Goal: Transaction & Acquisition: Book appointment/travel/reservation

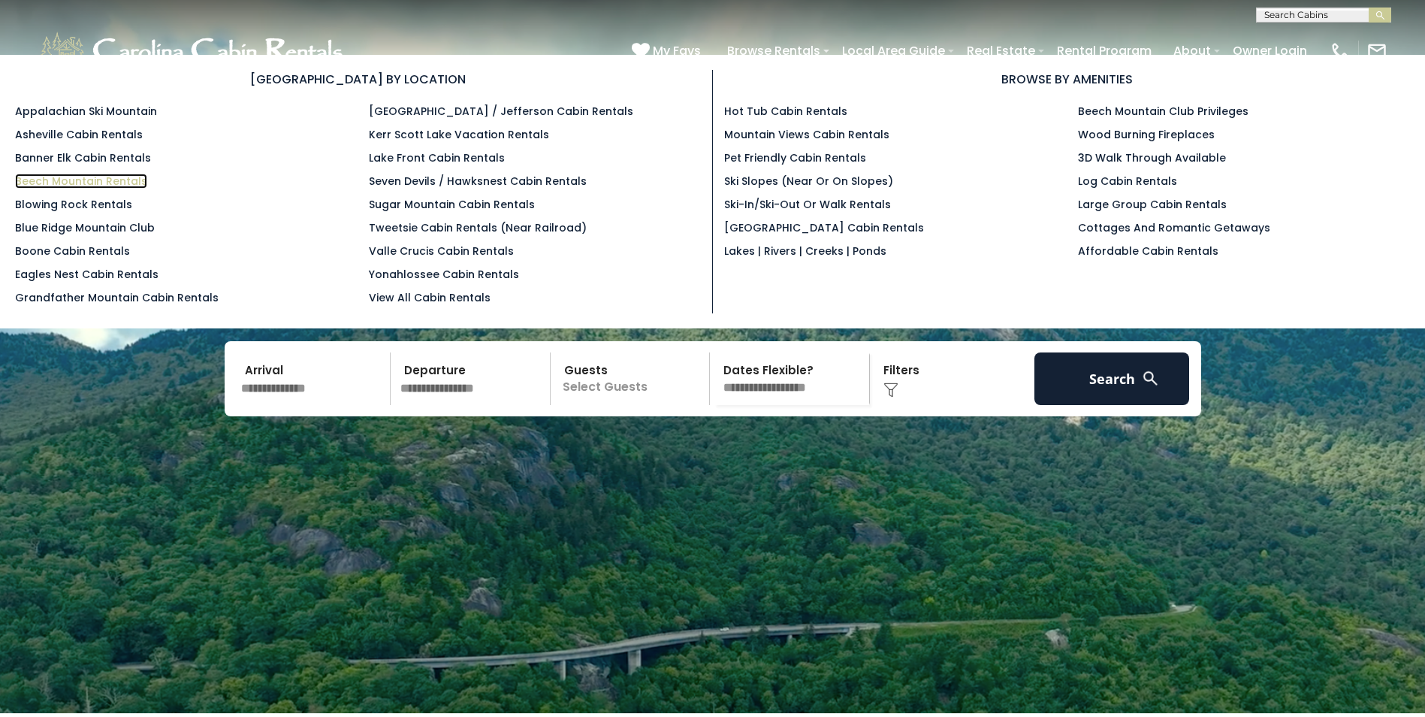
click at [74, 181] on link "Beech Mountain Rentals" at bounding box center [81, 181] width 132 height 15
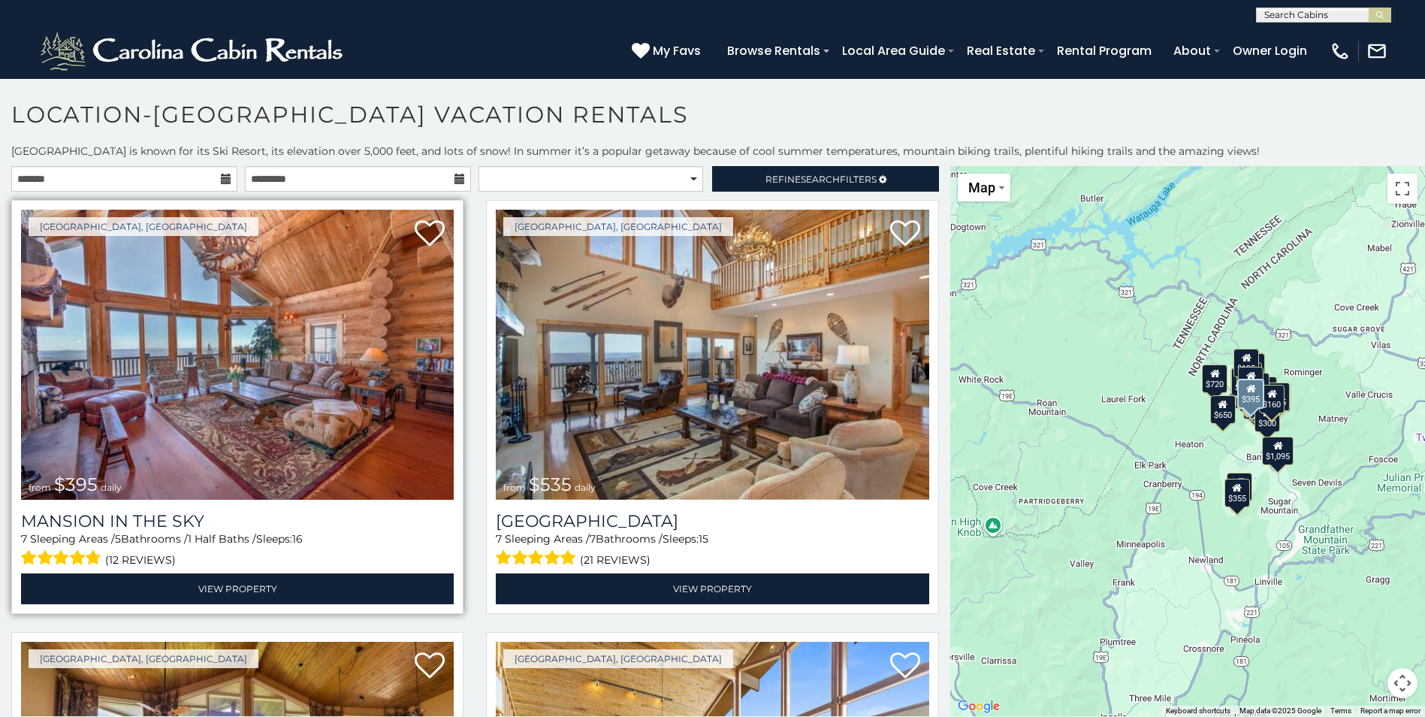
click at [203, 337] on img at bounding box center [237, 355] width 433 height 290
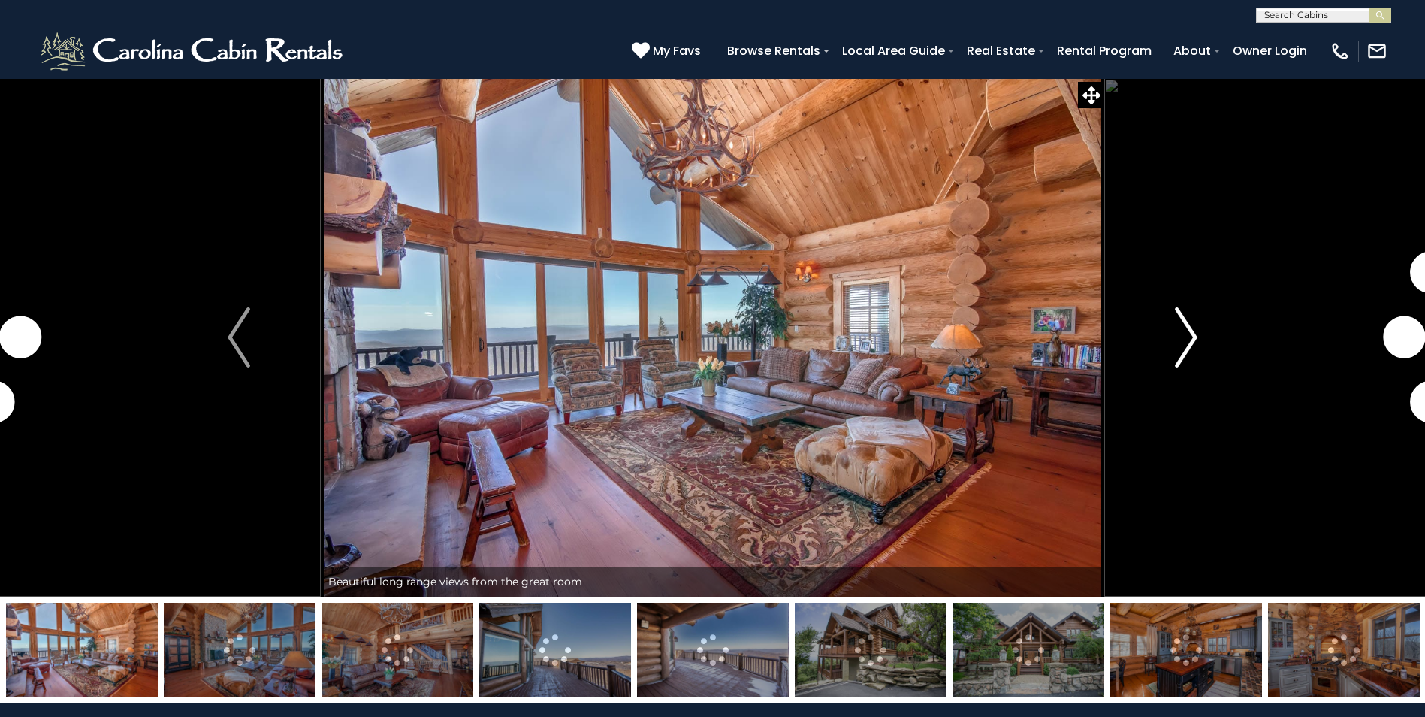
click at [1190, 343] on img "Next" at bounding box center [1186, 337] width 23 height 60
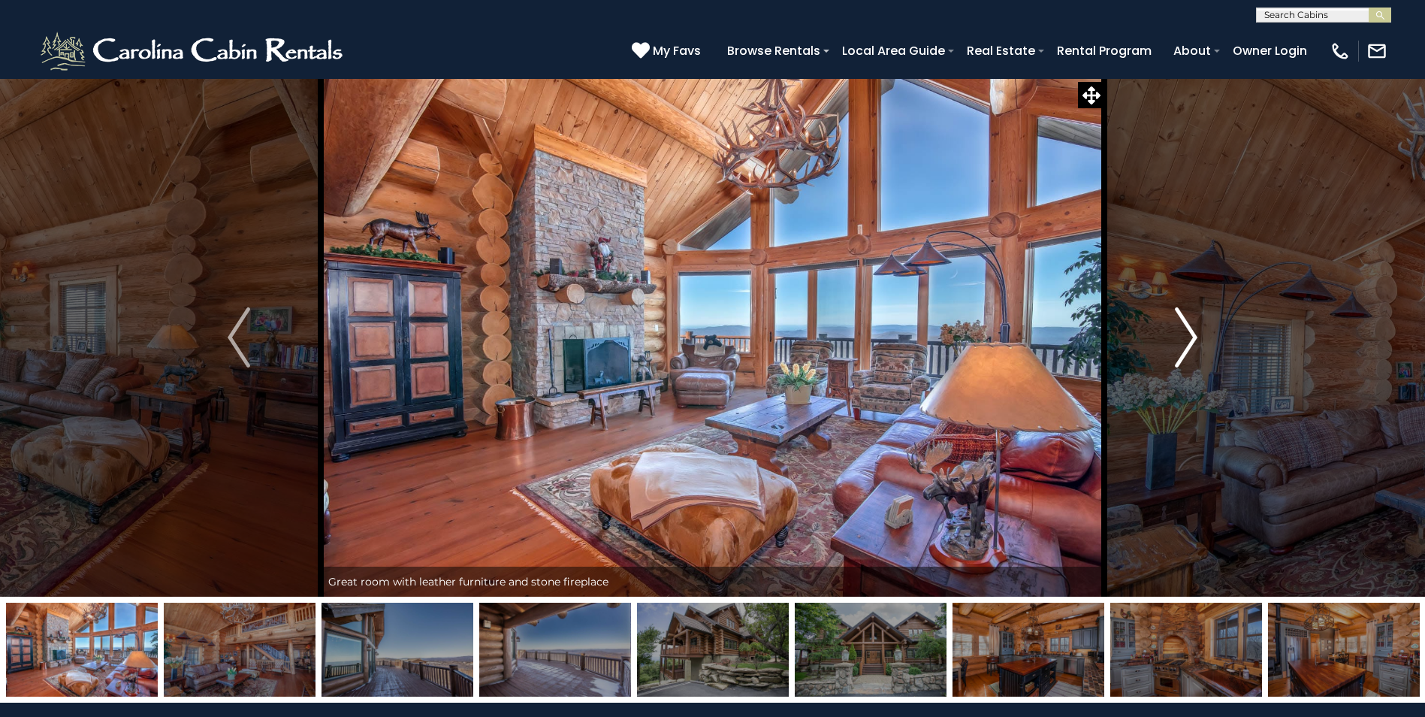
click at [1182, 343] on img "Next" at bounding box center [1186, 337] width 23 height 60
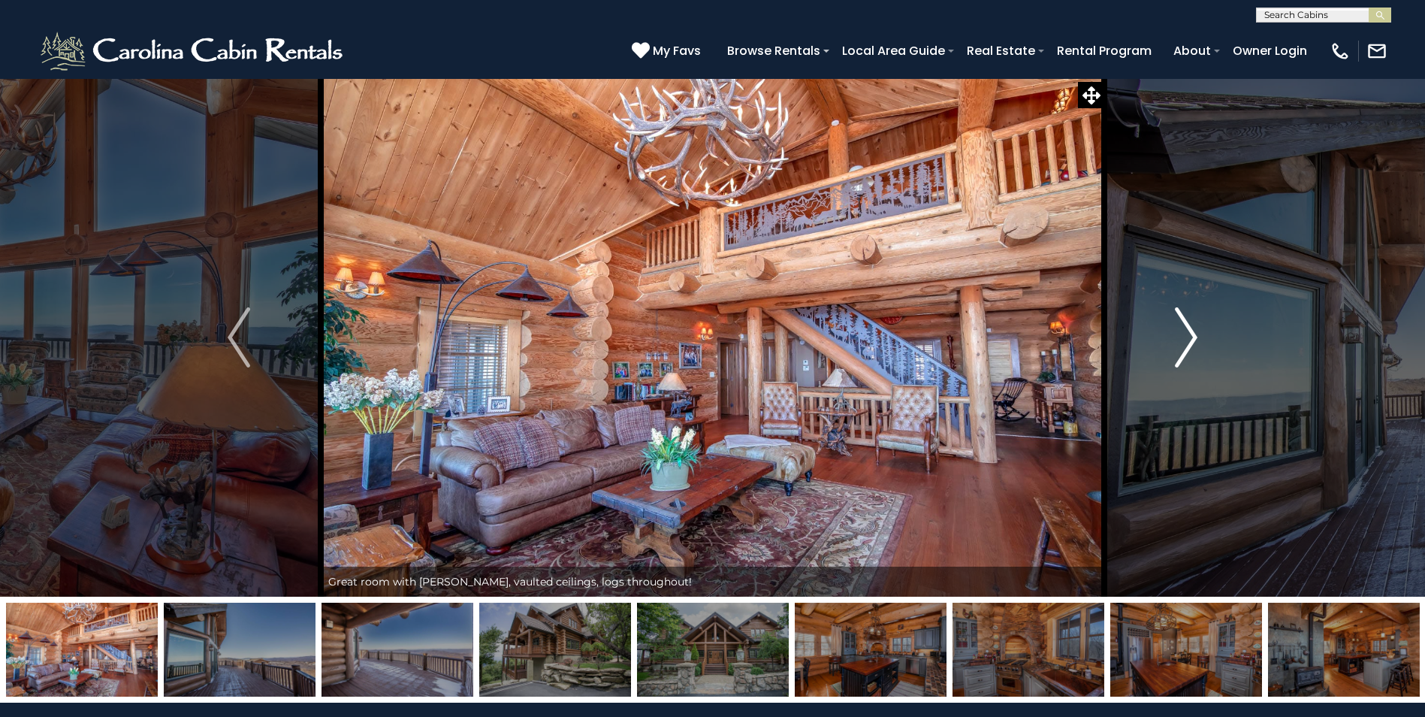
click at [1183, 342] on img "Next" at bounding box center [1186, 337] width 23 height 60
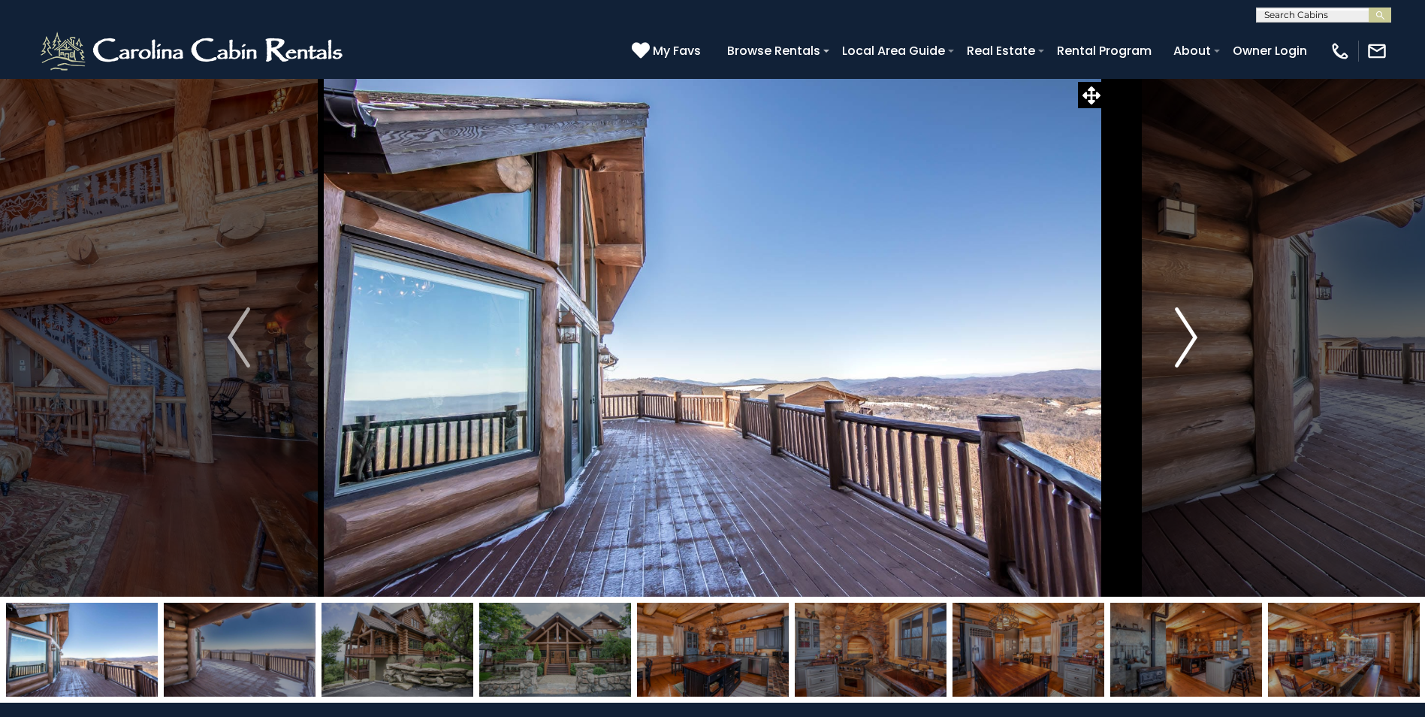
click at [1183, 342] on img "Next" at bounding box center [1186, 337] width 23 height 60
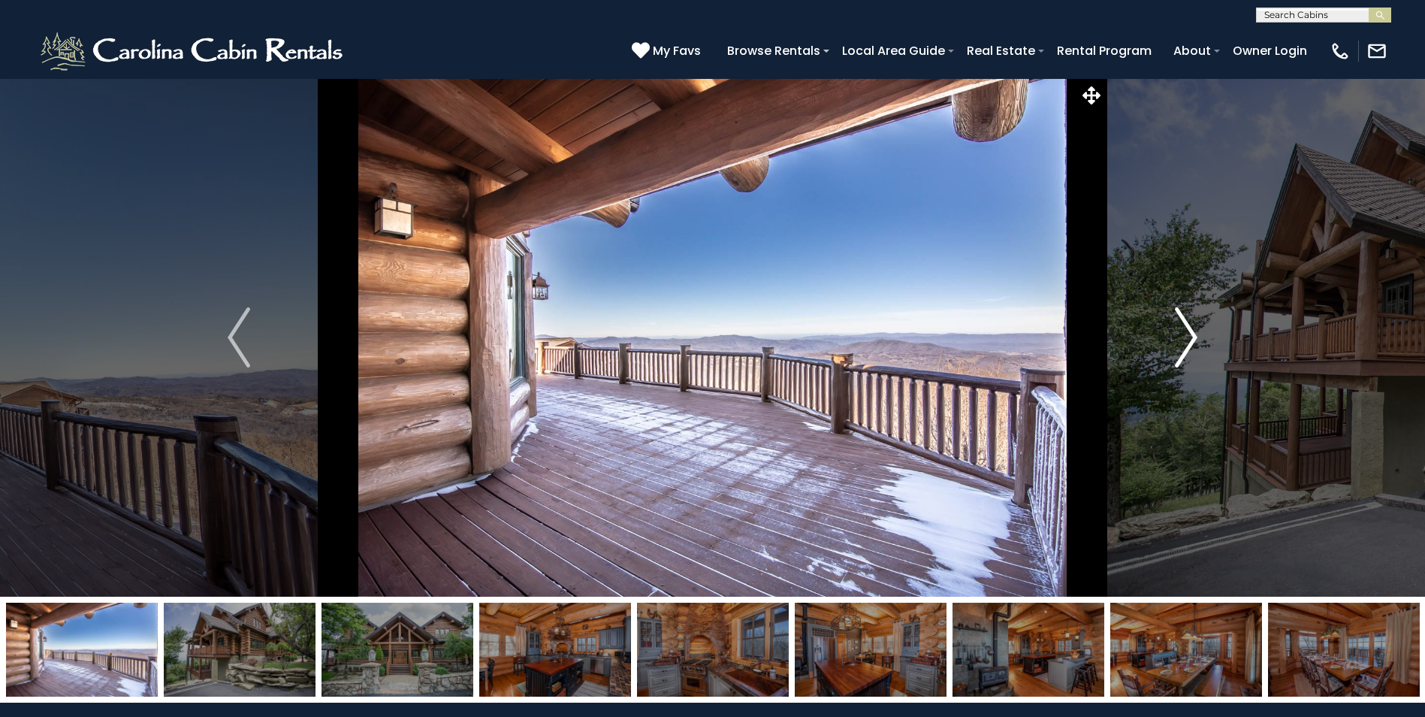
click at [1183, 342] on img "Next" at bounding box center [1186, 337] width 23 height 60
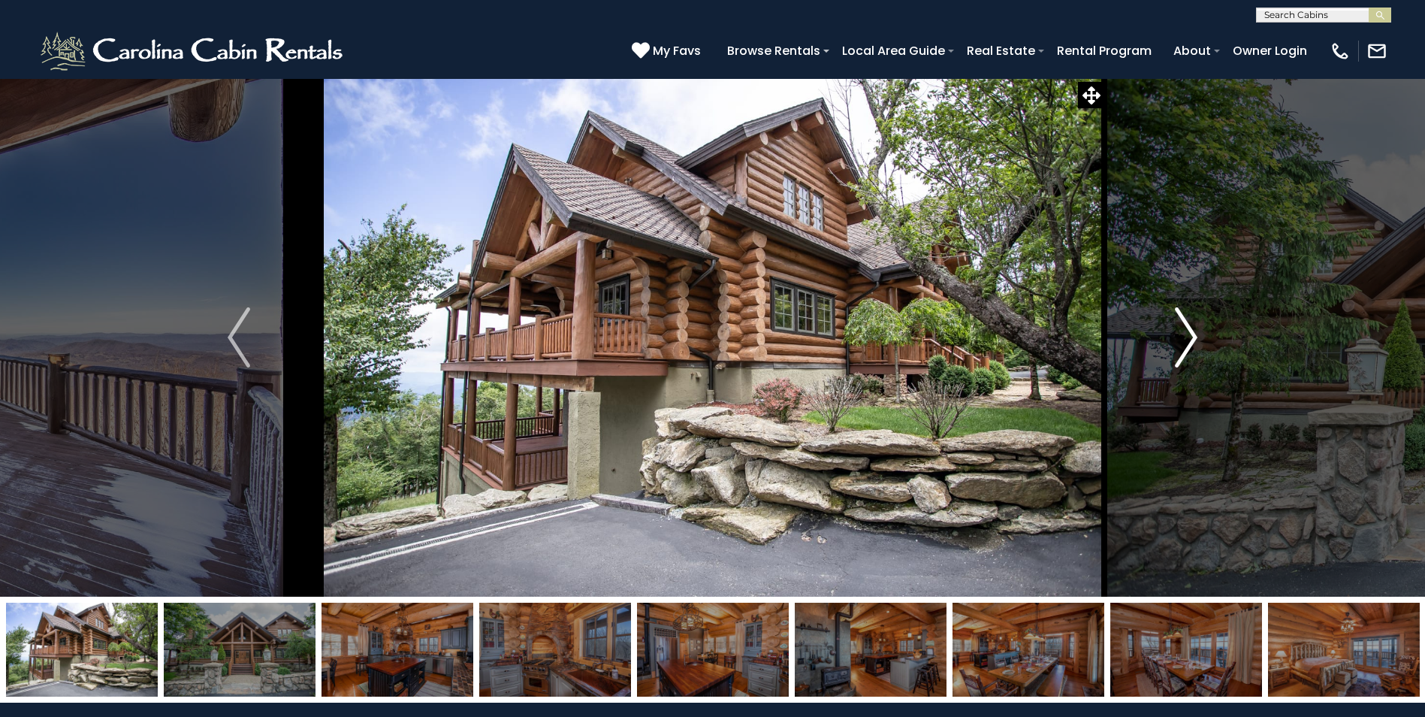
click at [1183, 342] on img "Next" at bounding box center [1186, 337] width 23 height 60
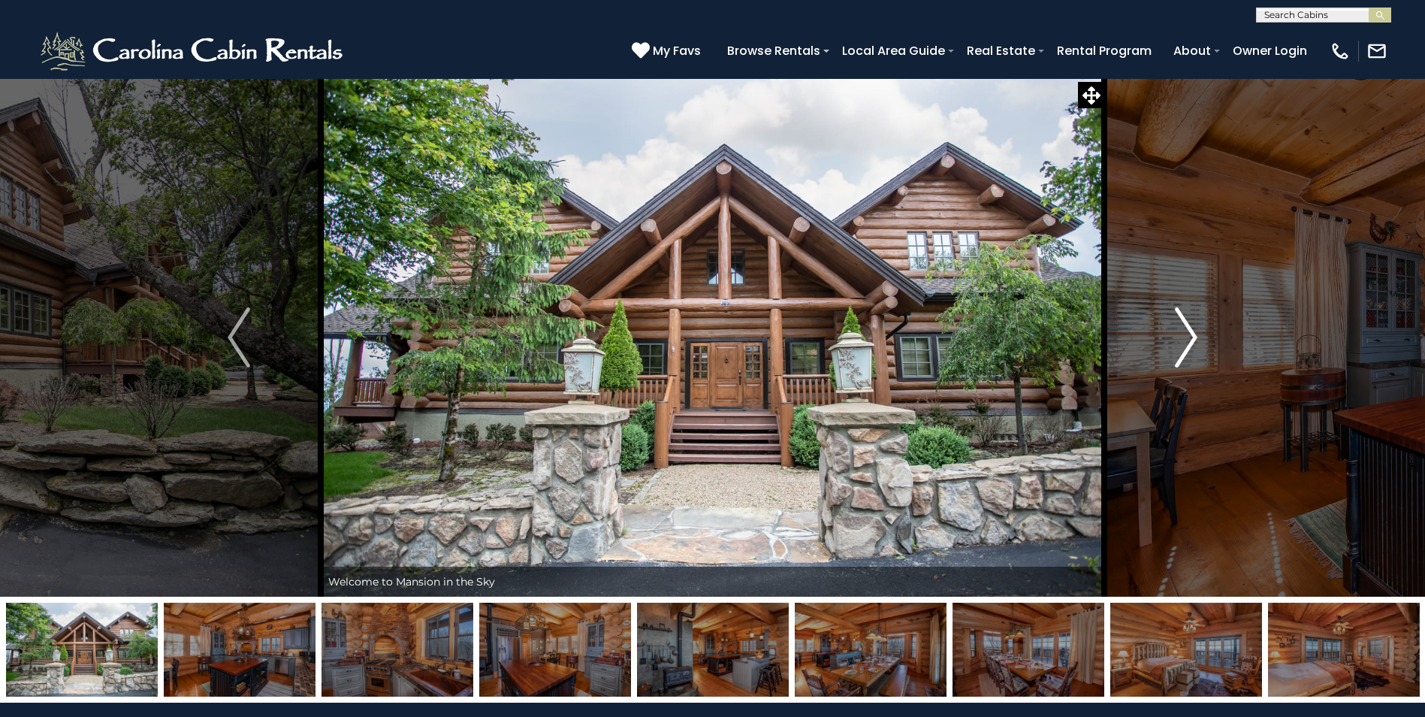
click at [1183, 342] on img "Next" at bounding box center [1186, 337] width 23 height 60
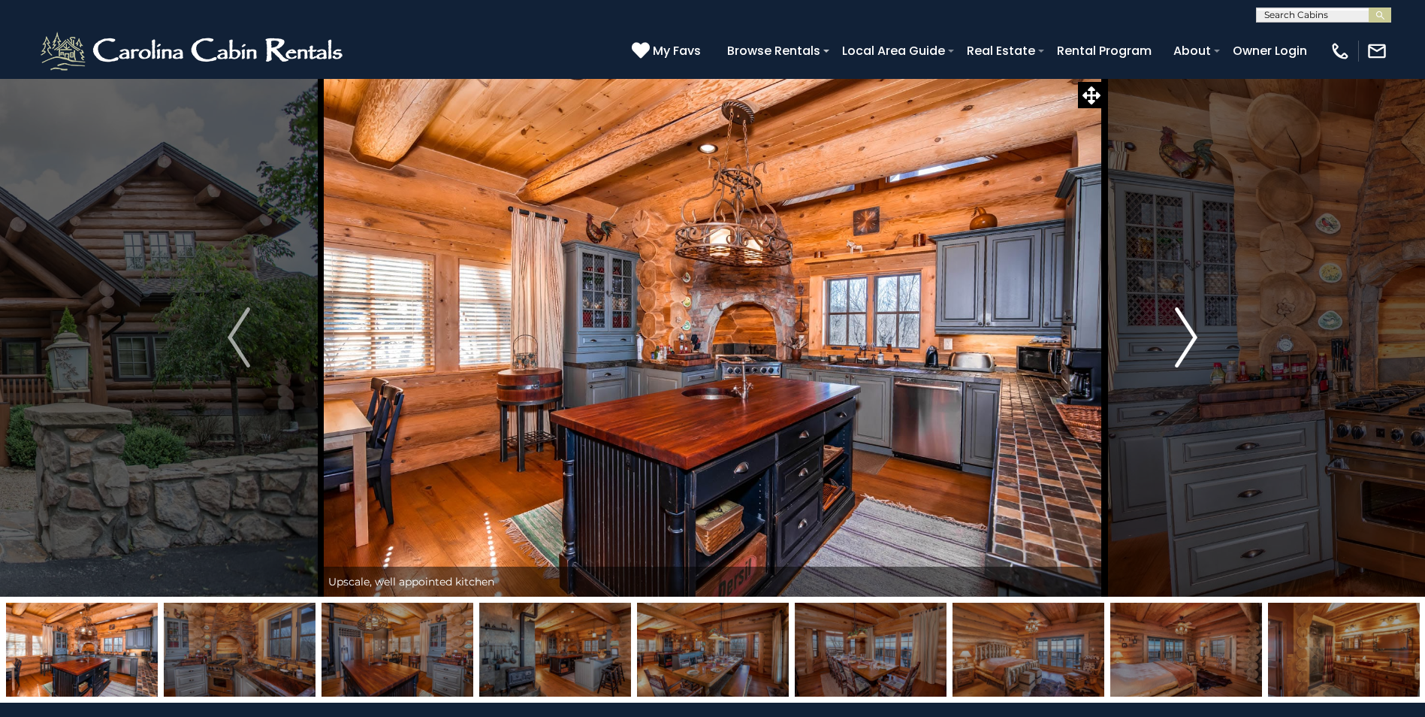
click at [1183, 341] on img "Next" at bounding box center [1186, 337] width 23 height 60
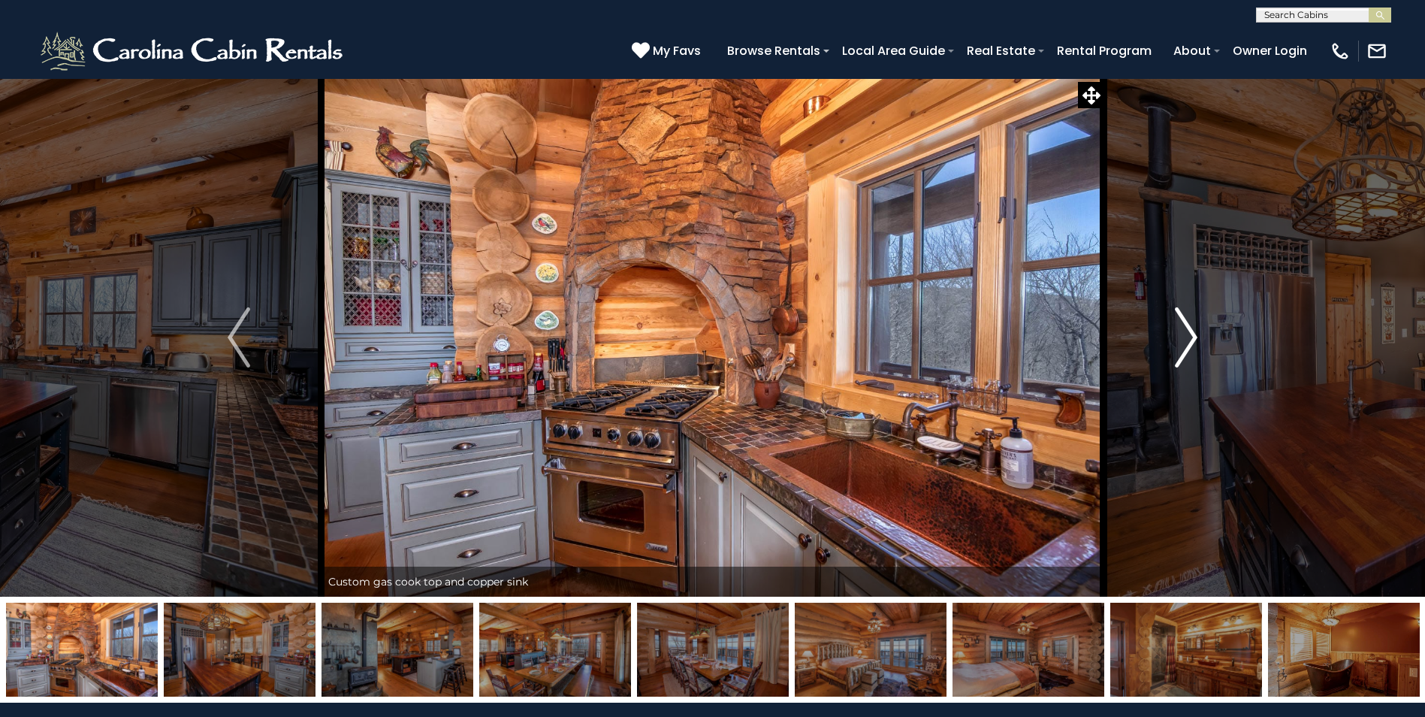
click at [1183, 341] on img "Next" at bounding box center [1186, 337] width 23 height 60
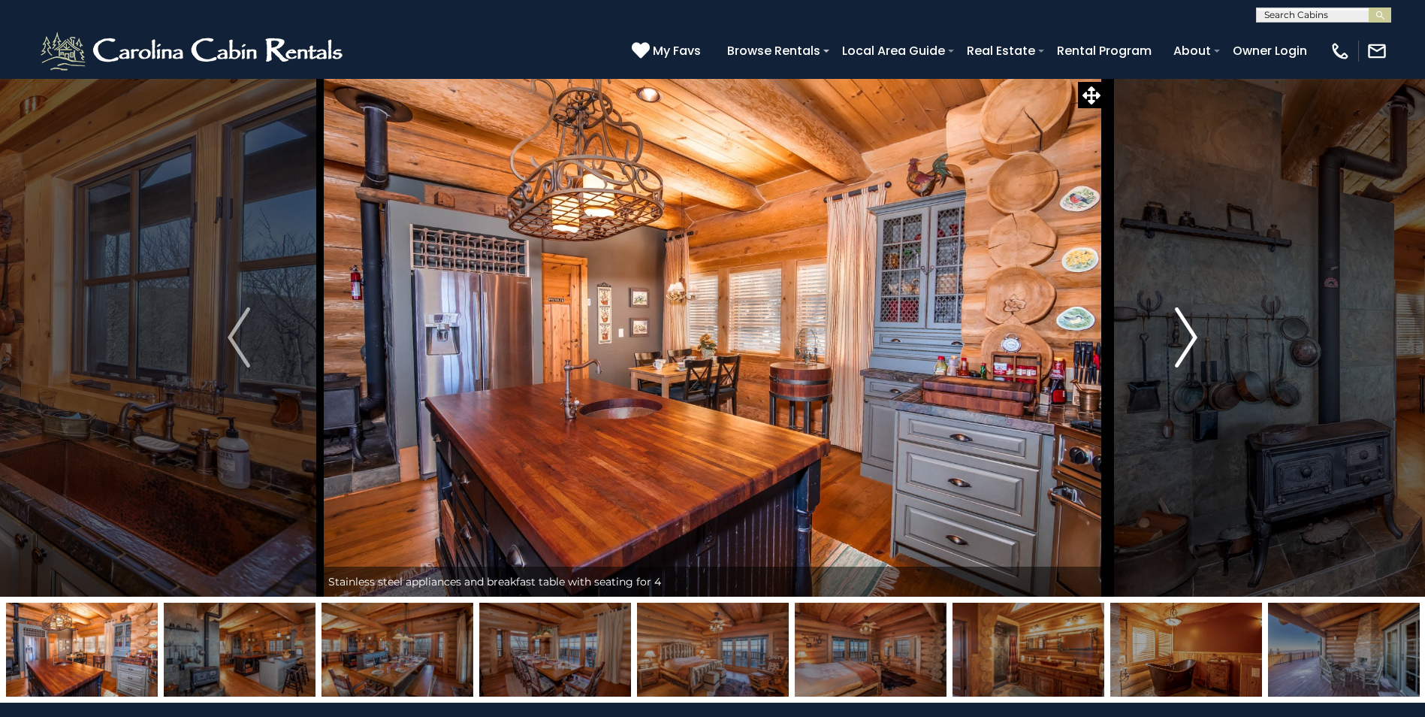
click at [1182, 340] on img "Next" at bounding box center [1186, 337] width 23 height 60
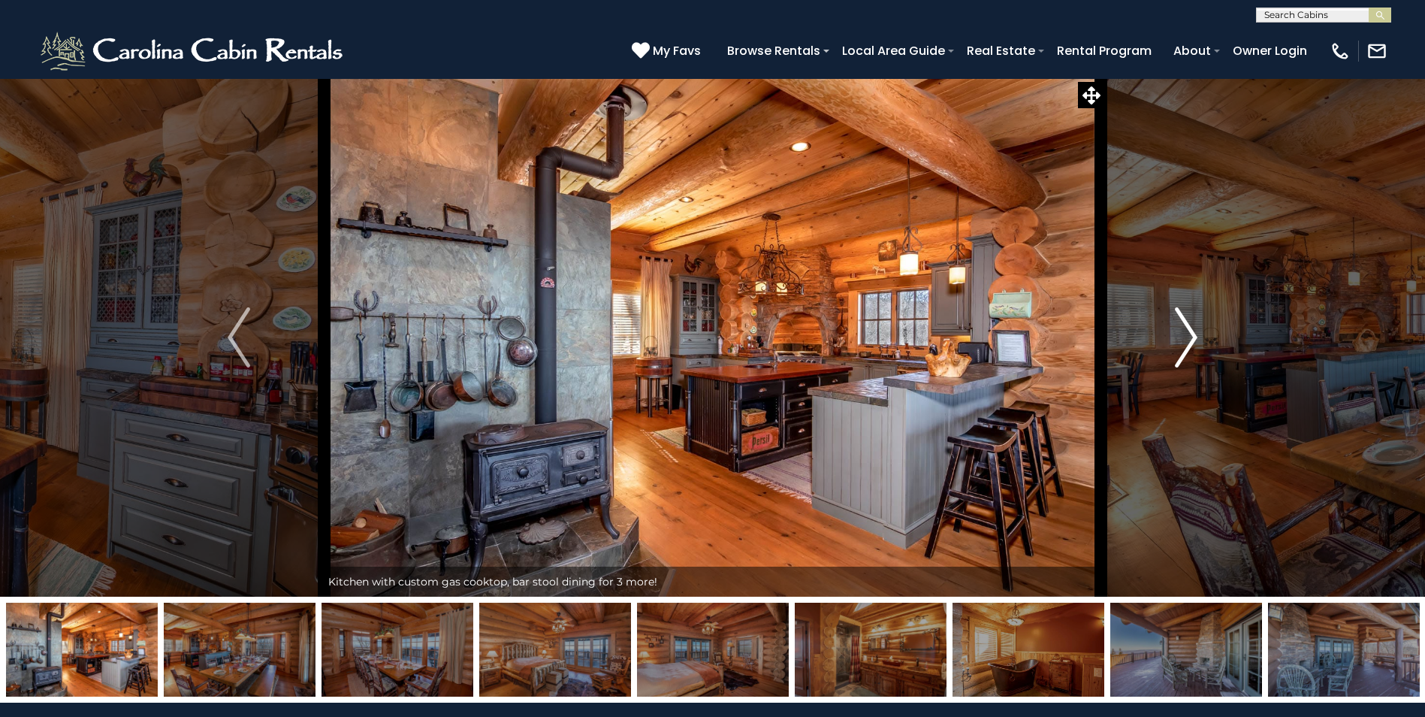
click at [1182, 340] on img "Next" at bounding box center [1186, 337] width 23 height 60
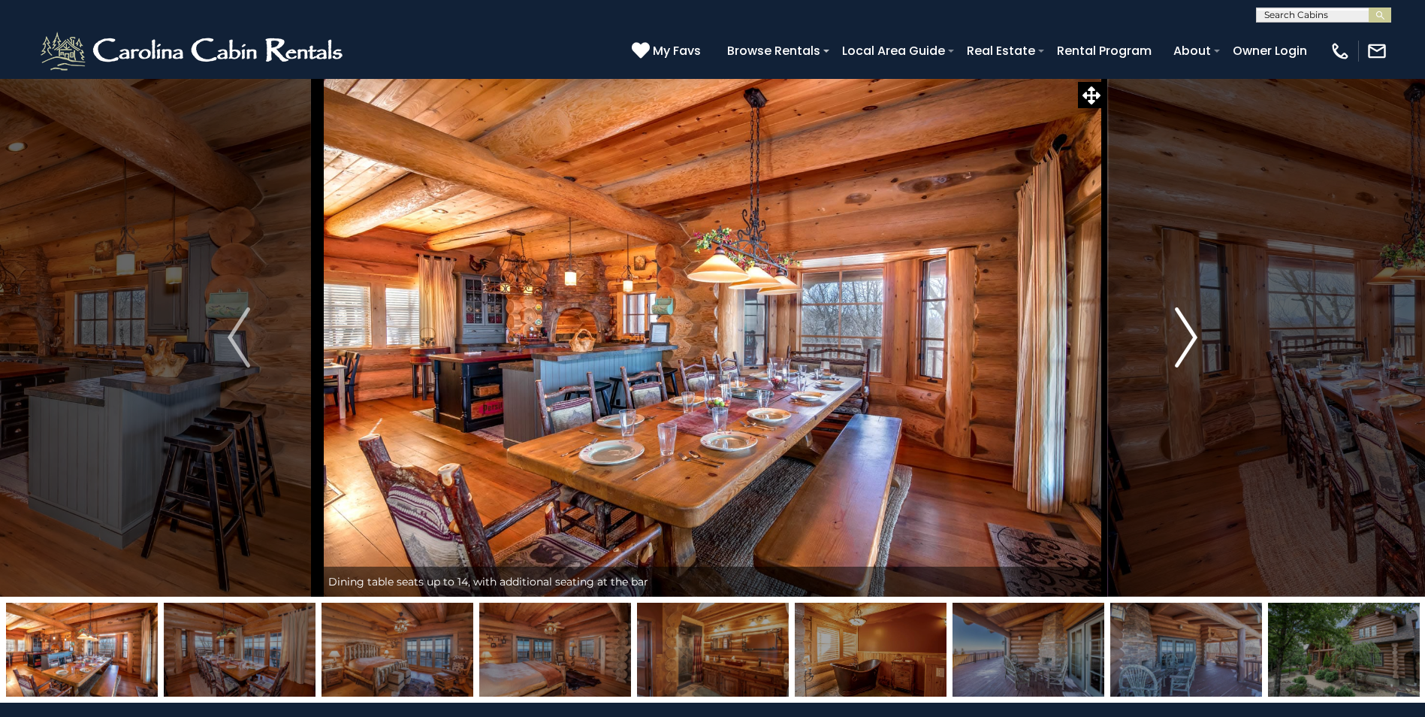
click at [1182, 340] on img "Next" at bounding box center [1186, 337] width 23 height 60
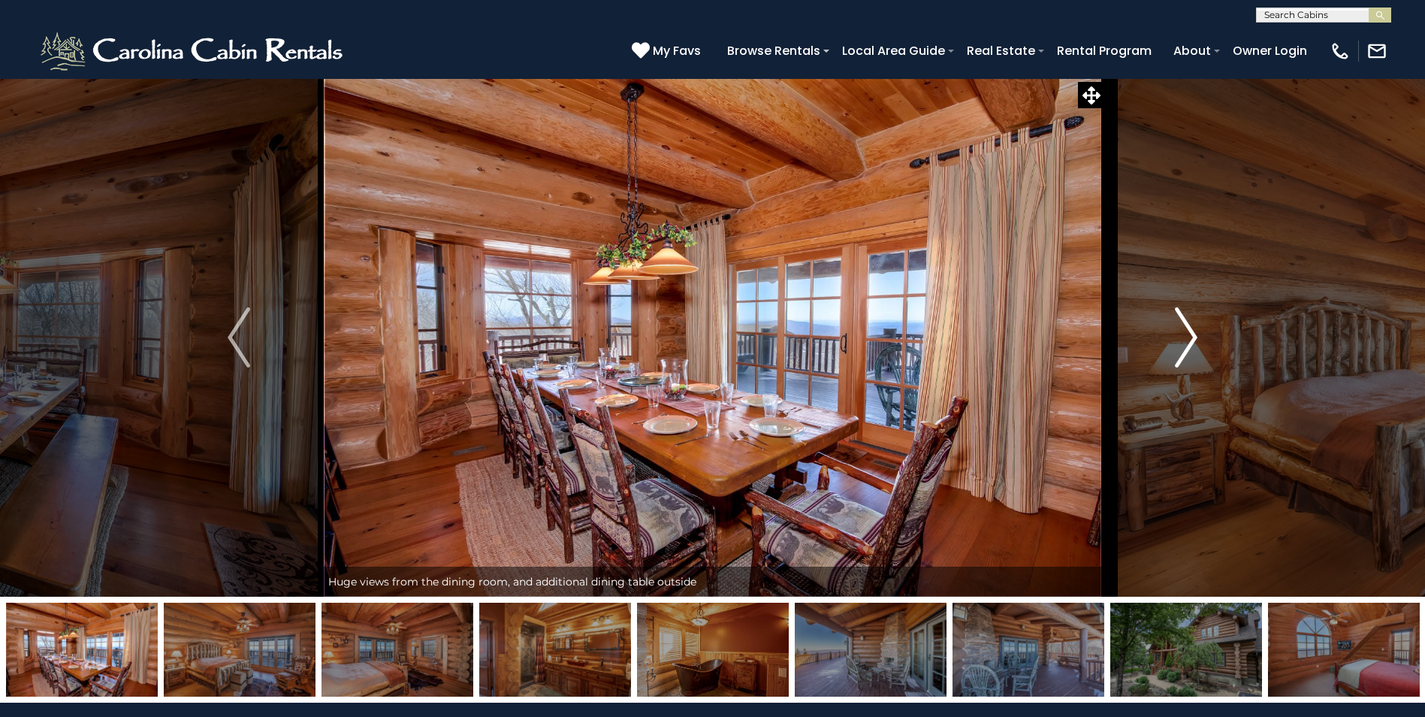
click at [1183, 339] on img "Next" at bounding box center [1186, 337] width 23 height 60
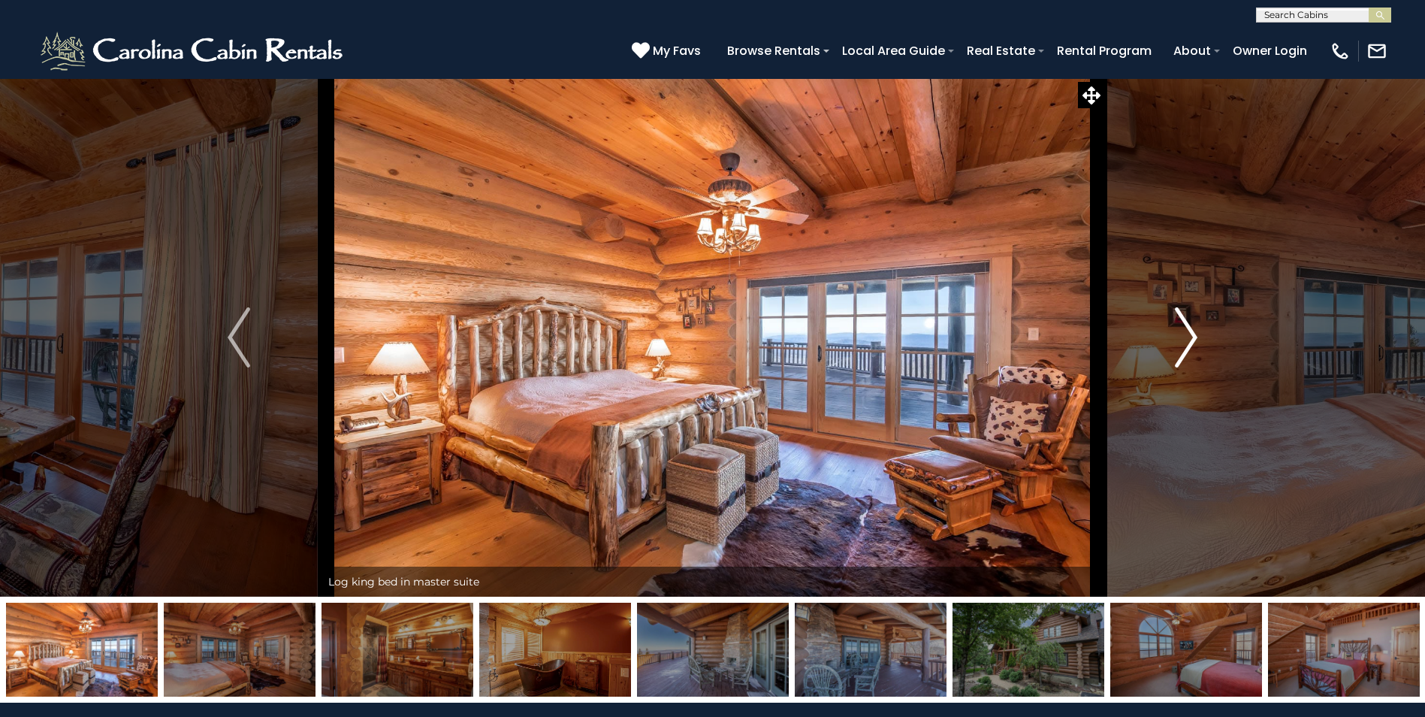
click at [1184, 338] on img "Next" at bounding box center [1186, 337] width 23 height 60
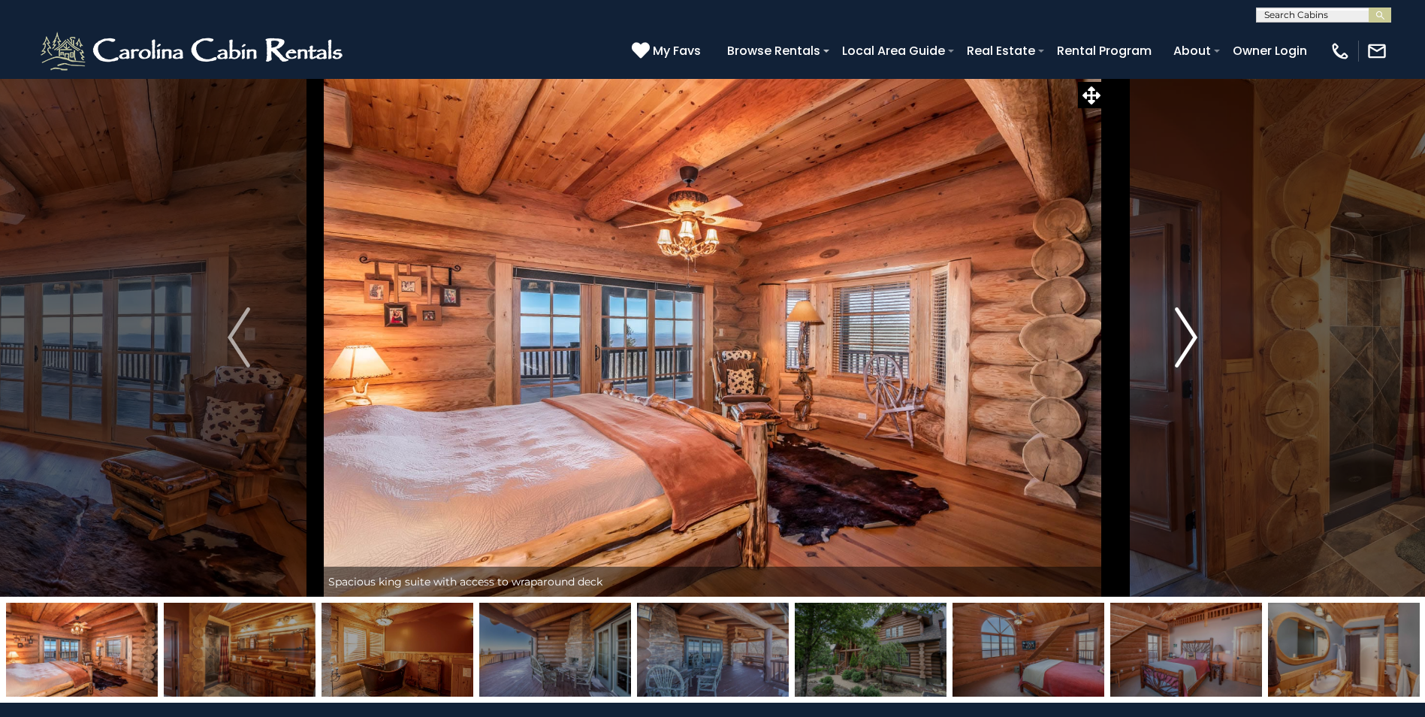
click at [1184, 338] on img "Next" at bounding box center [1186, 337] width 23 height 60
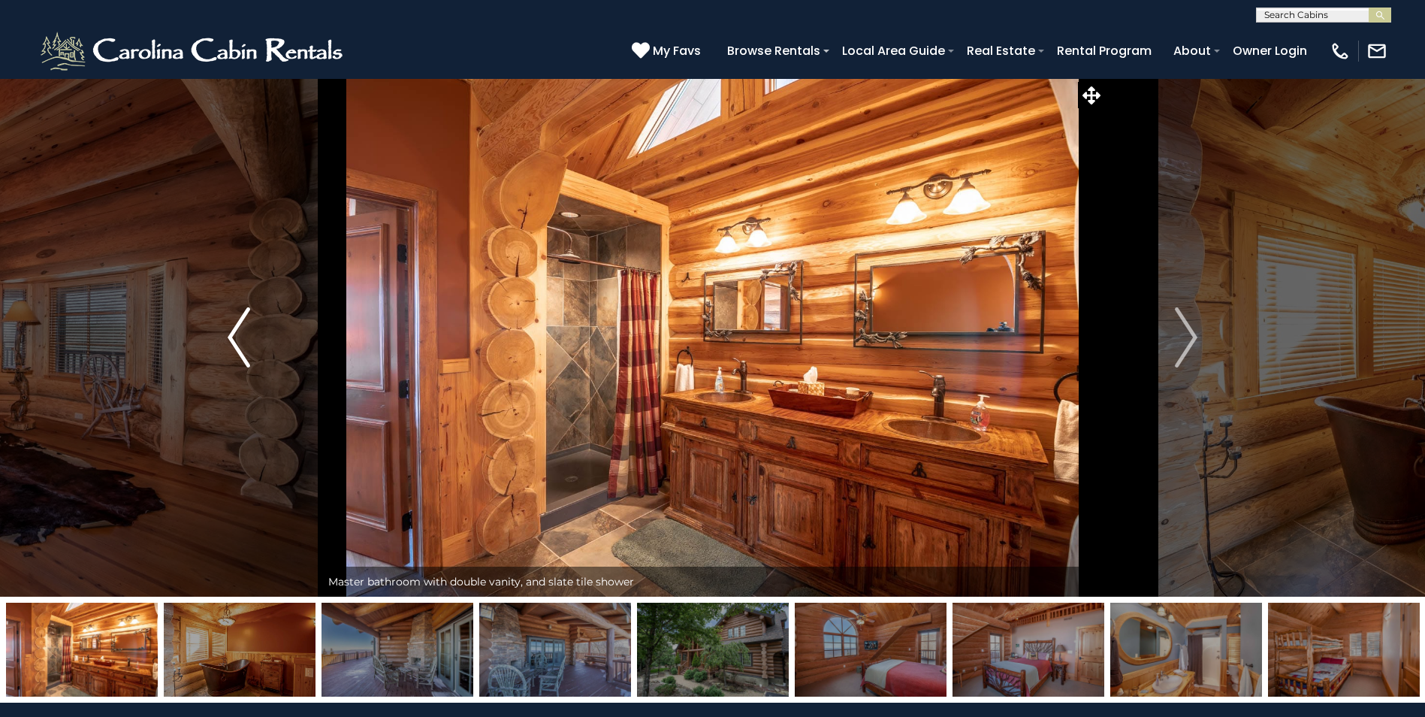
click at [232, 324] on img "Previous" at bounding box center [239, 337] width 23 height 60
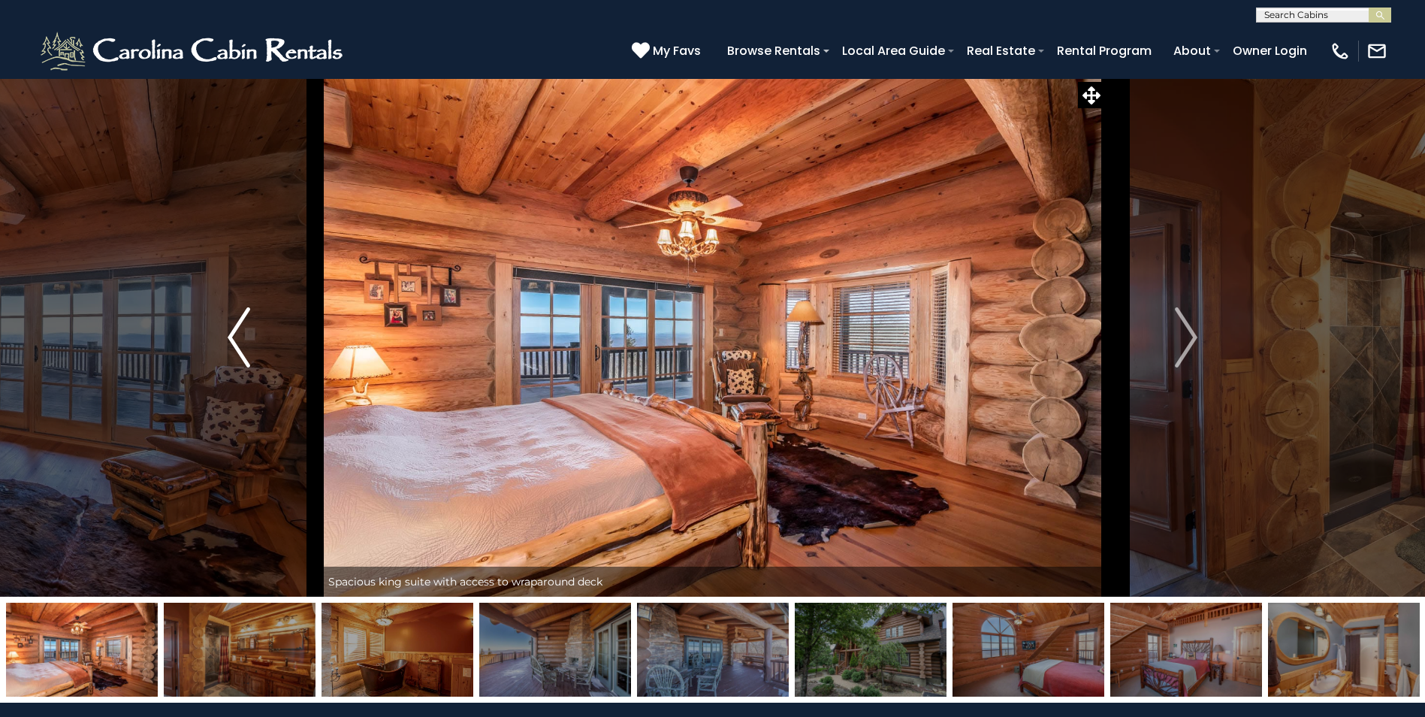
click at [234, 324] on img "Previous" at bounding box center [239, 337] width 23 height 60
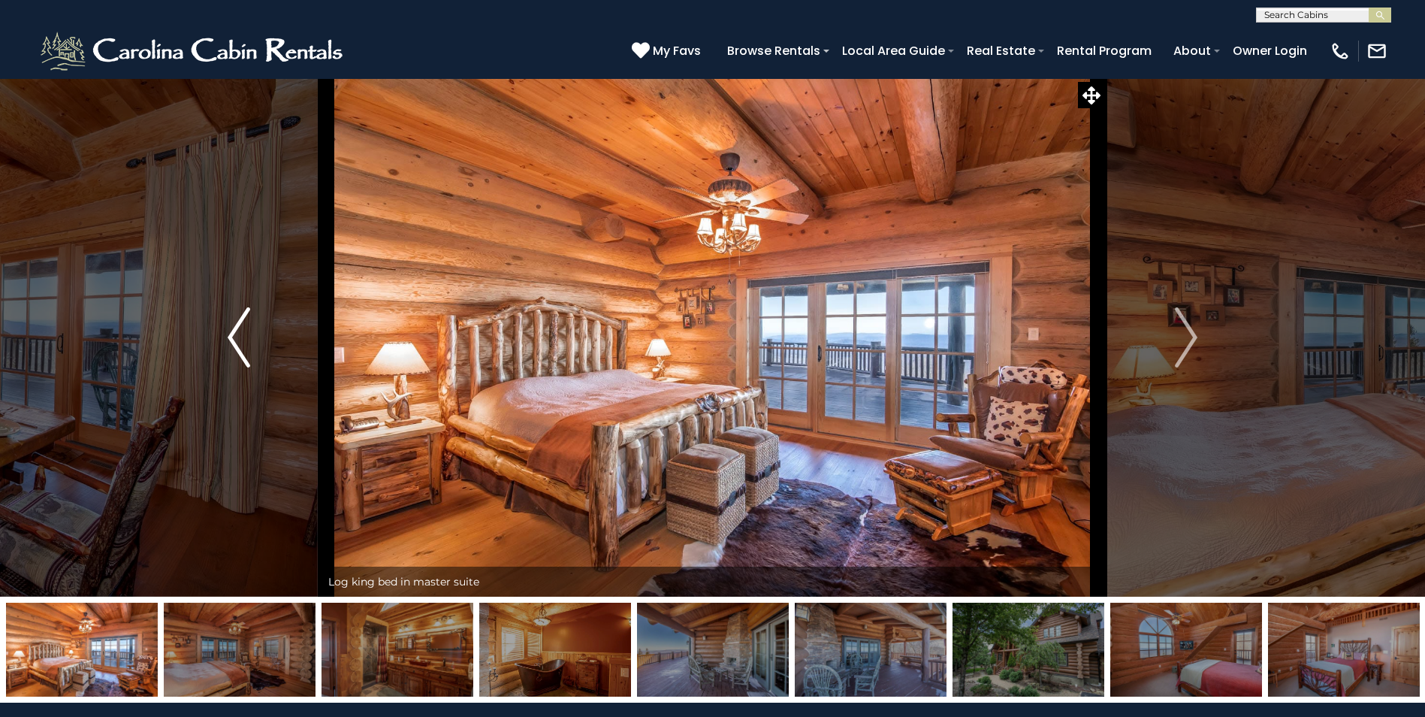
click at [234, 323] on img "Previous" at bounding box center [239, 337] width 23 height 60
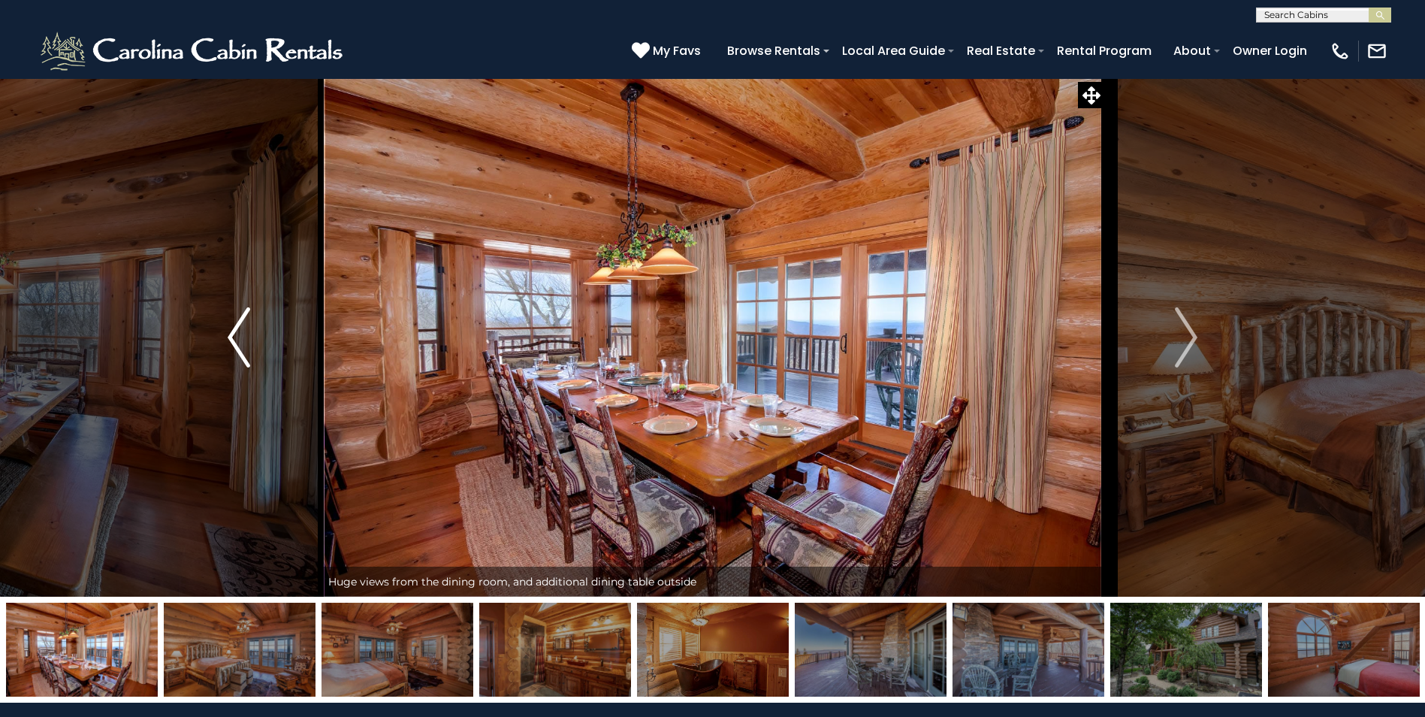
click at [234, 323] on img "Previous" at bounding box center [239, 337] width 23 height 60
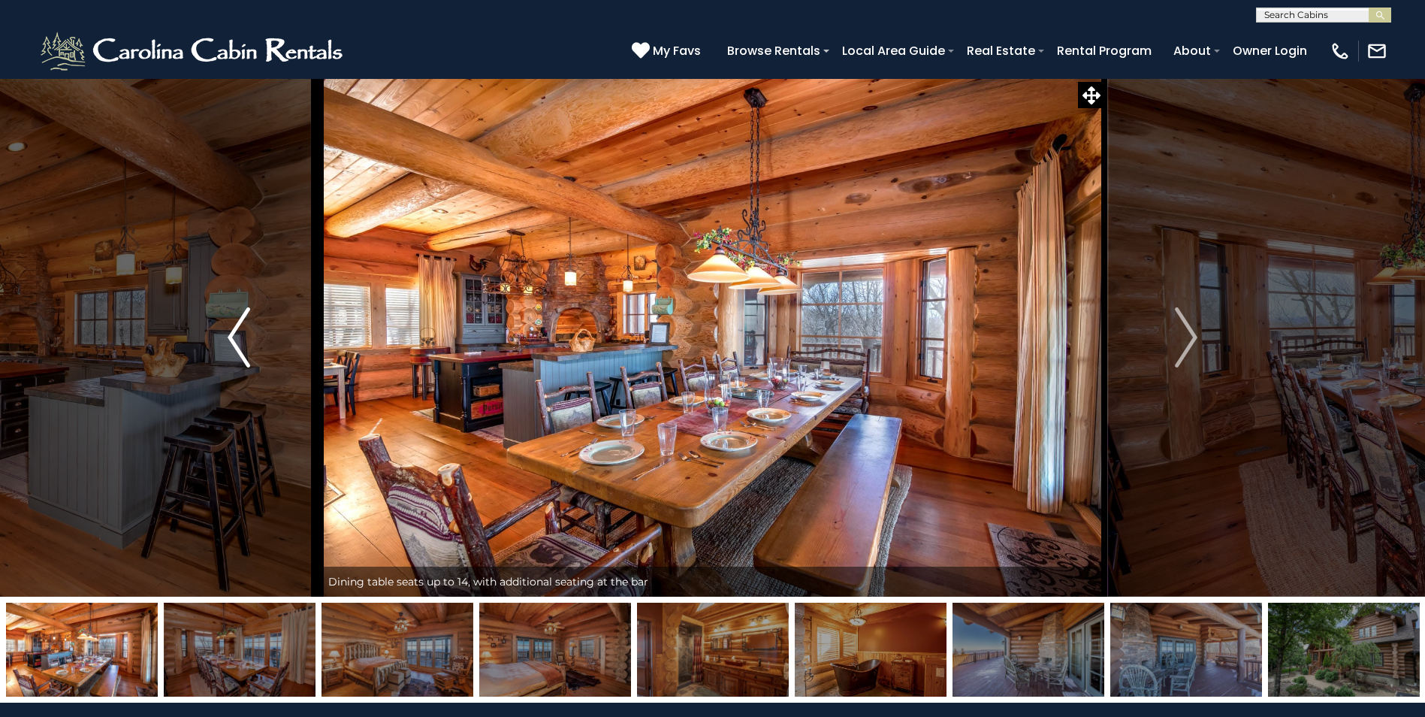
click at [234, 323] on img "Previous" at bounding box center [239, 337] width 23 height 60
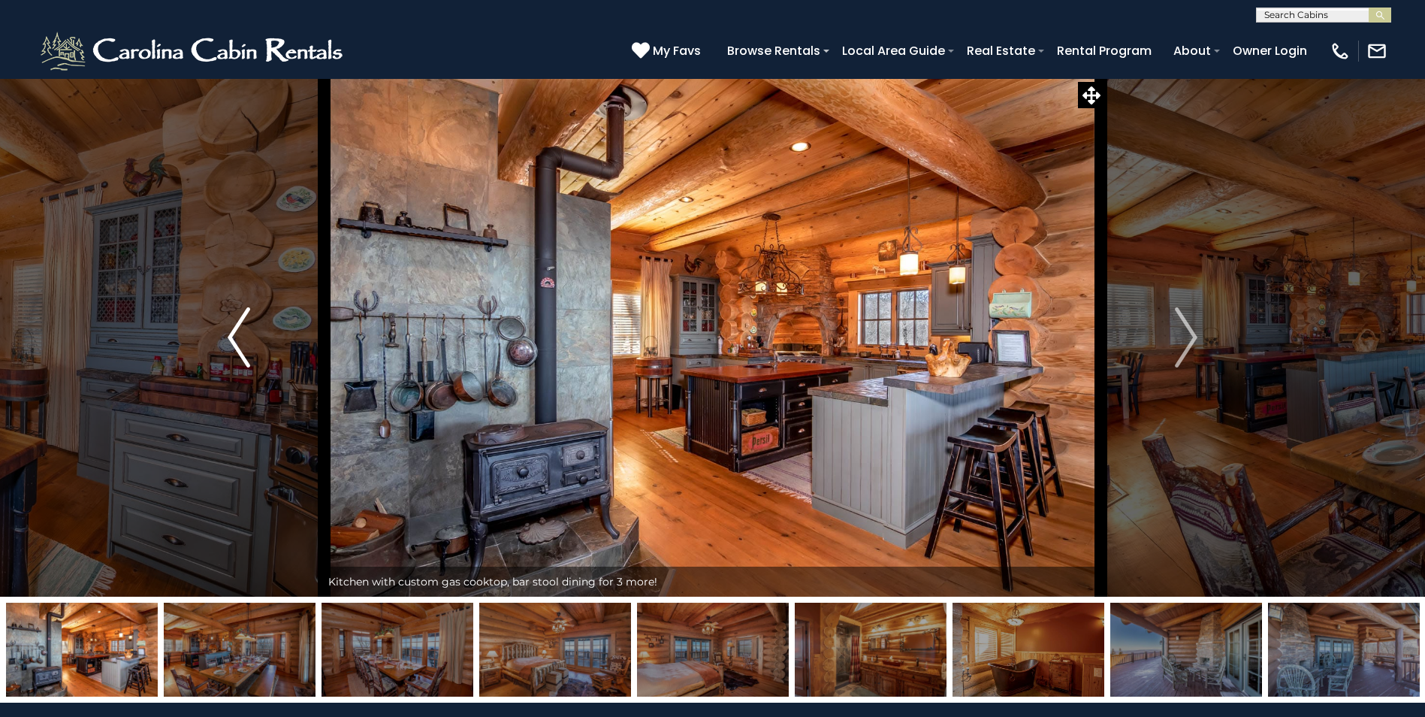
click at [234, 323] on img "Previous" at bounding box center [239, 337] width 23 height 60
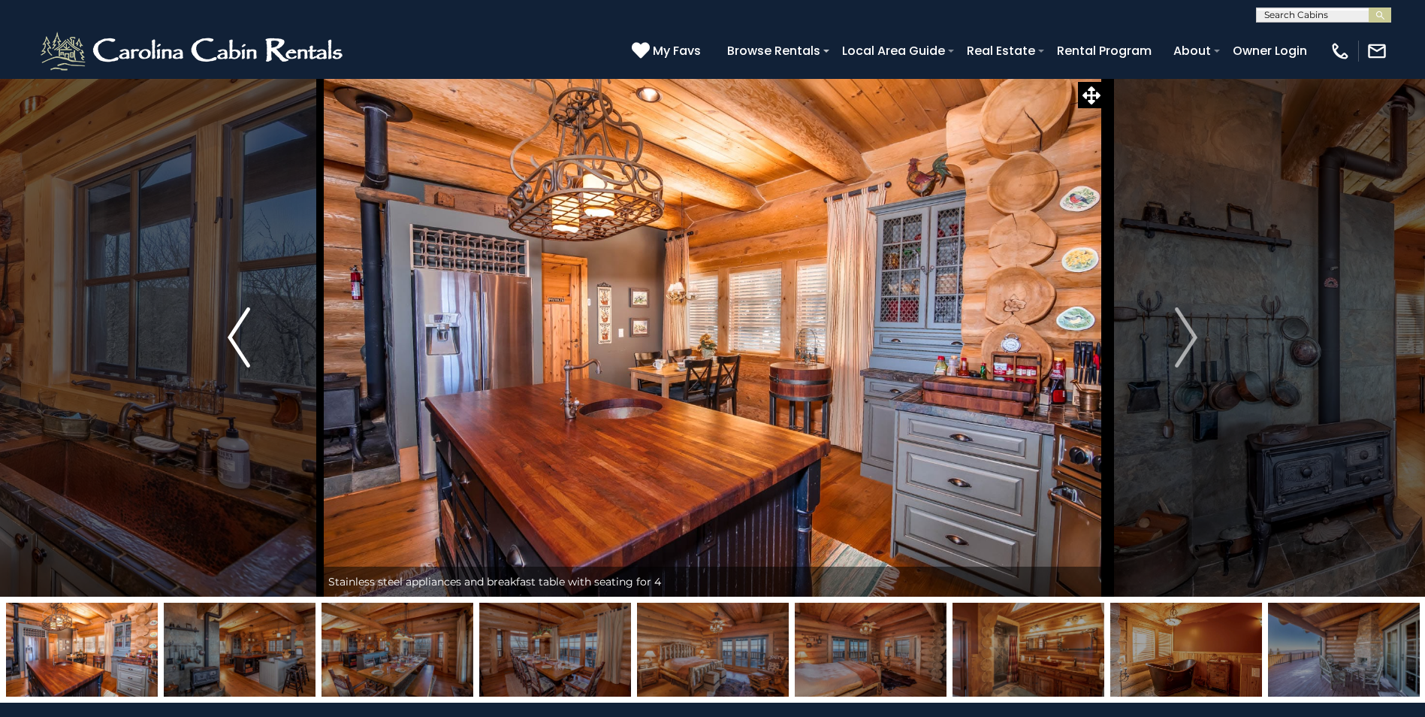
click at [234, 323] on img "Previous" at bounding box center [239, 337] width 23 height 60
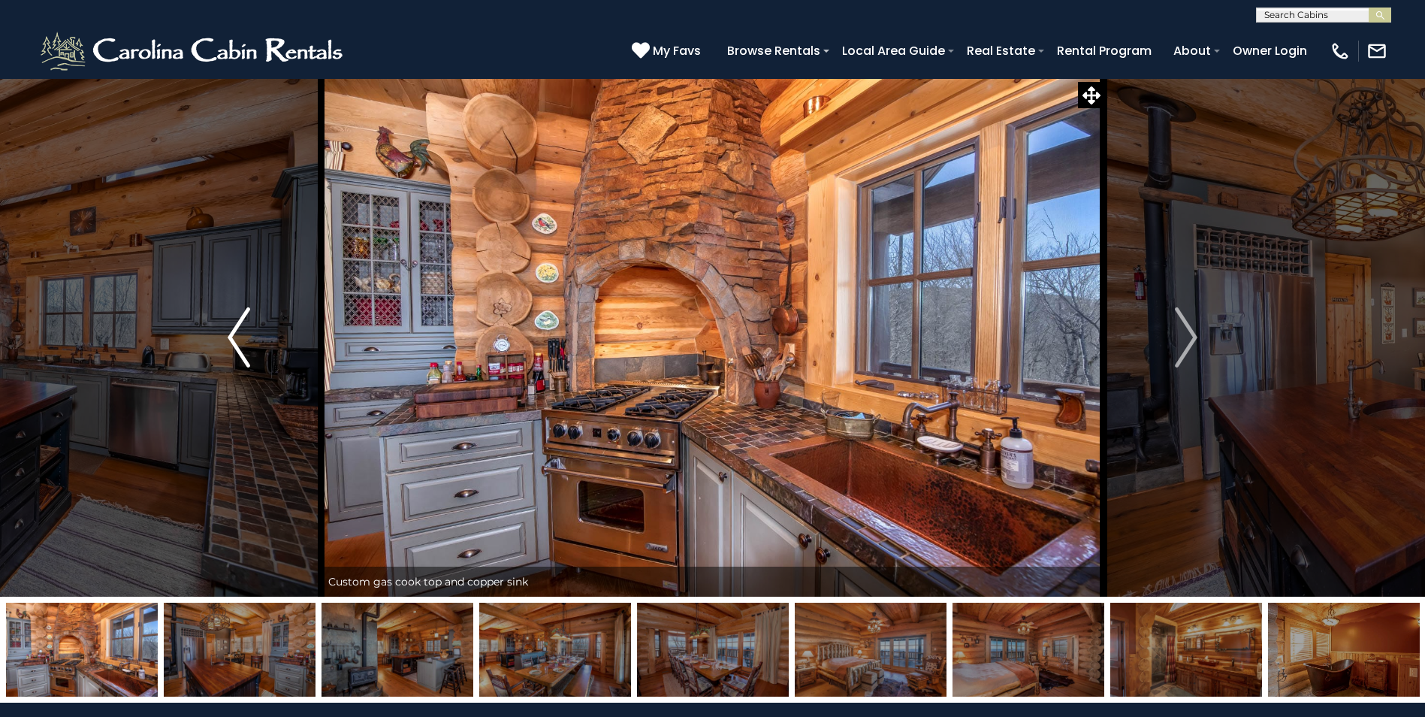
click at [234, 323] on img "Previous" at bounding box center [239, 337] width 23 height 60
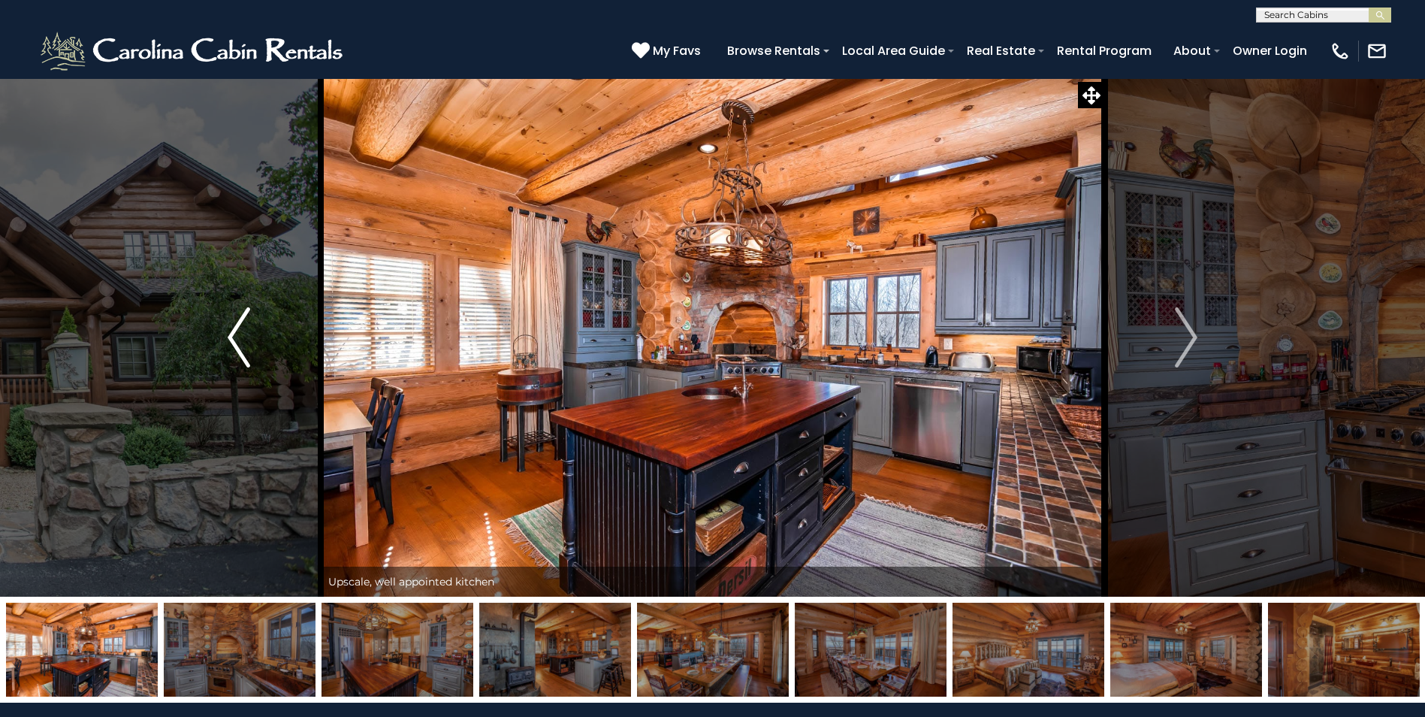
click at [234, 323] on img "Previous" at bounding box center [239, 337] width 23 height 60
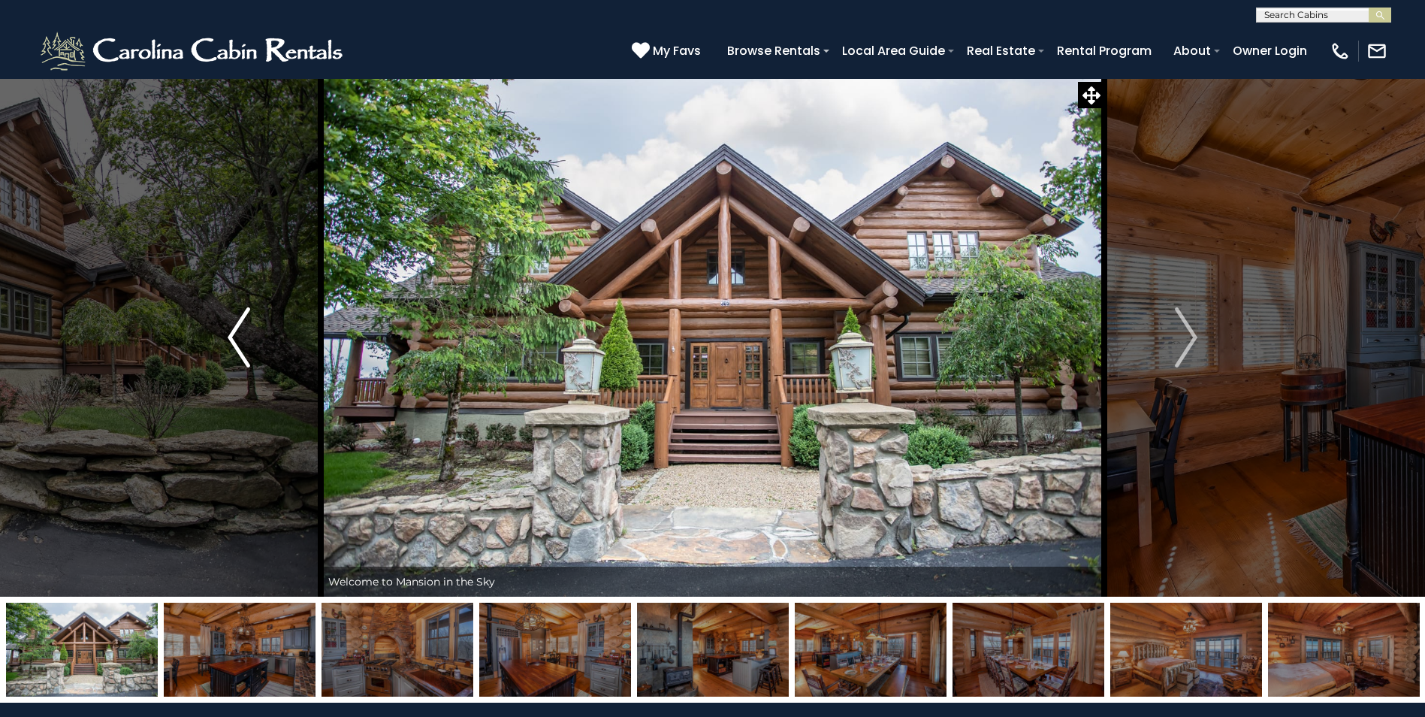
click at [234, 323] on img "Previous" at bounding box center [239, 337] width 23 height 60
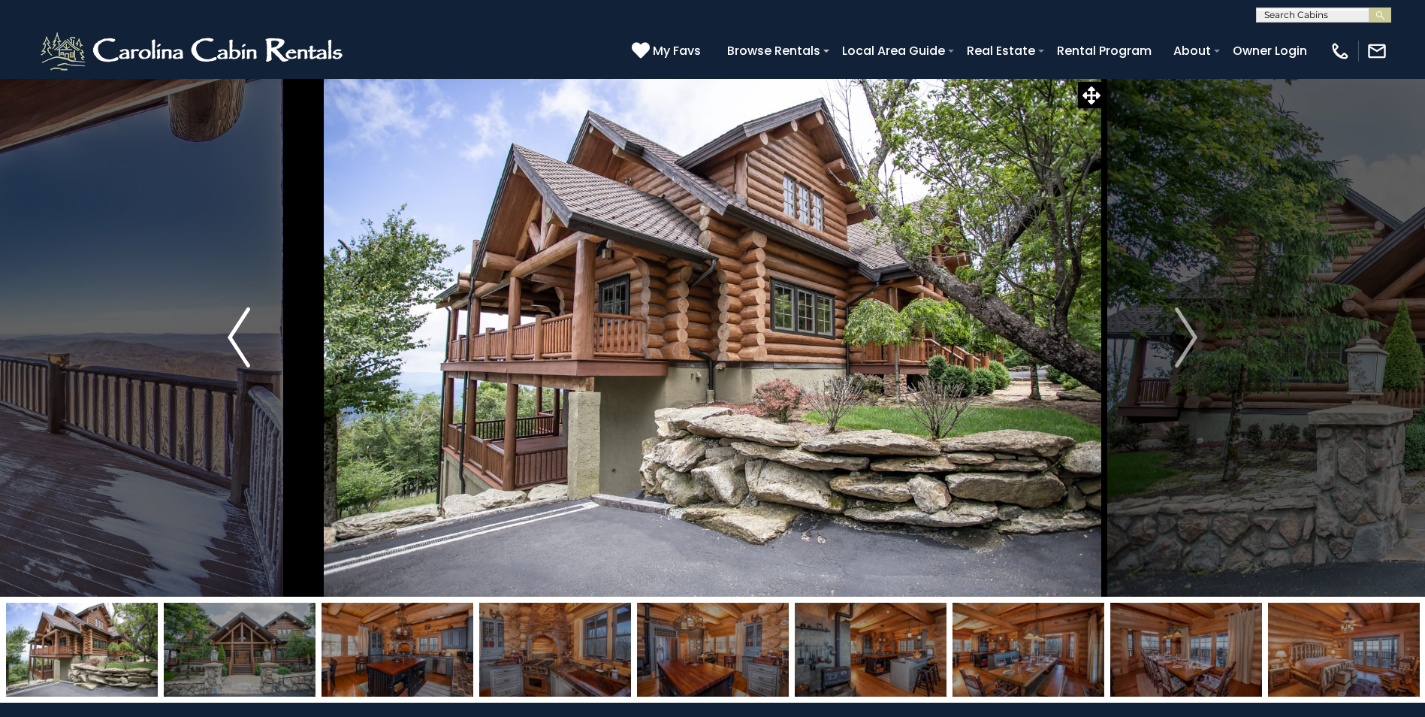
click at [234, 323] on img "Previous" at bounding box center [239, 337] width 23 height 60
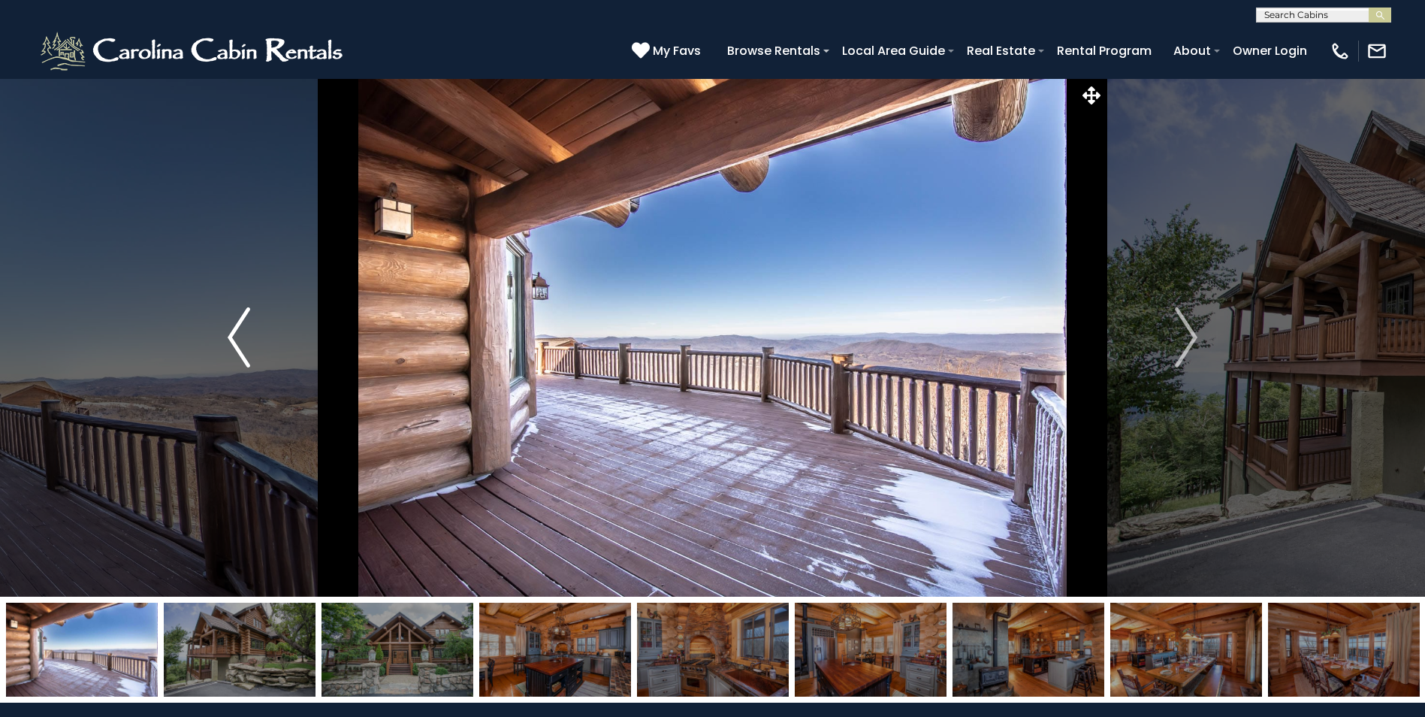
click at [234, 323] on img "Previous" at bounding box center [239, 337] width 23 height 60
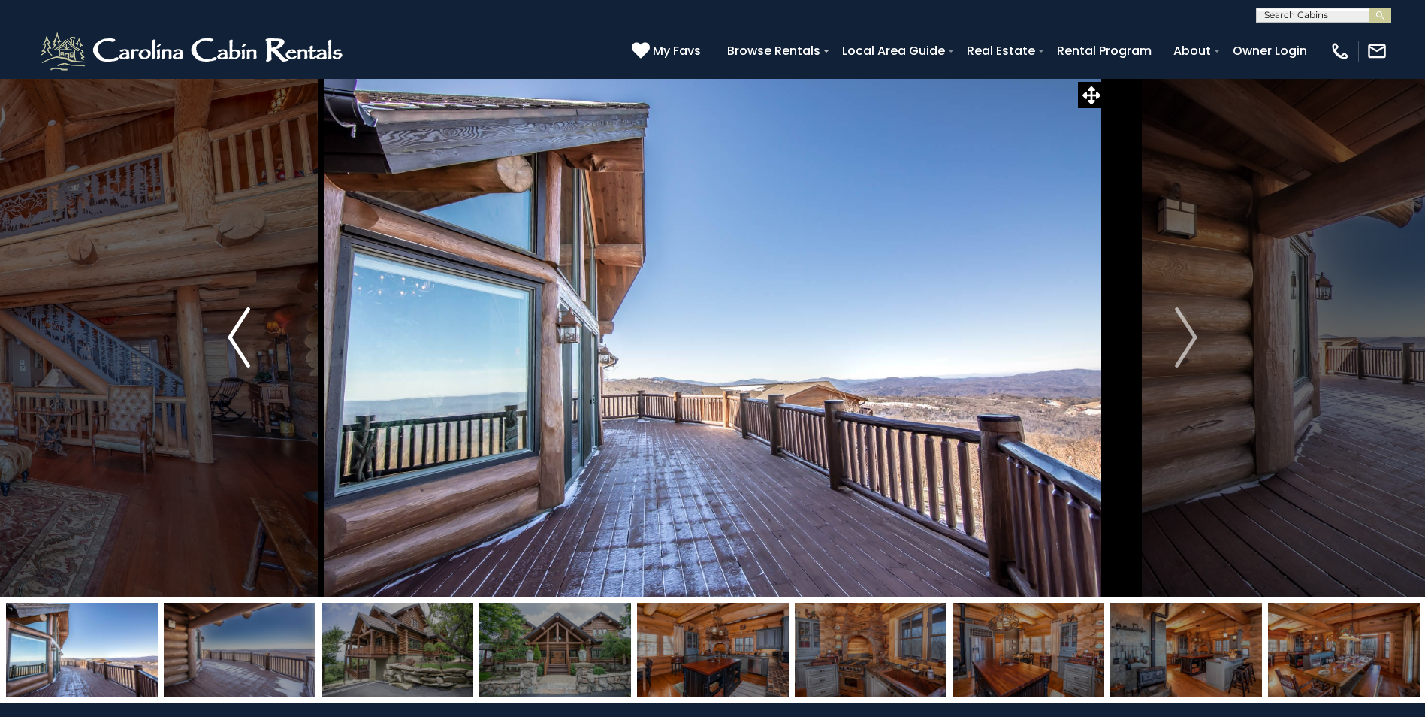
click at [234, 322] on img "Previous" at bounding box center [239, 337] width 23 height 60
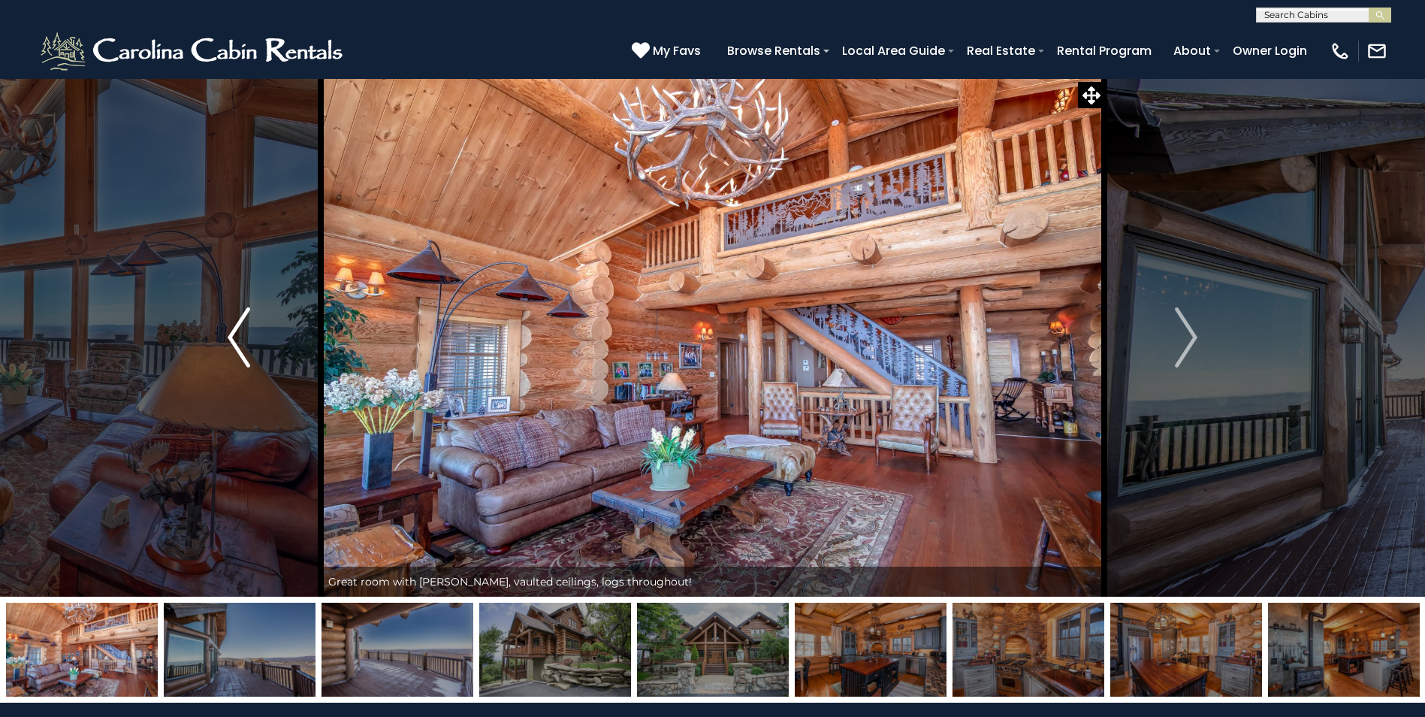
click at [234, 322] on img "Previous" at bounding box center [239, 337] width 23 height 60
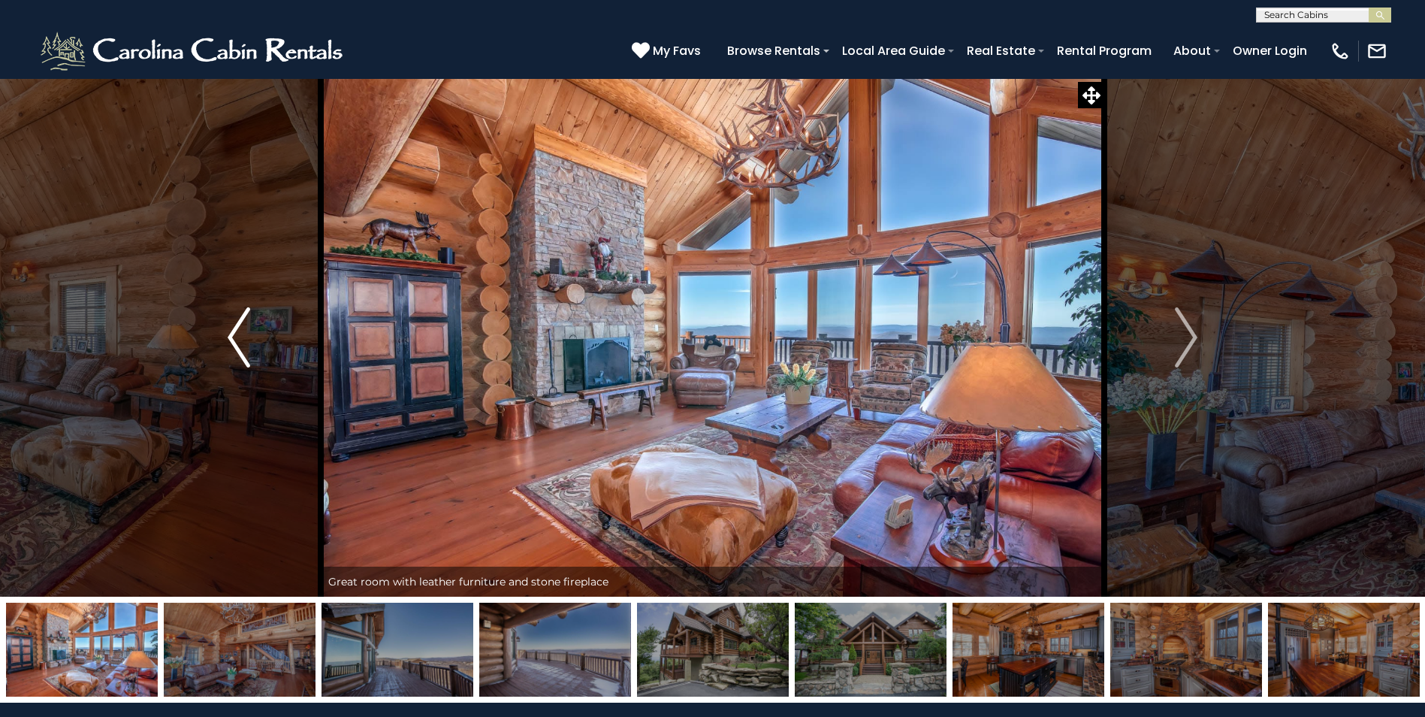
click at [234, 322] on img "Previous" at bounding box center [239, 337] width 23 height 60
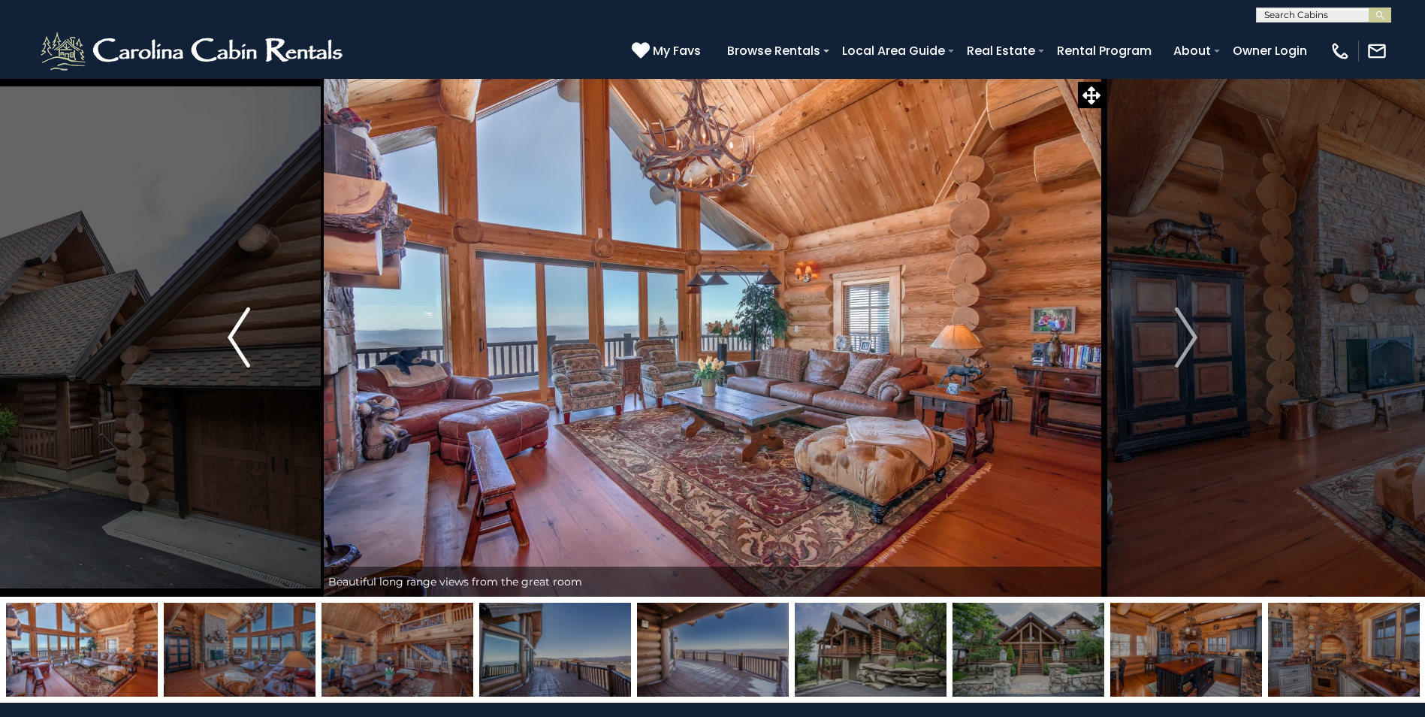
click at [234, 322] on img "Previous" at bounding box center [239, 337] width 23 height 60
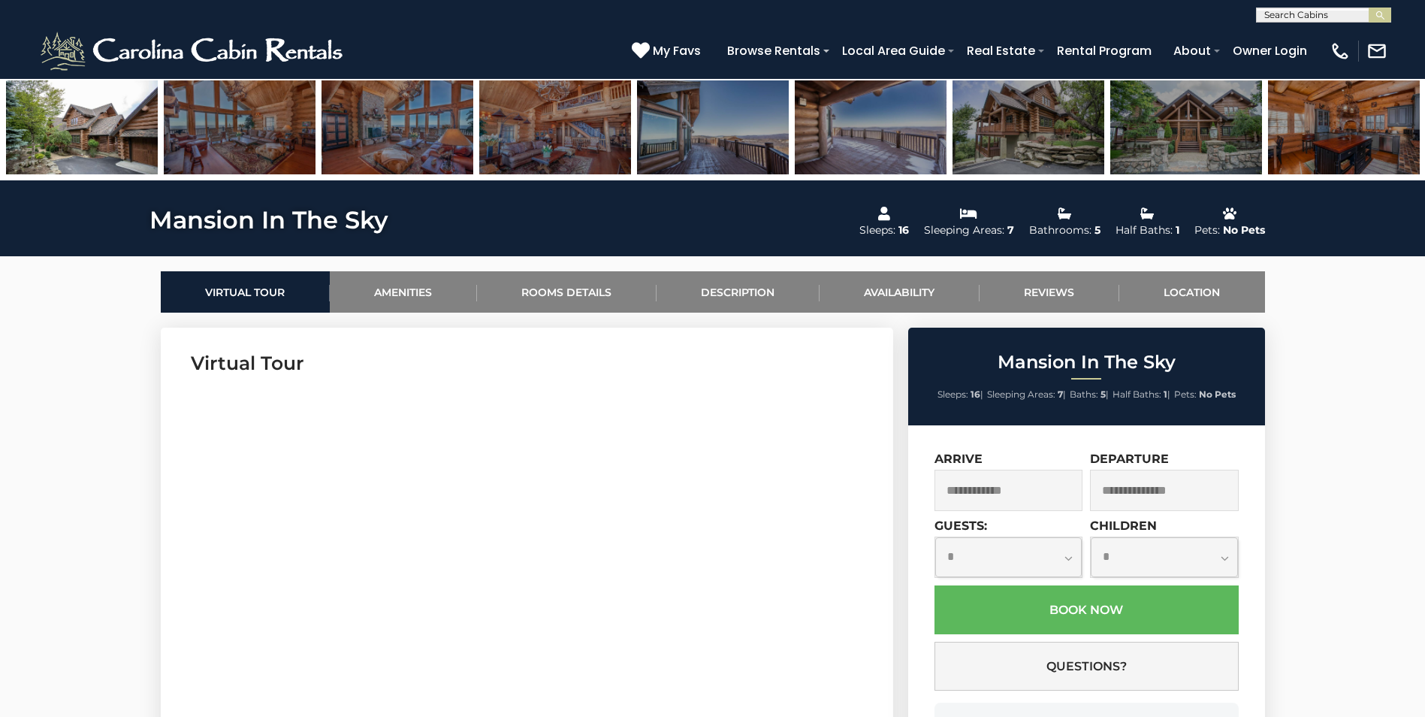
scroll to position [601, 0]
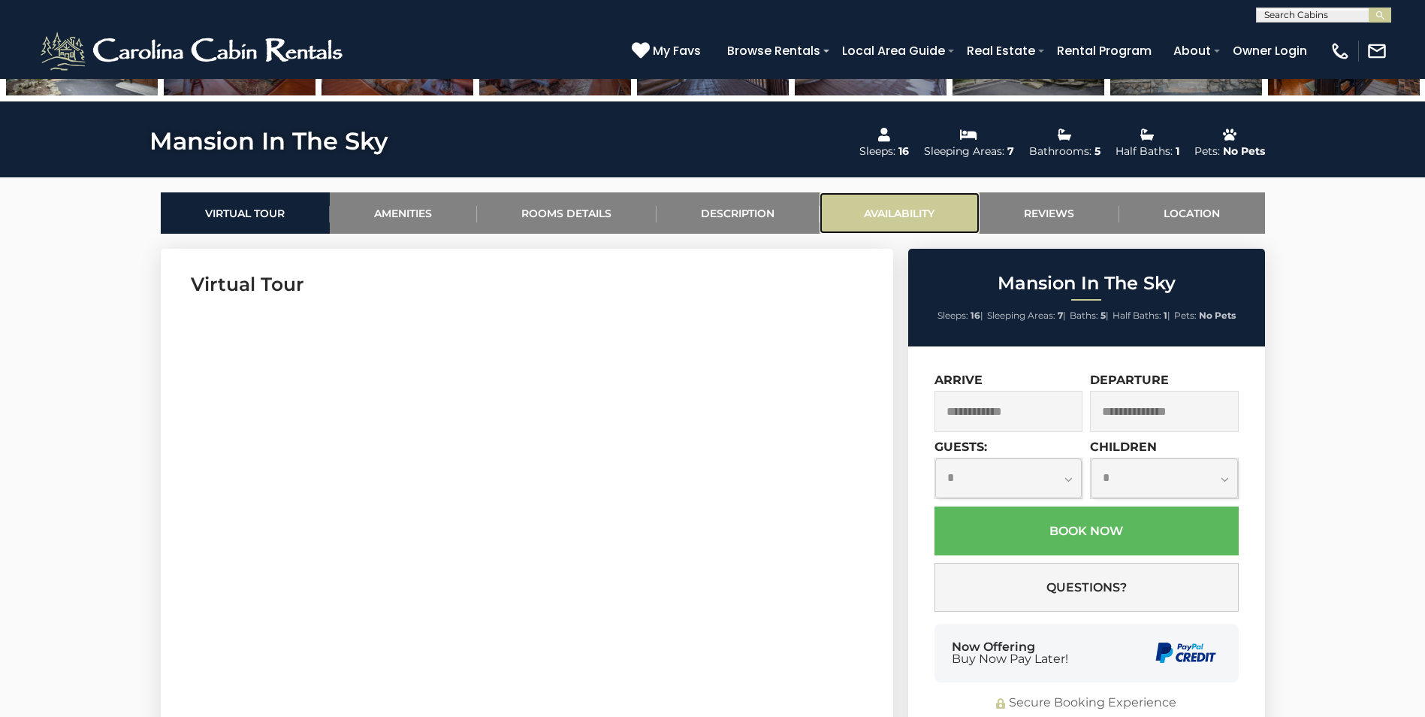
click at [914, 209] on link "Availability" at bounding box center [900, 212] width 160 height 41
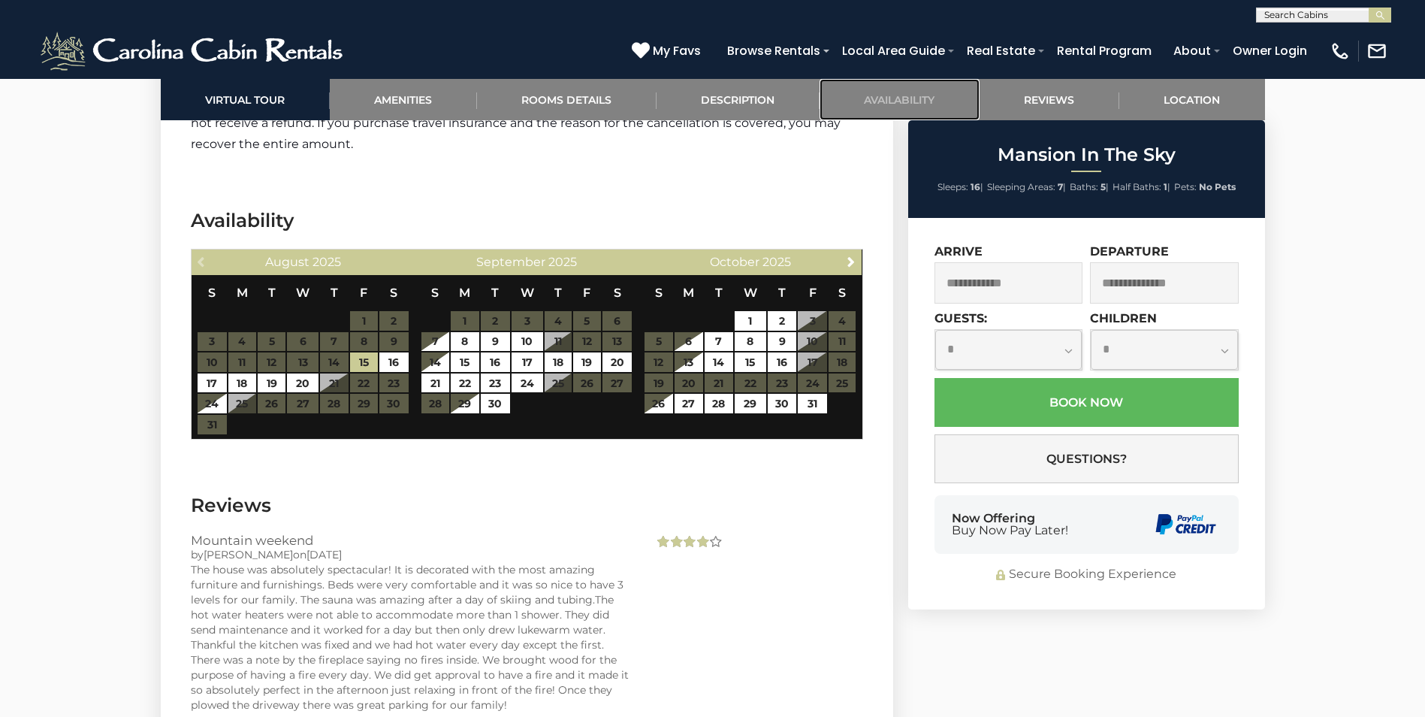
scroll to position [3912, 0]
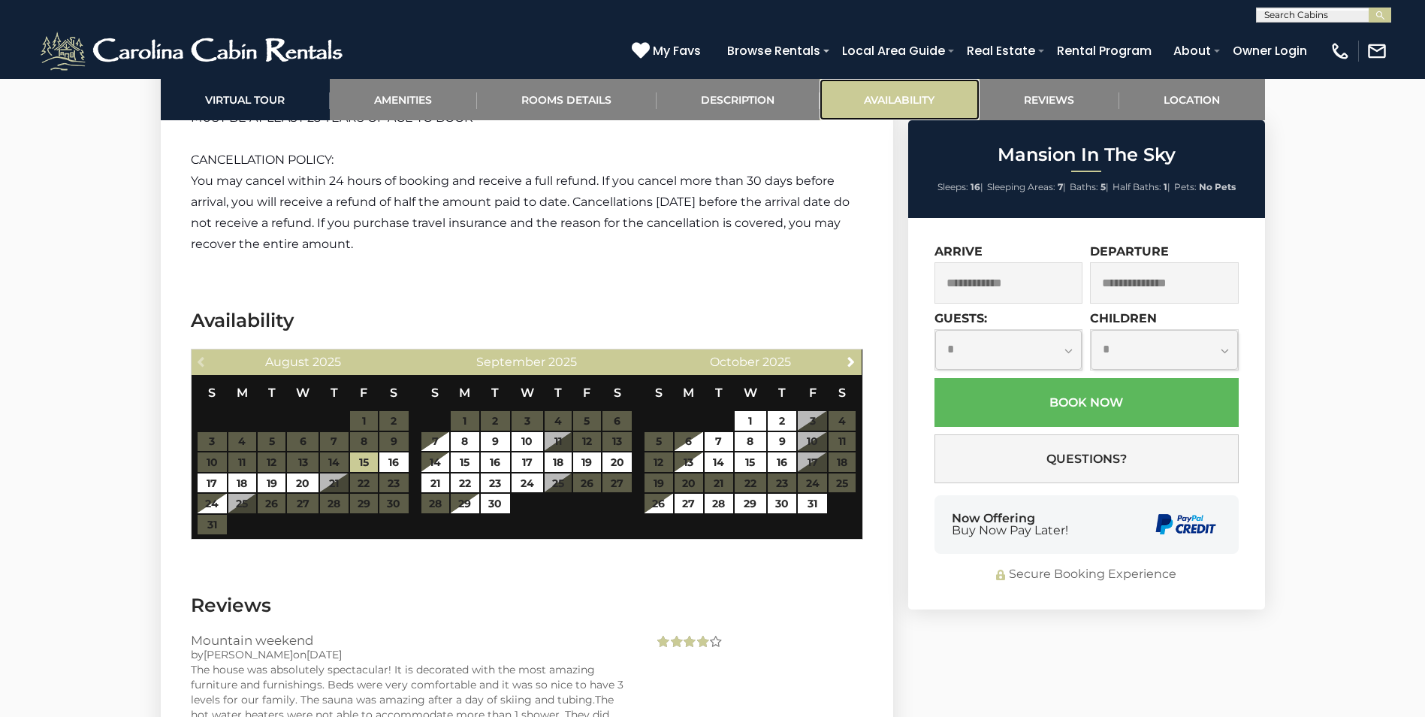
click at [887, 95] on link "Availability" at bounding box center [900, 99] width 160 height 41
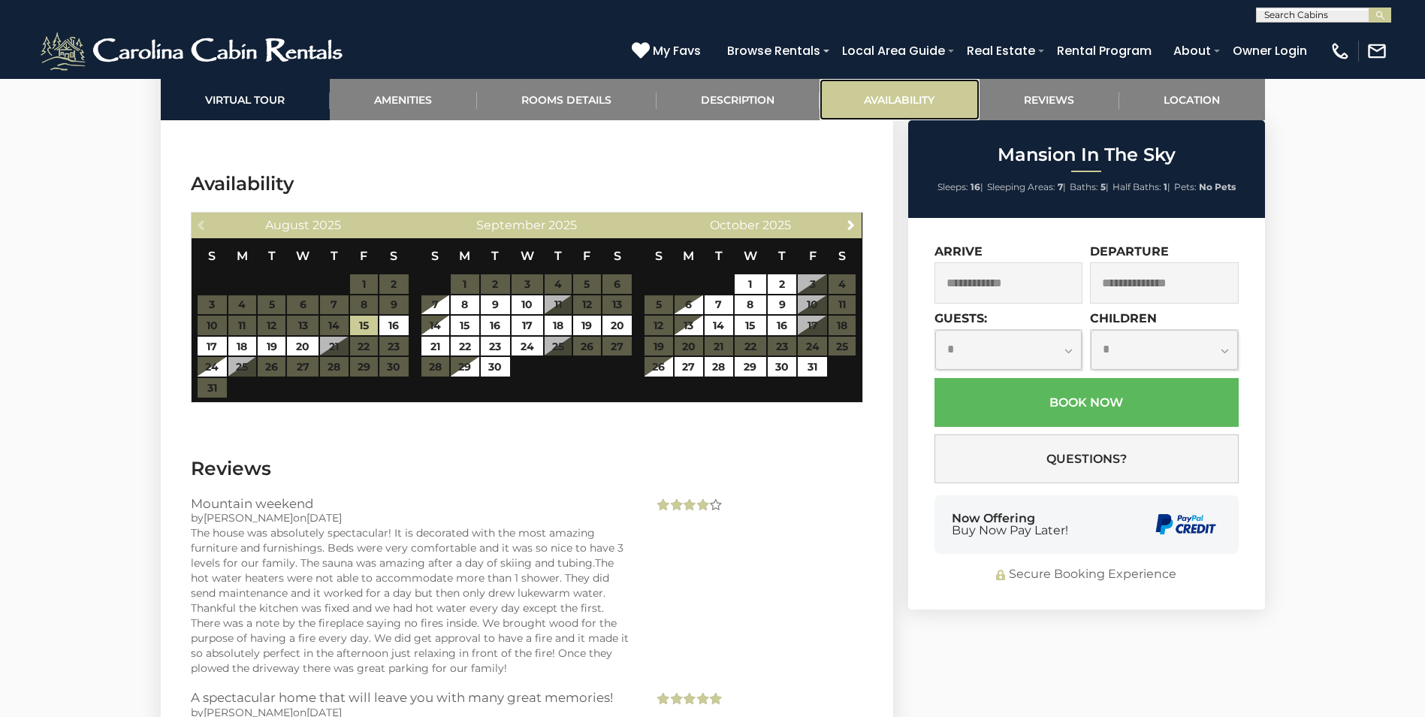
scroll to position [4062, 0]
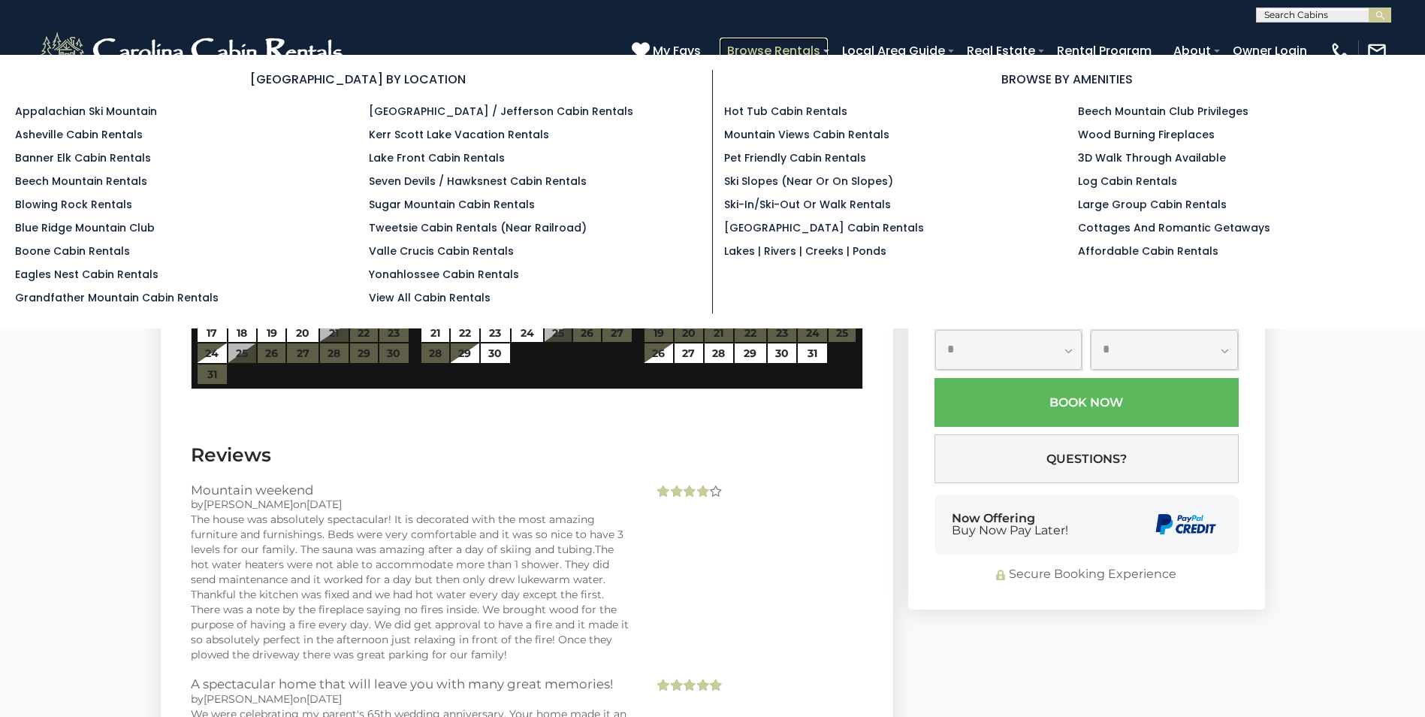
click at [748, 48] on link "Browse Rentals" at bounding box center [774, 51] width 108 height 26
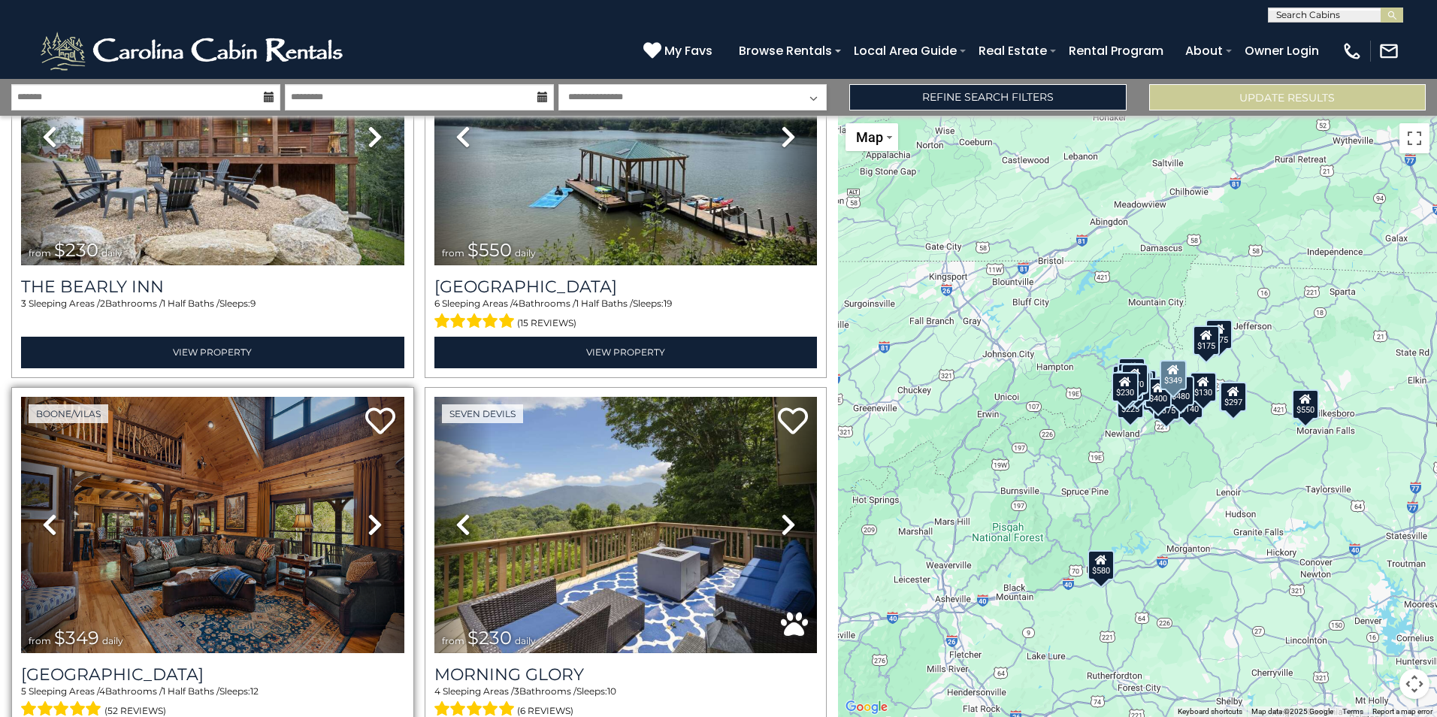
scroll to position [2254, 0]
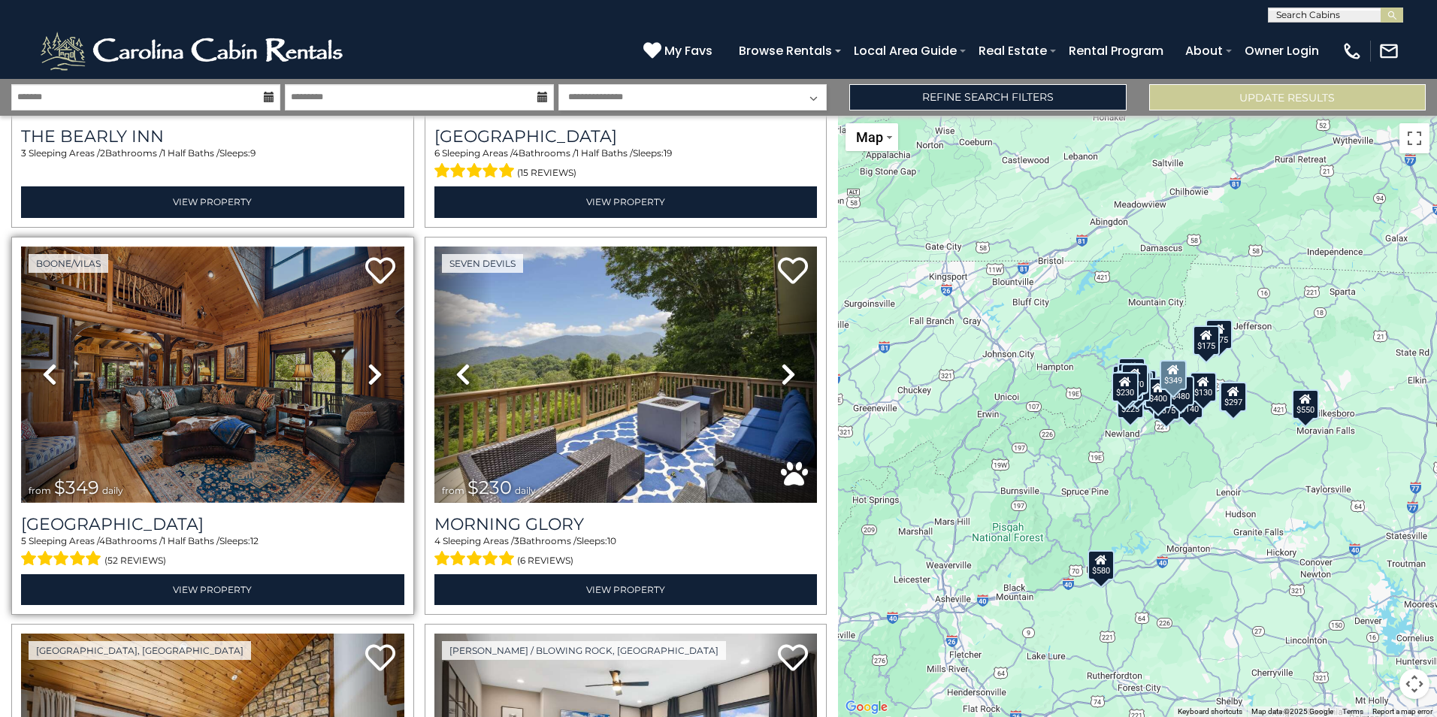
click at [228, 385] on img at bounding box center [212, 374] width 383 height 256
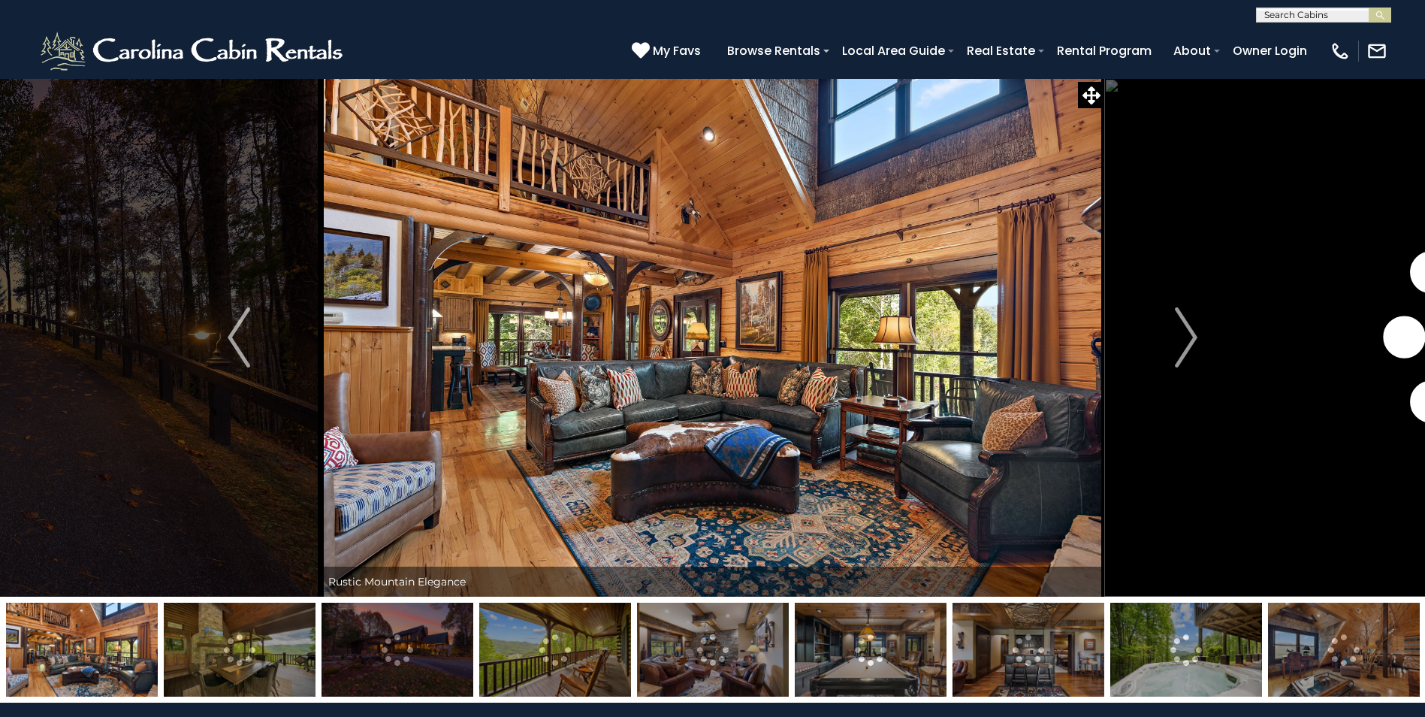
scroll to position [75, 0]
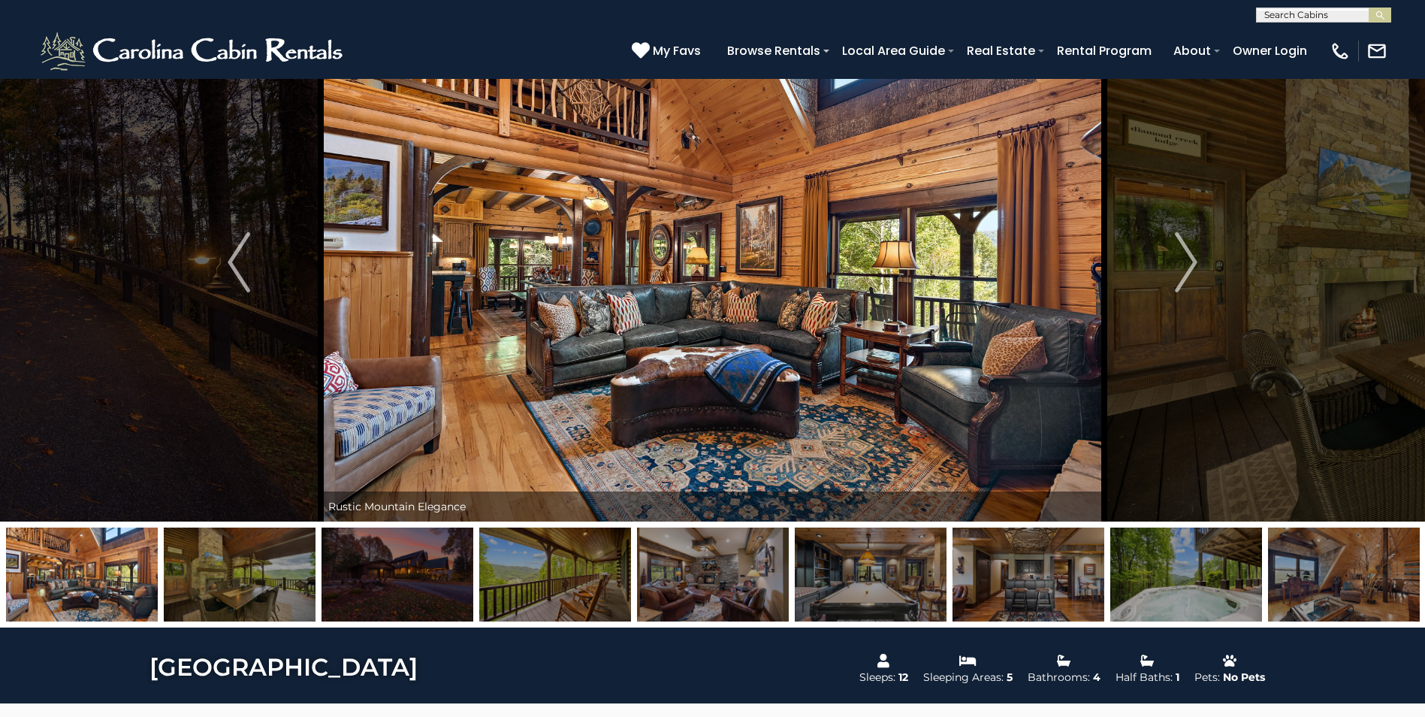
click at [554, 589] on img at bounding box center [555, 574] width 152 height 94
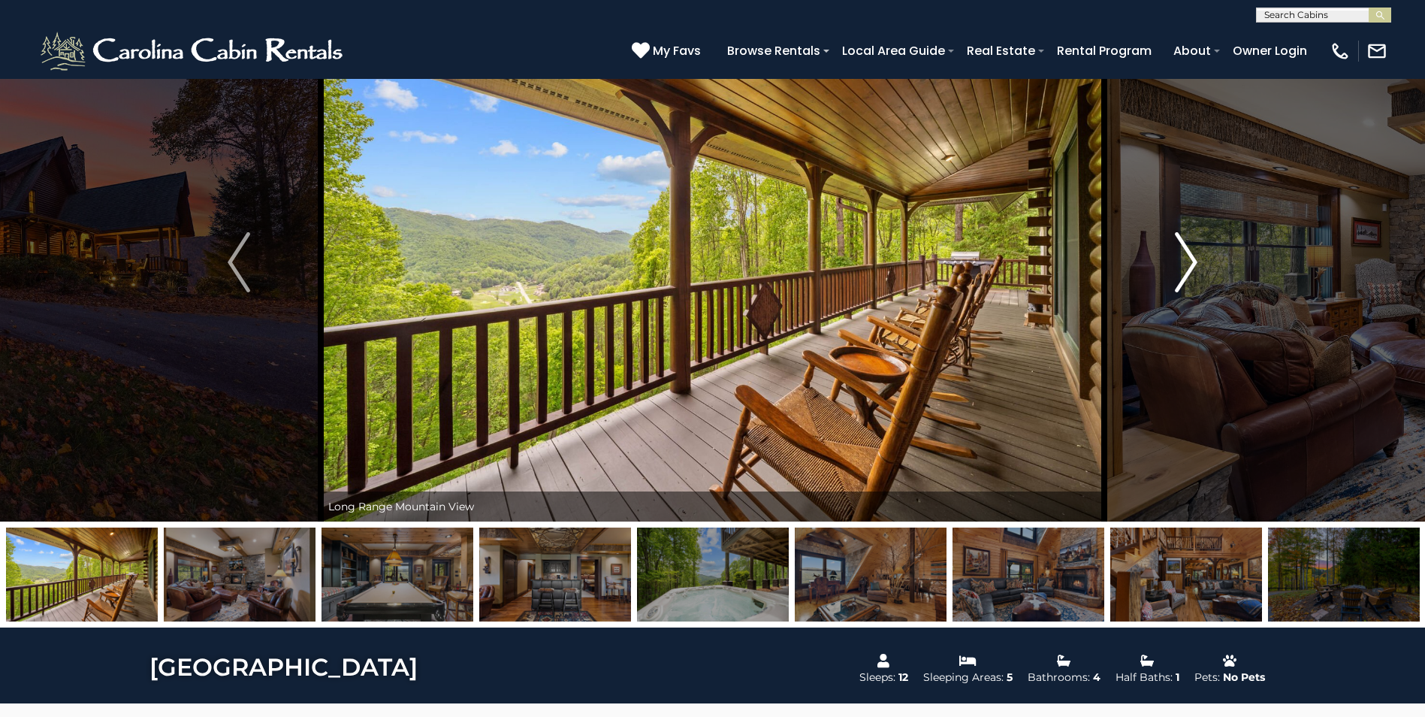
click at [1184, 272] on img "Next" at bounding box center [1186, 262] width 23 height 60
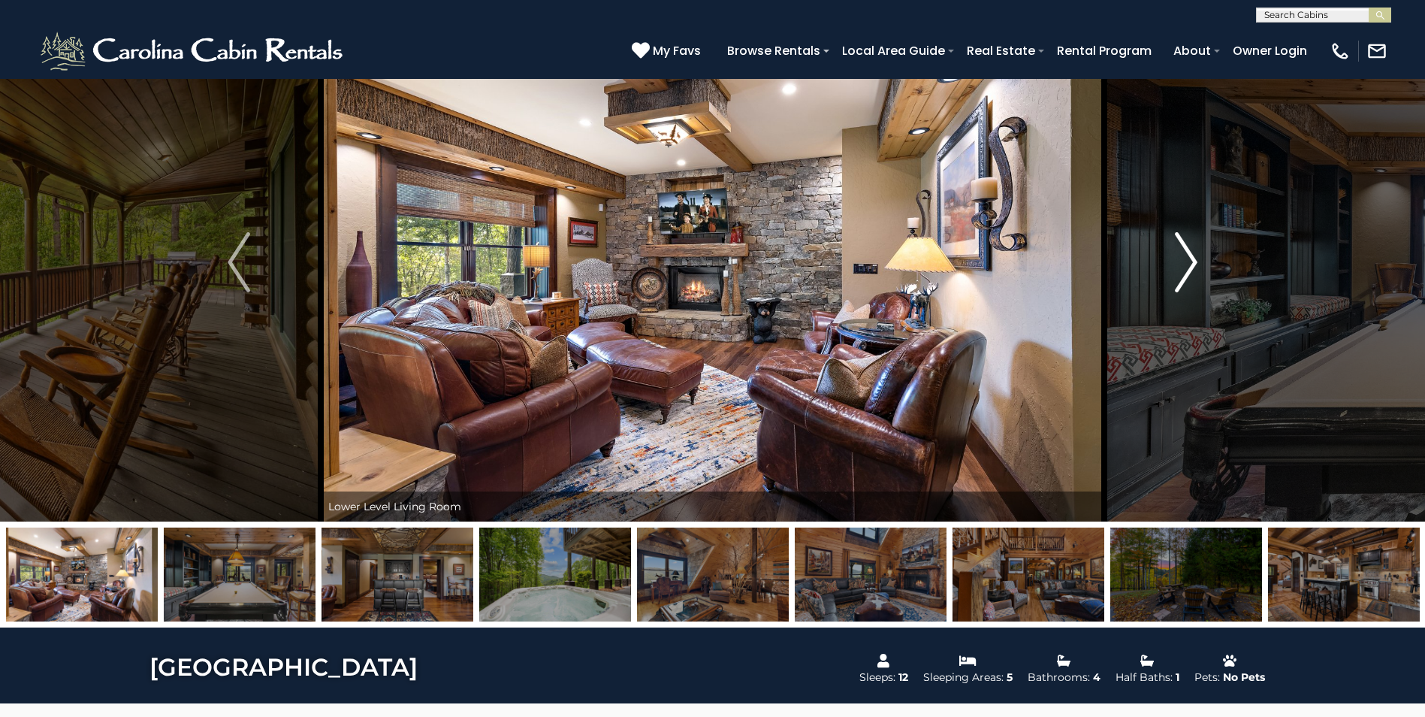
click at [1184, 272] on img "Next" at bounding box center [1186, 262] width 23 height 60
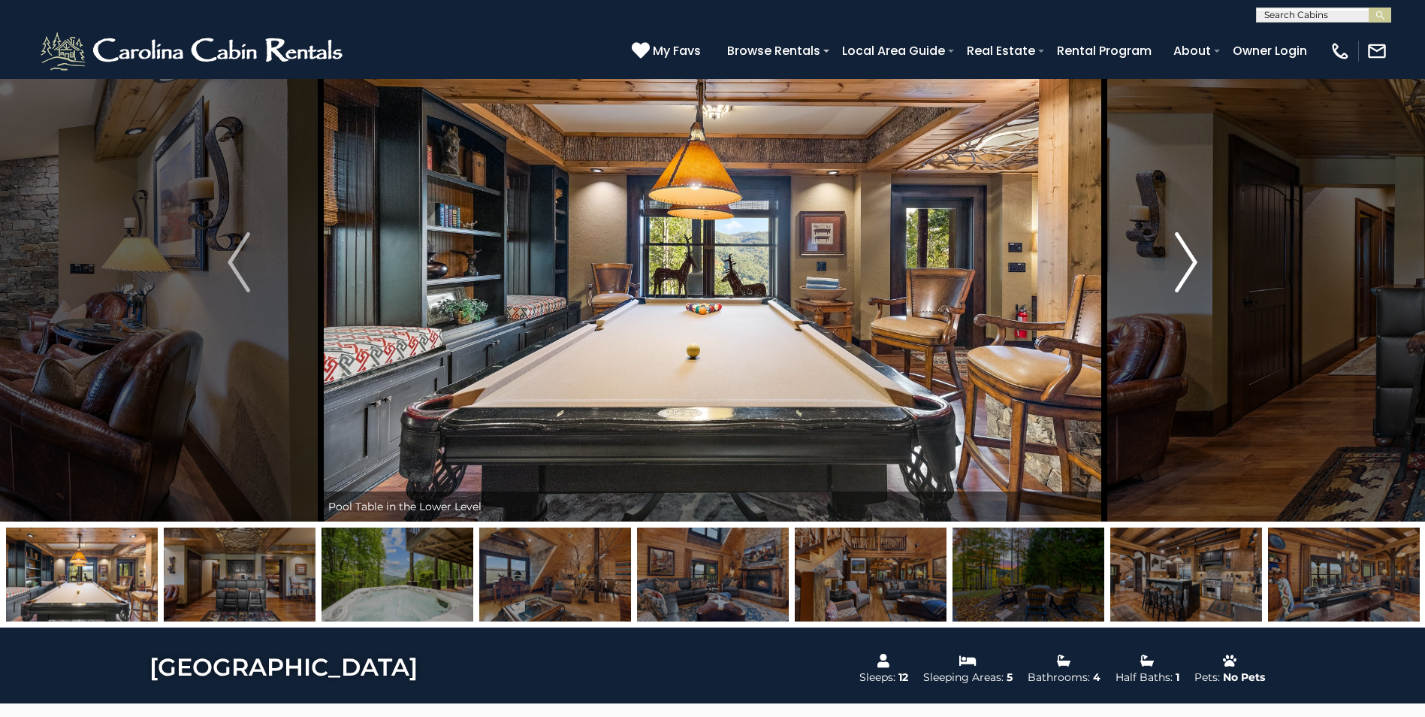
click at [1183, 272] on img "Next" at bounding box center [1186, 262] width 23 height 60
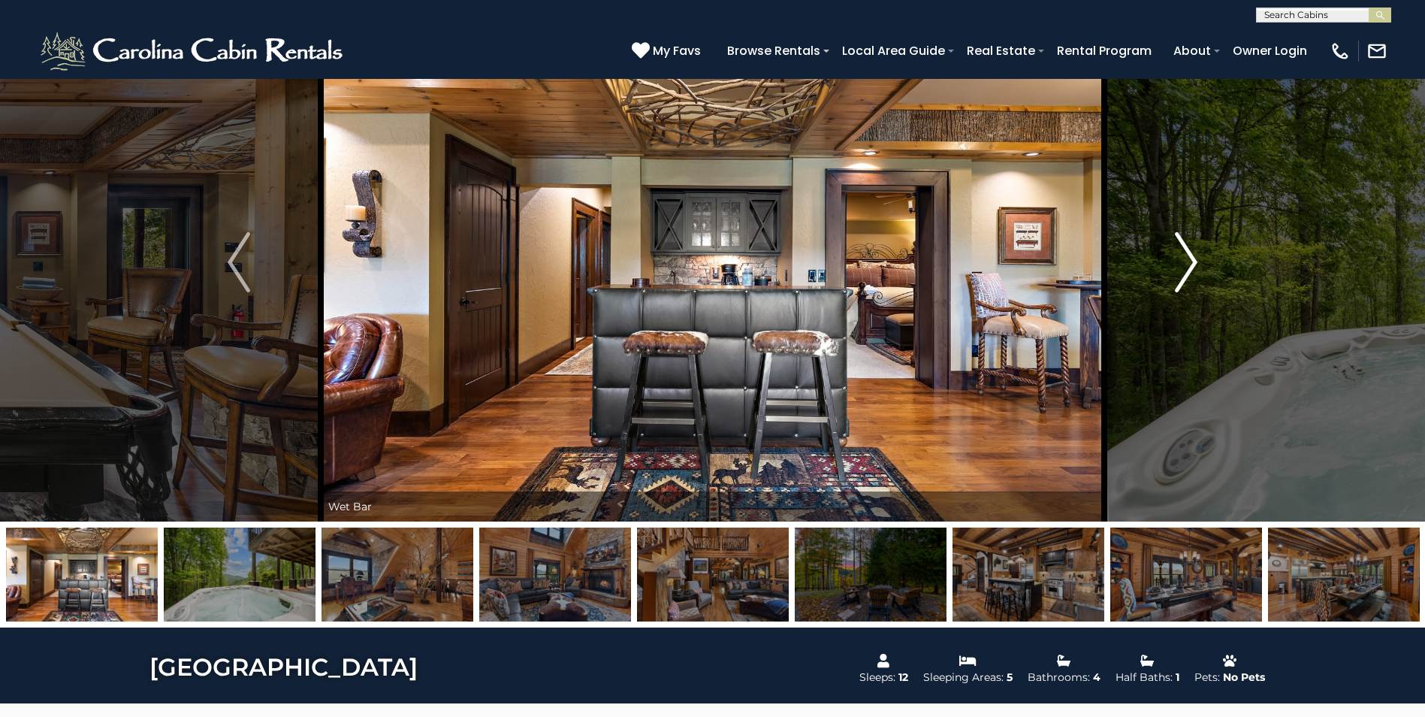
click at [1181, 273] on img "Next" at bounding box center [1186, 262] width 23 height 60
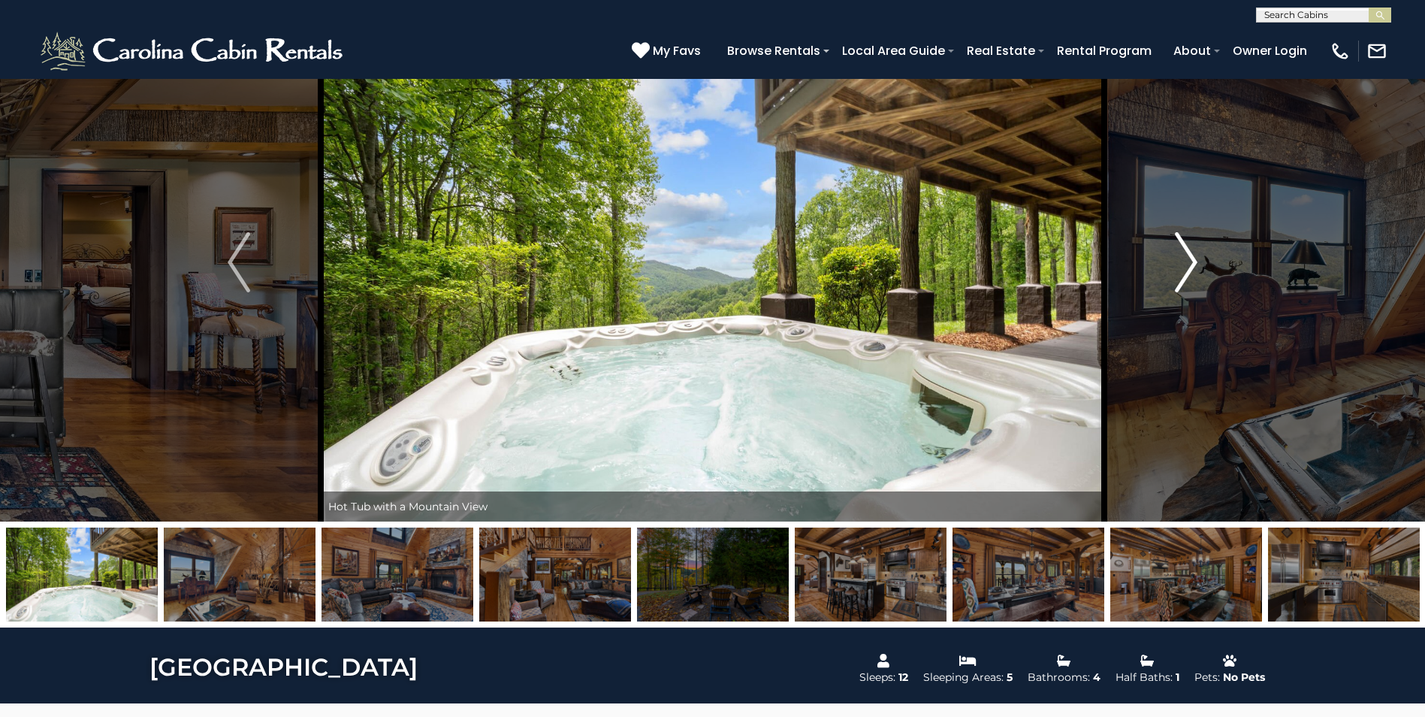
click at [1194, 266] on img "Next" at bounding box center [1186, 262] width 23 height 60
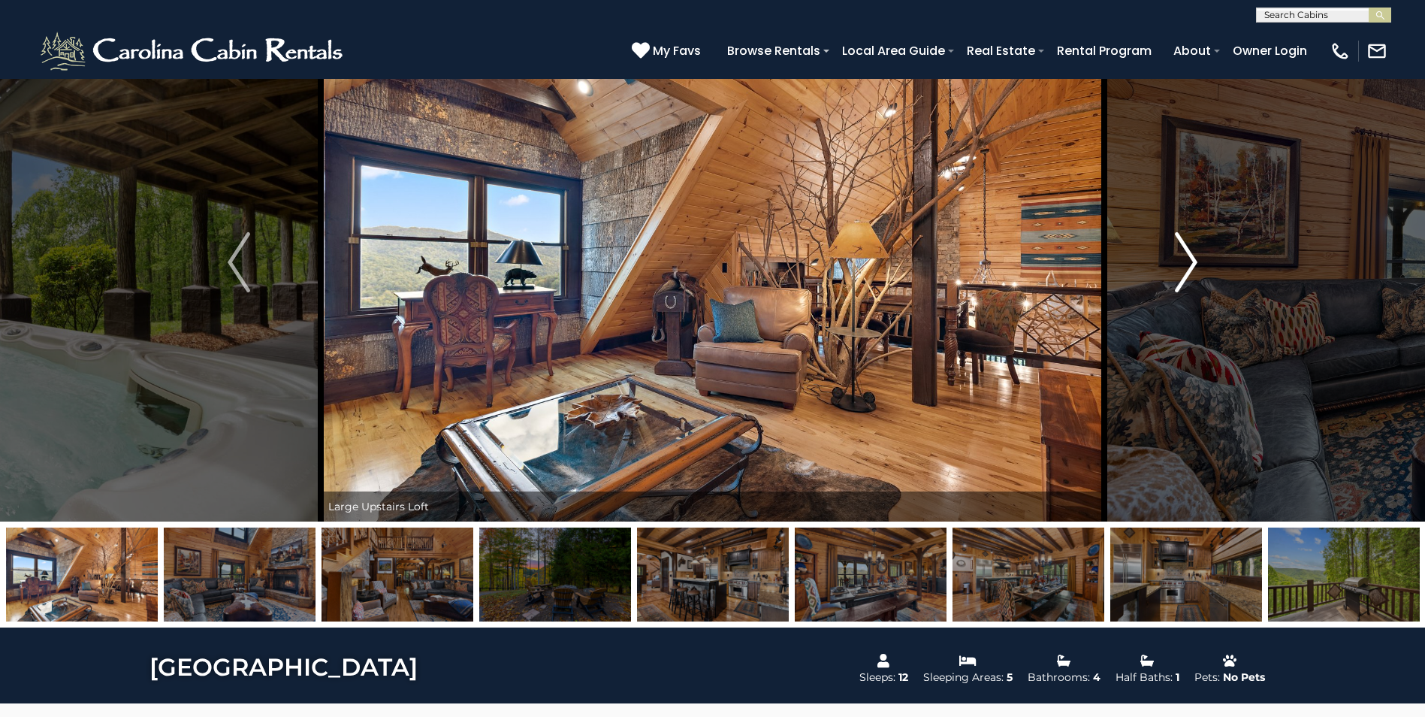
click at [1190, 263] on img "Next" at bounding box center [1186, 262] width 23 height 60
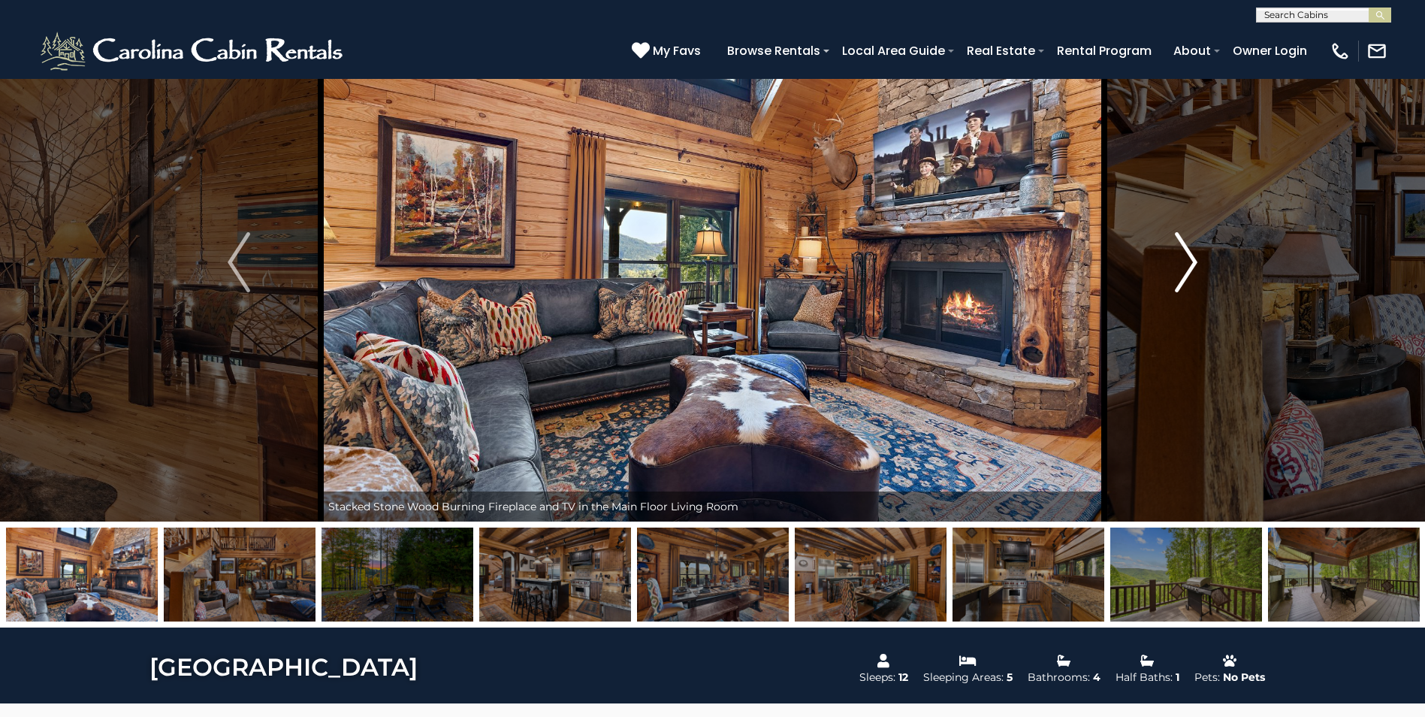
click at [1190, 263] on img "Next" at bounding box center [1186, 262] width 23 height 60
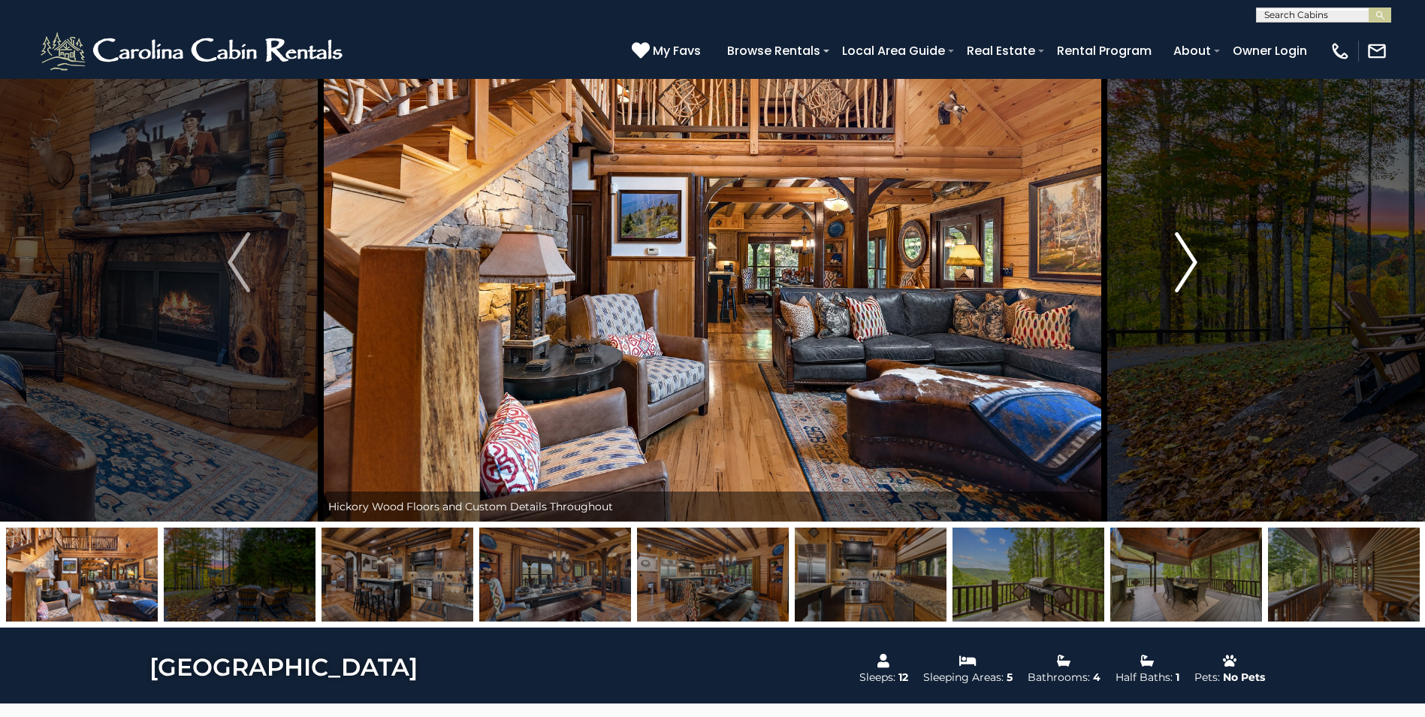
click at [1190, 263] on img "Next" at bounding box center [1186, 262] width 23 height 60
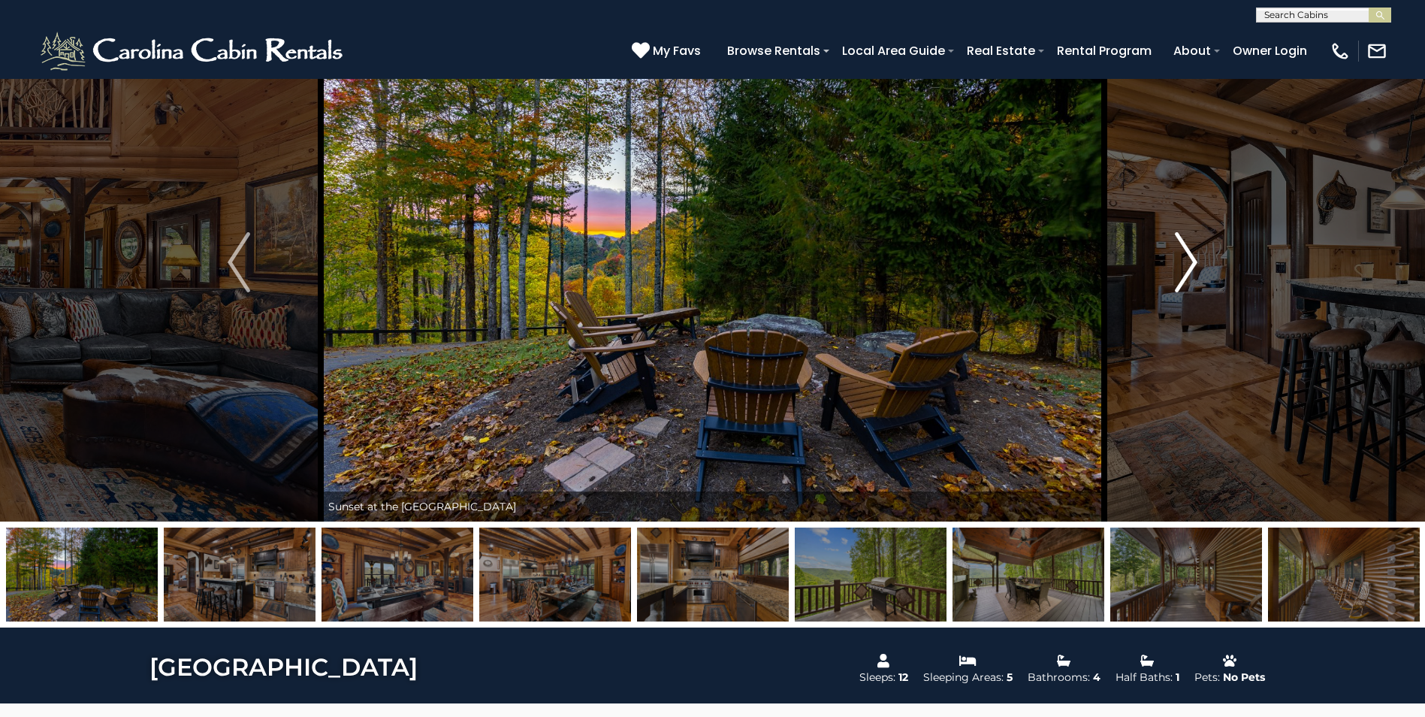
click at [1190, 263] on img "Next" at bounding box center [1186, 262] width 23 height 60
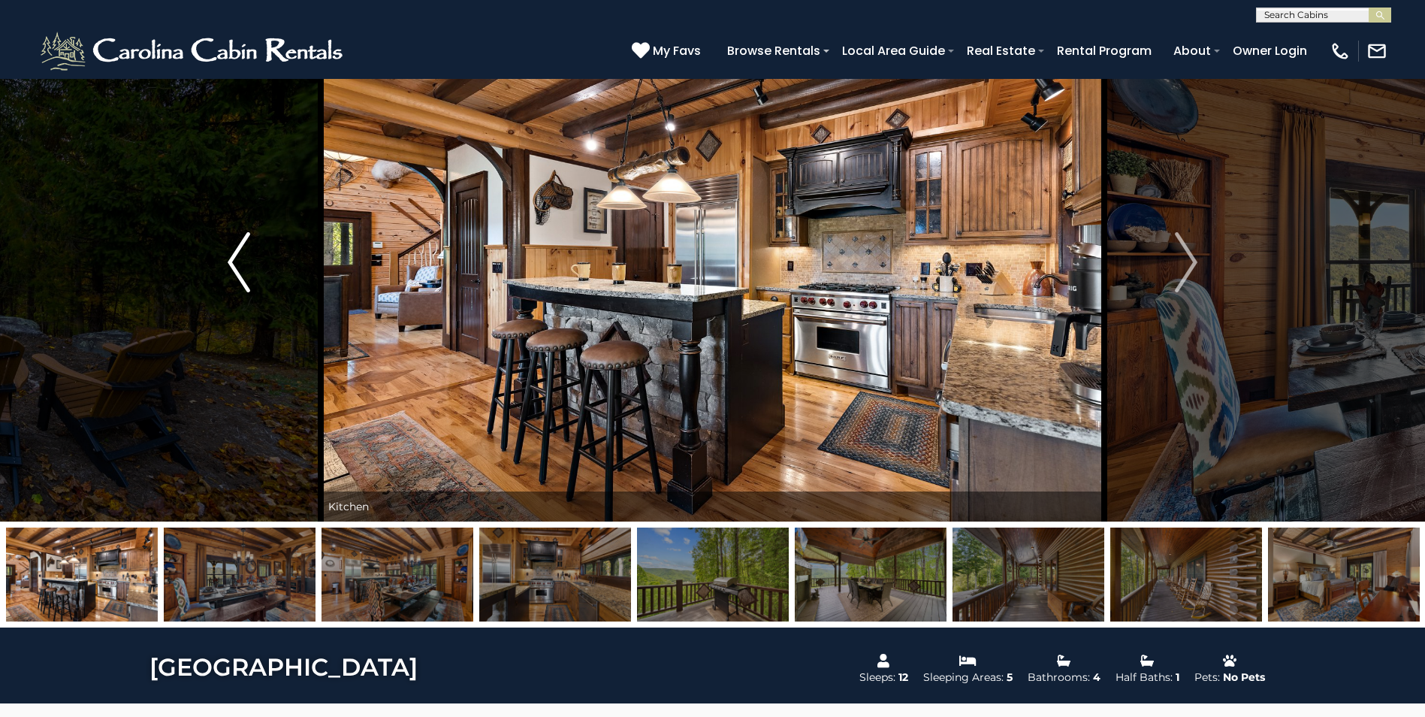
click at [239, 275] on img "Previous" at bounding box center [239, 262] width 23 height 60
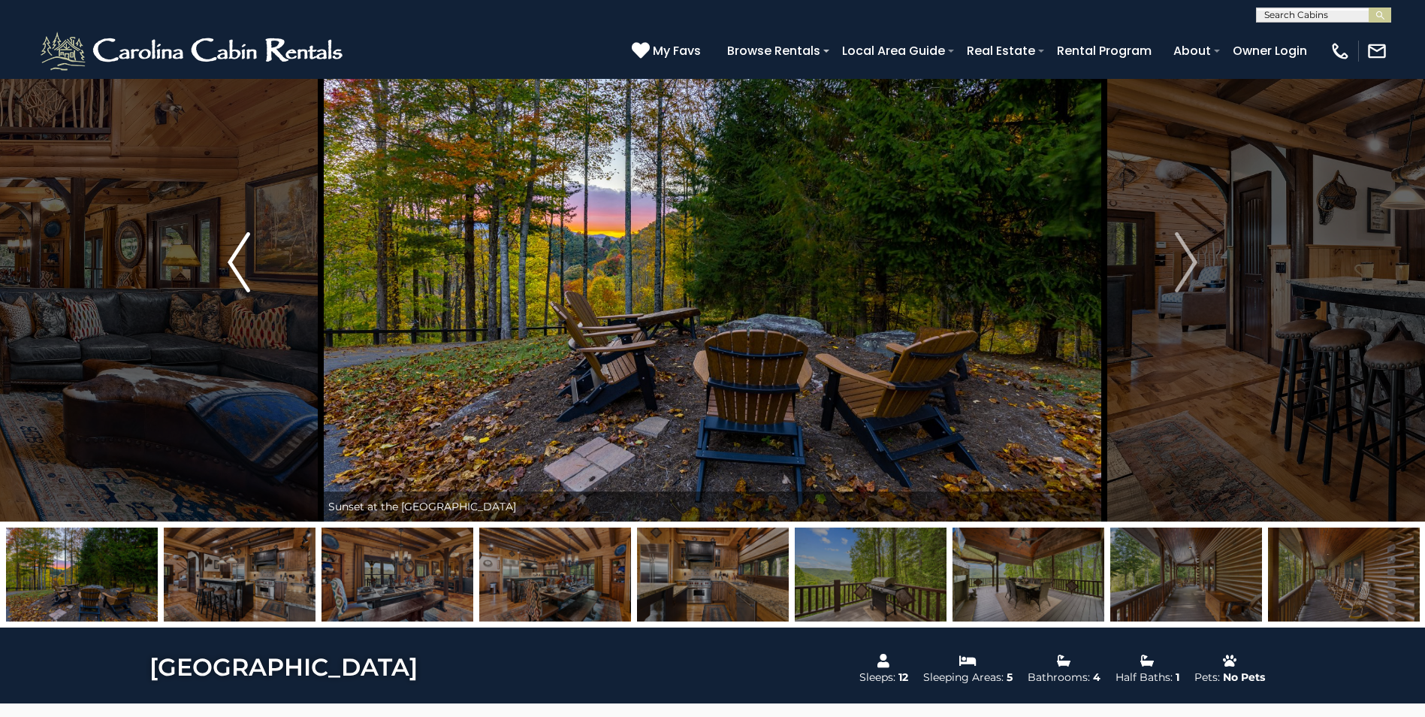
click at [236, 273] on img "Previous" at bounding box center [239, 262] width 23 height 60
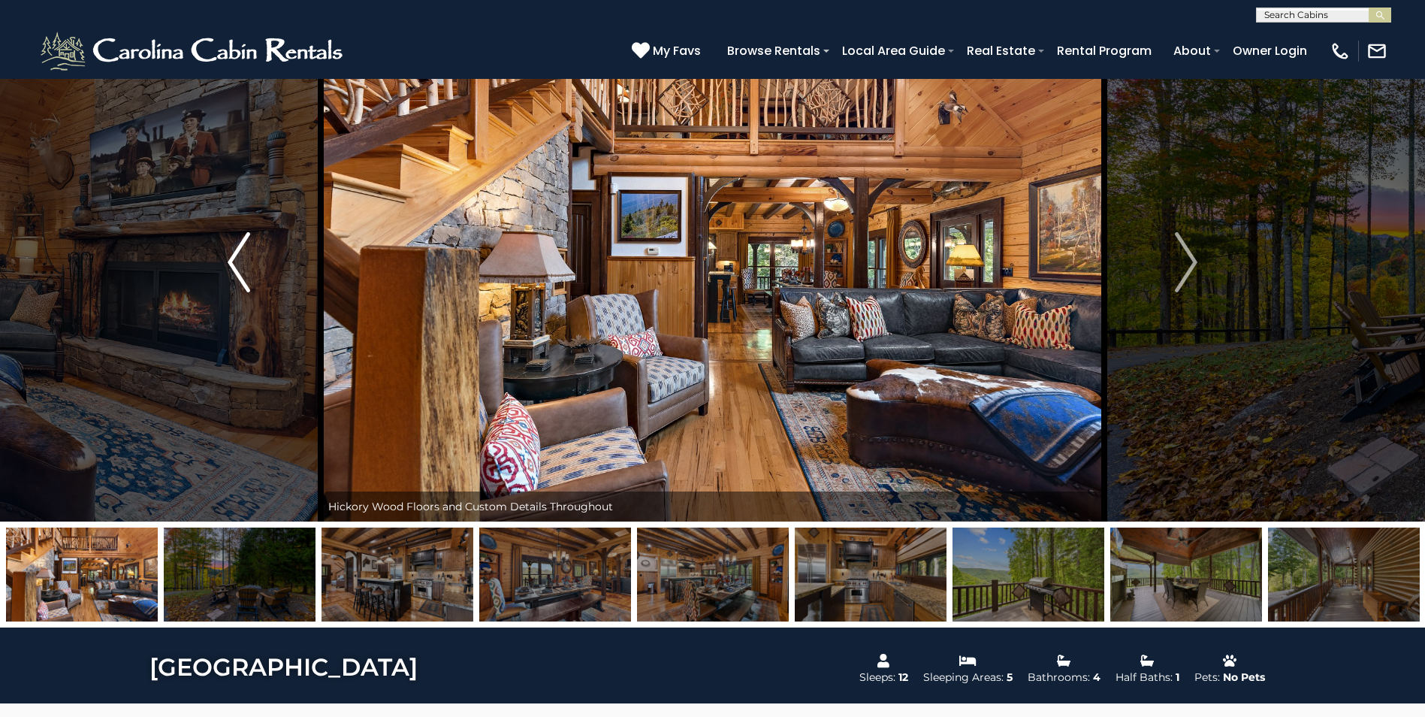
click at [236, 273] on img "Previous" at bounding box center [239, 262] width 23 height 60
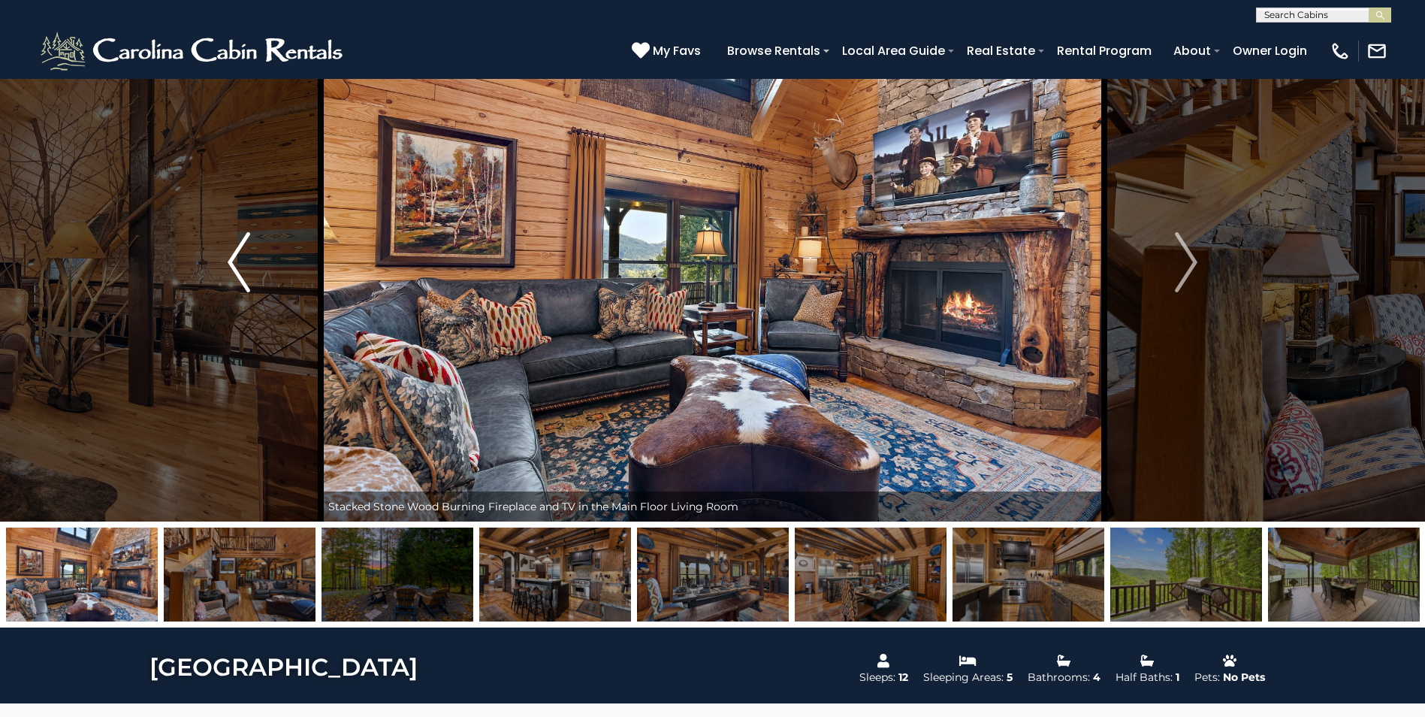
click at [235, 273] on img "Previous" at bounding box center [239, 262] width 23 height 60
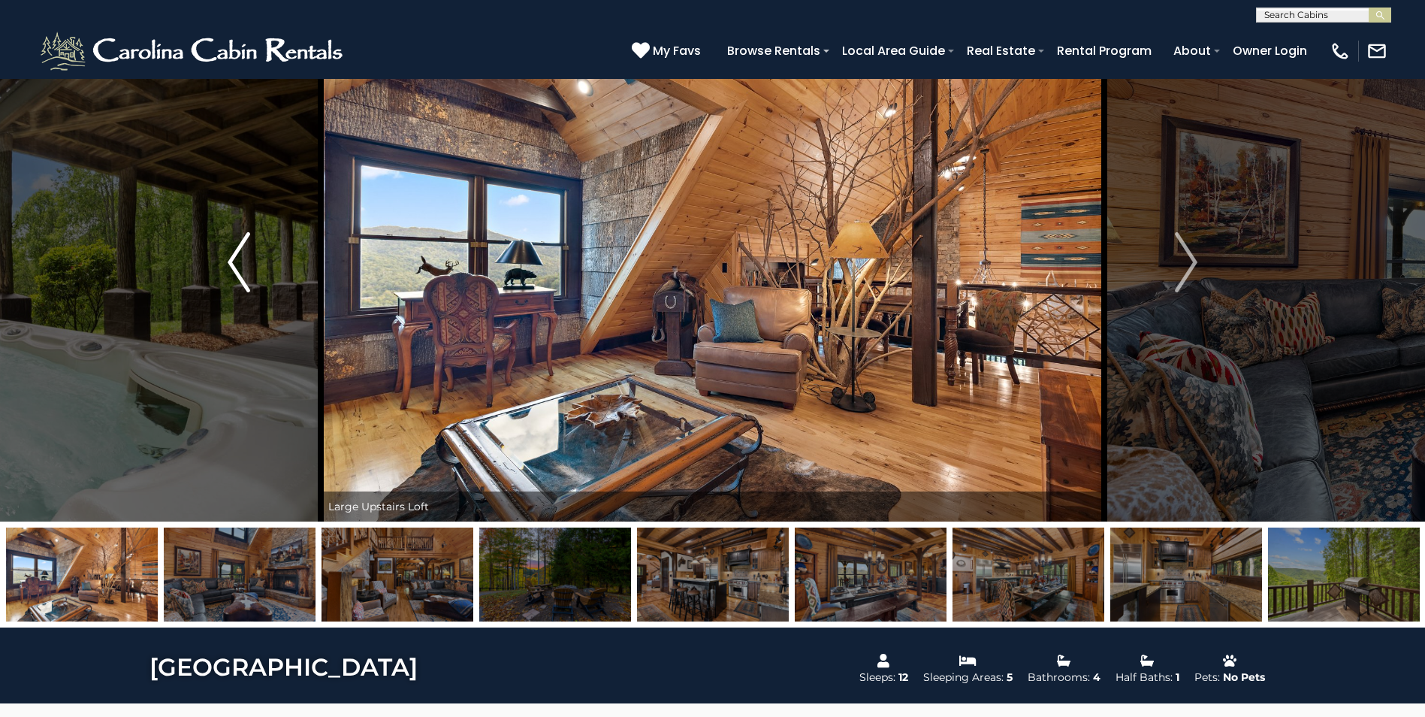
click at [235, 273] on img "Previous" at bounding box center [239, 262] width 23 height 60
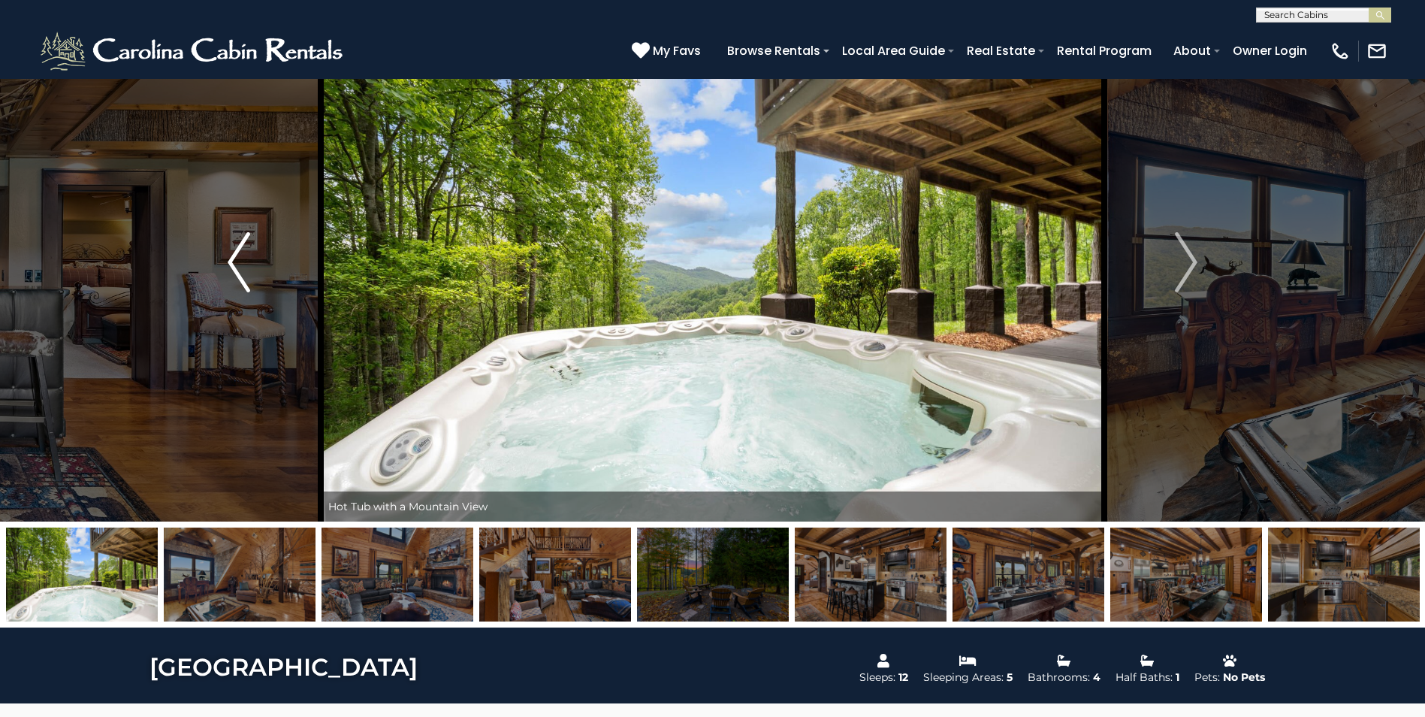
click at [234, 273] on img "Previous" at bounding box center [239, 262] width 23 height 60
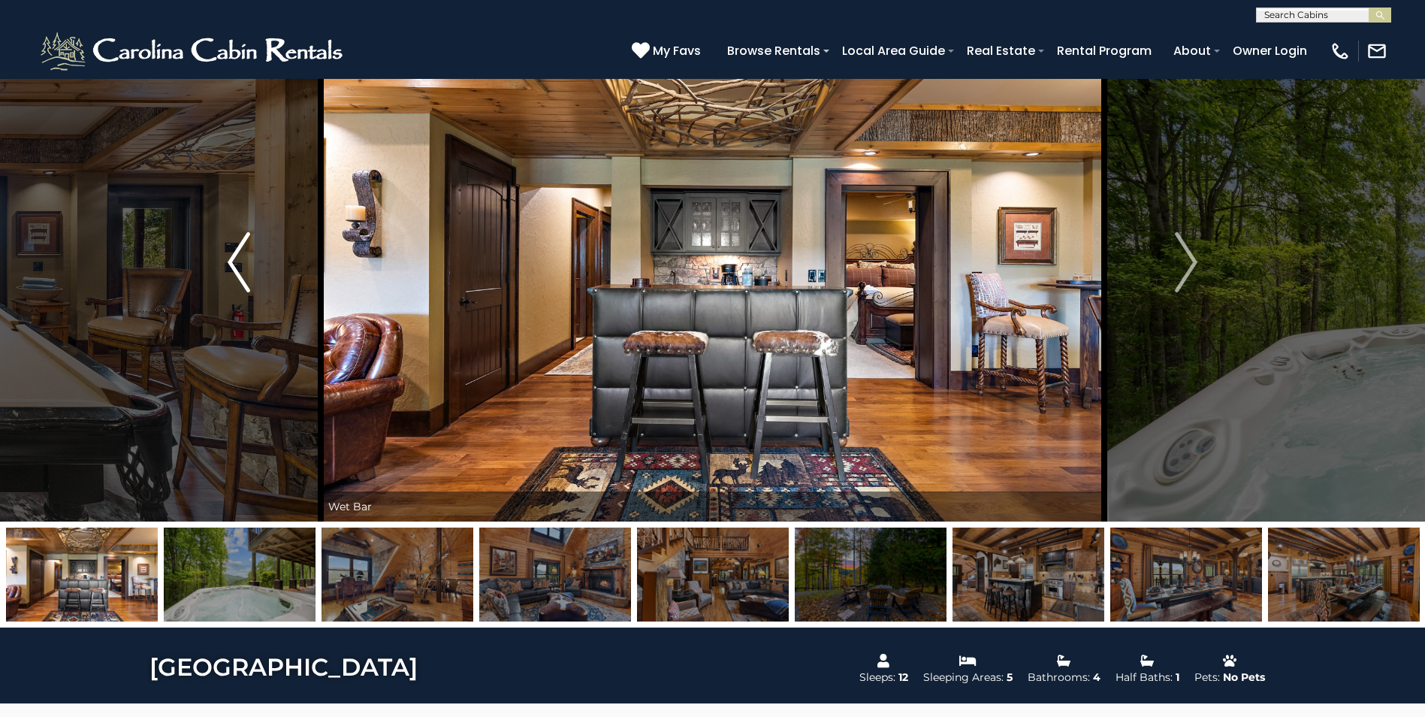
click at [234, 273] on img "Previous" at bounding box center [239, 262] width 23 height 60
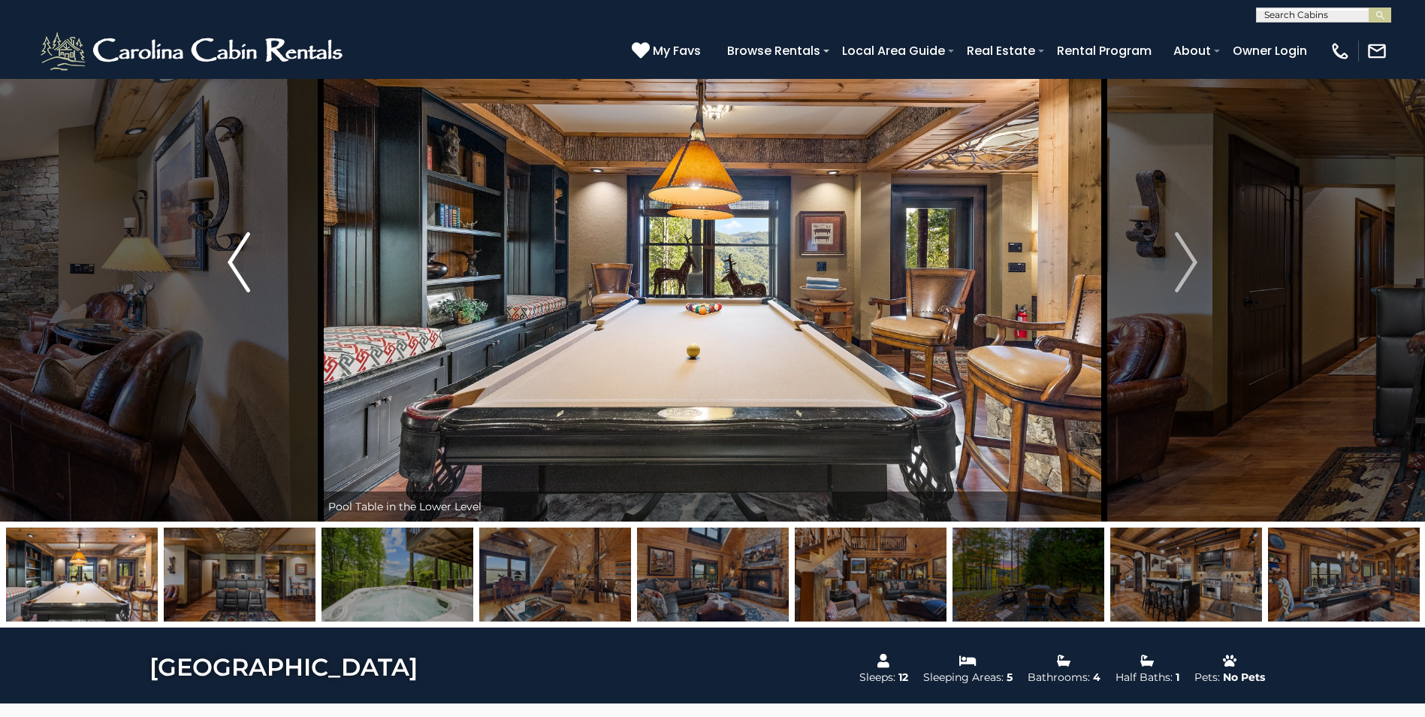
click at [237, 273] on img "Previous" at bounding box center [239, 262] width 23 height 60
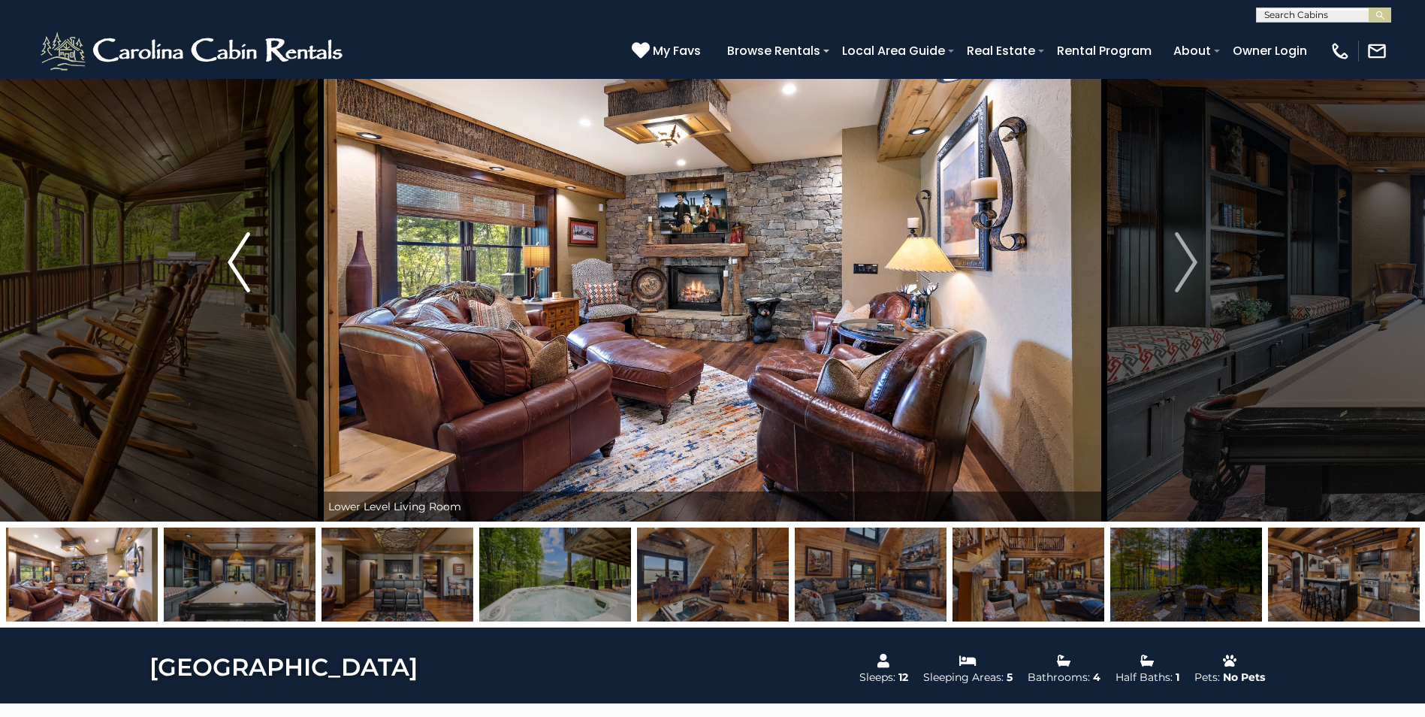
click at [240, 273] on img "Previous" at bounding box center [239, 262] width 23 height 60
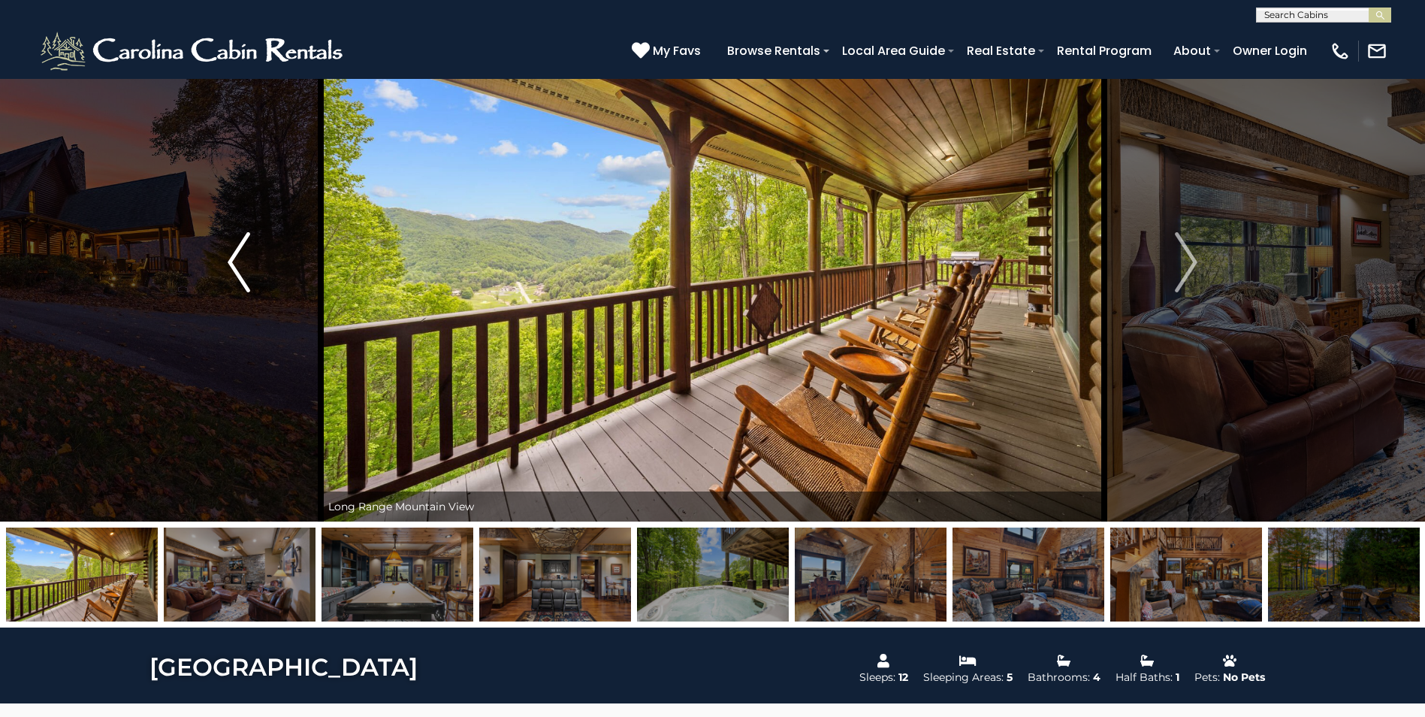
click at [240, 273] on img "Previous" at bounding box center [239, 262] width 23 height 60
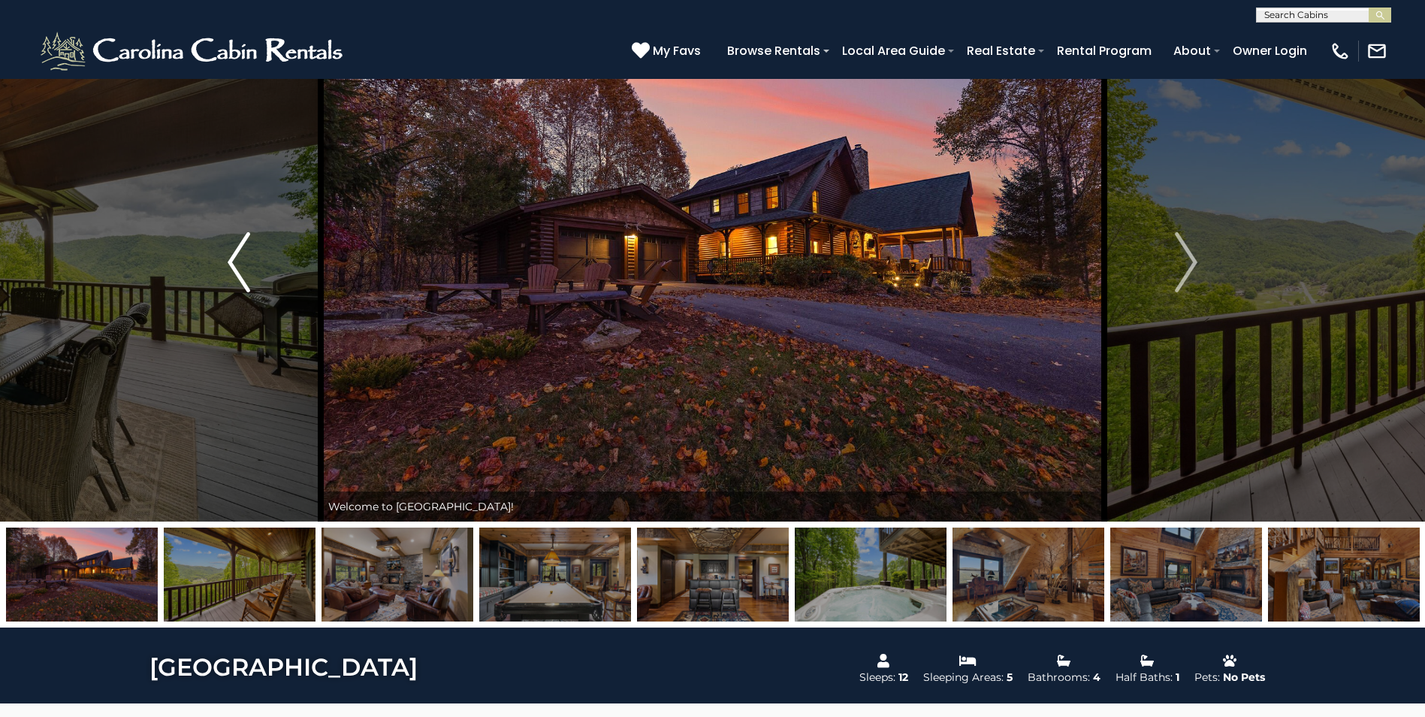
click at [240, 272] on img "Previous" at bounding box center [239, 262] width 23 height 60
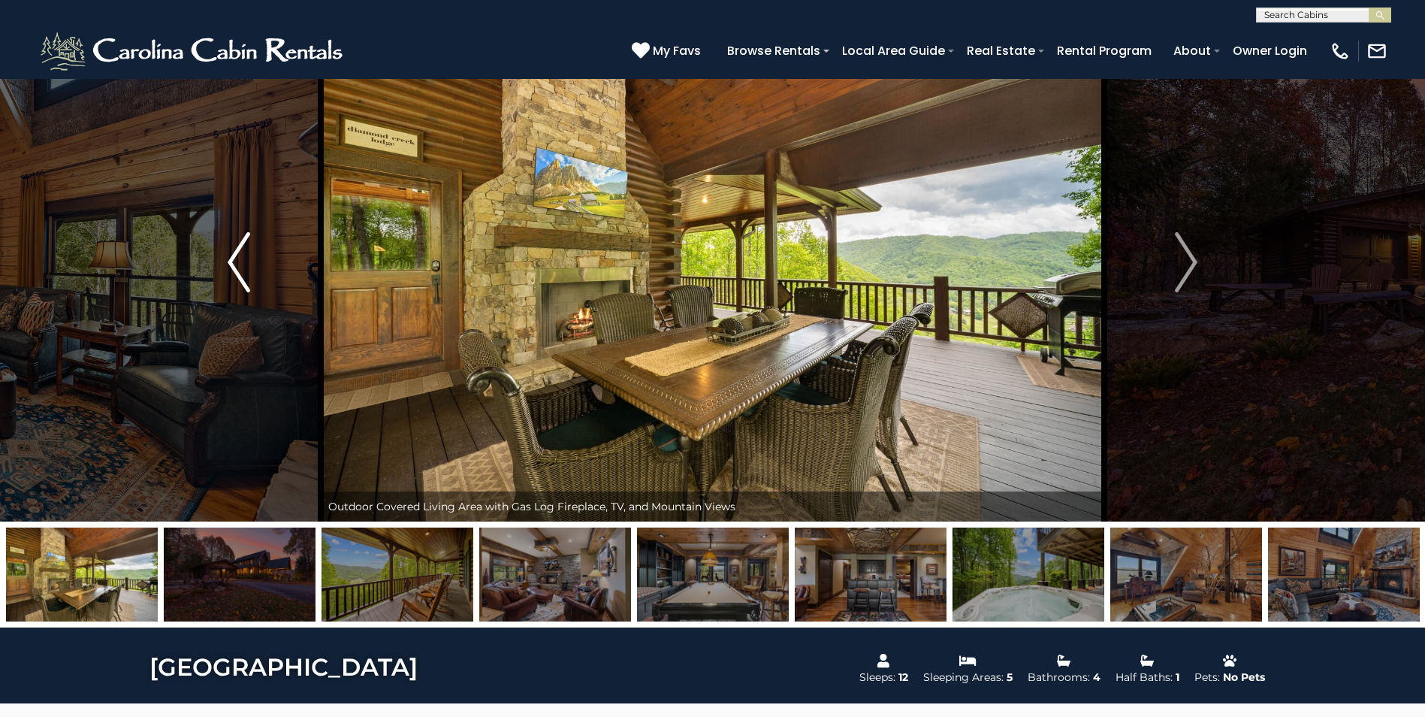
click at [240, 271] on img "Previous" at bounding box center [239, 262] width 23 height 60
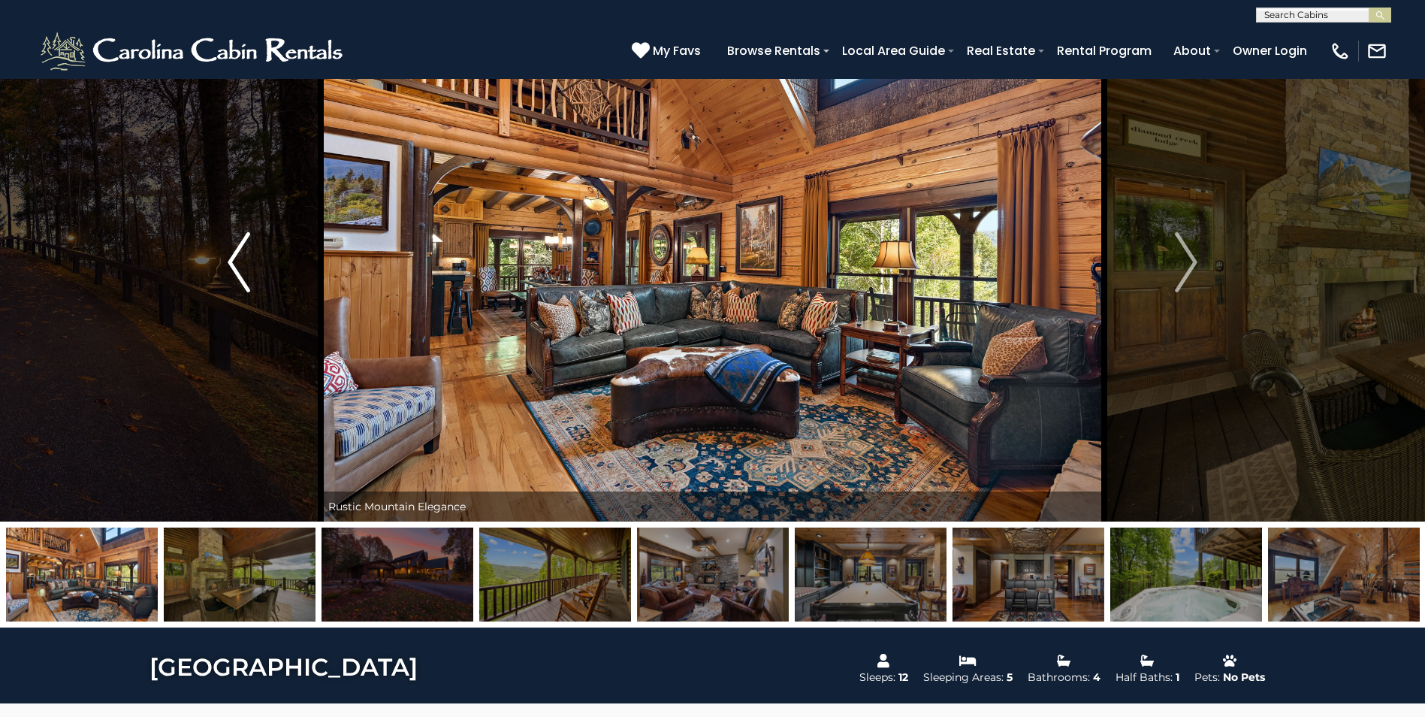
click at [241, 271] on img "Previous" at bounding box center [239, 262] width 23 height 60
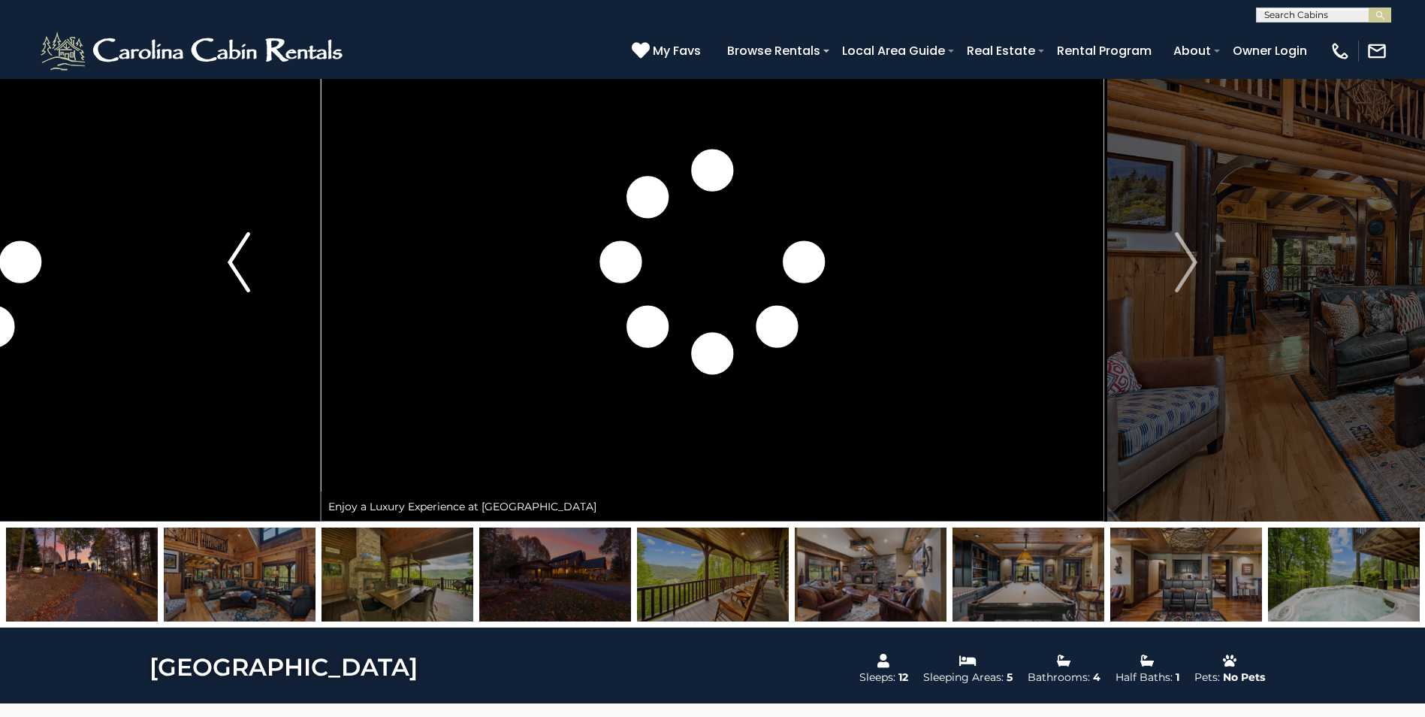
click at [242, 272] on img "Previous" at bounding box center [239, 262] width 23 height 60
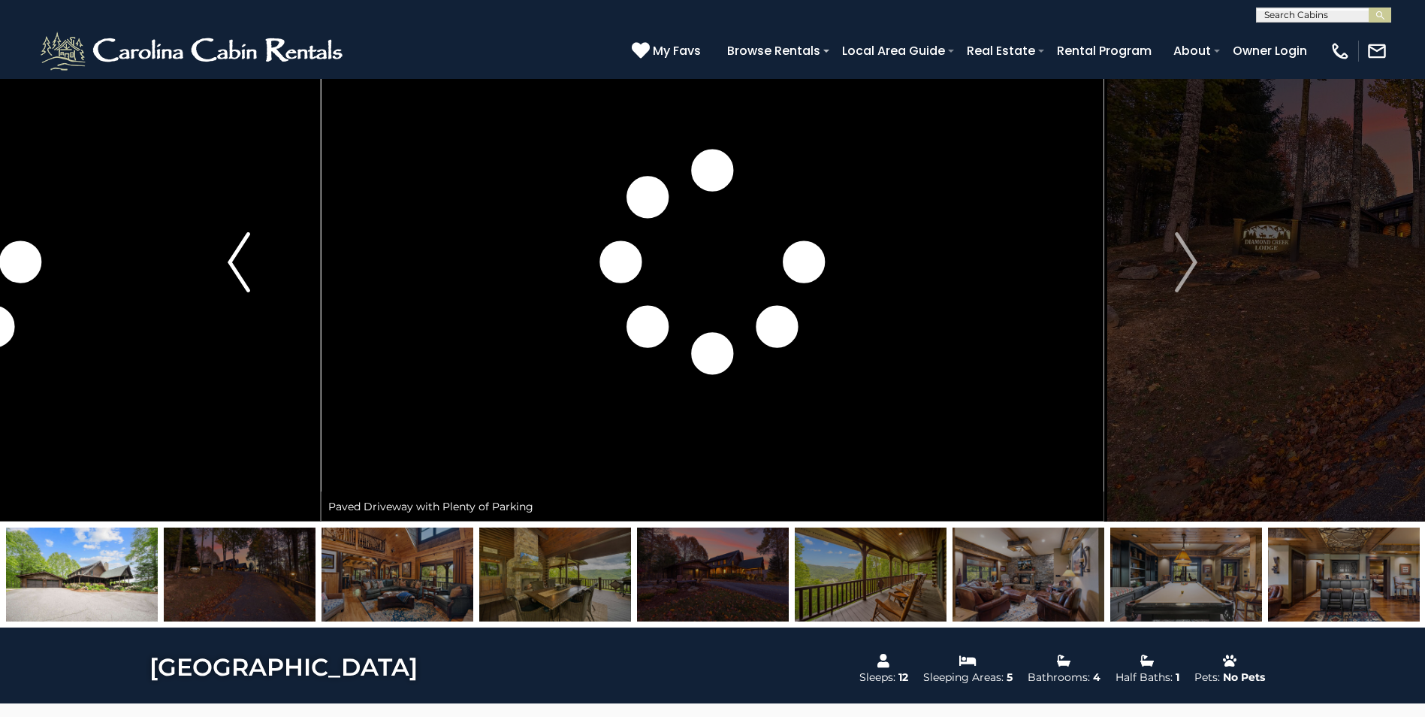
click at [242, 272] on img "Previous" at bounding box center [239, 262] width 23 height 60
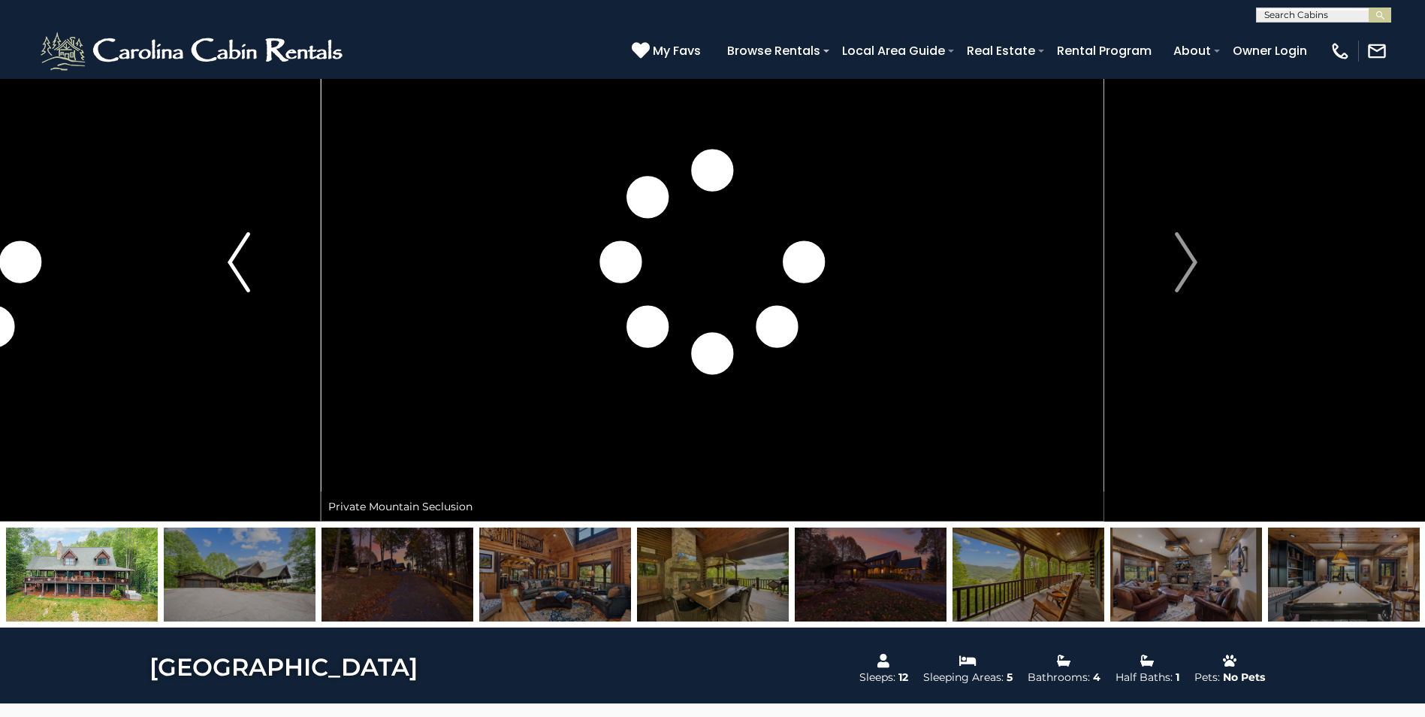
click at [232, 251] on img "Previous" at bounding box center [239, 262] width 23 height 60
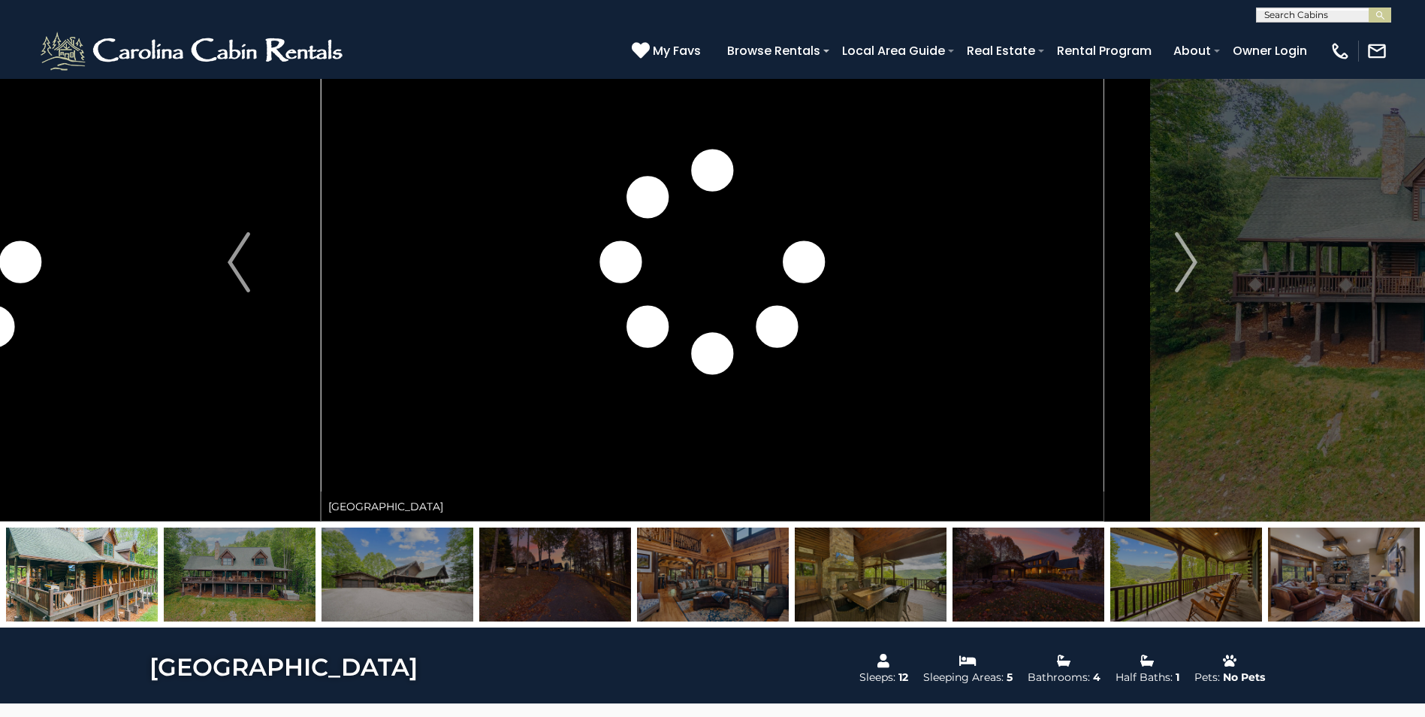
click at [103, 561] on img at bounding box center [82, 574] width 152 height 94
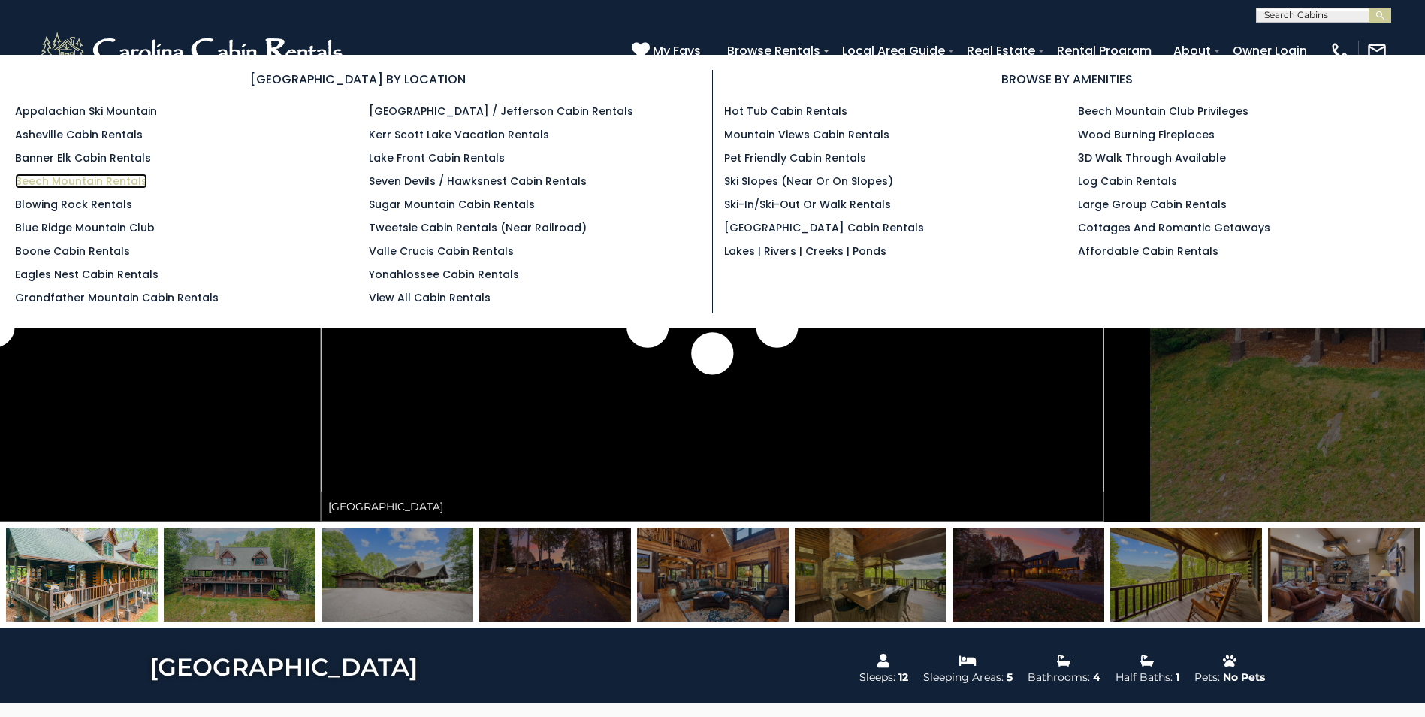
click at [119, 180] on link "Beech Mountain Rentals" at bounding box center [81, 181] width 132 height 15
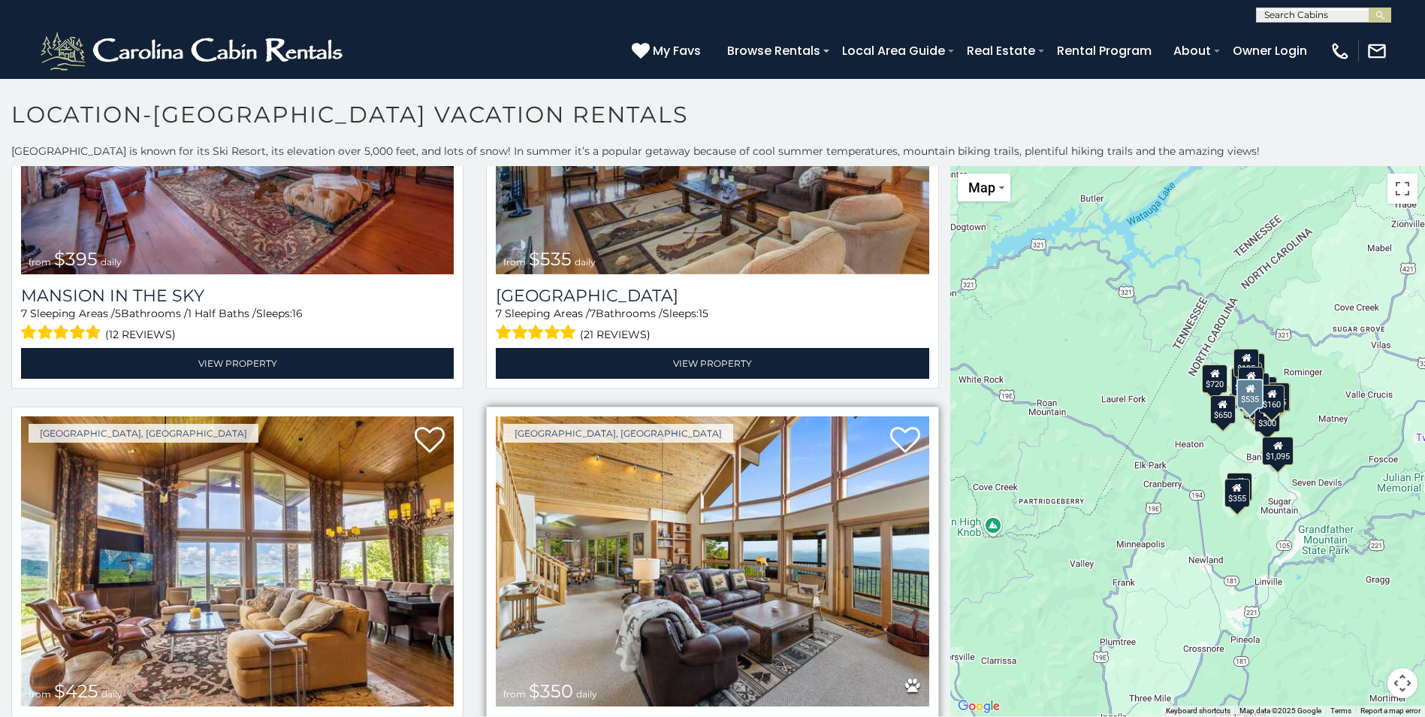
scroll to position [376, 0]
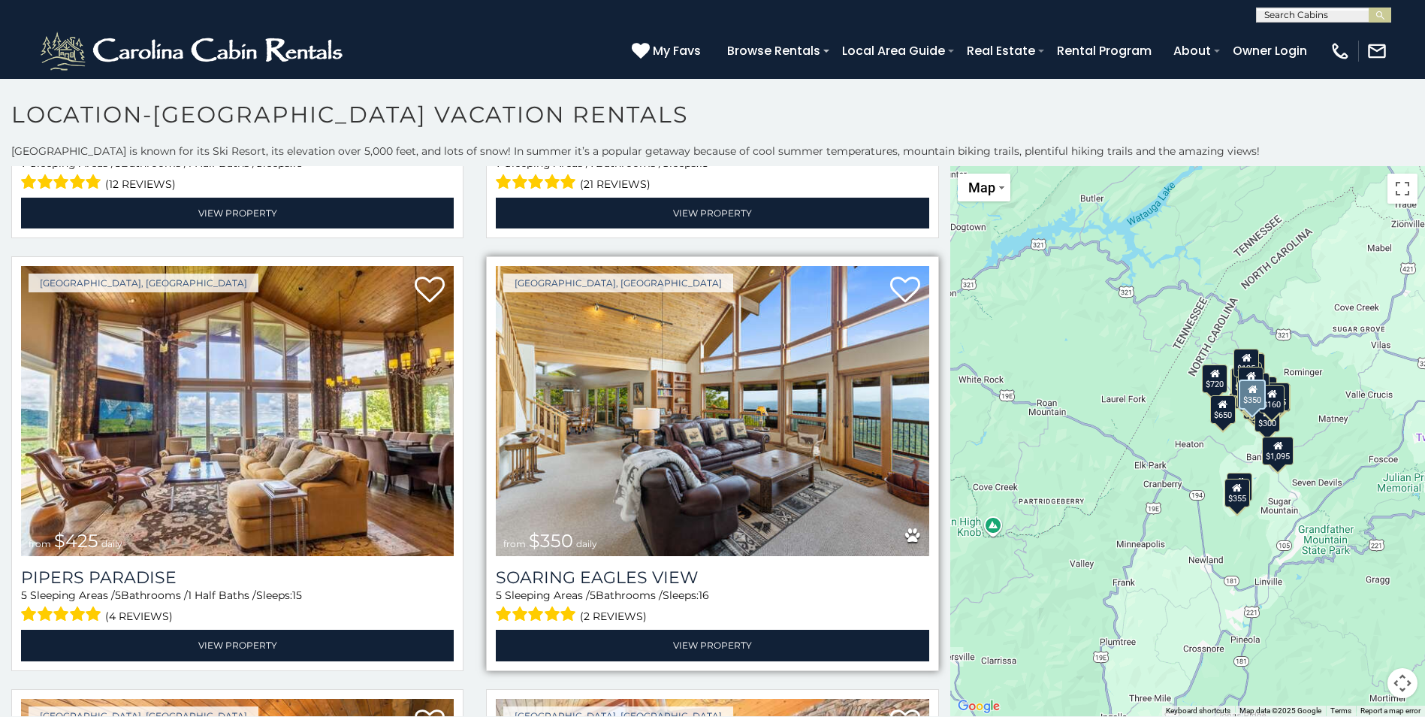
click at [757, 379] on img at bounding box center [712, 411] width 433 height 290
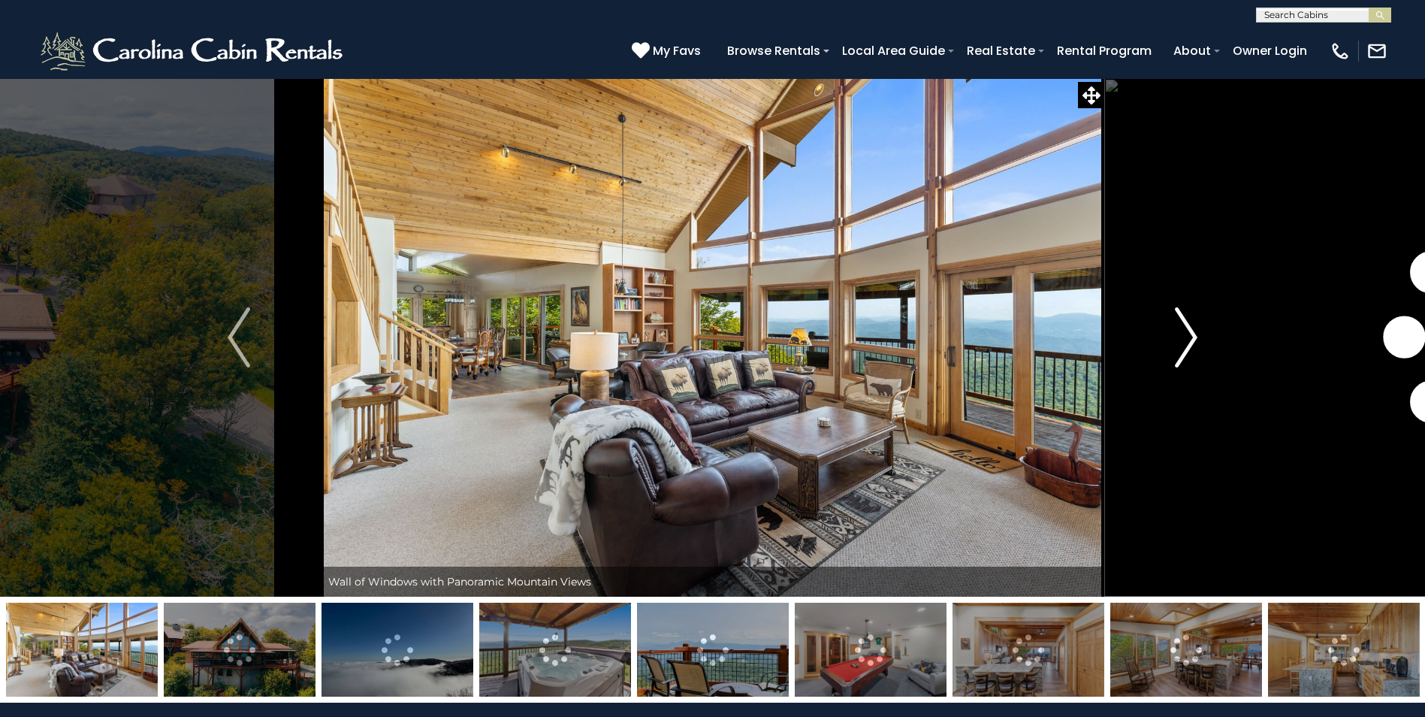
click at [1186, 343] on img "Next" at bounding box center [1186, 337] width 23 height 60
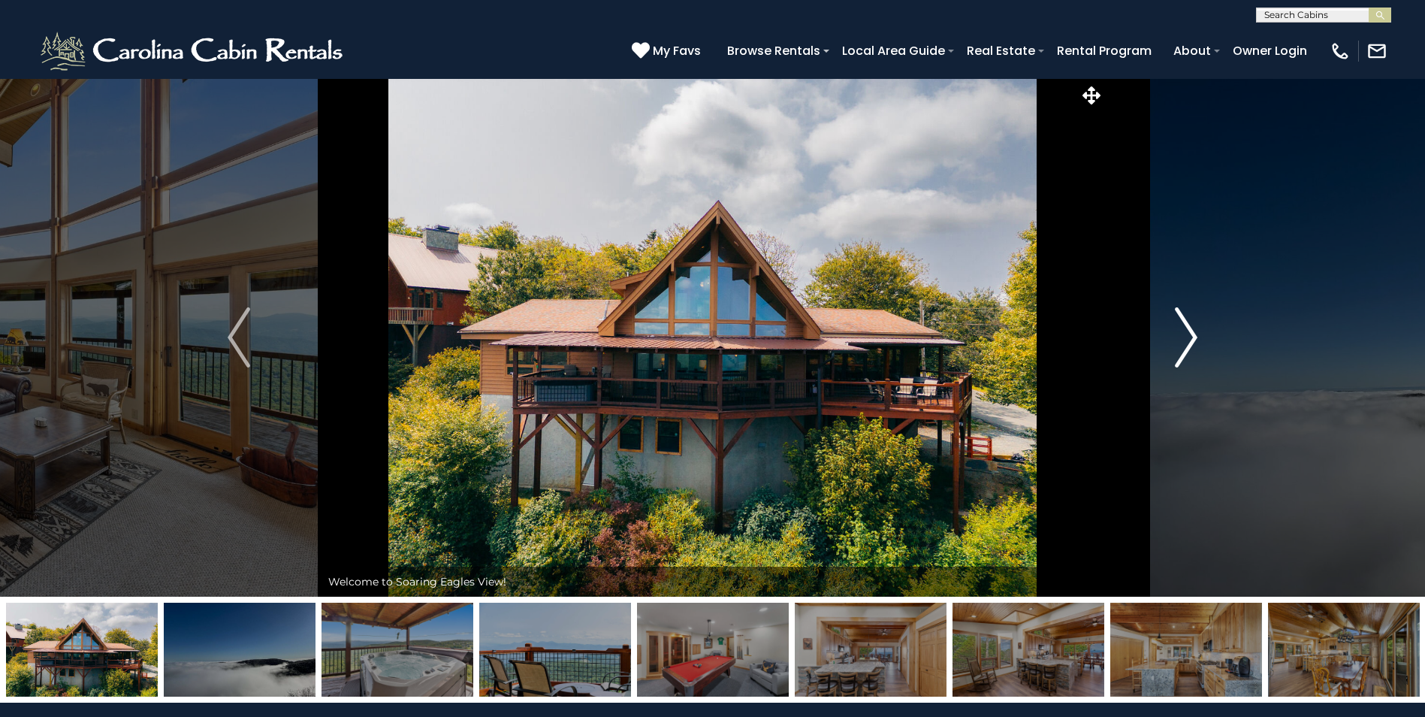
click at [1185, 340] on img "Next" at bounding box center [1186, 337] width 23 height 60
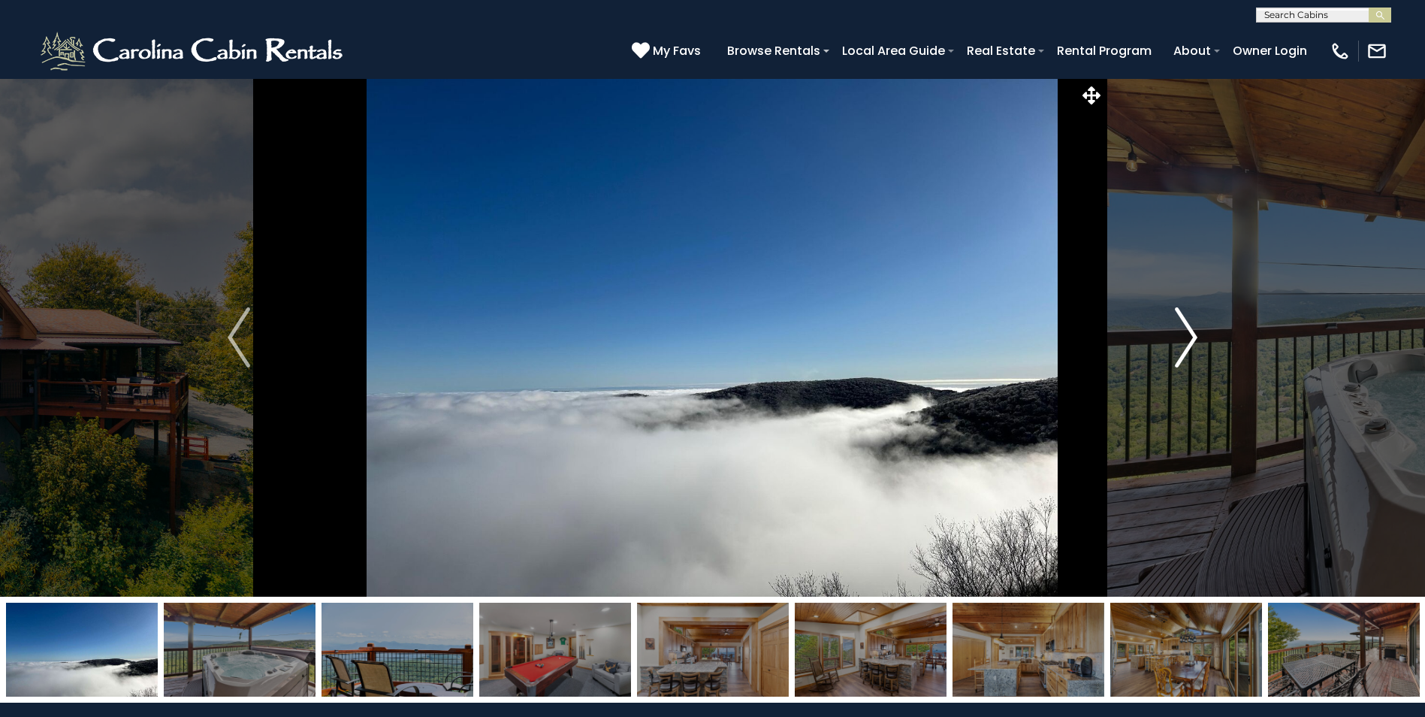
click at [1185, 339] on img "Next" at bounding box center [1186, 337] width 23 height 60
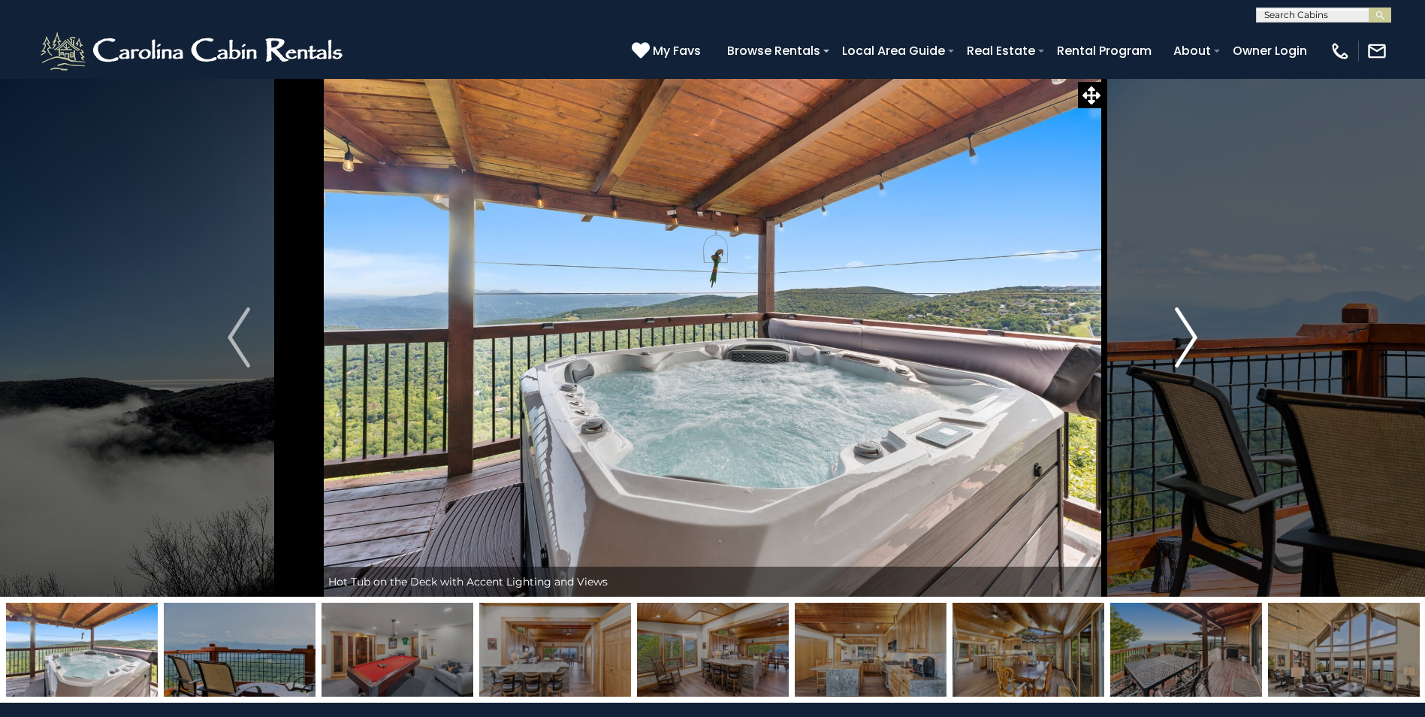
click at [1186, 338] on img "Next" at bounding box center [1186, 337] width 23 height 60
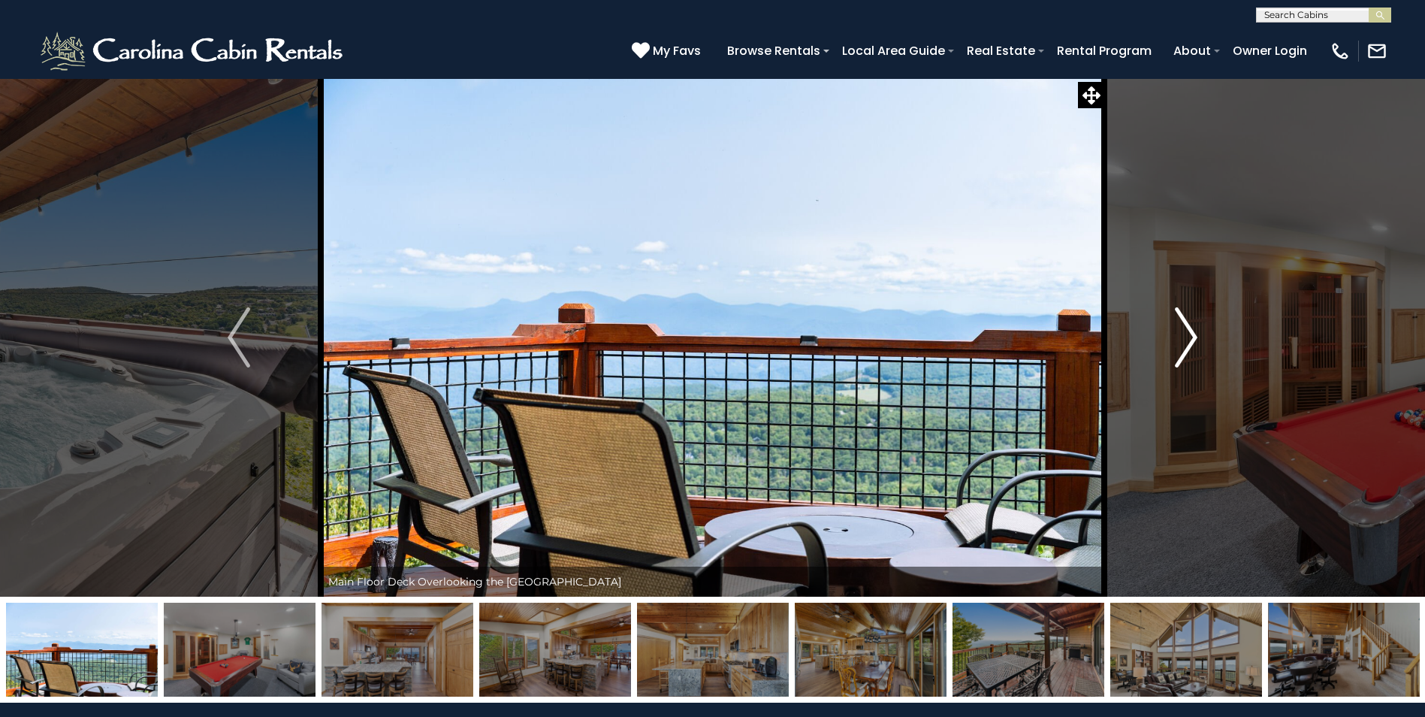
click at [1186, 338] on img "Next" at bounding box center [1186, 337] width 23 height 60
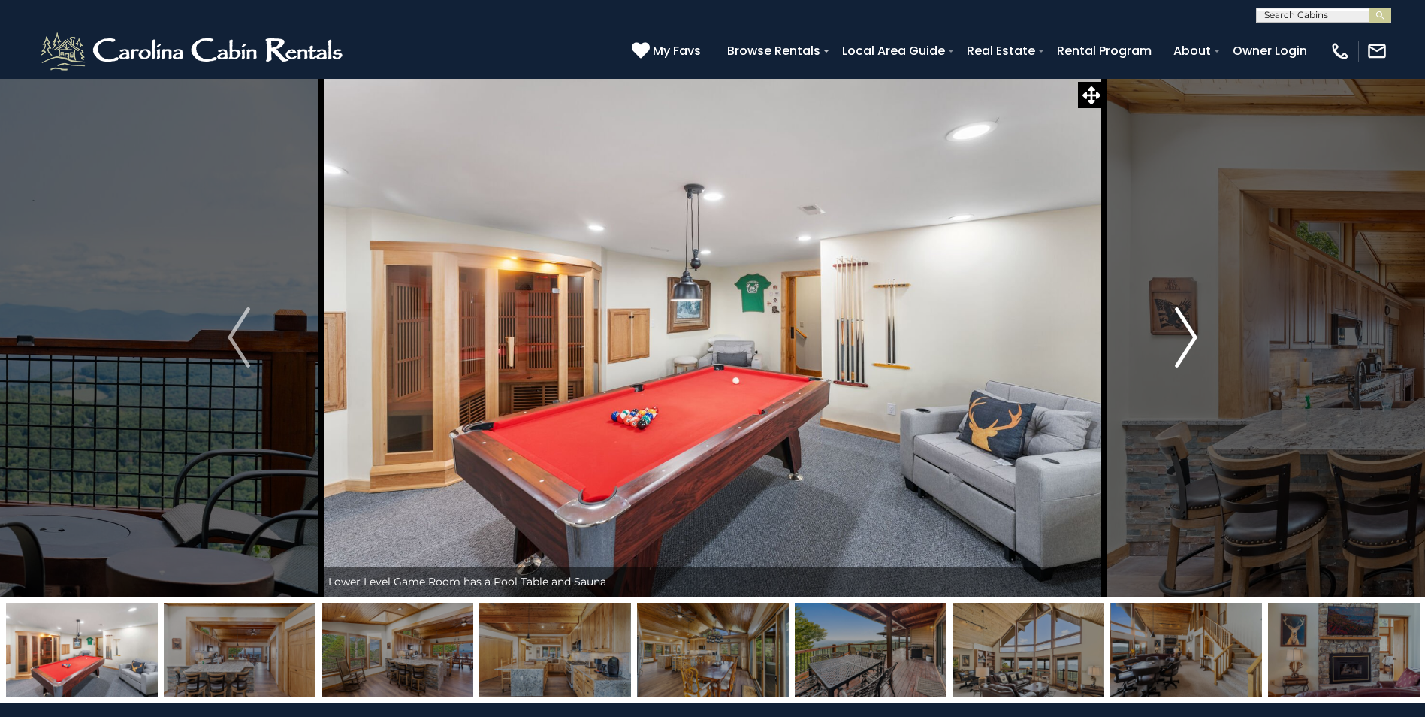
click at [1186, 338] on img "Next" at bounding box center [1186, 337] width 23 height 60
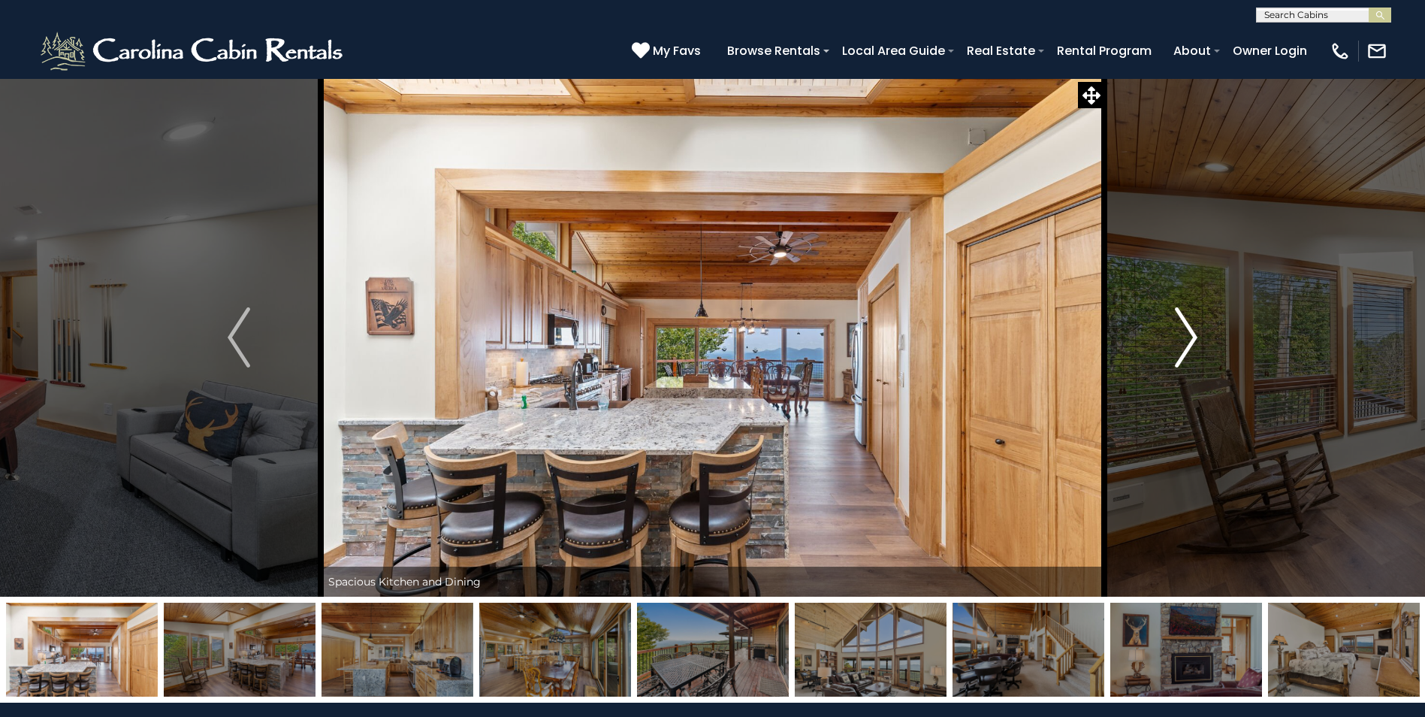
click at [1186, 338] on img "Next" at bounding box center [1186, 337] width 23 height 60
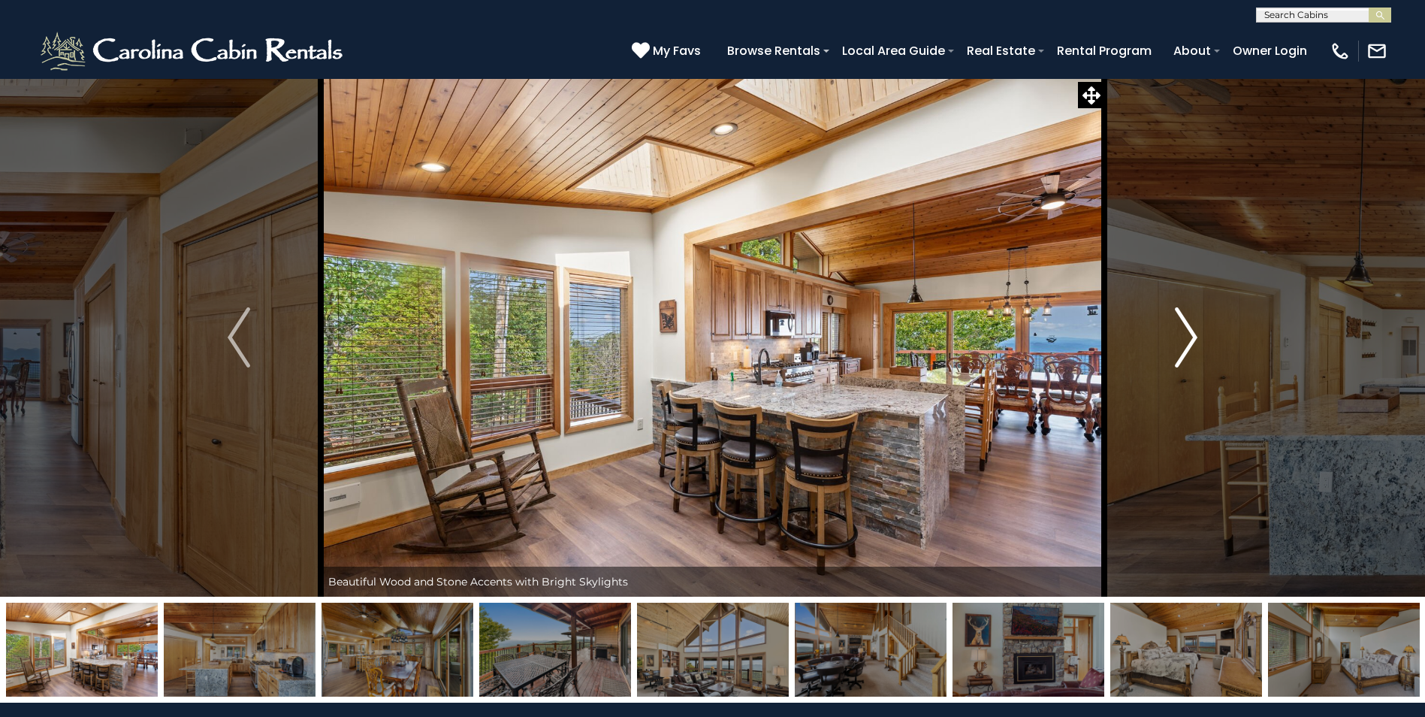
click at [1186, 338] on img "Next" at bounding box center [1186, 337] width 23 height 60
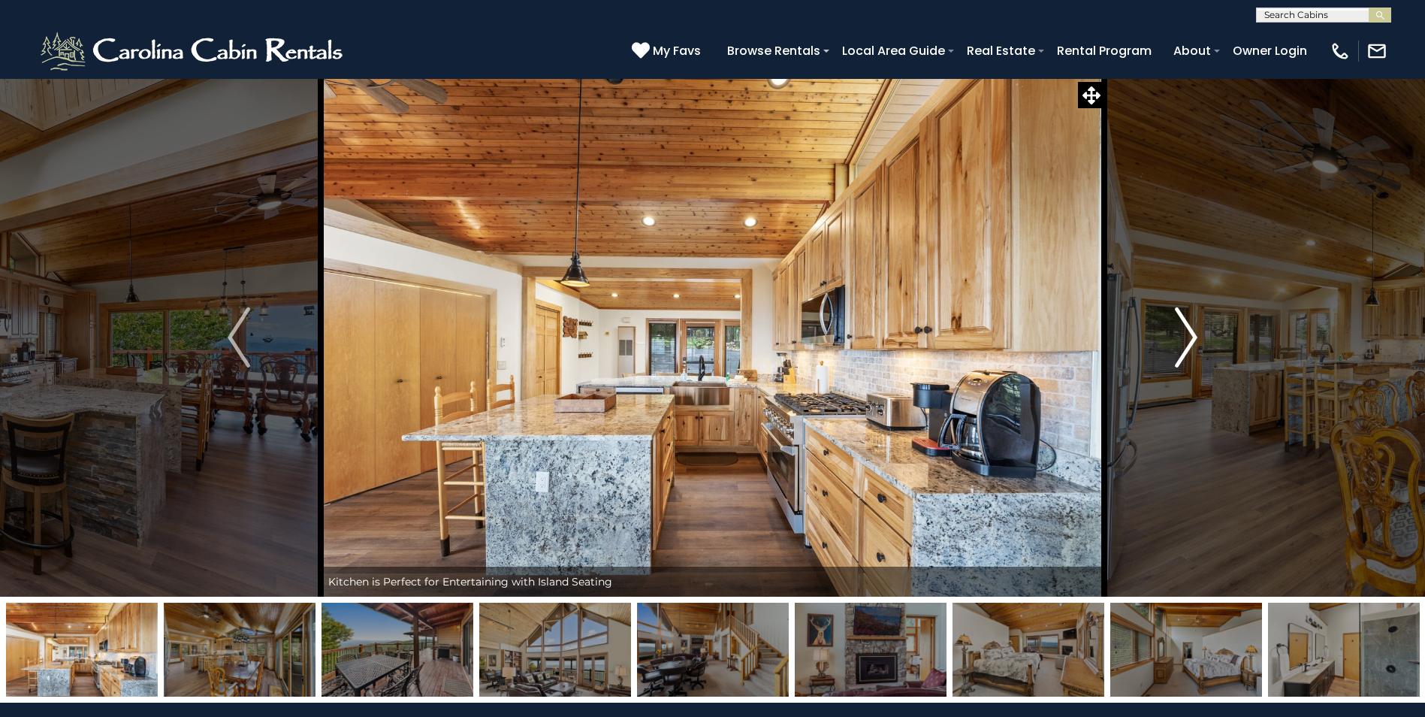
click at [1186, 338] on img "Next" at bounding box center [1186, 337] width 23 height 60
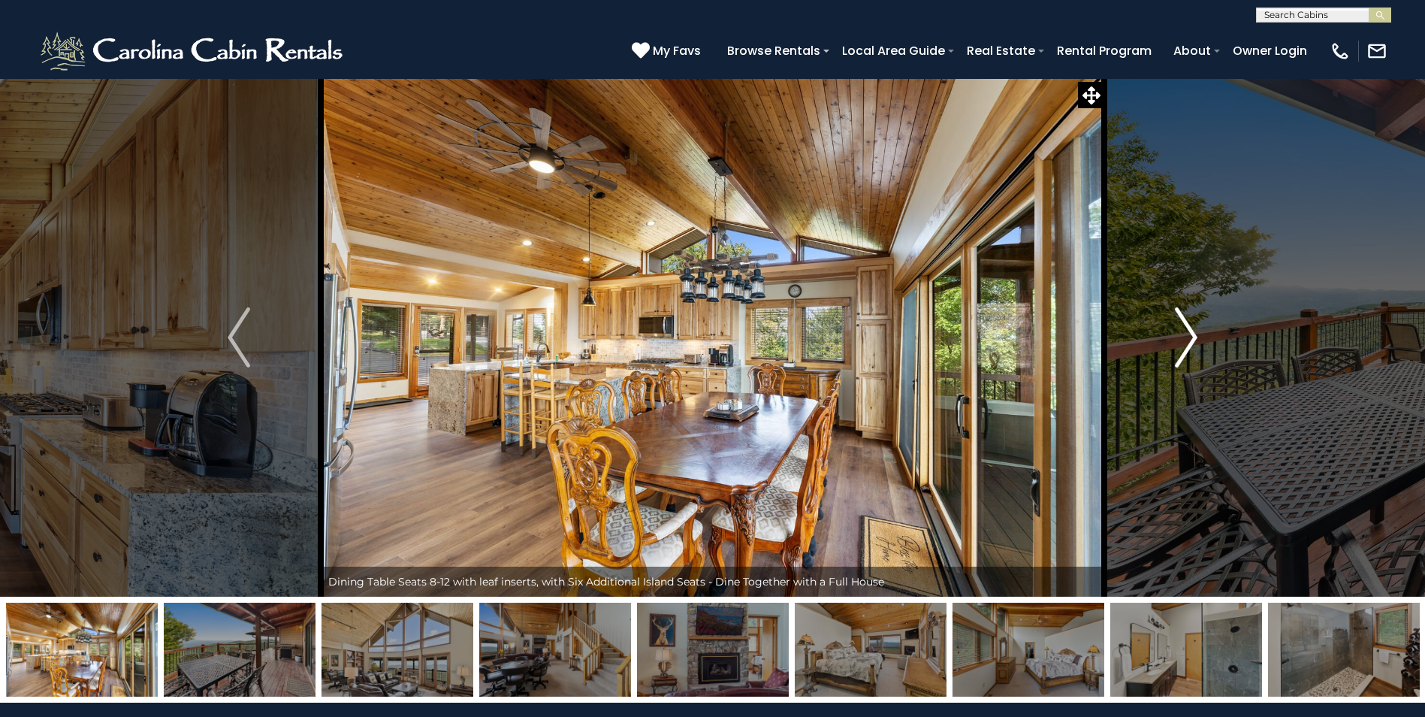
click at [1187, 338] on img "Next" at bounding box center [1186, 337] width 23 height 60
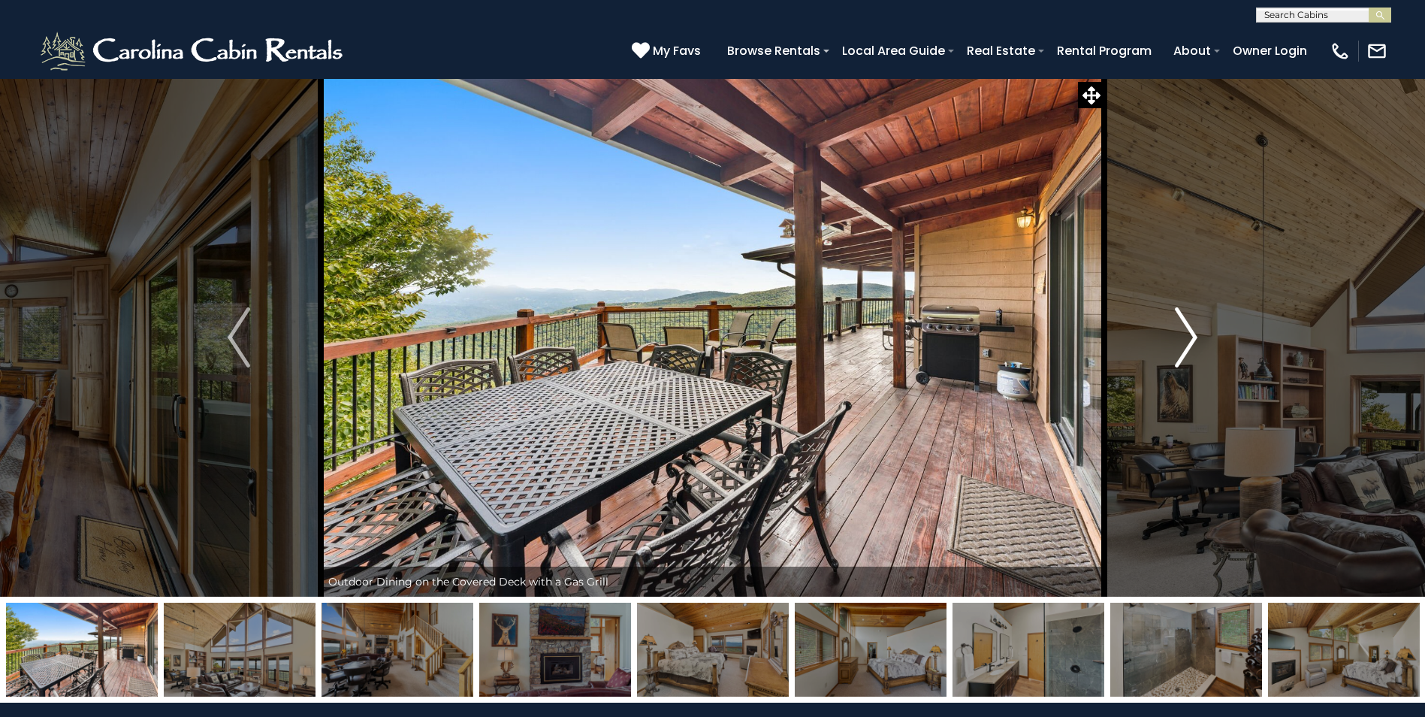
click at [1188, 338] on img "Next" at bounding box center [1186, 337] width 23 height 60
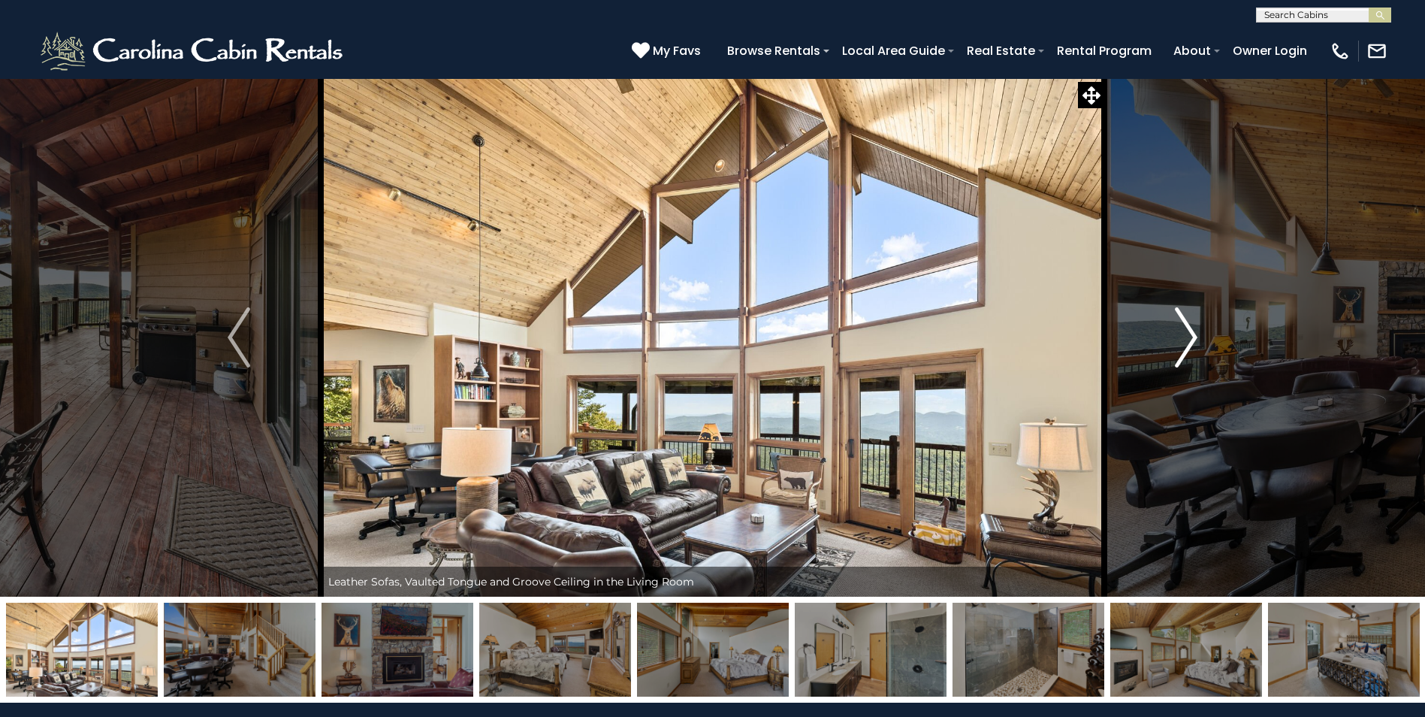
click at [1188, 338] on img "Next" at bounding box center [1186, 337] width 23 height 60
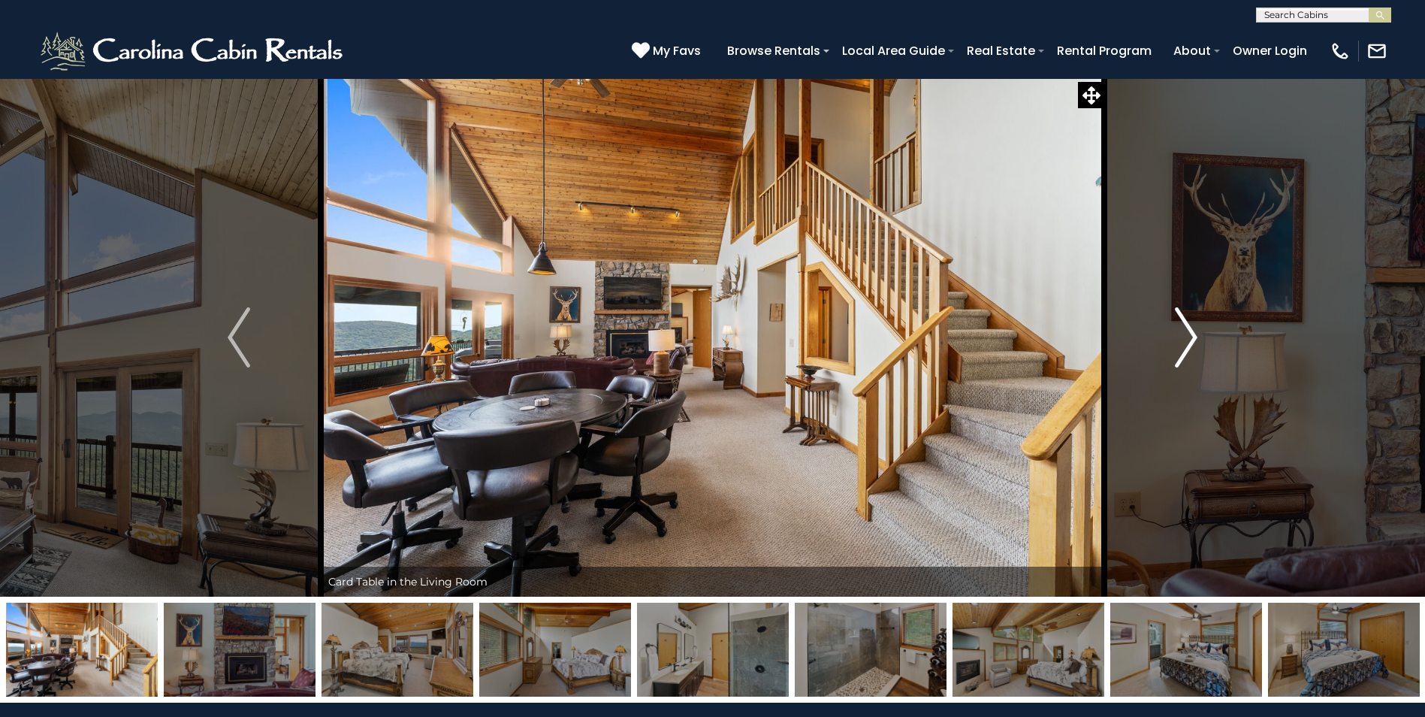
click at [1188, 338] on img "Next" at bounding box center [1186, 337] width 23 height 60
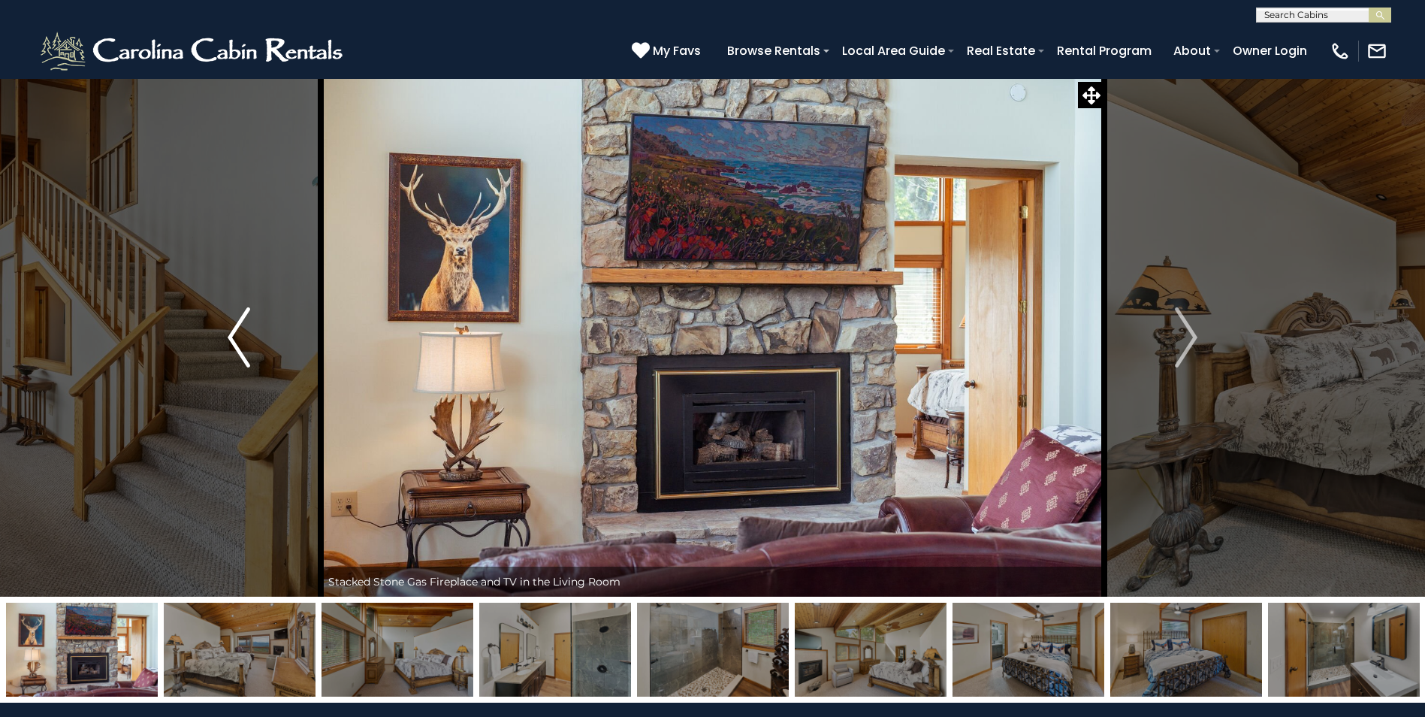
click at [237, 326] on img "Previous" at bounding box center [239, 337] width 23 height 60
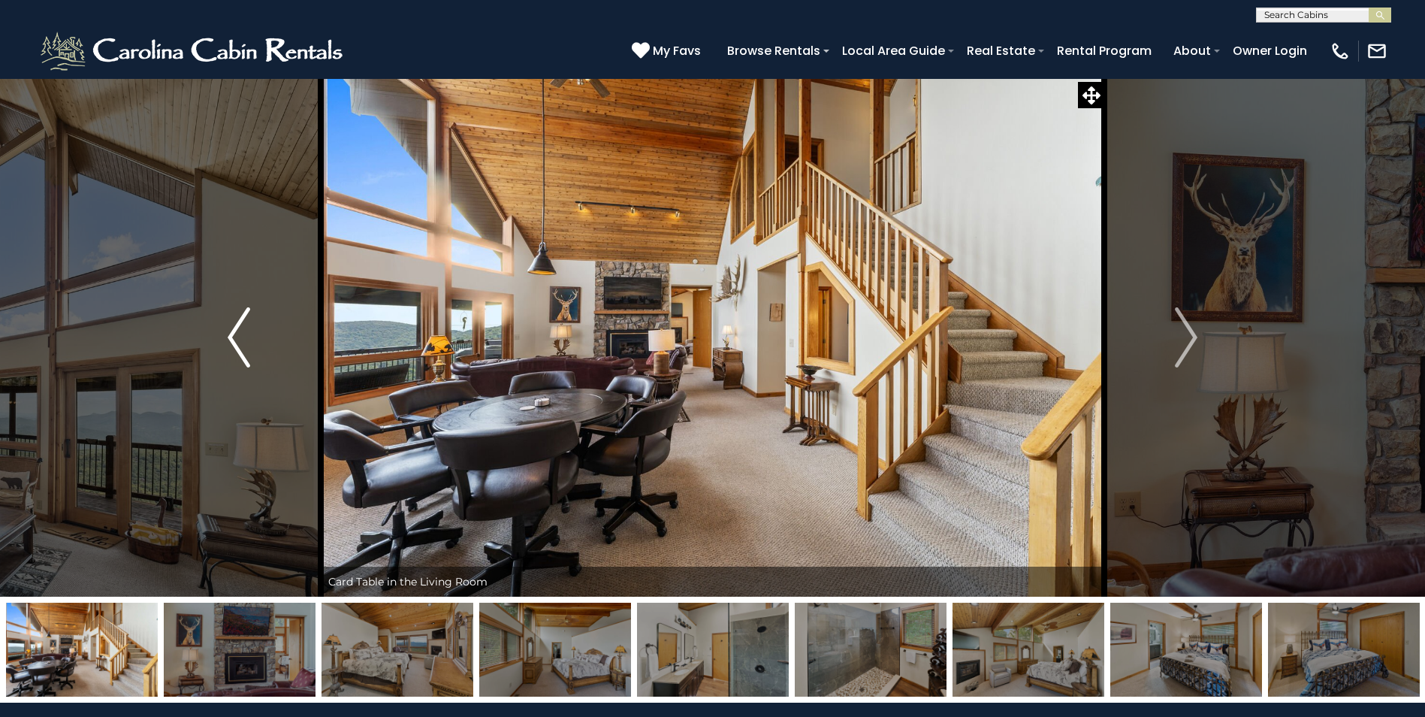
click at [237, 325] on img "Previous" at bounding box center [239, 337] width 23 height 60
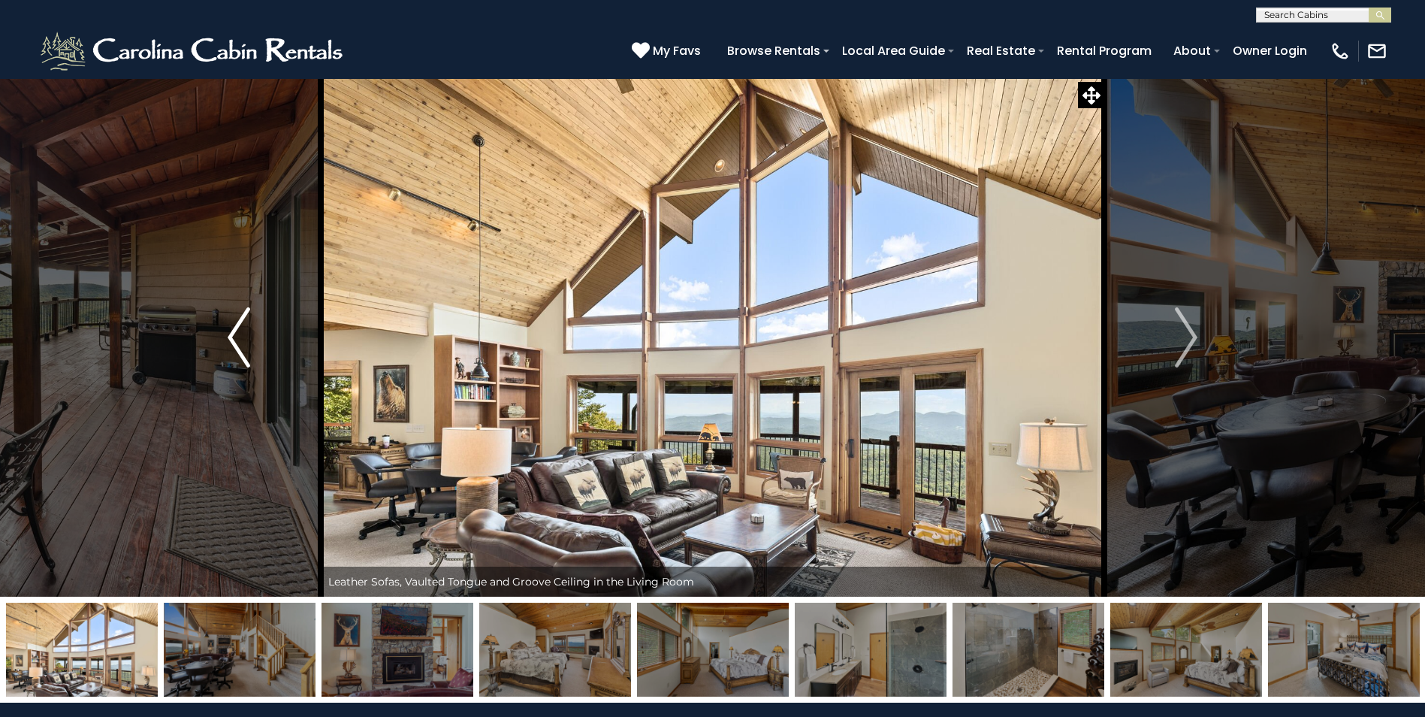
click at [237, 325] on img "Previous" at bounding box center [239, 337] width 23 height 60
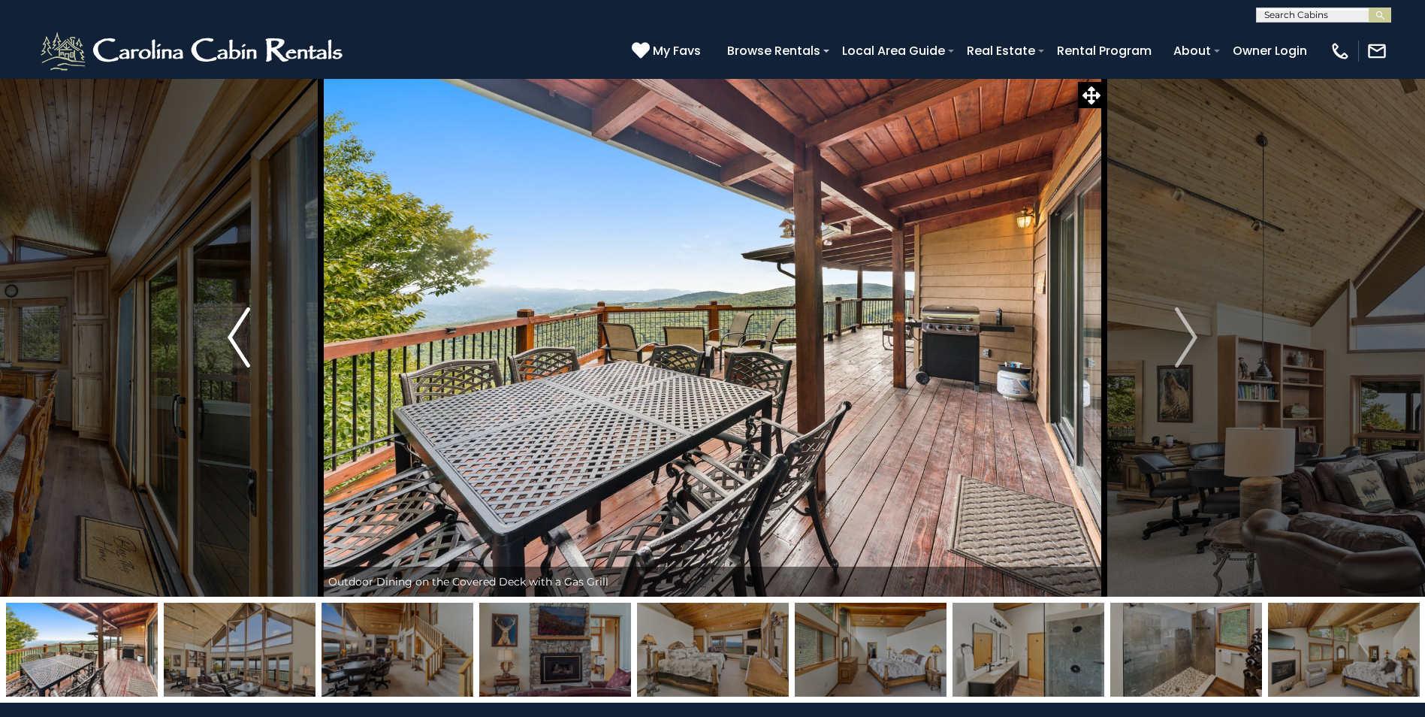
click at [237, 324] on img "Previous" at bounding box center [239, 337] width 23 height 60
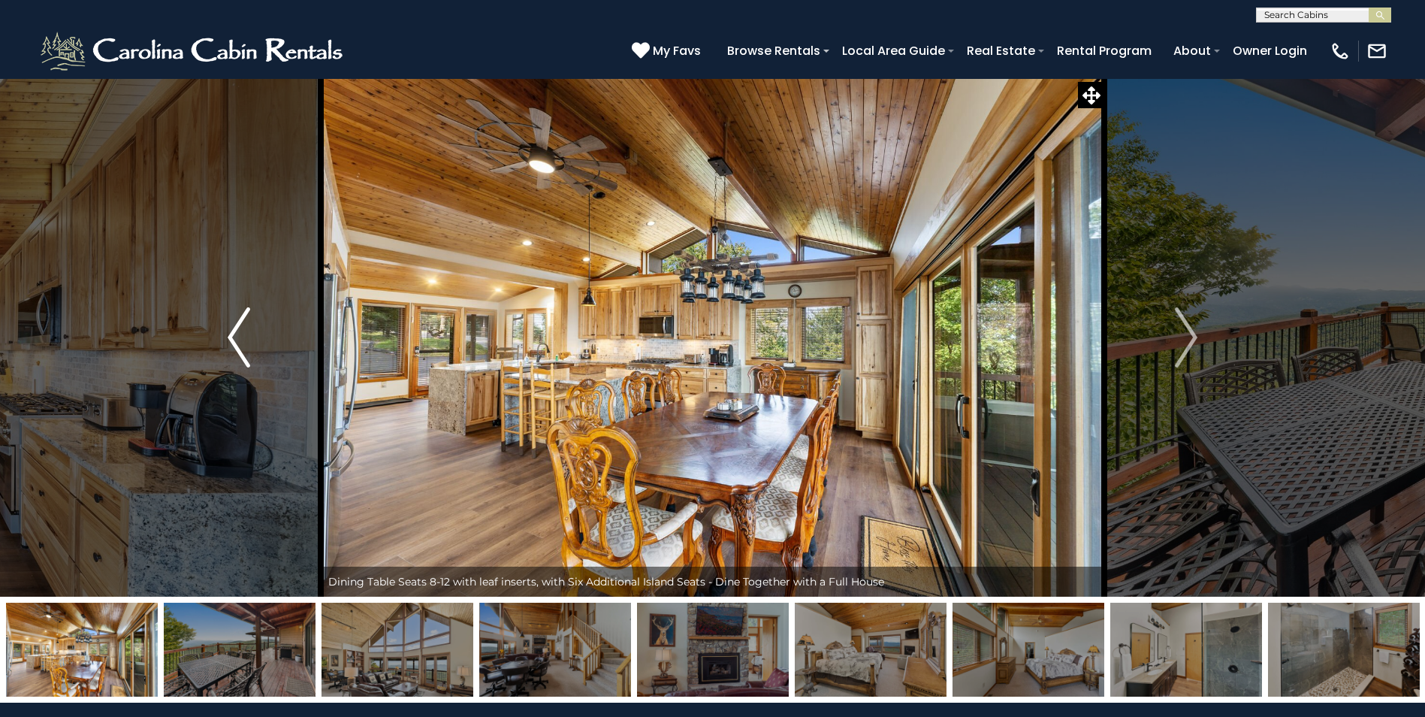
click at [237, 323] on img "Previous" at bounding box center [239, 337] width 23 height 60
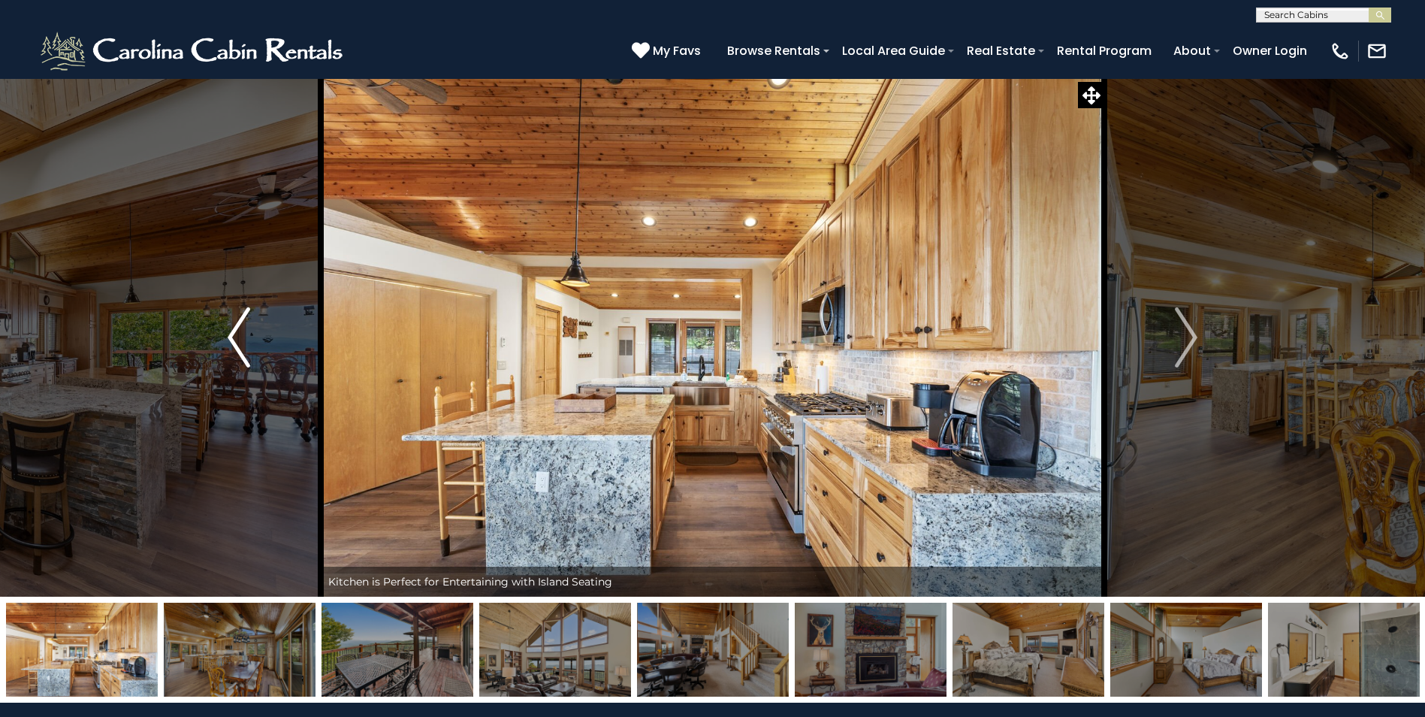
click at [237, 322] on img "Previous" at bounding box center [239, 337] width 23 height 60
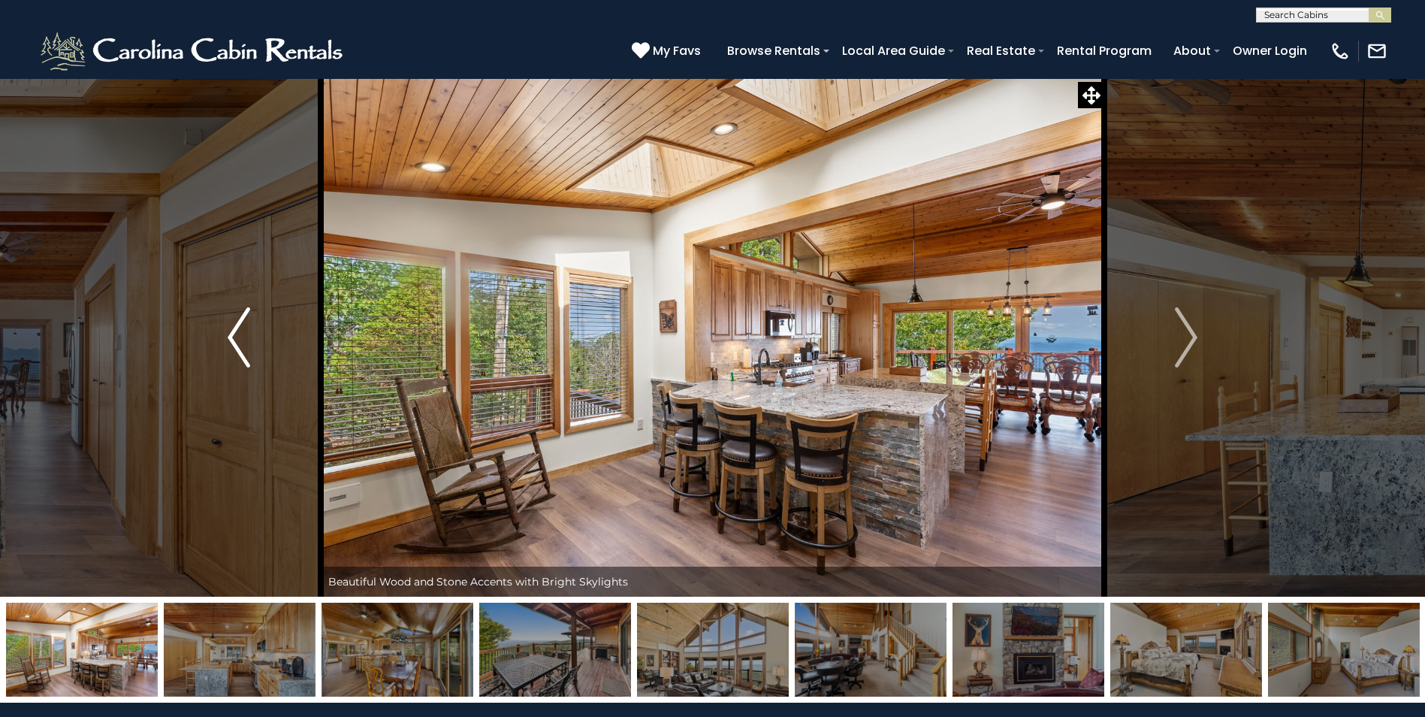
click at [238, 322] on img "Previous" at bounding box center [239, 337] width 23 height 60
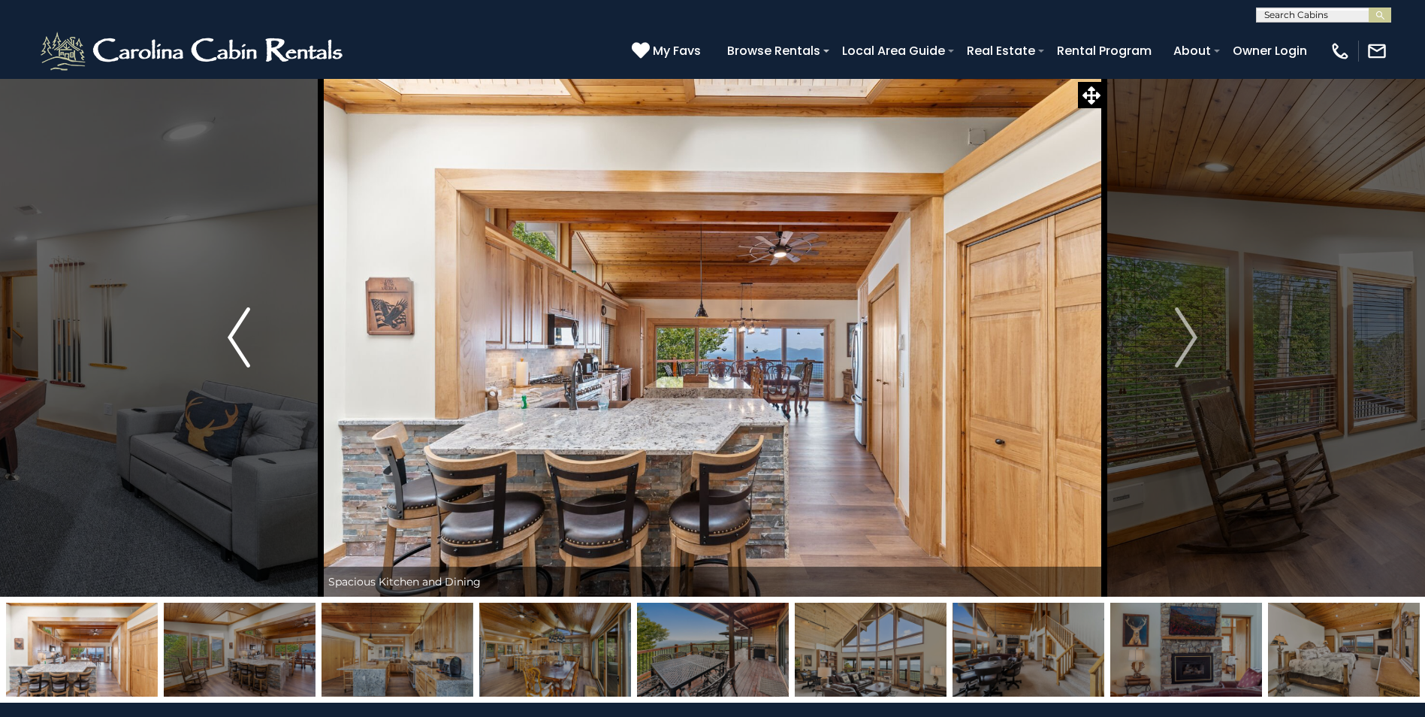
click at [239, 322] on img "Previous" at bounding box center [239, 337] width 23 height 60
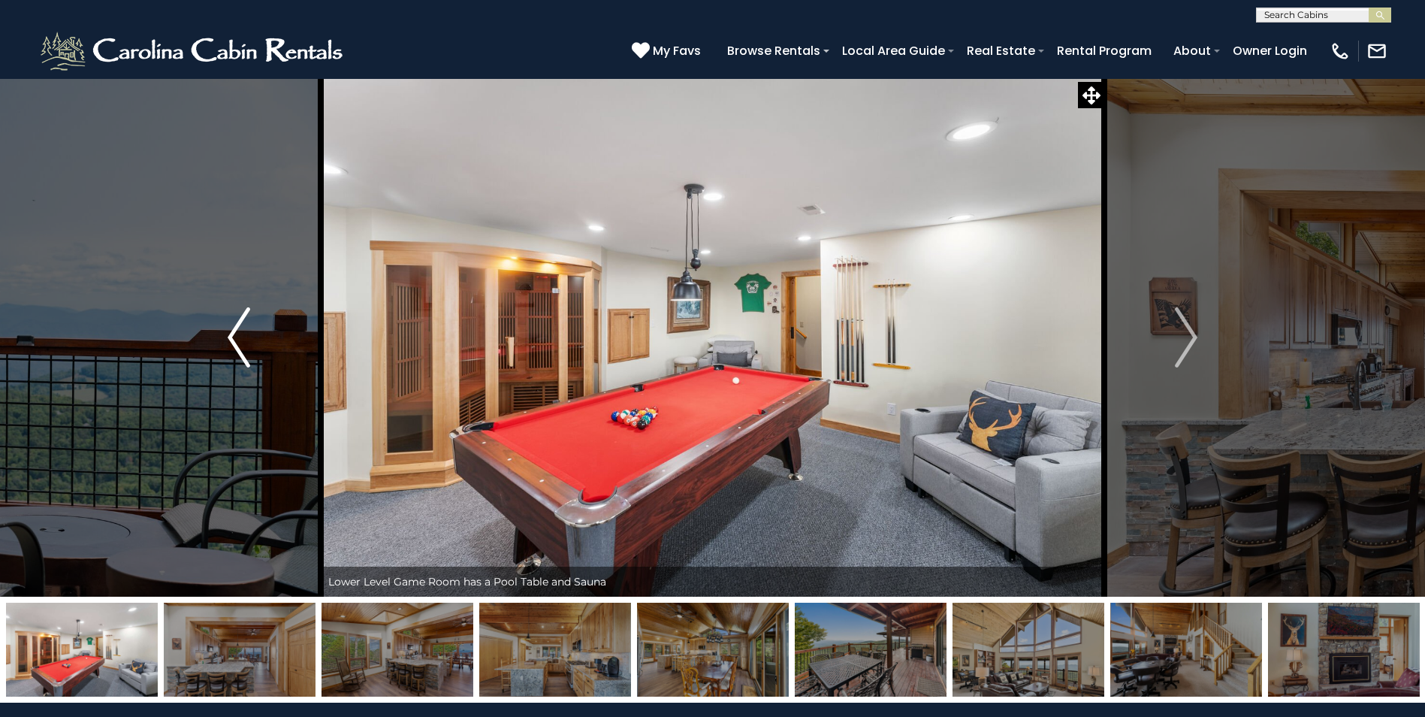
click at [239, 322] on img "Previous" at bounding box center [239, 337] width 23 height 60
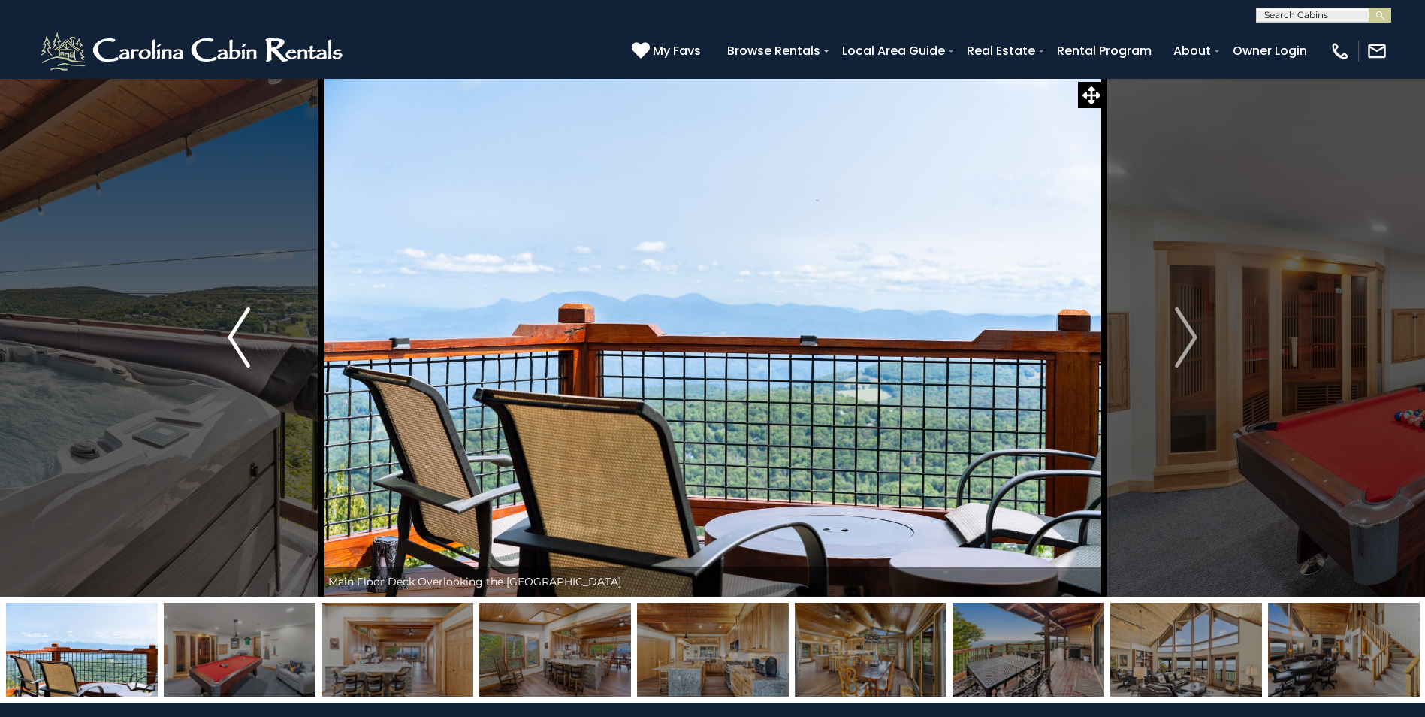
click at [240, 322] on img "Previous" at bounding box center [239, 337] width 23 height 60
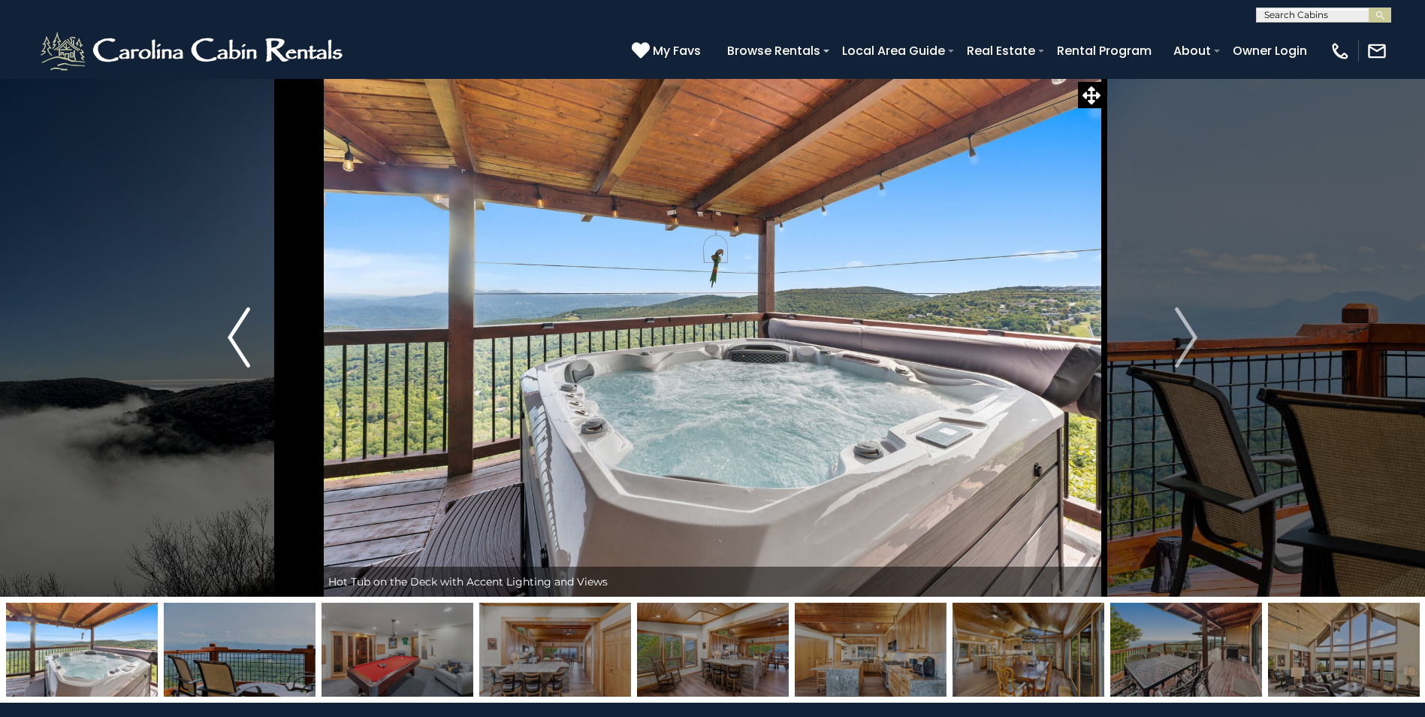
click at [240, 322] on img "Previous" at bounding box center [239, 337] width 23 height 60
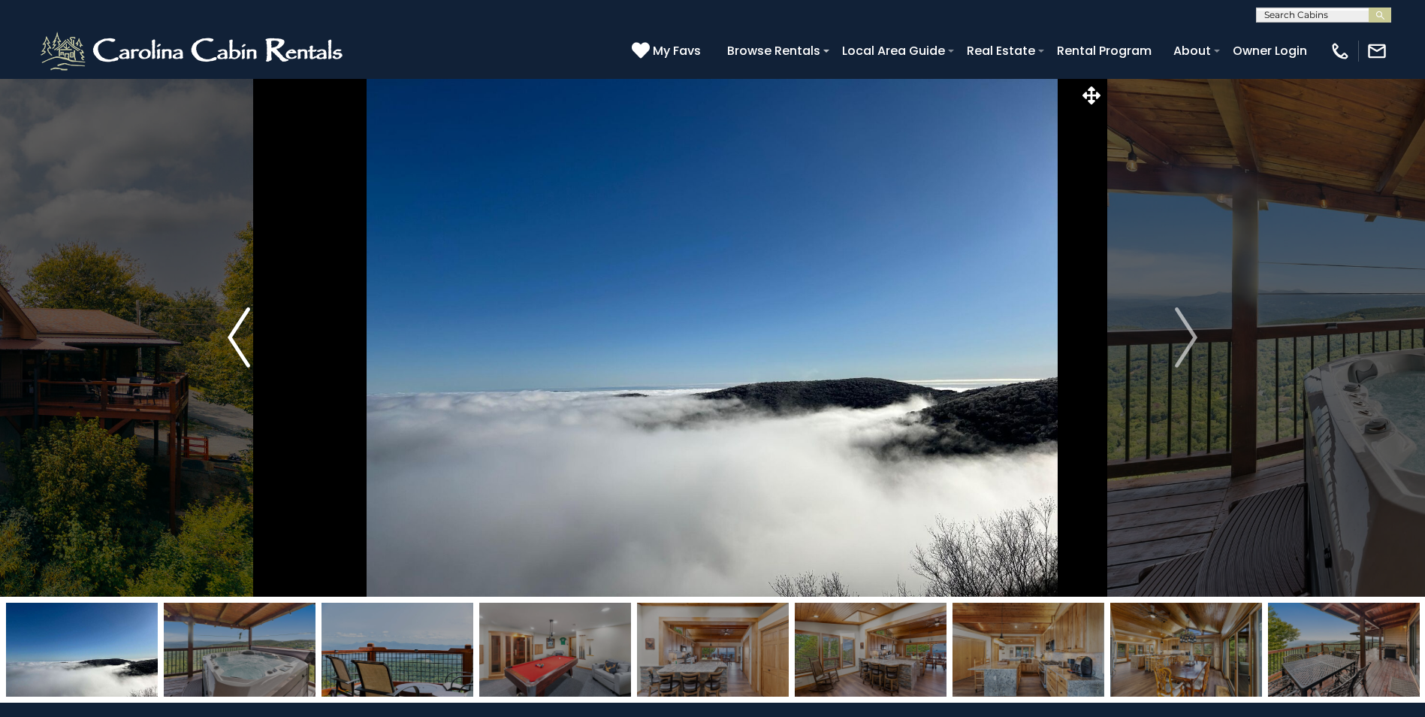
click at [240, 322] on img "Previous" at bounding box center [239, 337] width 23 height 60
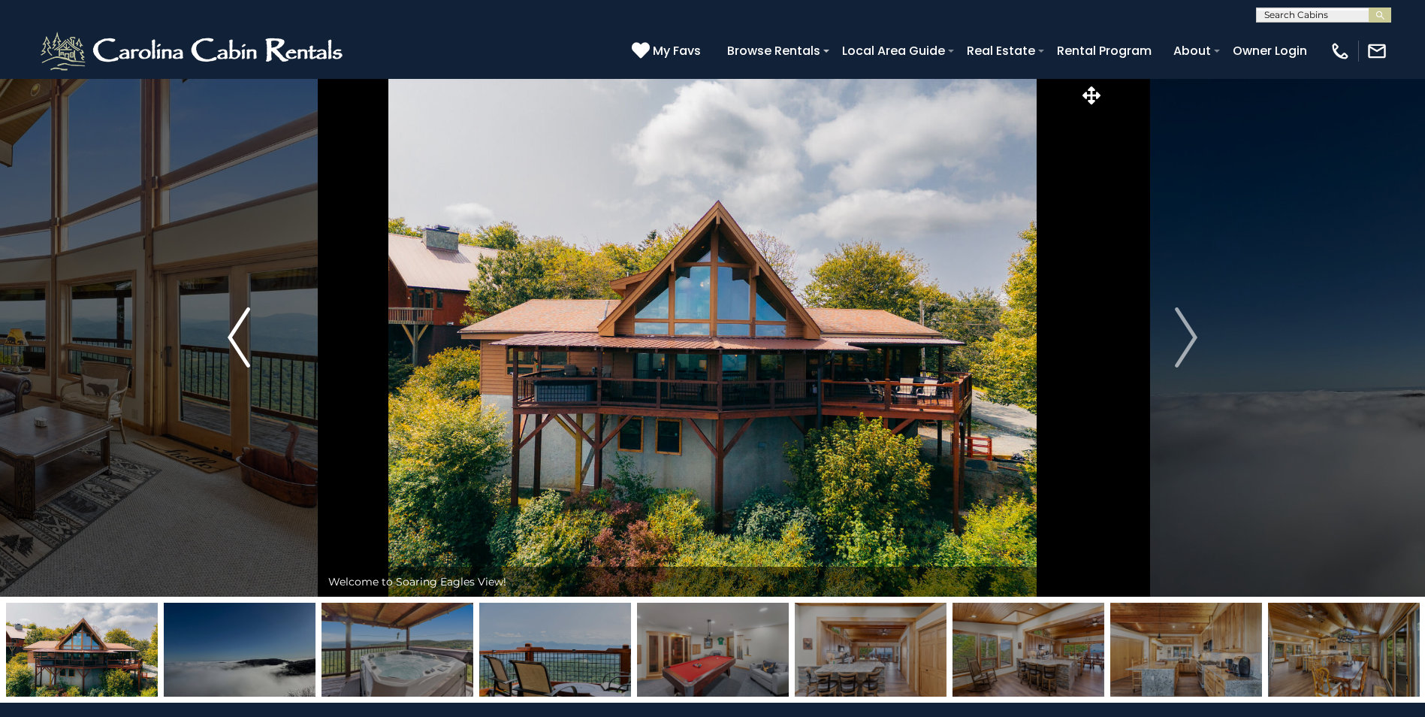
click at [231, 326] on img "Previous" at bounding box center [239, 337] width 23 height 60
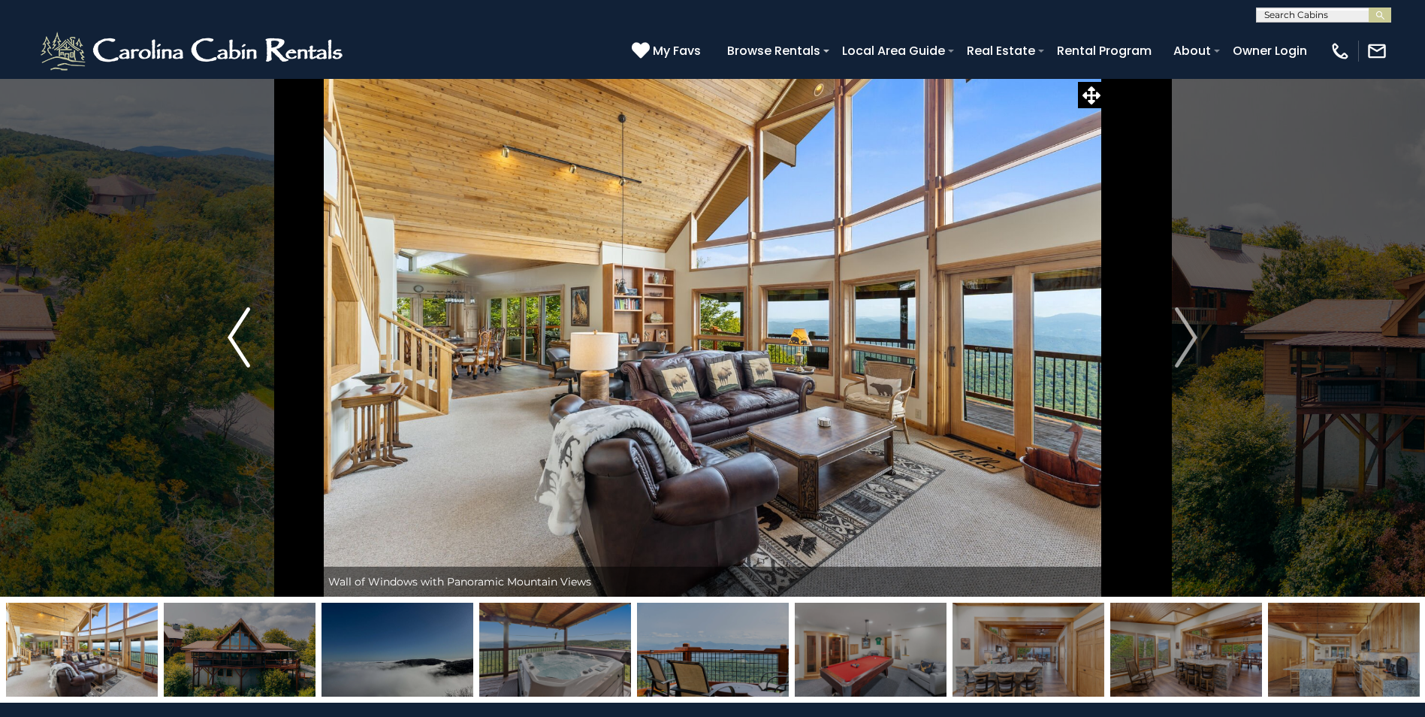
click at [233, 329] on img "Previous" at bounding box center [239, 337] width 23 height 60
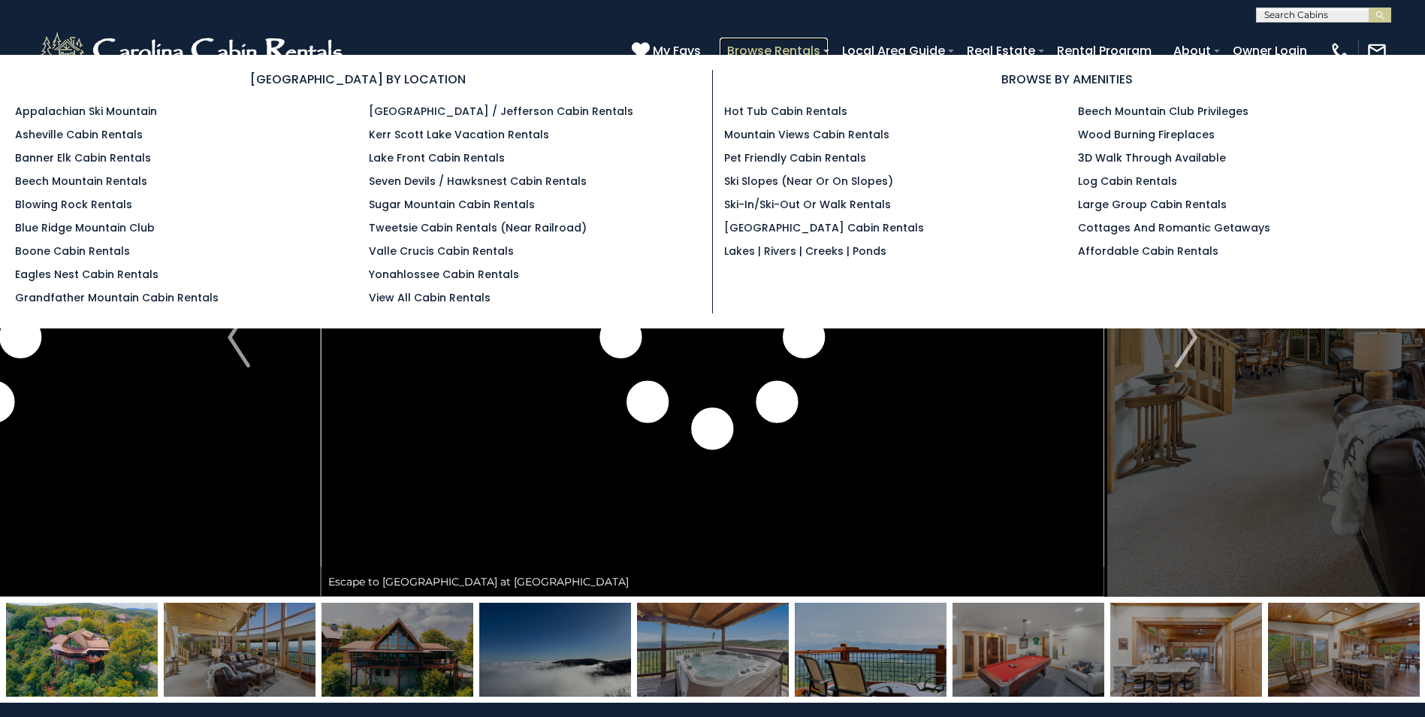
click at [763, 48] on link "Browse Rentals" at bounding box center [774, 51] width 108 height 26
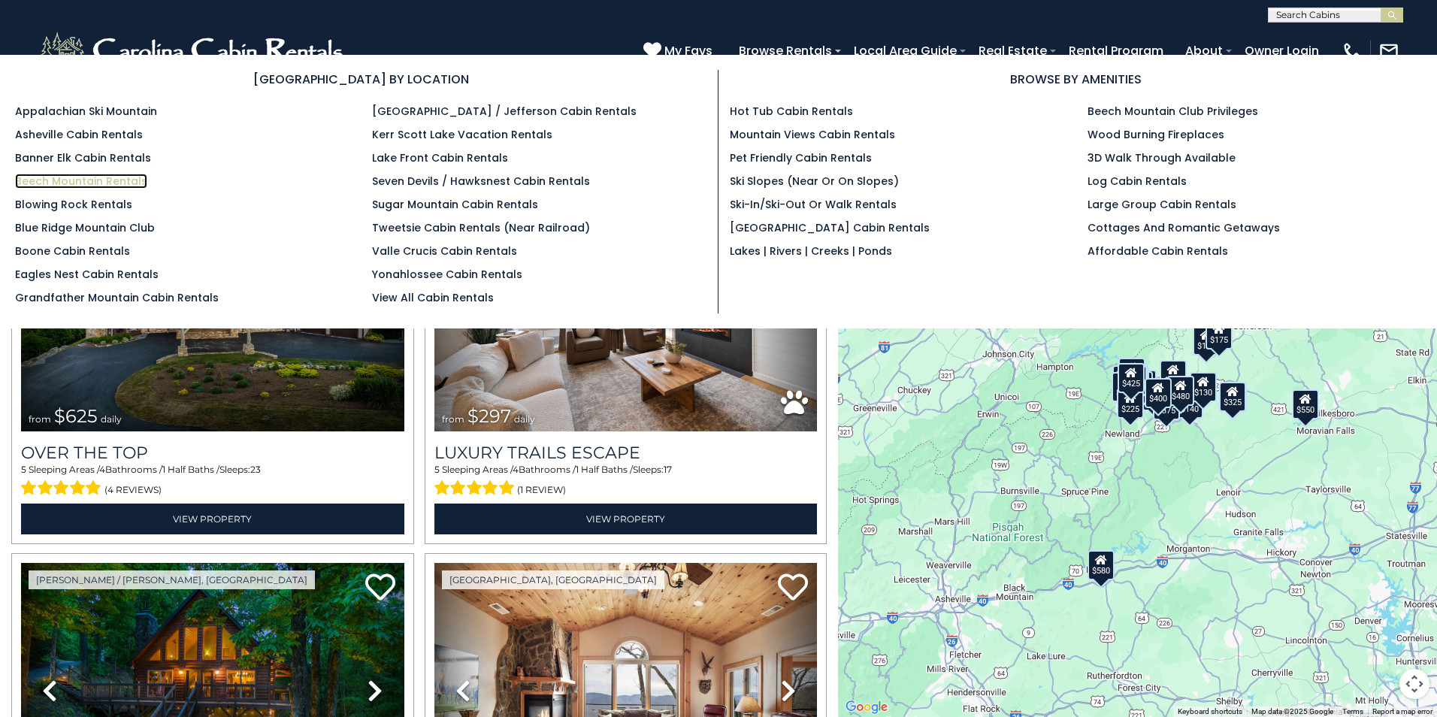
click at [131, 180] on link "Beech Mountain Rentals" at bounding box center [81, 181] width 132 height 15
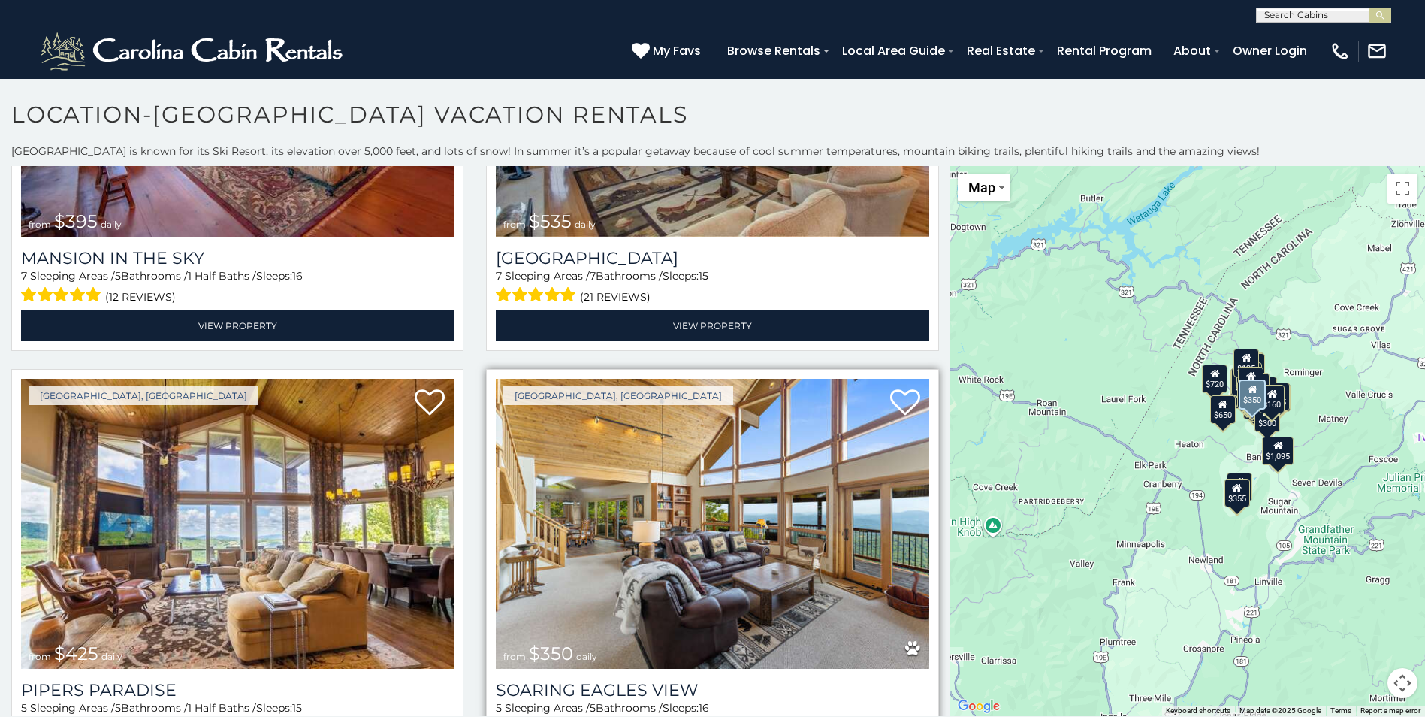
scroll to position [301, 0]
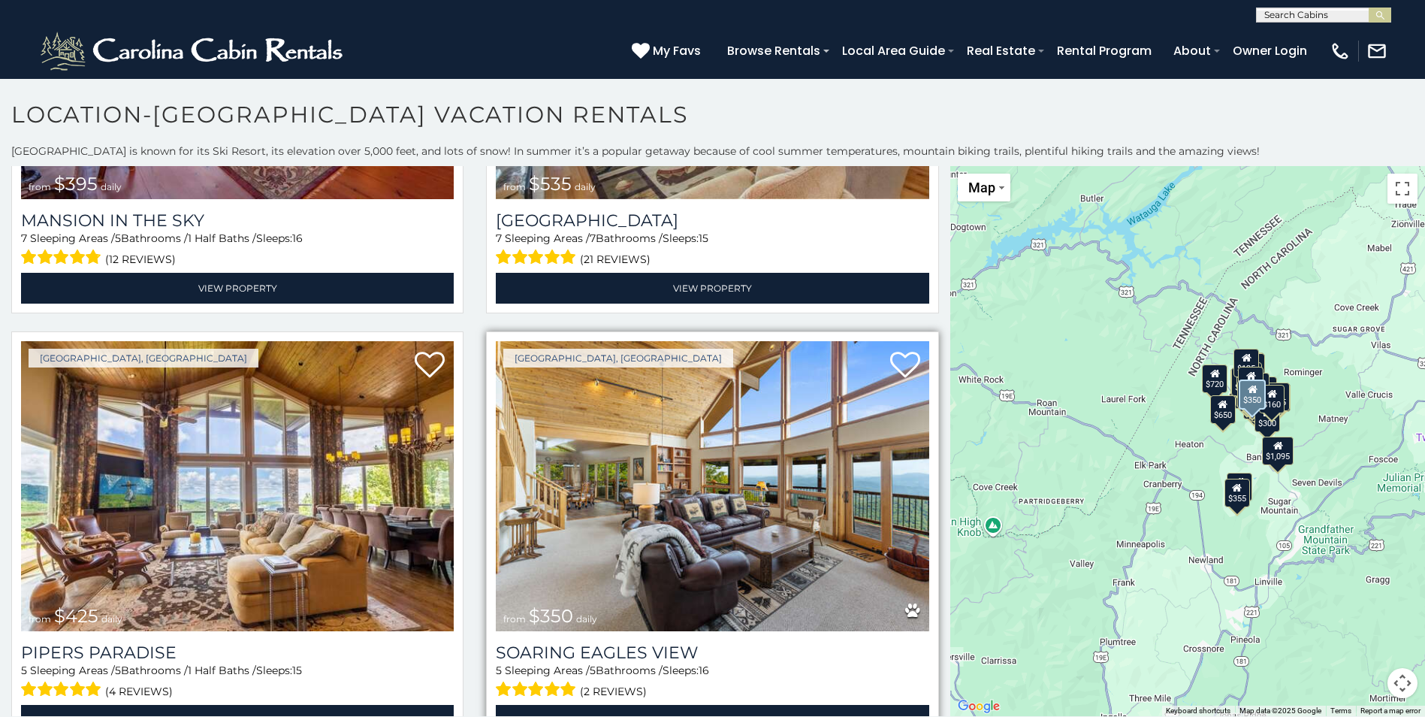
click at [672, 443] on img at bounding box center [712, 486] width 433 height 290
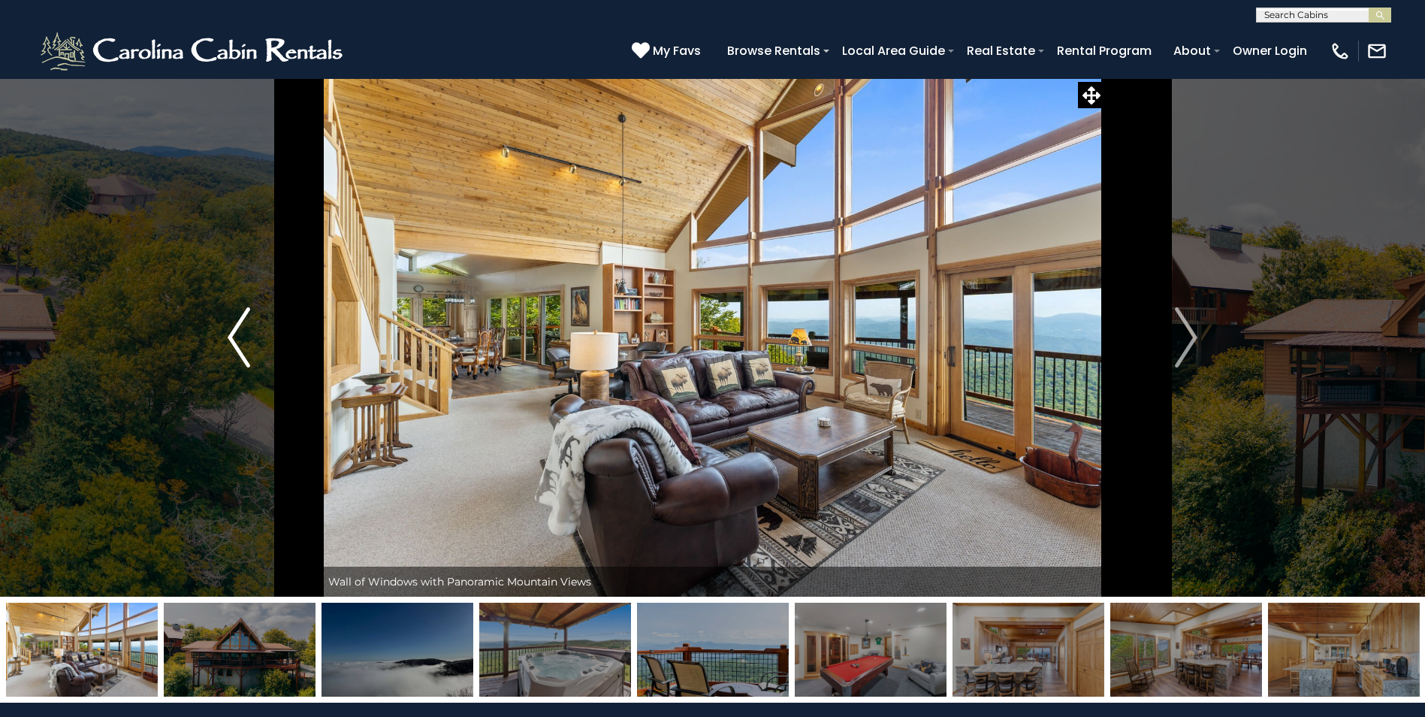
click at [225, 331] on button "Previous" at bounding box center [239, 337] width 164 height 518
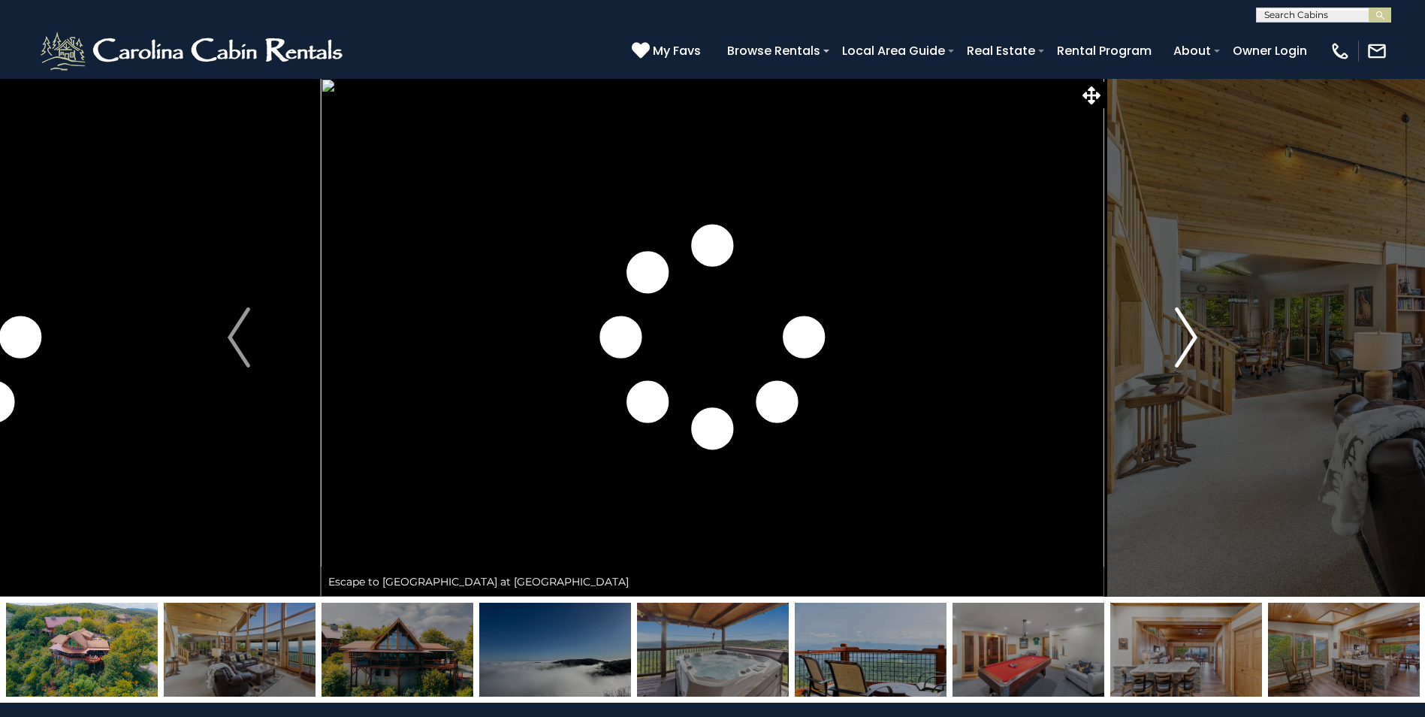
click at [1190, 334] on img "Next" at bounding box center [1186, 337] width 23 height 60
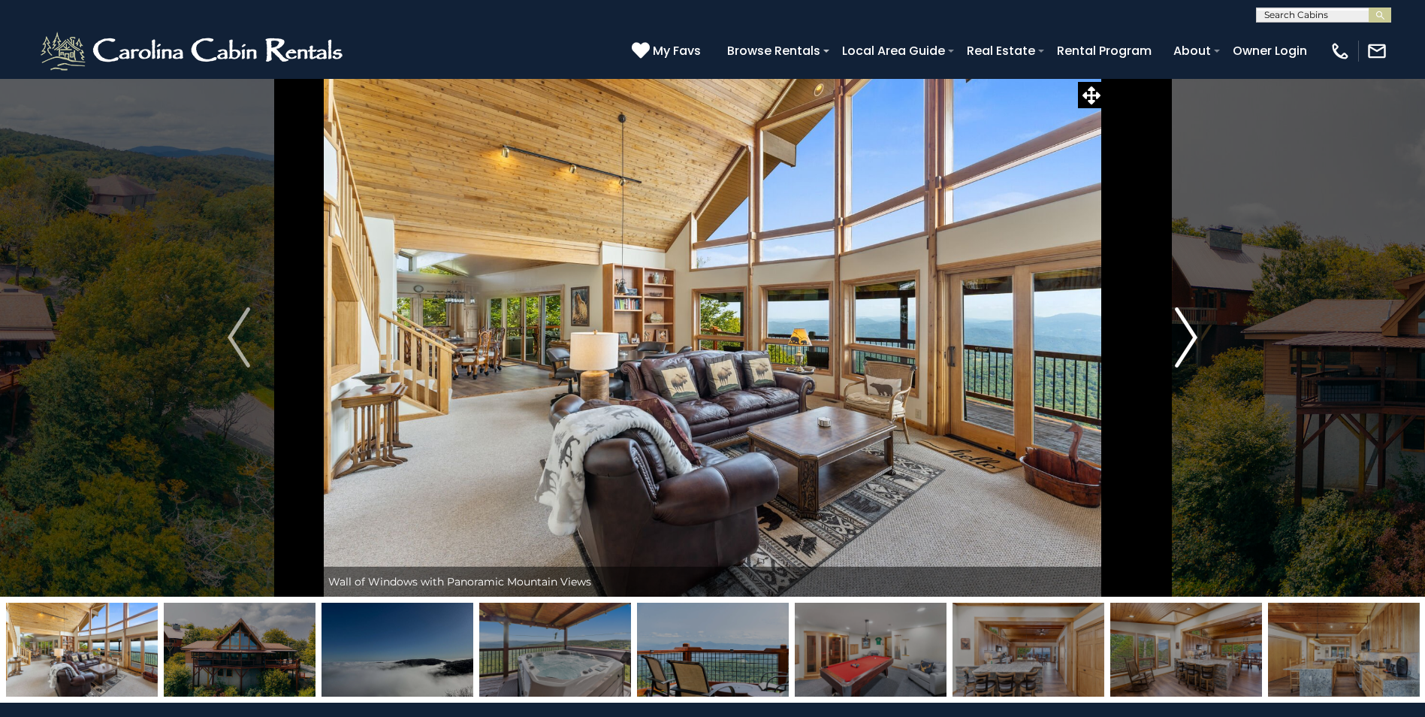
click at [1190, 334] on img "Next" at bounding box center [1186, 337] width 23 height 60
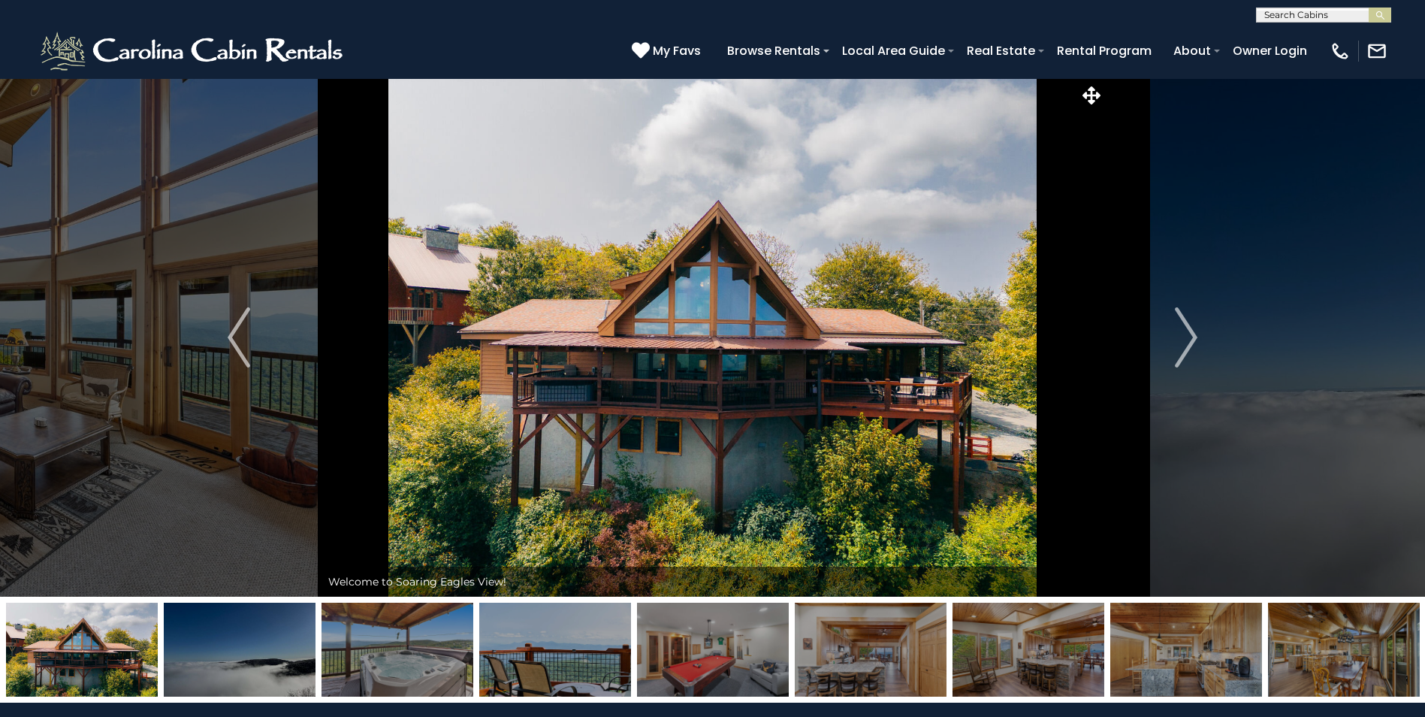
click at [659, 237] on img at bounding box center [713, 337] width 784 height 518
click at [1190, 339] on img "Next" at bounding box center [1186, 337] width 23 height 60
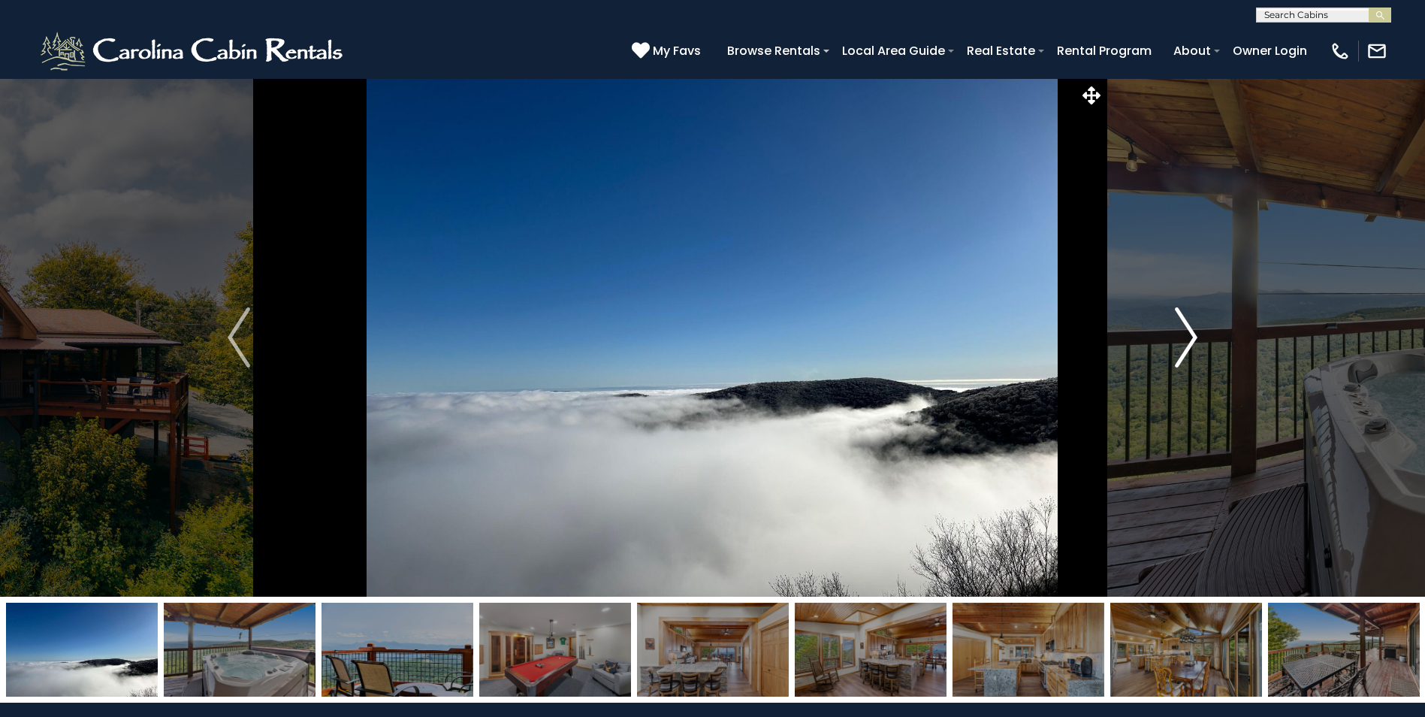
click at [1190, 339] on img "Next" at bounding box center [1186, 337] width 23 height 60
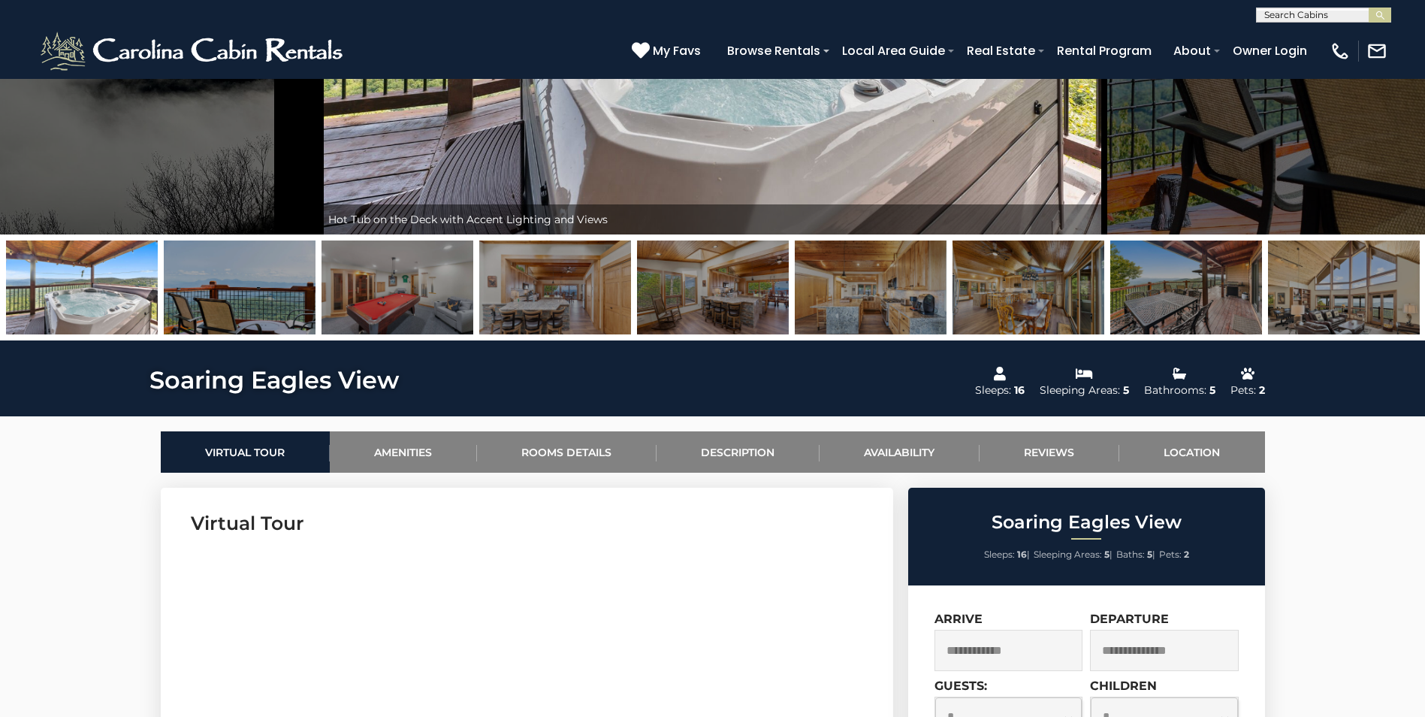
scroll to position [376, 0]
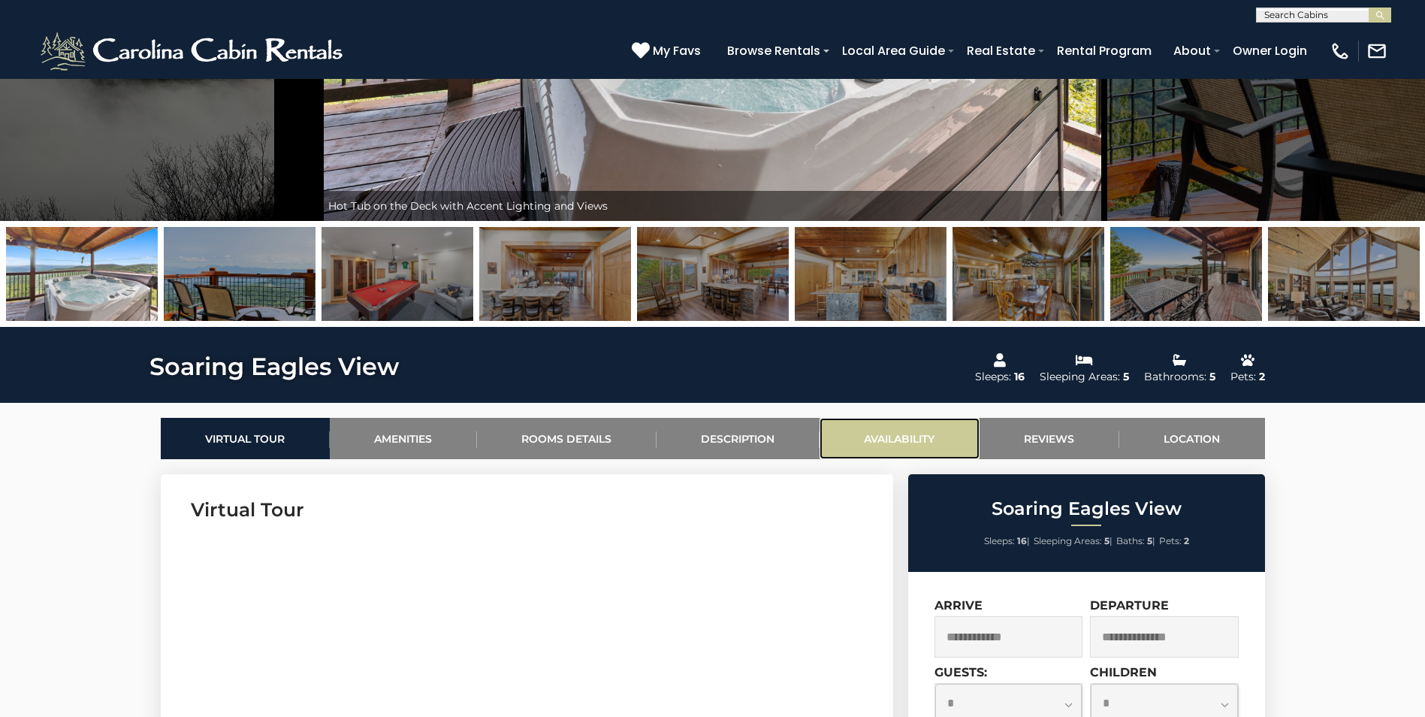
click at [895, 437] on link "Availability" at bounding box center [900, 438] width 160 height 41
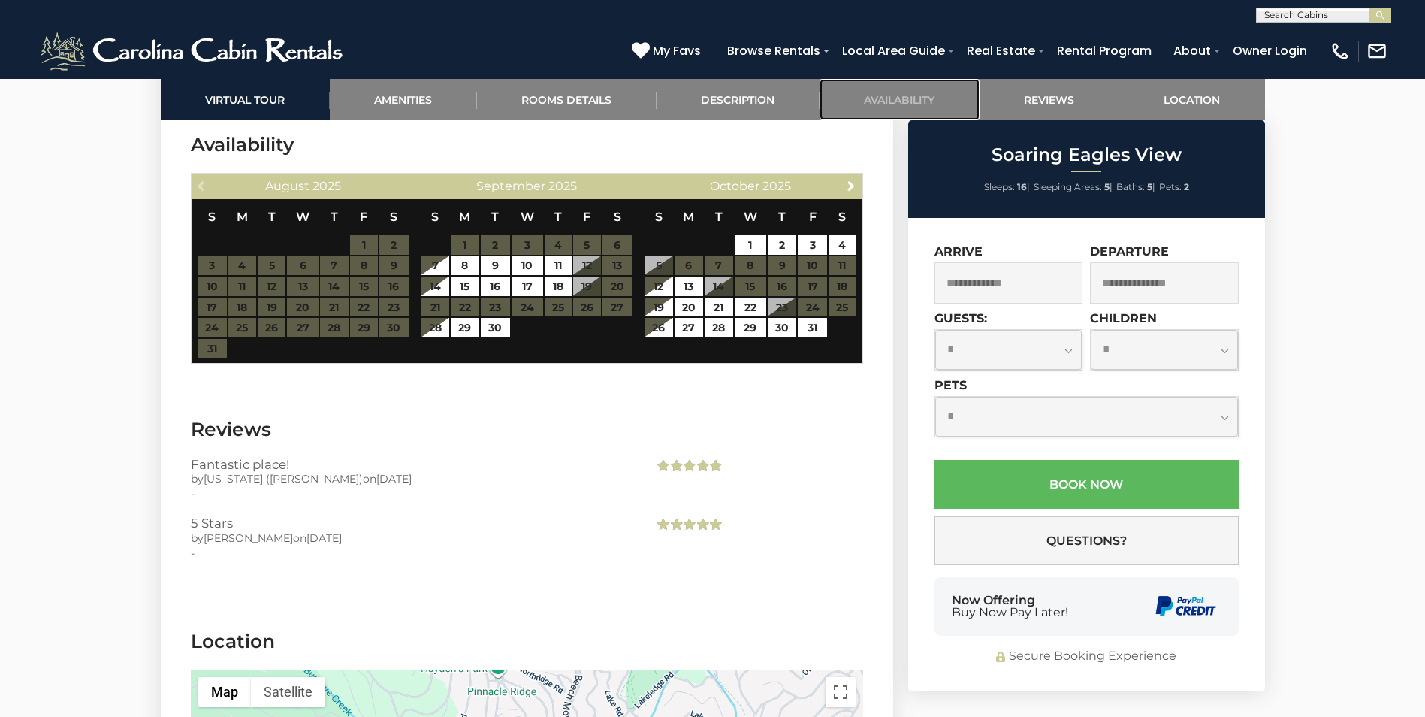
scroll to position [2909, 0]
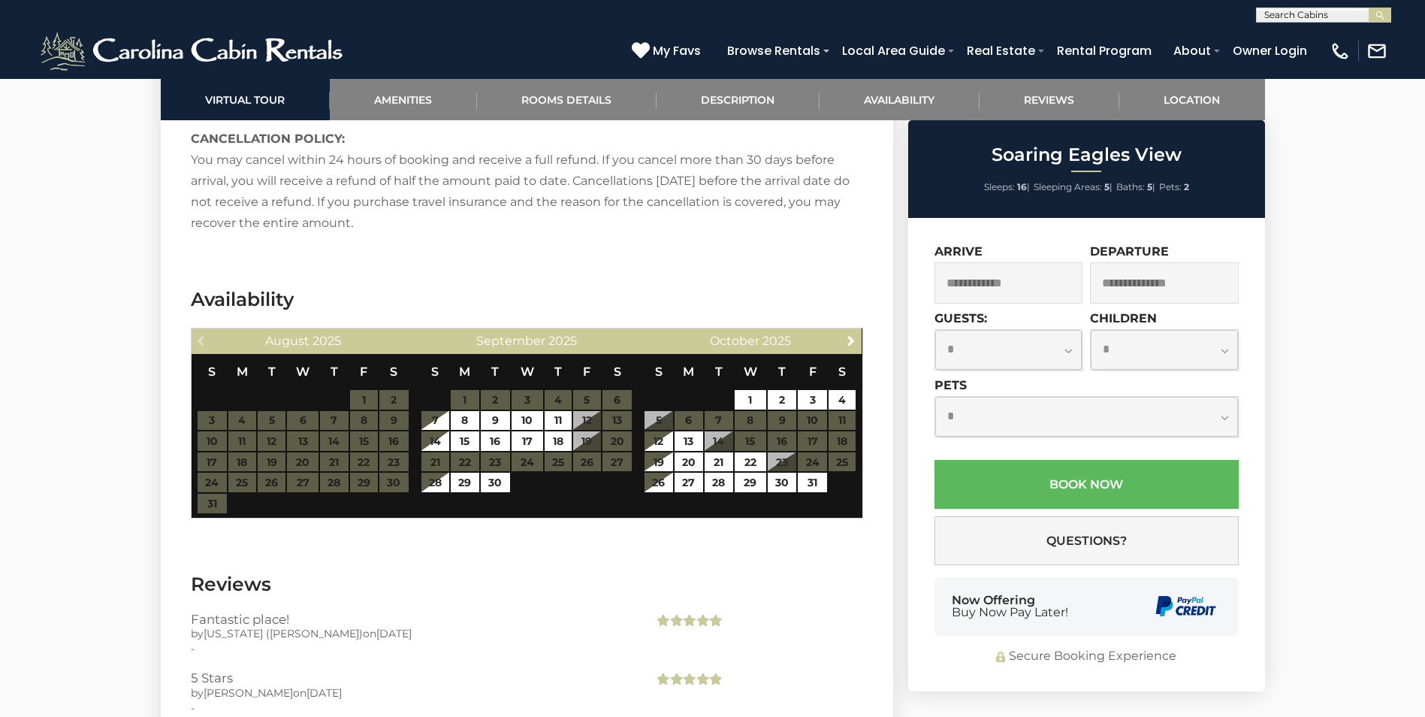
click at [1022, 283] on input "text" at bounding box center [1009, 282] width 149 height 41
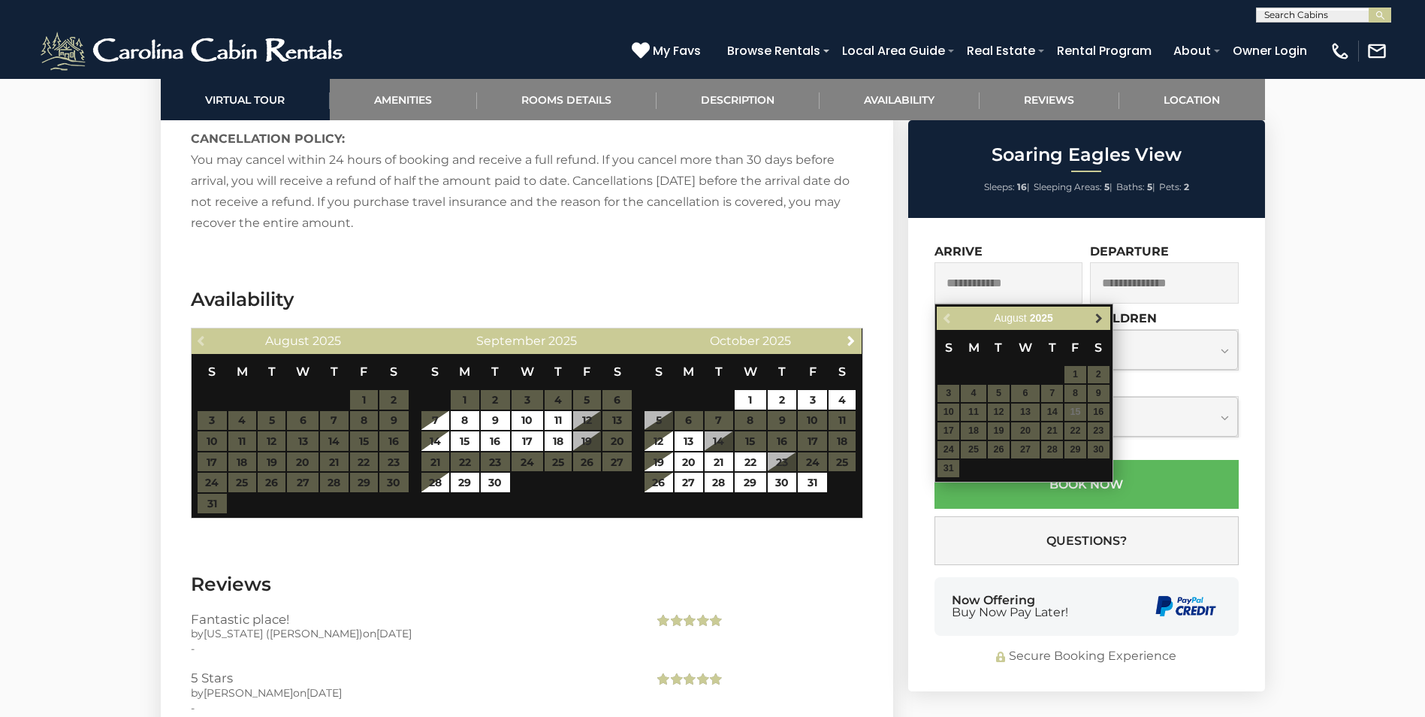
click at [1093, 313] on span "Next" at bounding box center [1099, 319] width 12 height 12
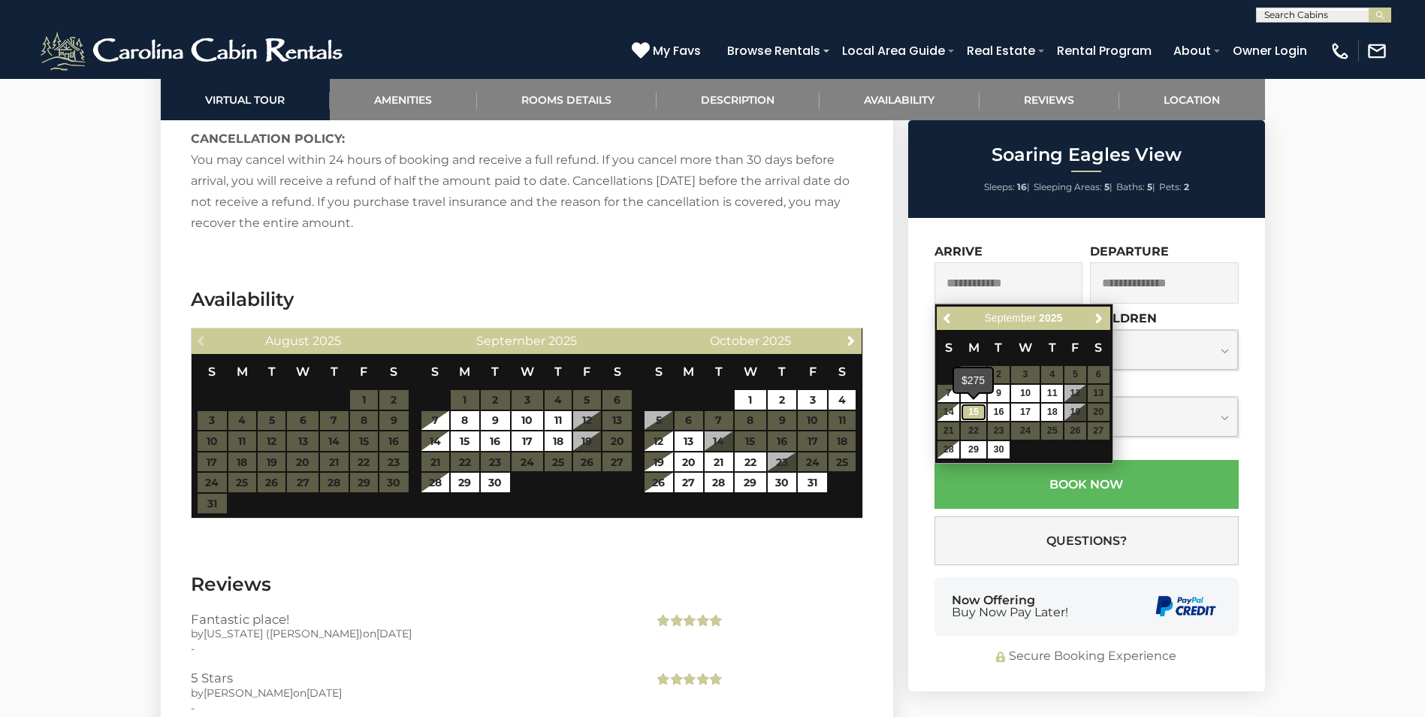
click at [973, 410] on link "15" at bounding box center [974, 412] width 26 height 17
type input "**********"
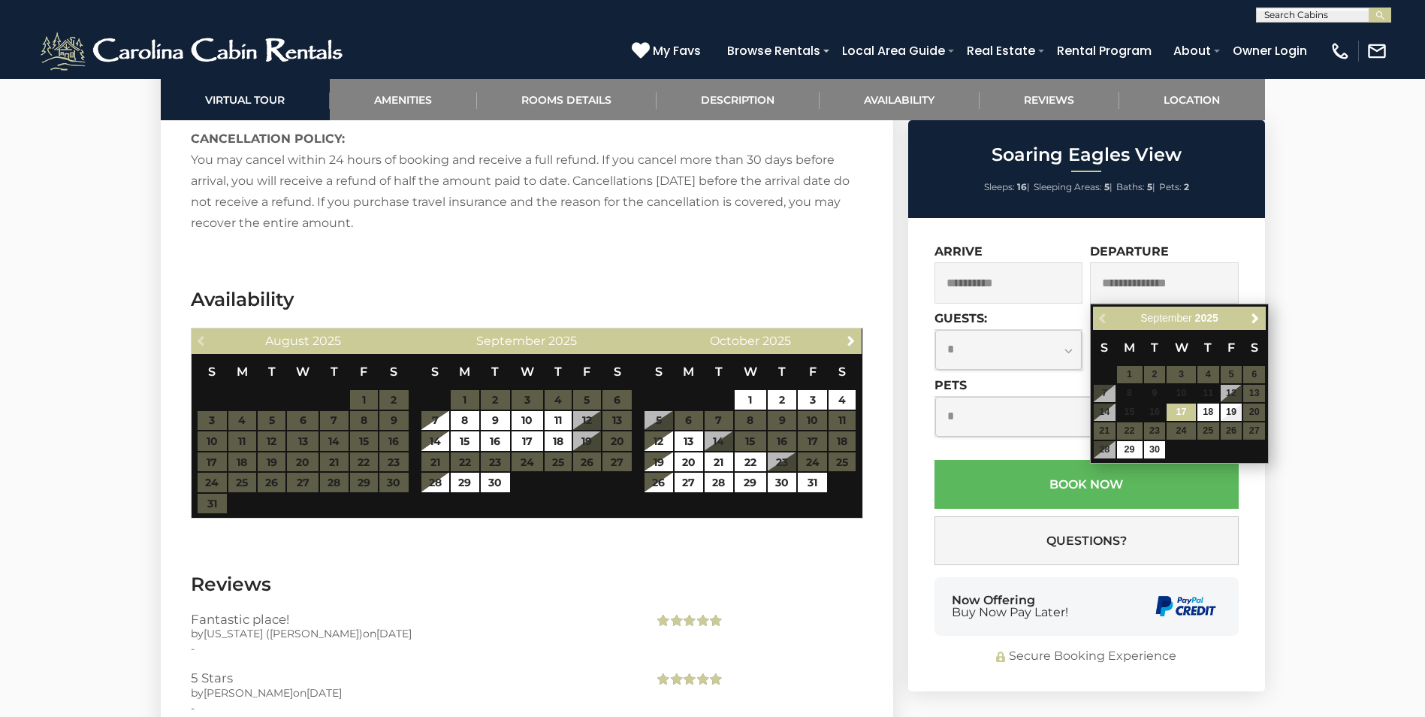
click at [1111, 291] on input "text" at bounding box center [1164, 282] width 149 height 41
click at [1126, 278] on input "text" at bounding box center [1164, 282] width 149 height 41
click at [1234, 407] on link "19" at bounding box center [1232, 412] width 22 height 17
type input "**********"
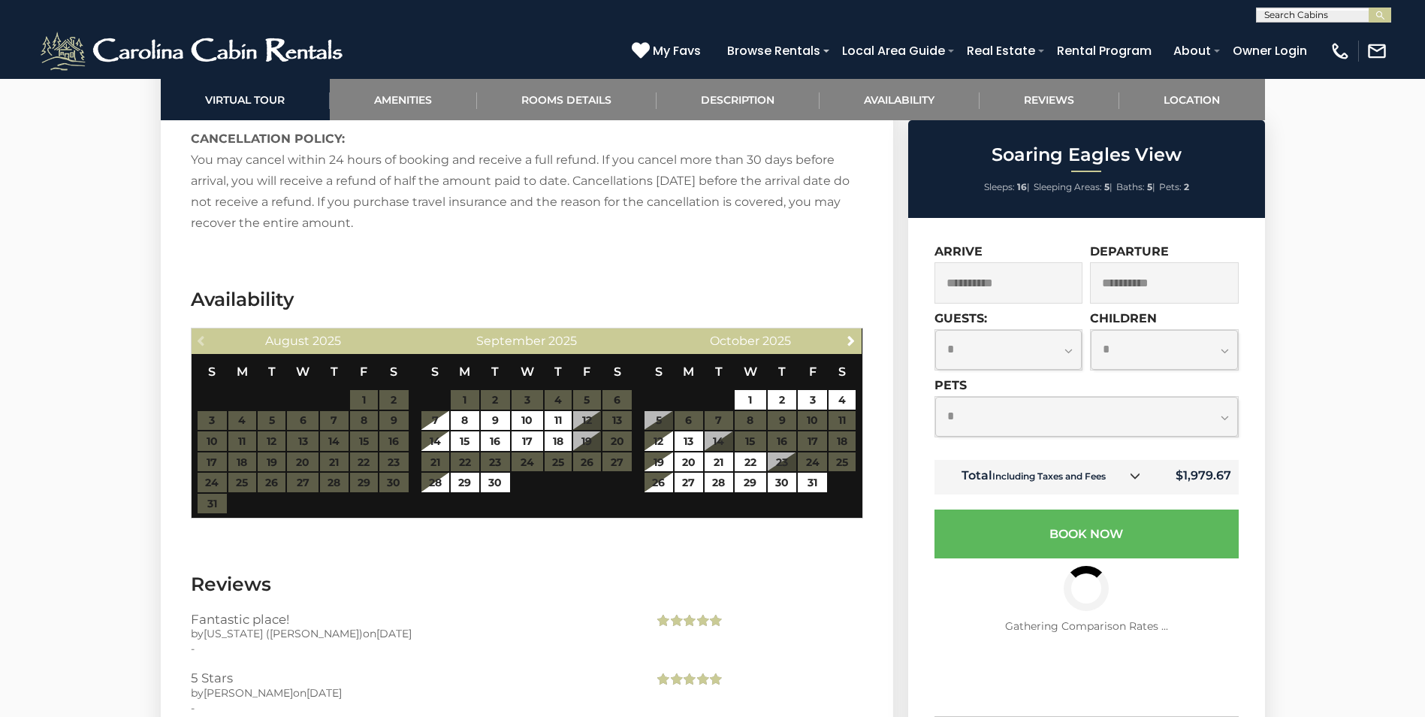
click at [975, 358] on select "**********" at bounding box center [1009, 350] width 147 height 40
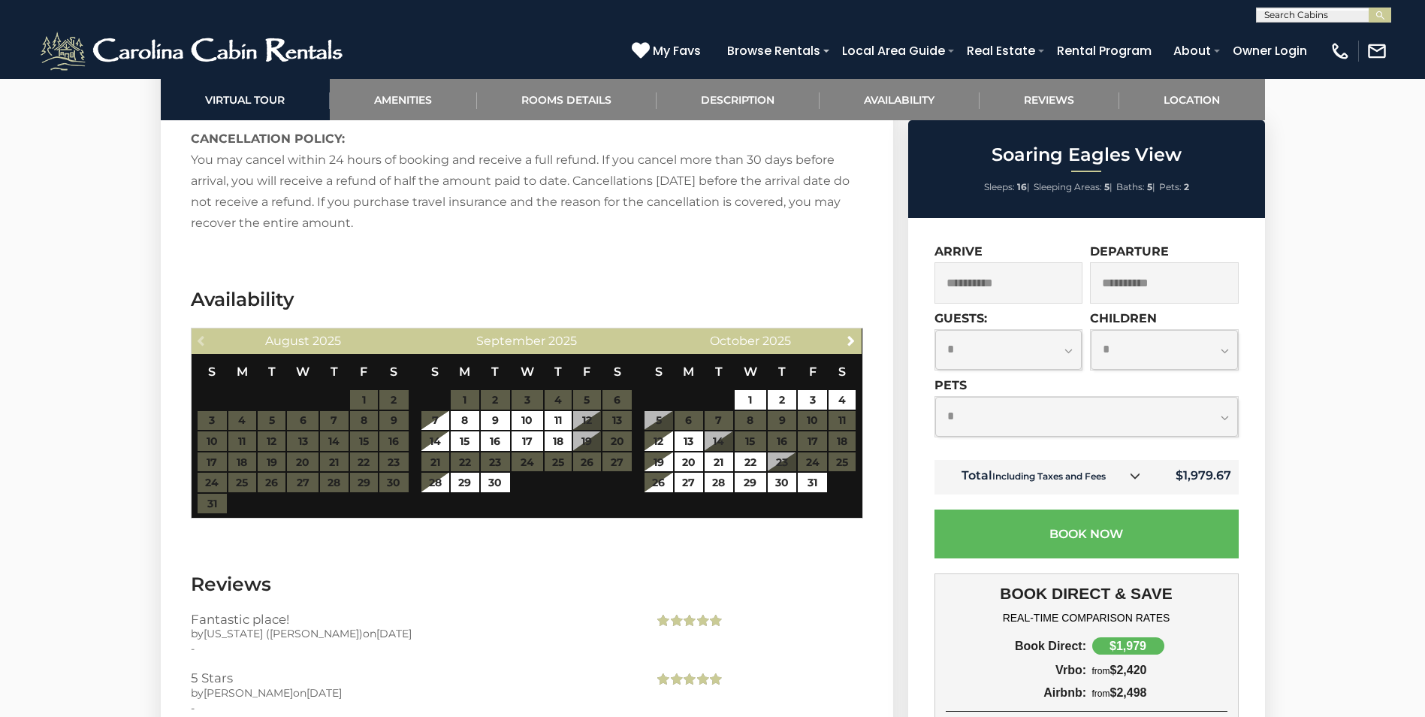
select select "*"
click at [936, 330] on select "**********" at bounding box center [1009, 350] width 147 height 40
click at [875, 95] on link "Availability" at bounding box center [900, 99] width 160 height 41
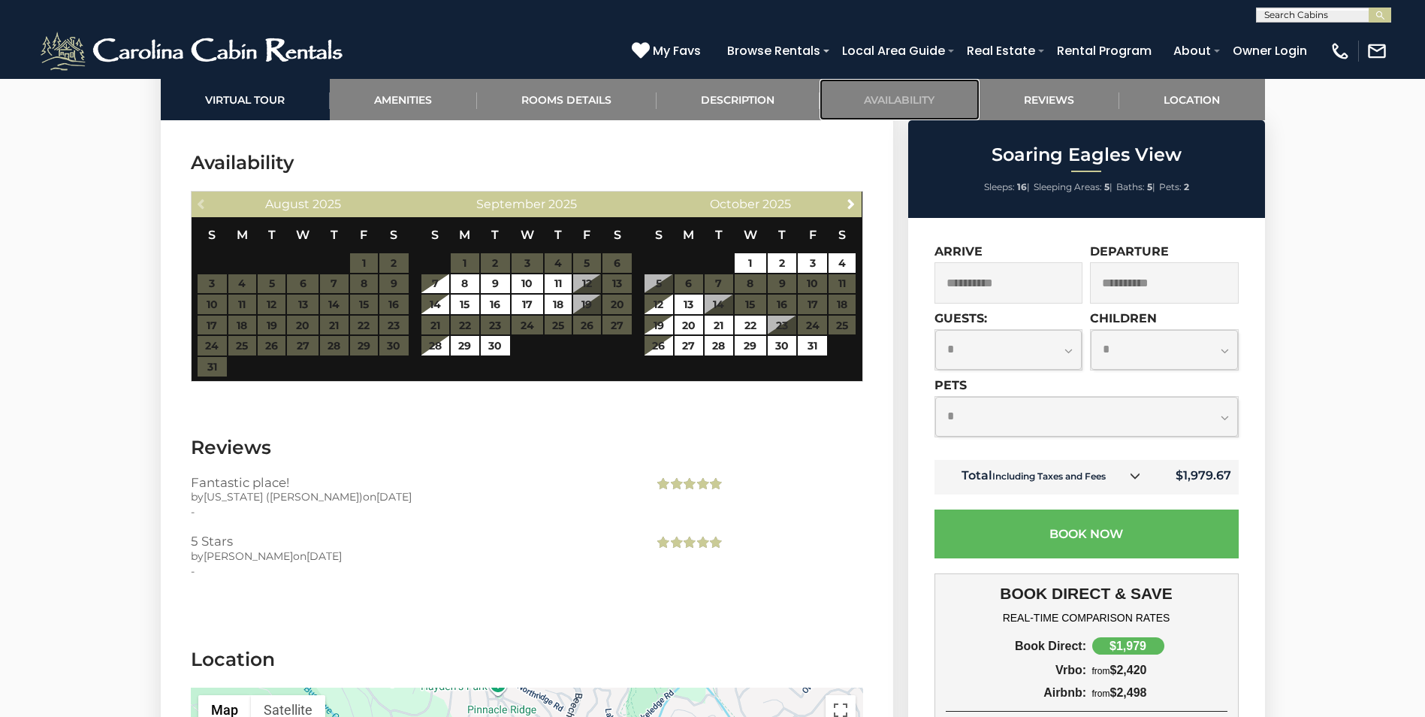
scroll to position [3059, 0]
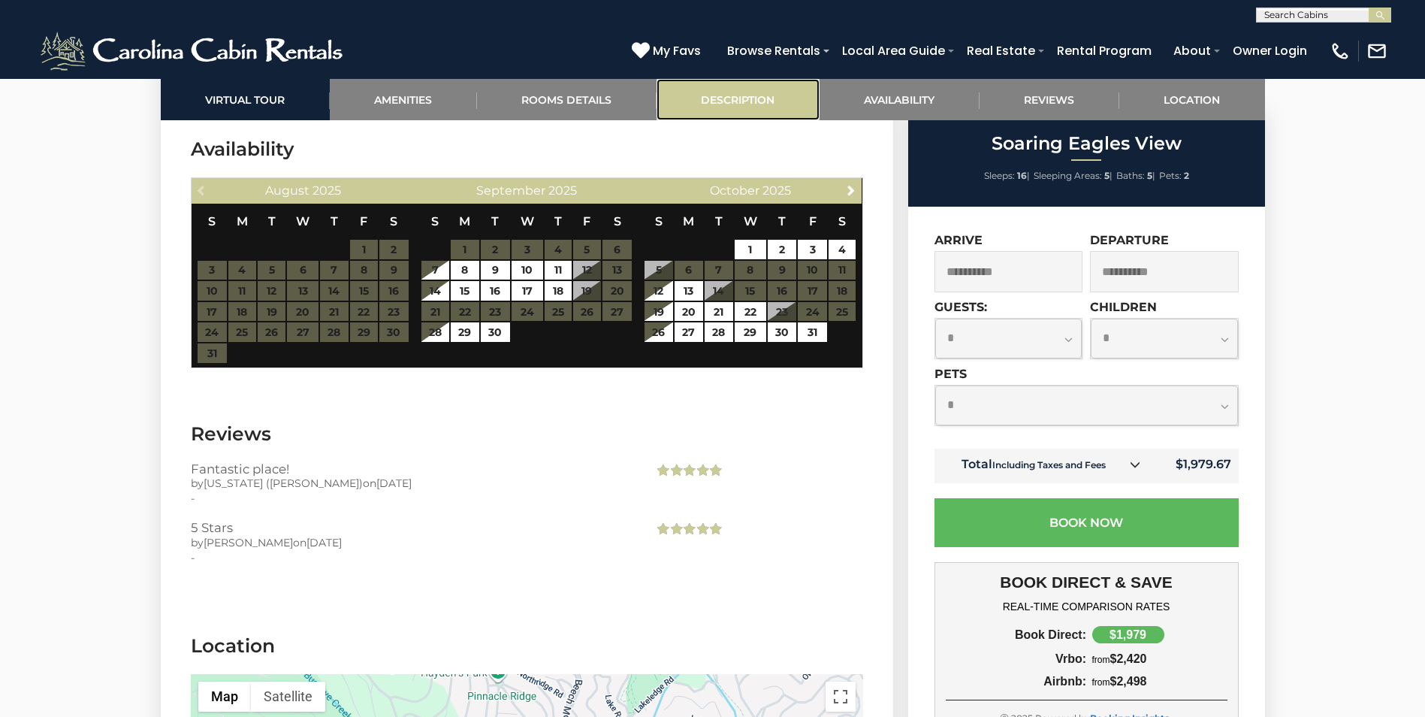
click at [708, 94] on link "Description" at bounding box center [738, 99] width 163 height 41
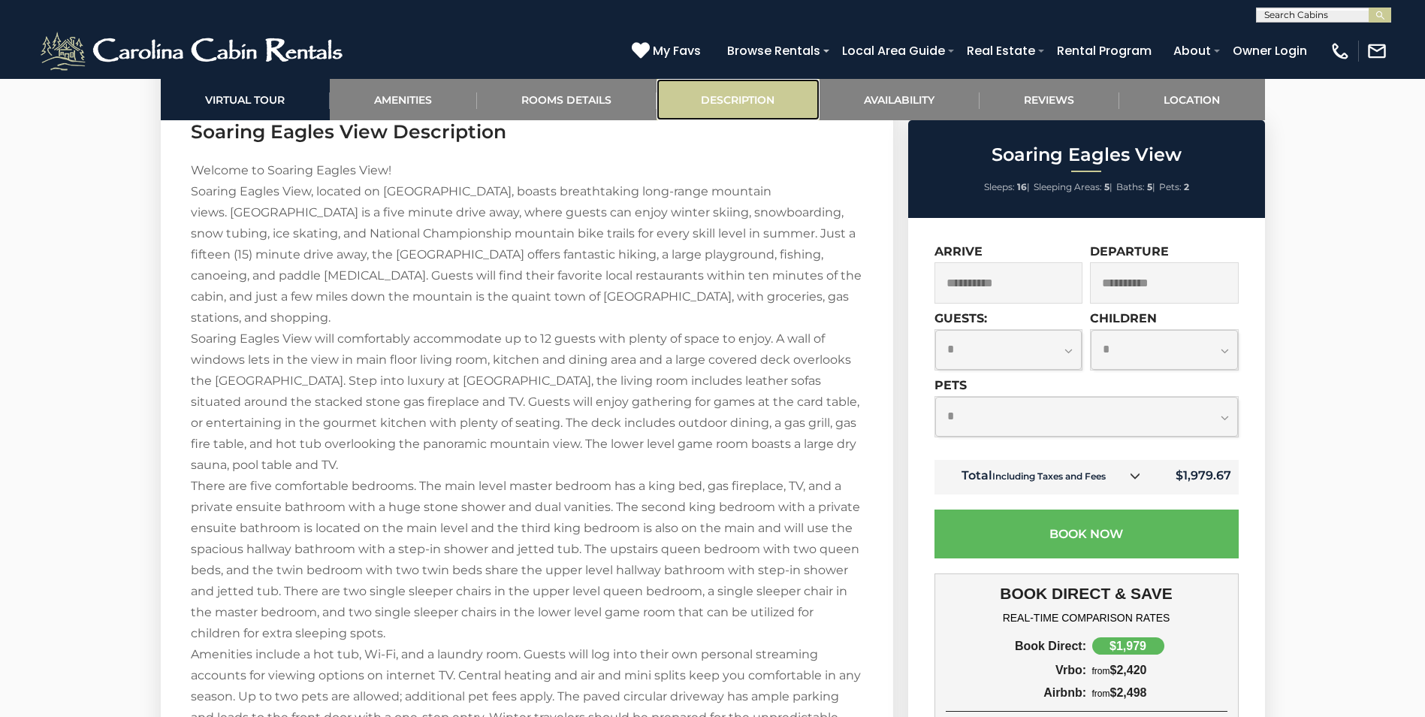
scroll to position [2166, 0]
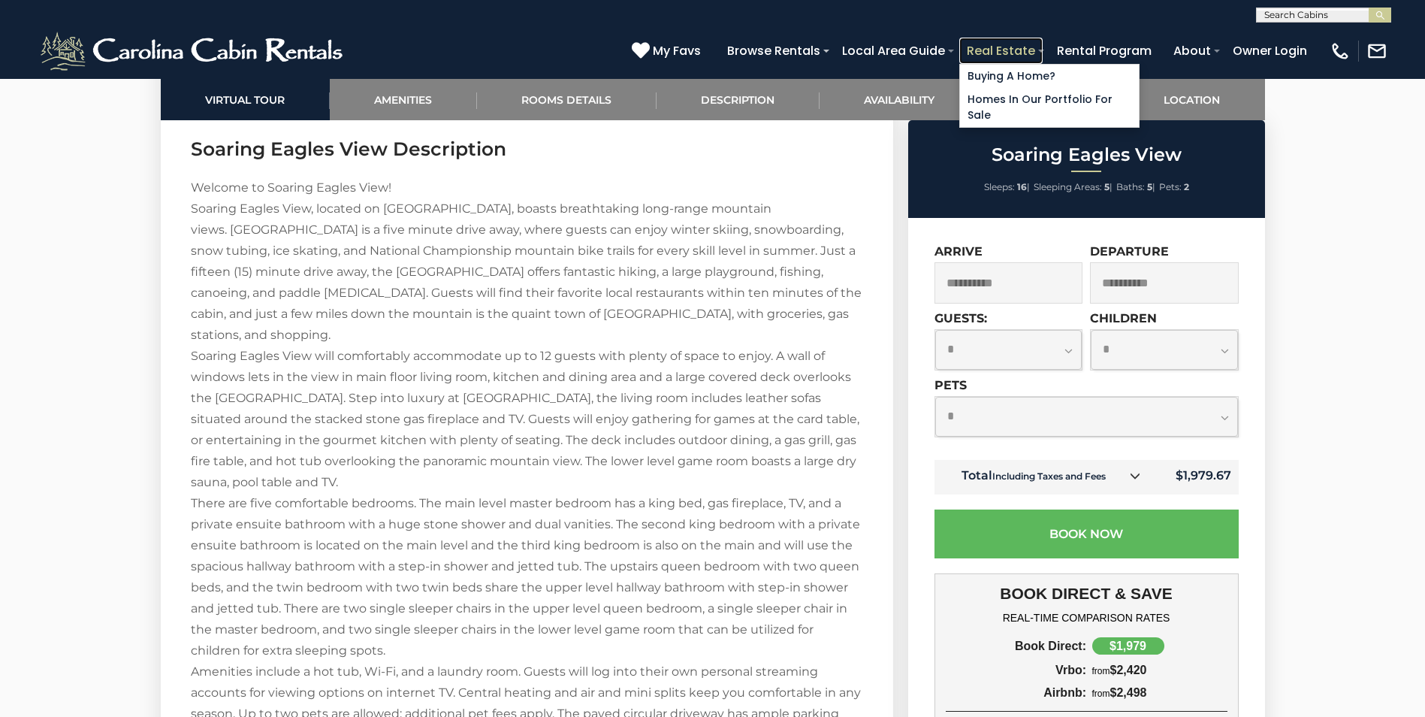
click at [1007, 46] on link "Real Estate" at bounding box center [1001, 51] width 83 height 26
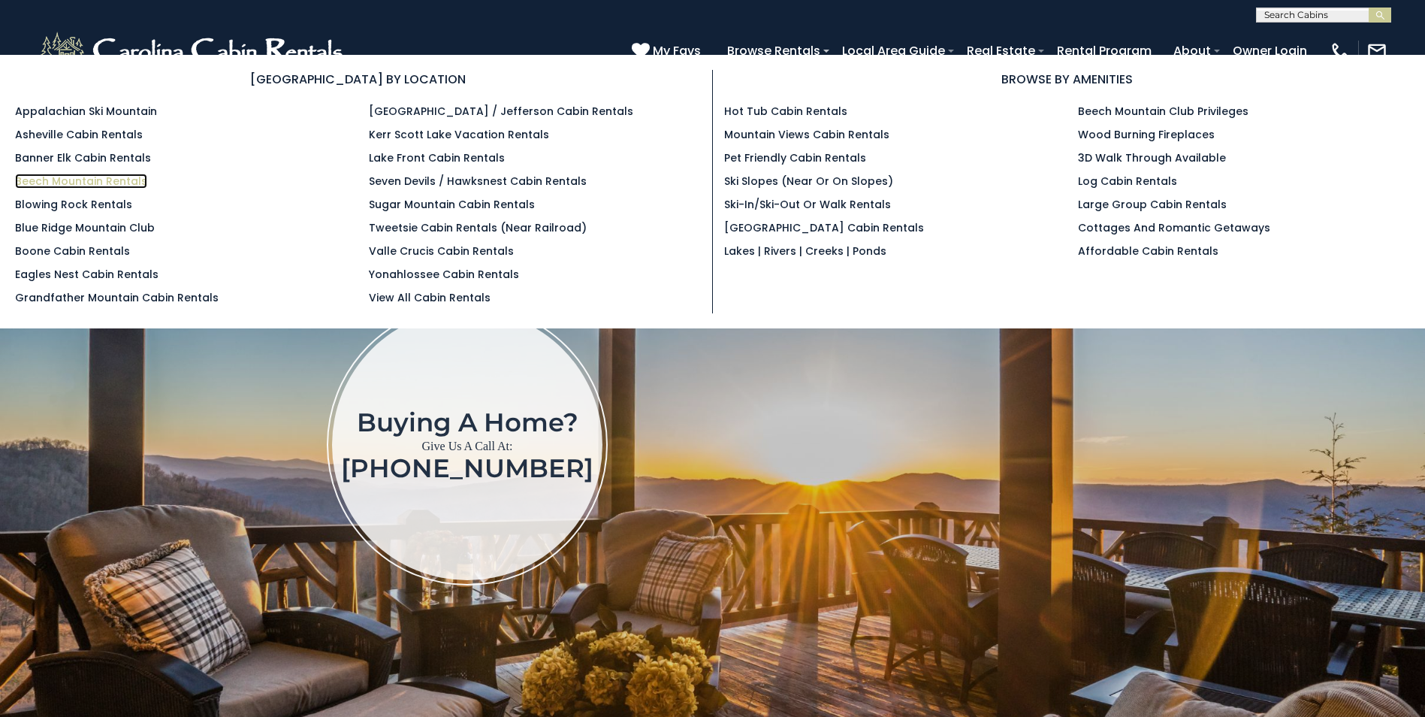
click at [88, 176] on link "Beech Mountain Rentals" at bounding box center [81, 181] width 132 height 15
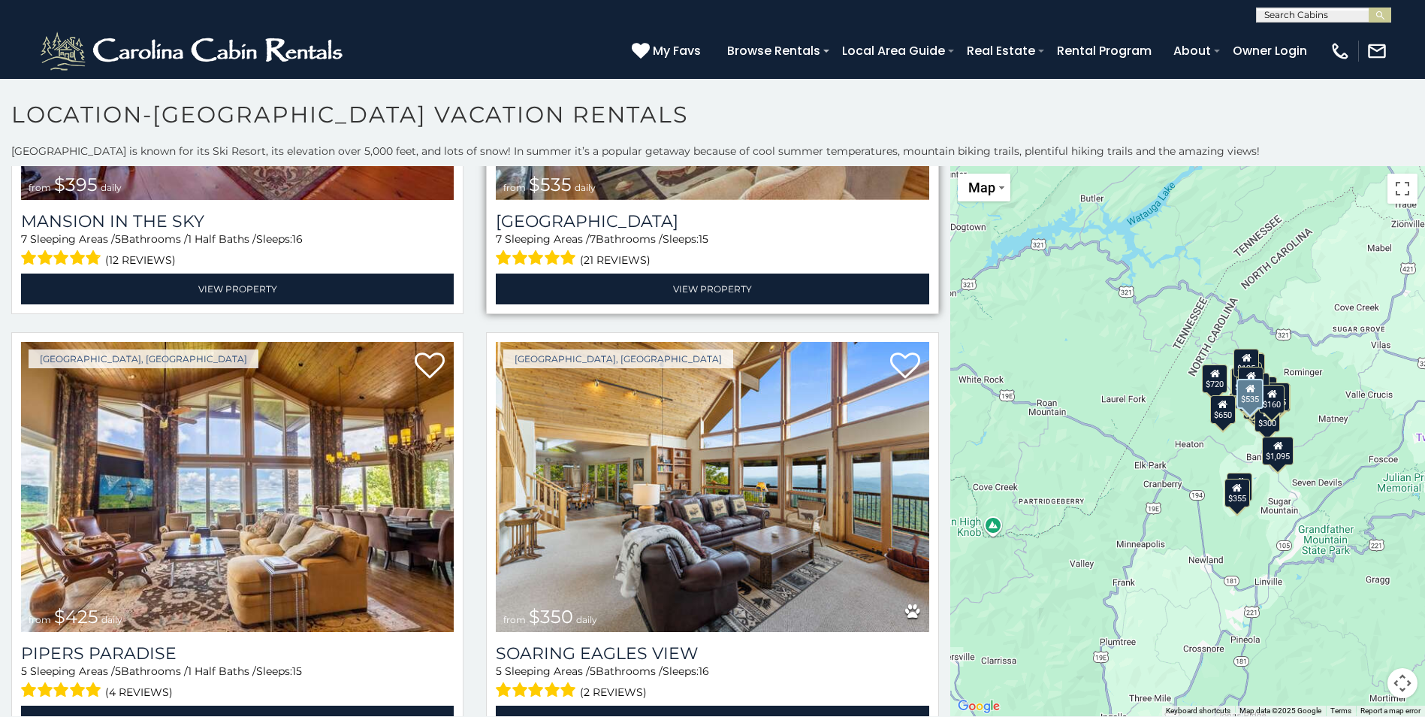
scroll to position [301, 0]
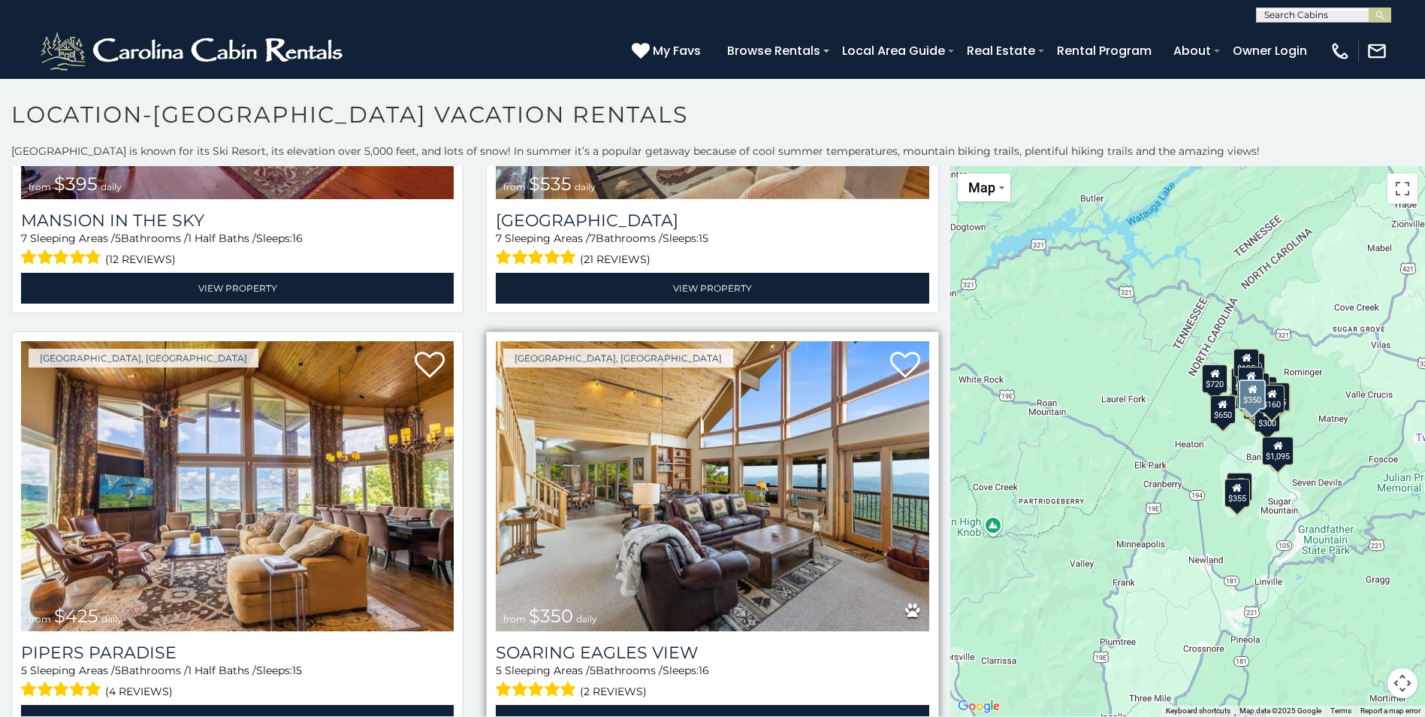
click at [688, 491] on img at bounding box center [712, 486] width 433 height 290
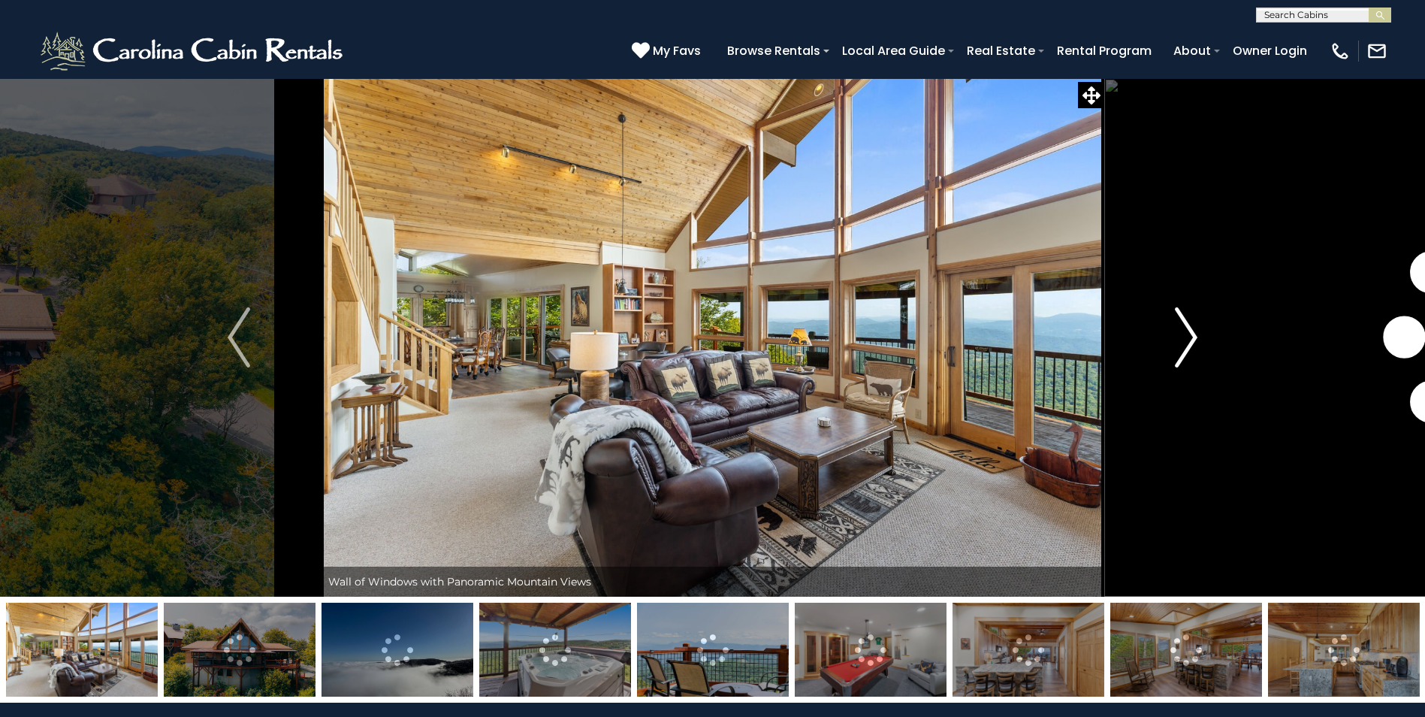
click at [1193, 337] on img "Next" at bounding box center [1186, 337] width 23 height 60
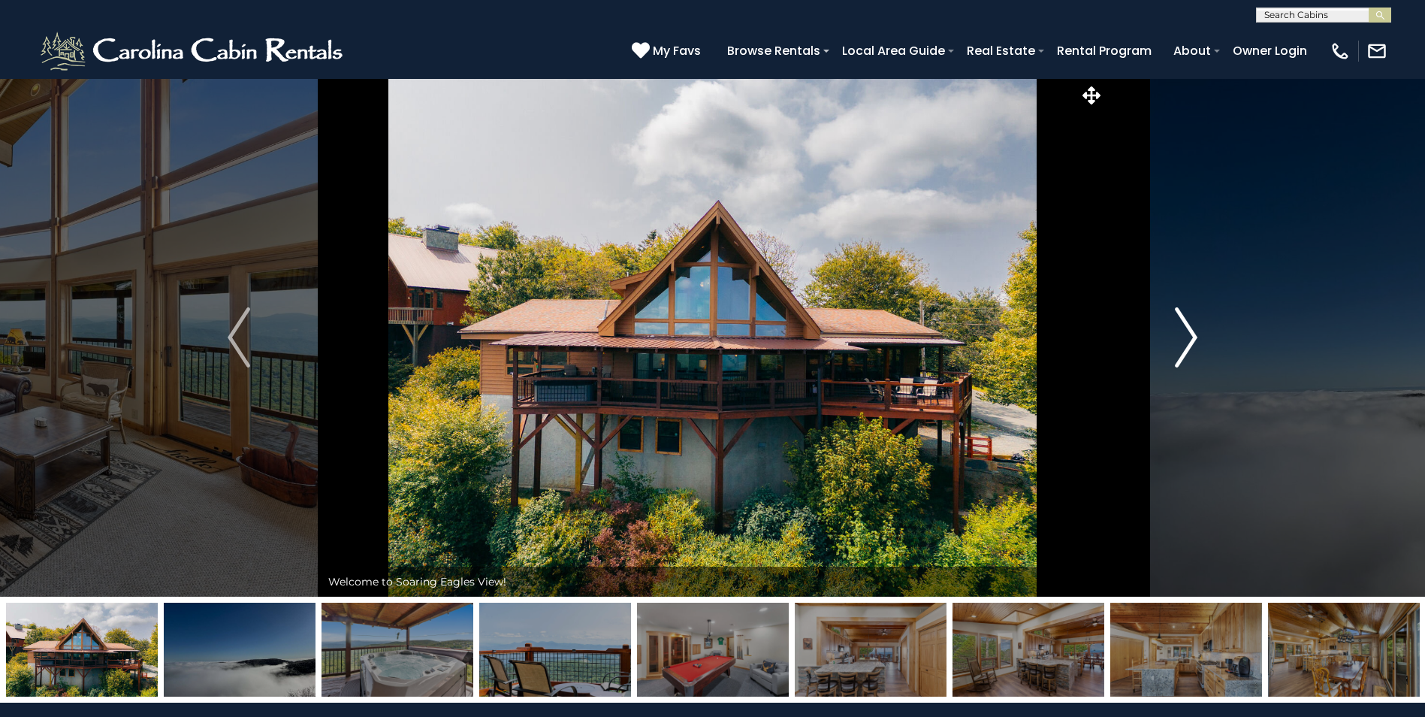
click at [1191, 336] on img "Next" at bounding box center [1186, 337] width 23 height 60
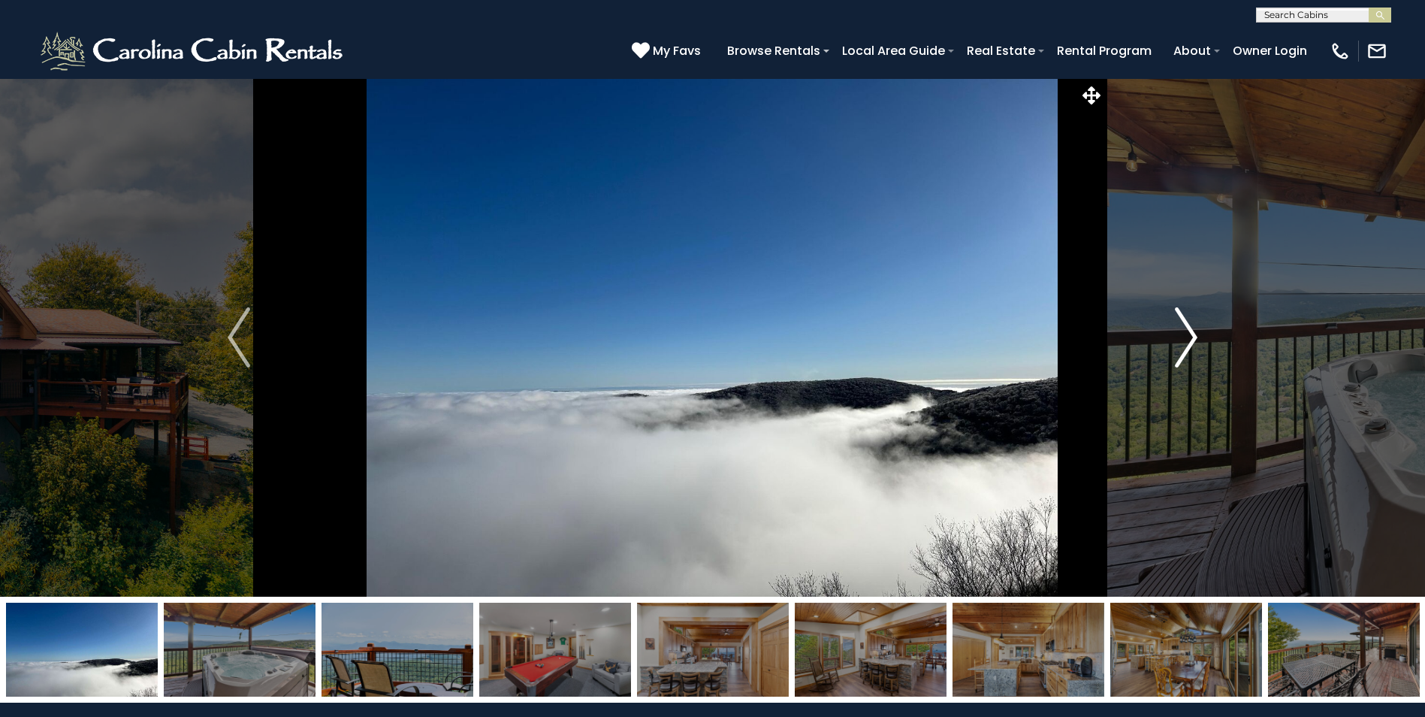
click at [1191, 334] on img "Next" at bounding box center [1186, 337] width 23 height 60
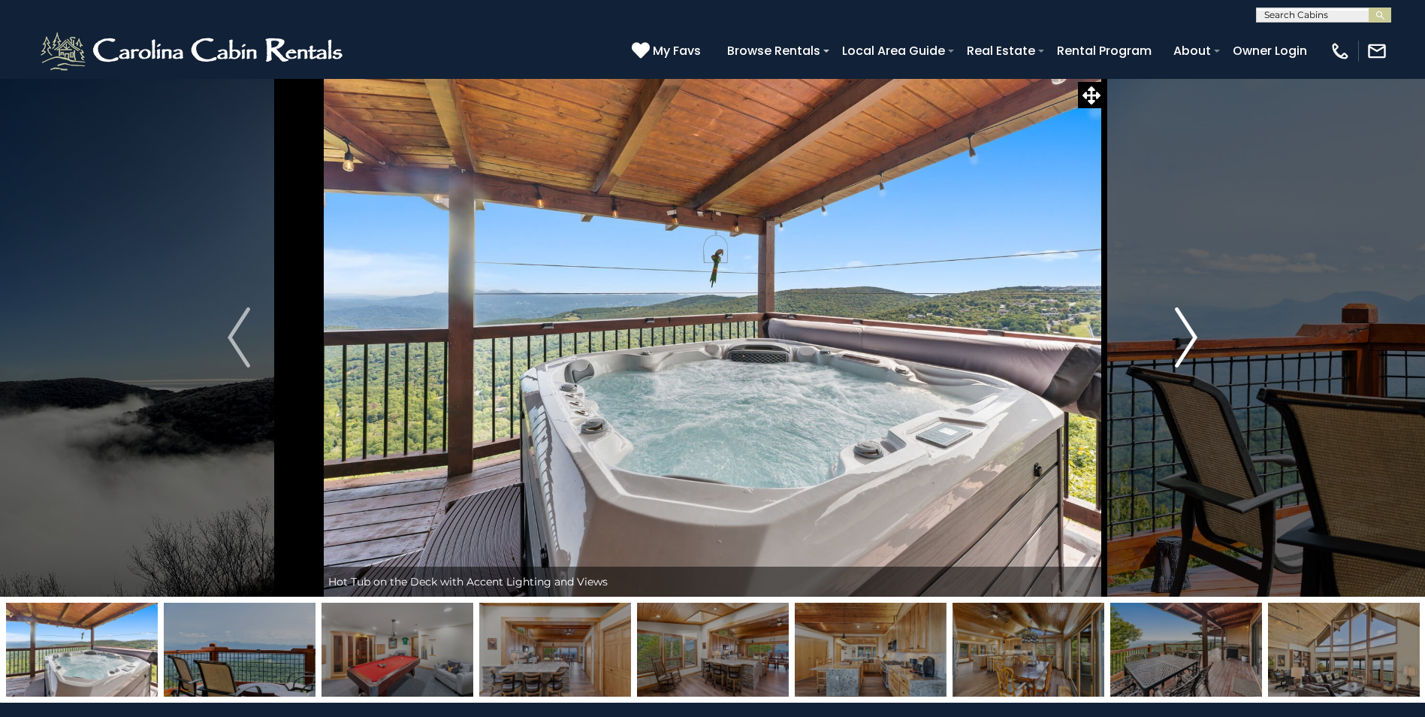
click at [1190, 334] on img "Next" at bounding box center [1186, 337] width 23 height 60
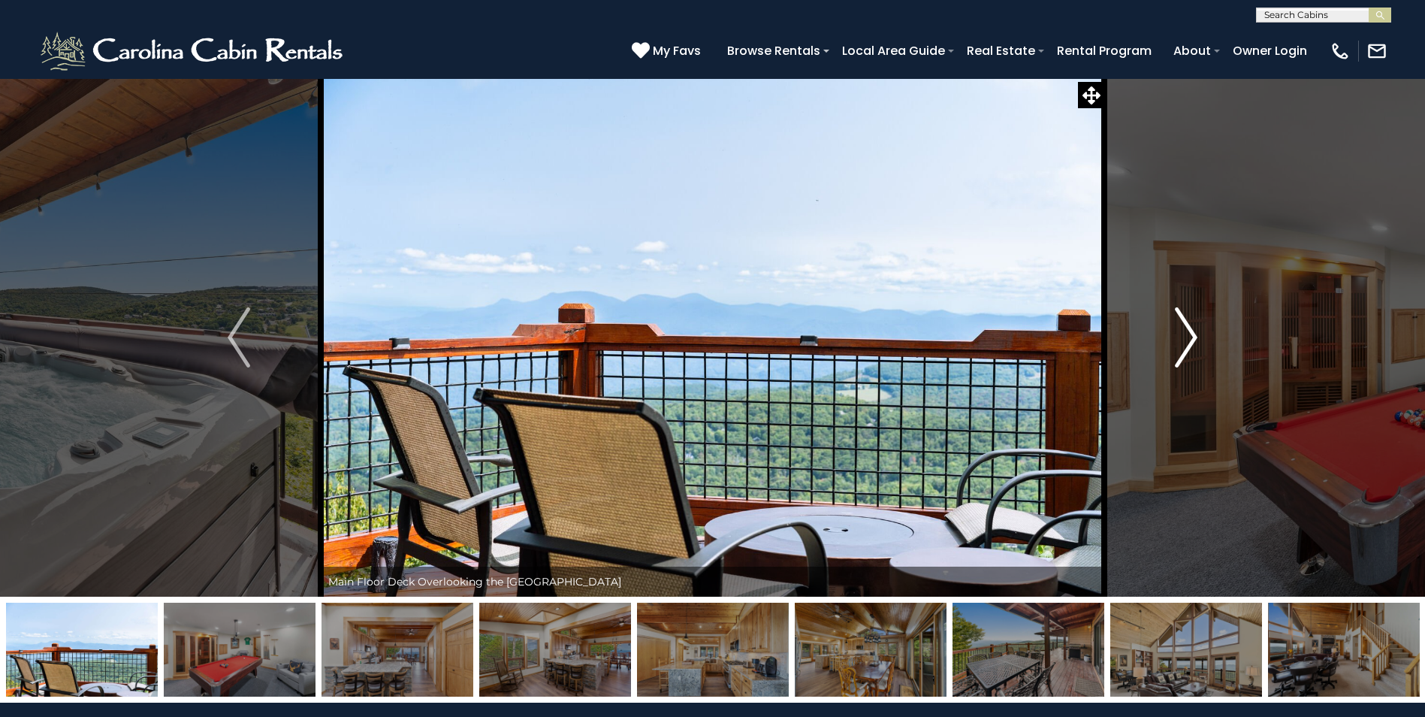
click at [1182, 334] on img "Next" at bounding box center [1186, 337] width 23 height 60
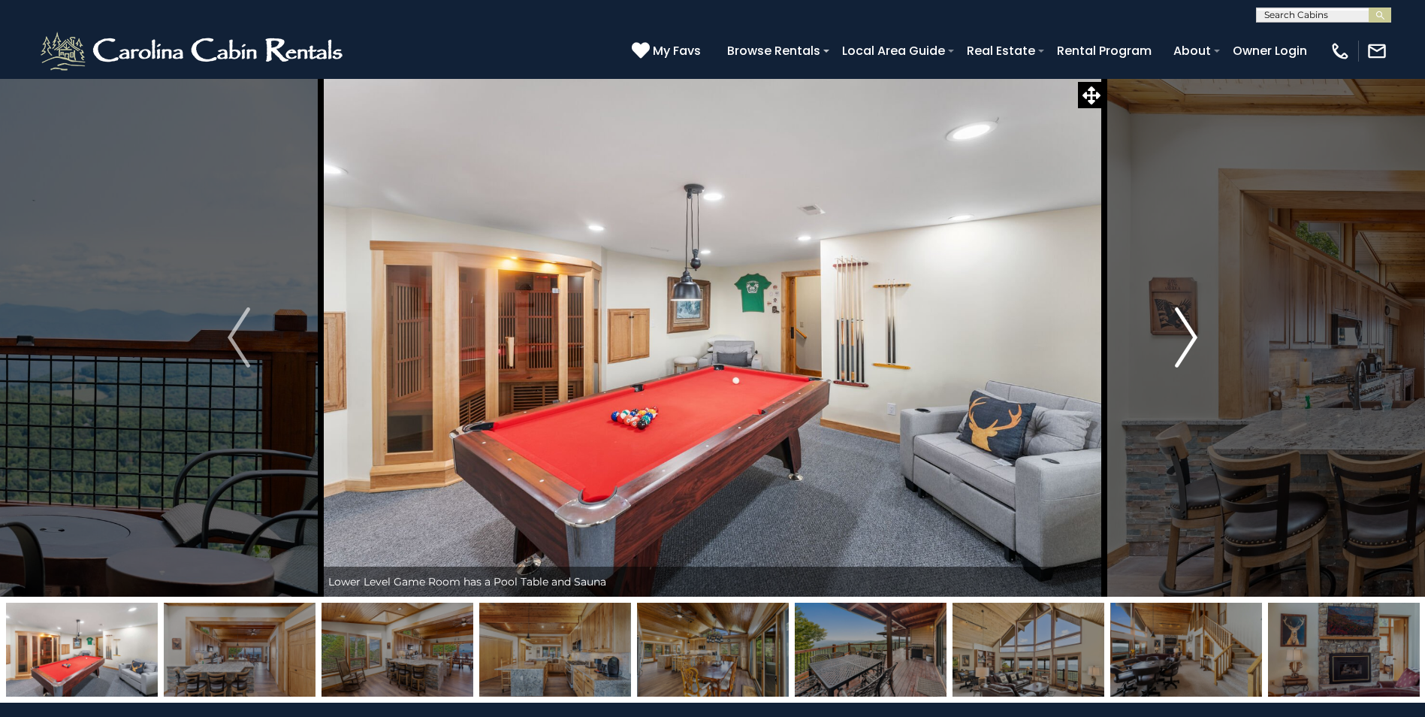
click at [1181, 334] on img "Next" at bounding box center [1186, 337] width 23 height 60
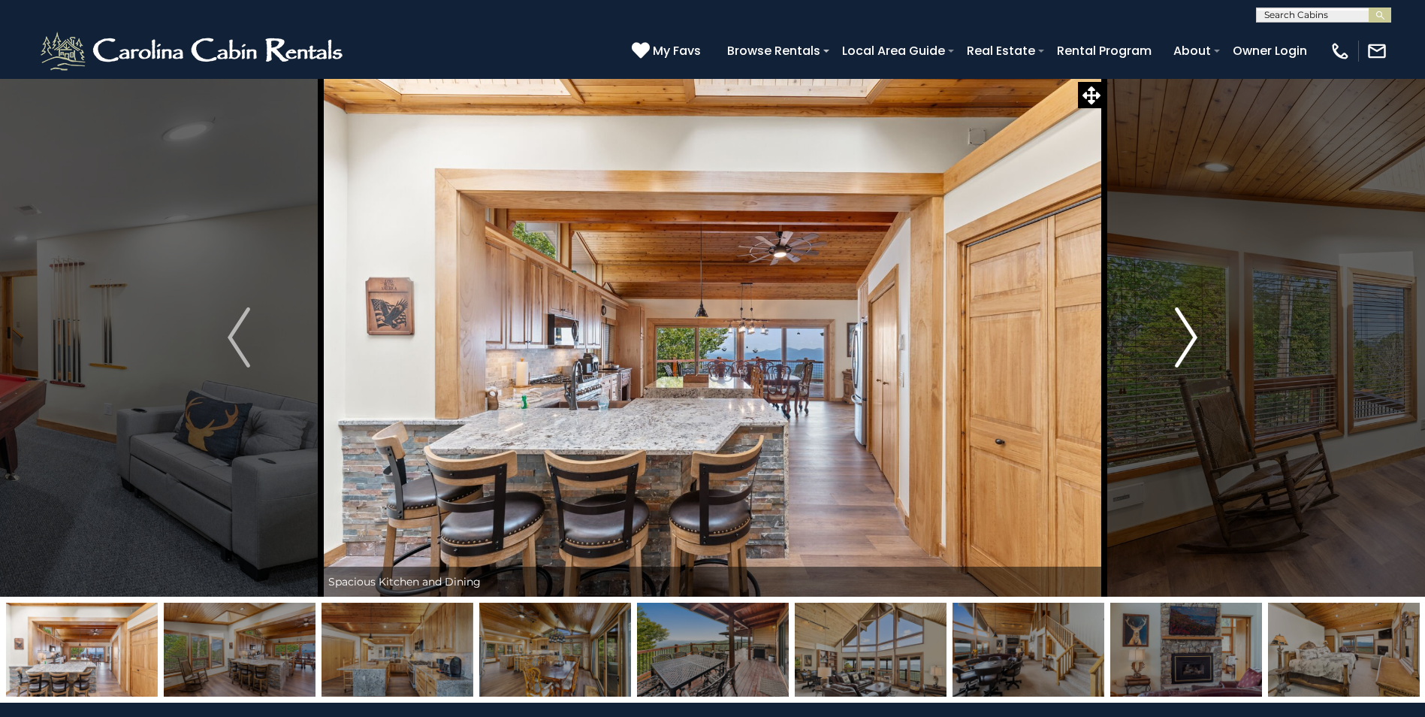
click at [1183, 334] on img "Next" at bounding box center [1186, 337] width 23 height 60
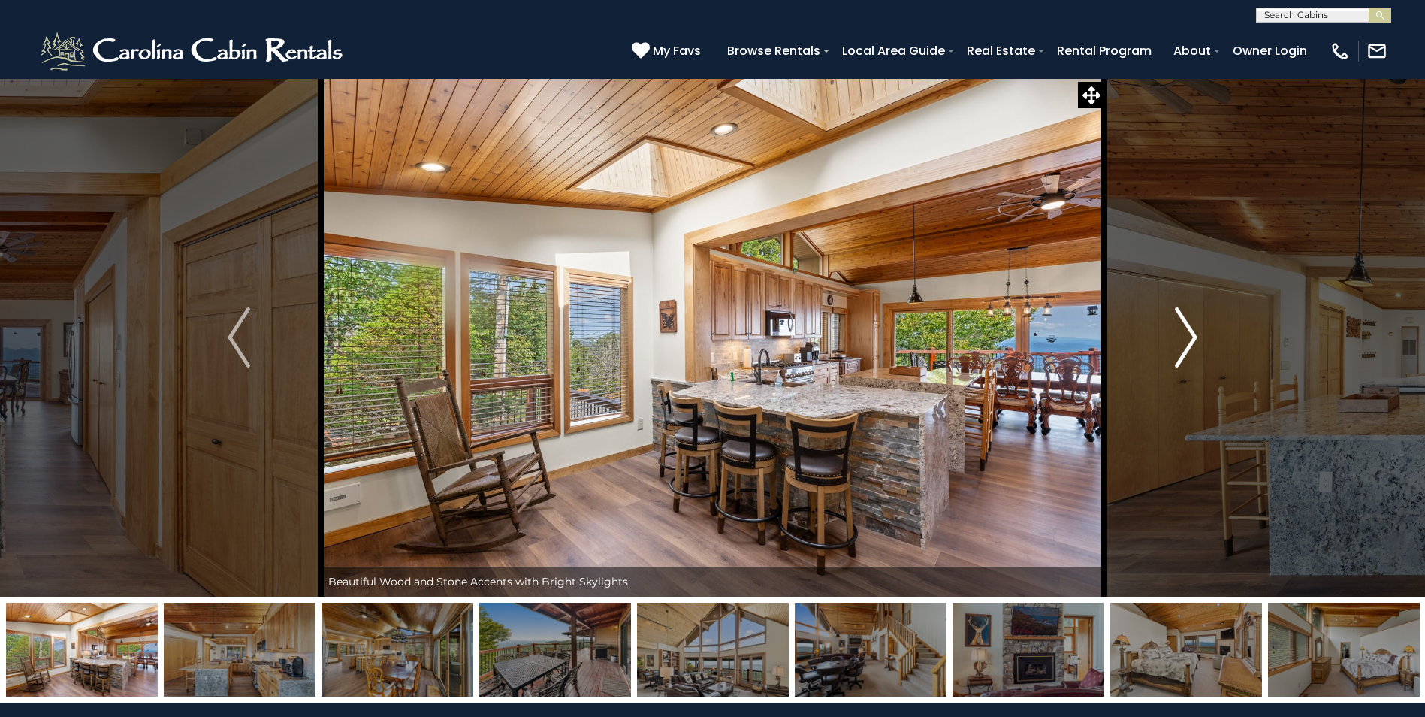
click at [1183, 334] on img "Next" at bounding box center [1186, 337] width 23 height 60
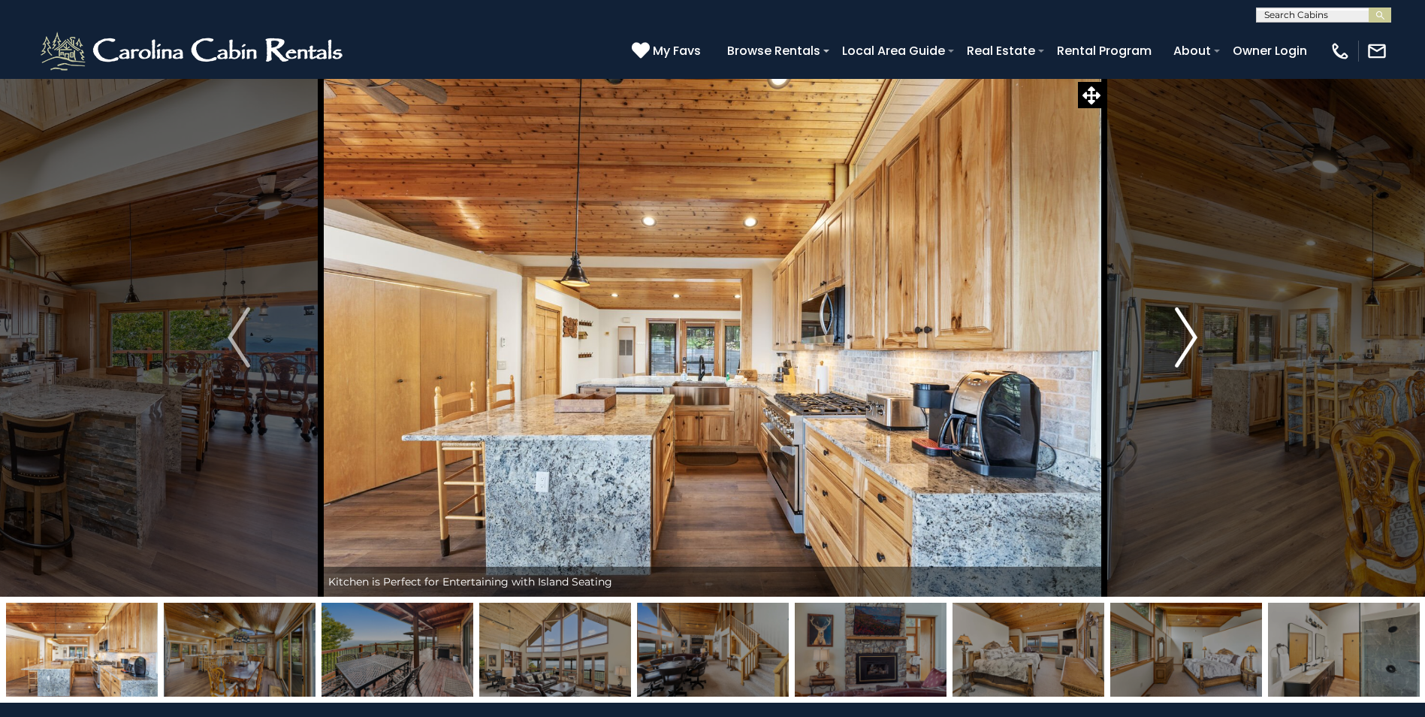
click at [1183, 334] on img "Next" at bounding box center [1186, 337] width 23 height 60
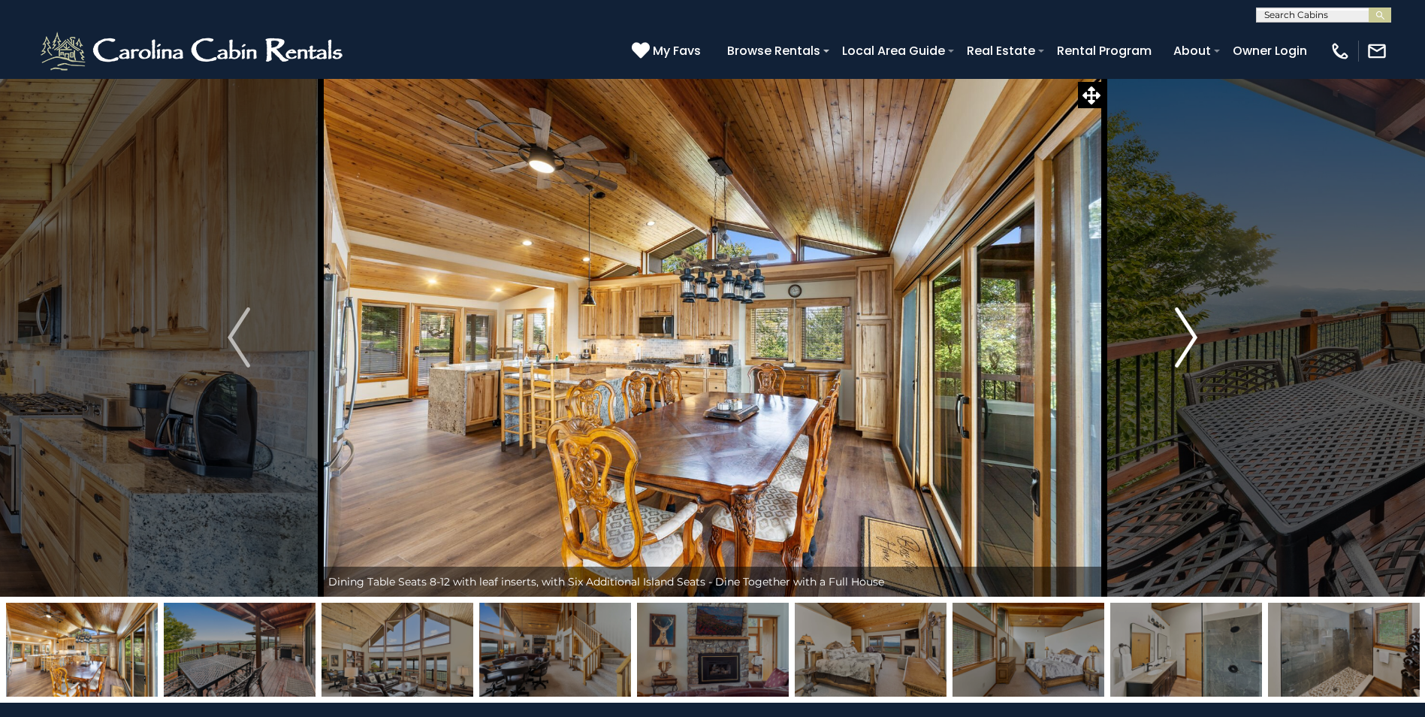
click at [1183, 334] on img "Next" at bounding box center [1186, 337] width 23 height 60
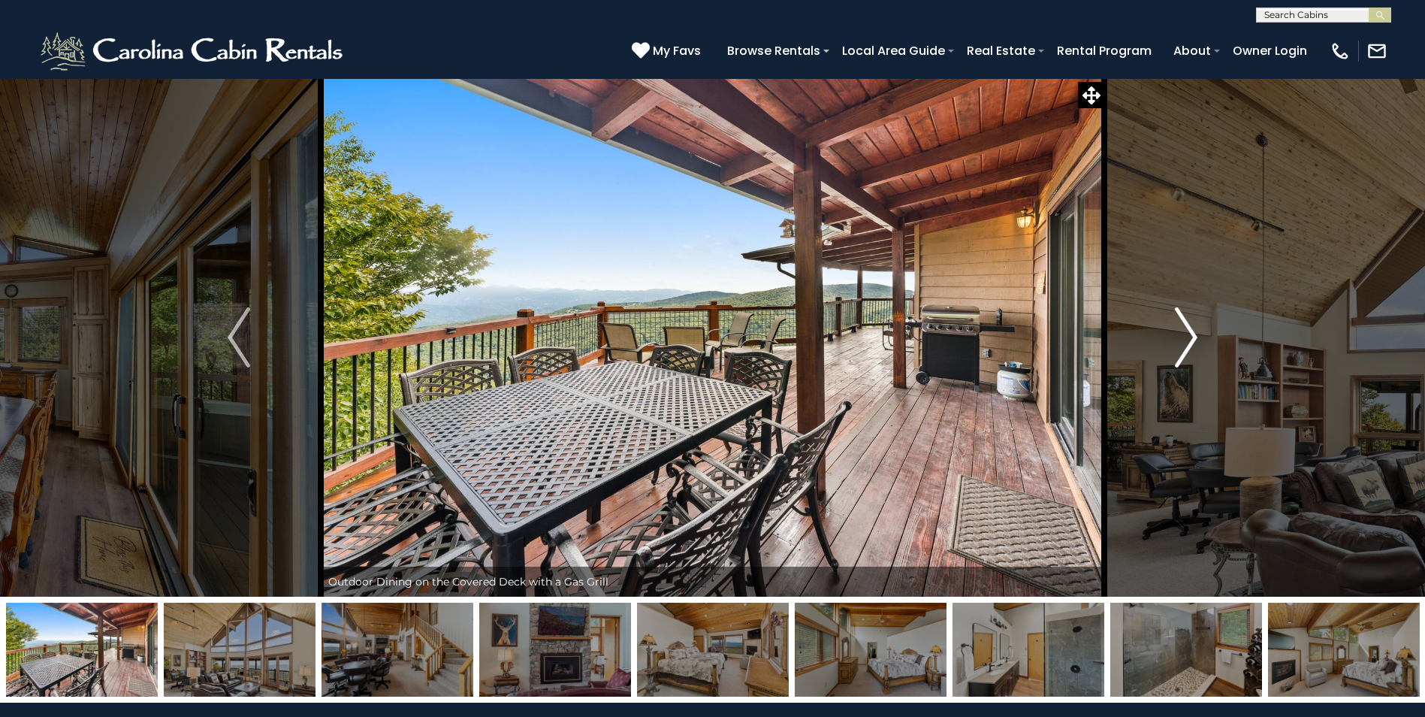
click at [1183, 334] on img "Next" at bounding box center [1186, 337] width 23 height 60
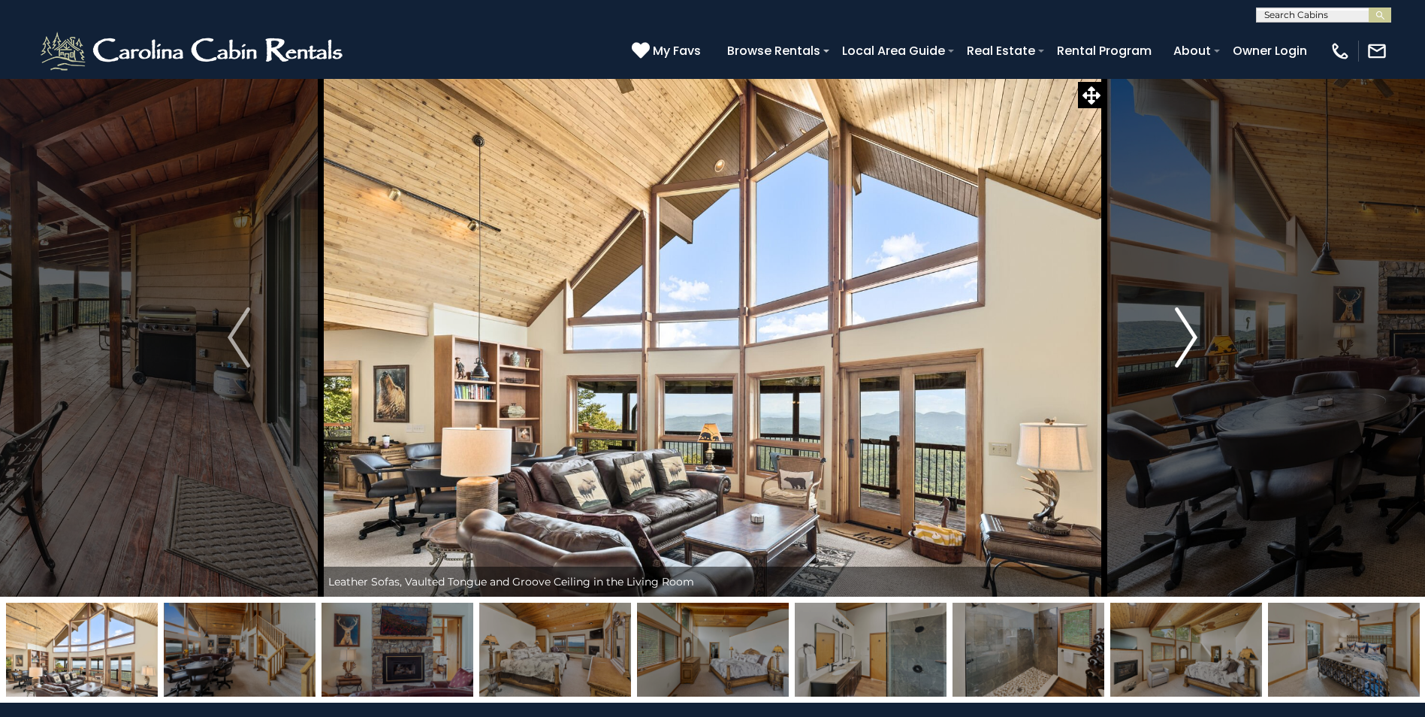
click at [1183, 334] on img "Next" at bounding box center [1186, 337] width 23 height 60
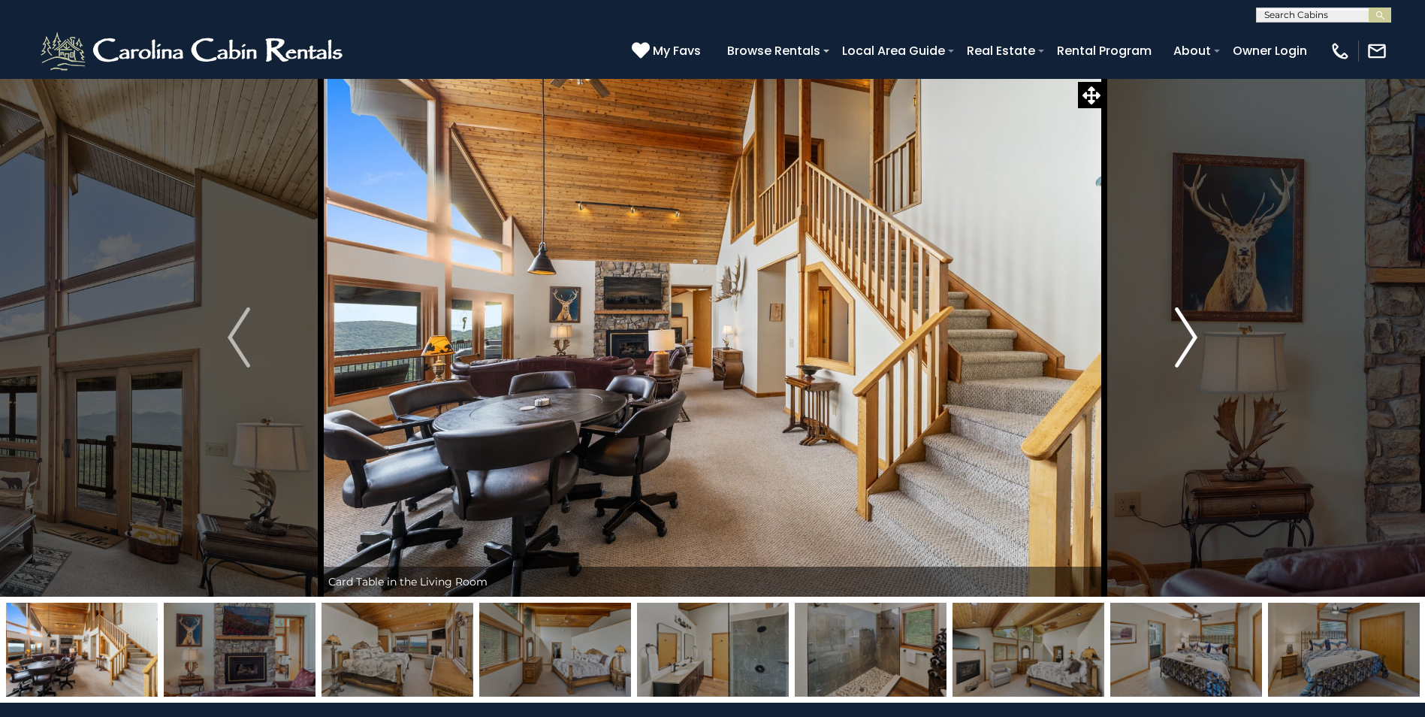
click at [1183, 334] on img "Next" at bounding box center [1186, 337] width 23 height 60
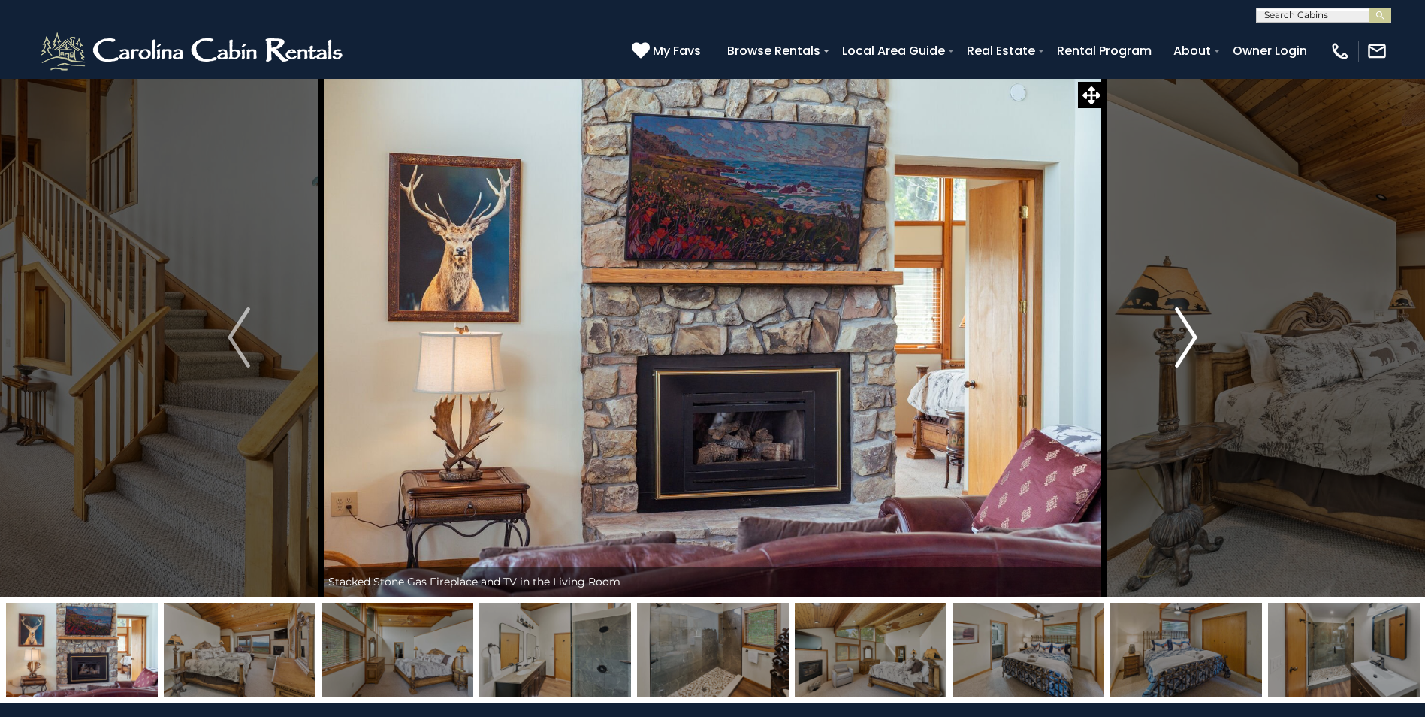
click at [1183, 334] on img "Next" at bounding box center [1186, 337] width 23 height 60
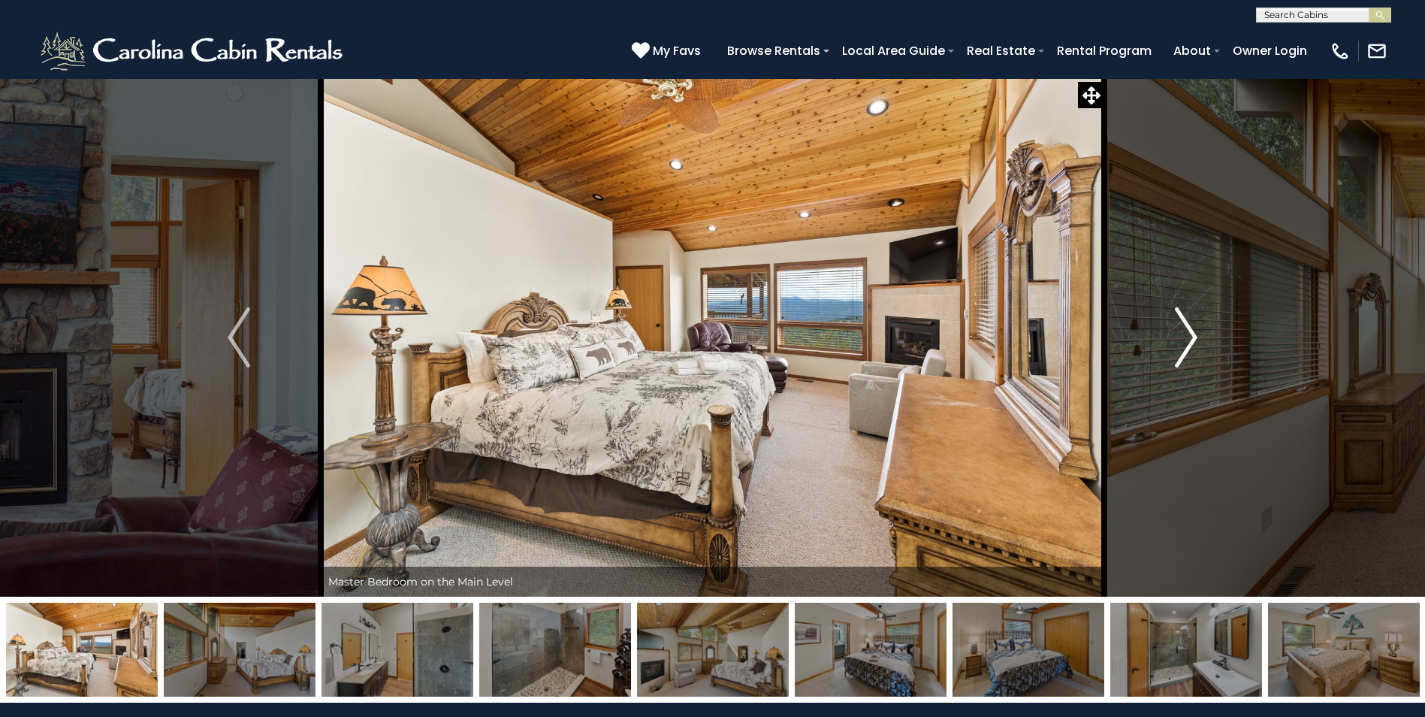
click at [1183, 334] on img "Next" at bounding box center [1186, 337] width 23 height 60
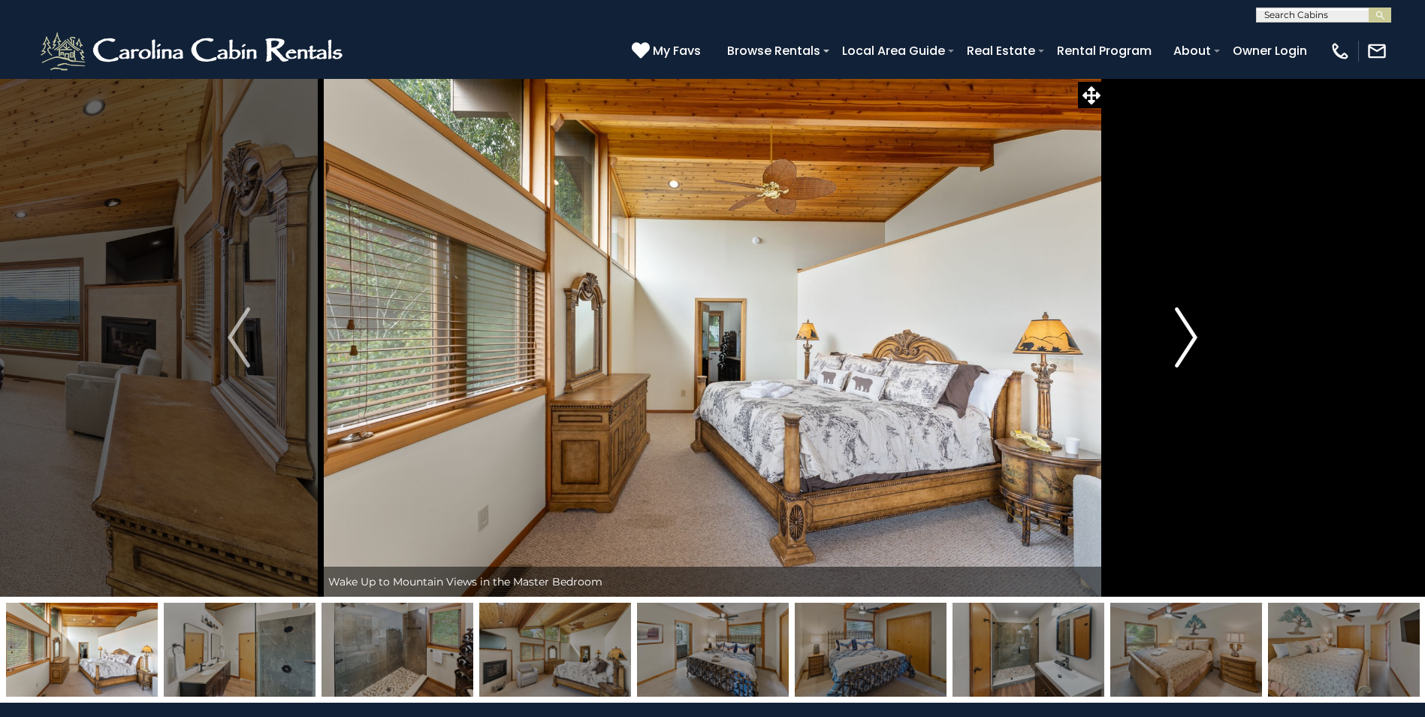
click at [1183, 334] on img "Next" at bounding box center [1186, 337] width 23 height 60
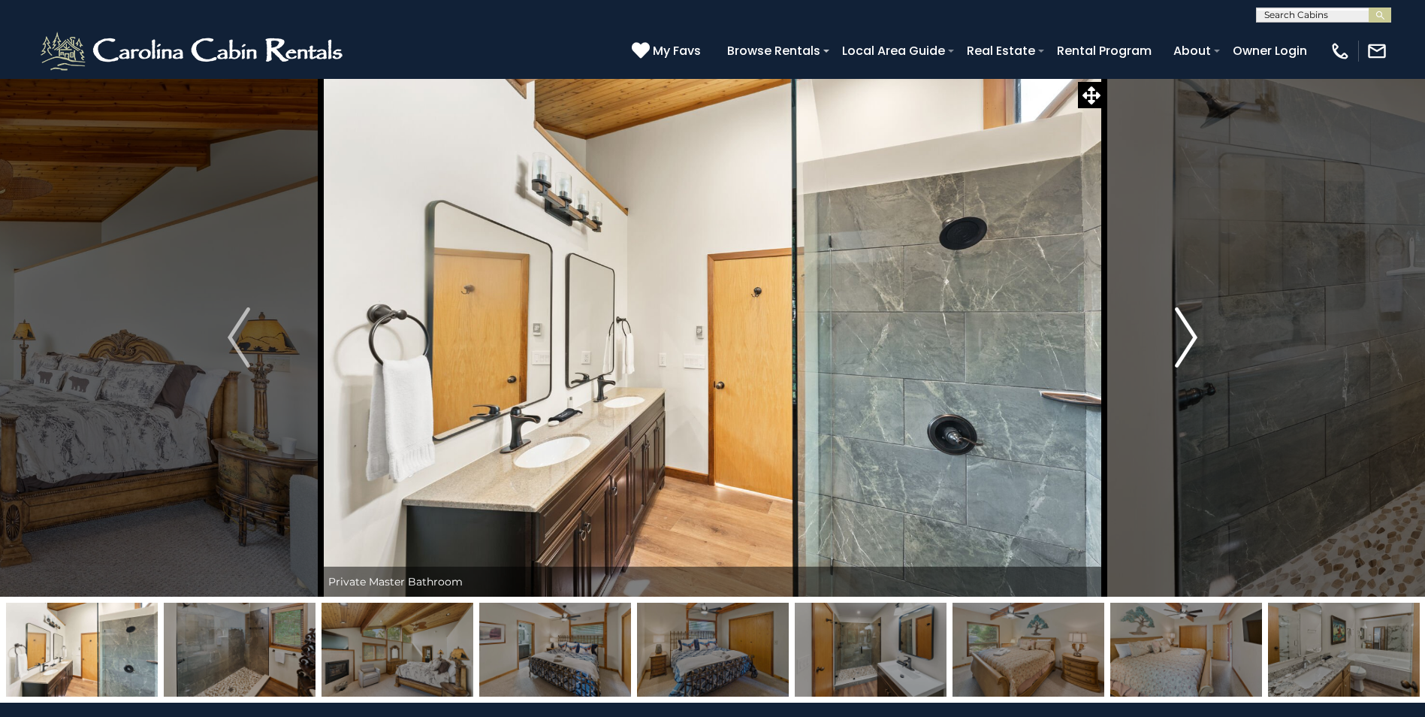
click at [1183, 334] on img "Next" at bounding box center [1186, 337] width 23 height 60
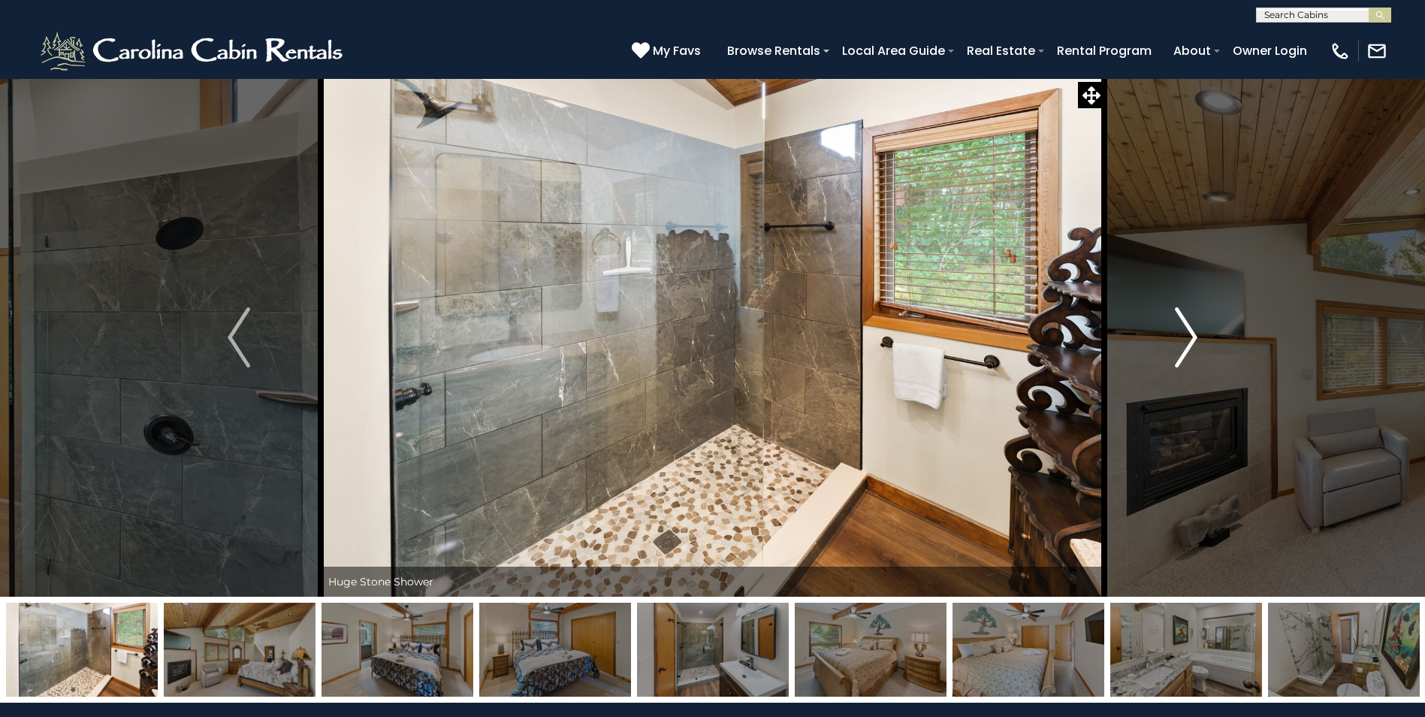
click at [1183, 334] on img "Next" at bounding box center [1186, 337] width 23 height 60
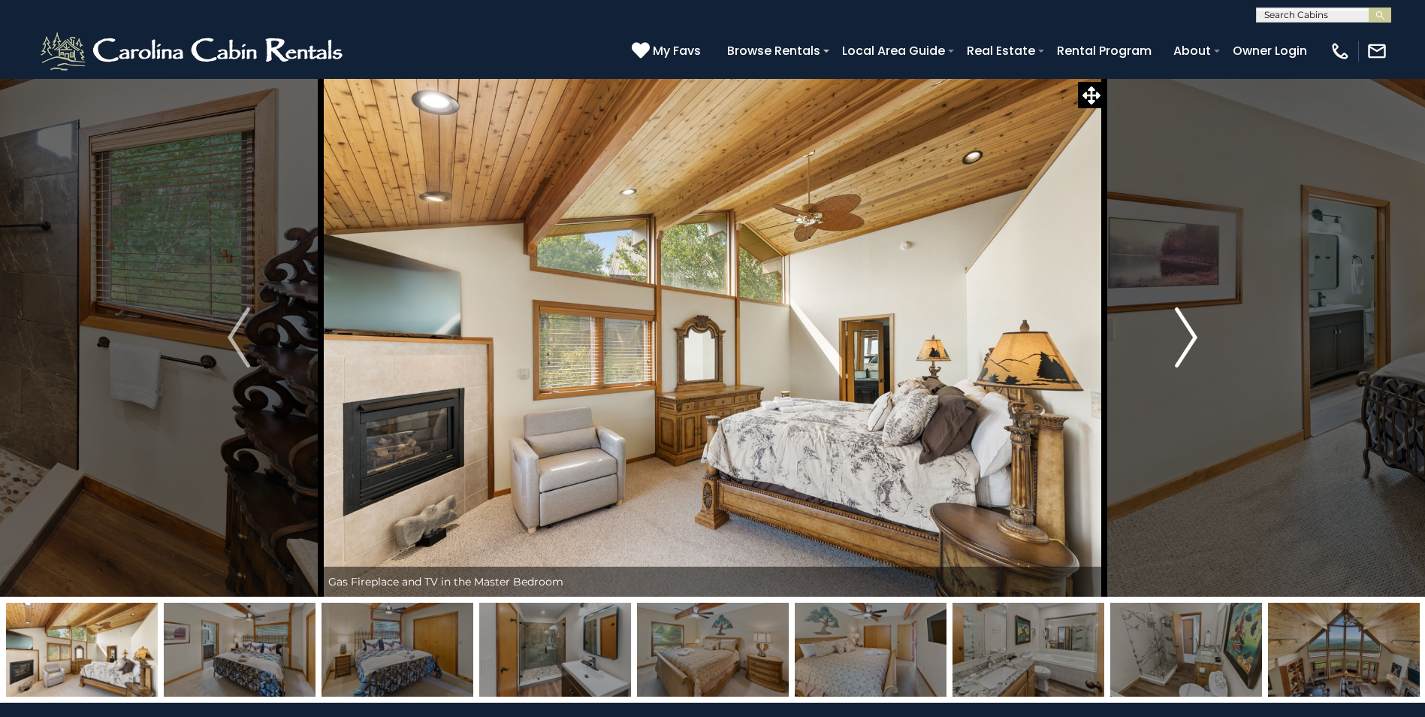
click at [1183, 334] on img "Next" at bounding box center [1186, 337] width 23 height 60
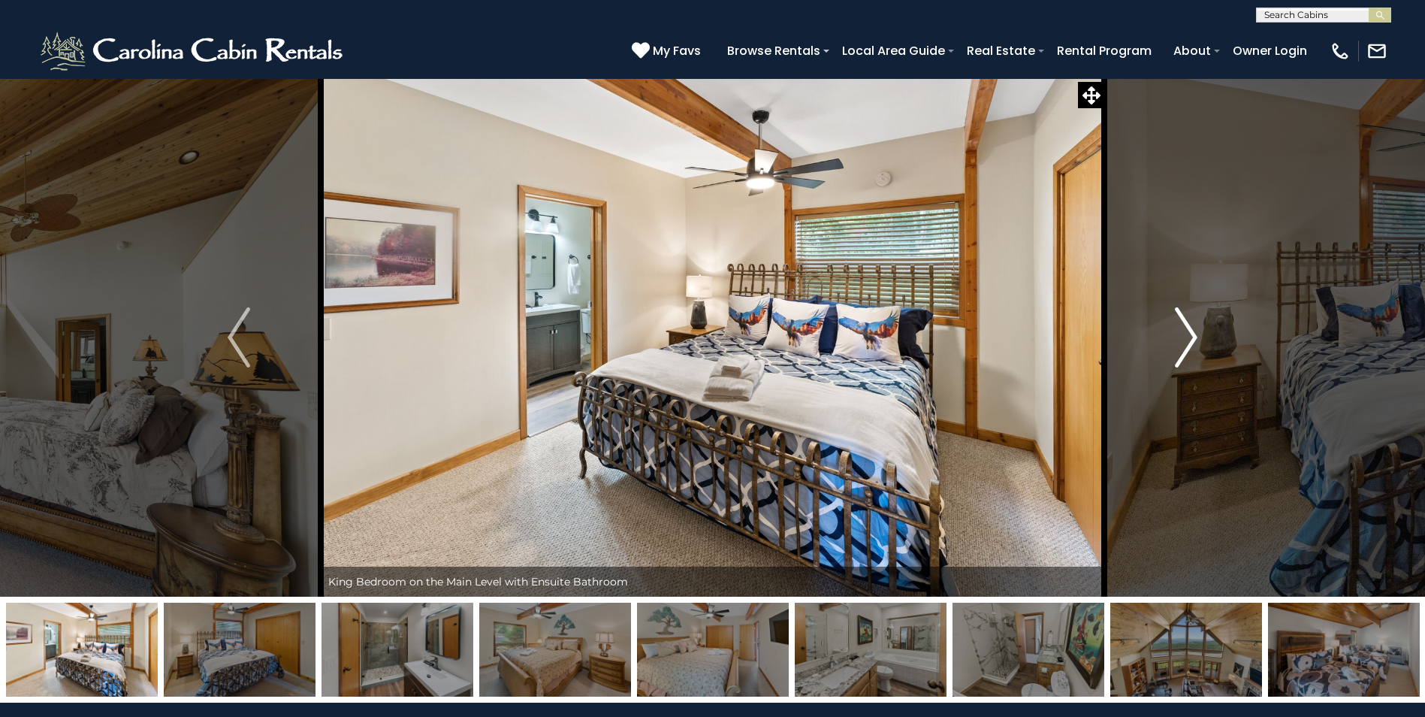
click at [1187, 332] on img "Next" at bounding box center [1186, 337] width 23 height 60
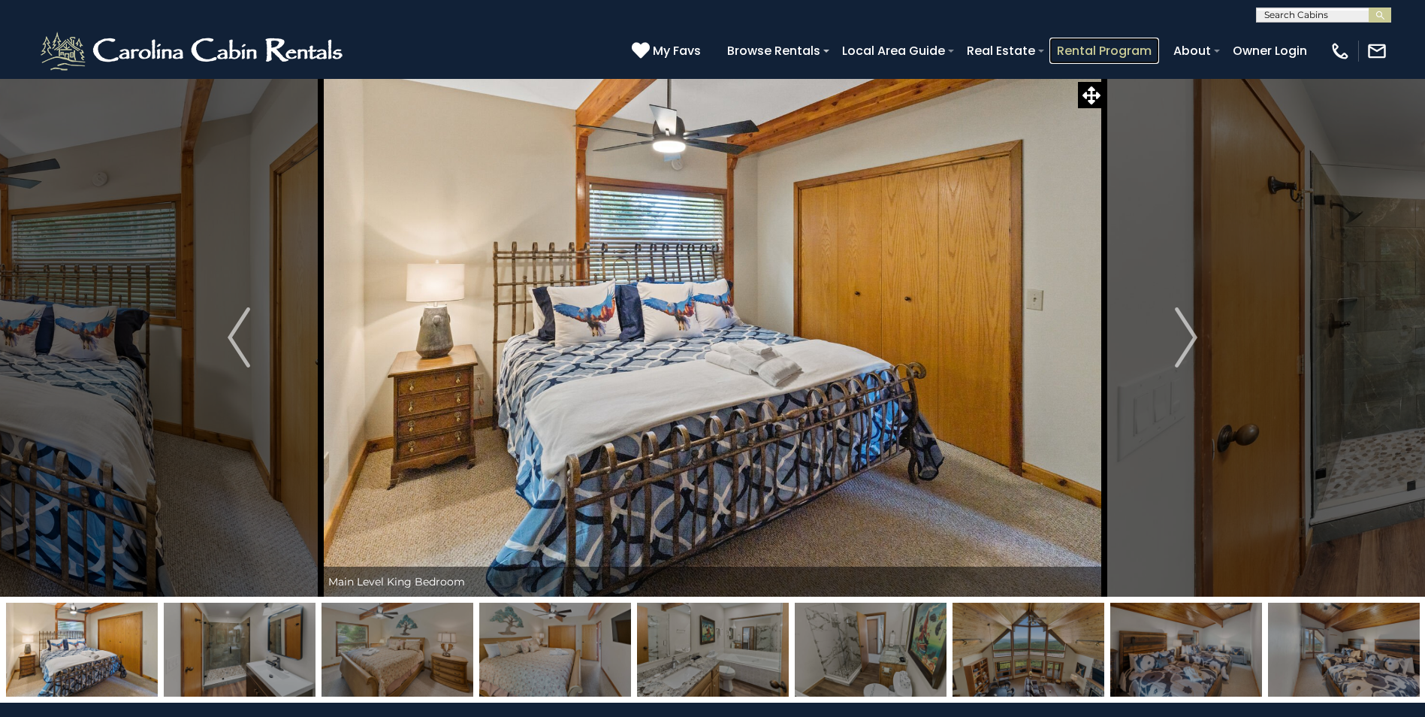
click at [1069, 48] on link "Rental Program" at bounding box center [1105, 51] width 110 height 26
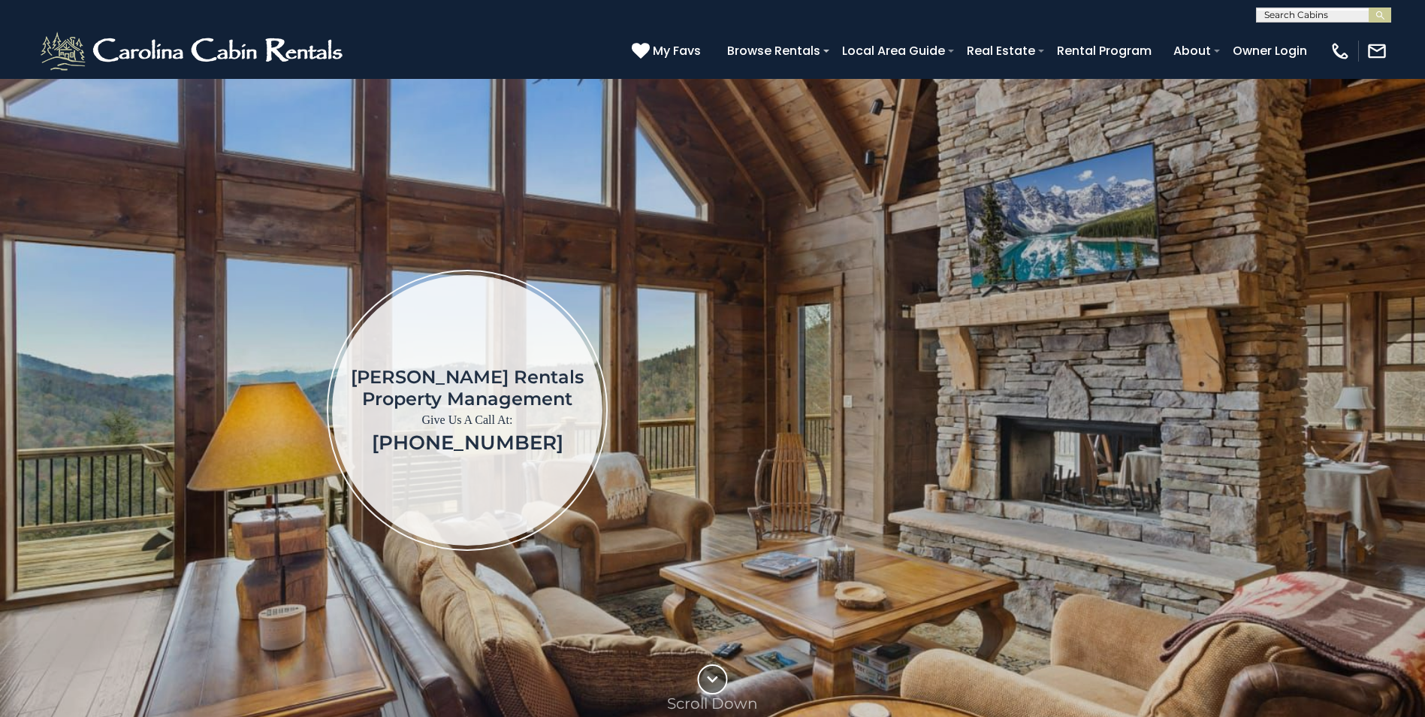
click at [742, 203] on div "Carolina Cabin Rentals Property Management Give Us A Call At: (828) 707-9908 .a…" at bounding box center [713, 410] width 1255 height 574
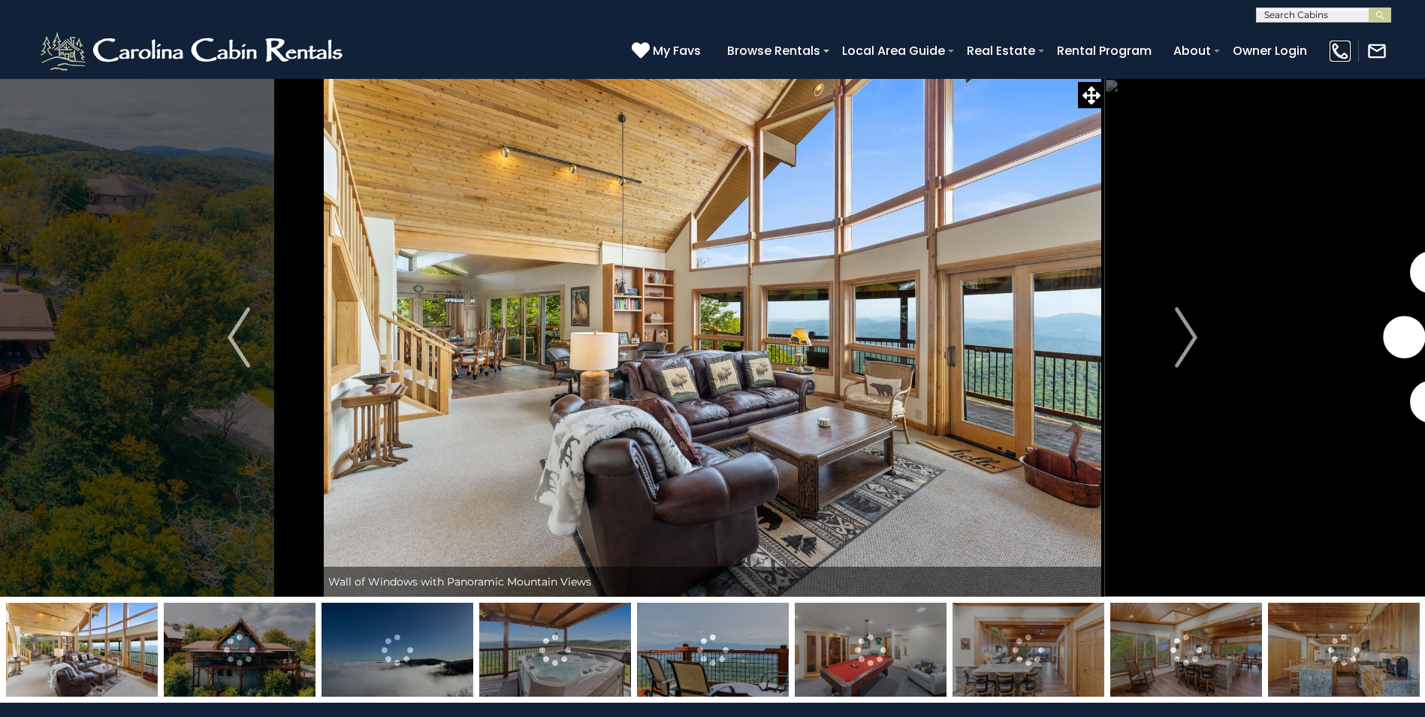
click at [1341, 50] on img at bounding box center [1340, 51] width 21 height 21
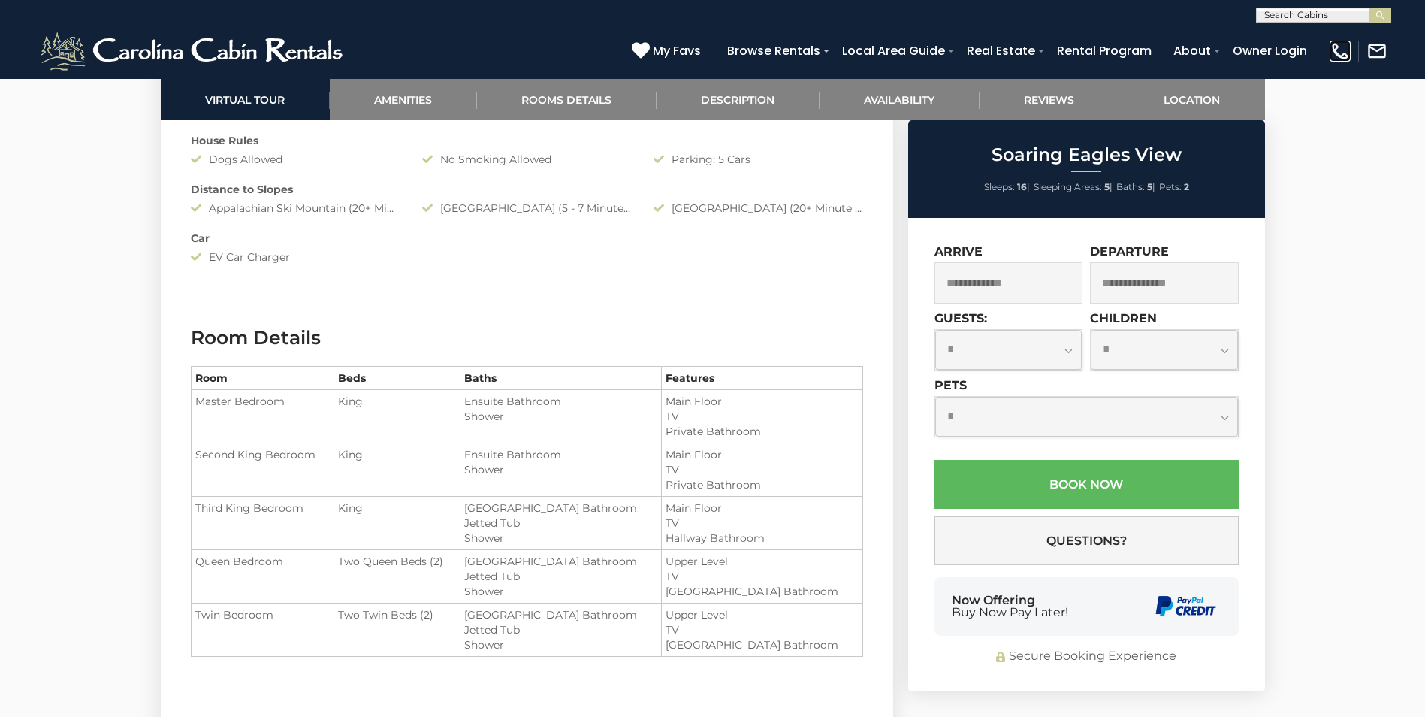
scroll to position [1578, 0]
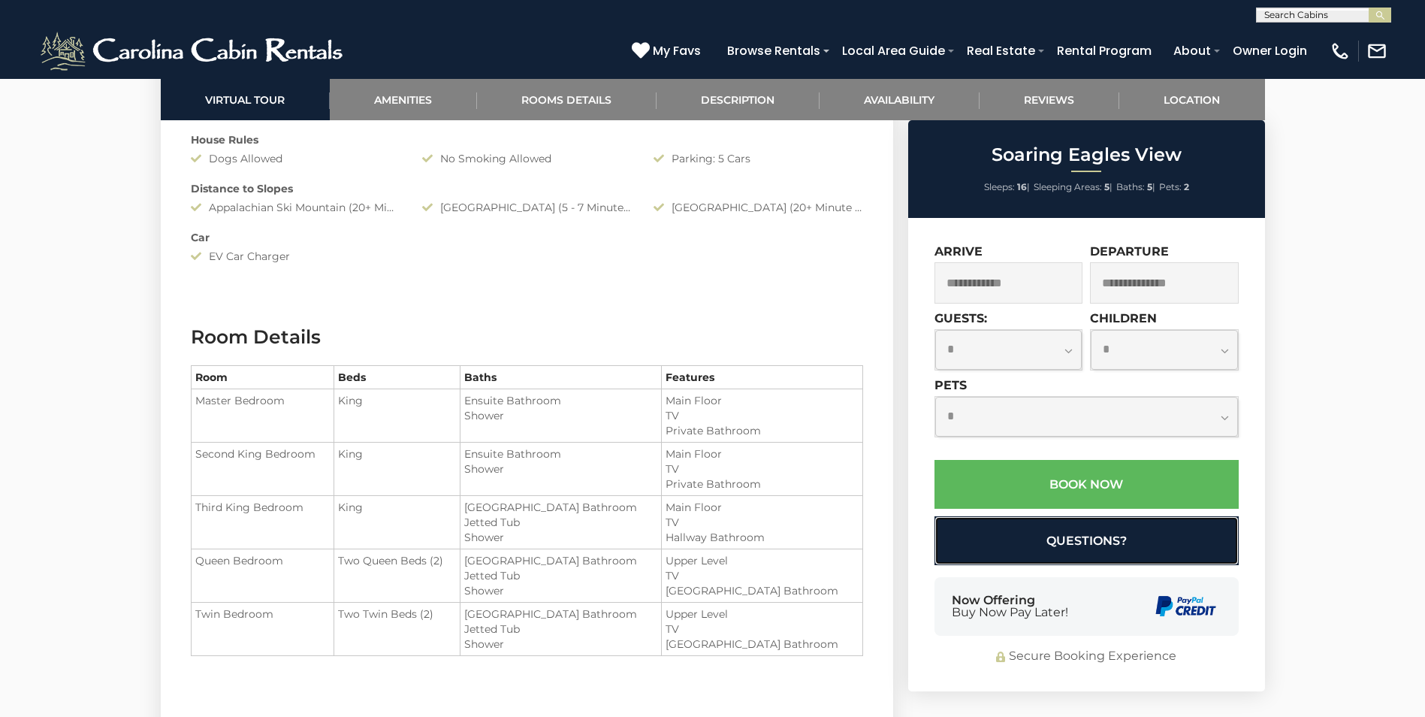
click at [1078, 534] on button "Questions?" at bounding box center [1087, 540] width 304 height 49
select select "*"
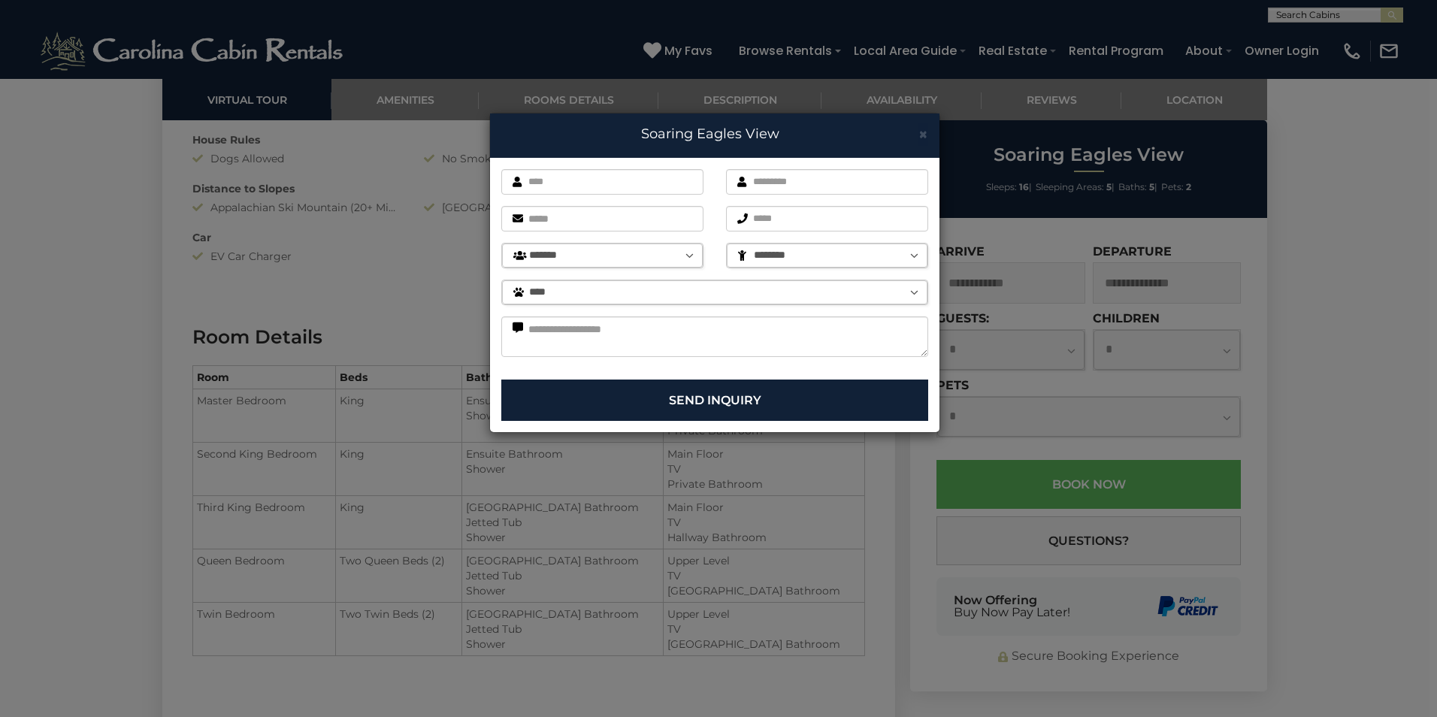
click at [1023, 375] on div "× Soaring Eagles View First name is required. Last name is required. Email is r…" at bounding box center [718, 358] width 1437 height 717
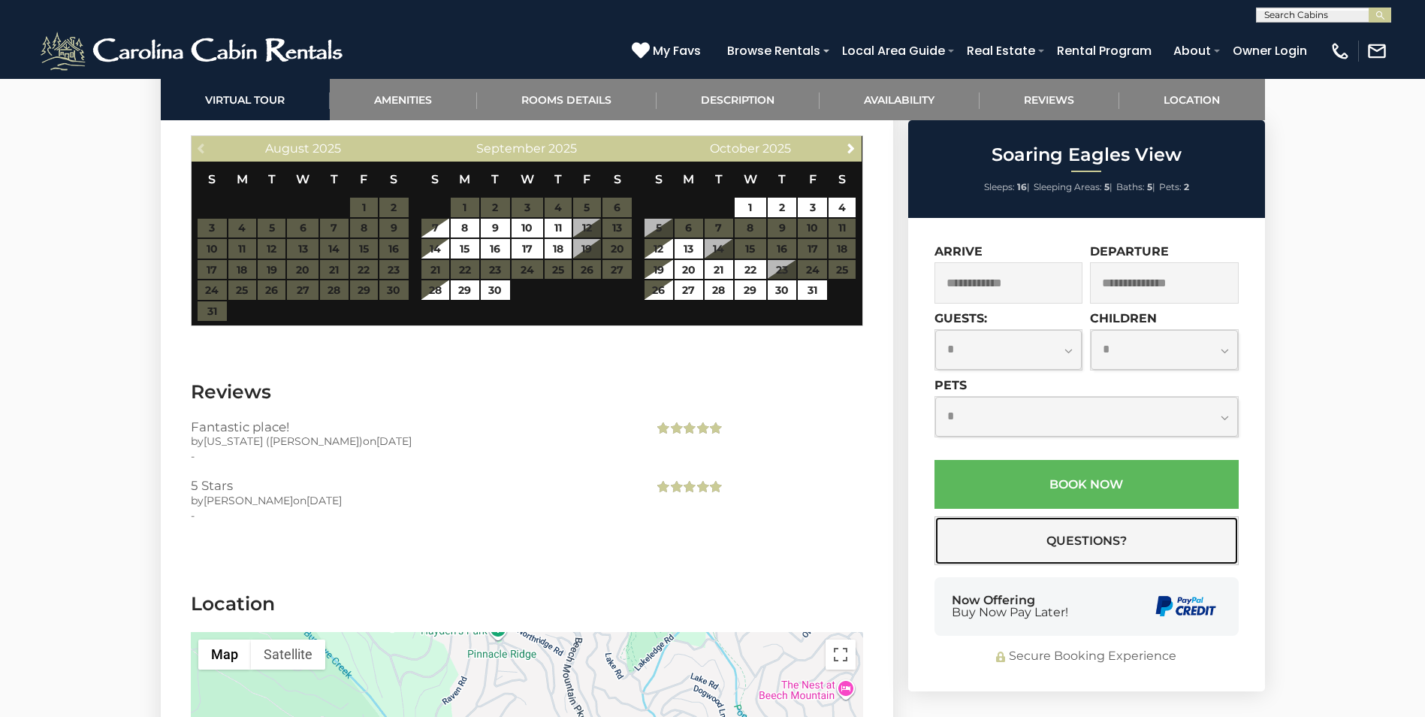
scroll to position [3006, 0]
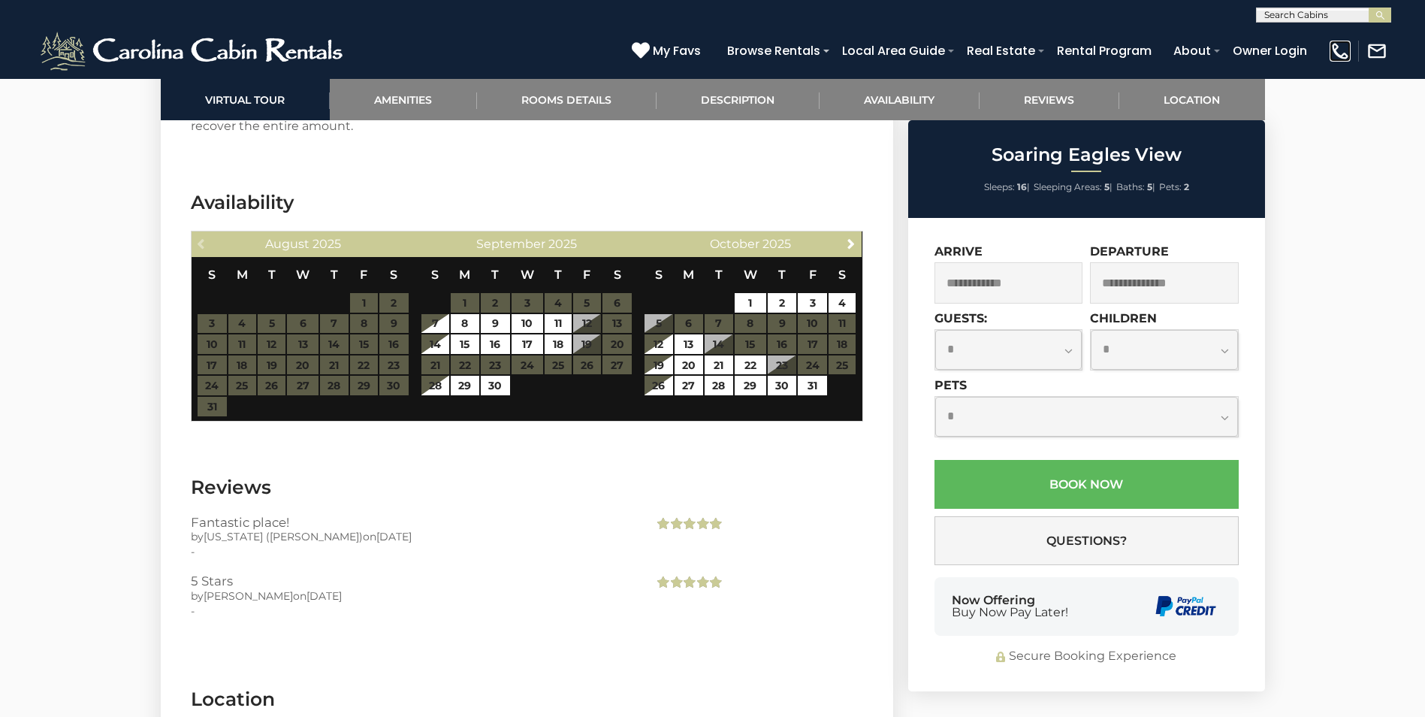
click at [1336, 50] on img at bounding box center [1340, 51] width 21 height 21
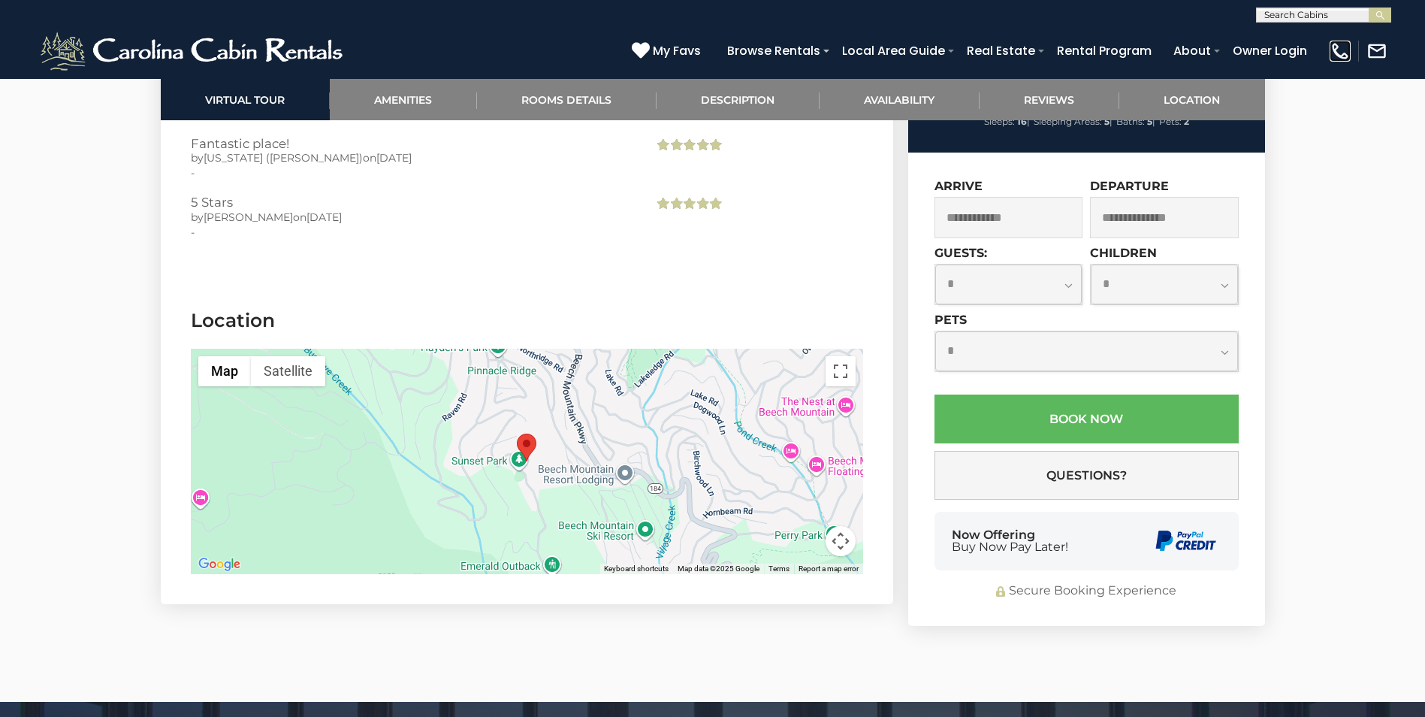
scroll to position [3532, 0]
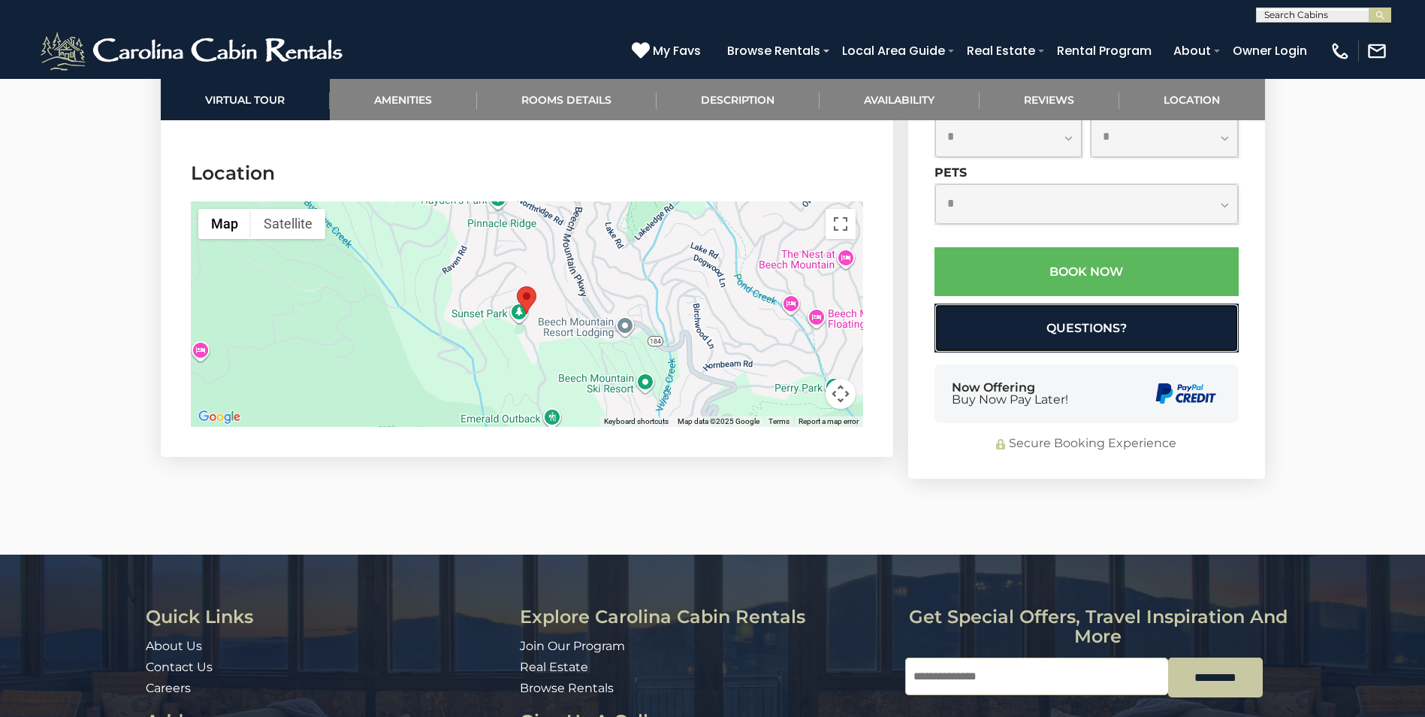
click at [1102, 329] on button "Questions?" at bounding box center [1087, 328] width 304 height 49
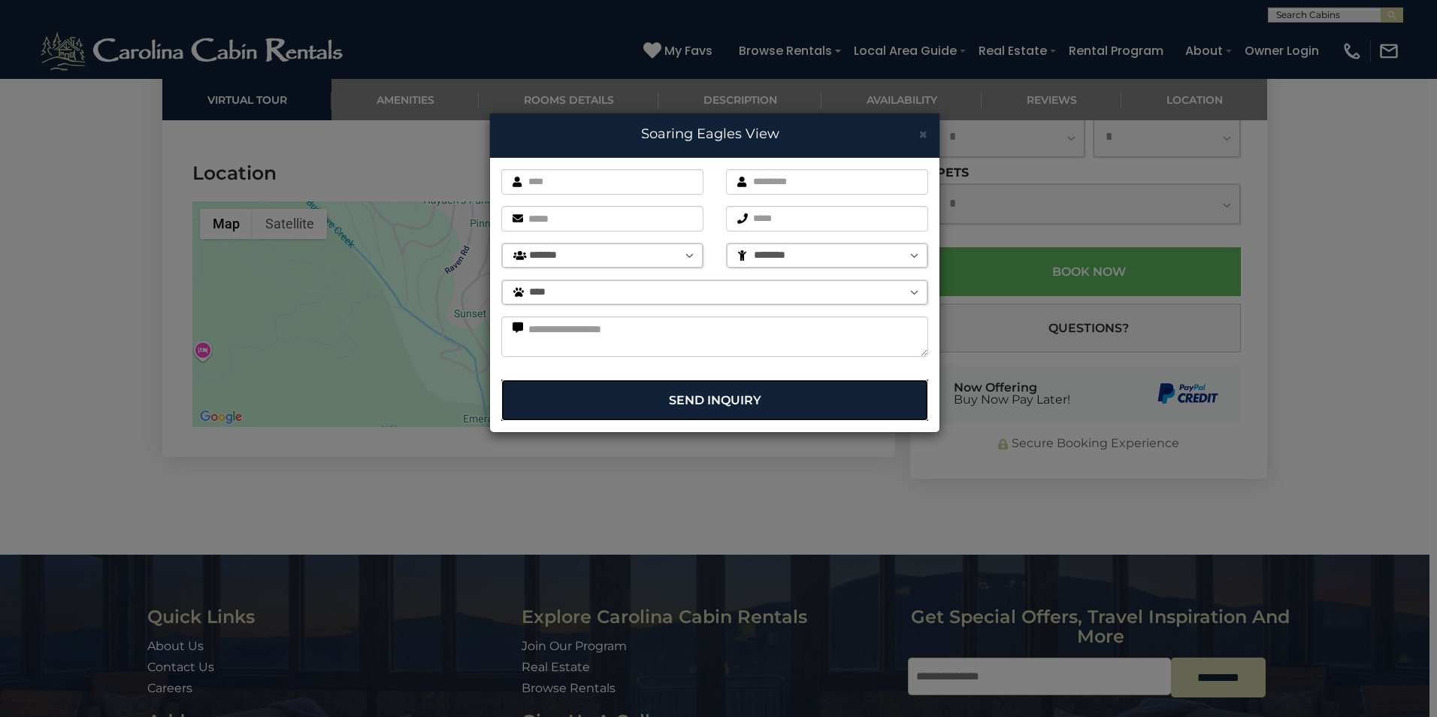
click at [721, 394] on button "Send Inquiry" at bounding box center [714, 399] width 427 height 41
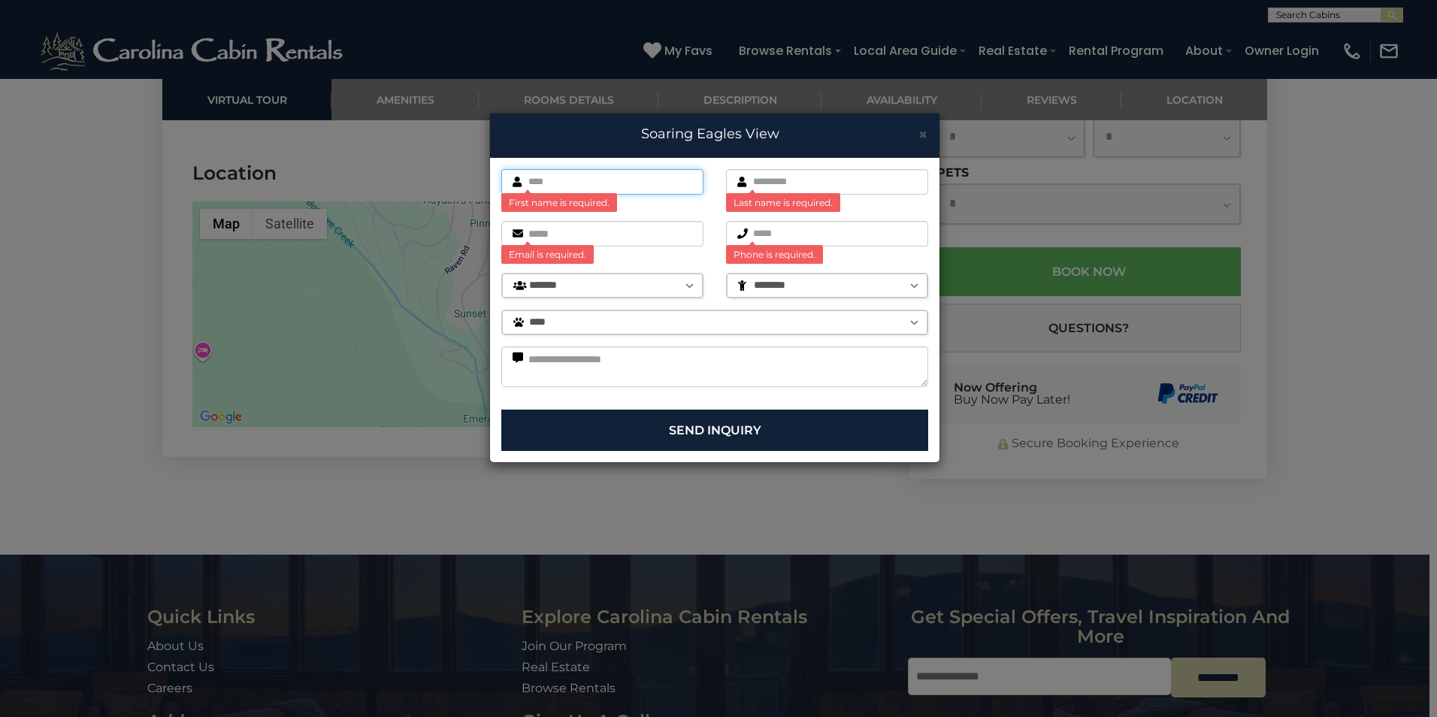
click at [537, 181] on input "text" at bounding box center [602, 182] width 202 height 26
type input "*******"
click at [770, 184] on input "text" at bounding box center [827, 182] width 202 height 26
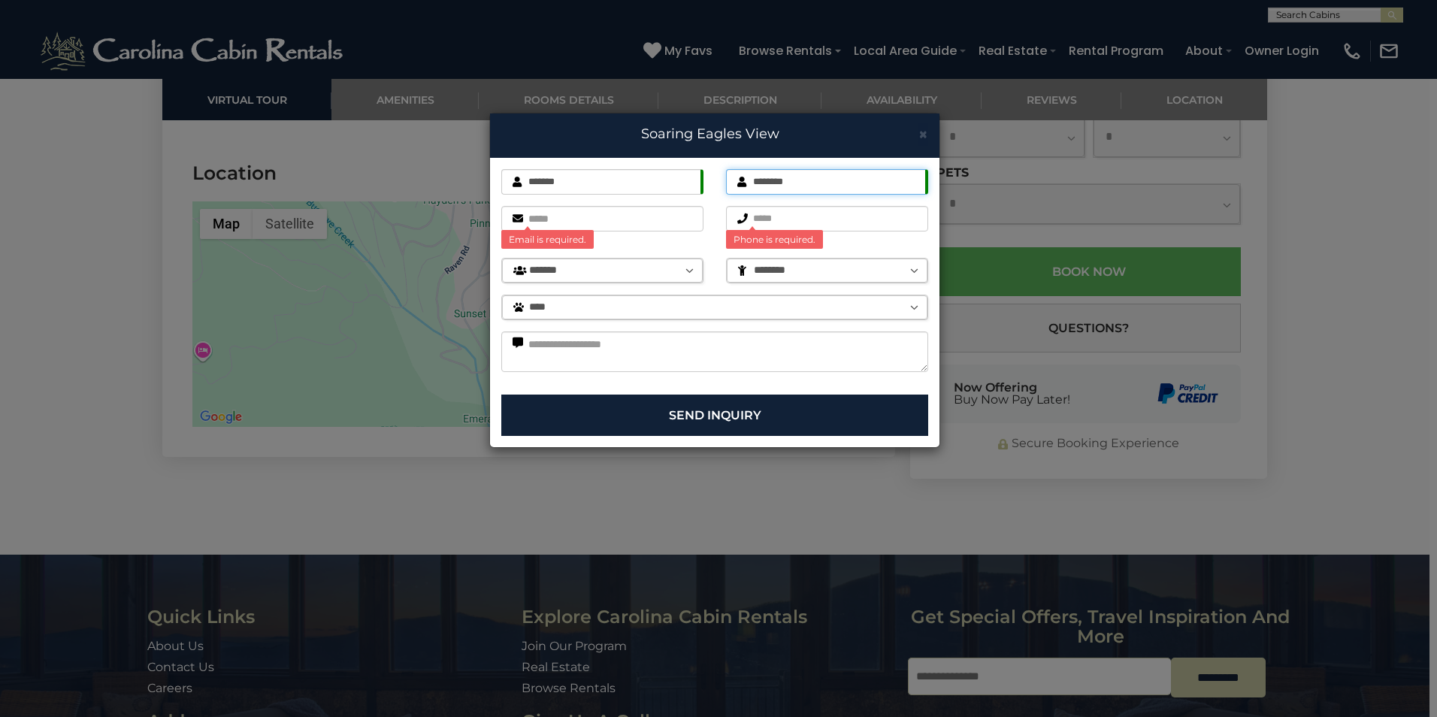
type input "********"
click at [538, 217] on input "email" at bounding box center [602, 219] width 202 height 26
type input "**********"
click at [763, 222] on input "text" at bounding box center [827, 219] width 202 height 26
type input "**********"
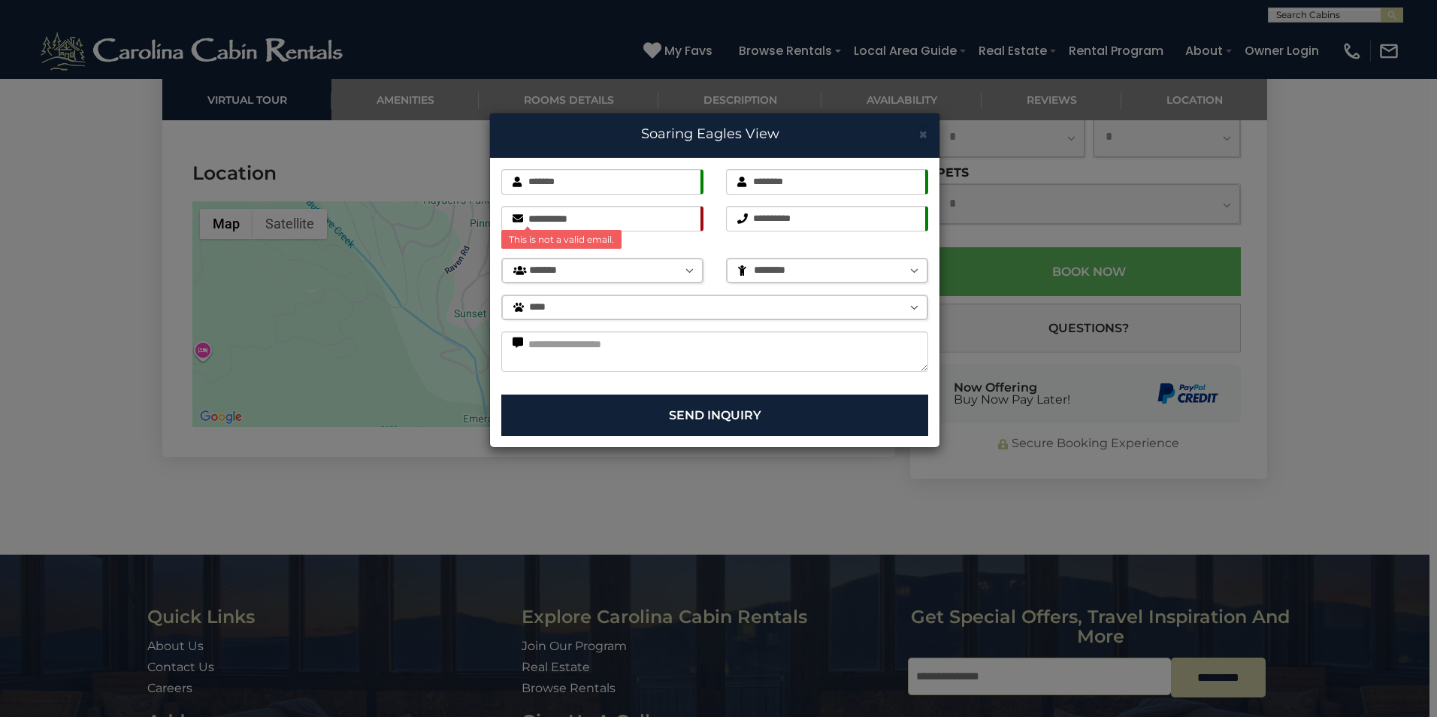
click at [639, 275] on select "******* ******* ******** ******** ******** ******** ******** ******** ******** …" at bounding box center [602, 270] width 201 height 24
select select "*"
click at [502, 258] on select "******* ******* ******** ******** ******** ******** ******** ******** ******** …" at bounding box center [602, 270] width 201 height 24
click at [540, 350] on textarea at bounding box center [714, 351] width 427 height 41
type textarea "**********"
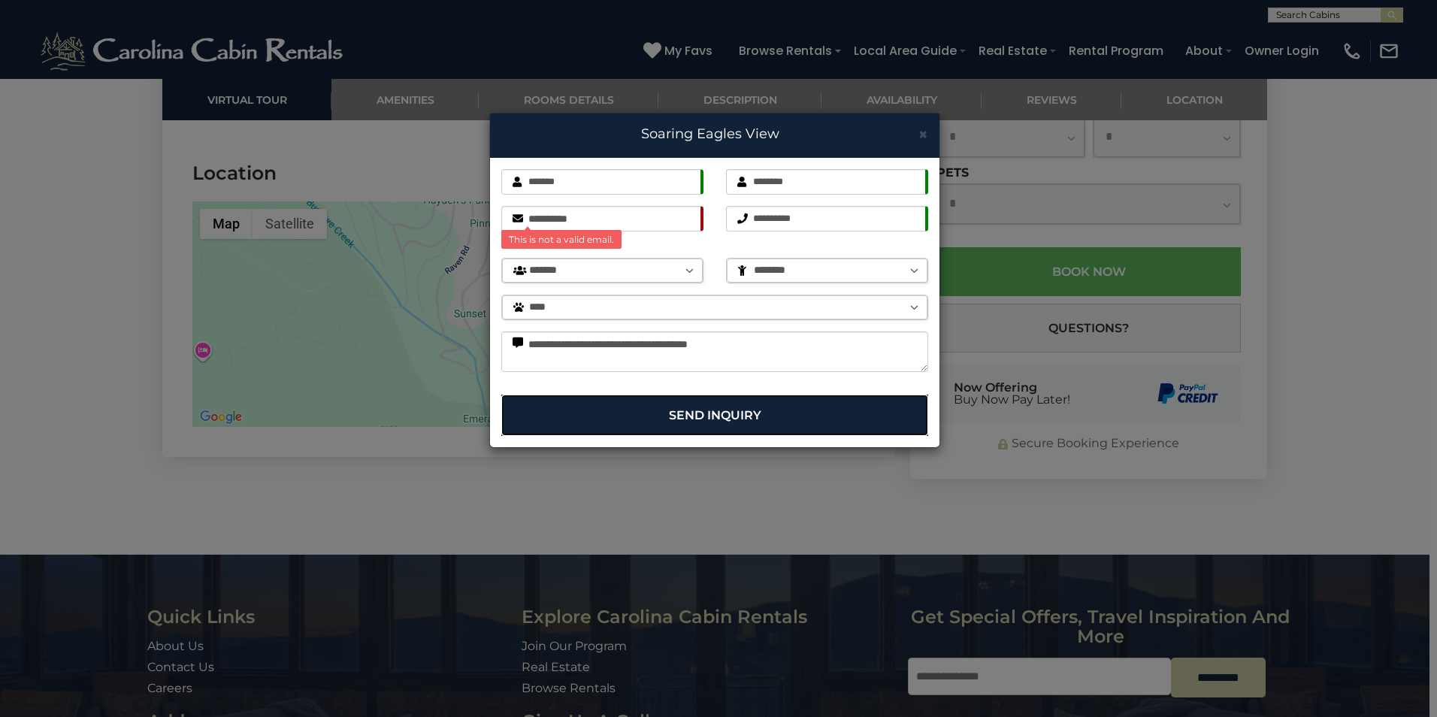
click at [663, 419] on button "Send Inquiry" at bounding box center [714, 414] width 427 height 41
click at [588, 218] on input "**********" at bounding box center [602, 219] width 202 height 26
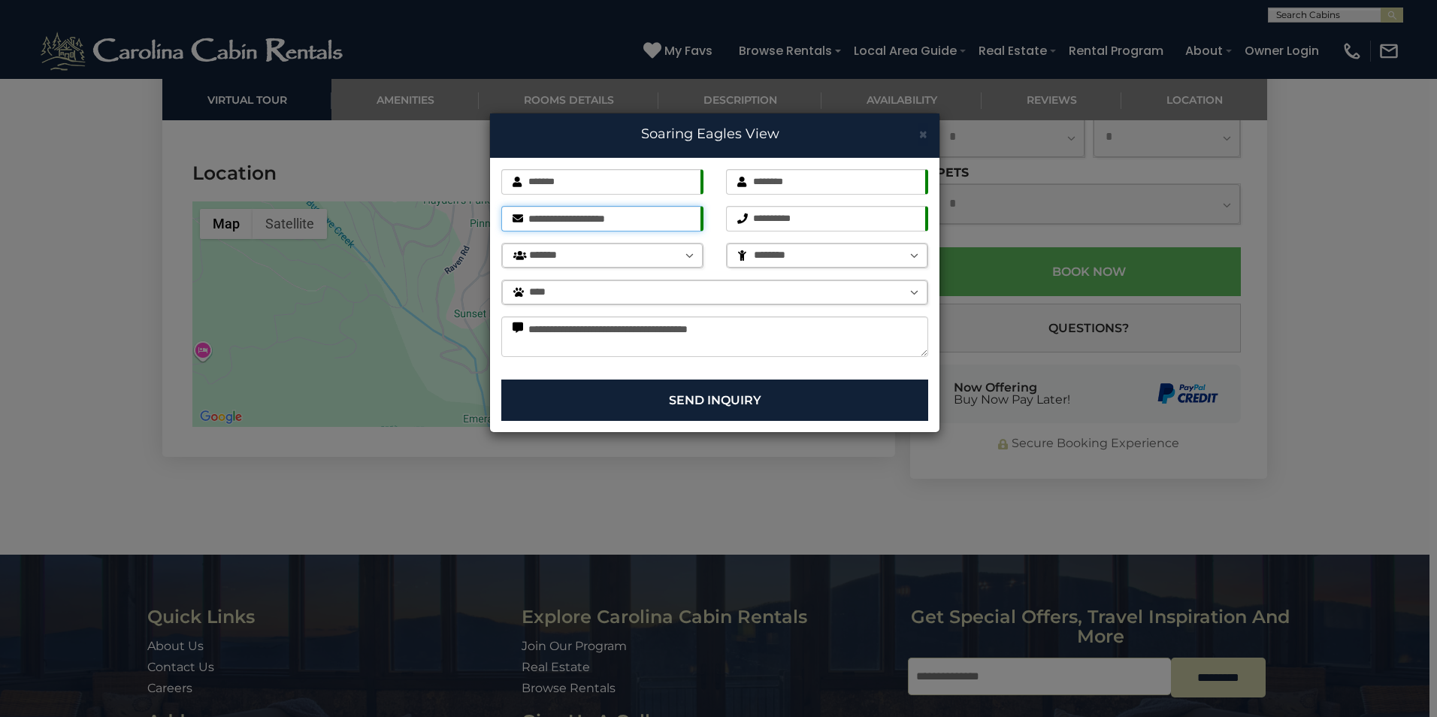
type input "**********"
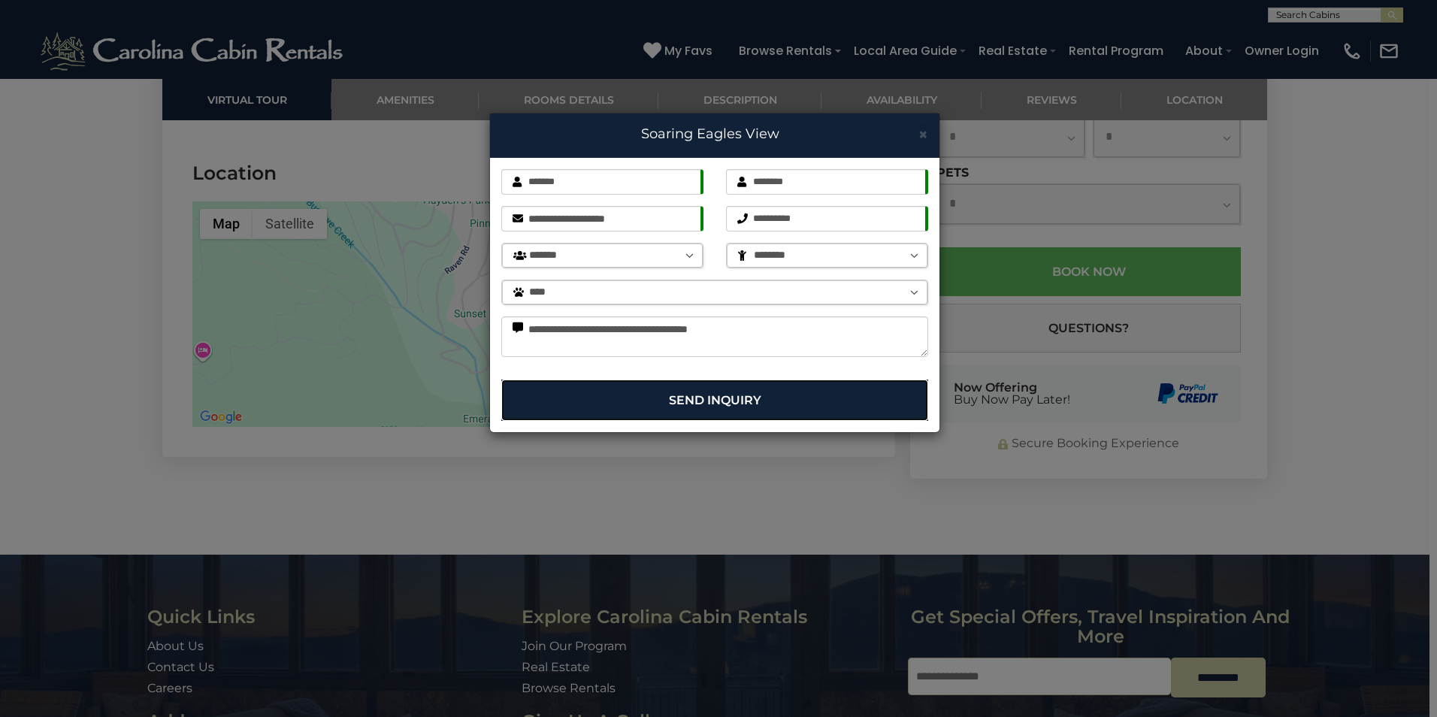
click at [668, 401] on button "Send Inquiry" at bounding box center [714, 399] width 427 height 41
click at [673, 397] on button "Send Inquiry" at bounding box center [714, 399] width 427 height 41
click at [674, 397] on button "Send Inquiry" at bounding box center [714, 399] width 427 height 41
click at [742, 397] on button "Send Inquiry" at bounding box center [714, 399] width 427 height 41
click at [707, 401] on button "Send Inquiry" at bounding box center [714, 399] width 427 height 41
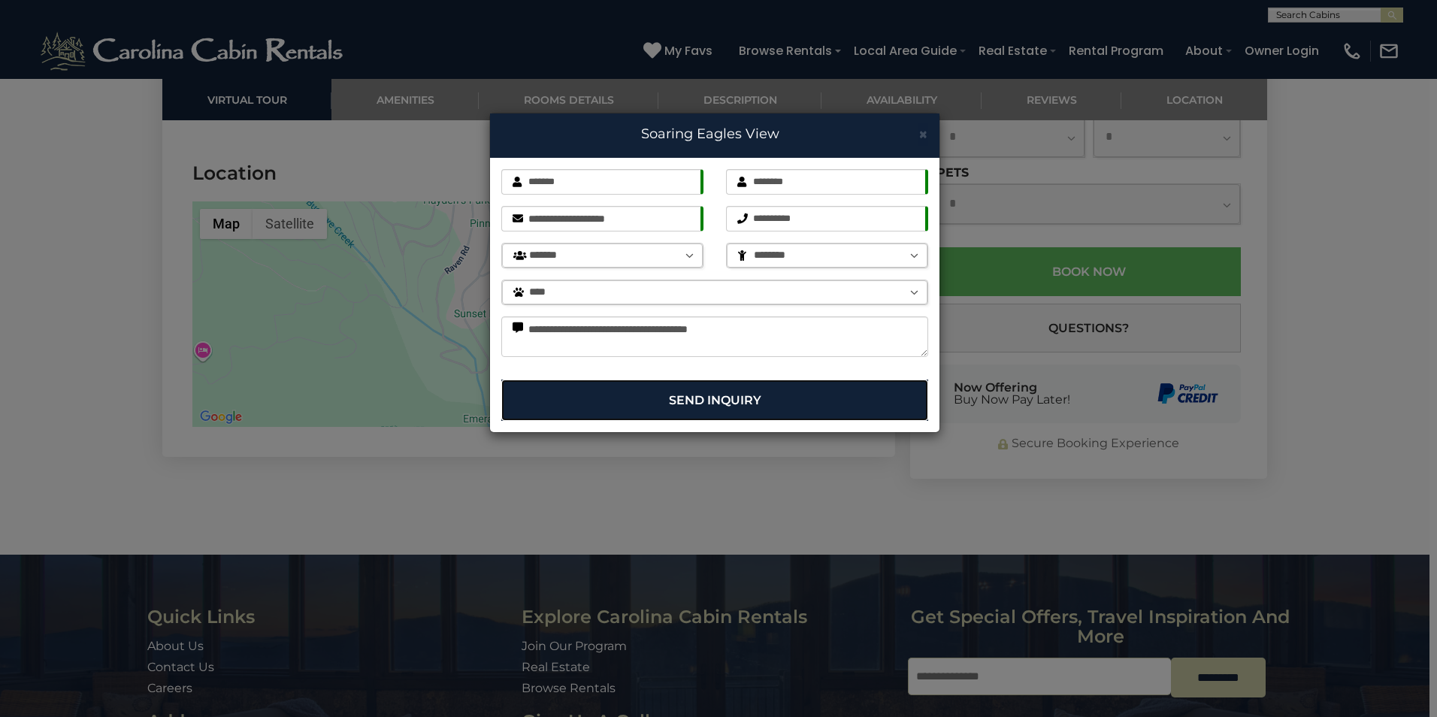
click at [708, 401] on button "Send Inquiry" at bounding box center [714, 399] width 427 height 41
click at [551, 294] on select "**** ***** ******" at bounding box center [714, 292] width 425 height 24
click at [400, 332] on div "**********" at bounding box center [718, 358] width 1437 height 717
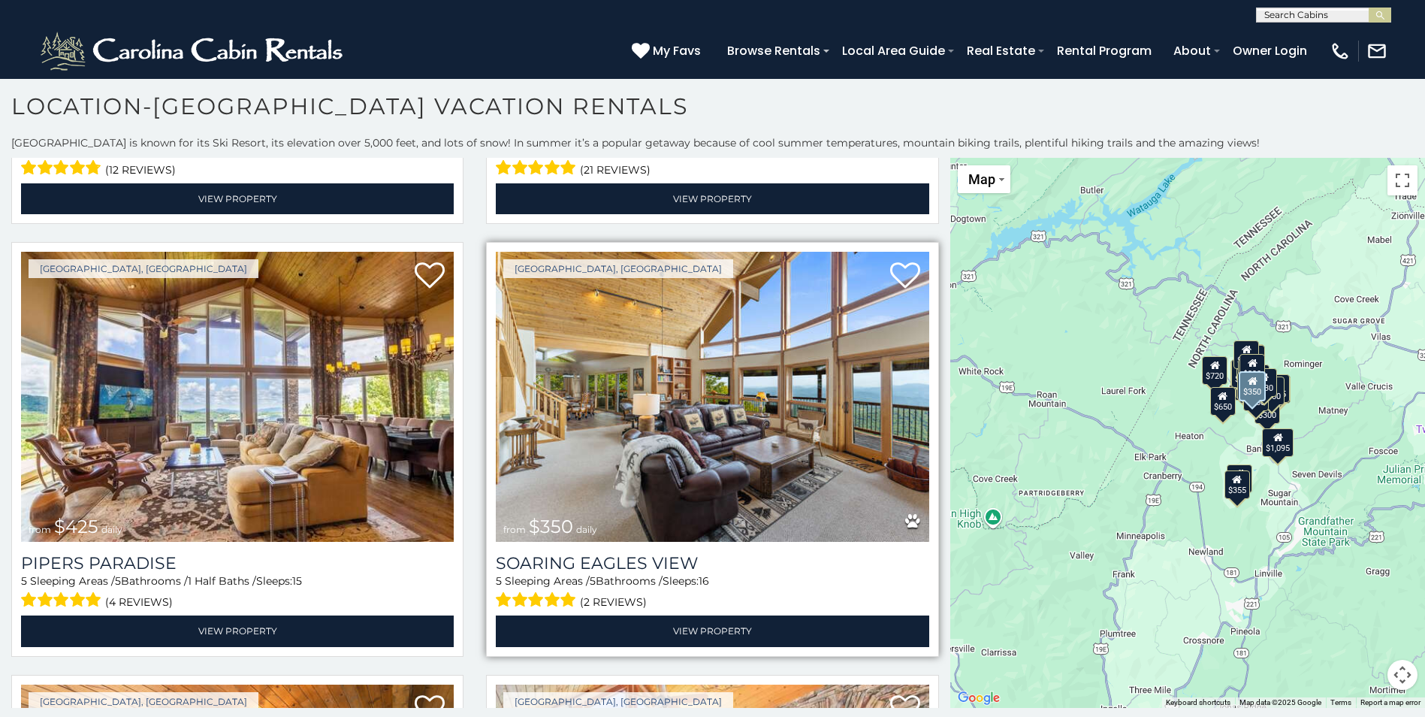
scroll to position [376, 0]
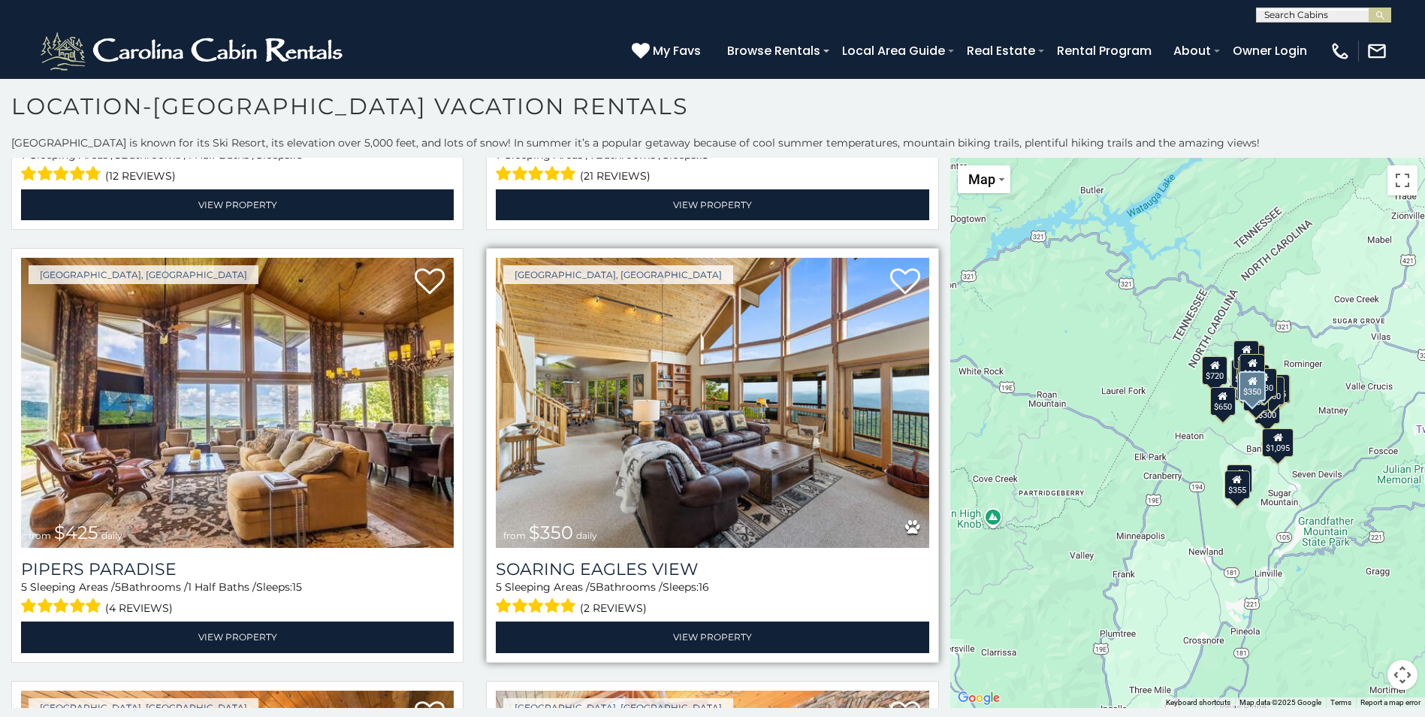
click at [739, 419] on img at bounding box center [712, 403] width 433 height 290
click at [742, 419] on img at bounding box center [712, 403] width 433 height 290
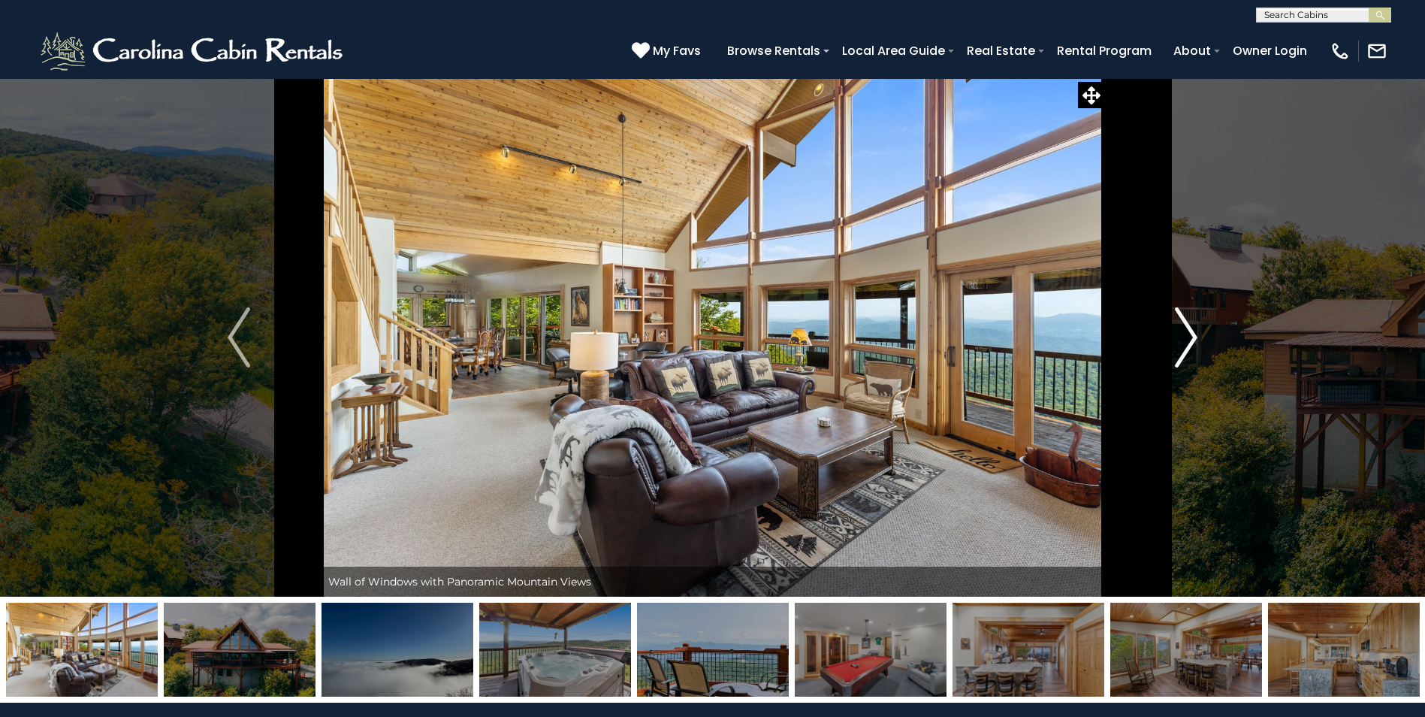
click at [1190, 339] on img "Next" at bounding box center [1186, 337] width 23 height 60
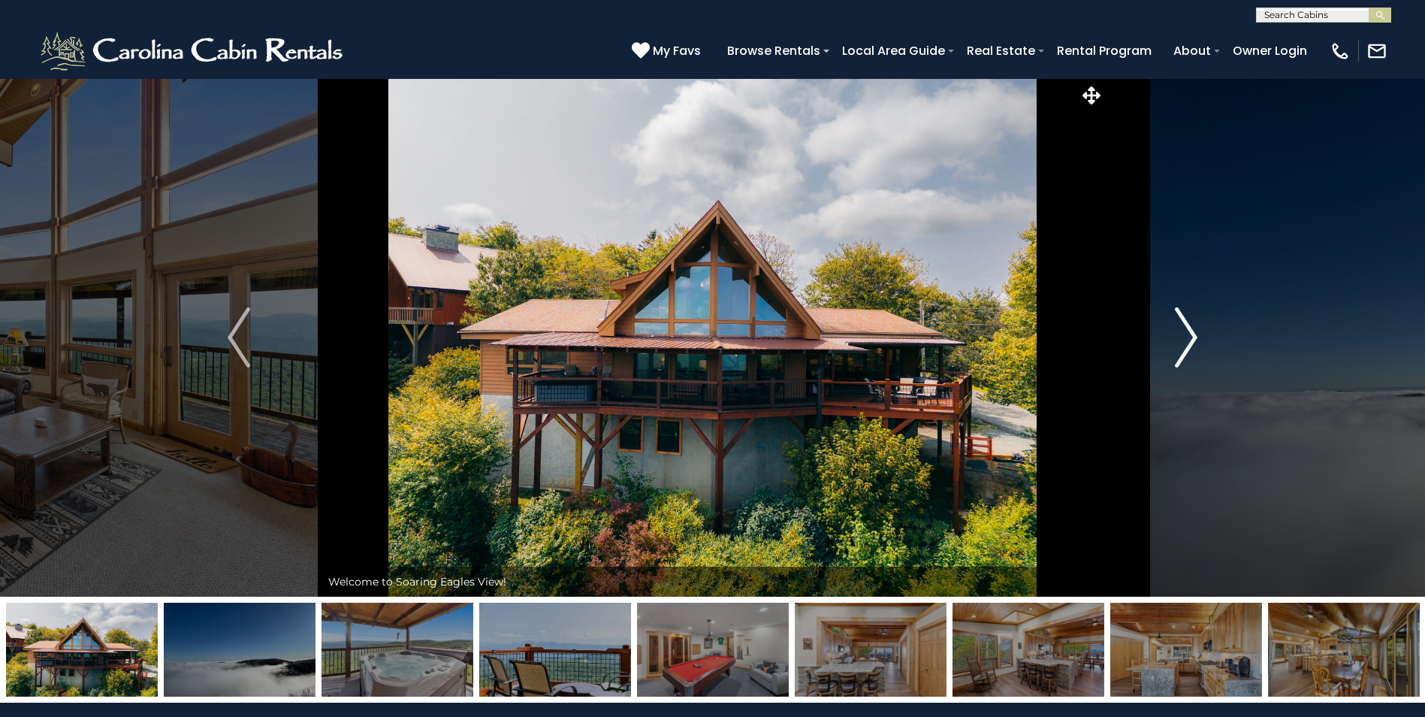
click at [1190, 339] on img "Next" at bounding box center [1186, 337] width 23 height 60
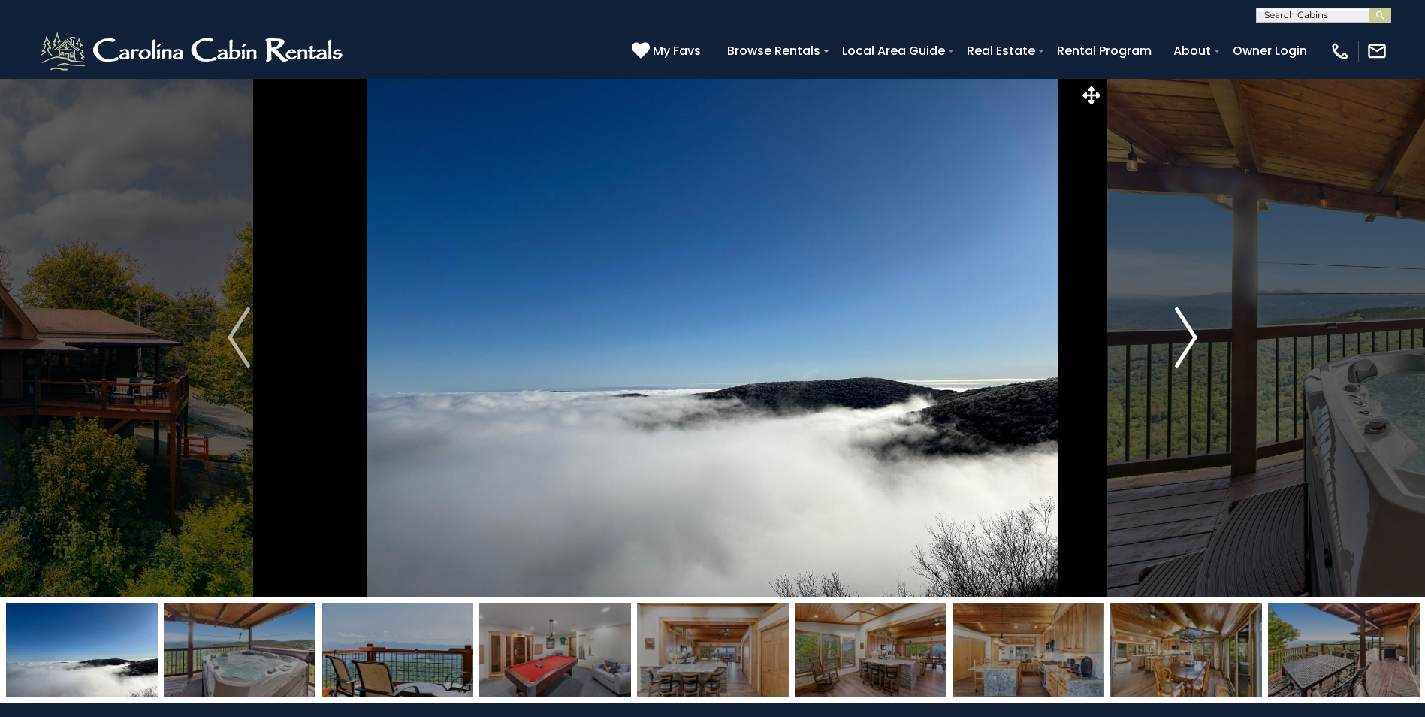
click at [1190, 339] on img "Next" at bounding box center [1186, 337] width 23 height 60
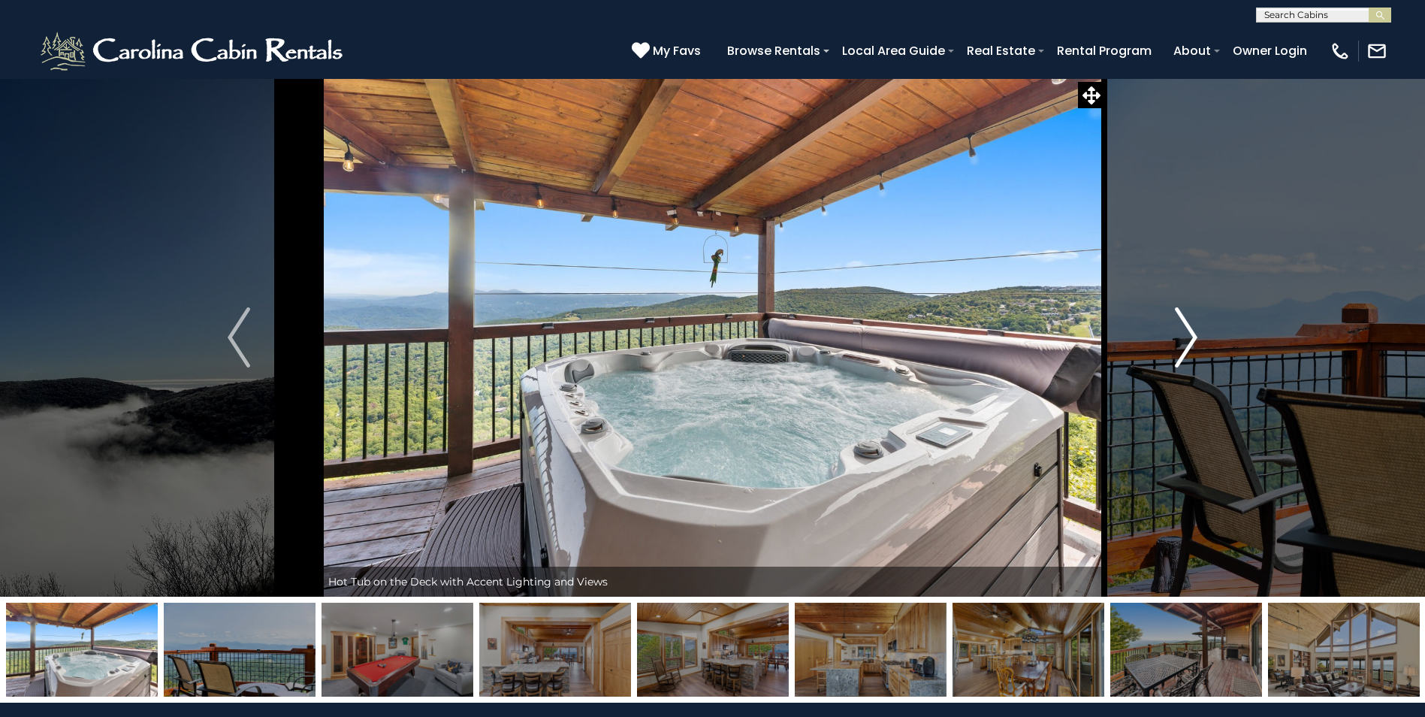
click at [1190, 339] on img "Next" at bounding box center [1186, 337] width 23 height 60
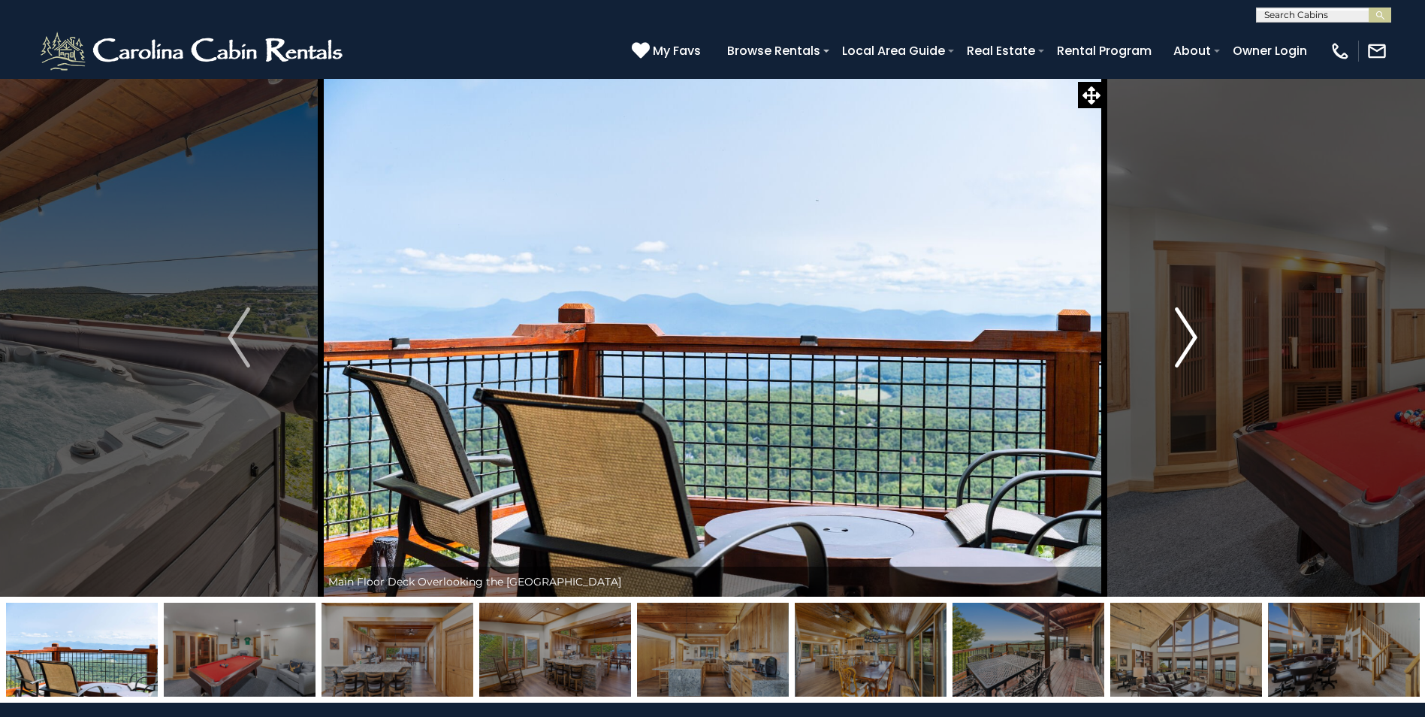
click at [1190, 339] on img "Next" at bounding box center [1186, 337] width 23 height 60
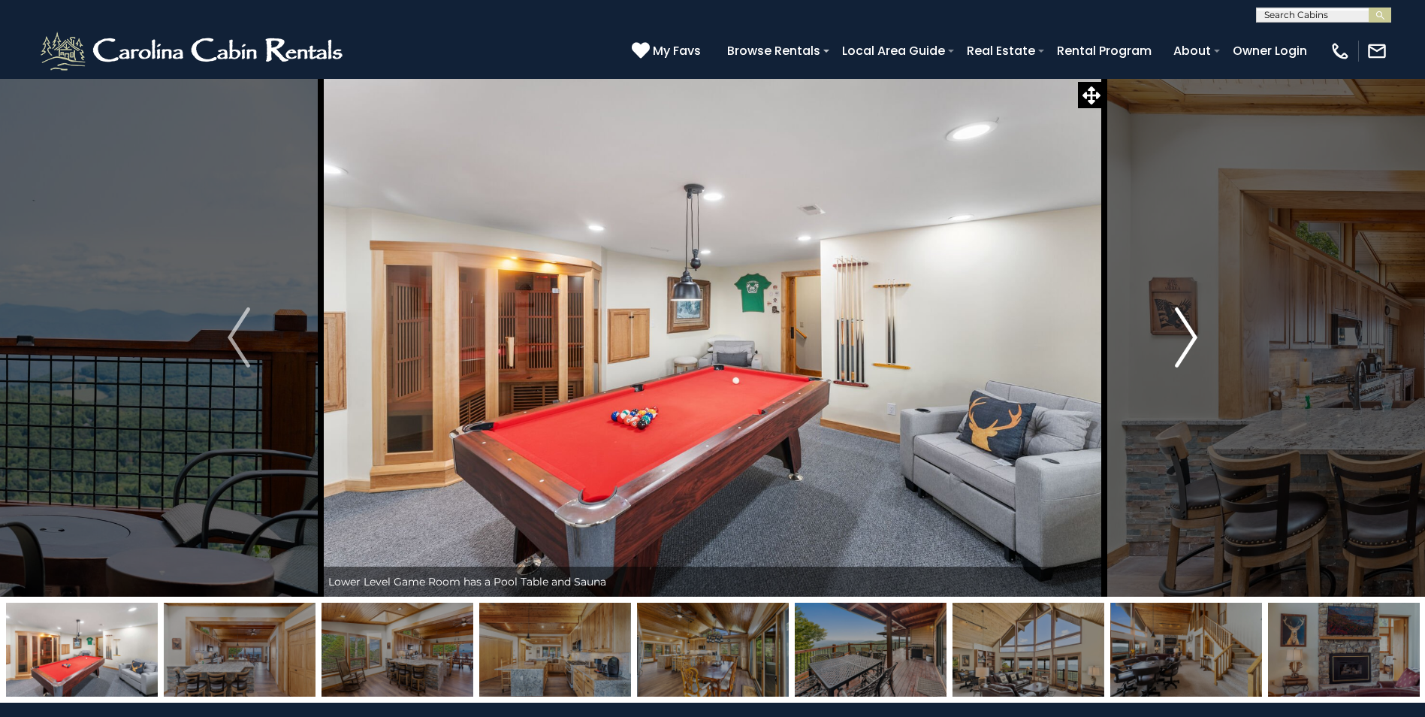
click at [1189, 338] on img "Next" at bounding box center [1186, 337] width 23 height 60
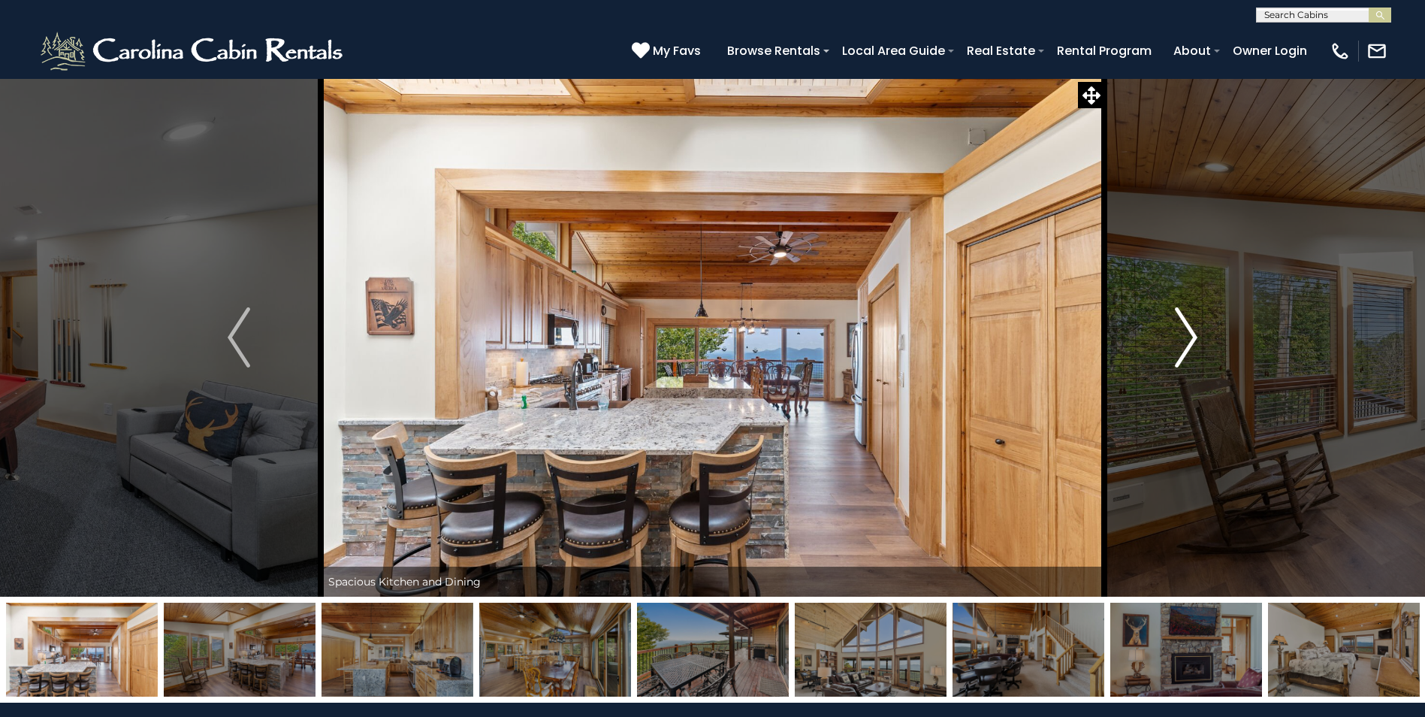
click at [1189, 338] on img "Next" at bounding box center [1186, 337] width 23 height 60
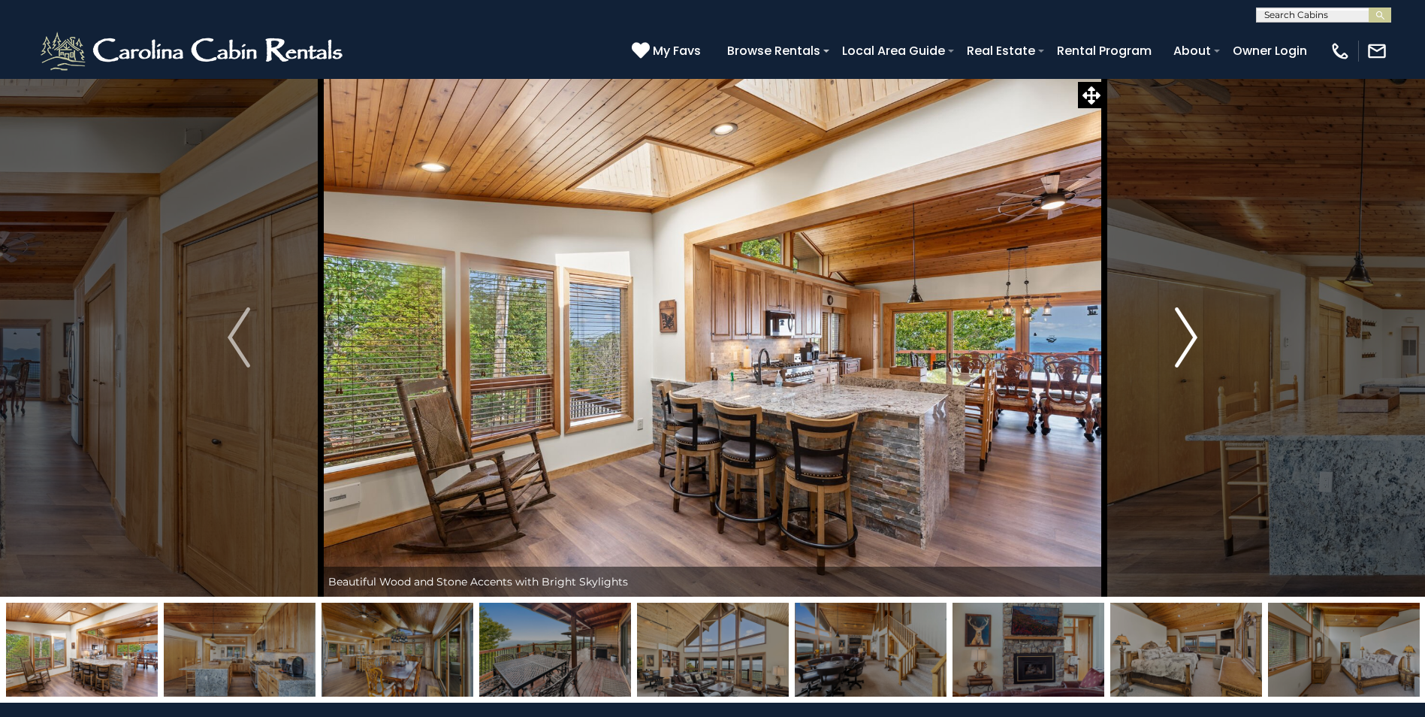
click at [1189, 338] on img "Next" at bounding box center [1186, 337] width 23 height 60
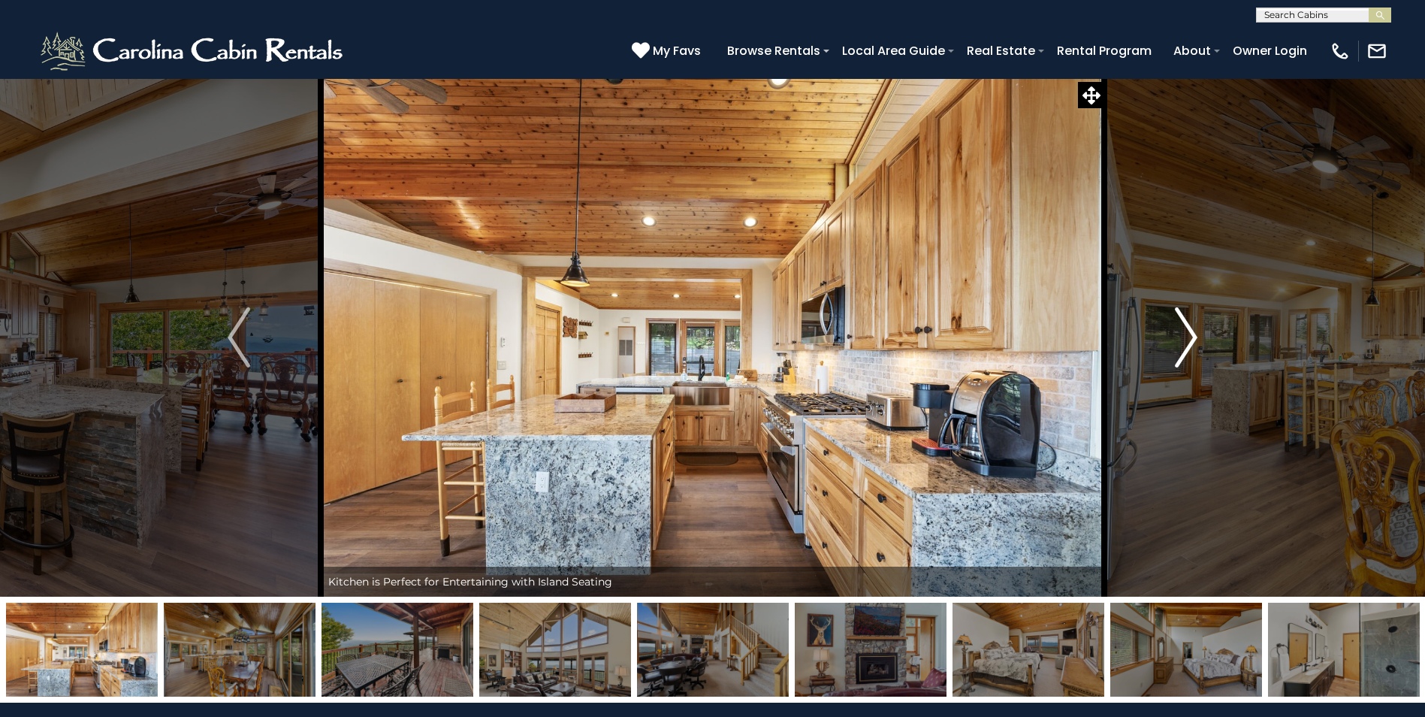
click at [1189, 338] on img "Next" at bounding box center [1186, 337] width 23 height 60
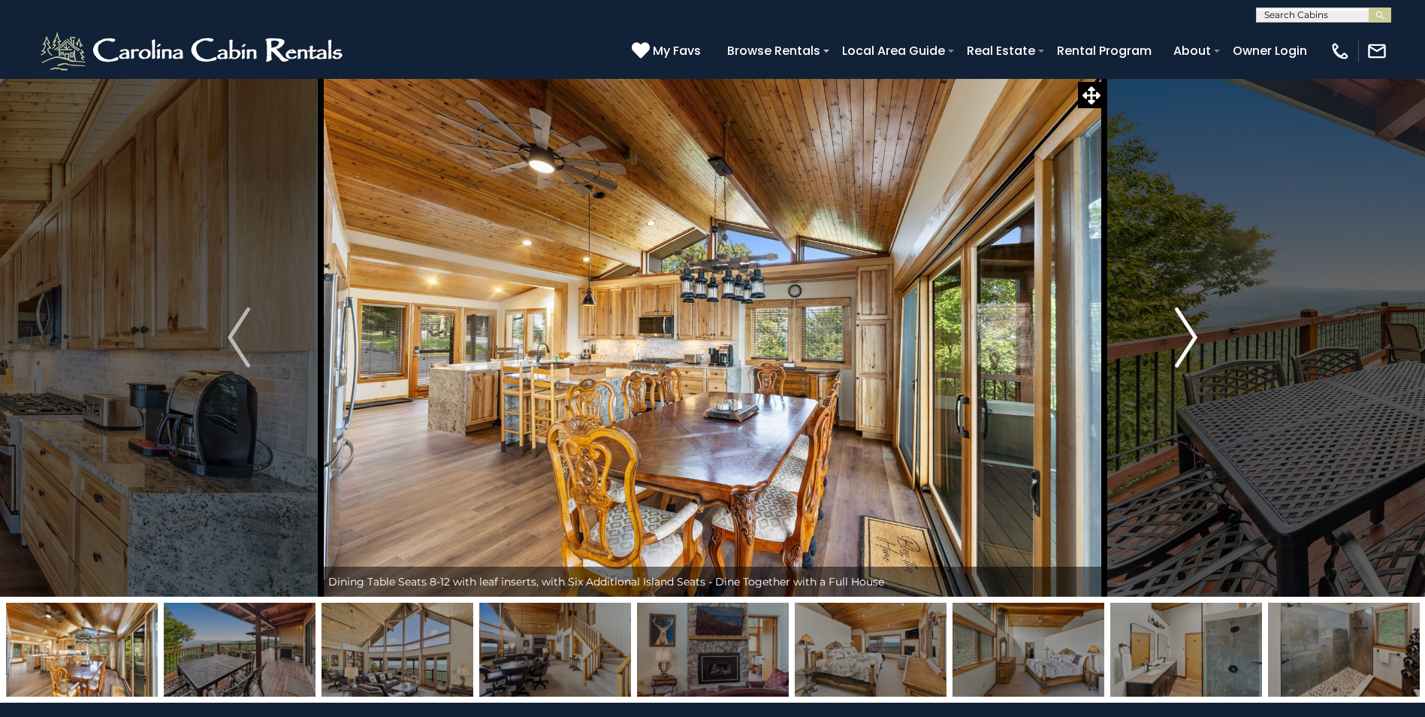
click at [1189, 338] on img "Next" at bounding box center [1186, 337] width 23 height 60
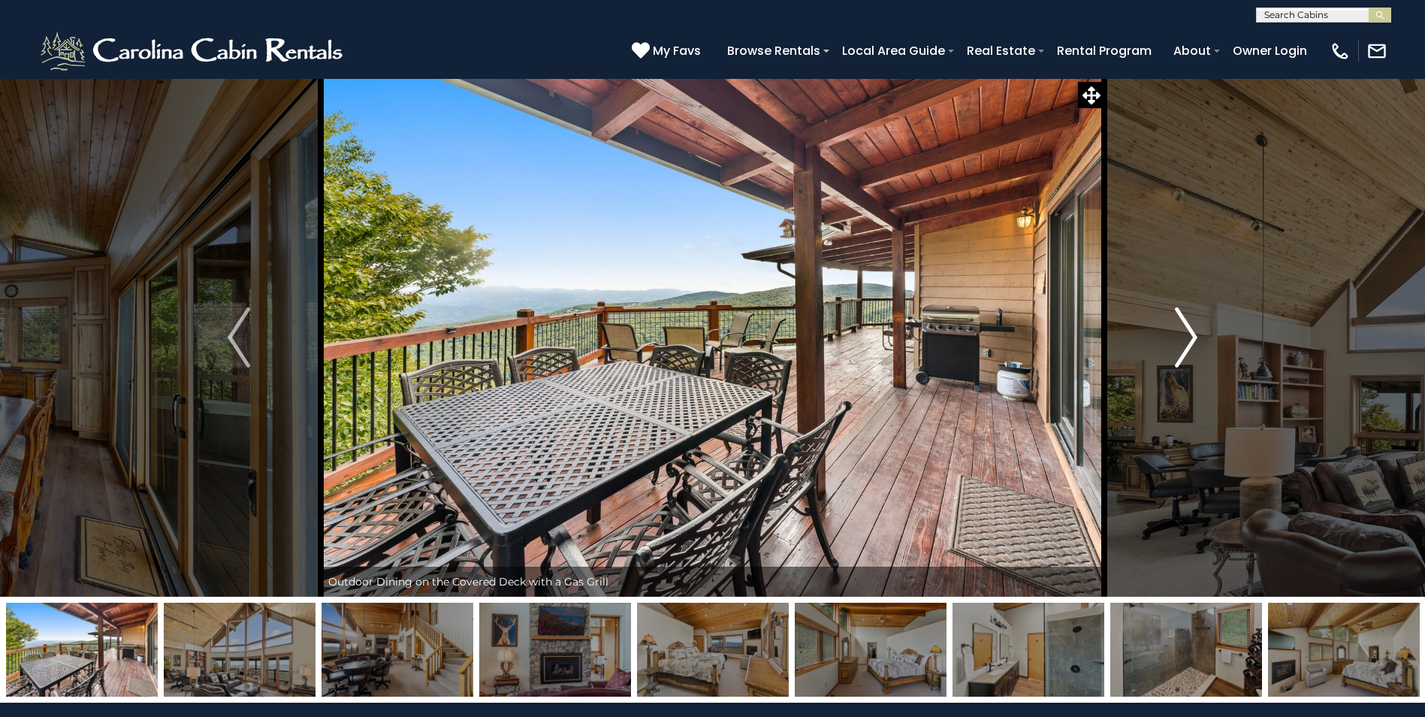
click at [1188, 338] on img "Next" at bounding box center [1186, 337] width 23 height 60
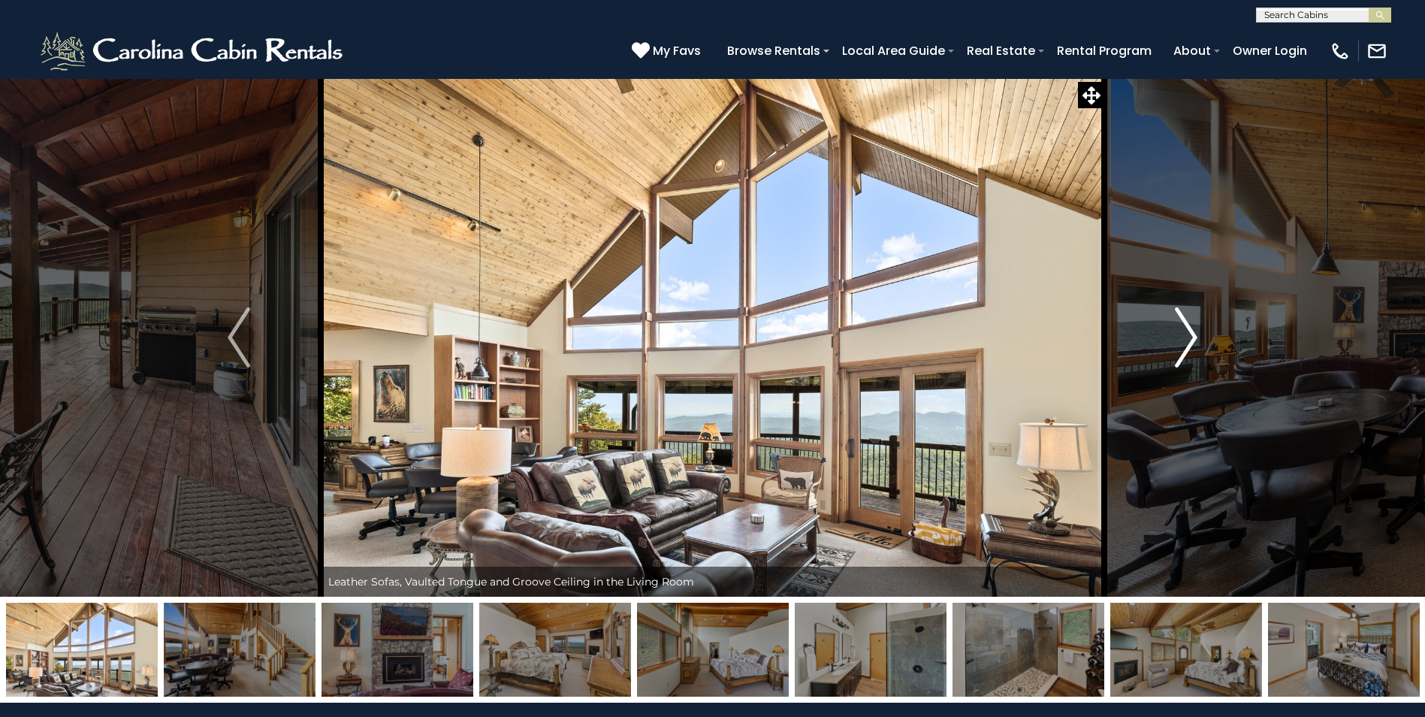
click at [1188, 338] on img "Next" at bounding box center [1186, 337] width 23 height 60
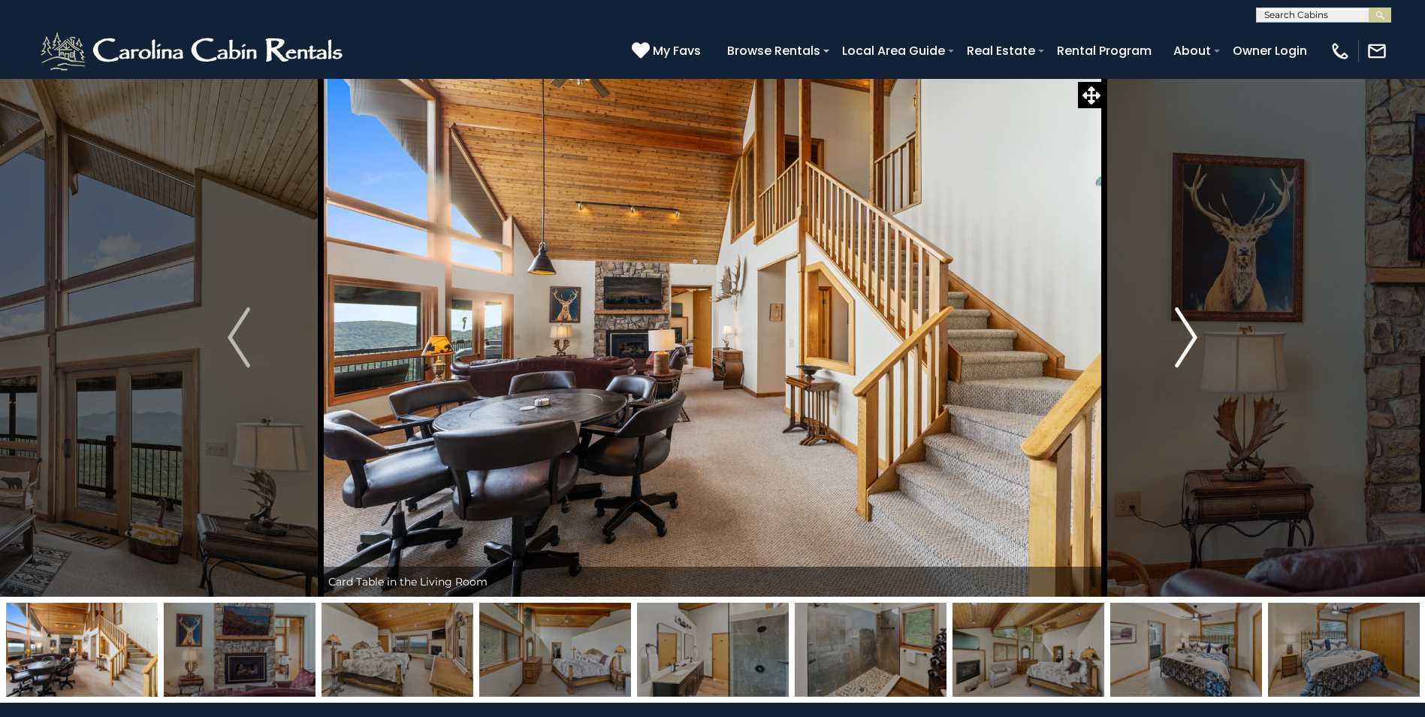
click at [1188, 338] on img "Next" at bounding box center [1186, 337] width 23 height 60
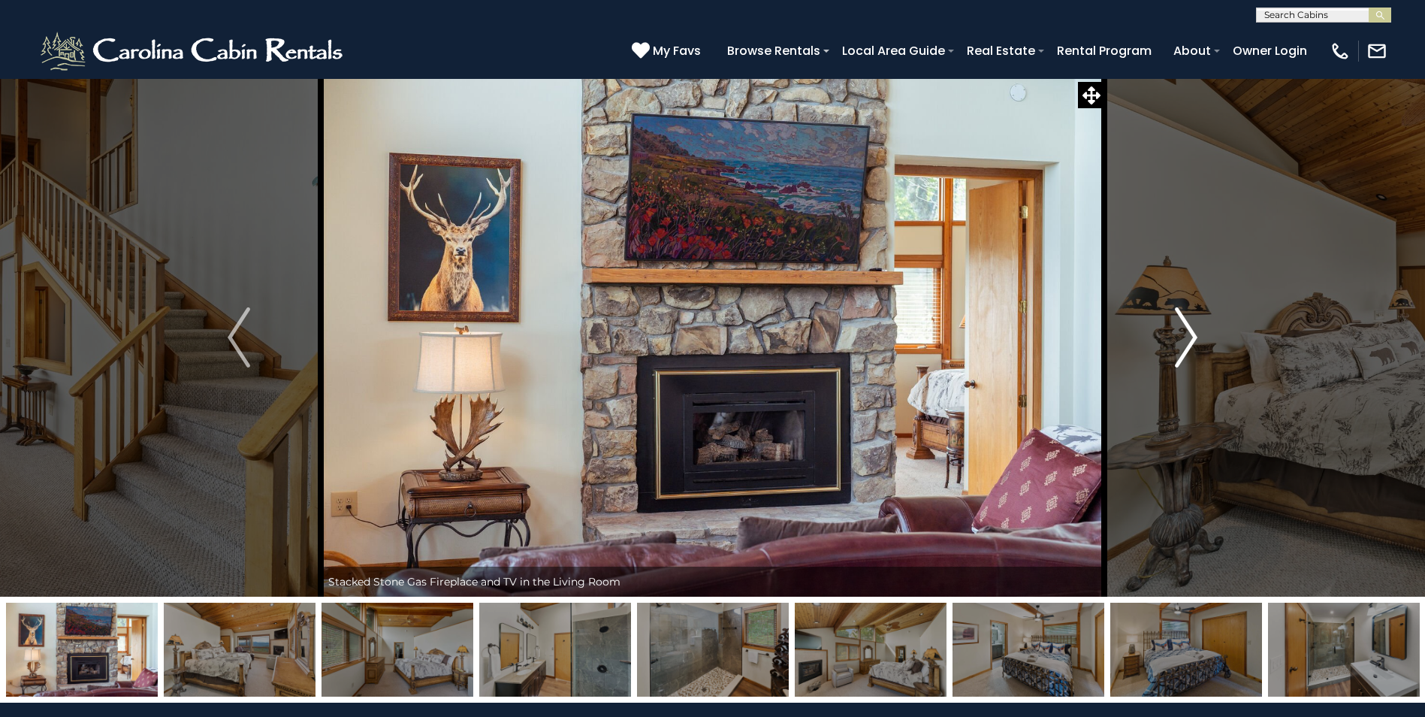
click at [1188, 338] on img "Next" at bounding box center [1186, 337] width 23 height 60
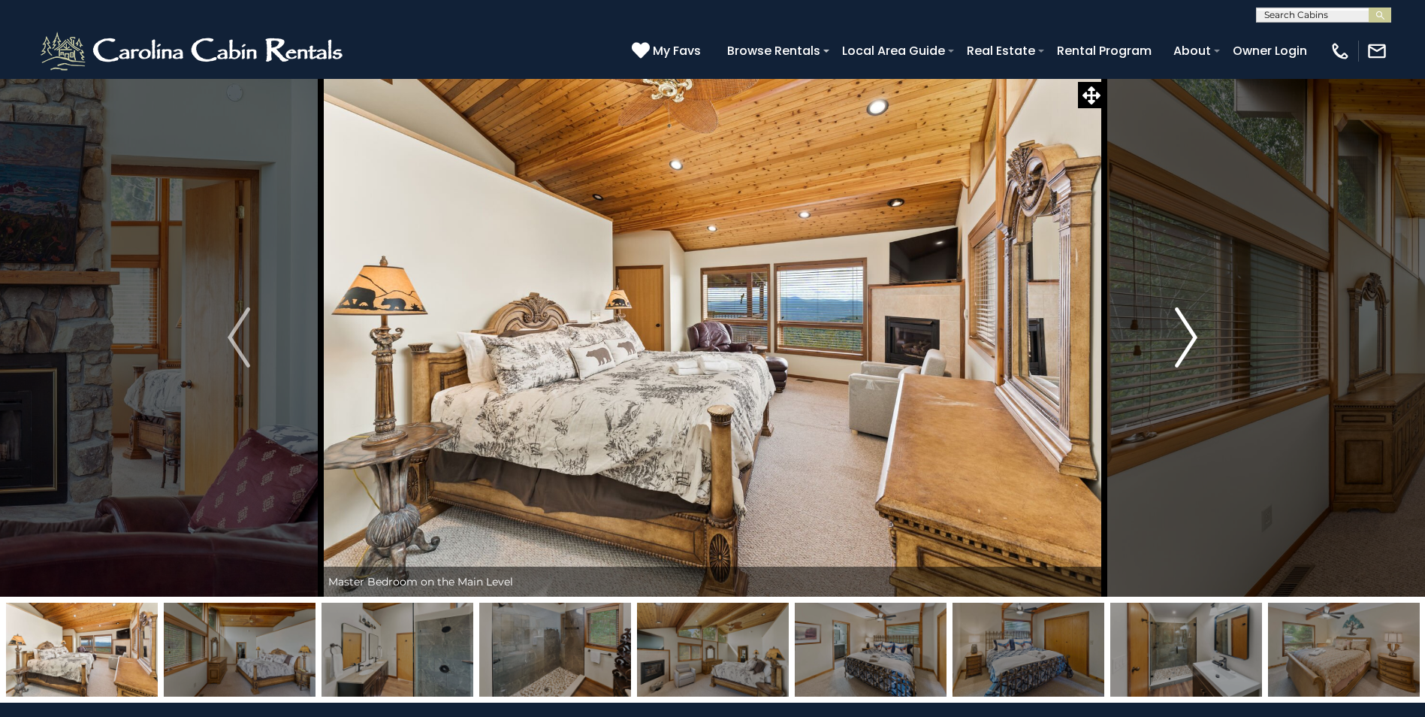
click at [1187, 338] on img "Next" at bounding box center [1186, 337] width 23 height 60
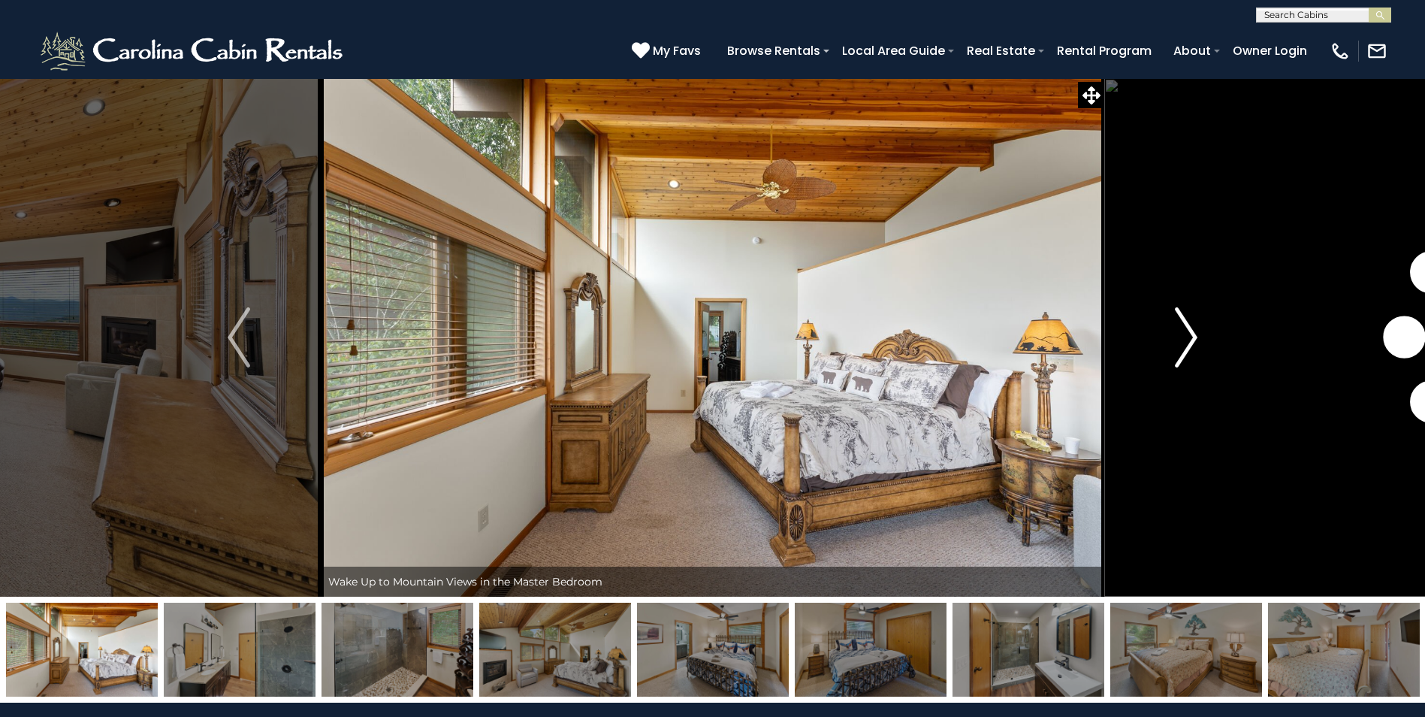
click at [1187, 338] on img "Next" at bounding box center [1186, 337] width 23 height 60
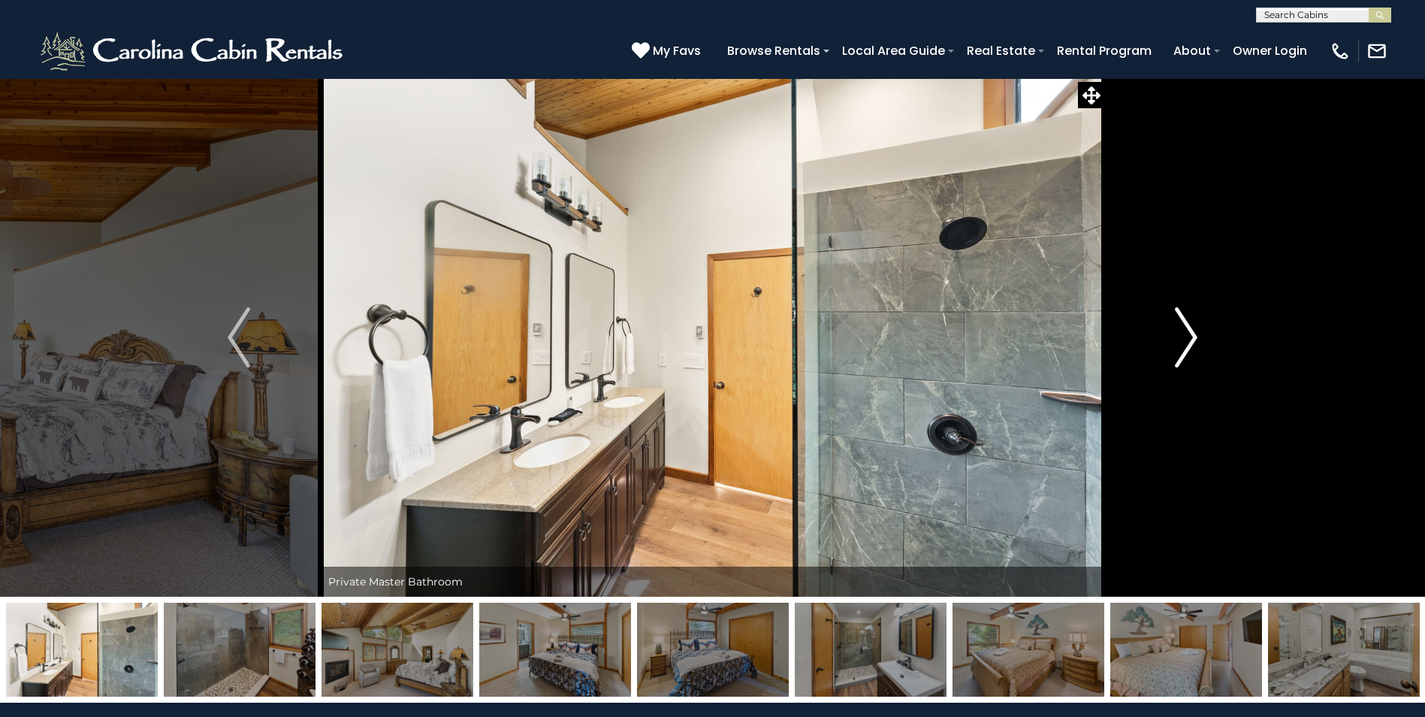
click at [1184, 338] on img "Next" at bounding box center [1186, 337] width 23 height 60
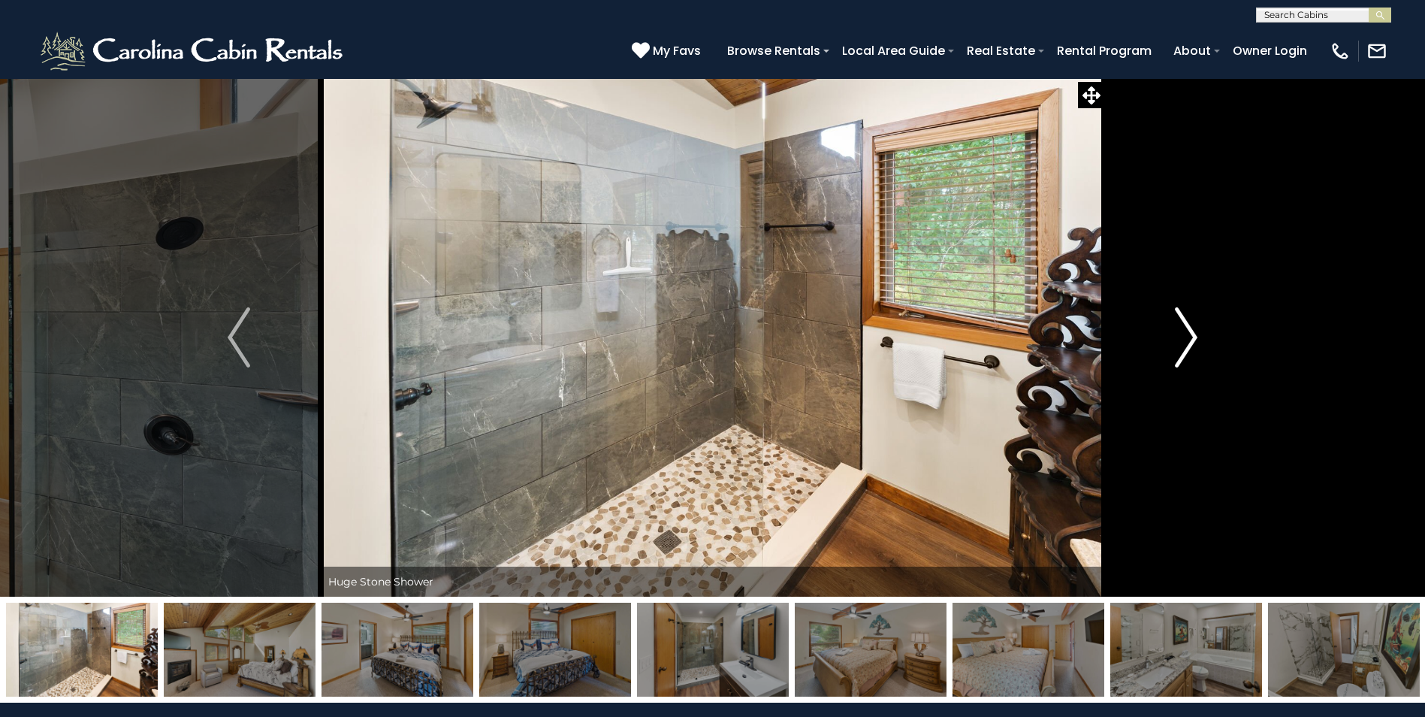
click at [1184, 337] on img "Next" at bounding box center [1186, 337] width 23 height 60
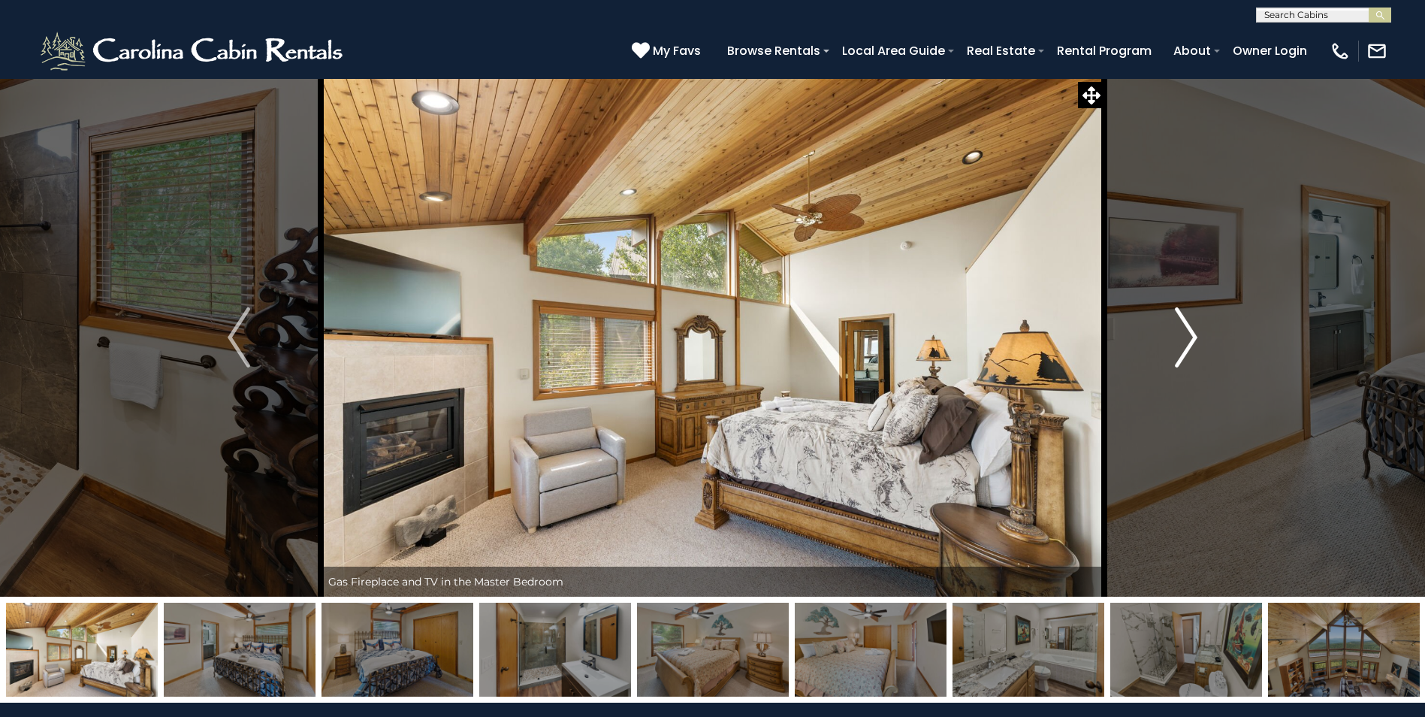
click at [1184, 337] on img "Next" at bounding box center [1186, 337] width 23 height 60
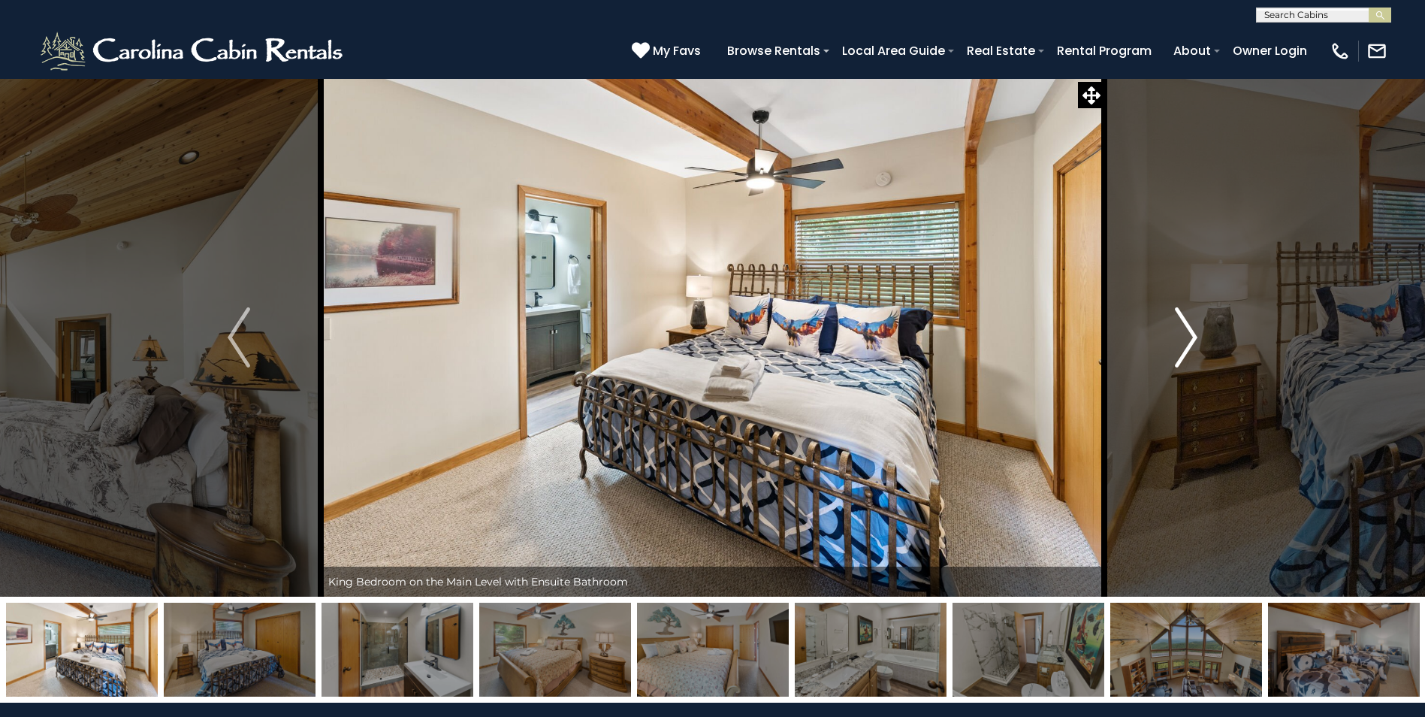
click at [1184, 337] on img "Next" at bounding box center [1186, 337] width 23 height 60
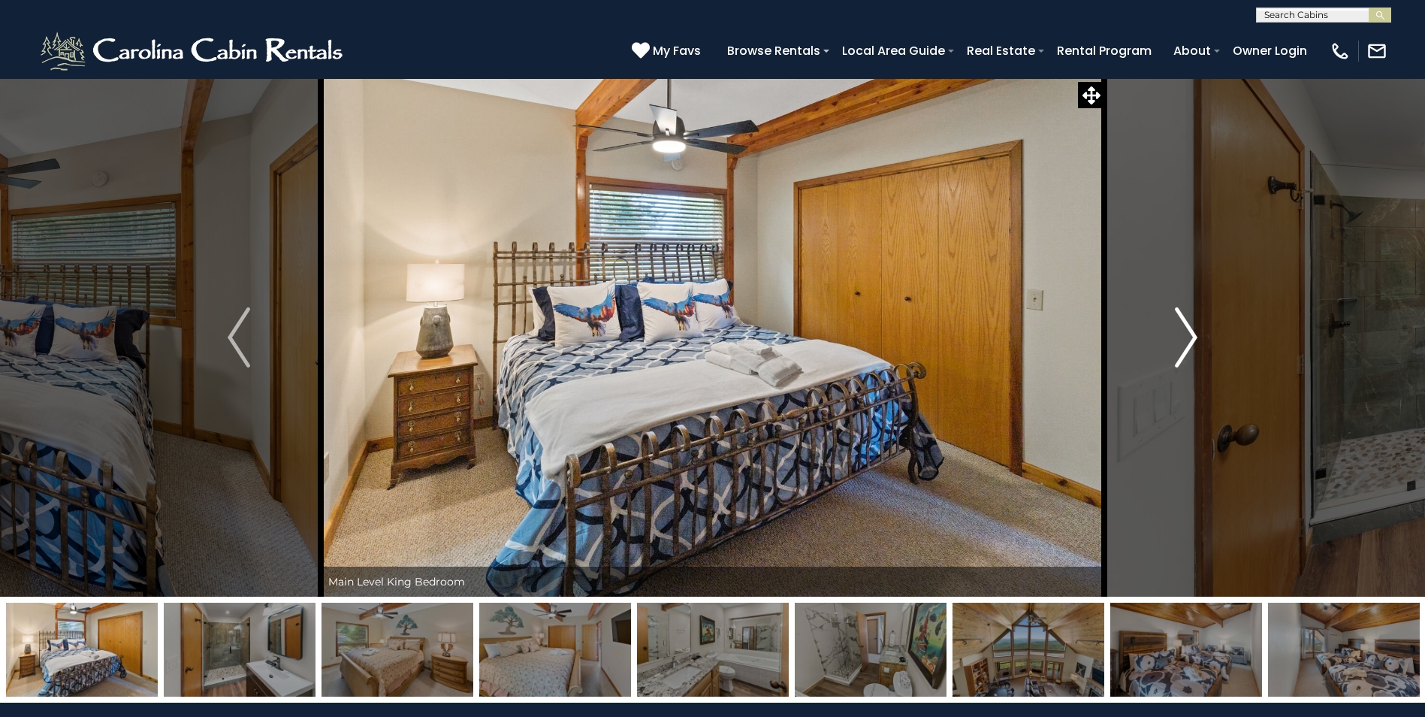
click at [1184, 337] on img "Next" at bounding box center [1186, 337] width 23 height 60
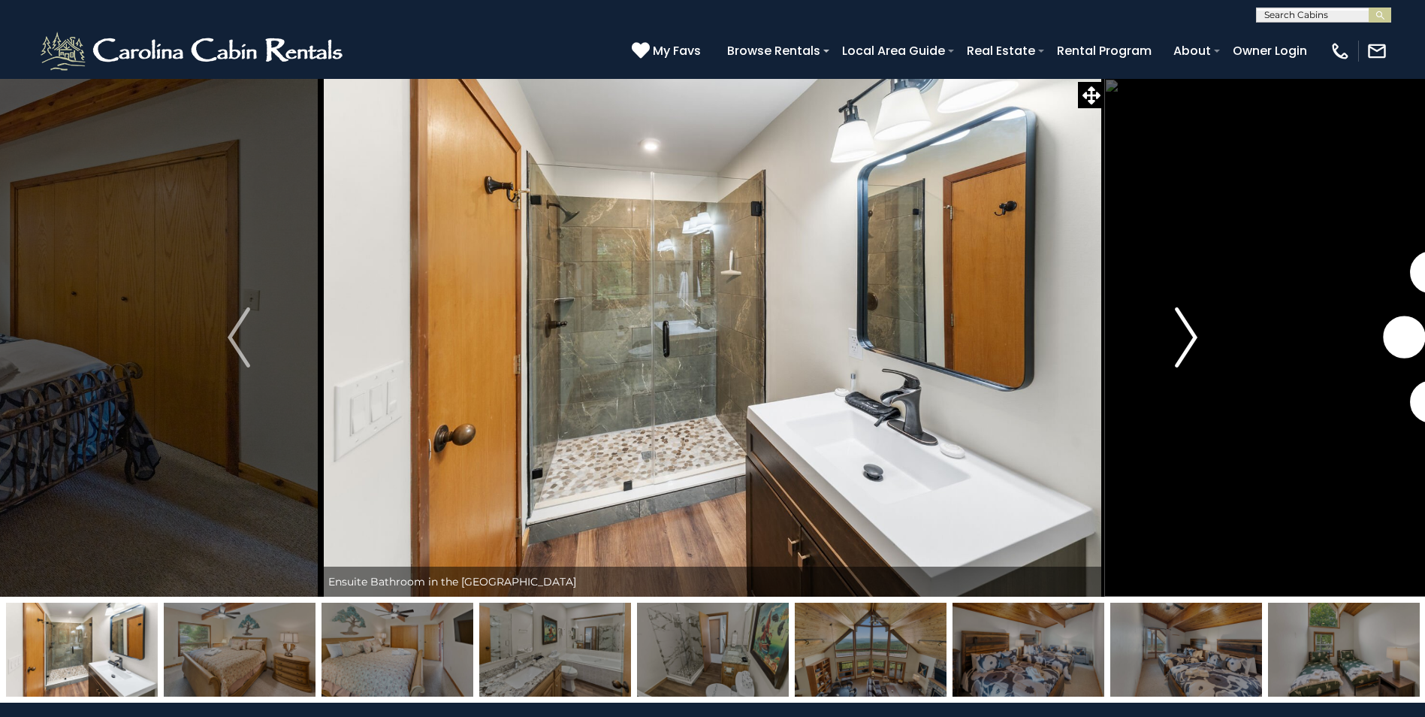
click at [1184, 337] on img "Next" at bounding box center [1186, 337] width 23 height 60
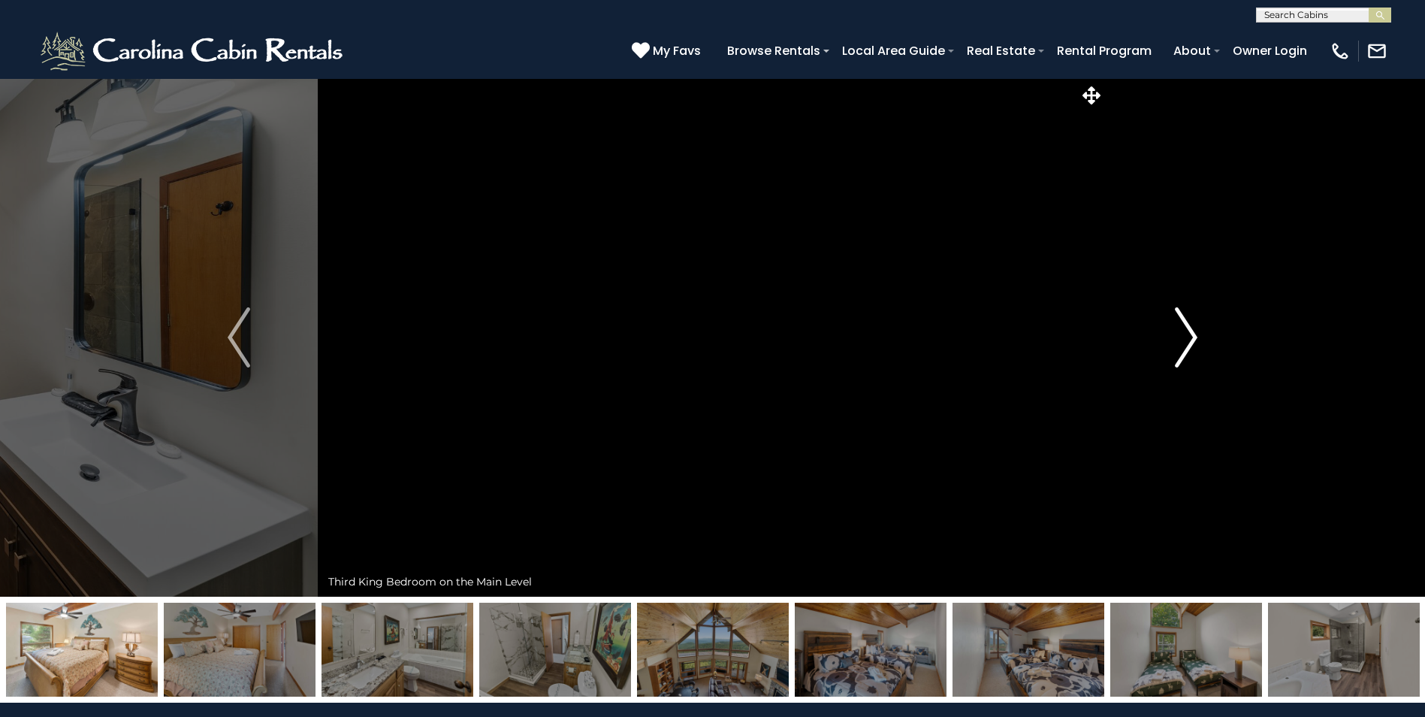
click at [1184, 337] on img "Next" at bounding box center [1186, 337] width 23 height 60
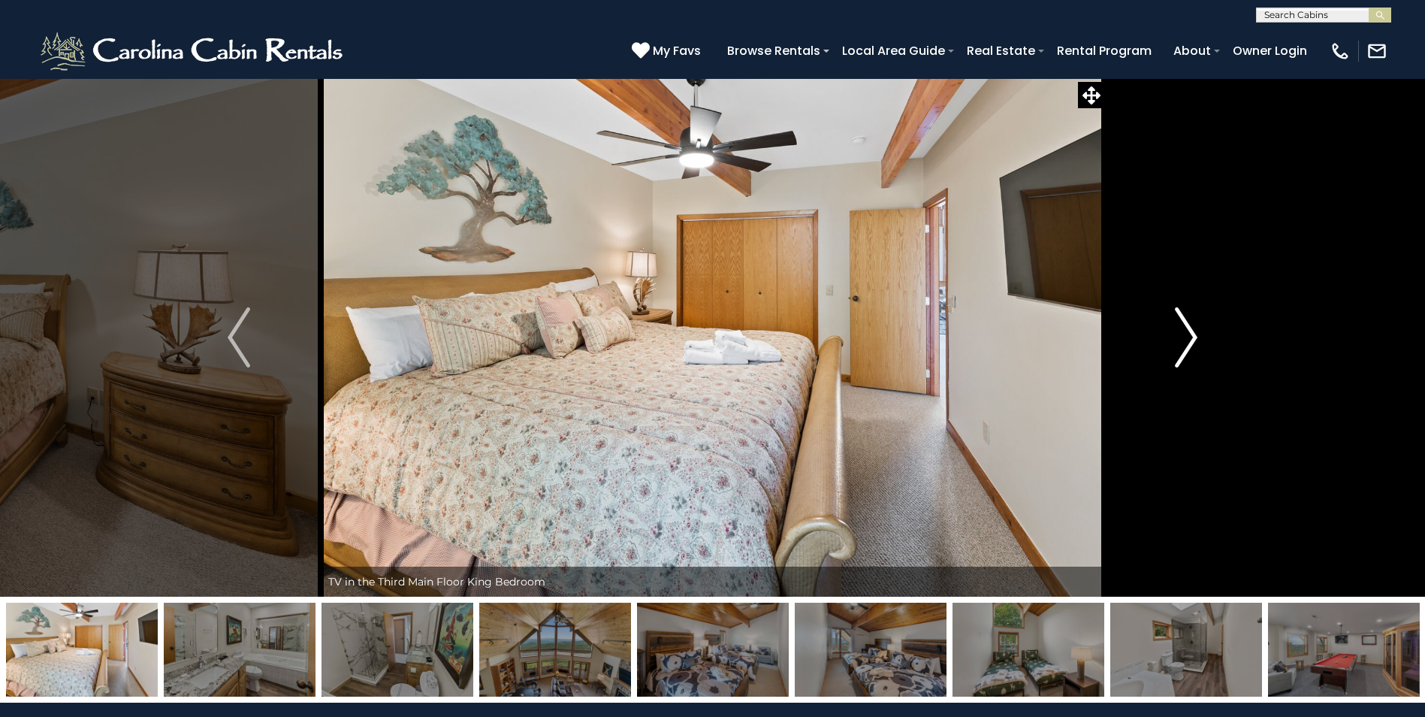
click at [1184, 337] on img "Next" at bounding box center [1186, 337] width 23 height 60
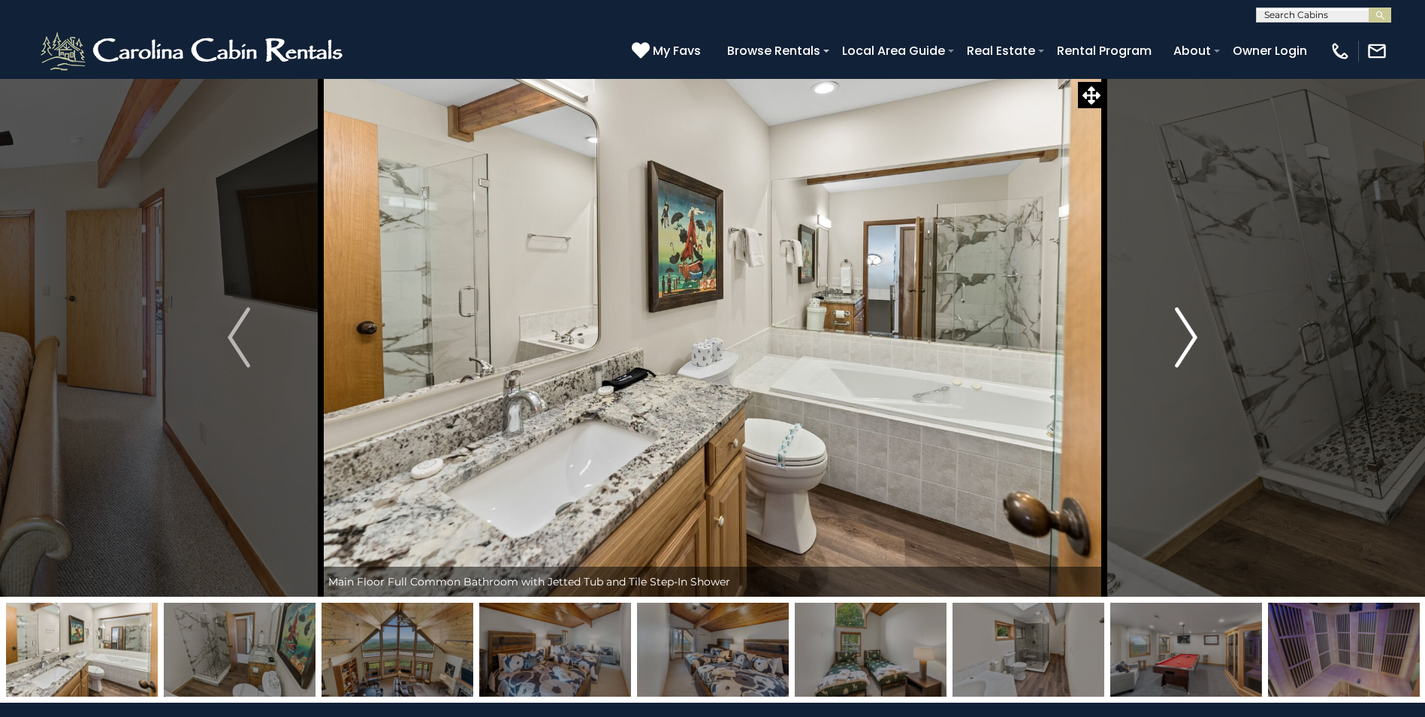
click at [1184, 337] on img "Next" at bounding box center [1186, 337] width 23 height 60
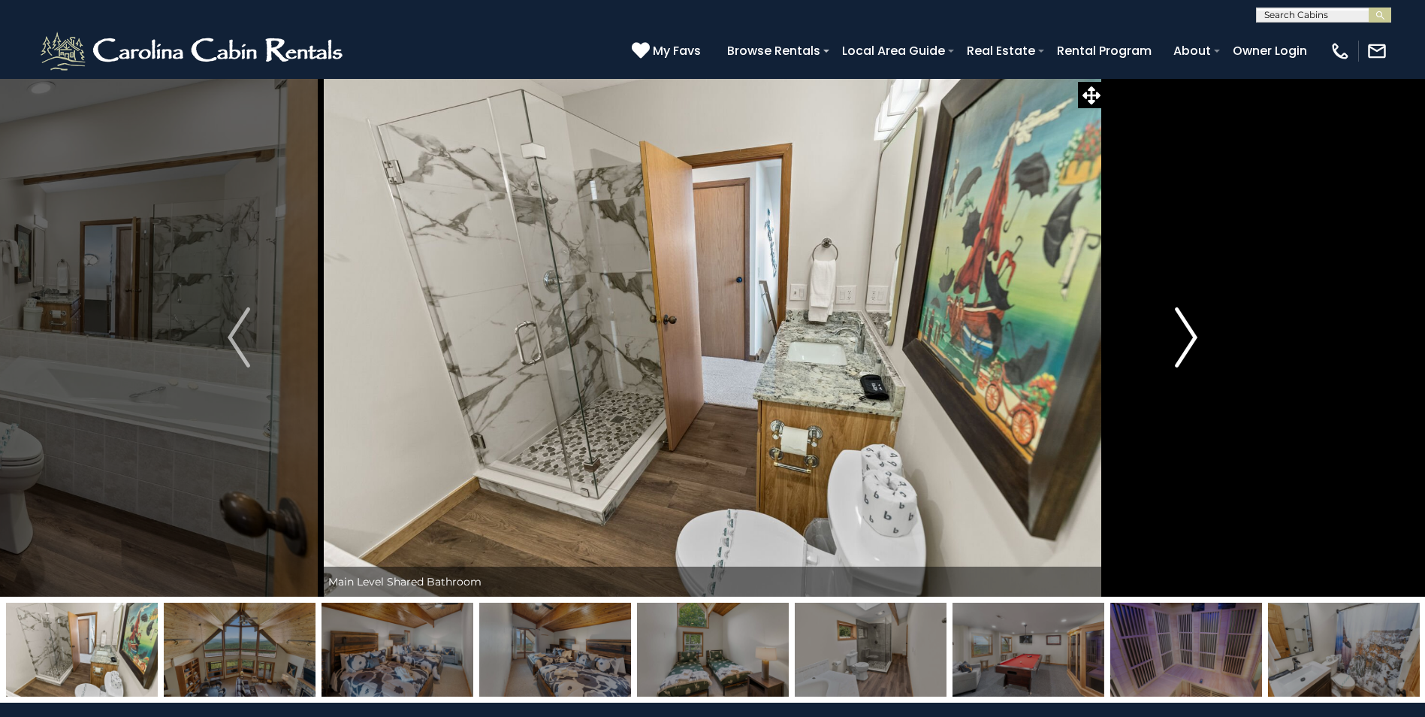
click at [1184, 337] on img "Next" at bounding box center [1186, 337] width 23 height 60
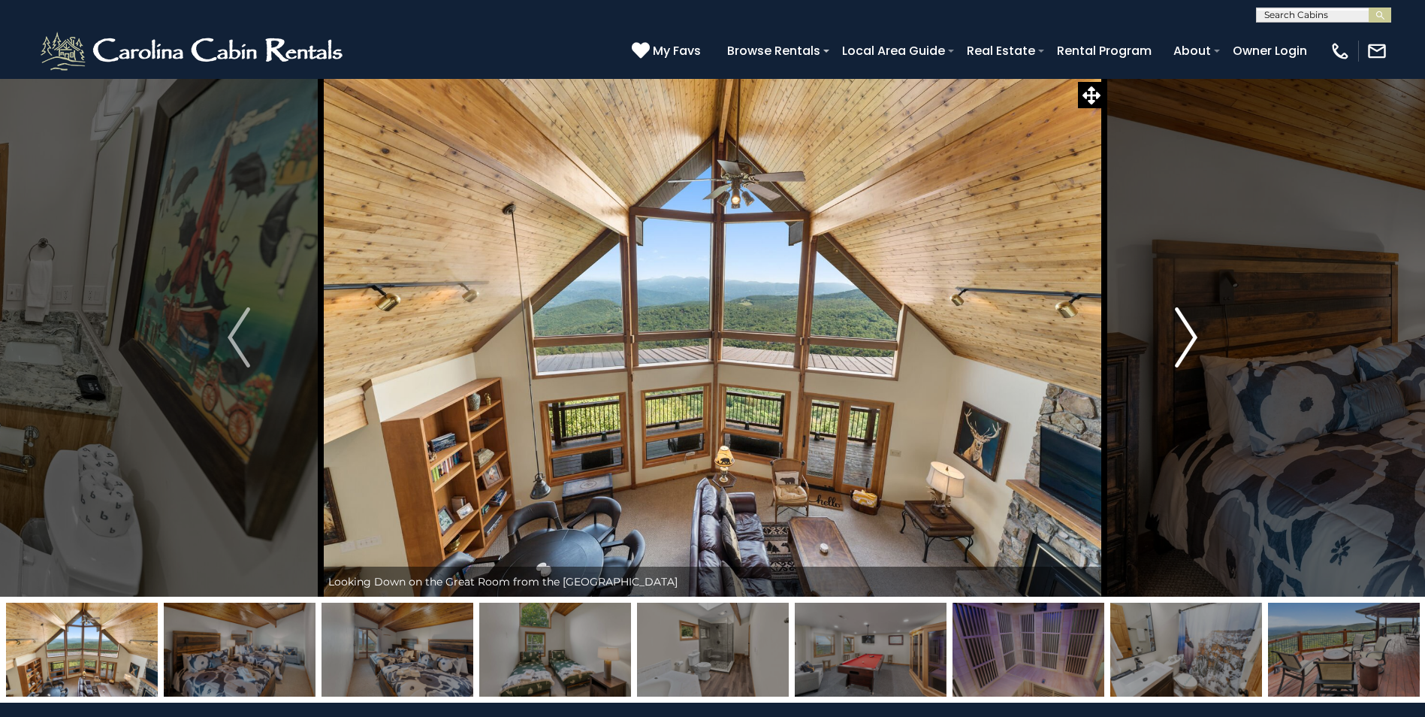
click at [1184, 337] on img "Next" at bounding box center [1186, 337] width 23 height 60
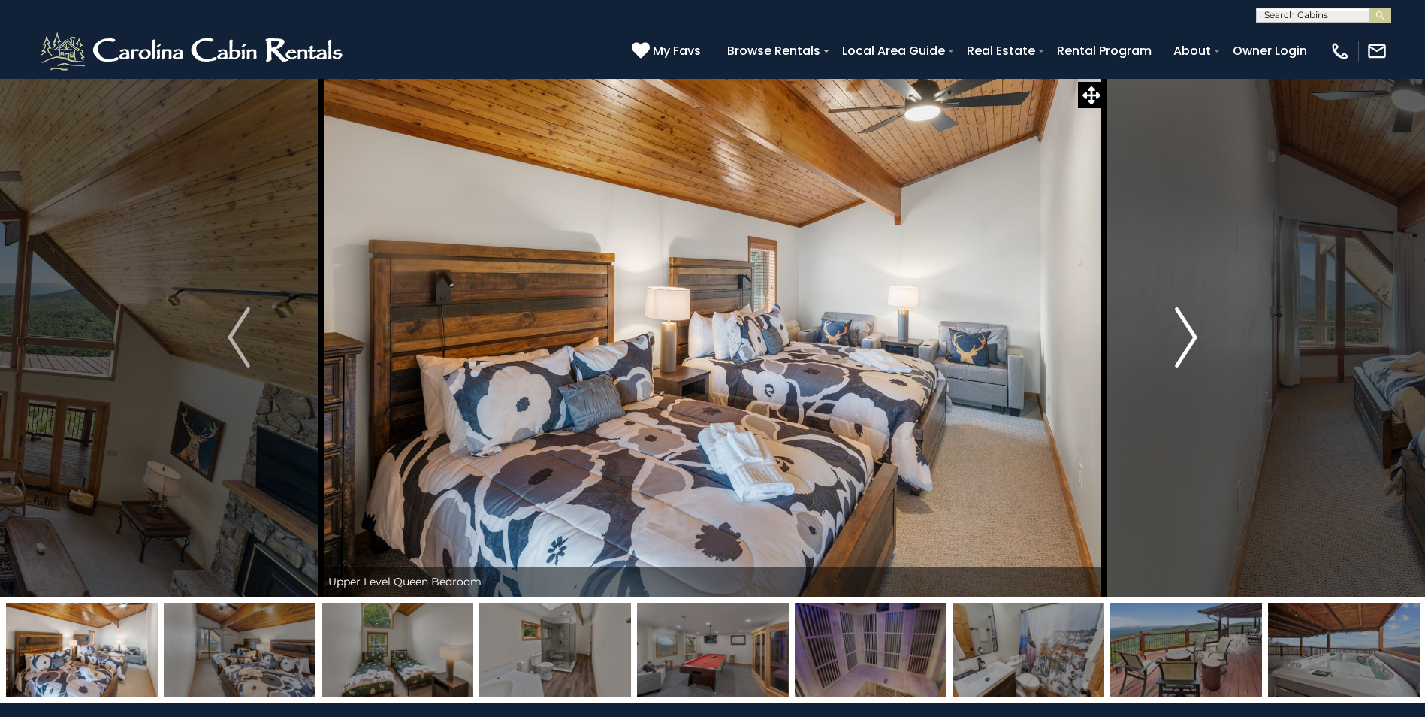
click at [1184, 337] on img "Next" at bounding box center [1186, 337] width 23 height 60
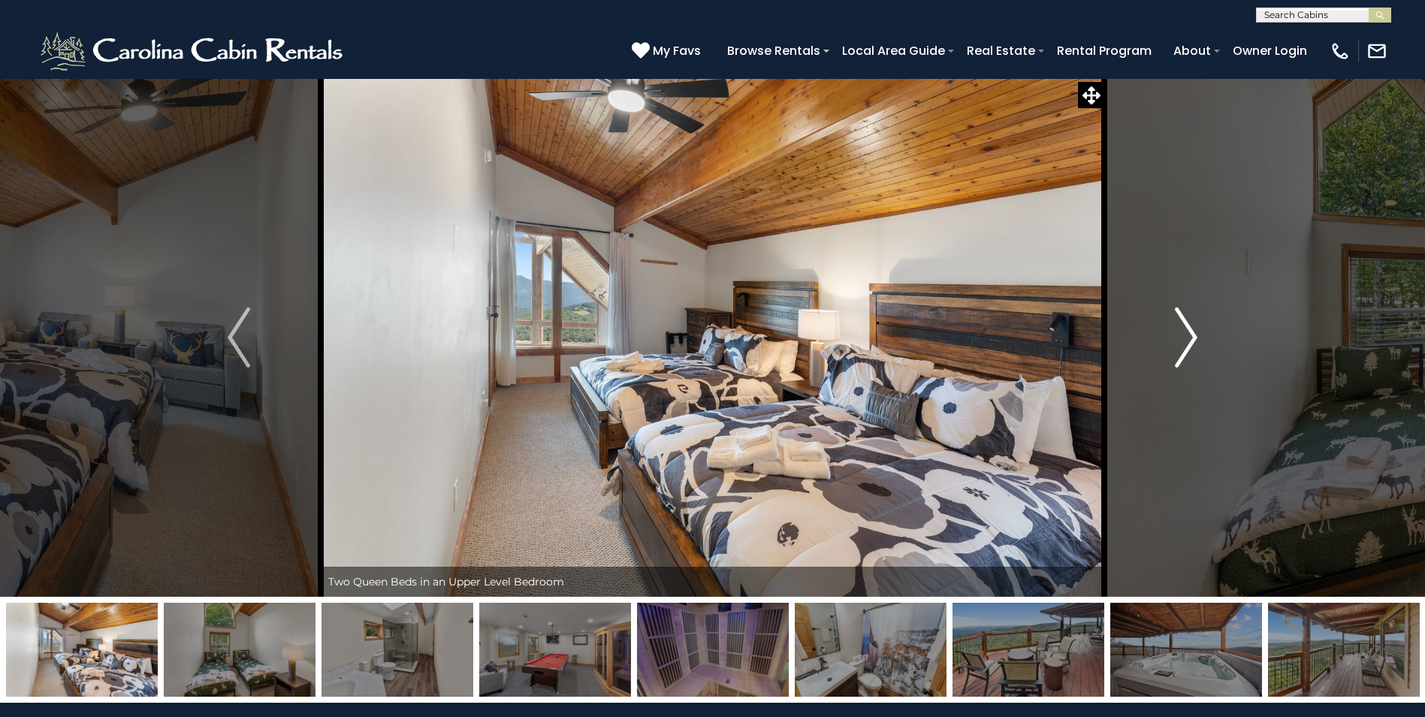
click at [1184, 337] on img "Next" at bounding box center [1186, 337] width 23 height 60
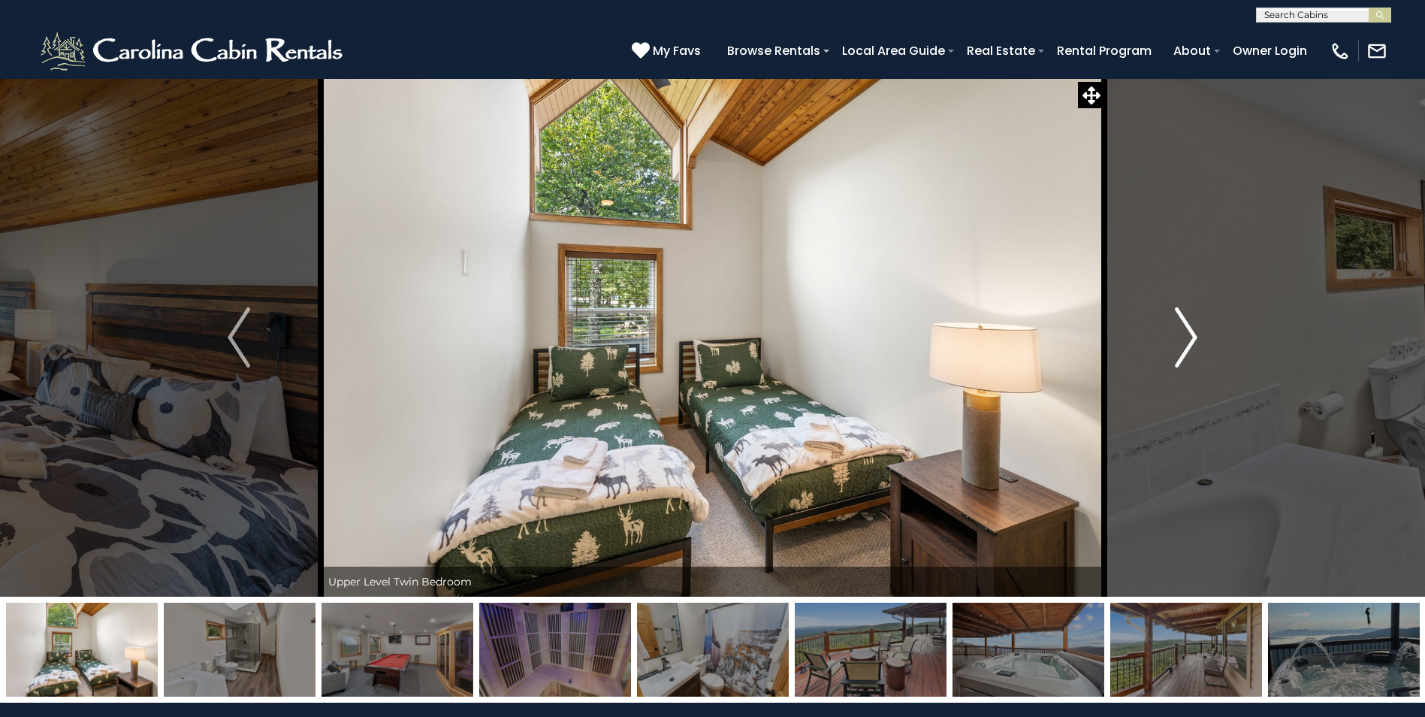
click at [1184, 337] on img "Next" at bounding box center [1186, 337] width 23 height 60
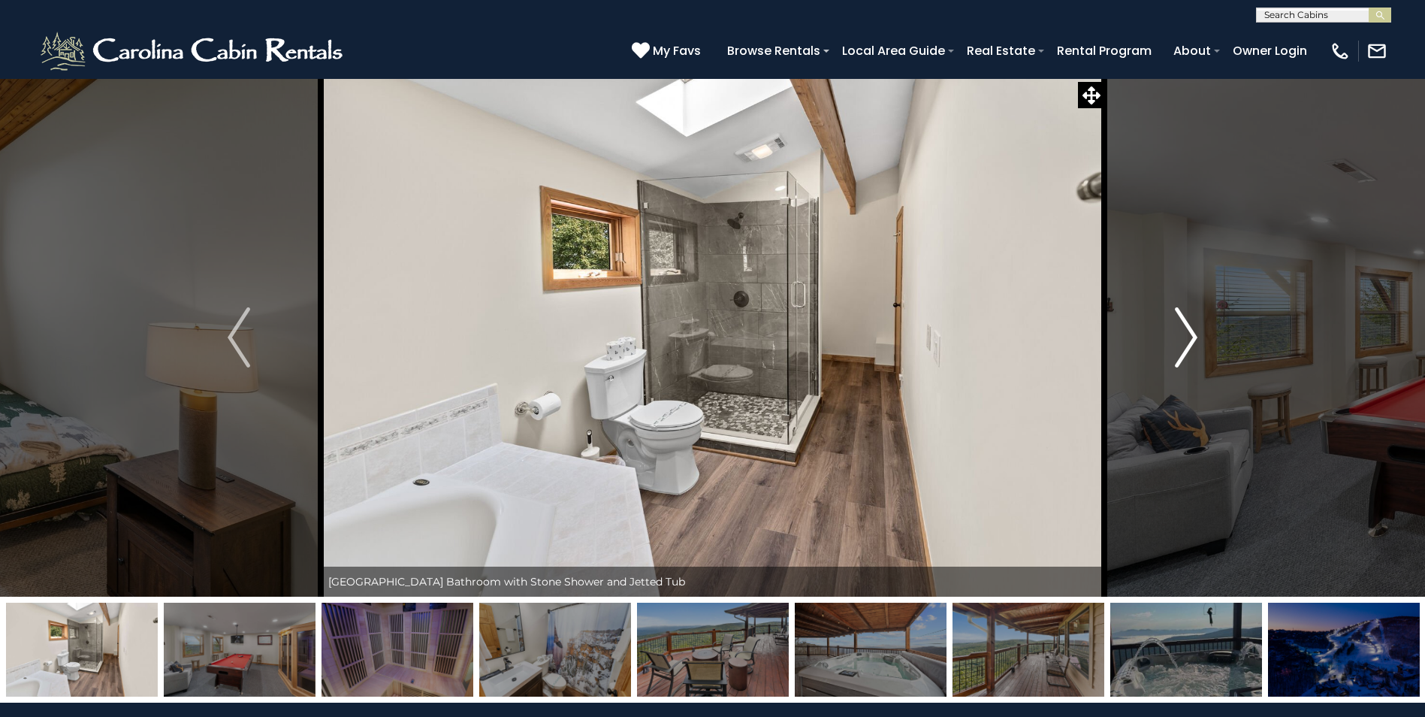
click at [1184, 337] on img "Next" at bounding box center [1186, 337] width 23 height 60
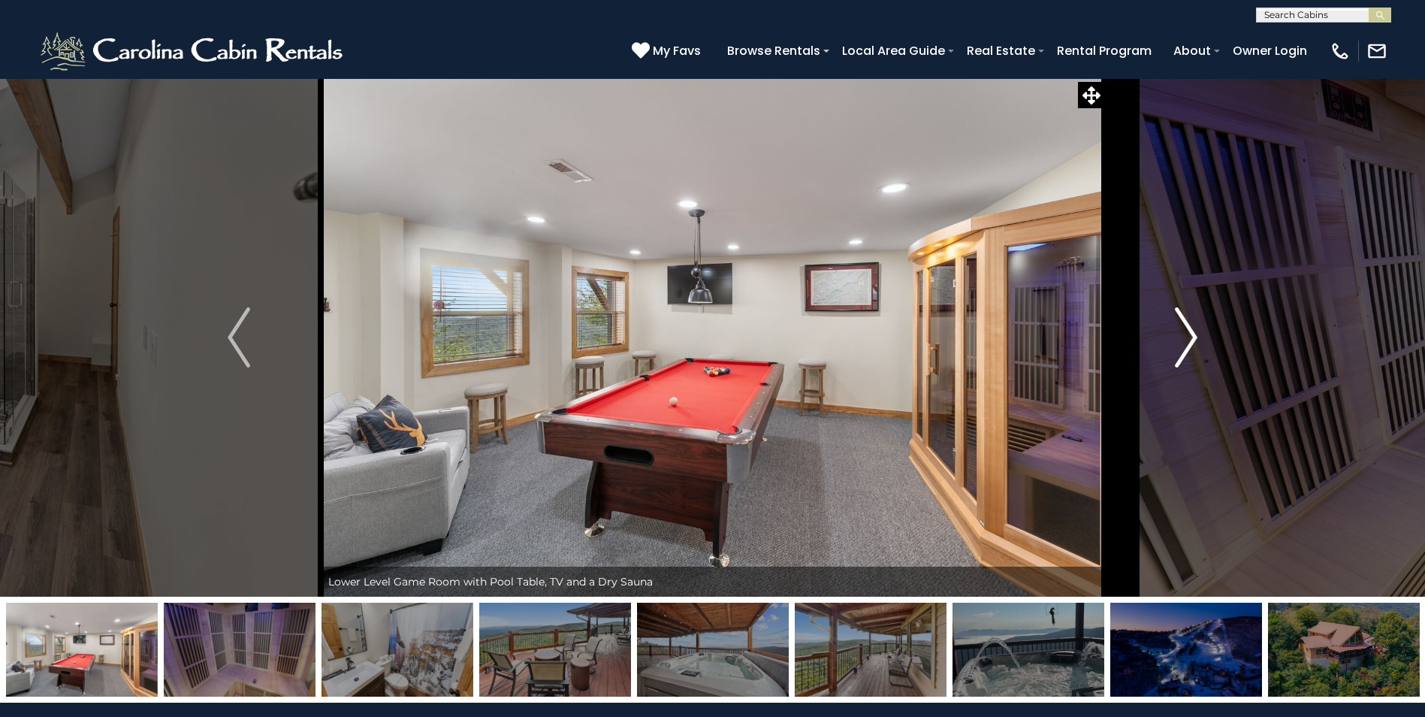
click at [1183, 337] on img "Next" at bounding box center [1186, 337] width 23 height 60
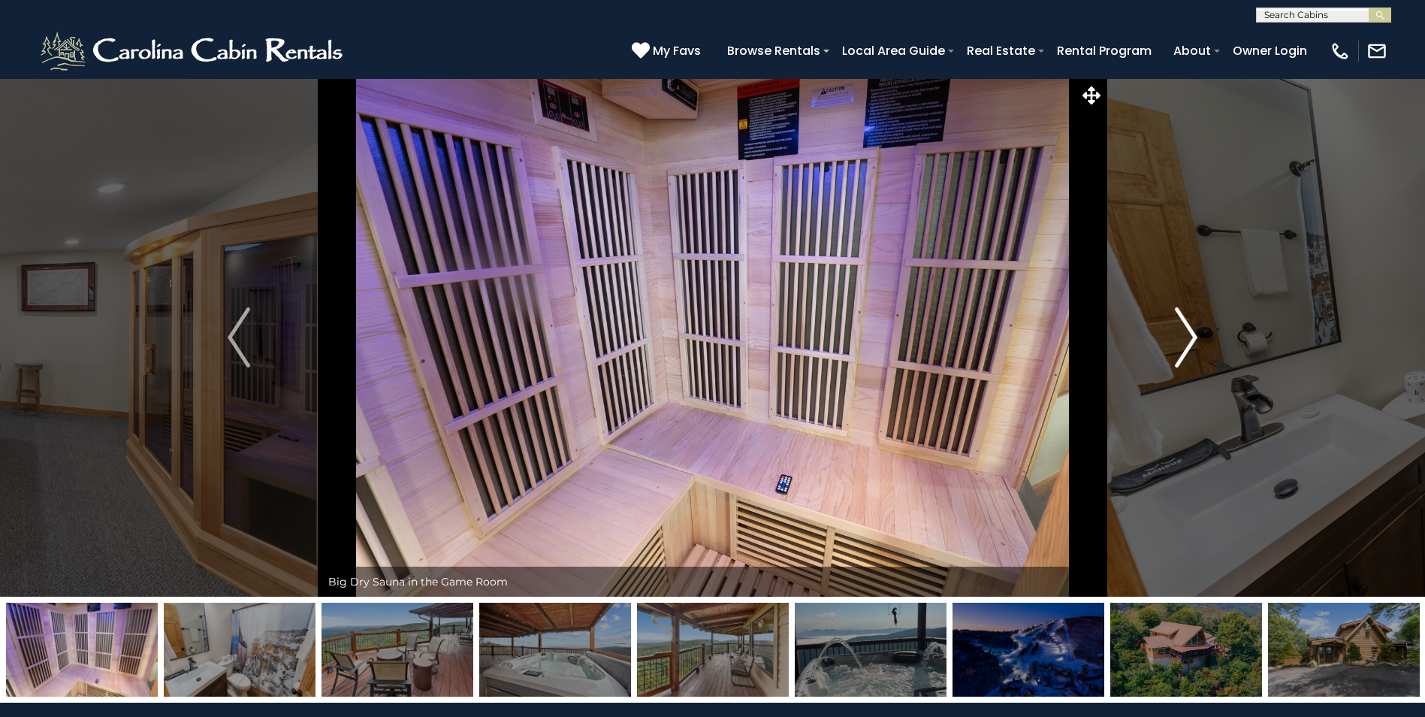
click at [1183, 337] on img "Next" at bounding box center [1186, 337] width 23 height 60
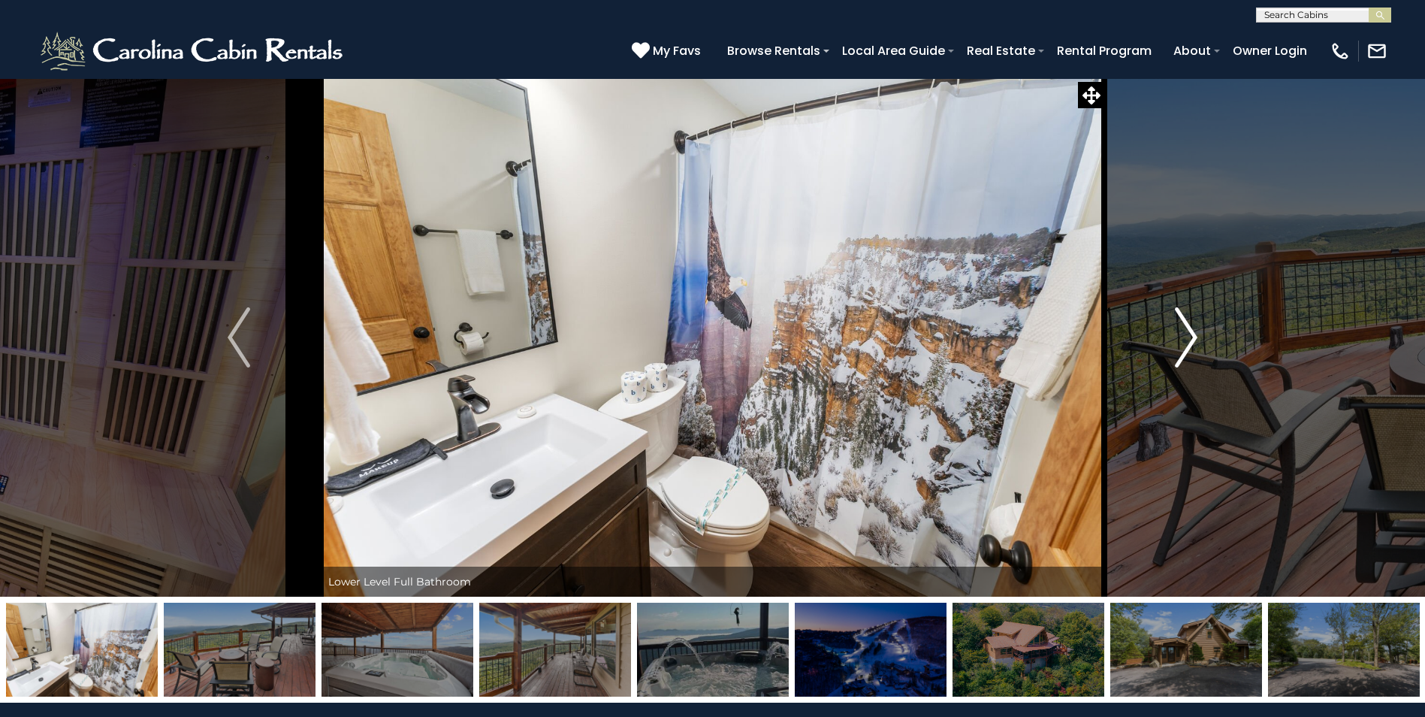
click at [1183, 337] on img "Next" at bounding box center [1186, 337] width 23 height 60
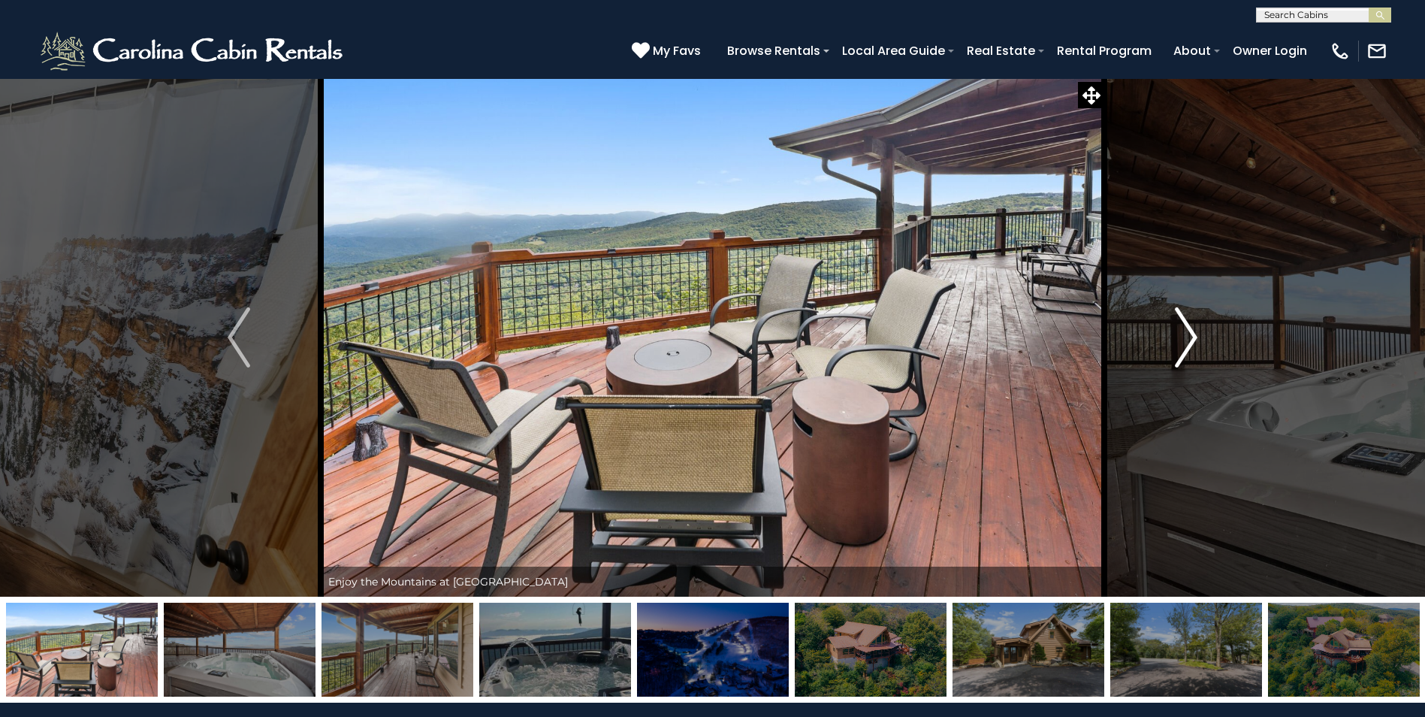
click at [1183, 337] on img "Next" at bounding box center [1186, 337] width 23 height 60
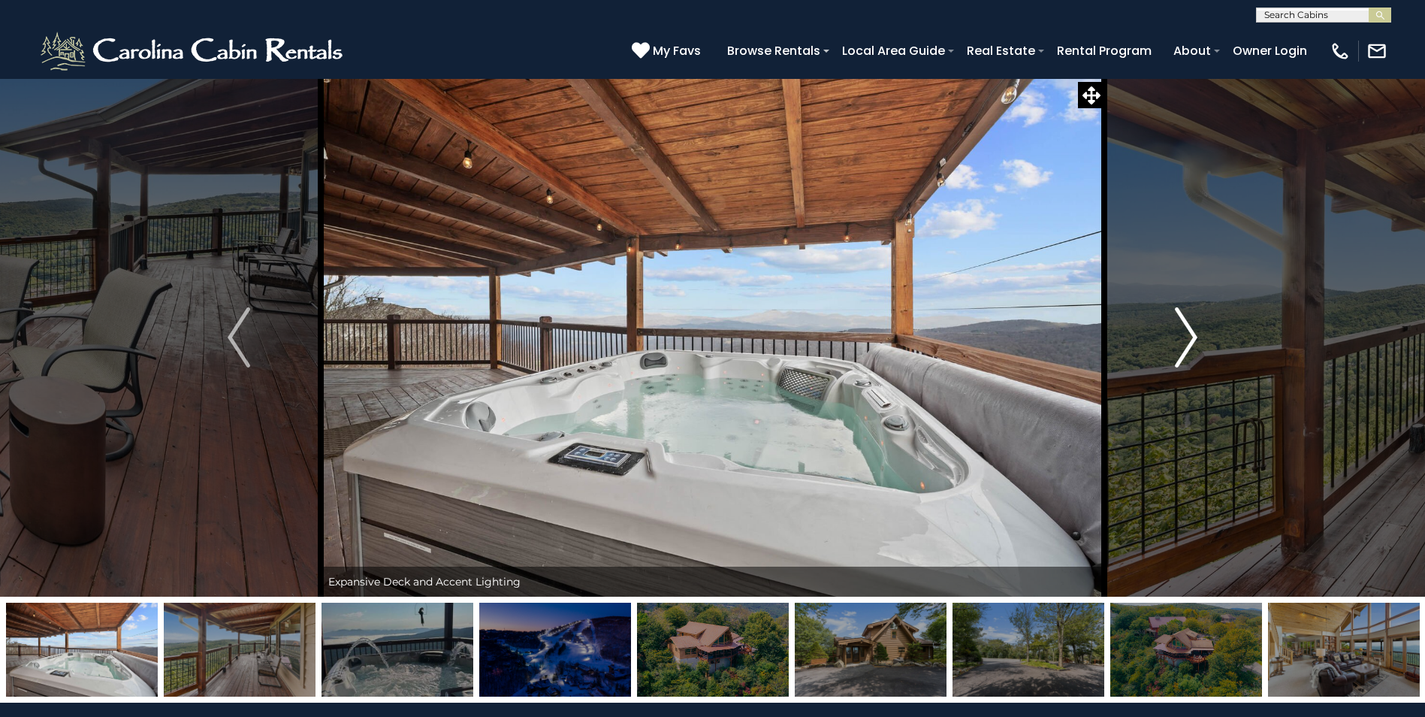
click at [1183, 337] on img "Next" at bounding box center [1186, 337] width 23 height 60
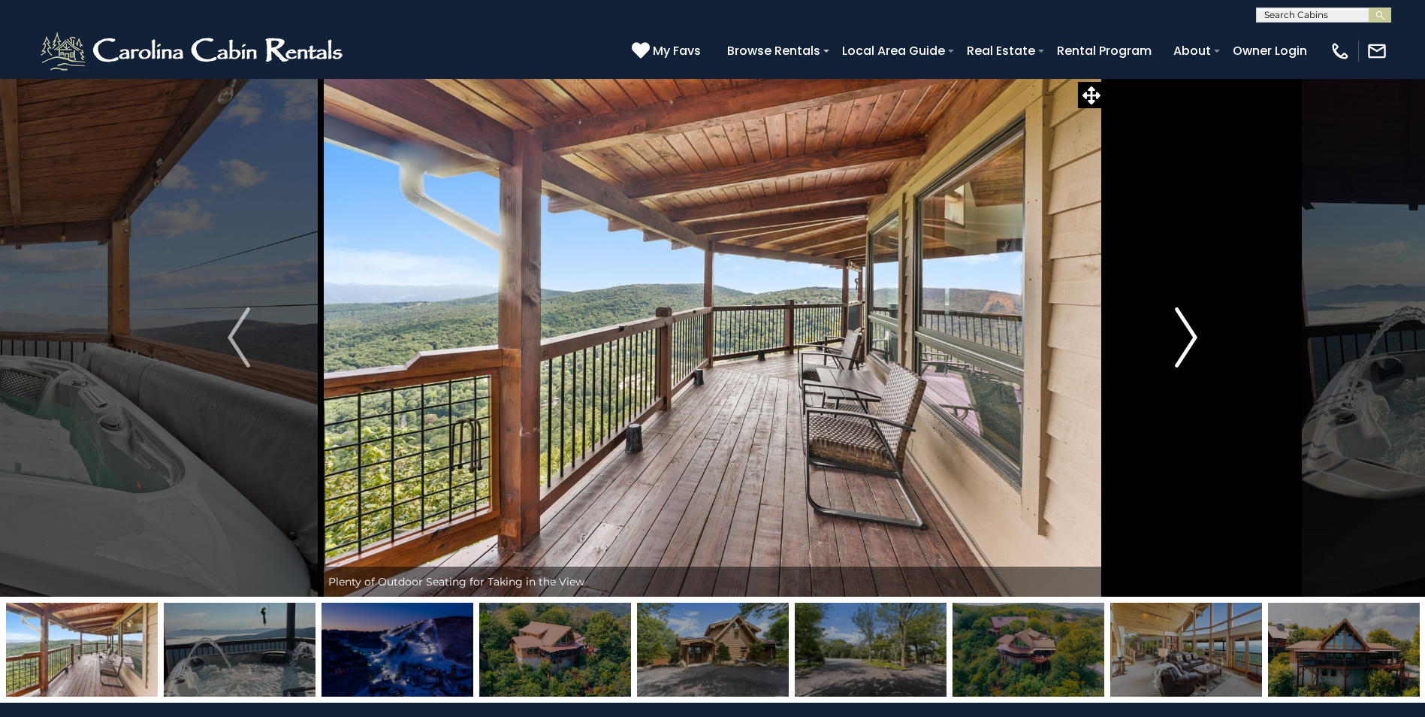
click at [1183, 337] on img "Next" at bounding box center [1186, 337] width 23 height 60
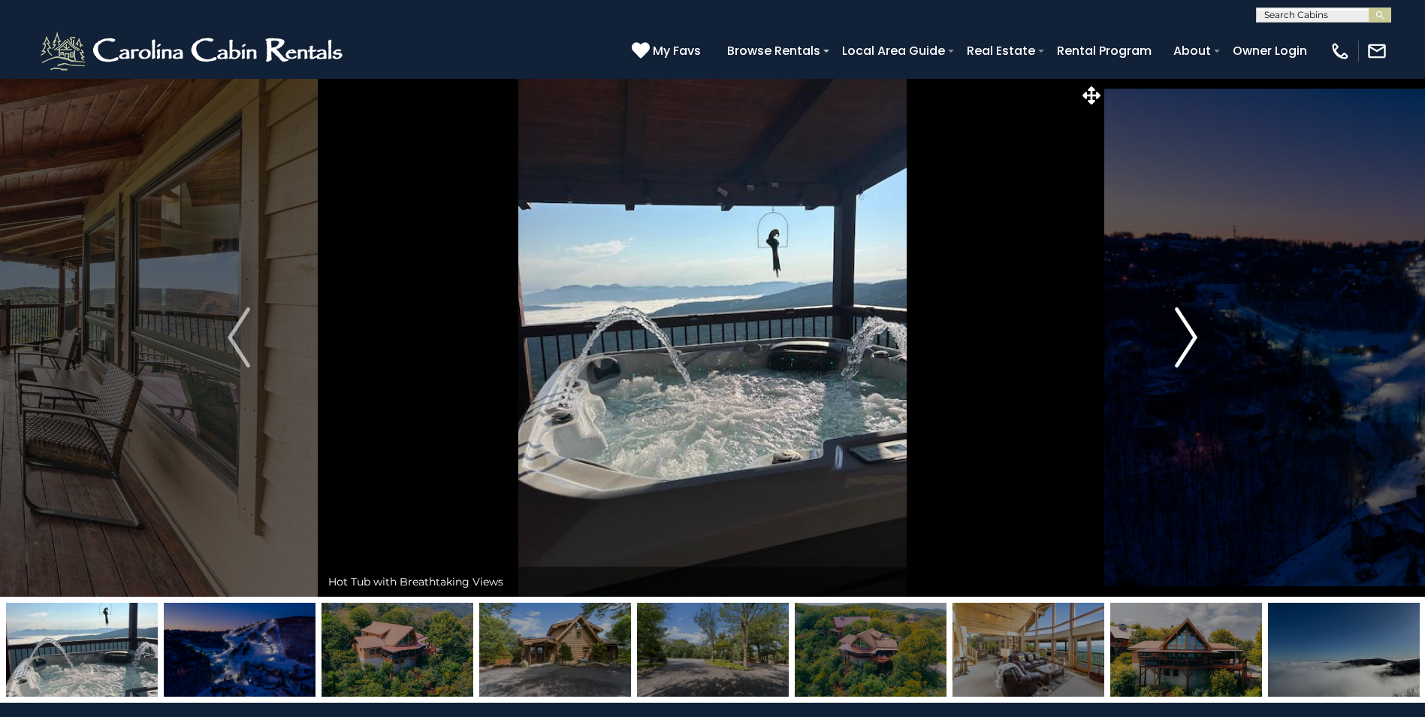
click at [1183, 337] on img "Next" at bounding box center [1186, 337] width 23 height 60
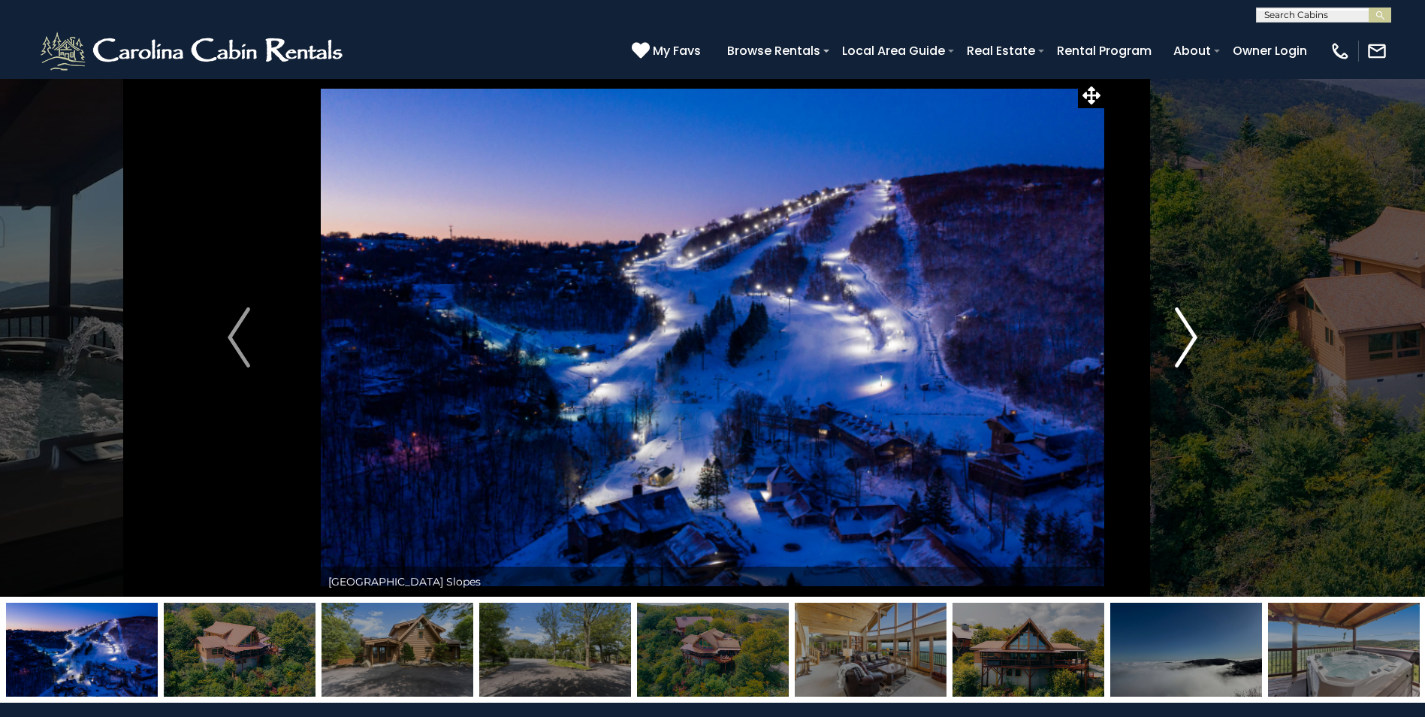
click at [1183, 337] on img "Next" at bounding box center [1186, 337] width 23 height 60
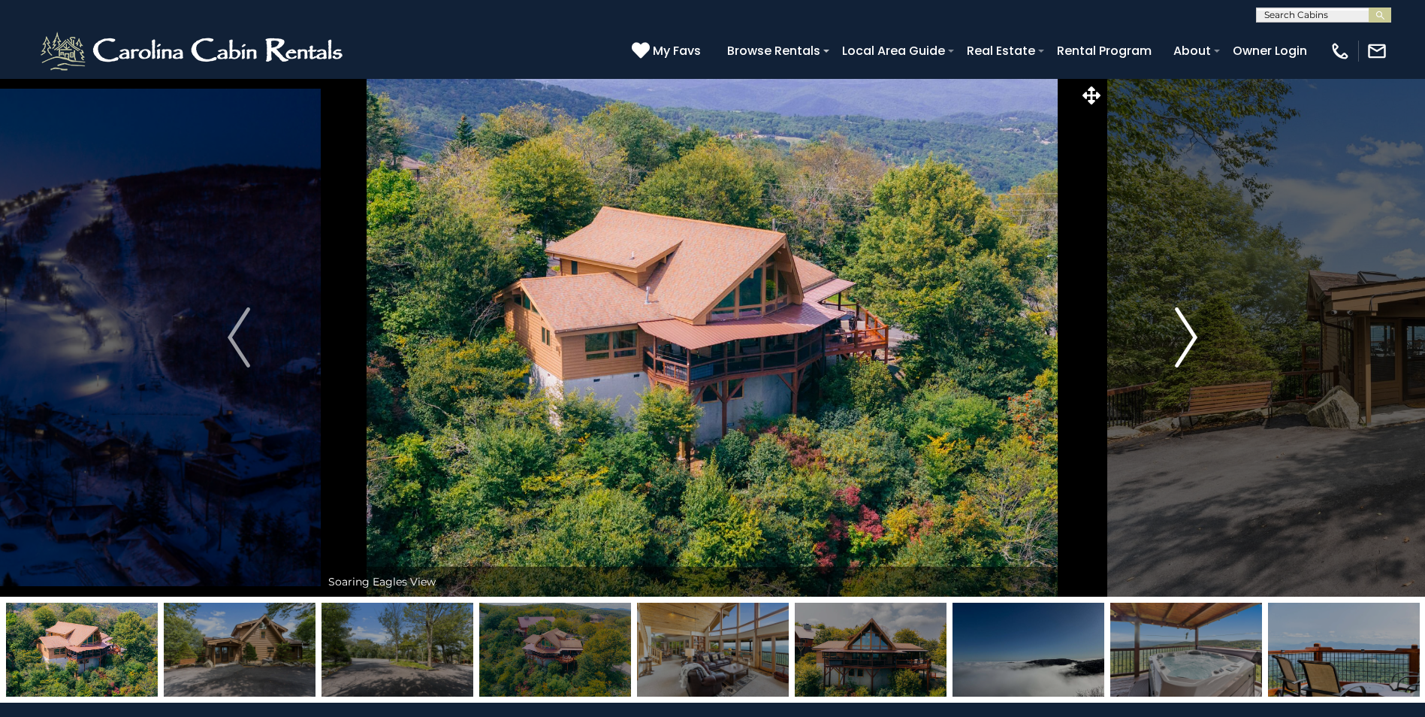
click at [1183, 337] on img "Next" at bounding box center [1186, 337] width 23 height 60
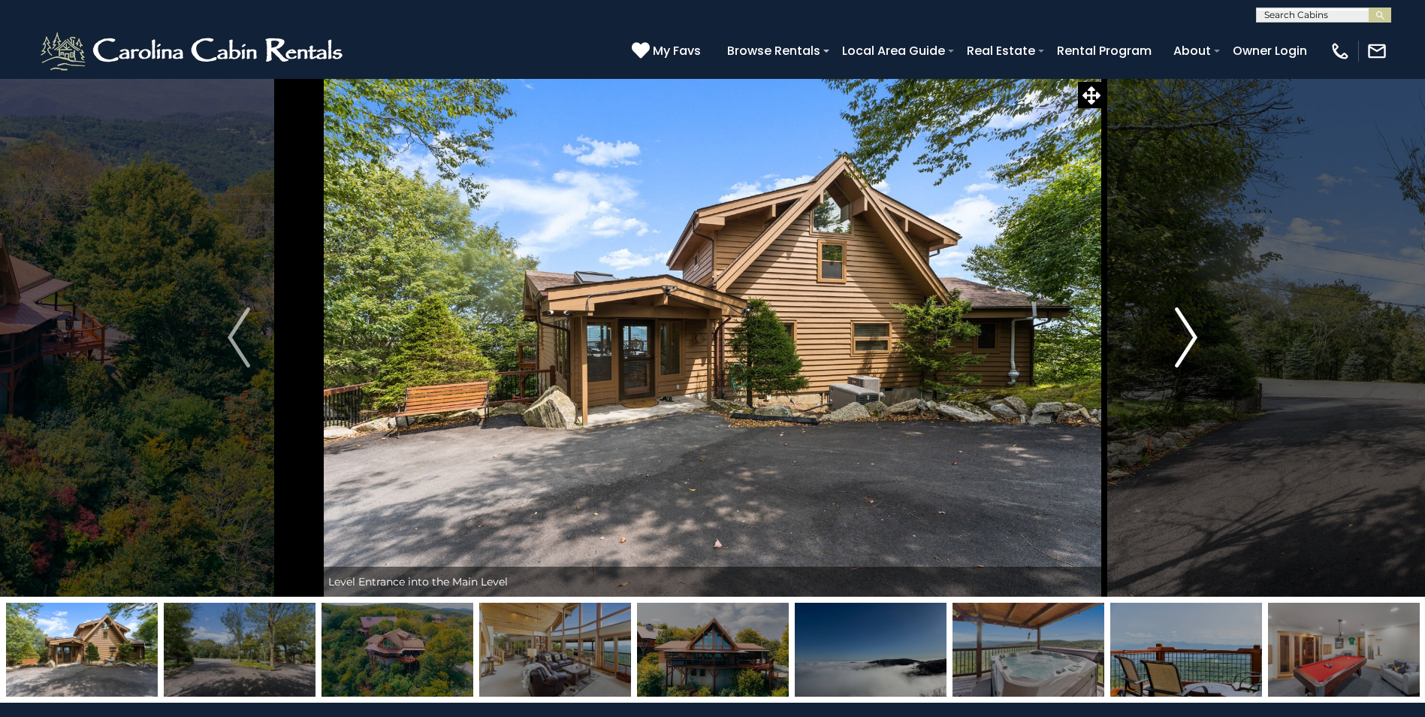
click at [1183, 337] on img "Next" at bounding box center [1186, 337] width 23 height 60
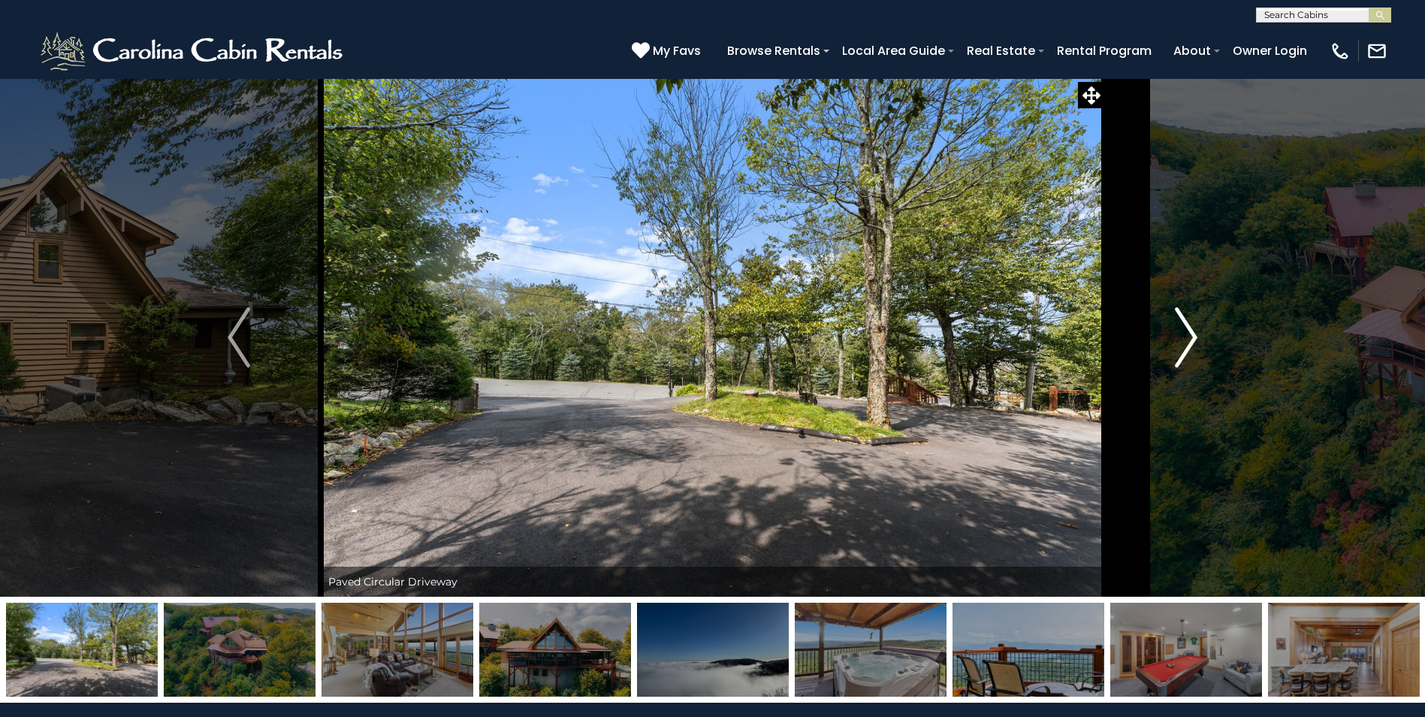
click at [1183, 337] on img "Next" at bounding box center [1186, 337] width 23 height 60
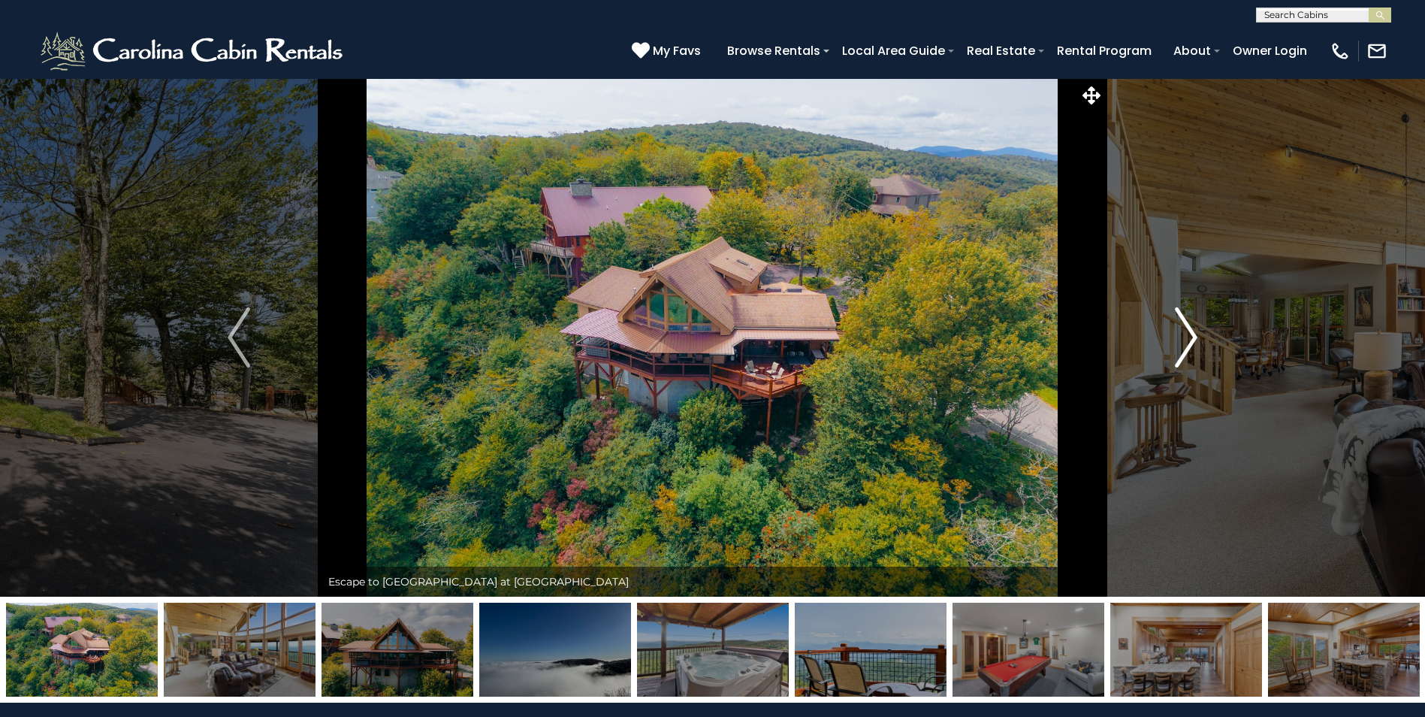
click at [1183, 337] on img "Next" at bounding box center [1186, 337] width 23 height 60
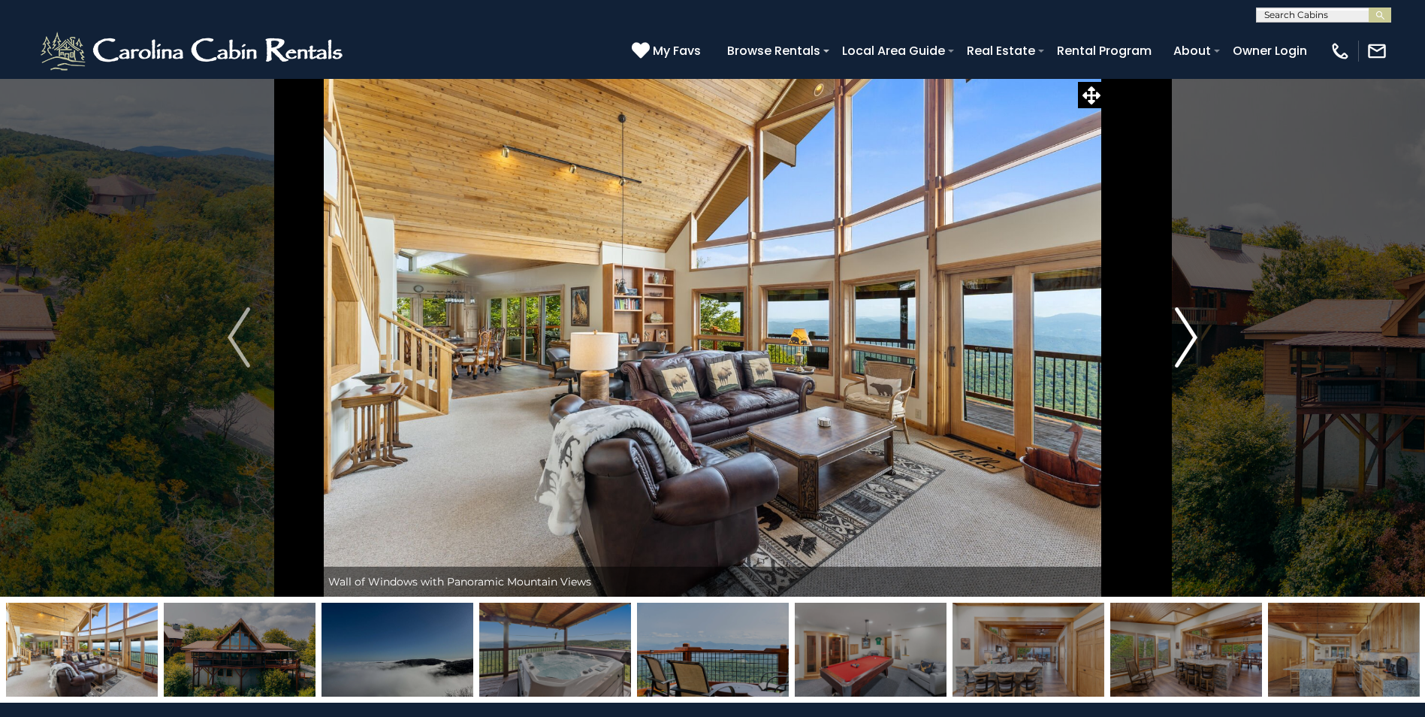
click at [1183, 337] on img "Next" at bounding box center [1186, 337] width 23 height 60
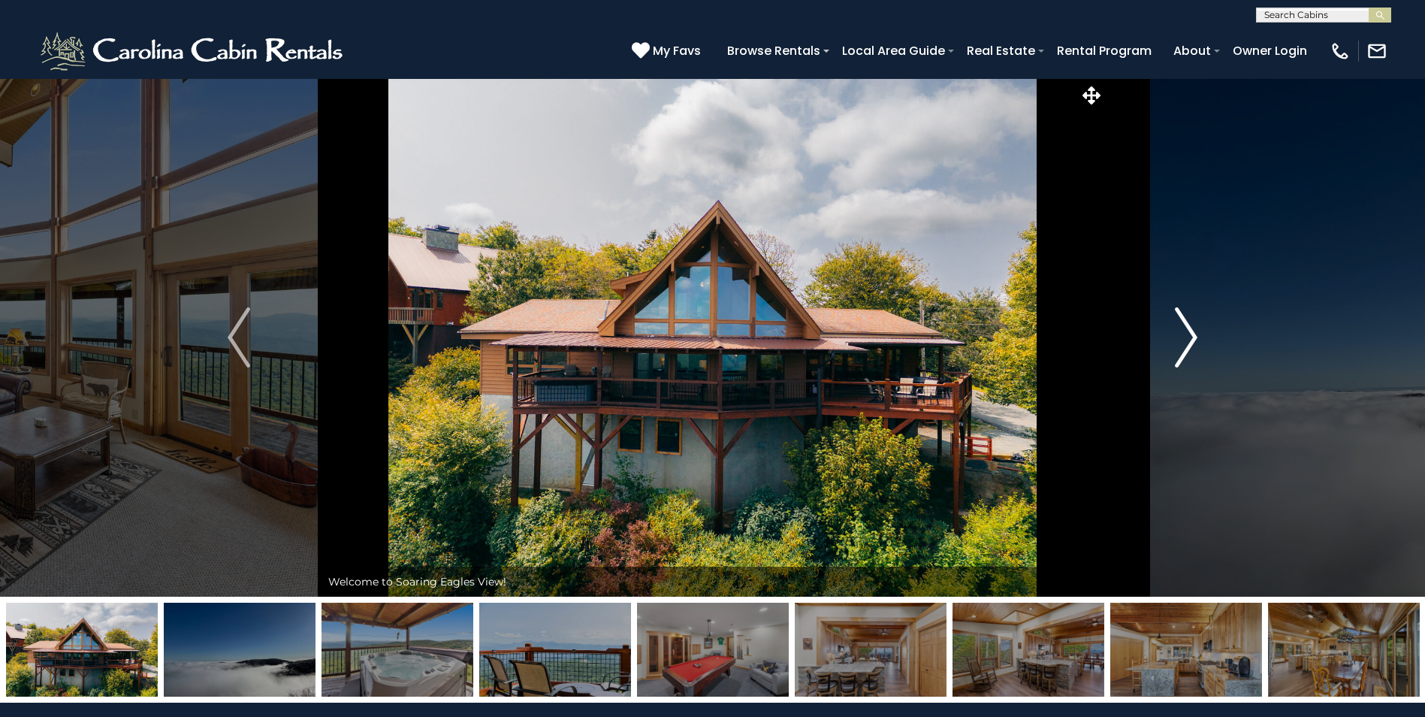
click at [1183, 337] on img "Next" at bounding box center [1186, 337] width 23 height 60
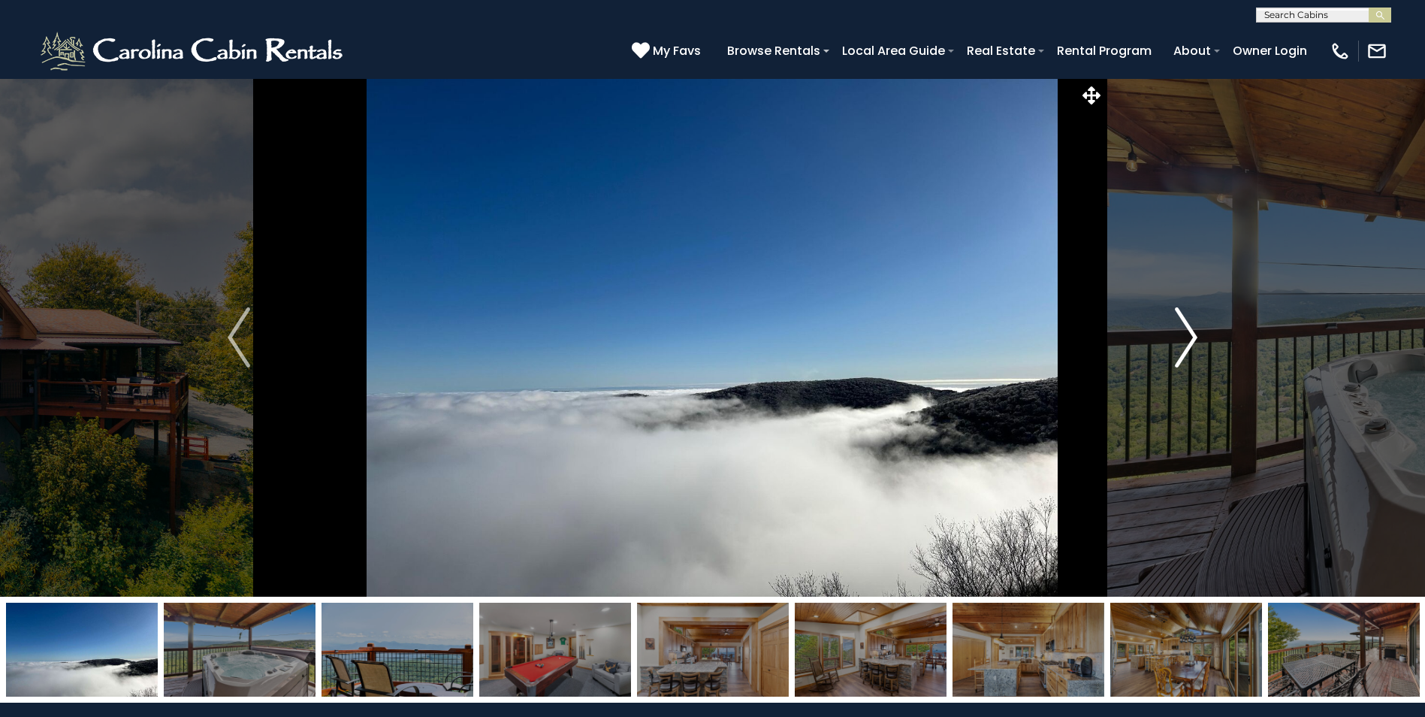
click at [1183, 337] on img "Next" at bounding box center [1186, 337] width 23 height 60
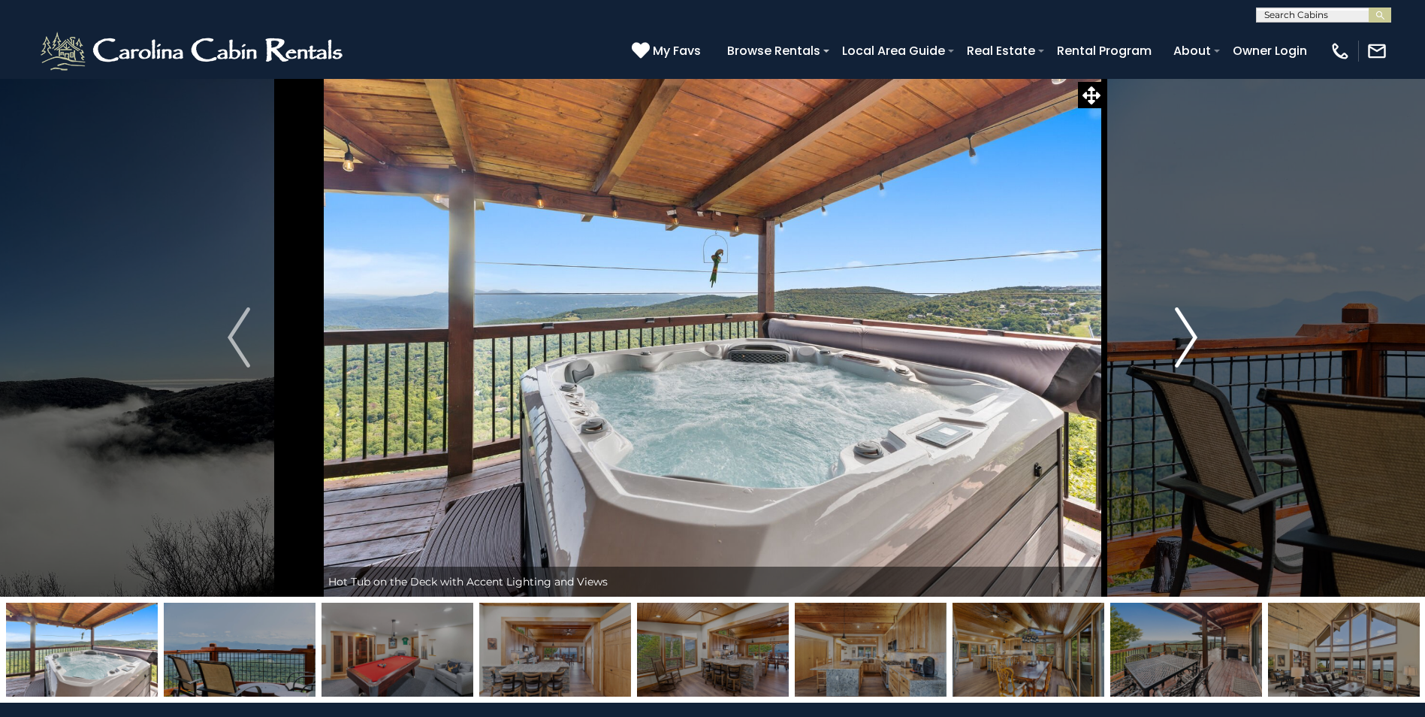
click at [1183, 337] on img "Next" at bounding box center [1186, 337] width 23 height 60
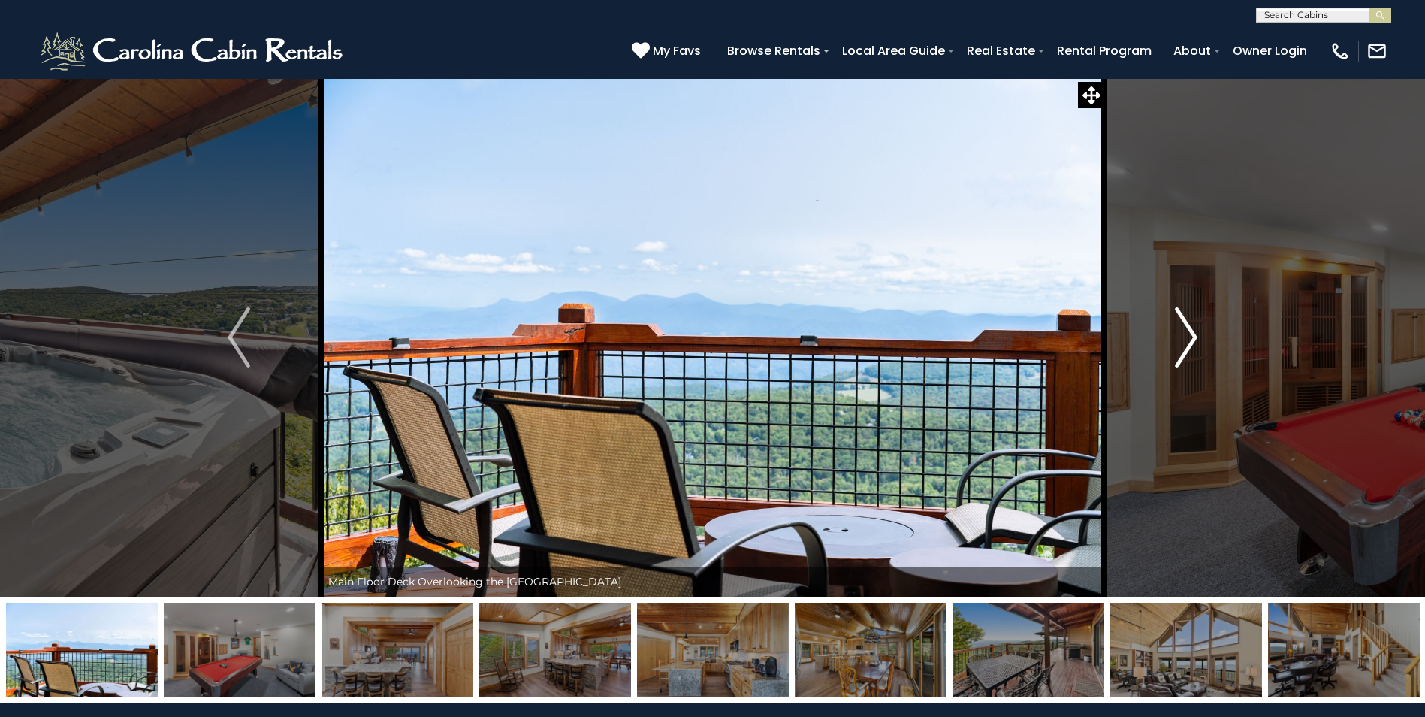
click at [1183, 337] on img "Next" at bounding box center [1186, 337] width 23 height 60
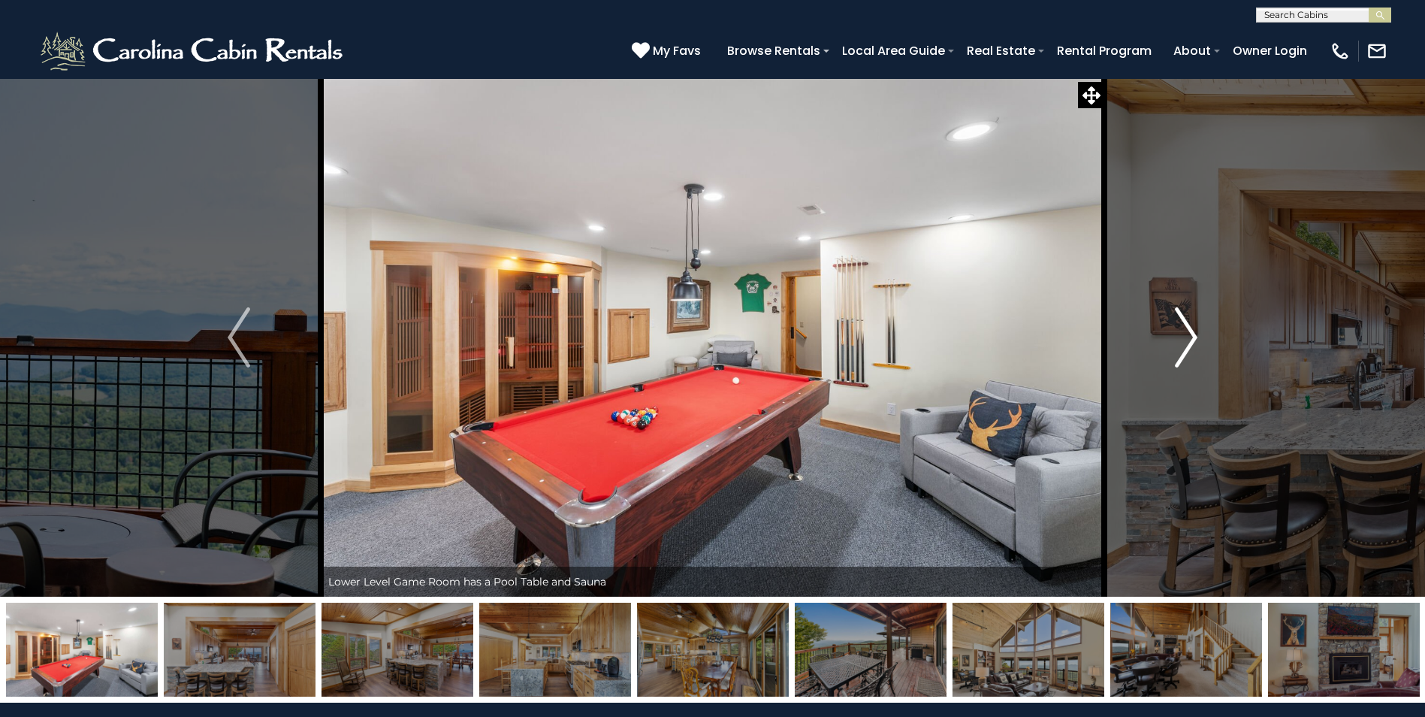
click at [1183, 337] on img "Next" at bounding box center [1186, 337] width 23 height 60
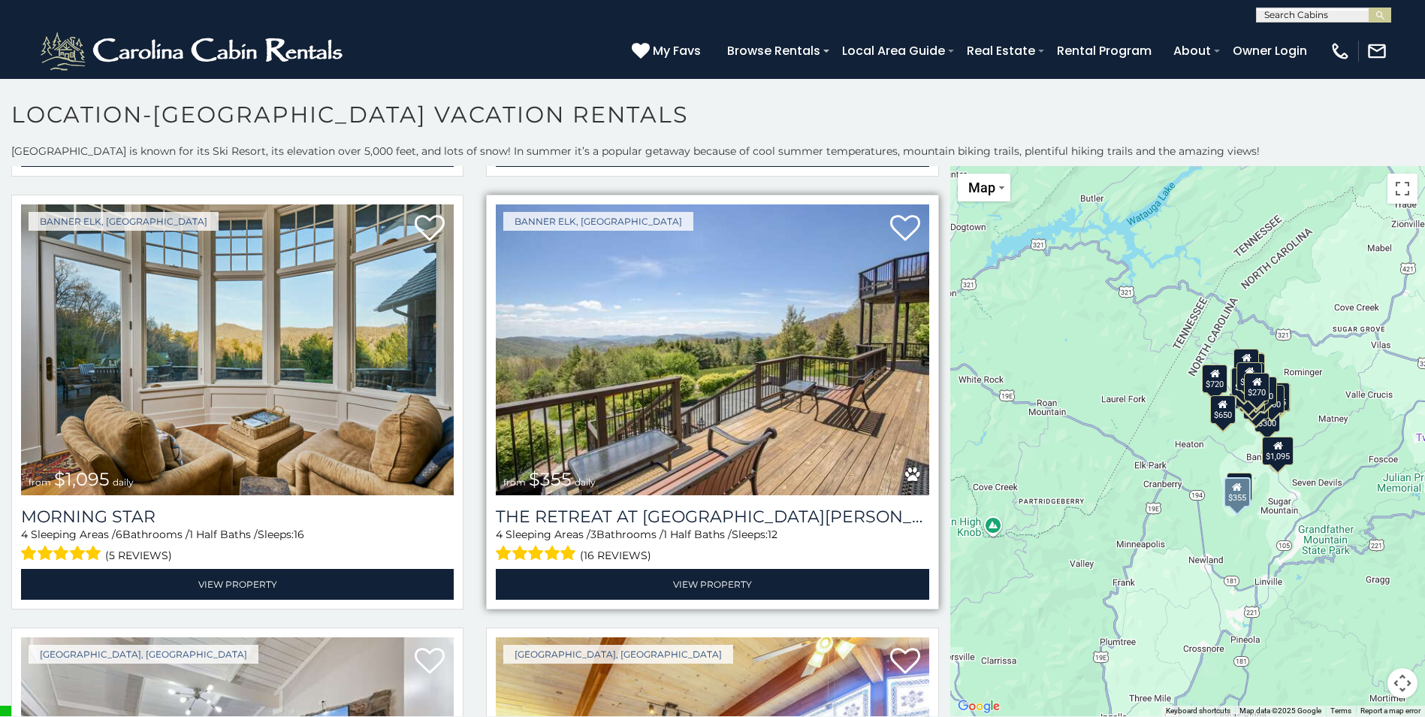
scroll to position [5636, 0]
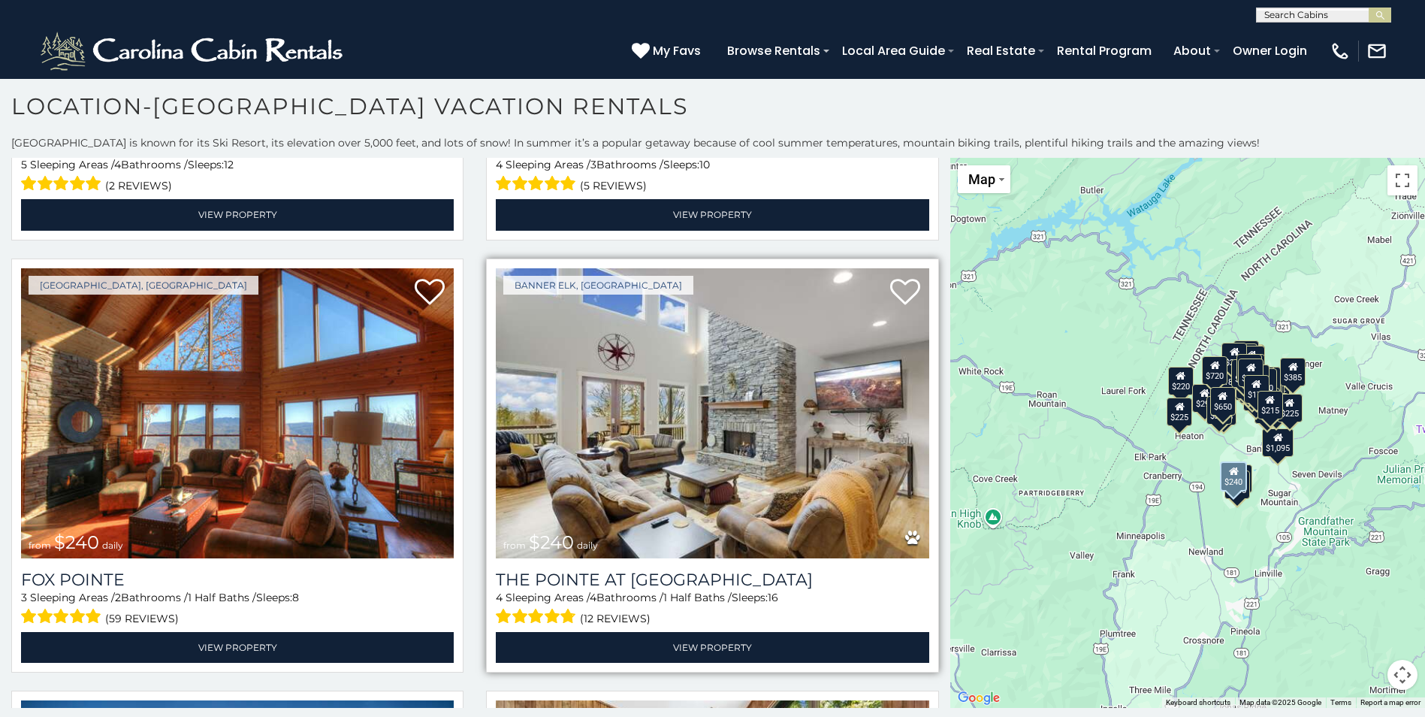
scroll to position [7283, 0]
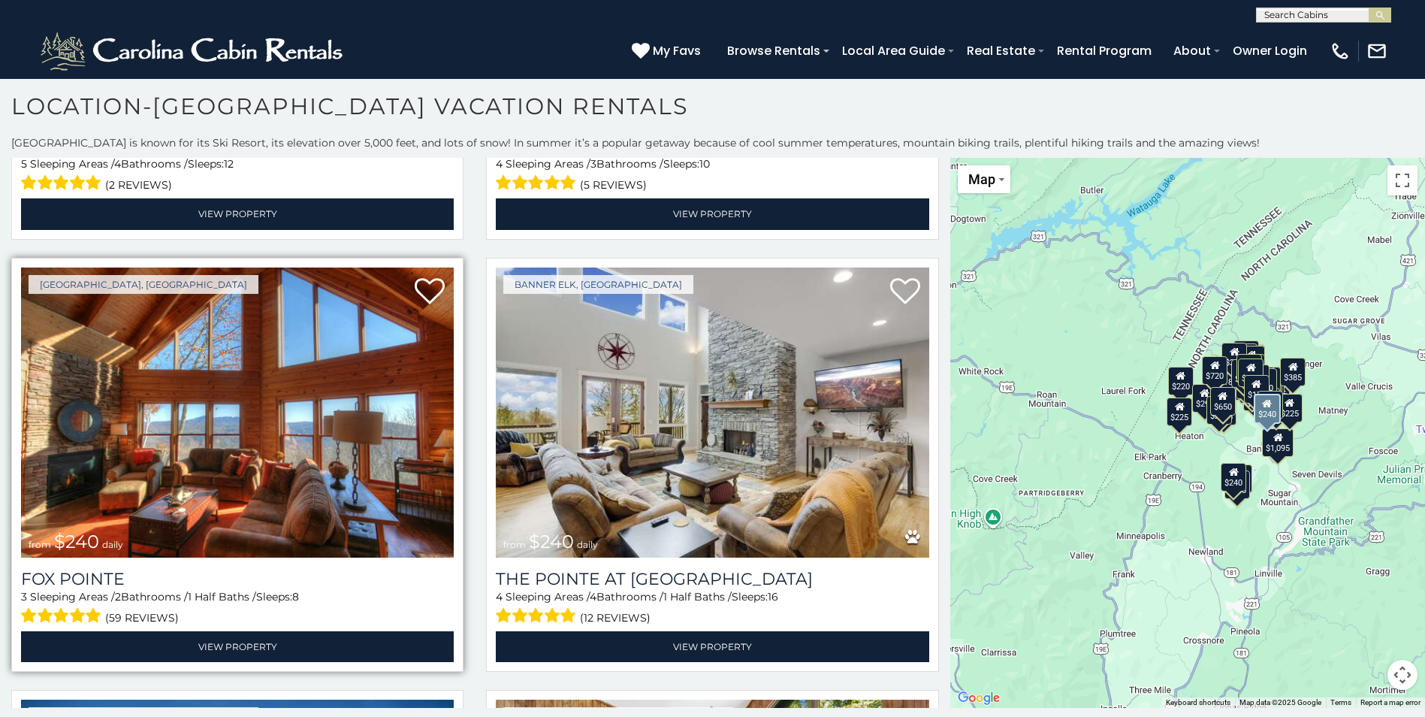
click at [288, 385] on img at bounding box center [237, 413] width 433 height 290
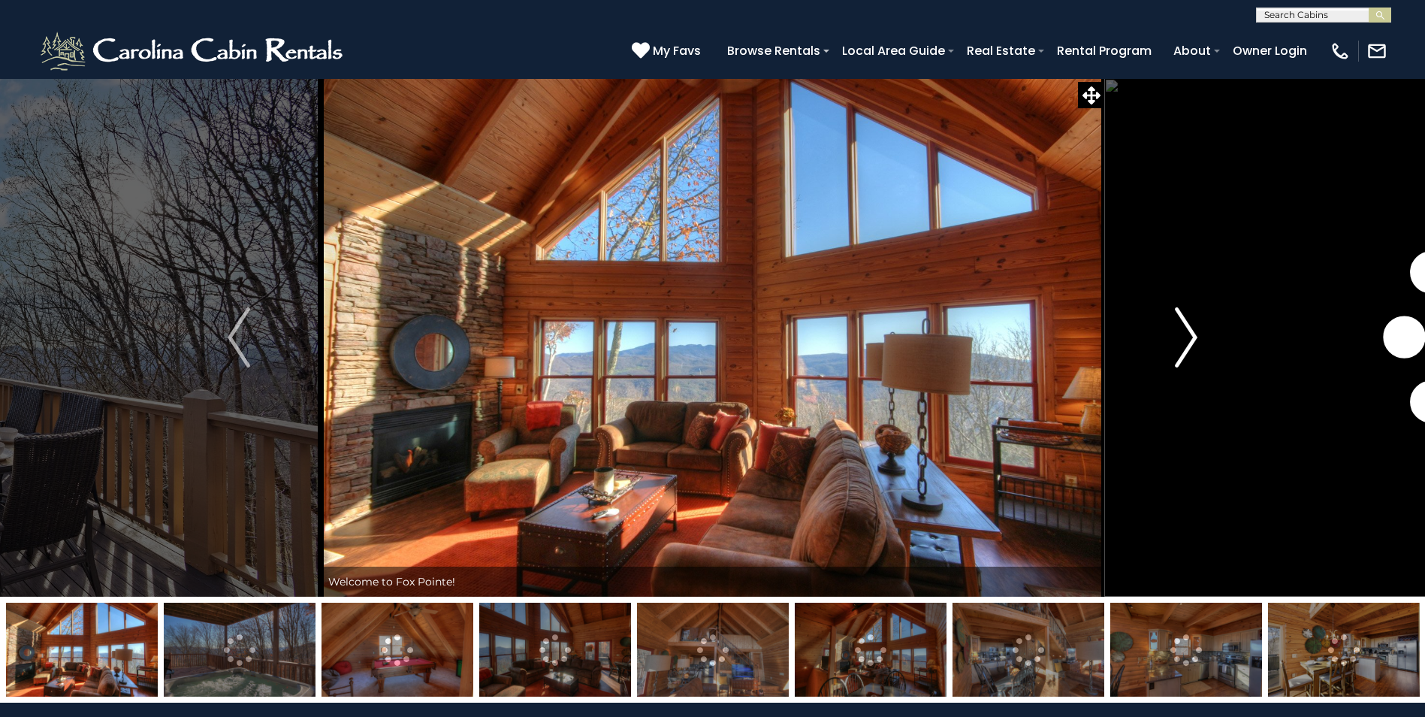
click at [1188, 328] on img "Next" at bounding box center [1186, 337] width 23 height 60
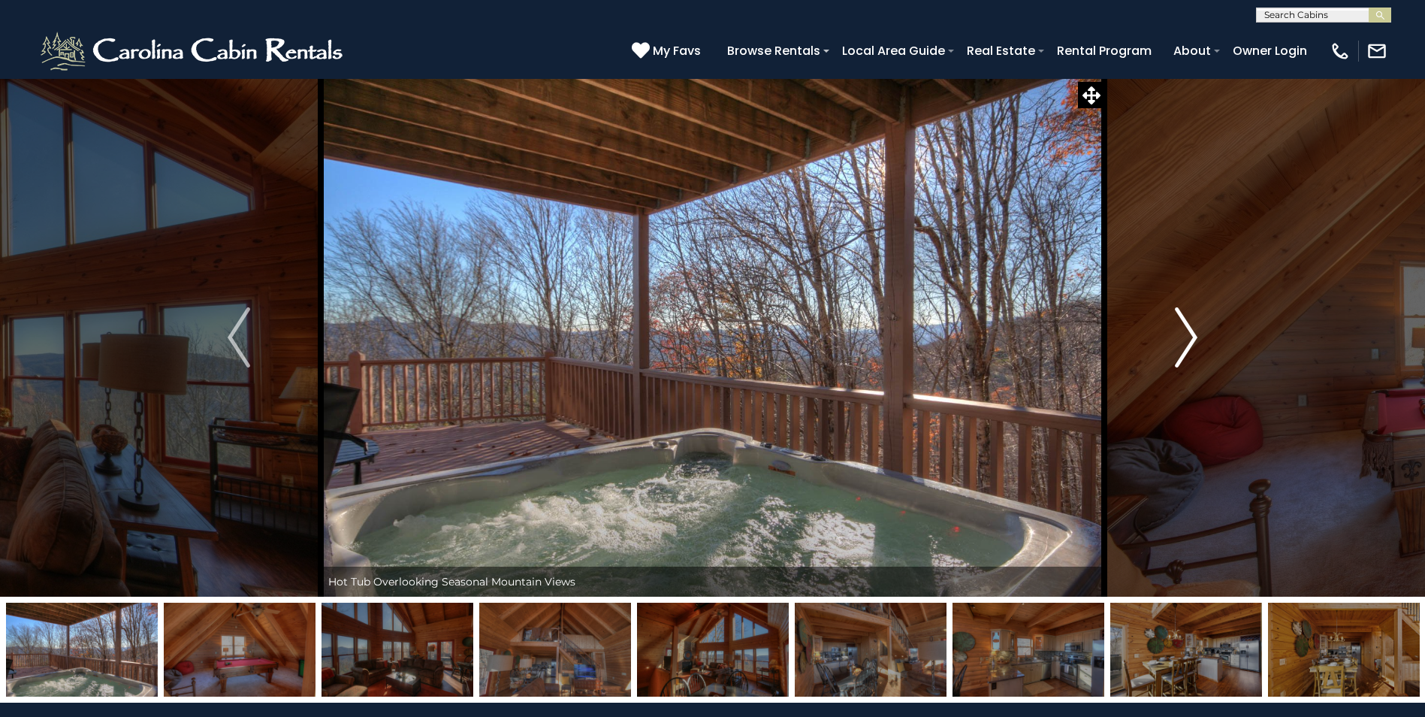
click at [1192, 328] on img "Next" at bounding box center [1186, 337] width 23 height 60
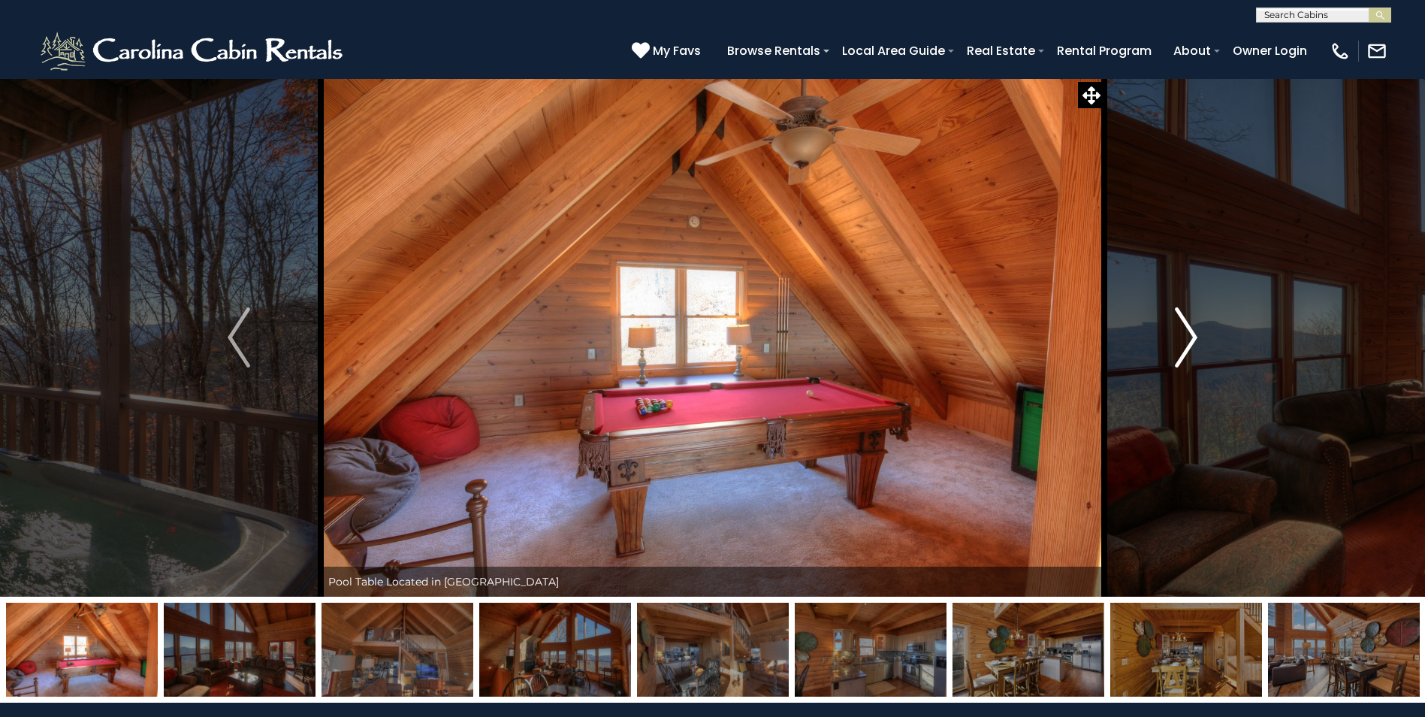
click at [1192, 328] on img "Next" at bounding box center [1186, 337] width 23 height 60
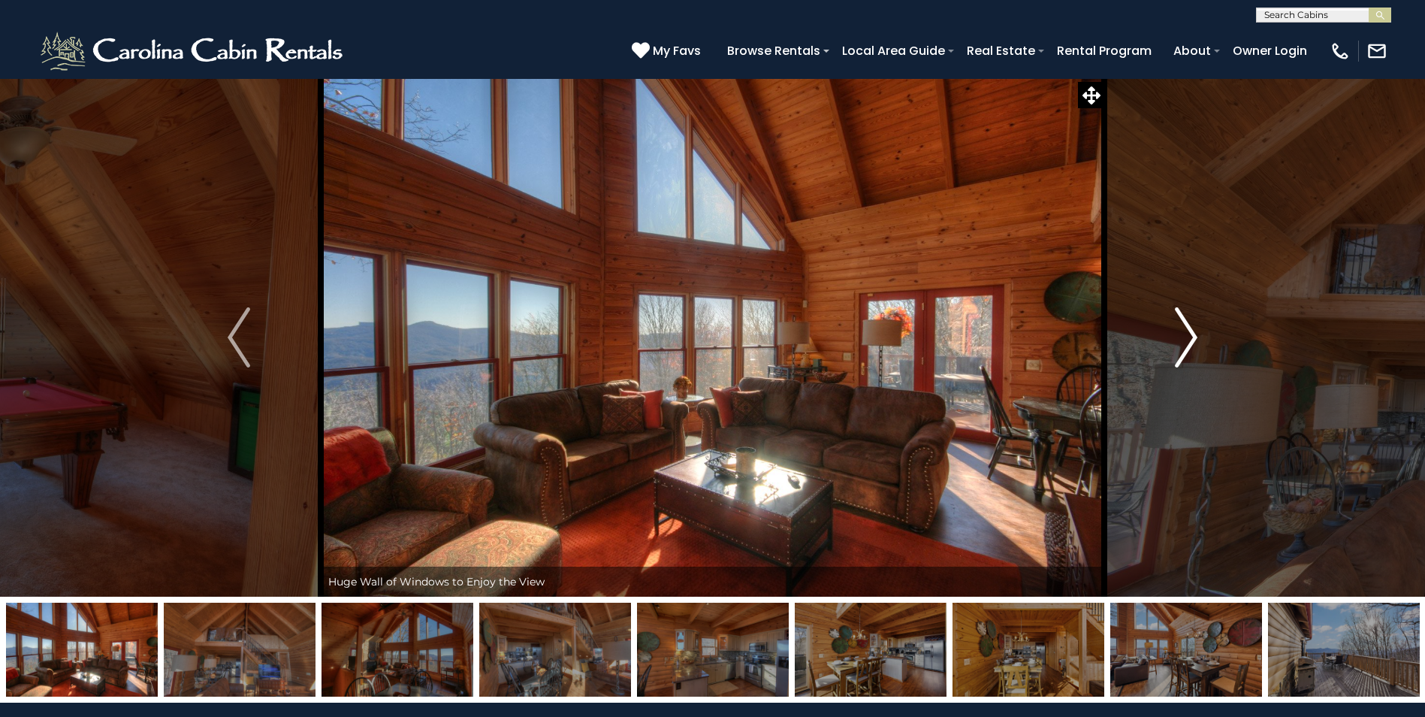
click at [1192, 328] on img "Next" at bounding box center [1186, 337] width 23 height 60
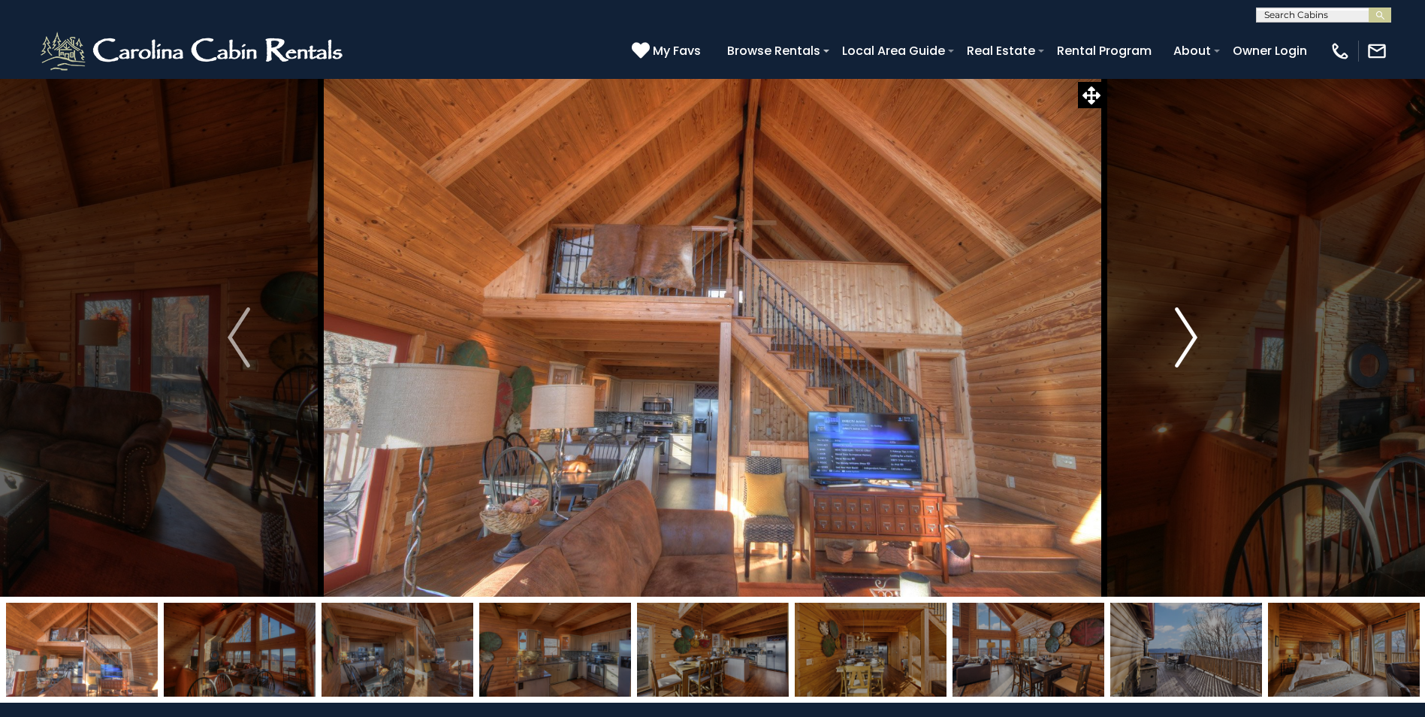
click at [1192, 328] on img "Next" at bounding box center [1186, 337] width 23 height 60
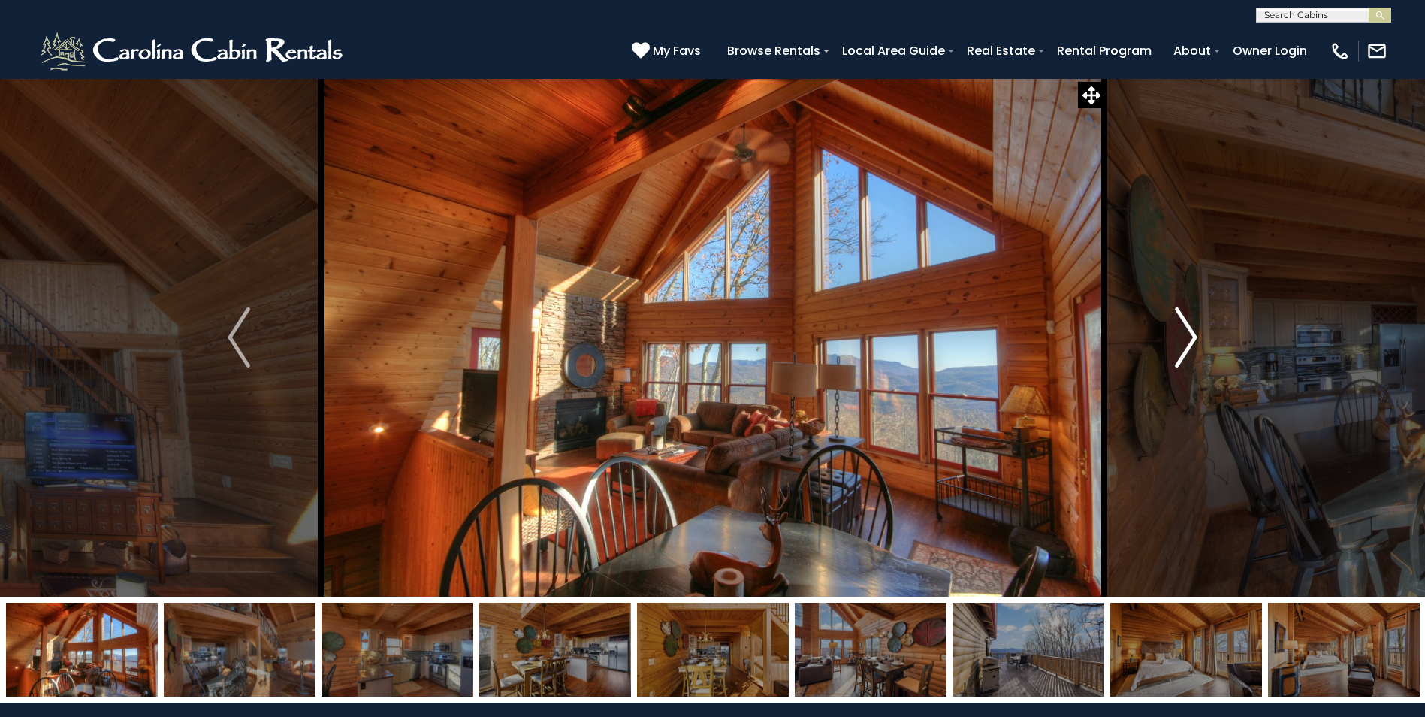
click at [1192, 328] on img "Next" at bounding box center [1186, 337] width 23 height 60
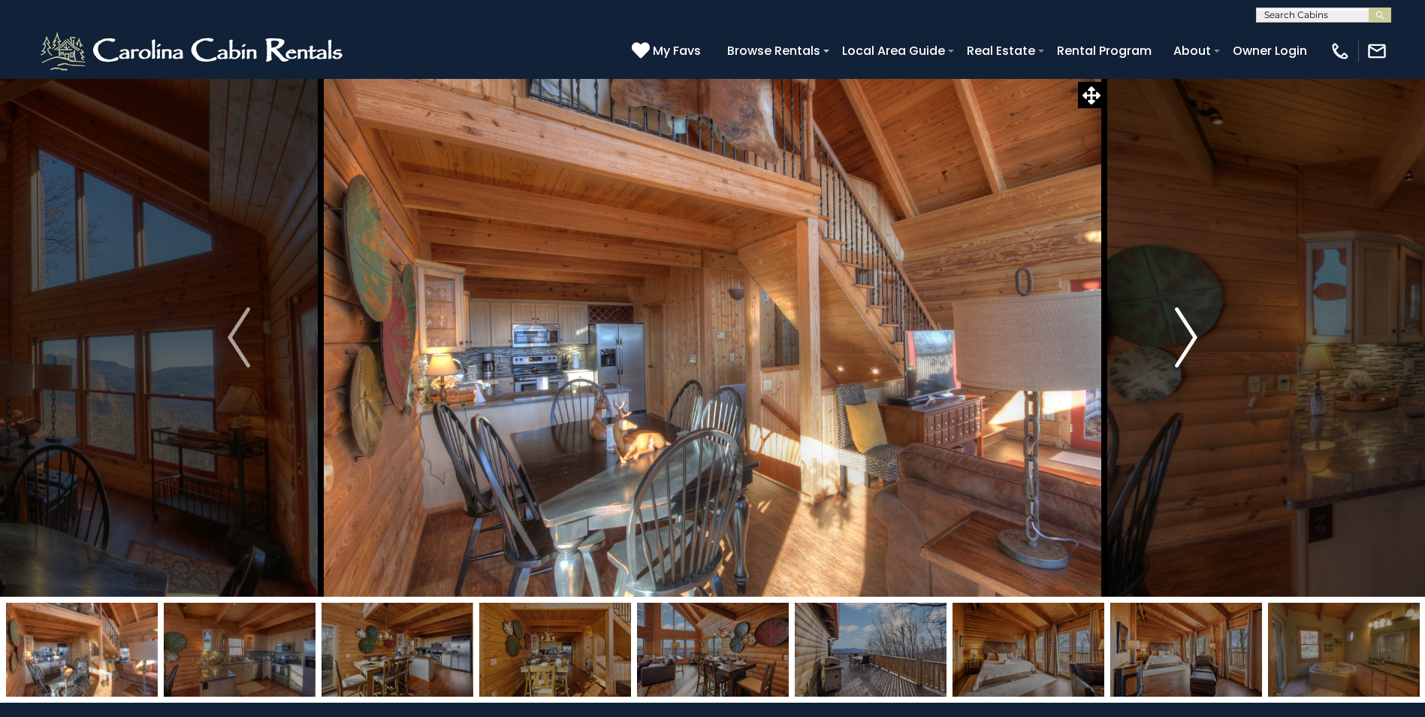
click at [1192, 328] on img "Next" at bounding box center [1186, 337] width 23 height 60
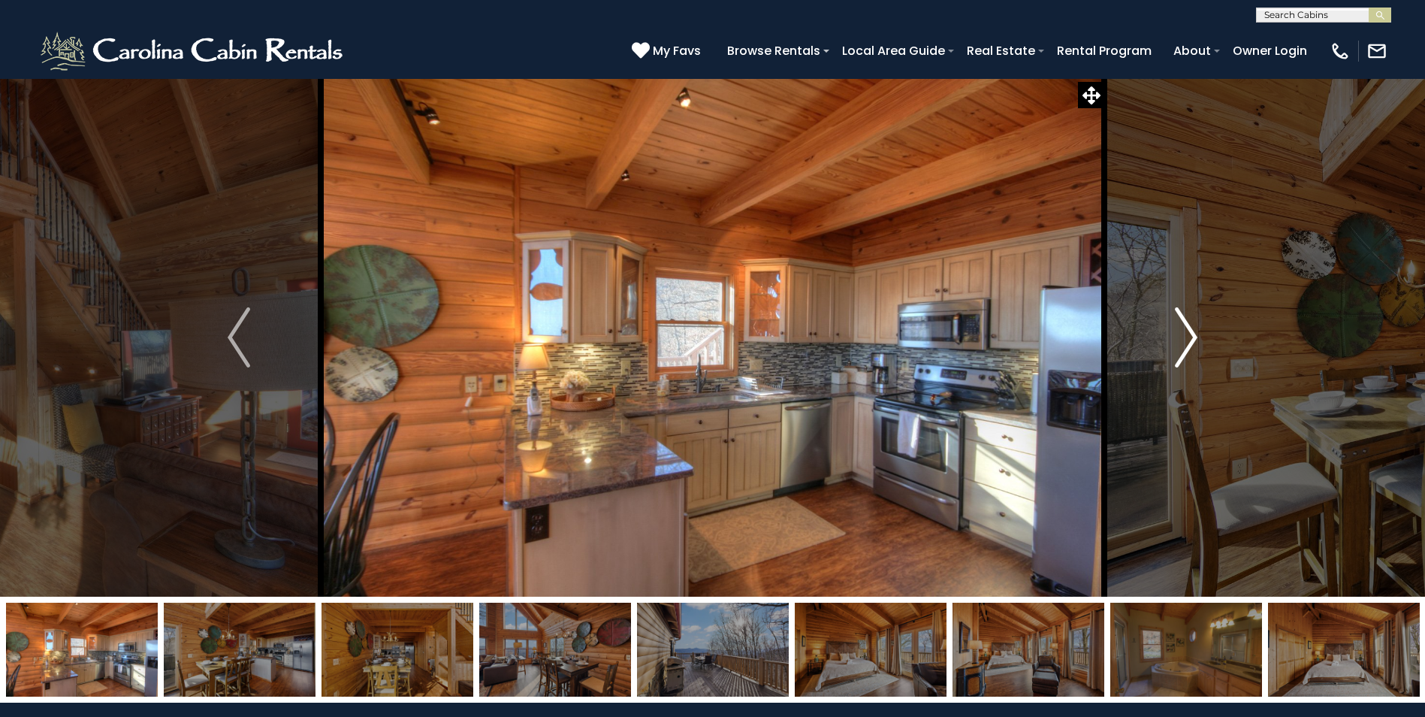
click at [1192, 328] on img "Next" at bounding box center [1186, 337] width 23 height 60
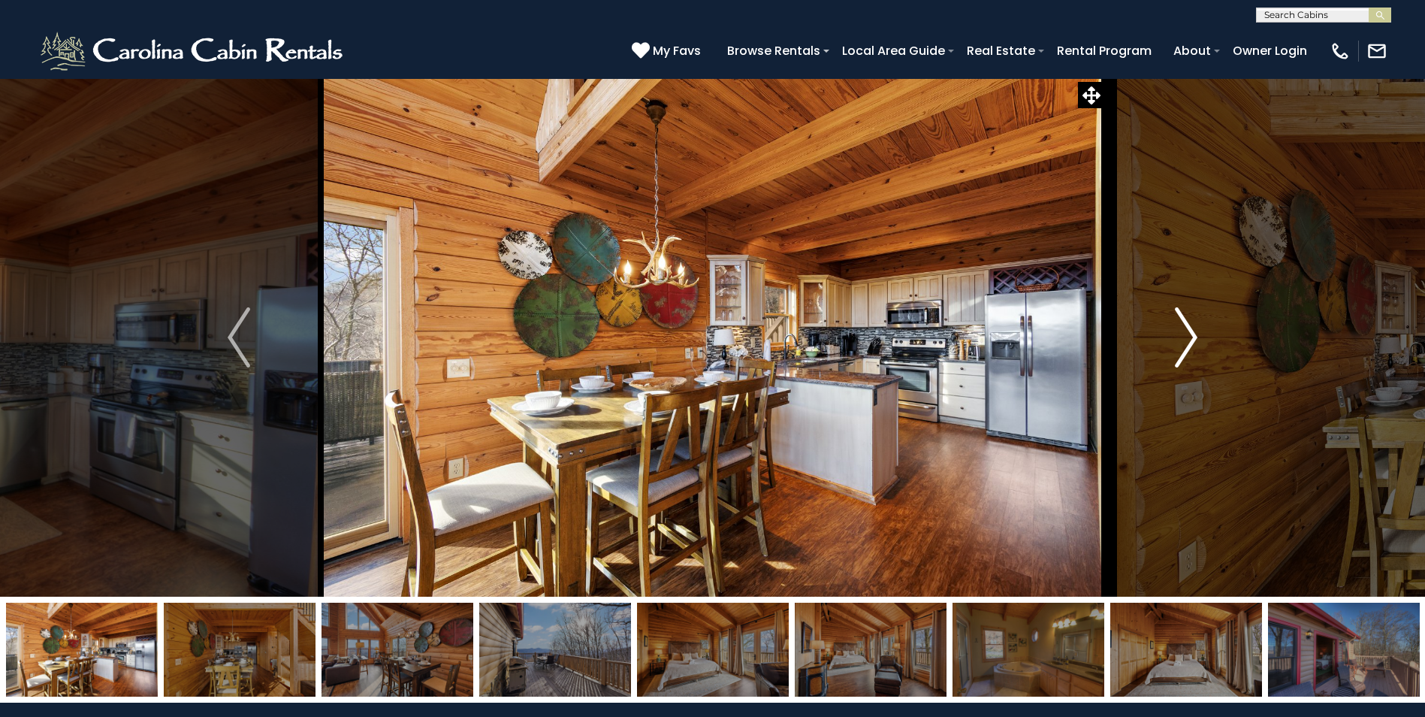
click at [1192, 328] on img "Next" at bounding box center [1186, 337] width 23 height 60
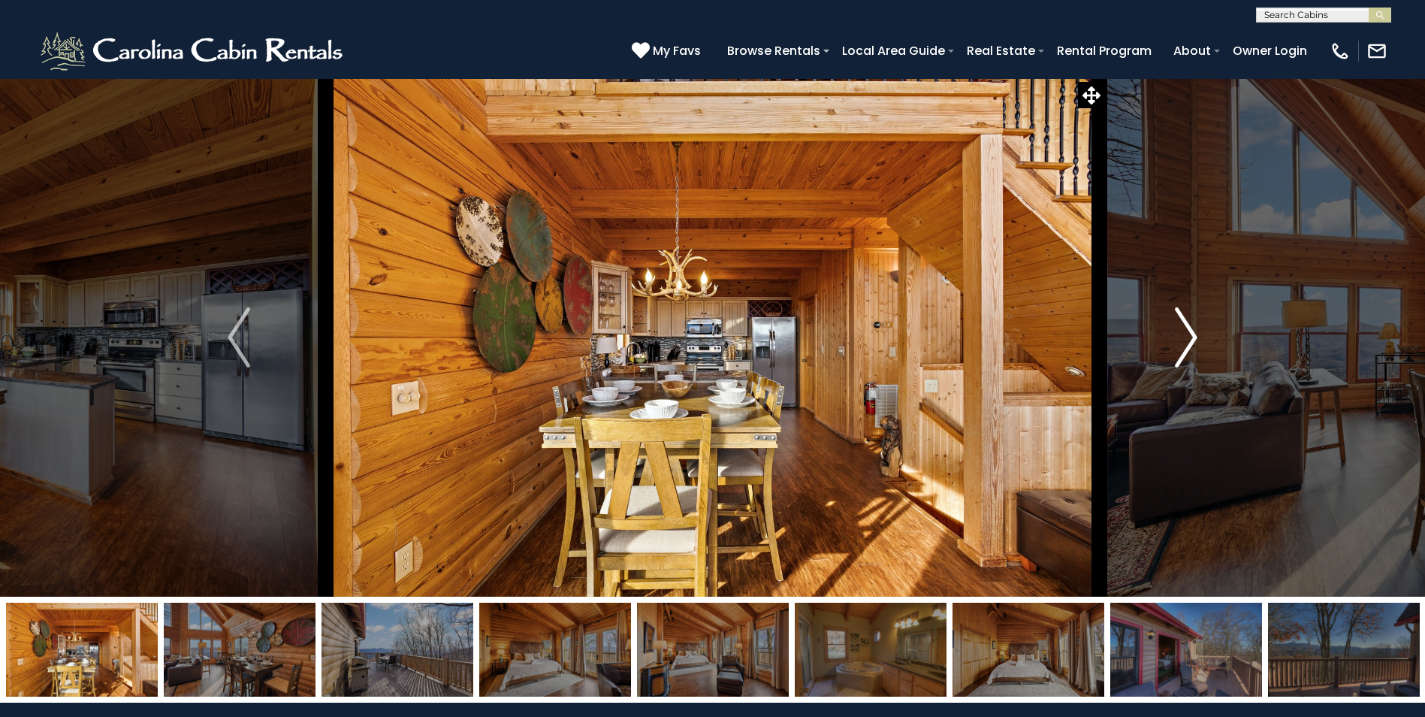
click at [1192, 328] on img "Next" at bounding box center [1186, 337] width 23 height 60
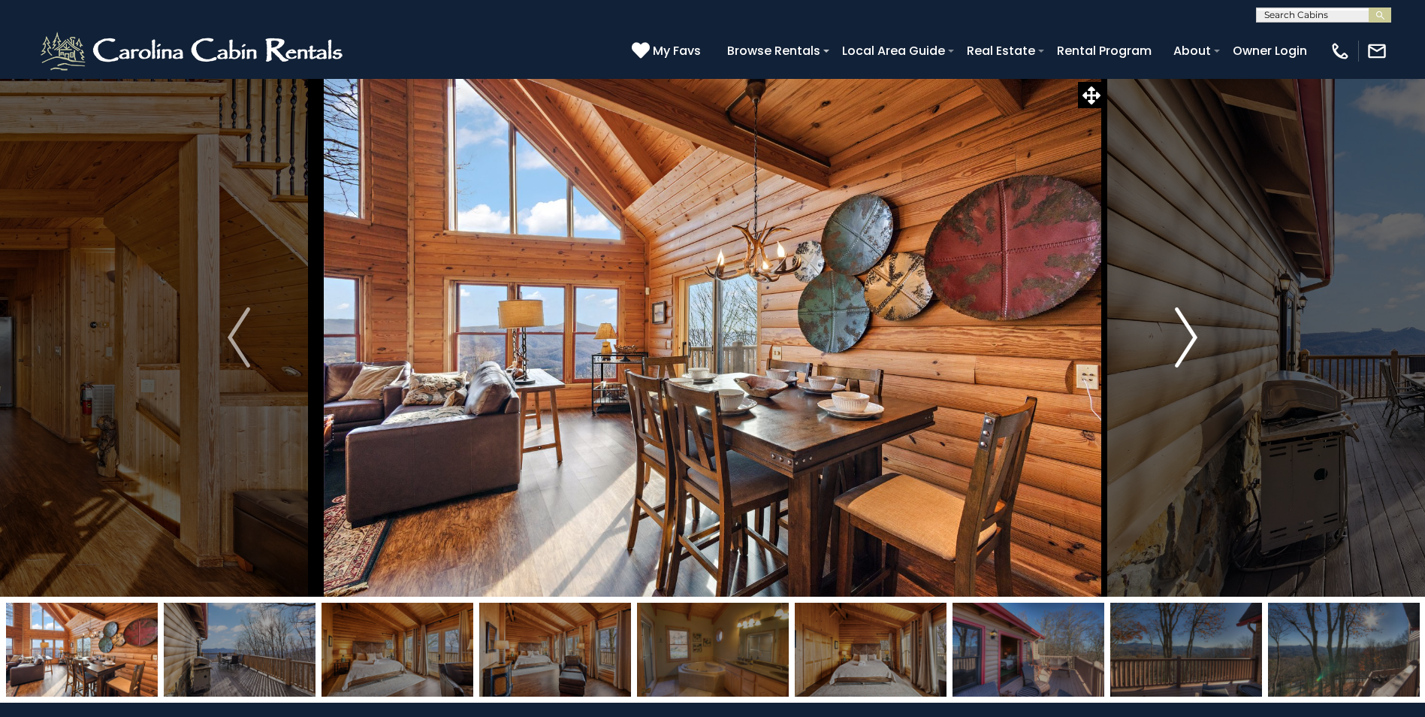
click at [1192, 328] on img "Next" at bounding box center [1186, 337] width 23 height 60
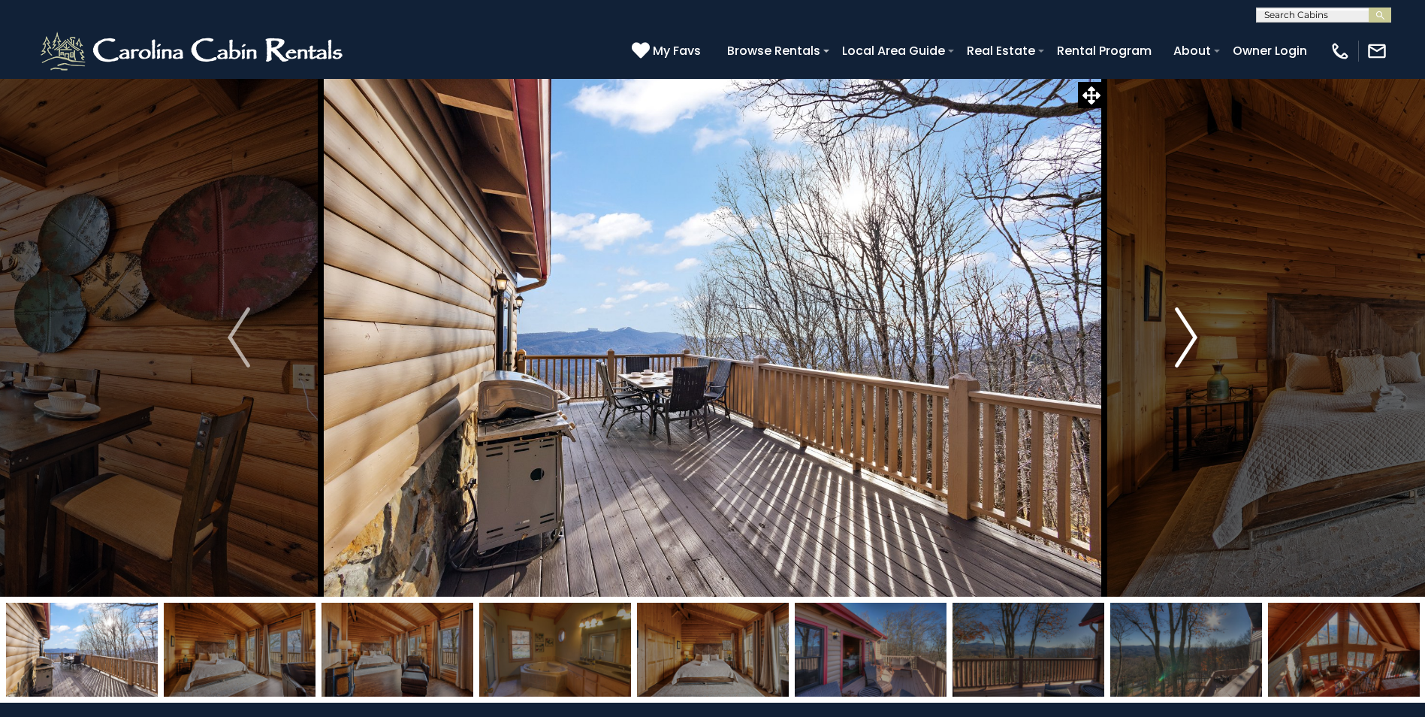
click at [1191, 328] on img "Next" at bounding box center [1186, 337] width 23 height 60
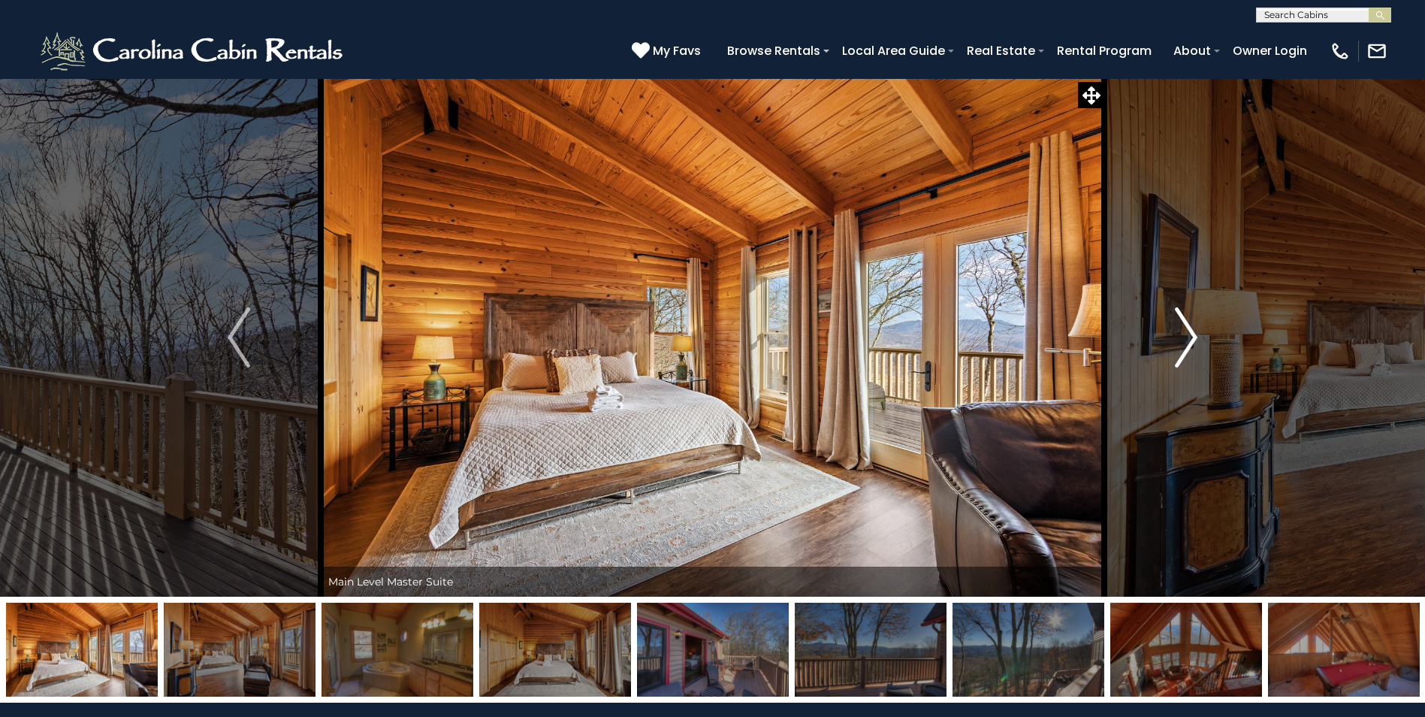
click at [1190, 328] on img "Next" at bounding box center [1186, 337] width 23 height 60
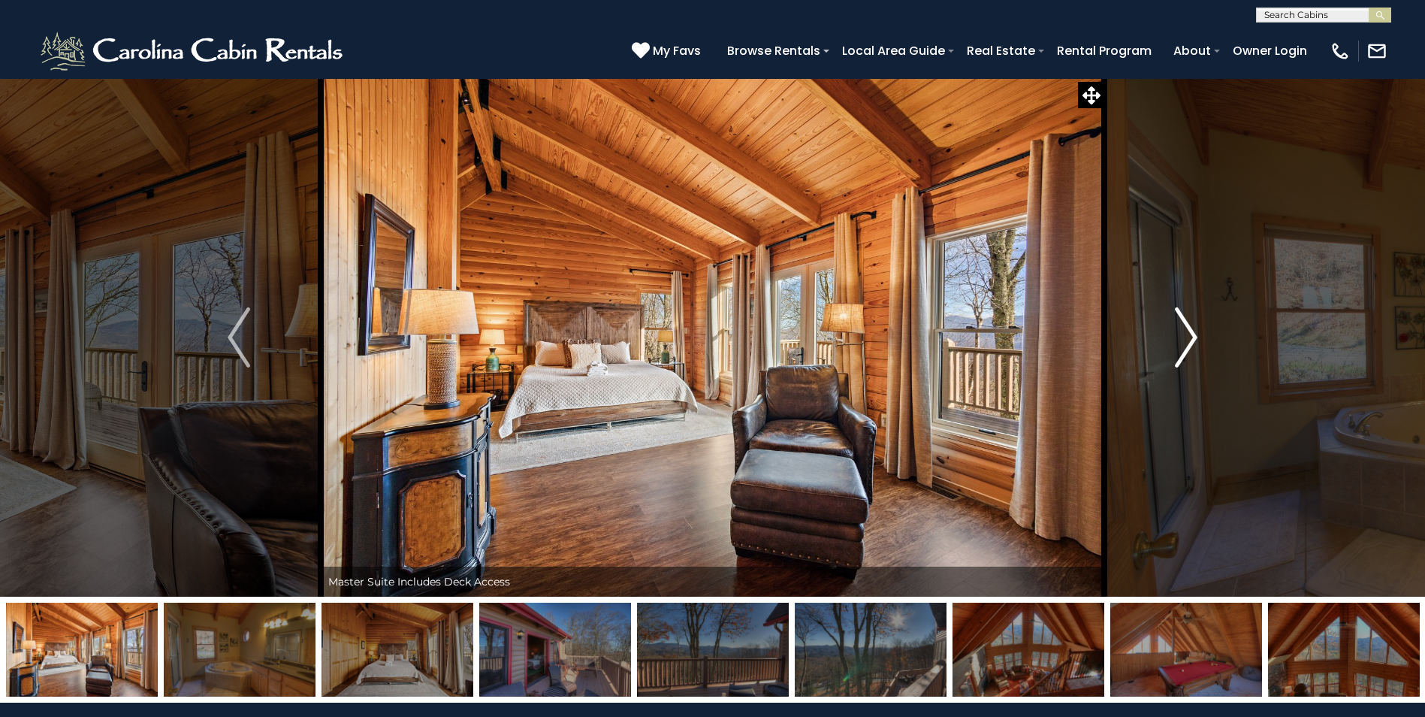
click at [1188, 327] on img "Next" at bounding box center [1186, 337] width 23 height 60
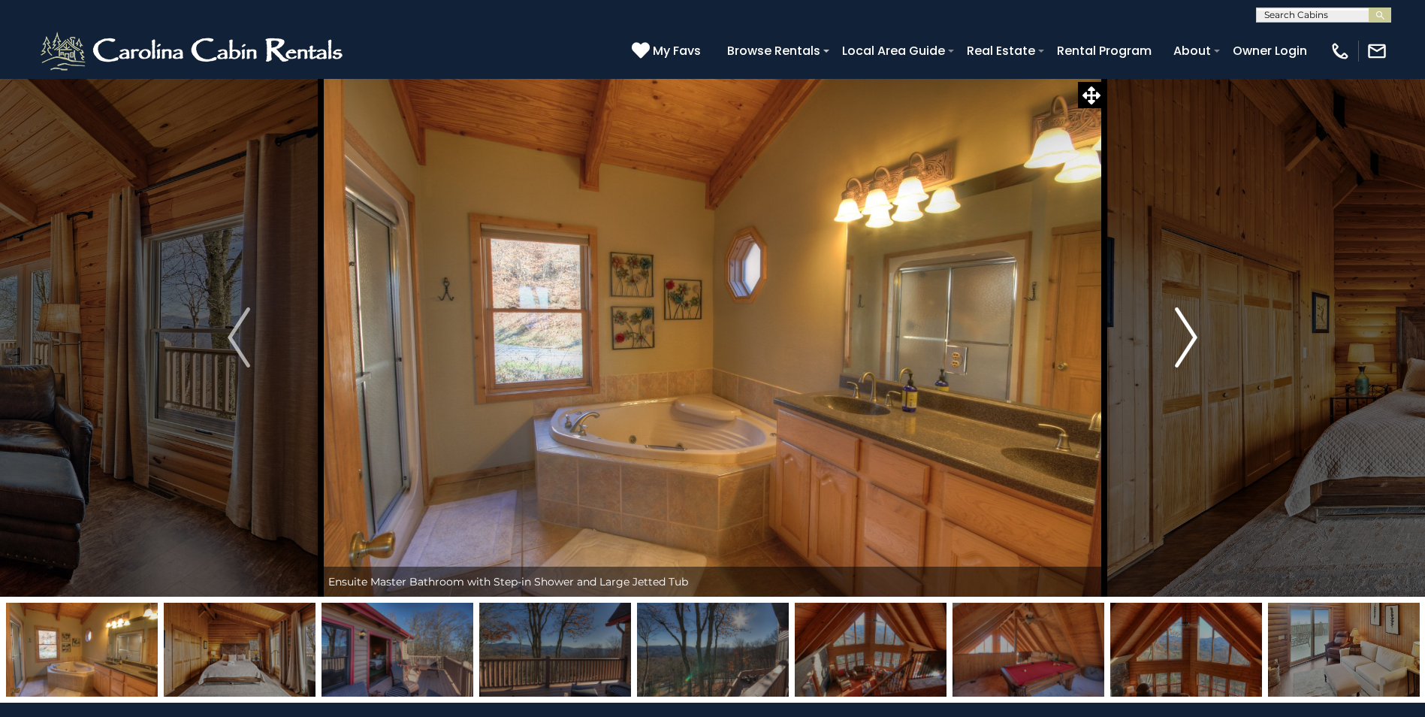
click at [1188, 327] on img "Next" at bounding box center [1186, 337] width 23 height 60
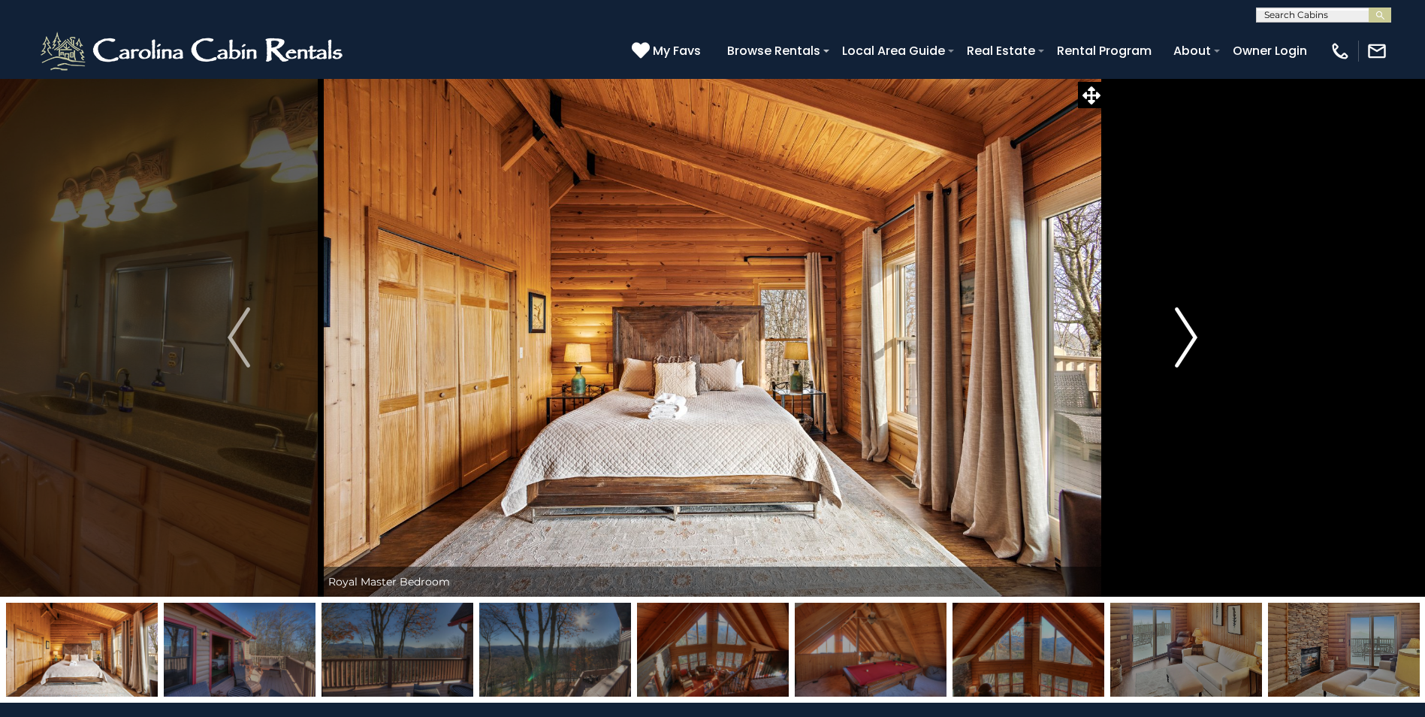
click at [1188, 327] on img "Next" at bounding box center [1186, 337] width 23 height 60
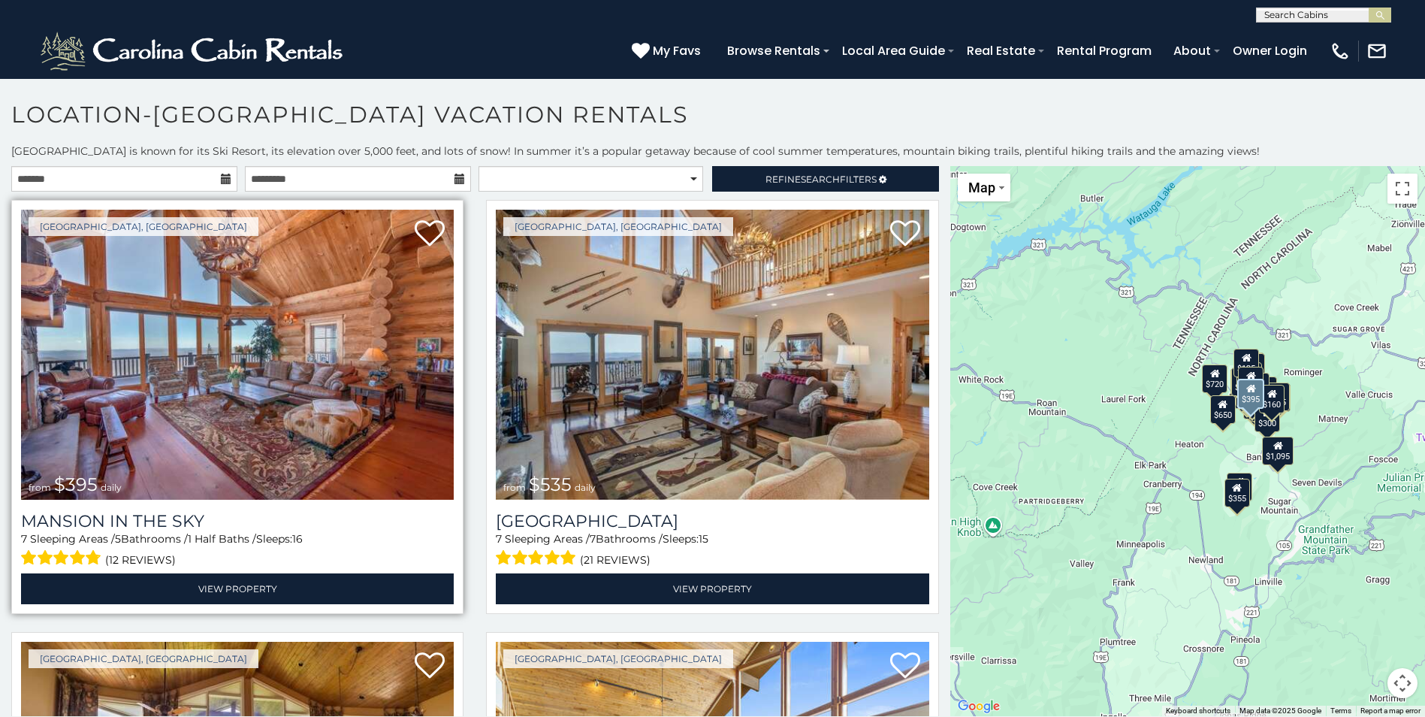
click at [333, 418] on img at bounding box center [237, 355] width 433 height 290
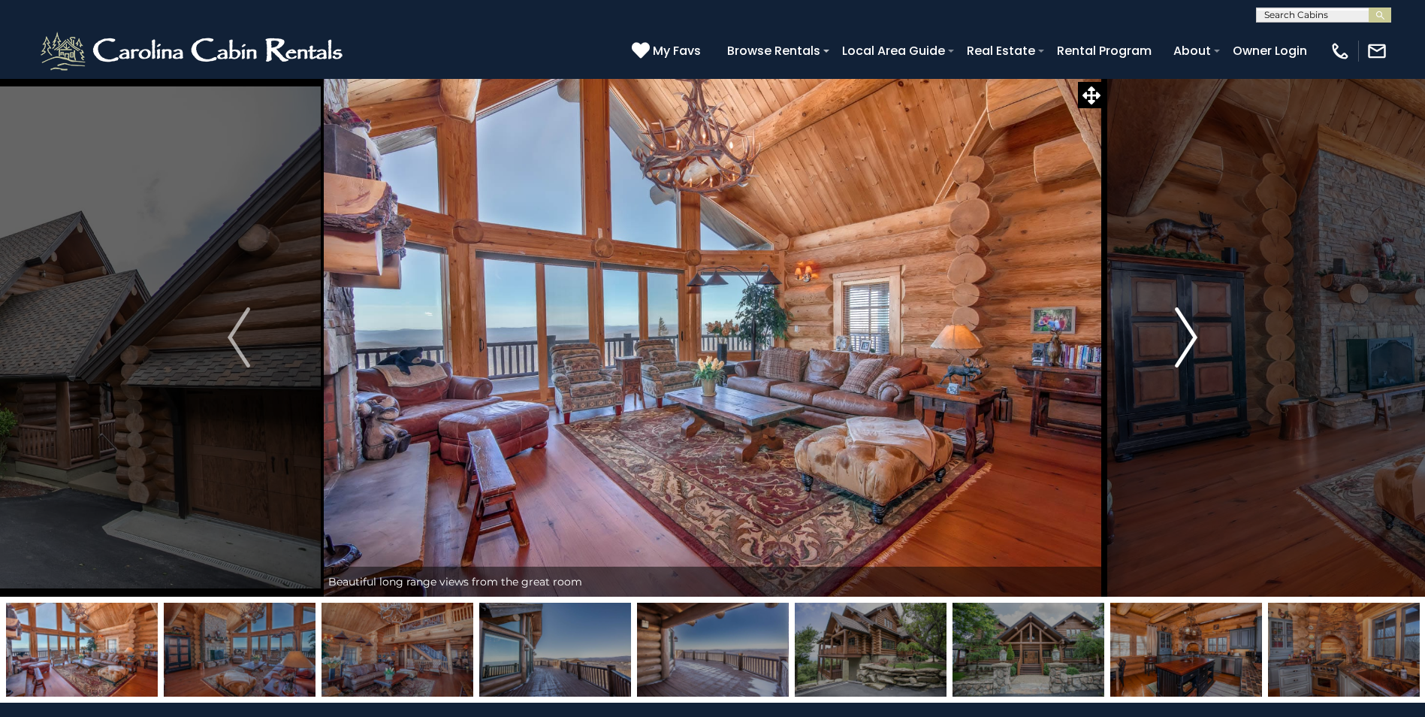
click at [1181, 340] on img "Next" at bounding box center [1186, 337] width 23 height 60
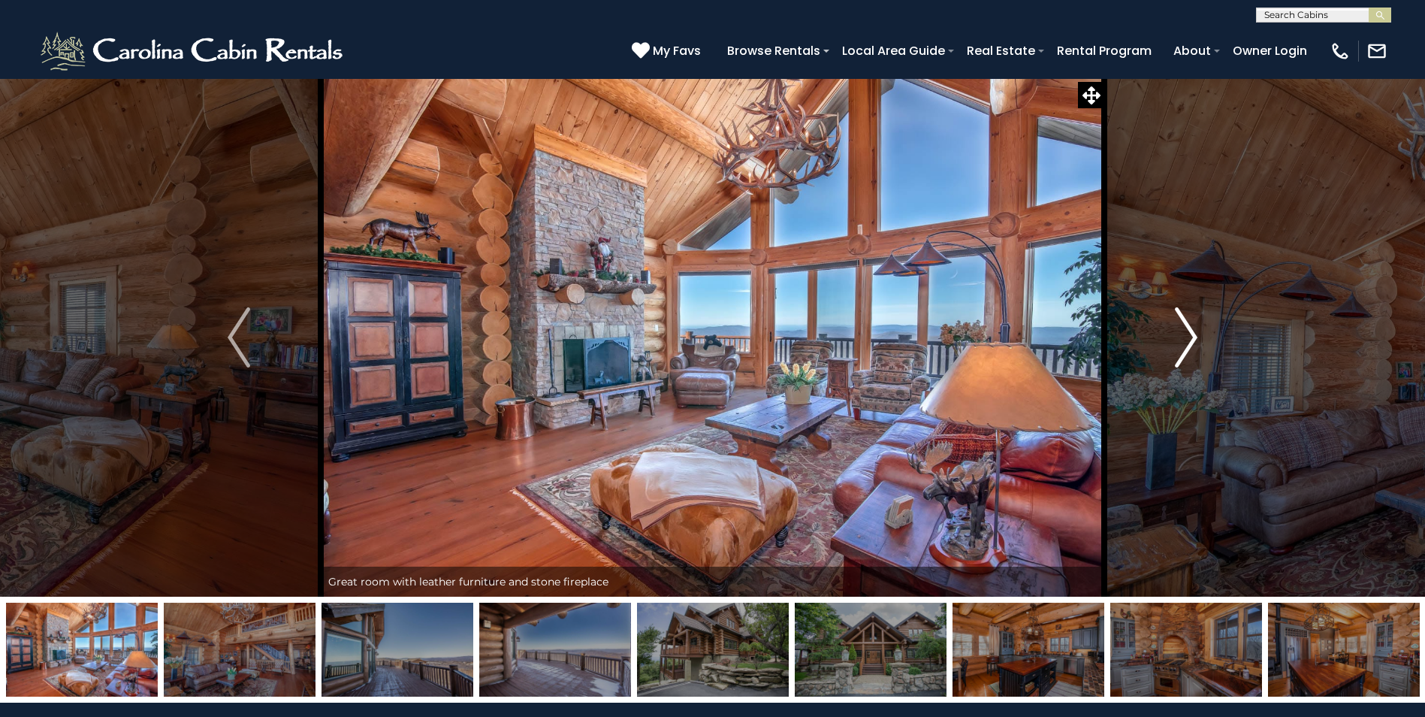
click at [1183, 340] on img "Next" at bounding box center [1186, 337] width 23 height 60
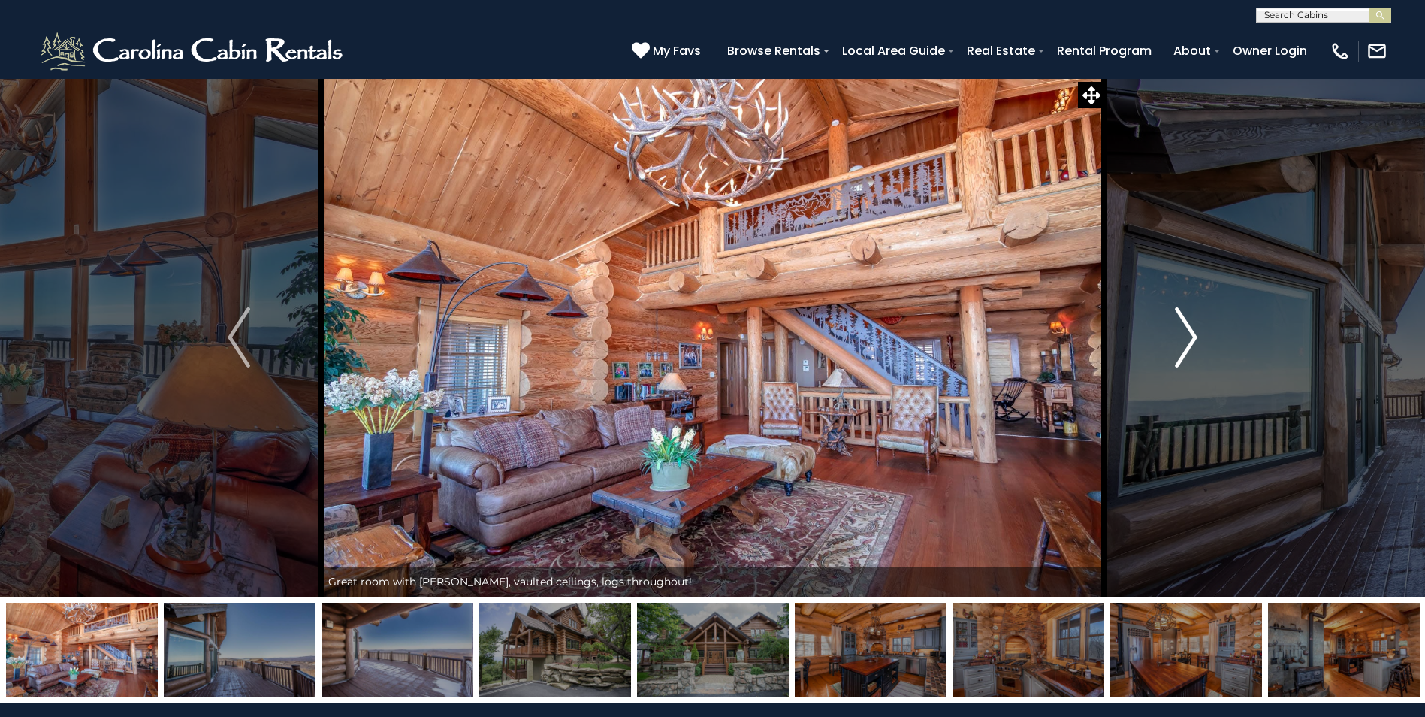
click at [1186, 342] on img "Next" at bounding box center [1186, 337] width 23 height 60
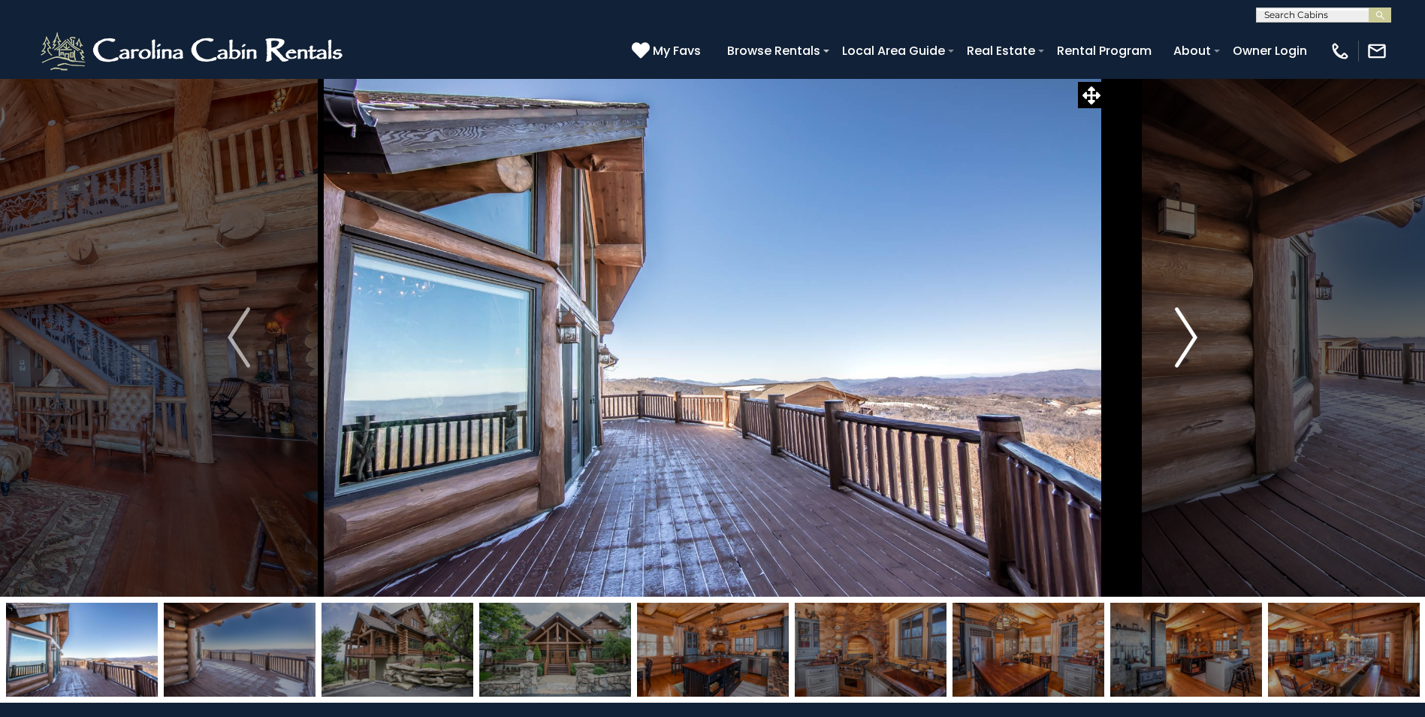
click at [1186, 342] on img "Next" at bounding box center [1186, 337] width 23 height 60
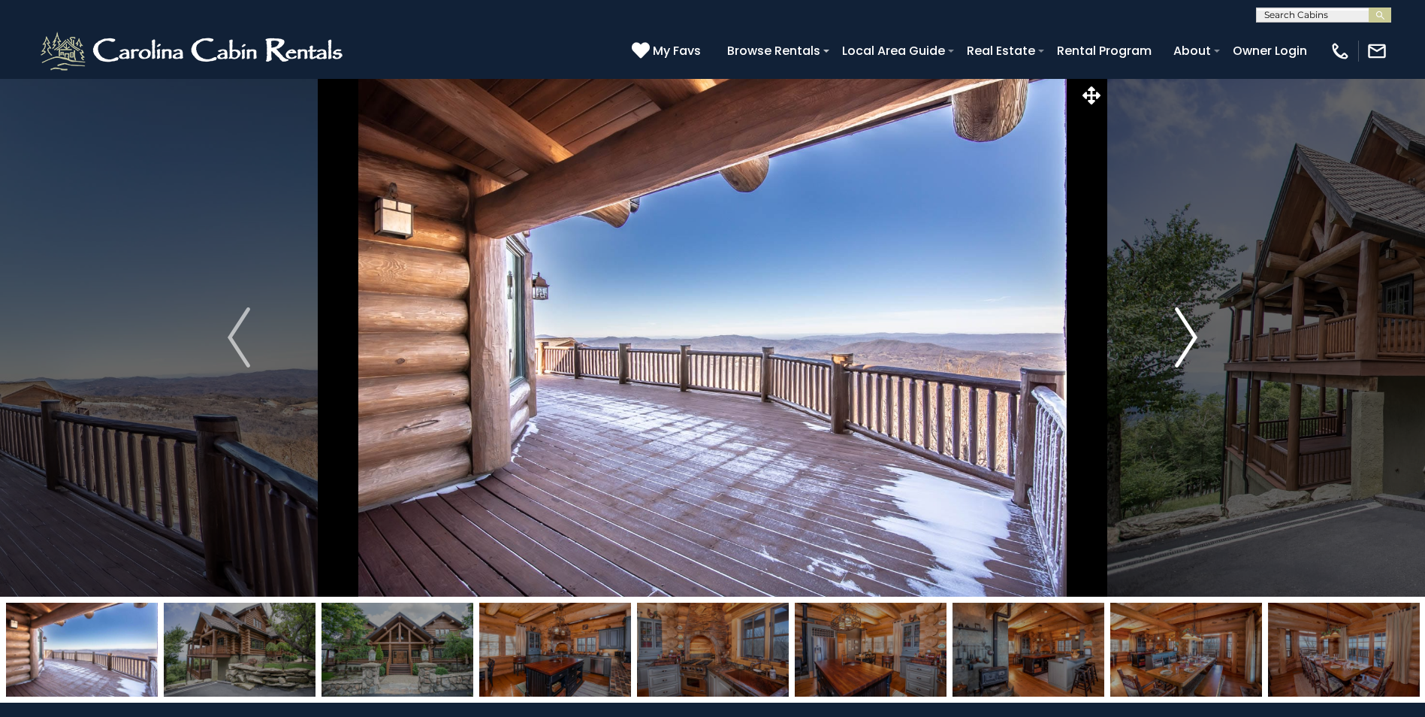
click at [1186, 341] on img "Next" at bounding box center [1186, 337] width 23 height 60
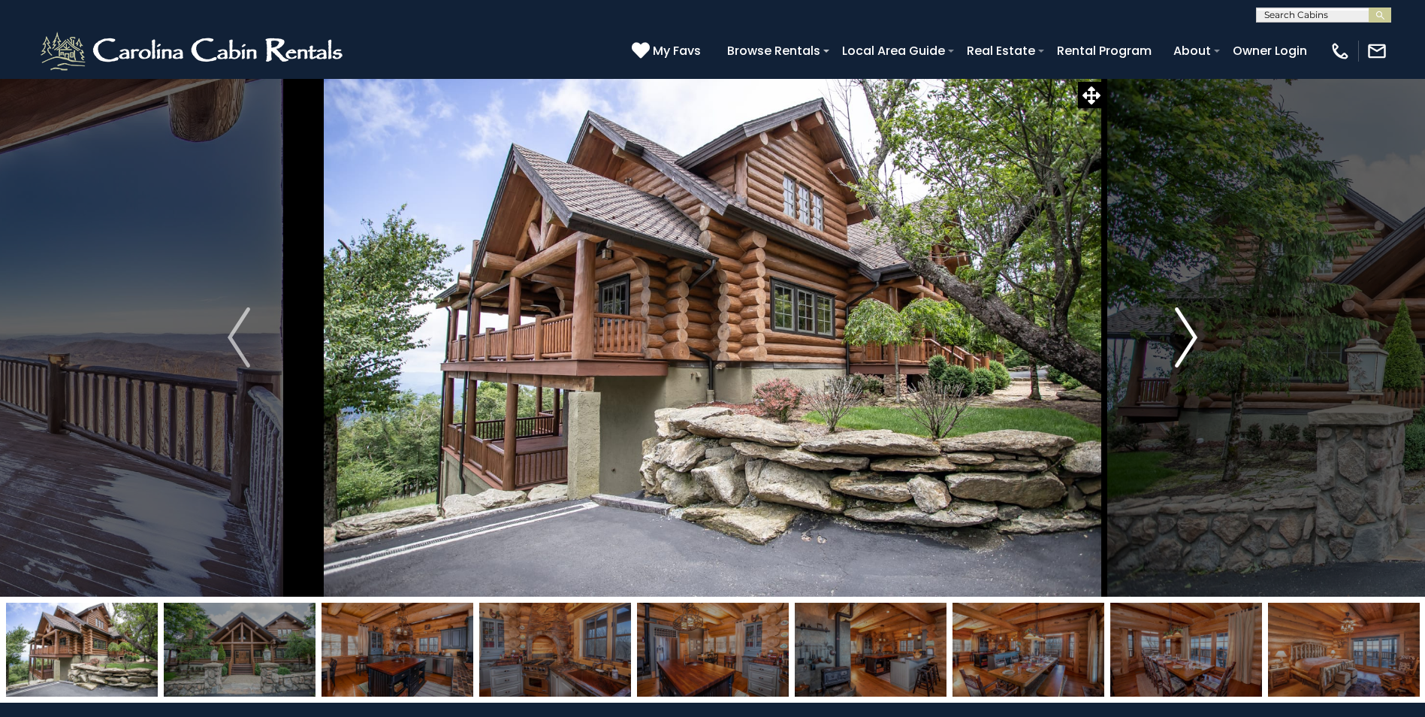
click at [1187, 339] on img "Next" at bounding box center [1186, 337] width 23 height 60
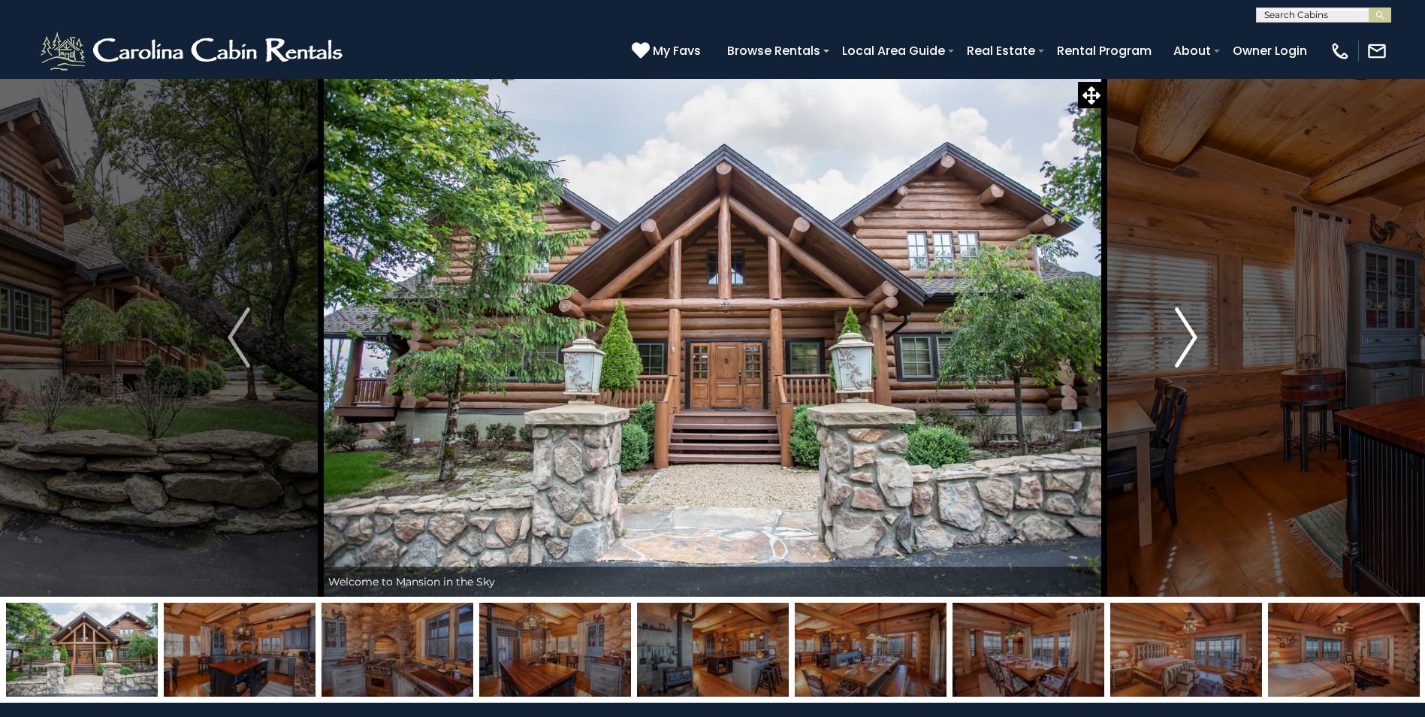
click at [1187, 338] on img "Next" at bounding box center [1186, 337] width 23 height 60
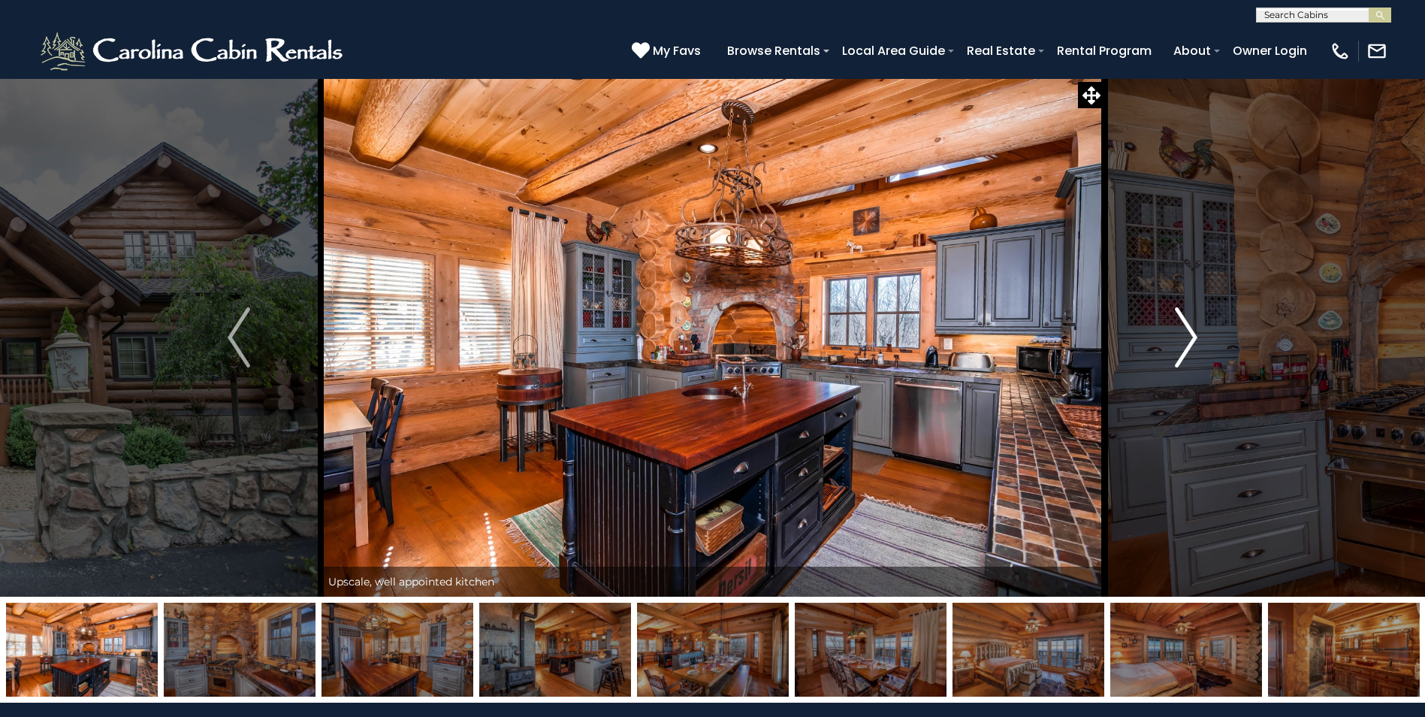
click at [1187, 338] on img "Next" at bounding box center [1186, 337] width 23 height 60
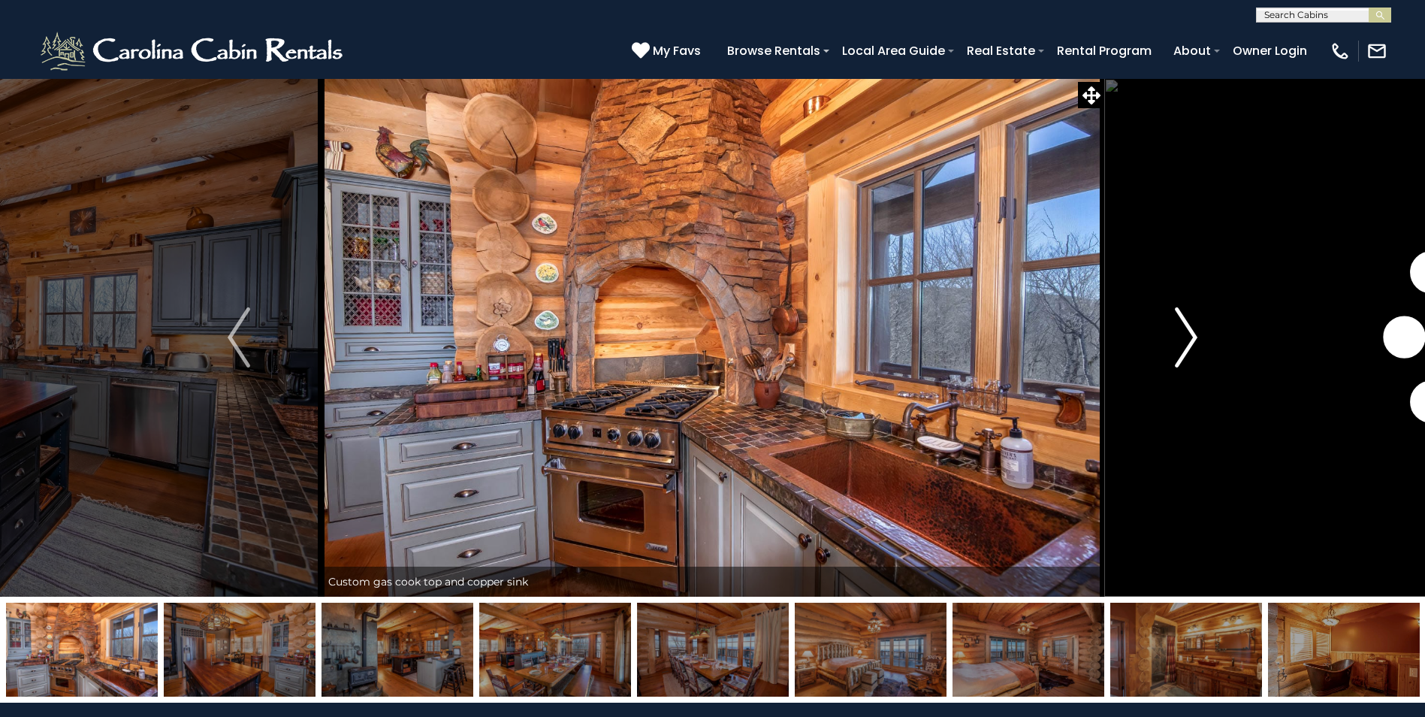
click at [1187, 338] on img "Next" at bounding box center [1186, 337] width 23 height 60
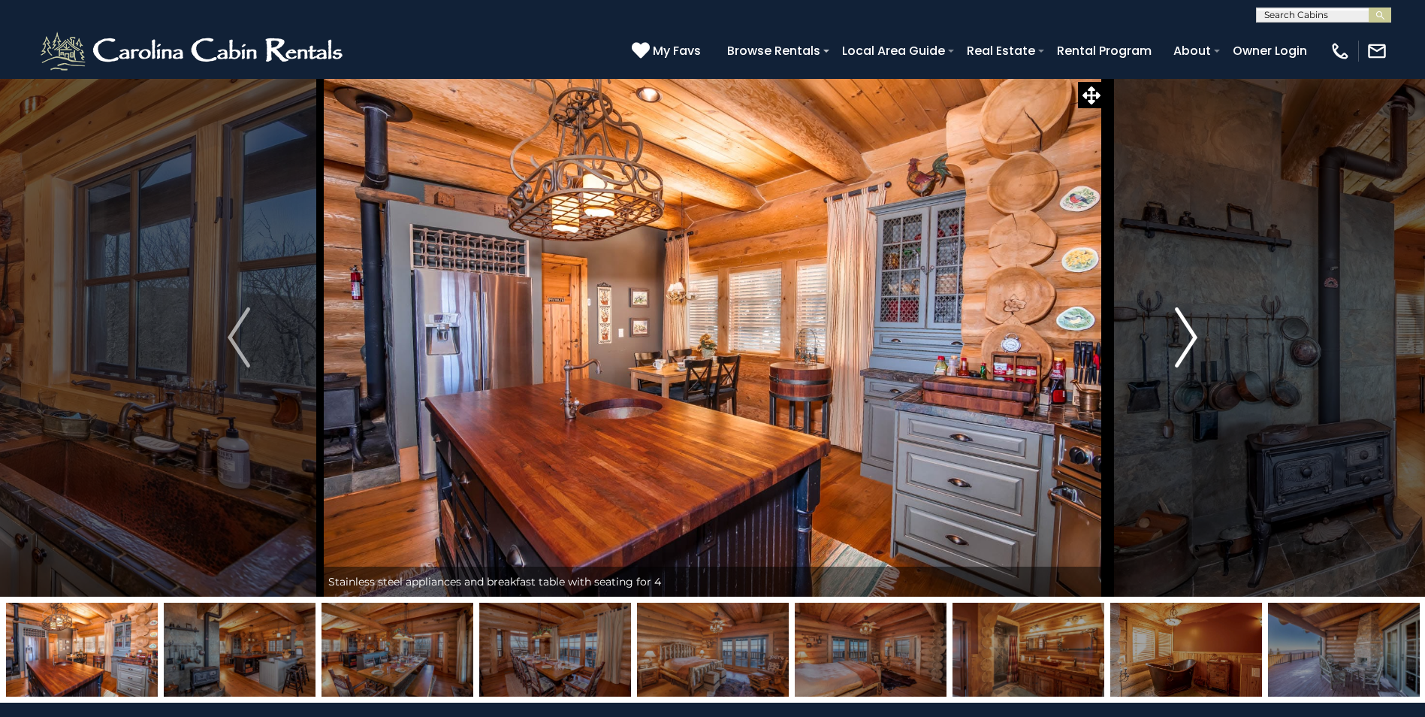
click at [1187, 338] on img "Next" at bounding box center [1186, 337] width 23 height 60
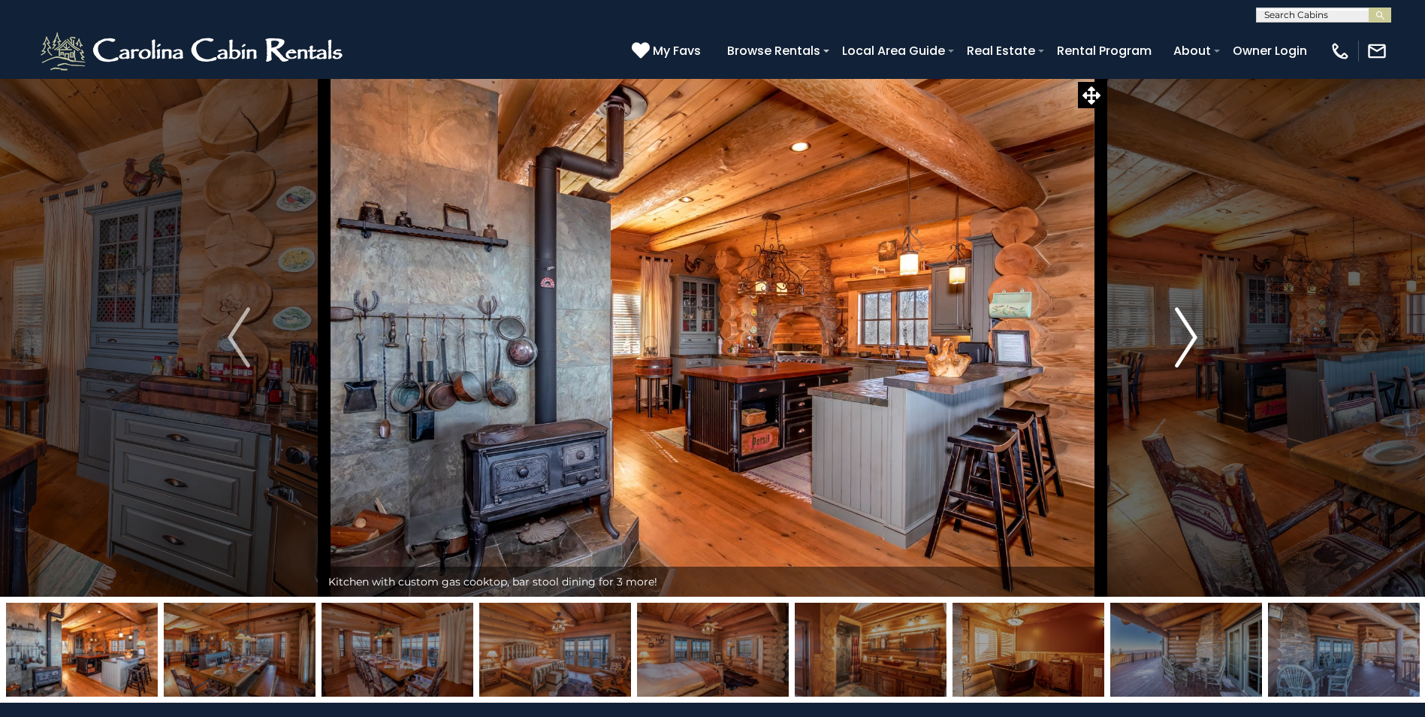
click at [1187, 338] on img "Next" at bounding box center [1186, 337] width 23 height 60
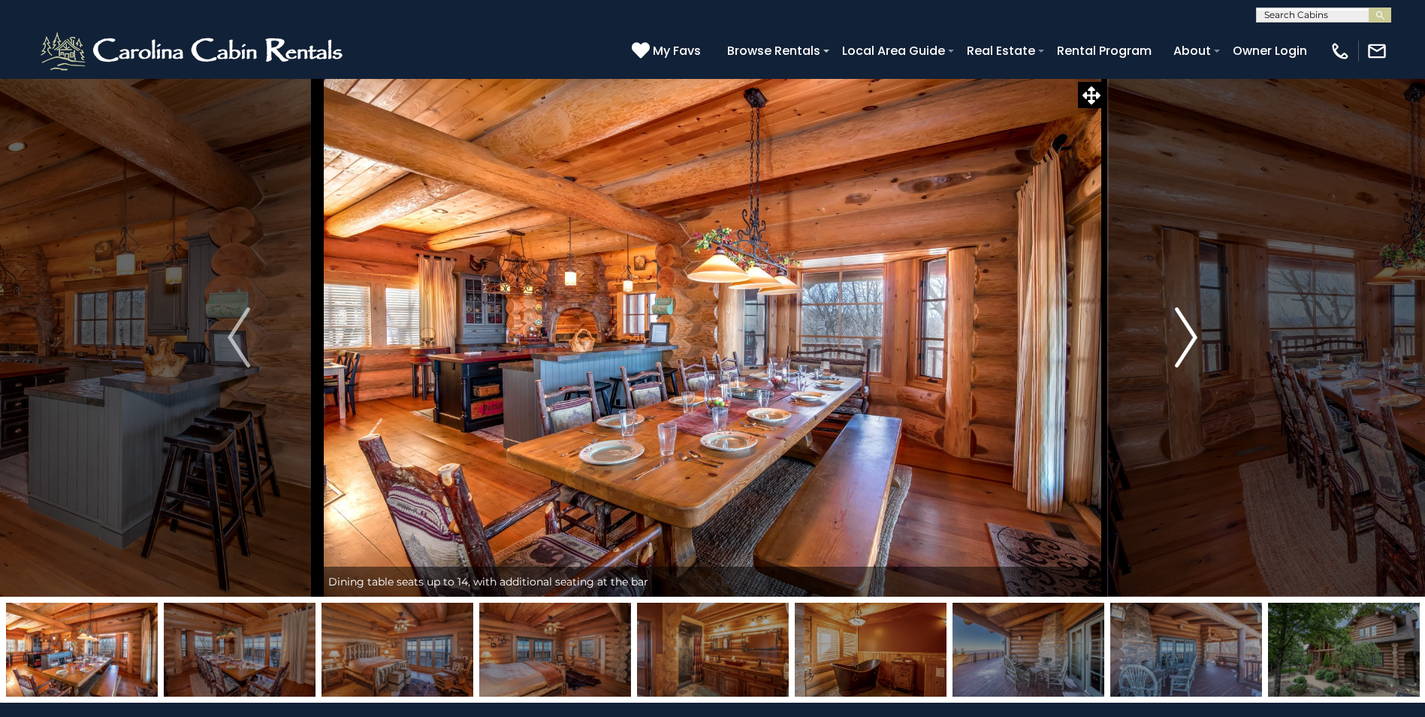
click at [1187, 338] on img "Next" at bounding box center [1186, 337] width 23 height 60
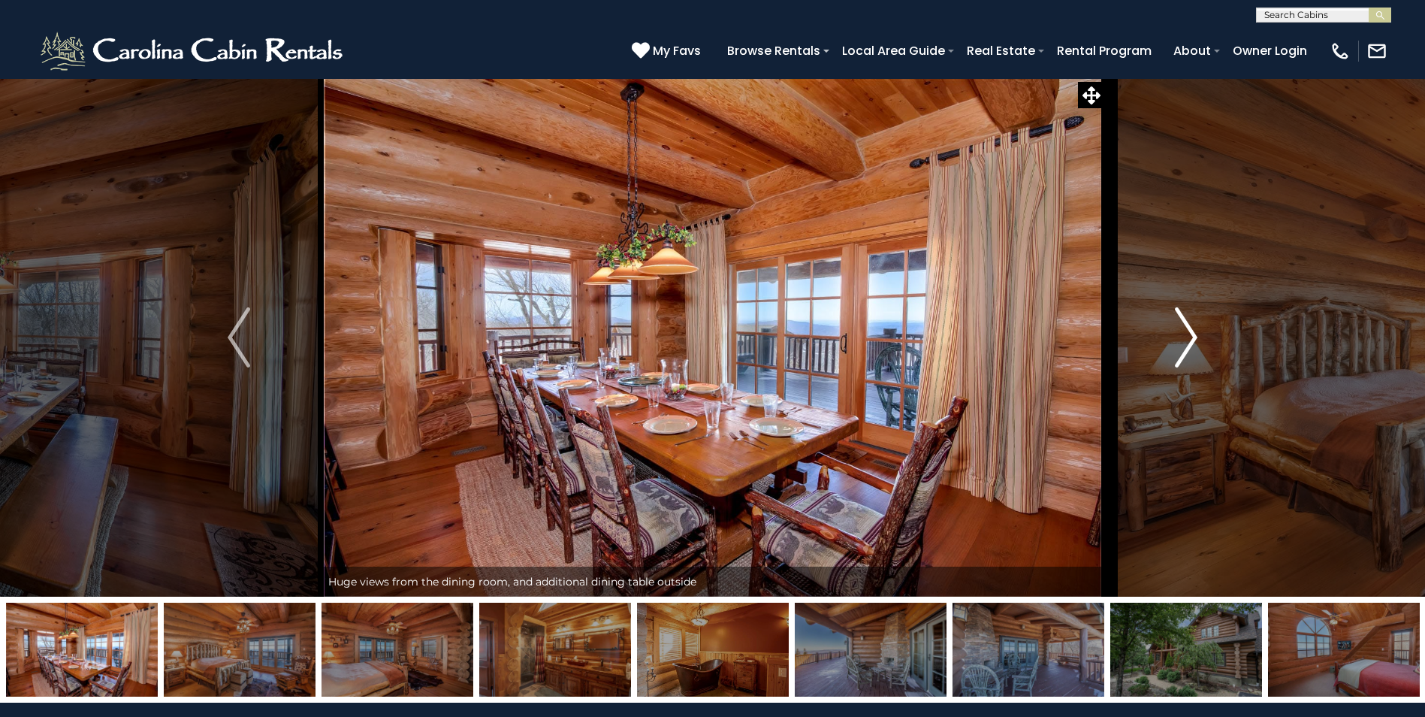
click at [1187, 337] on img "Next" at bounding box center [1186, 337] width 23 height 60
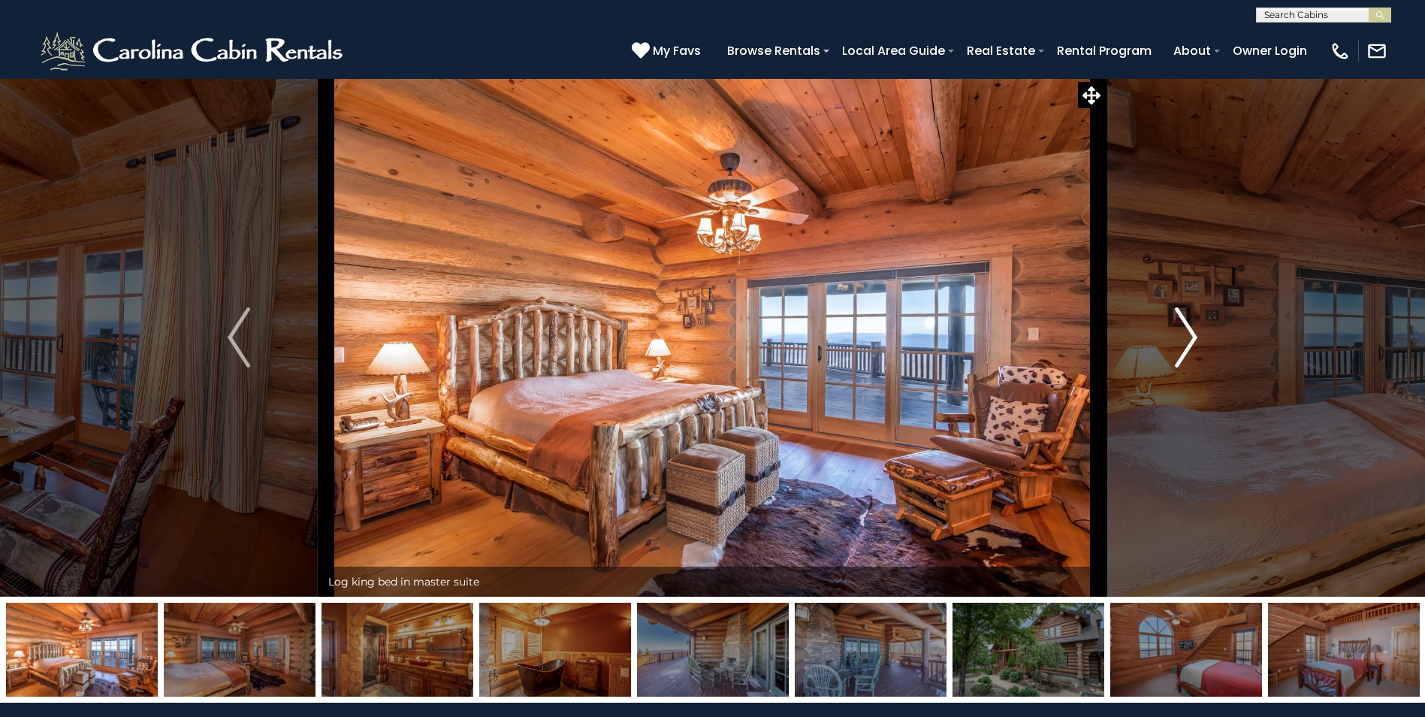
click at [1185, 337] on img "Next" at bounding box center [1186, 337] width 23 height 60
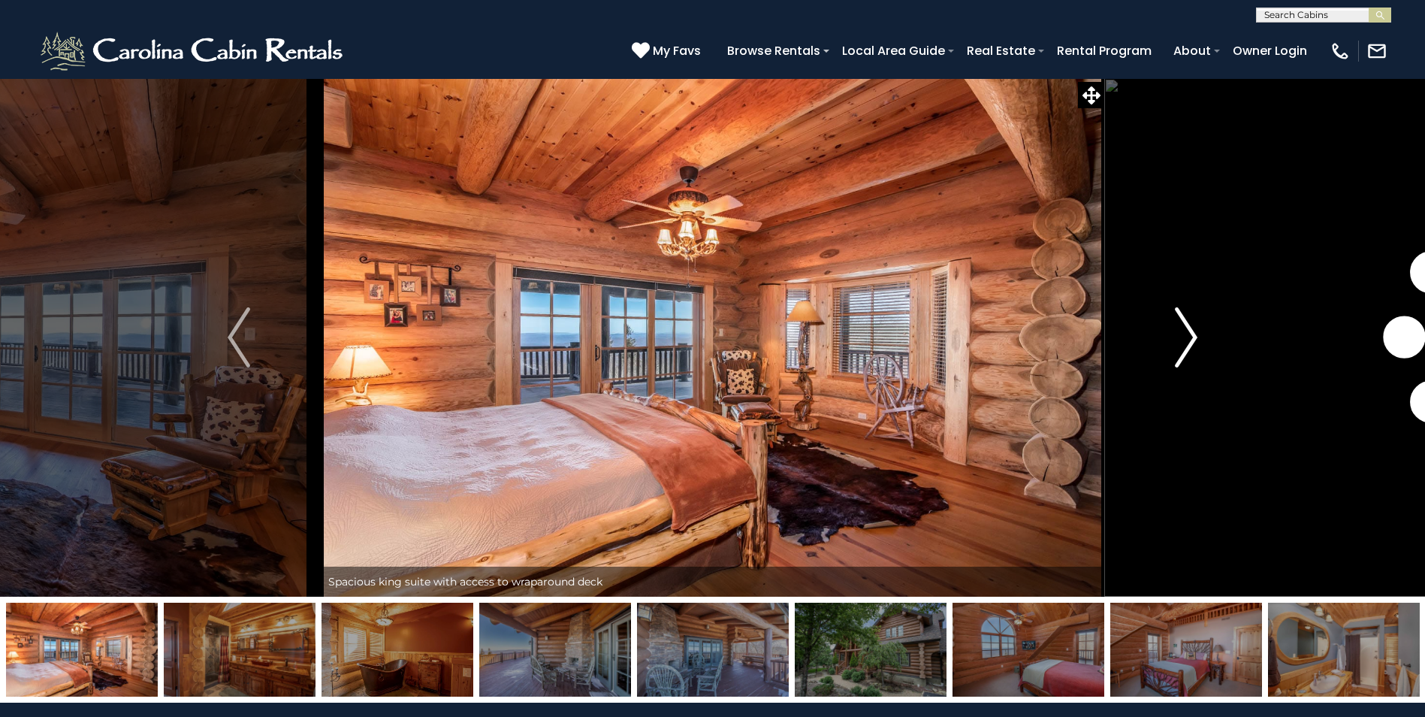
click at [1185, 337] on img "Next" at bounding box center [1186, 337] width 23 height 60
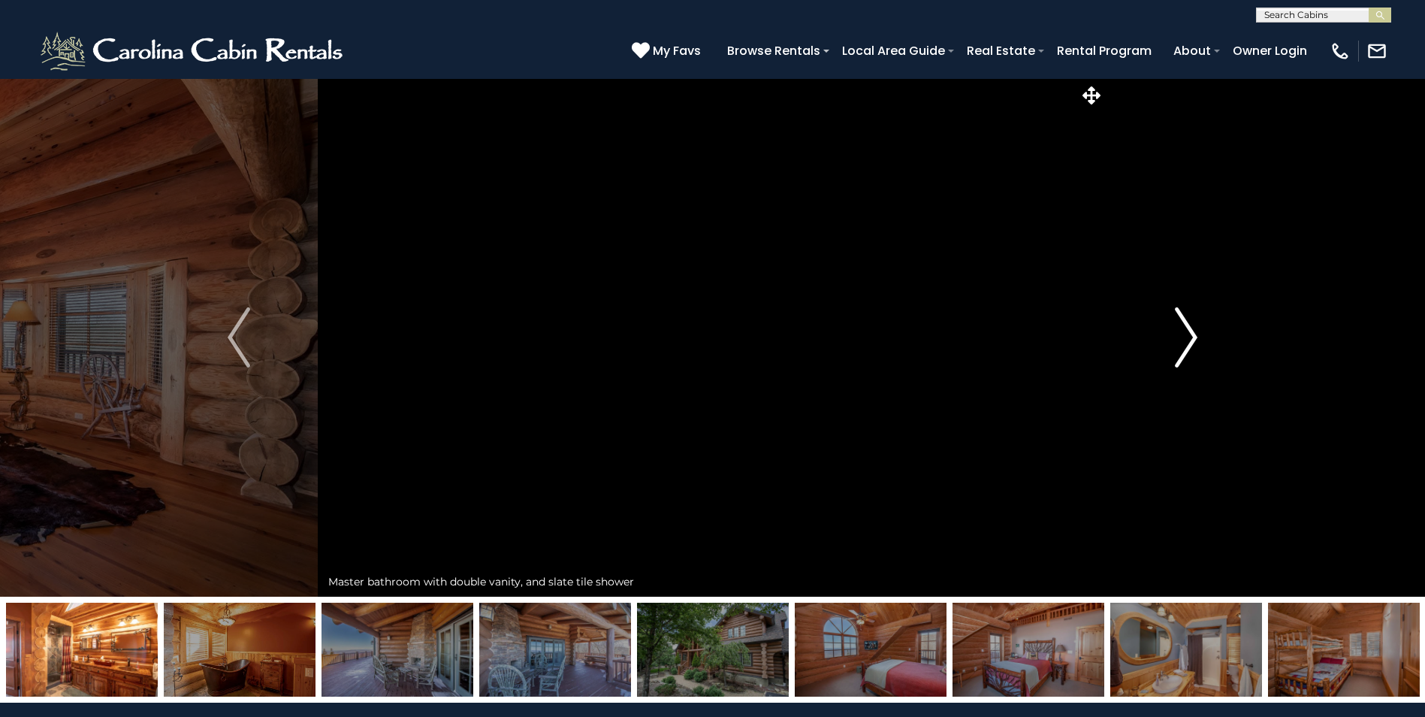
click at [1185, 337] on img "Next" at bounding box center [1186, 337] width 23 height 60
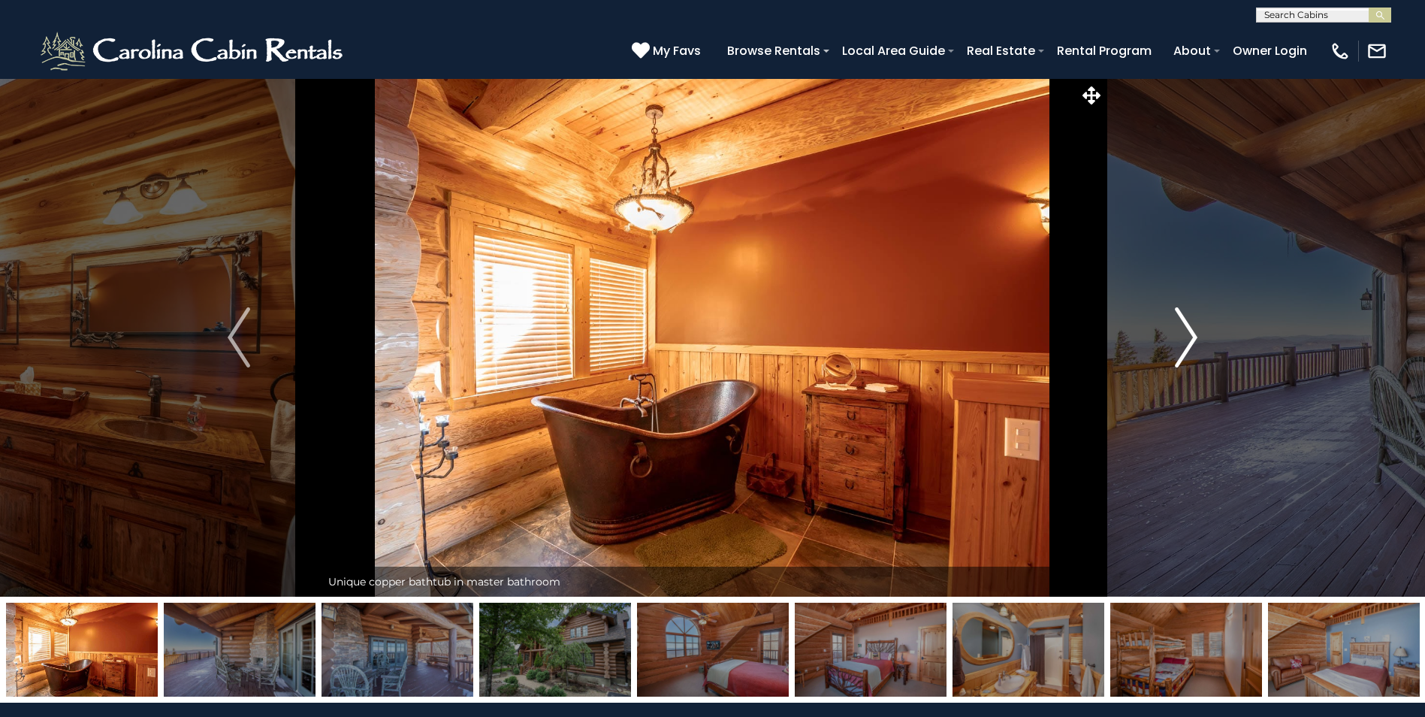
click at [1185, 337] on img "Next" at bounding box center [1186, 337] width 23 height 60
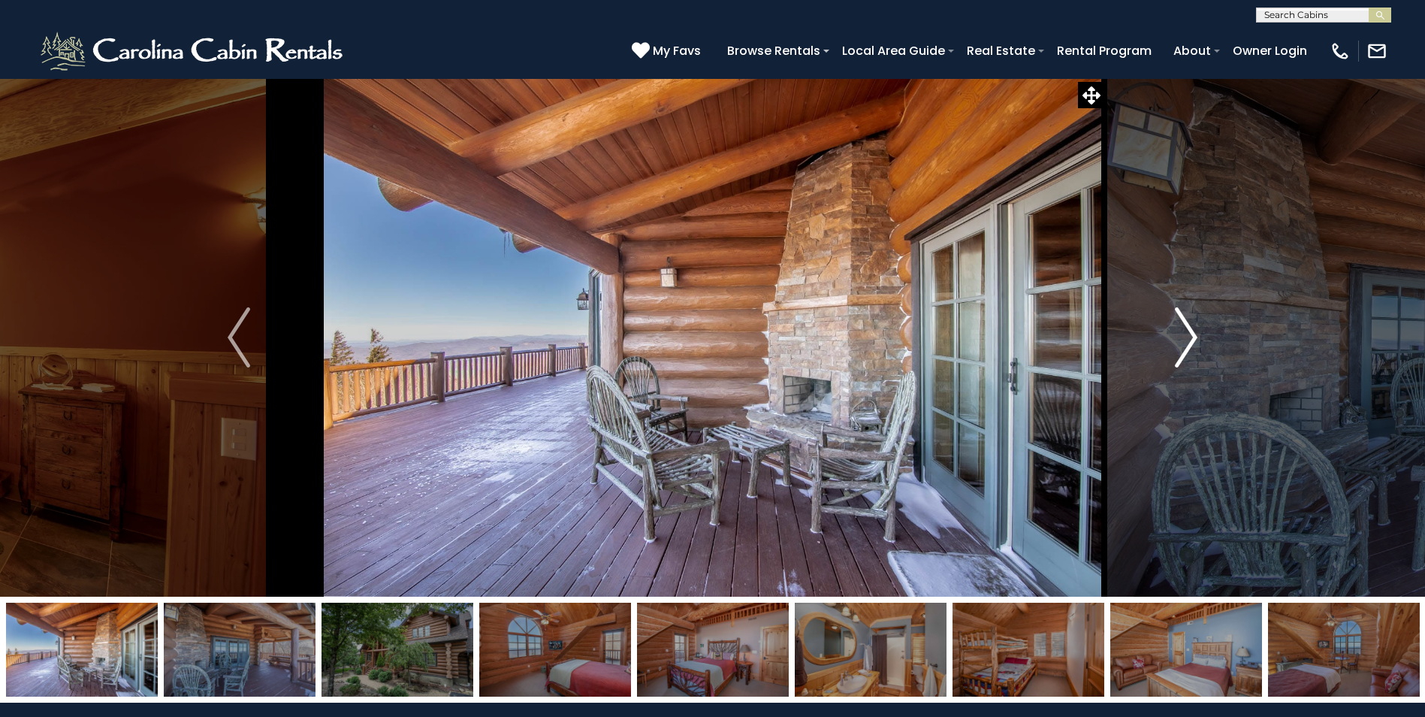
click at [1185, 337] on img "Next" at bounding box center [1186, 337] width 23 height 60
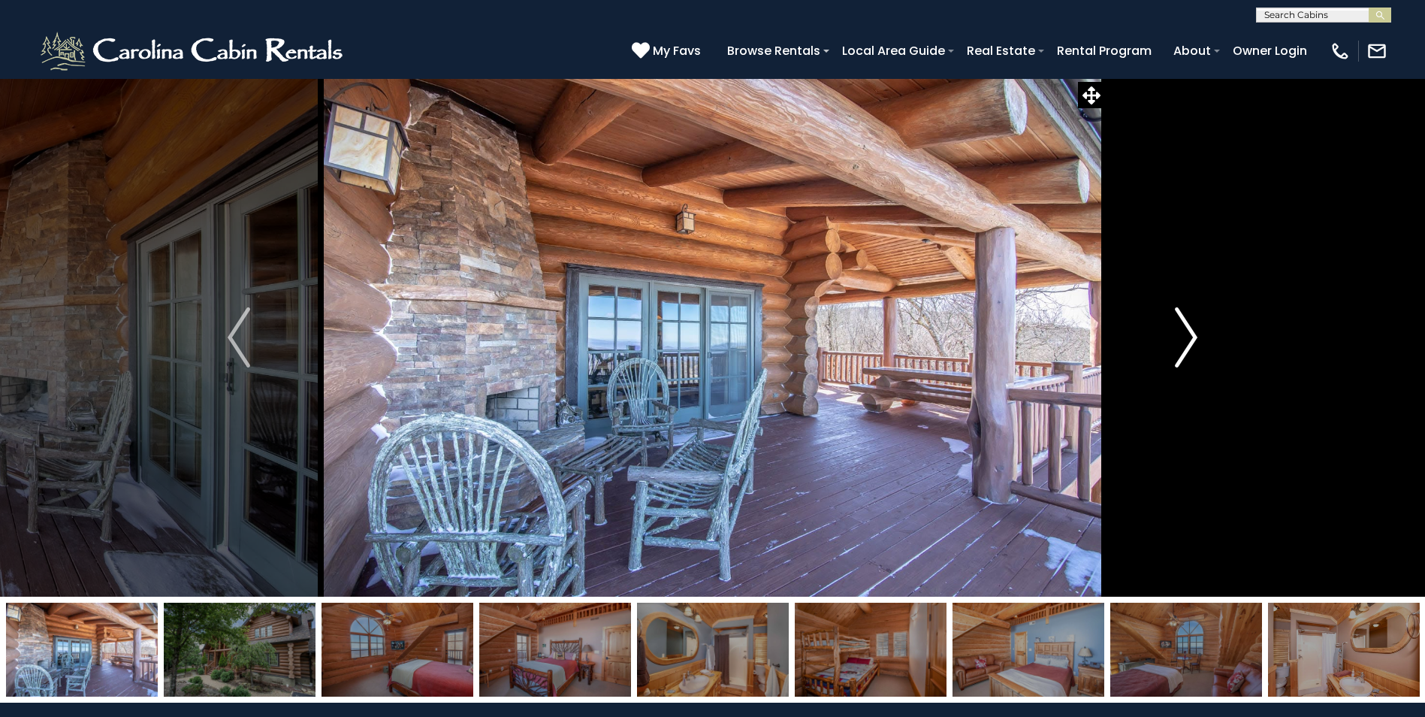
click at [1185, 337] on img "Next" at bounding box center [1186, 337] width 23 height 60
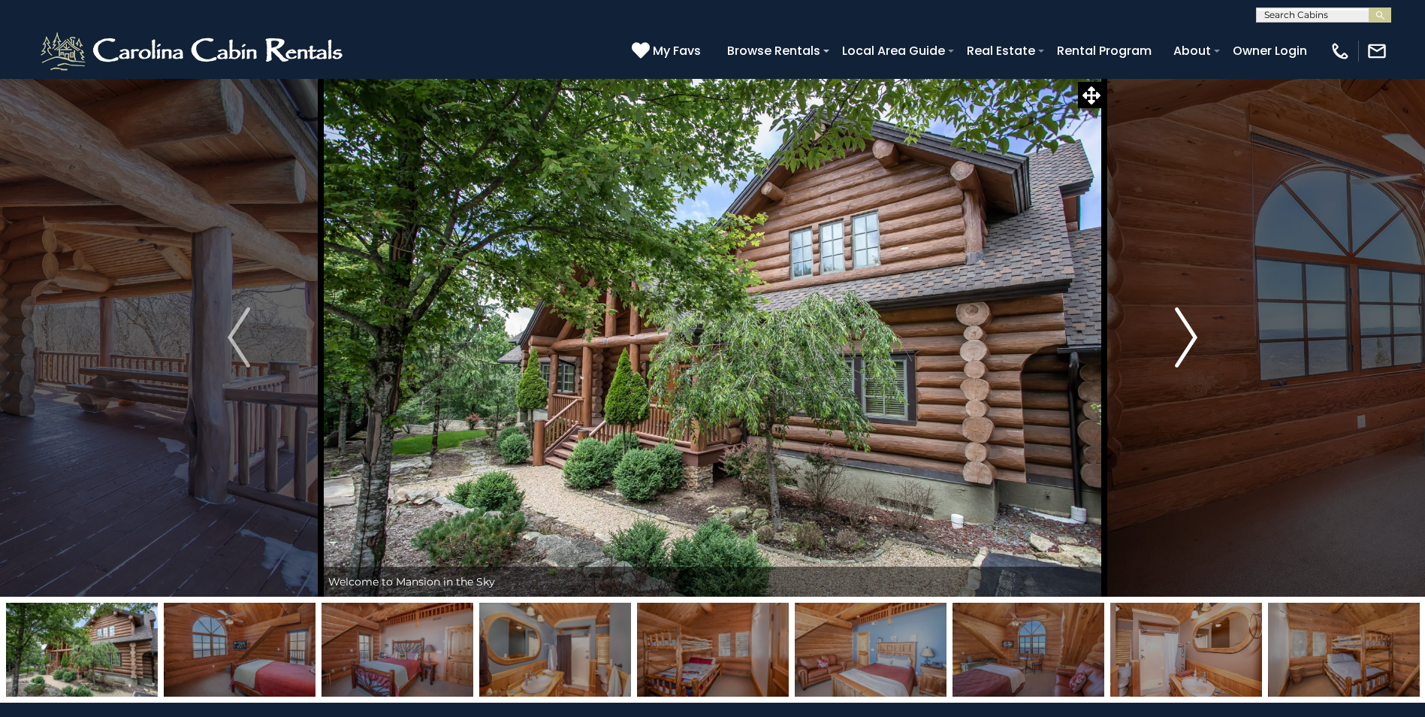
click at [1185, 337] on img "Next" at bounding box center [1186, 337] width 23 height 60
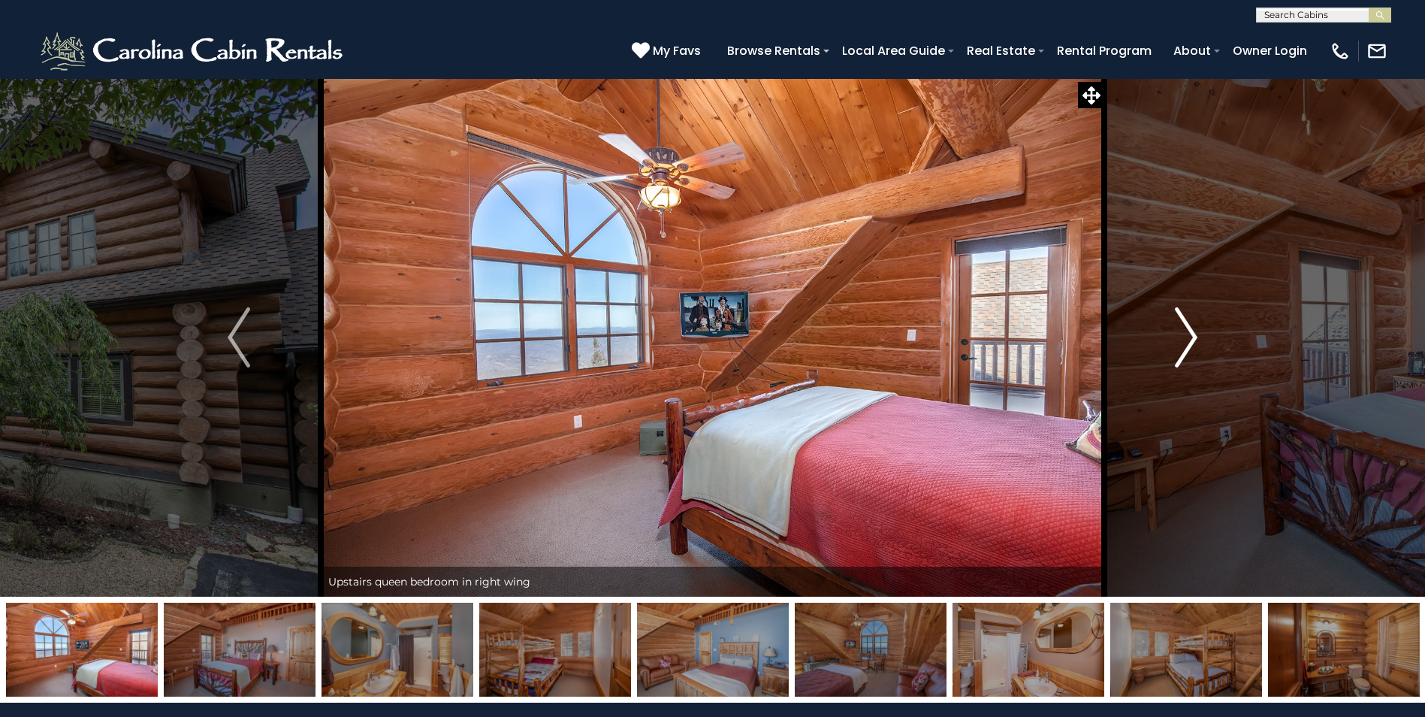
click at [1185, 337] on img "Next" at bounding box center [1186, 337] width 23 height 60
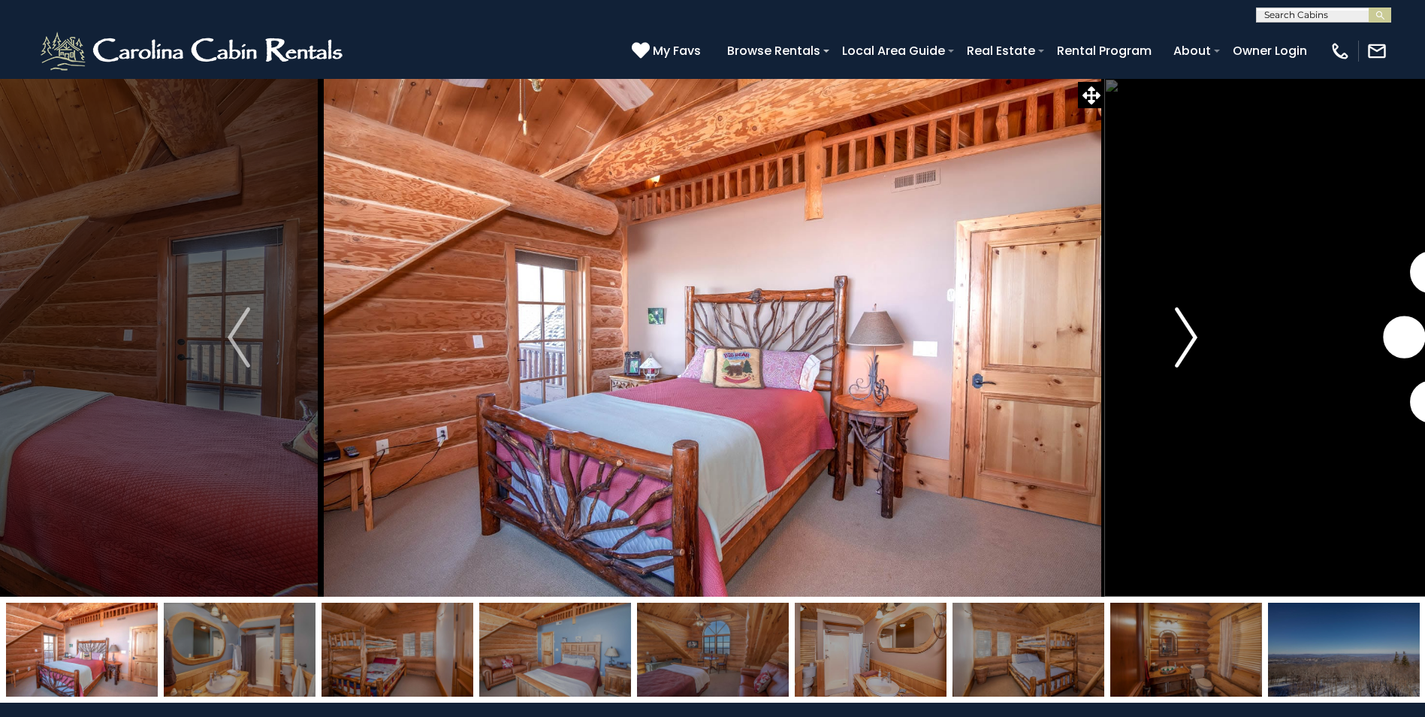
click at [1185, 337] on img "Next" at bounding box center [1186, 337] width 23 height 60
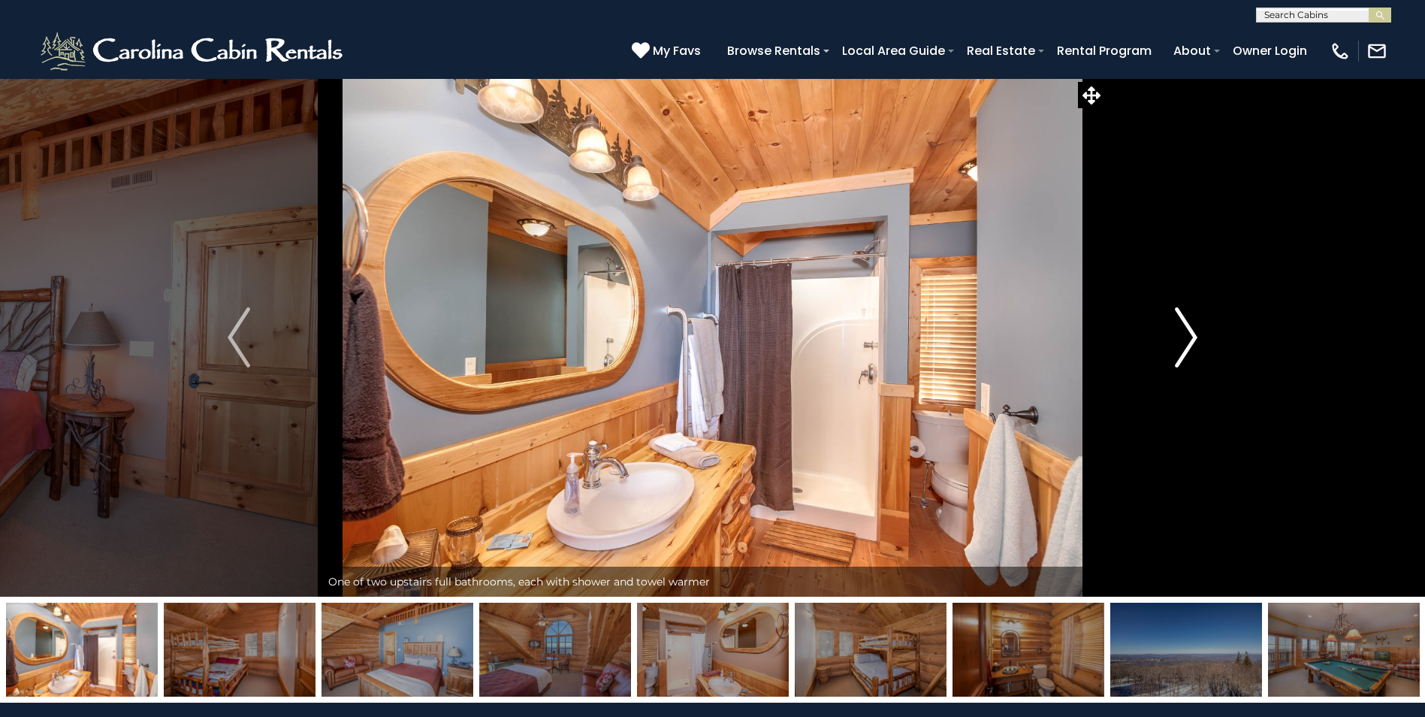
click at [1185, 337] on img "Next" at bounding box center [1186, 337] width 23 height 60
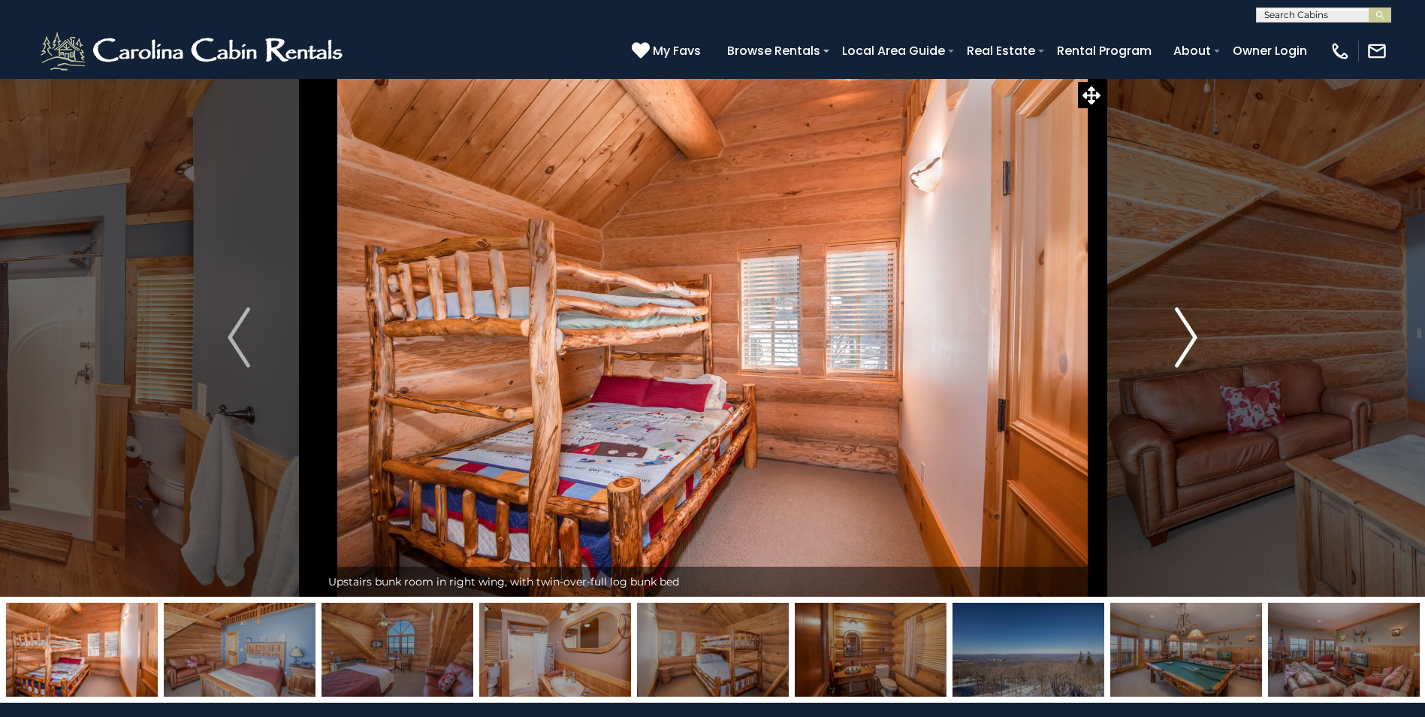
click at [1184, 337] on img "Next" at bounding box center [1186, 337] width 23 height 60
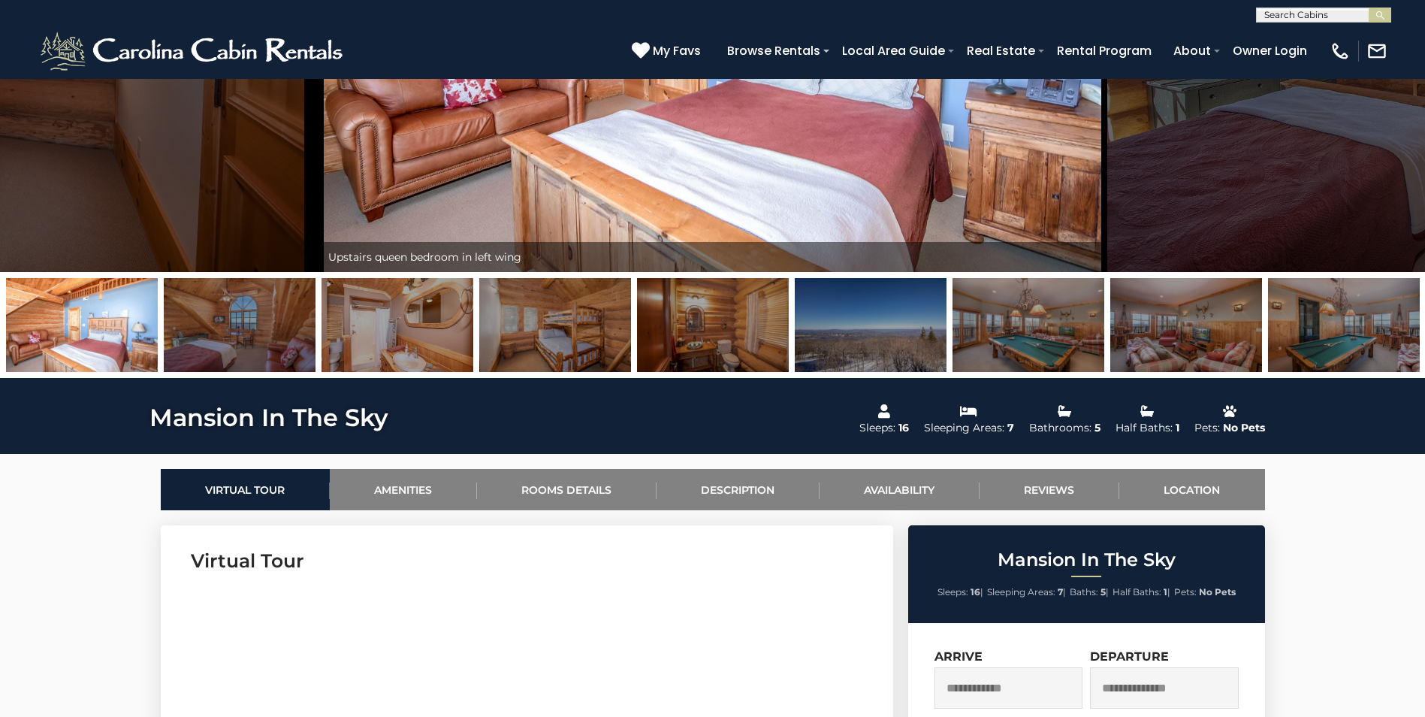
scroll to position [376, 0]
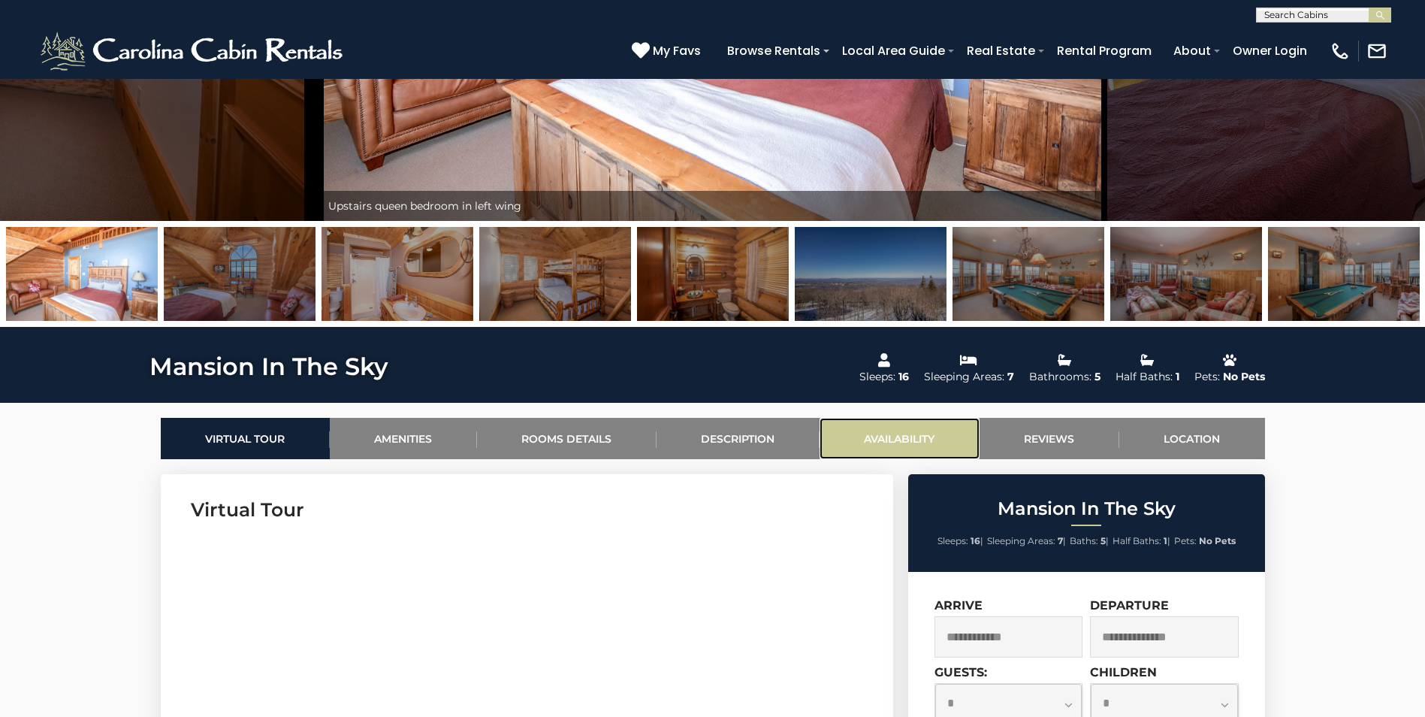
click at [949, 437] on link "Availability" at bounding box center [900, 438] width 160 height 41
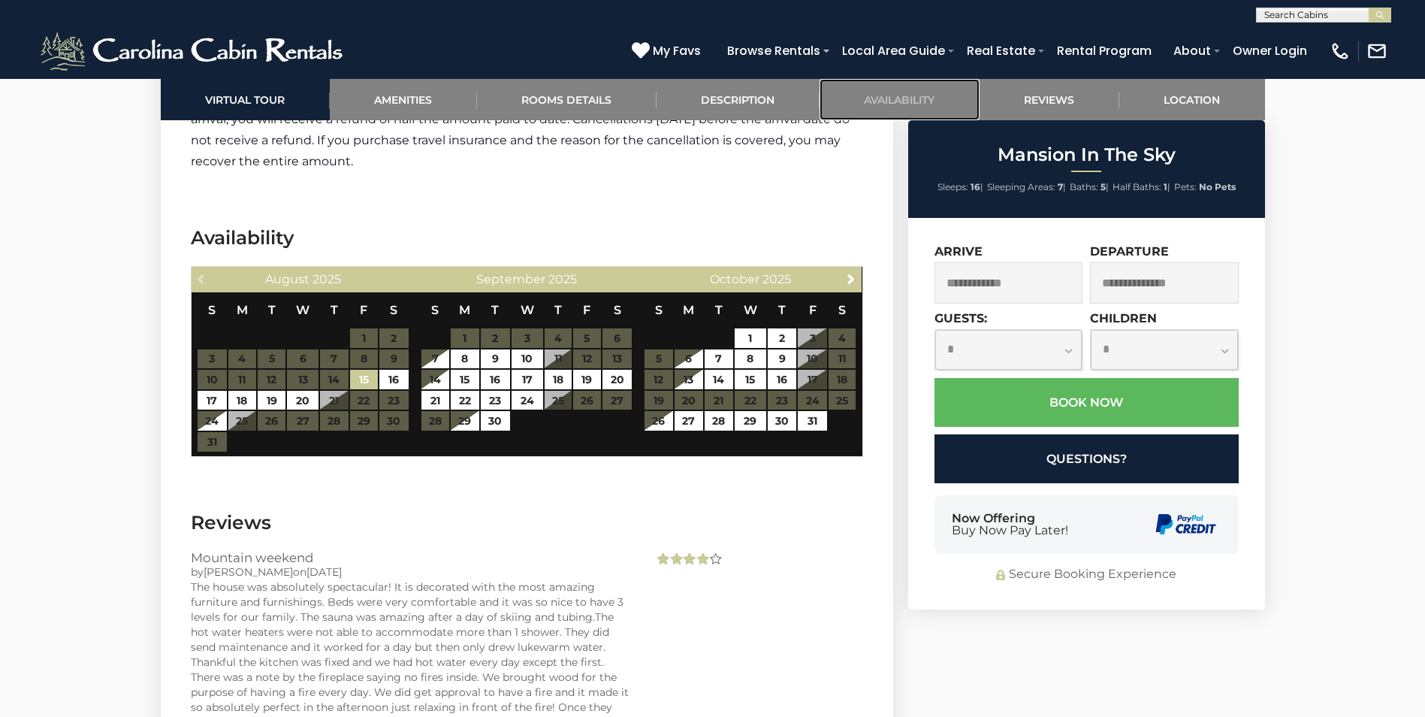
scroll to position [4062, 0]
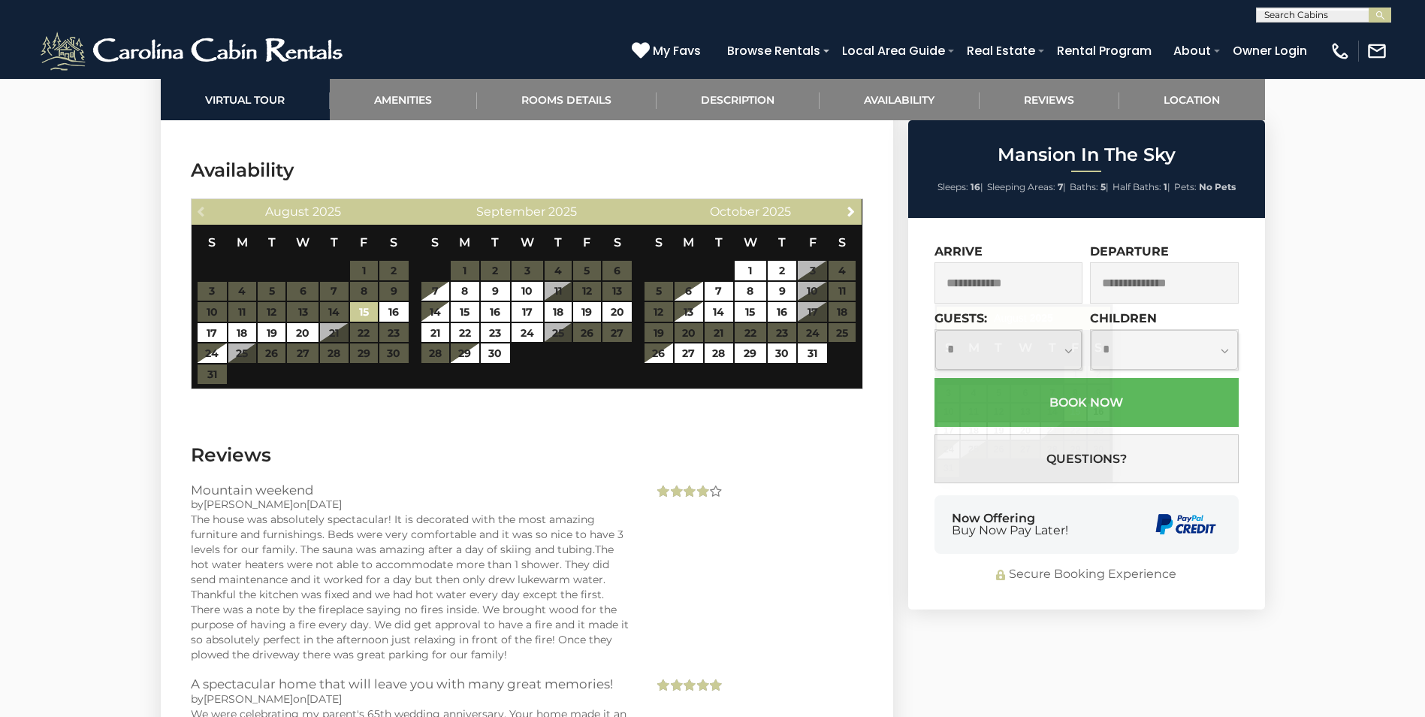
click at [1023, 286] on input "text" at bounding box center [1009, 282] width 149 height 41
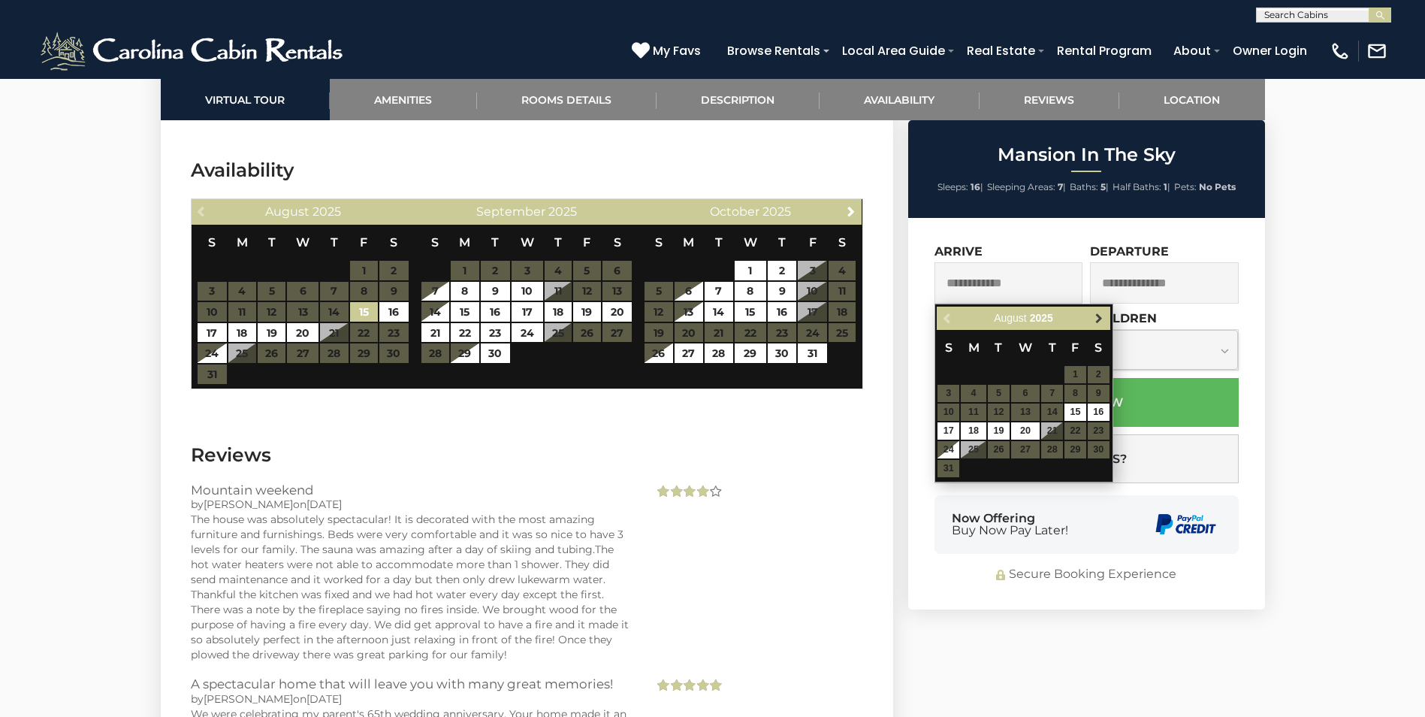
click at [1099, 316] on span "Next" at bounding box center [1099, 319] width 12 height 12
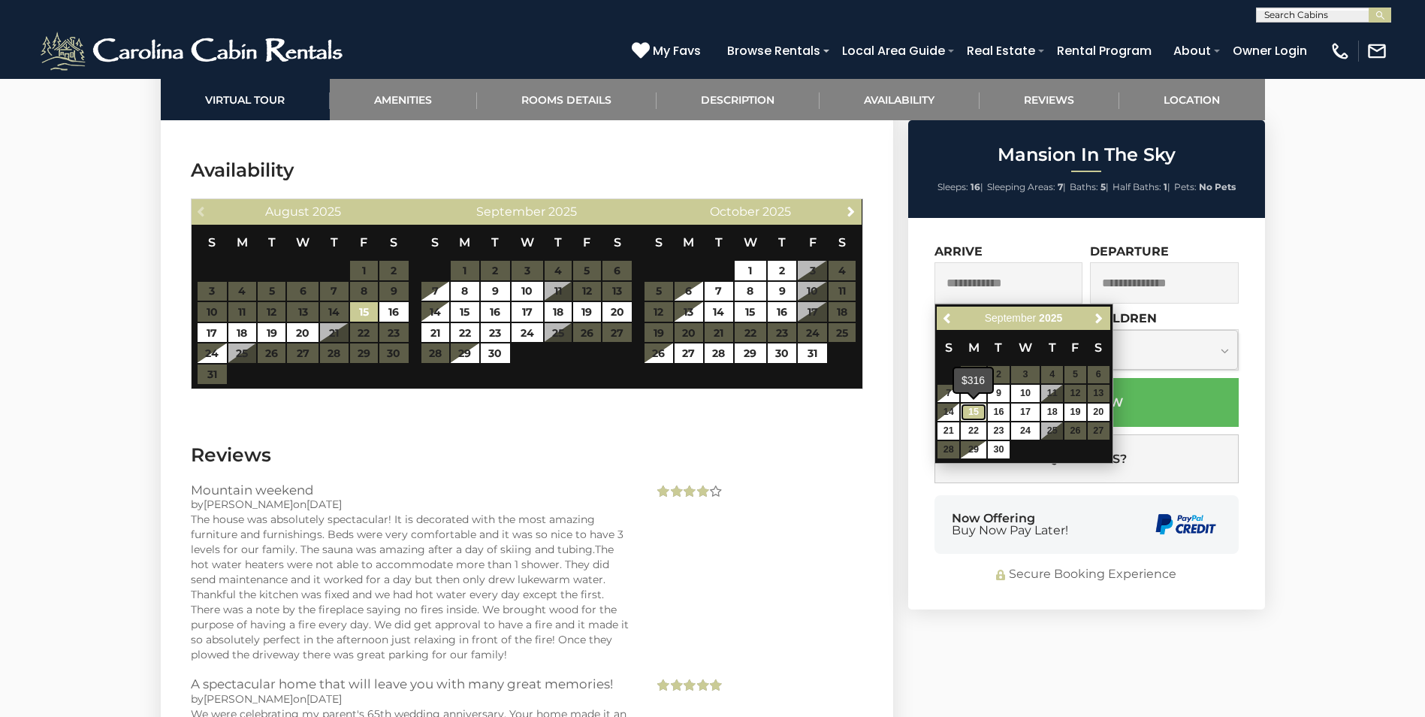
click at [973, 408] on link "15" at bounding box center [974, 412] width 26 height 17
type input "**********"
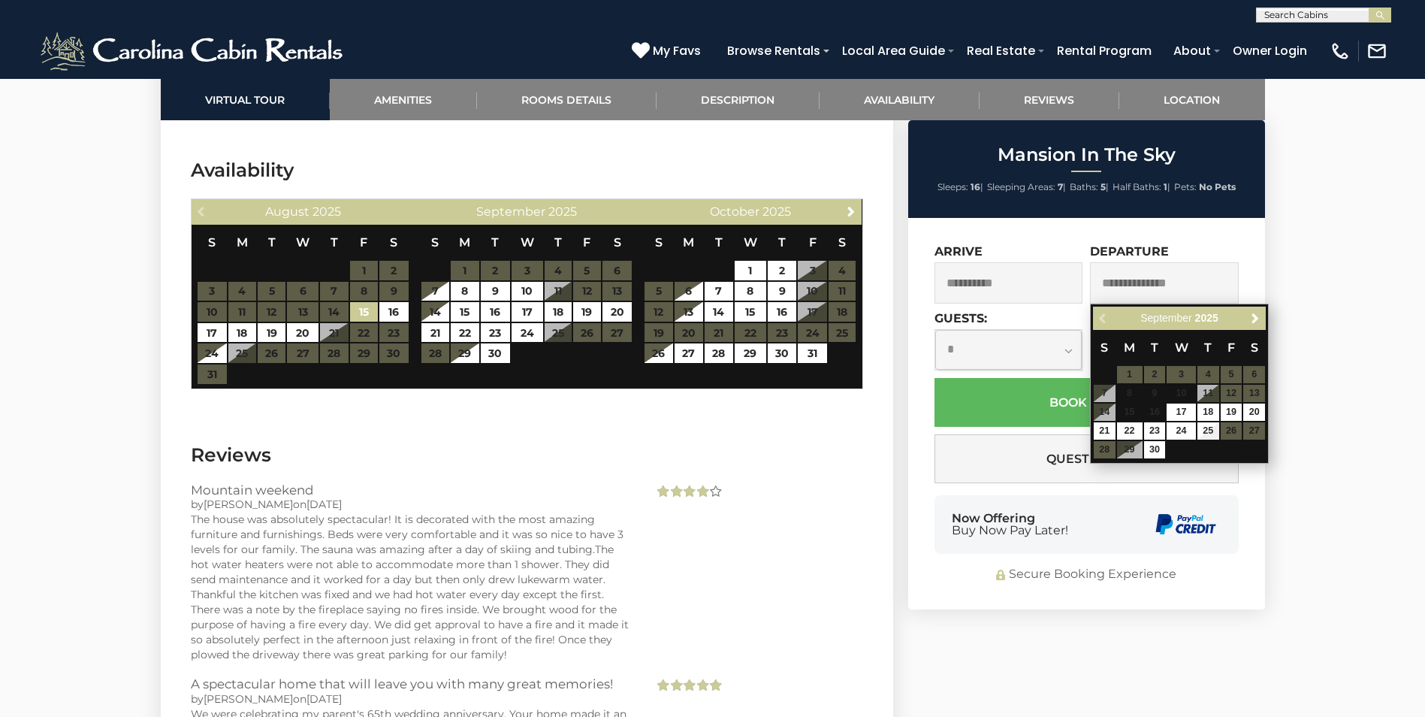
click at [1105, 281] on input "text" at bounding box center [1164, 282] width 149 height 41
click at [1102, 430] on link "21" at bounding box center [1105, 430] width 22 height 17
type input "**********"
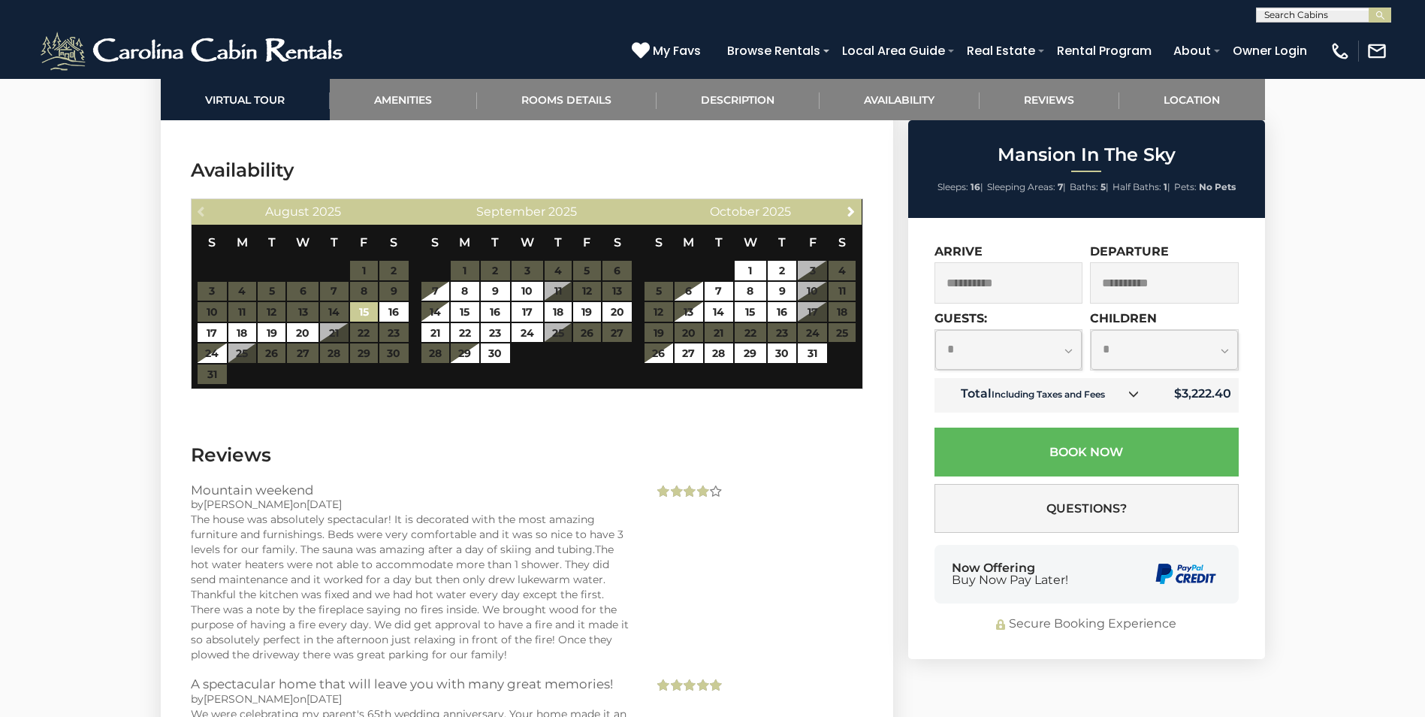
click at [1053, 343] on select "**********" at bounding box center [1009, 350] width 147 height 40
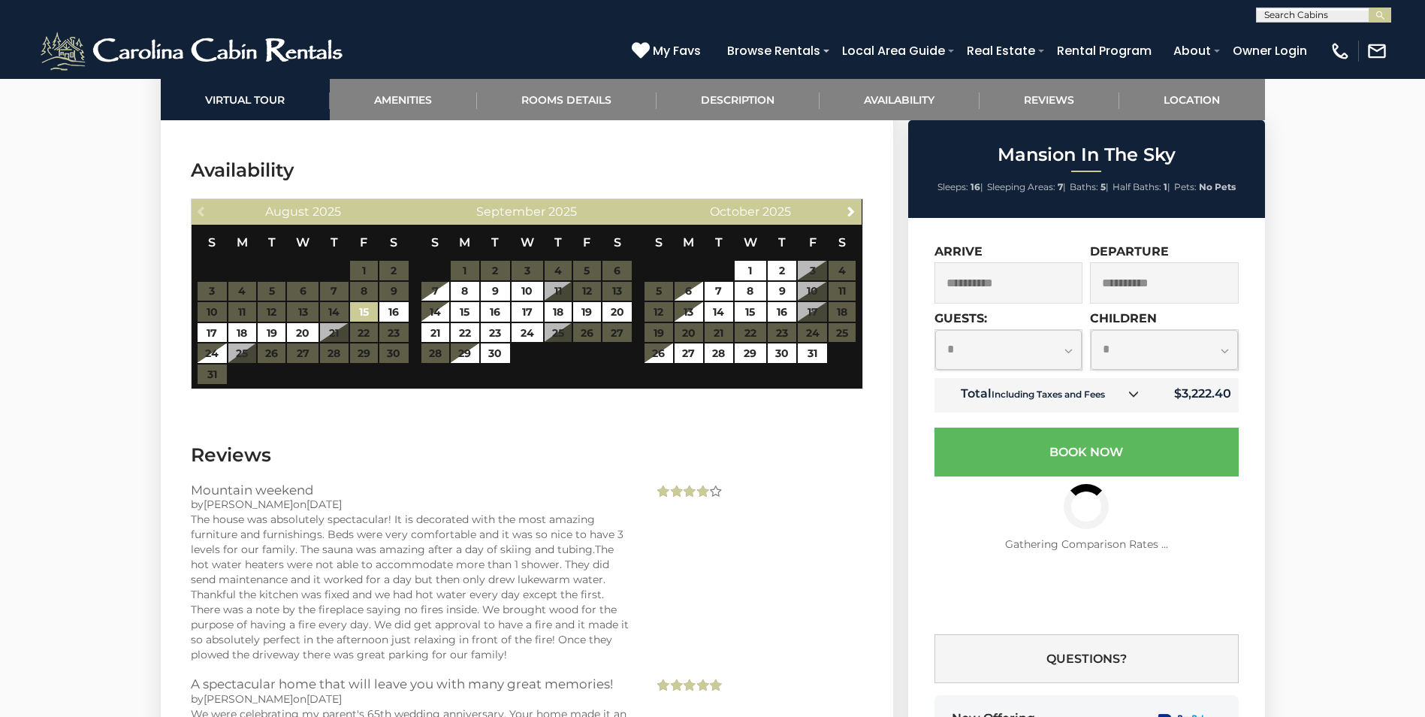
select select "*"
click at [936, 330] on select "**********" at bounding box center [1009, 350] width 147 height 40
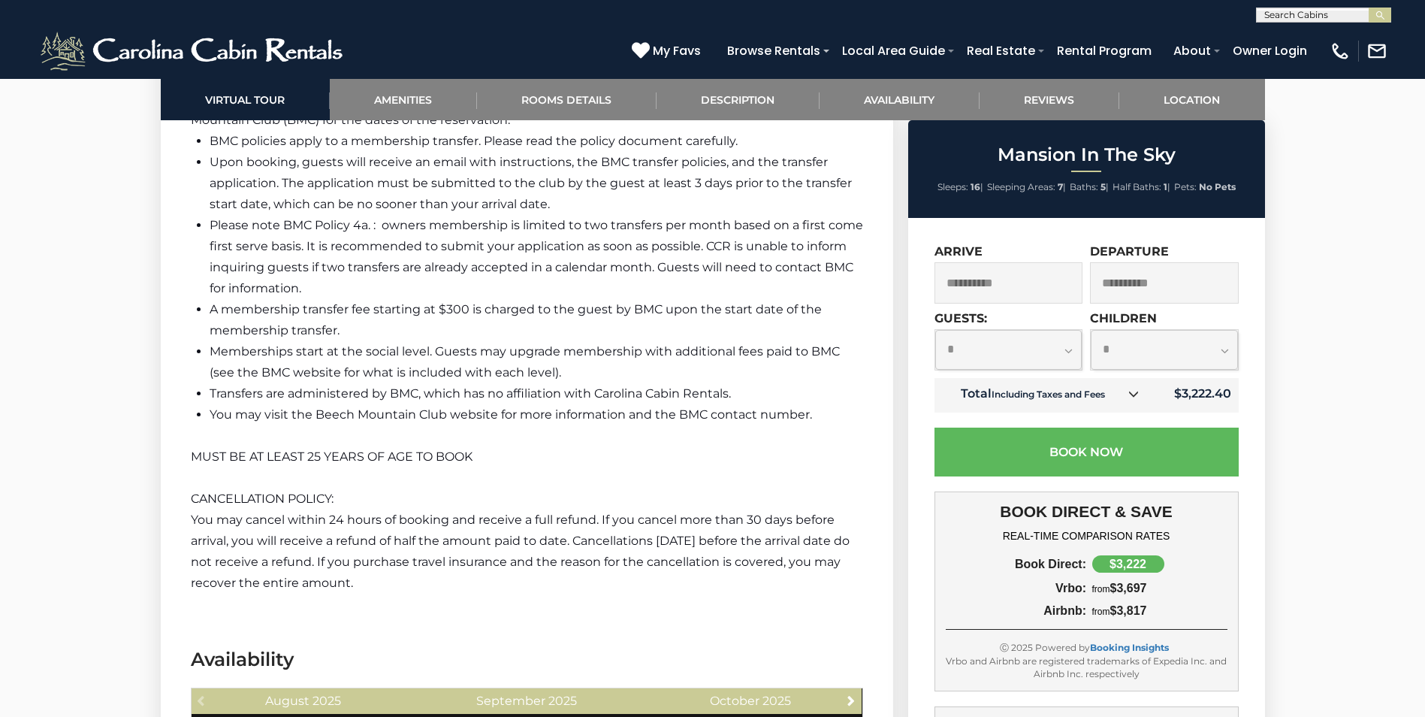
scroll to position [3461, 0]
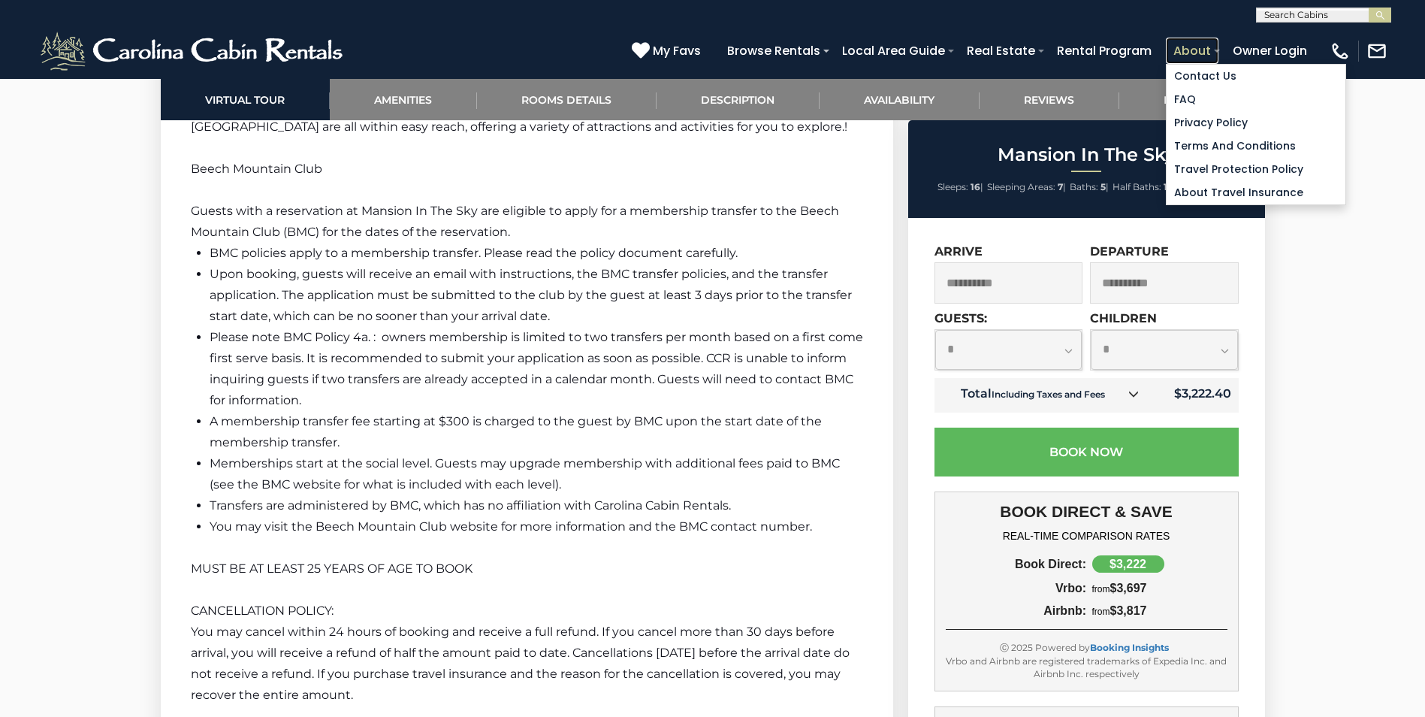
click at [1198, 47] on link "About" at bounding box center [1192, 51] width 53 height 26
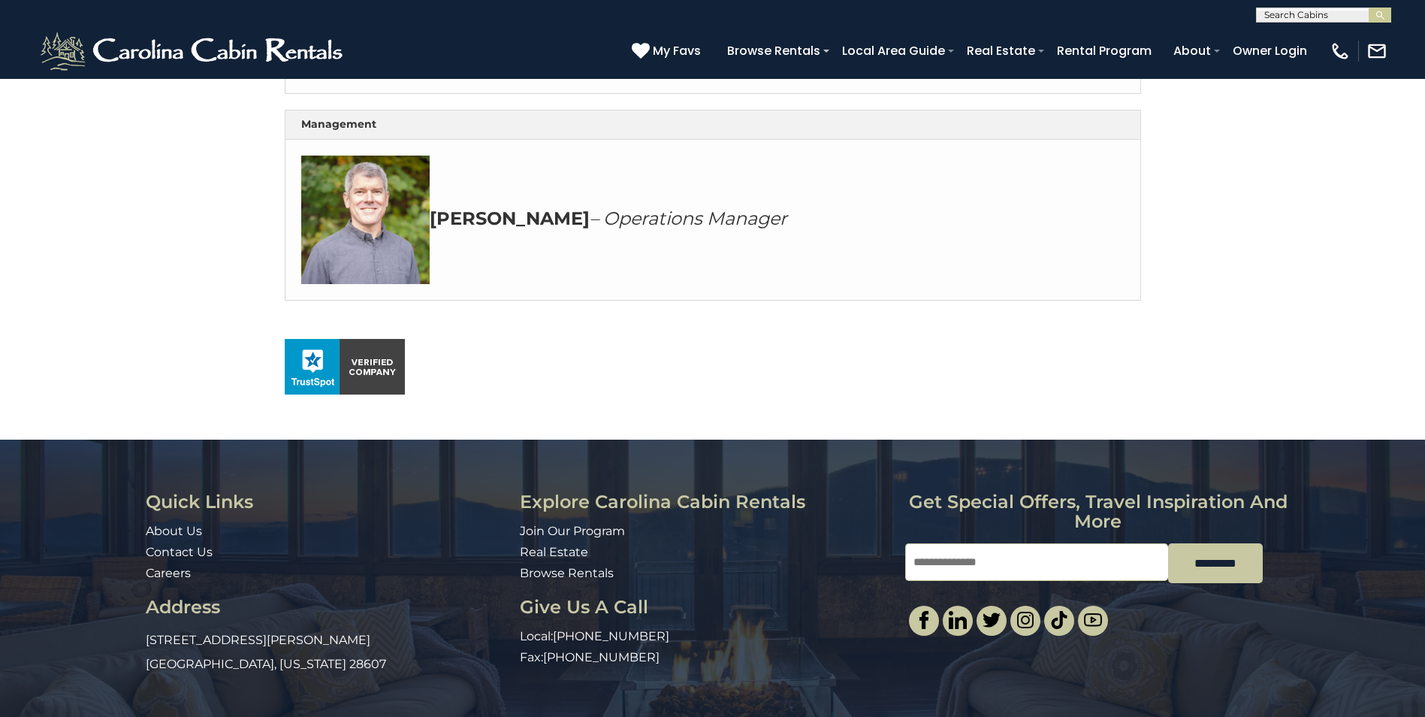
scroll to position [925, 0]
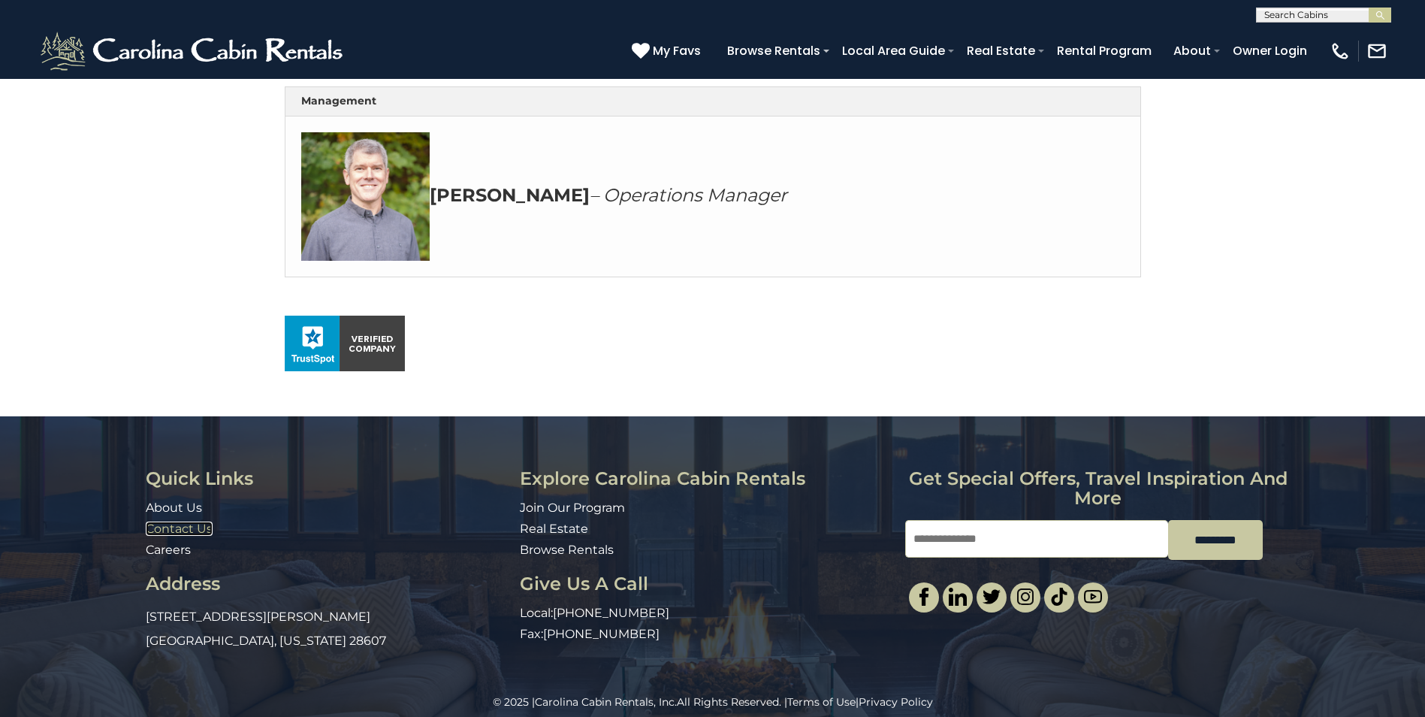
click at [196, 521] on link "Contact Us" at bounding box center [179, 528] width 67 height 14
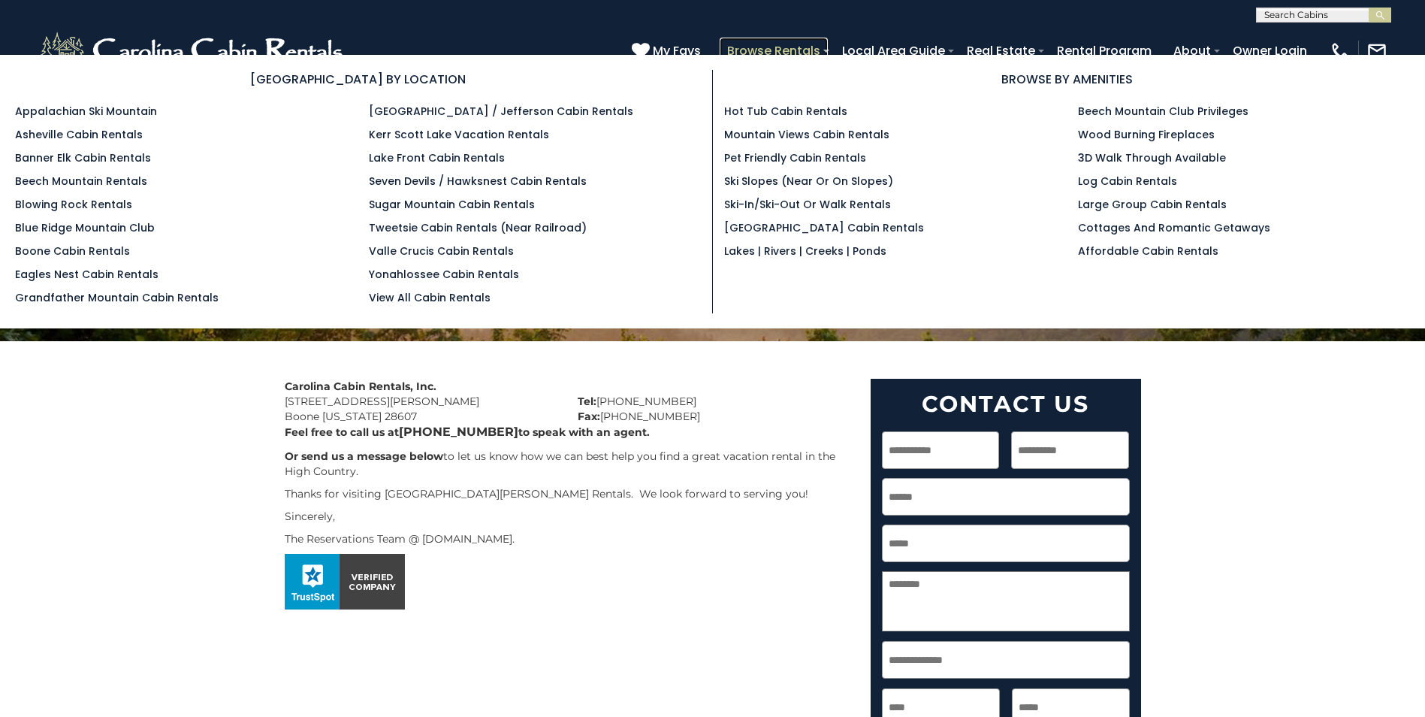
click at [787, 48] on link "Browse Rentals" at bounding box center [774, 51] width 108 height 26
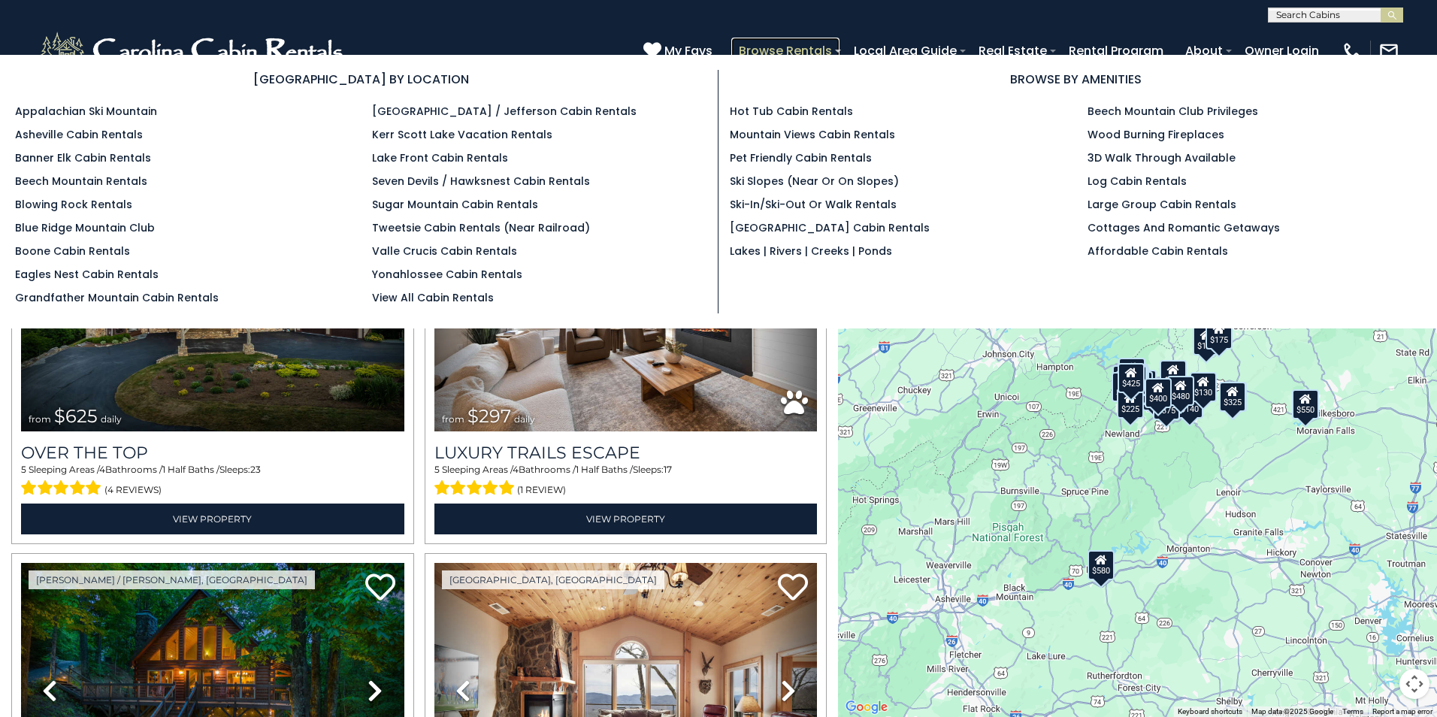
click at [813, 47] on link "Browse Rentals" at bounding box center [785, 51] width 108 height 26
click at [825, 50] on link "Browse Rentals" at bounding box center [785, 51] width 108 height 26
click at [122, 177] on link "Beech Mountain Rentals" at bounding box center [81, 181] width 132 height 15
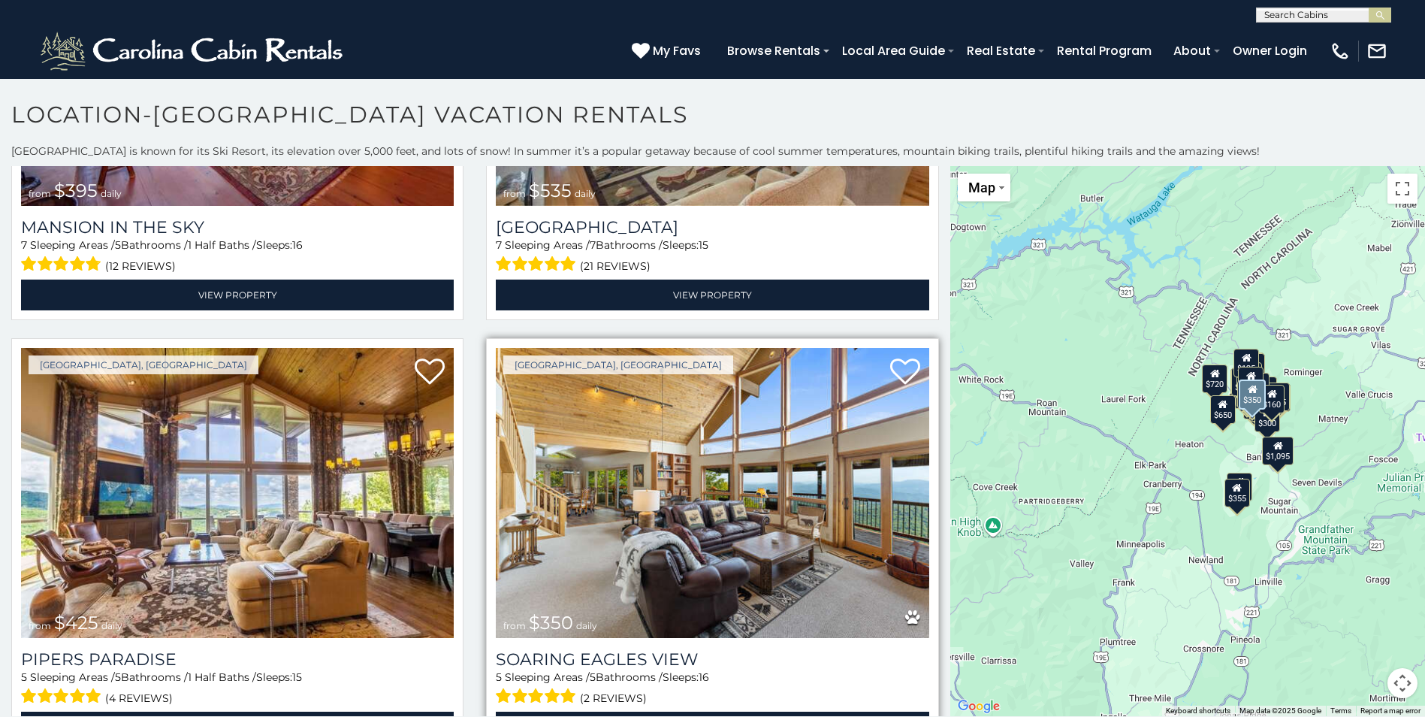
scroll to position [376, 0]
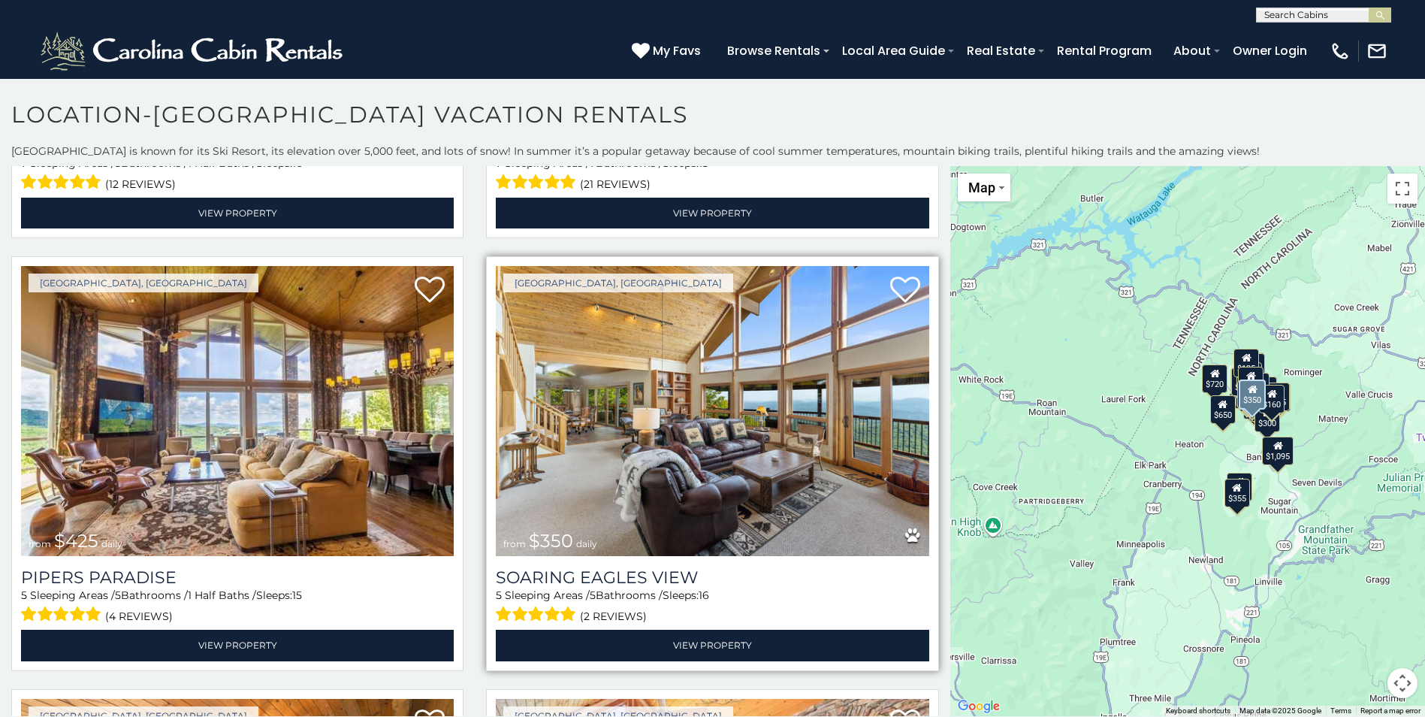
click at [776, 419] on img at bounding box center [712, 411] width 433 height 290
click at [780, 410] on img at bounding box center [712, 411] width 433 height 290
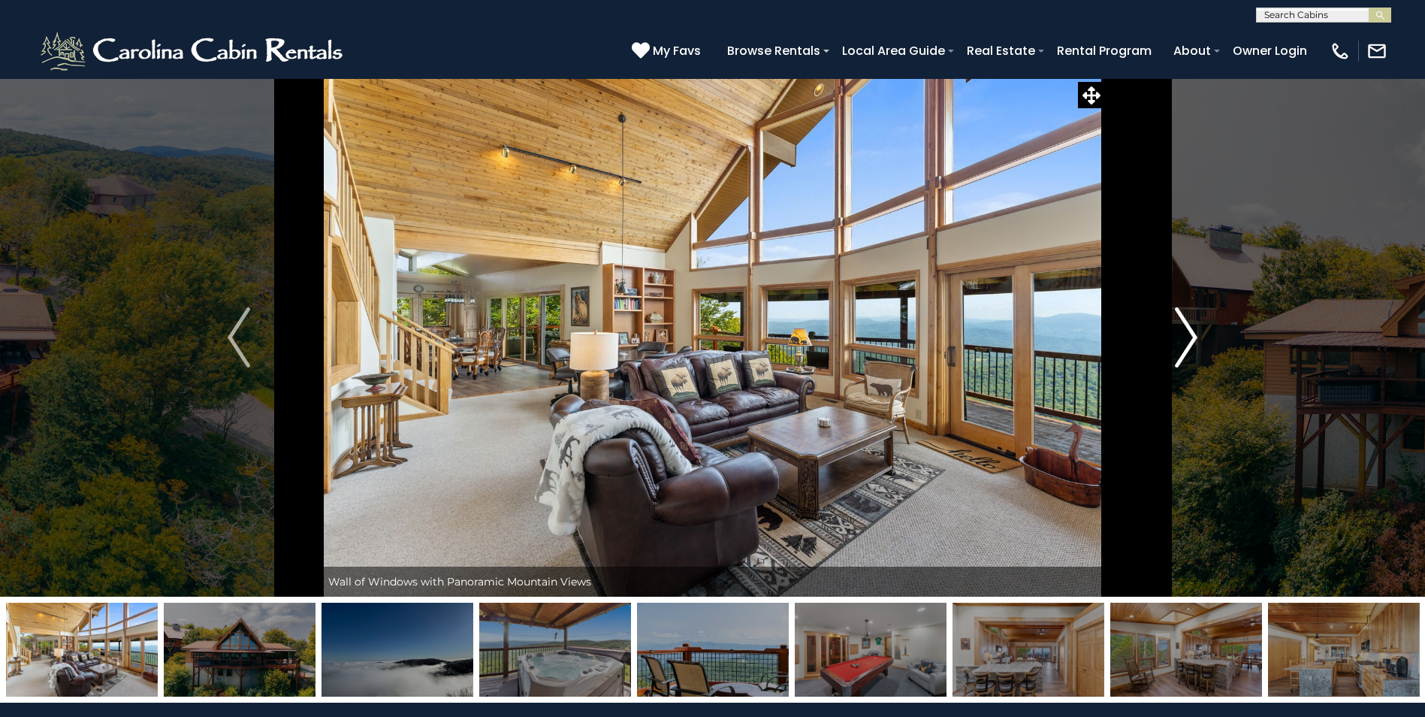
click at [1185, 337] on img "Next" at bounding box center [1186, 337] width 23 height 60
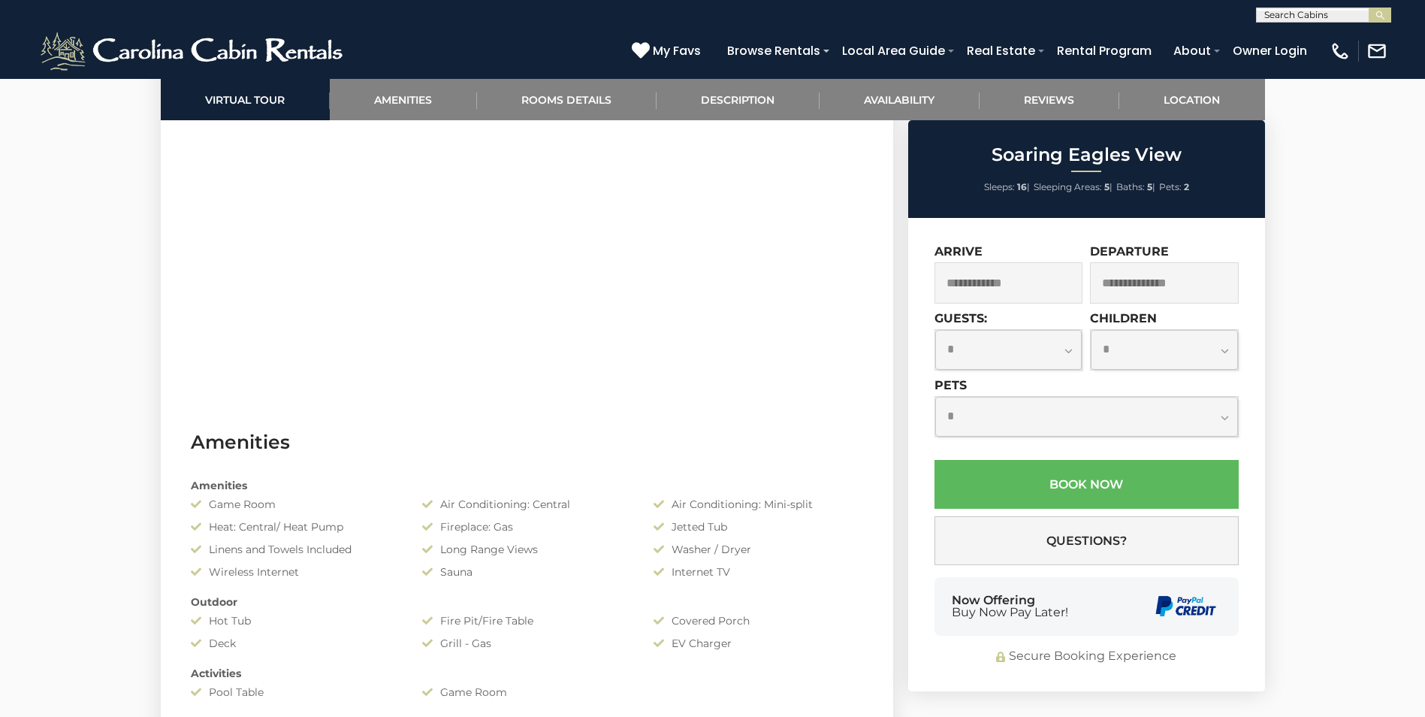
scroll to position [827, 0]
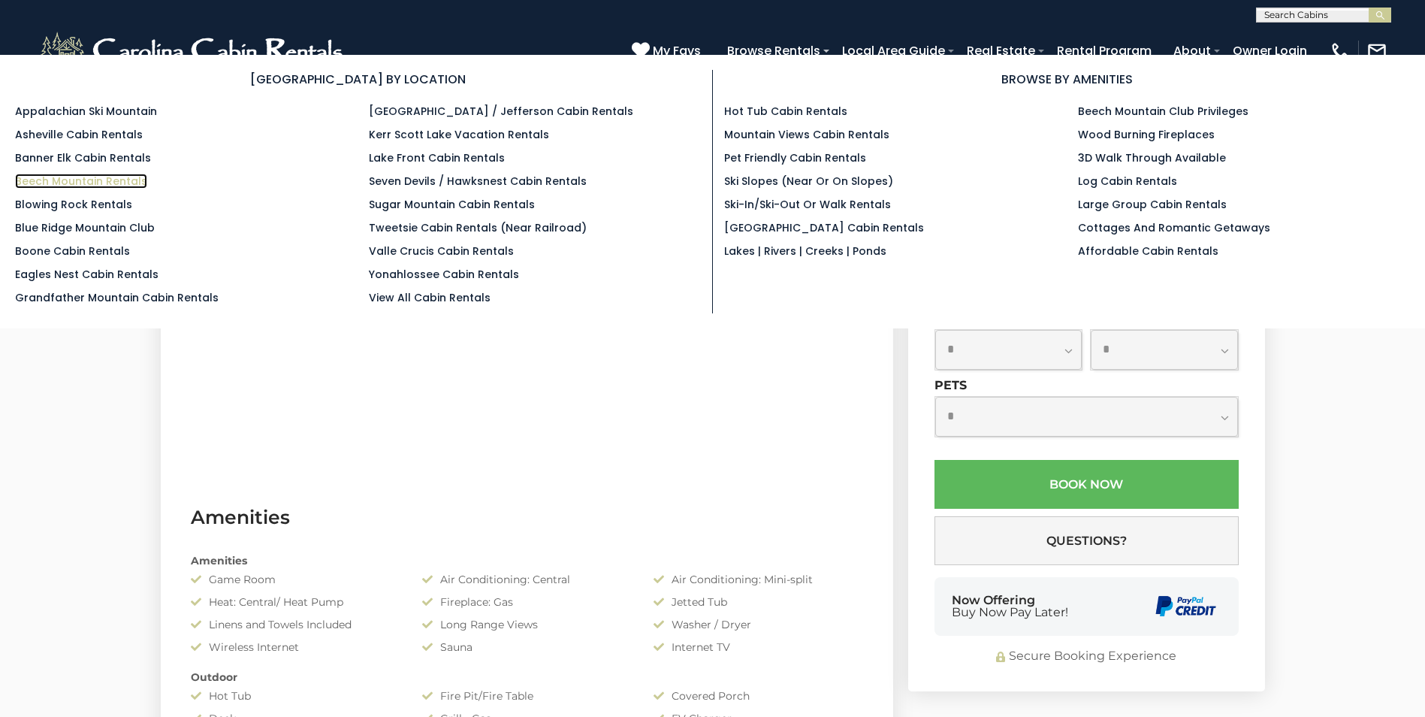
click at [141, 179] on link "Beech Mountain Rentals" at bounding box center [81, 181] width 132 height 15
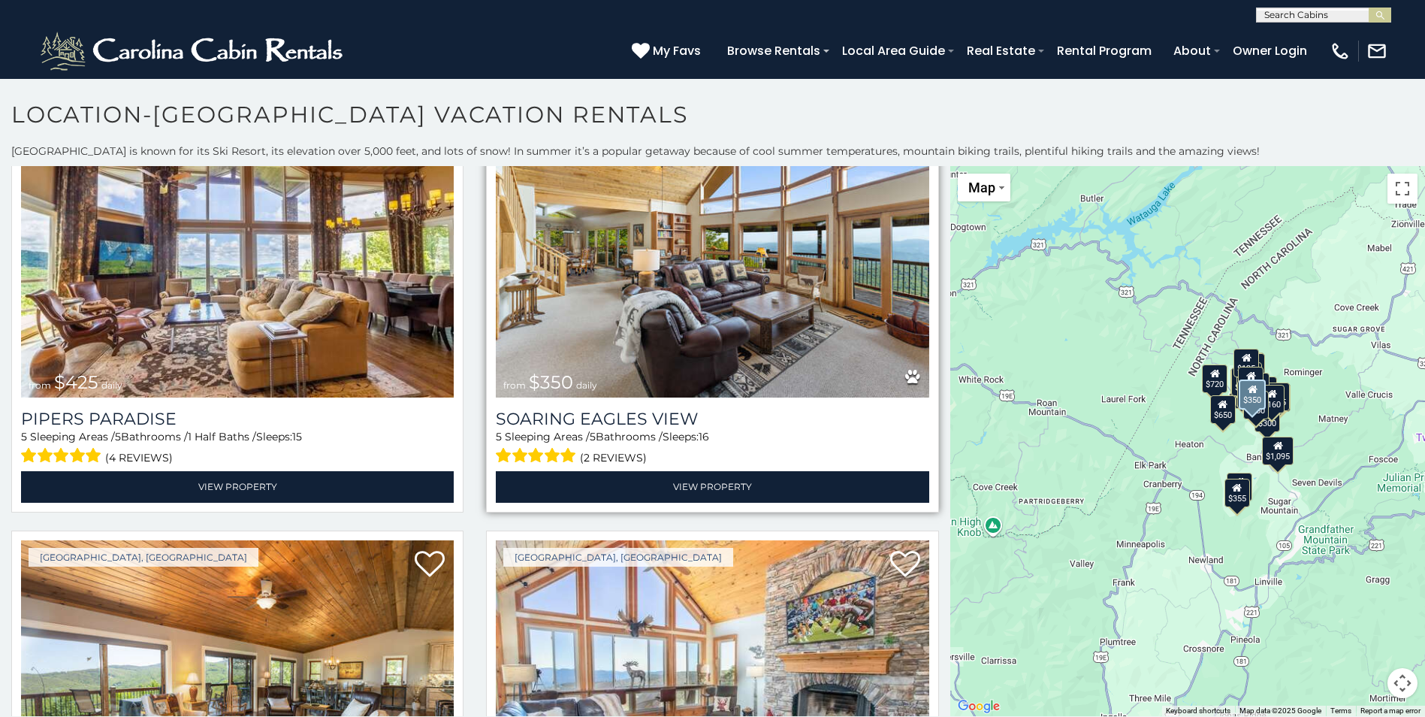
scroll to position [526, 0]
